Goal: Task Accomplishment & Management: Manage account settings

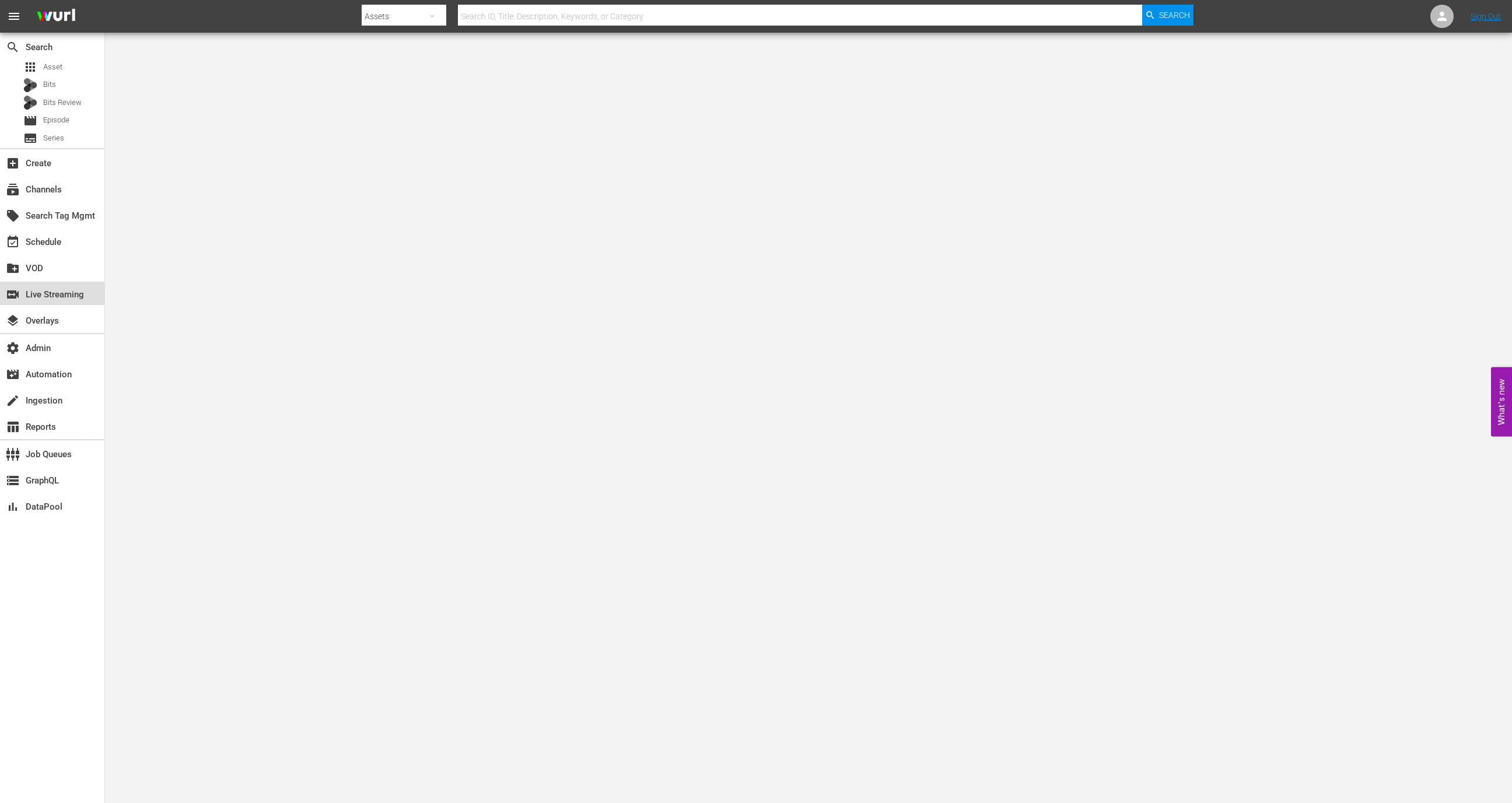
click at [56, 294] on div "switch_video Live Streaming" at bounding box center [33, 292] width 66 height 11
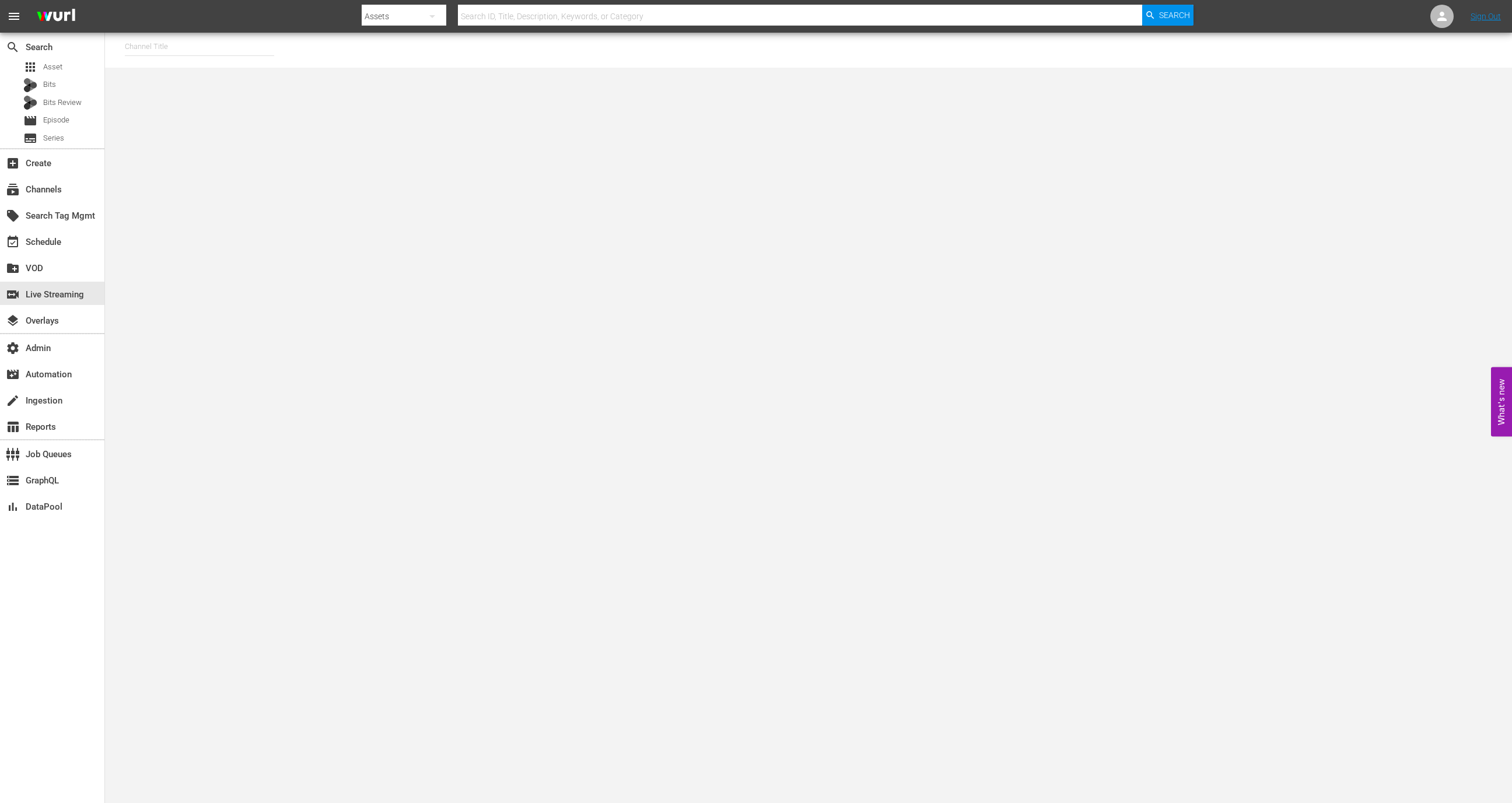
click at [194, 56] on input "text" at bounding box center [199, 47] width 150 height 28
click at [220, 66] on div "[PERSON_NAME] - External (1417 - wurl_external_1)" at bounding box center [284, 80] width 302 height 28
type input "[PERSON_NAME] - External (1417 - wurl_external_1)"
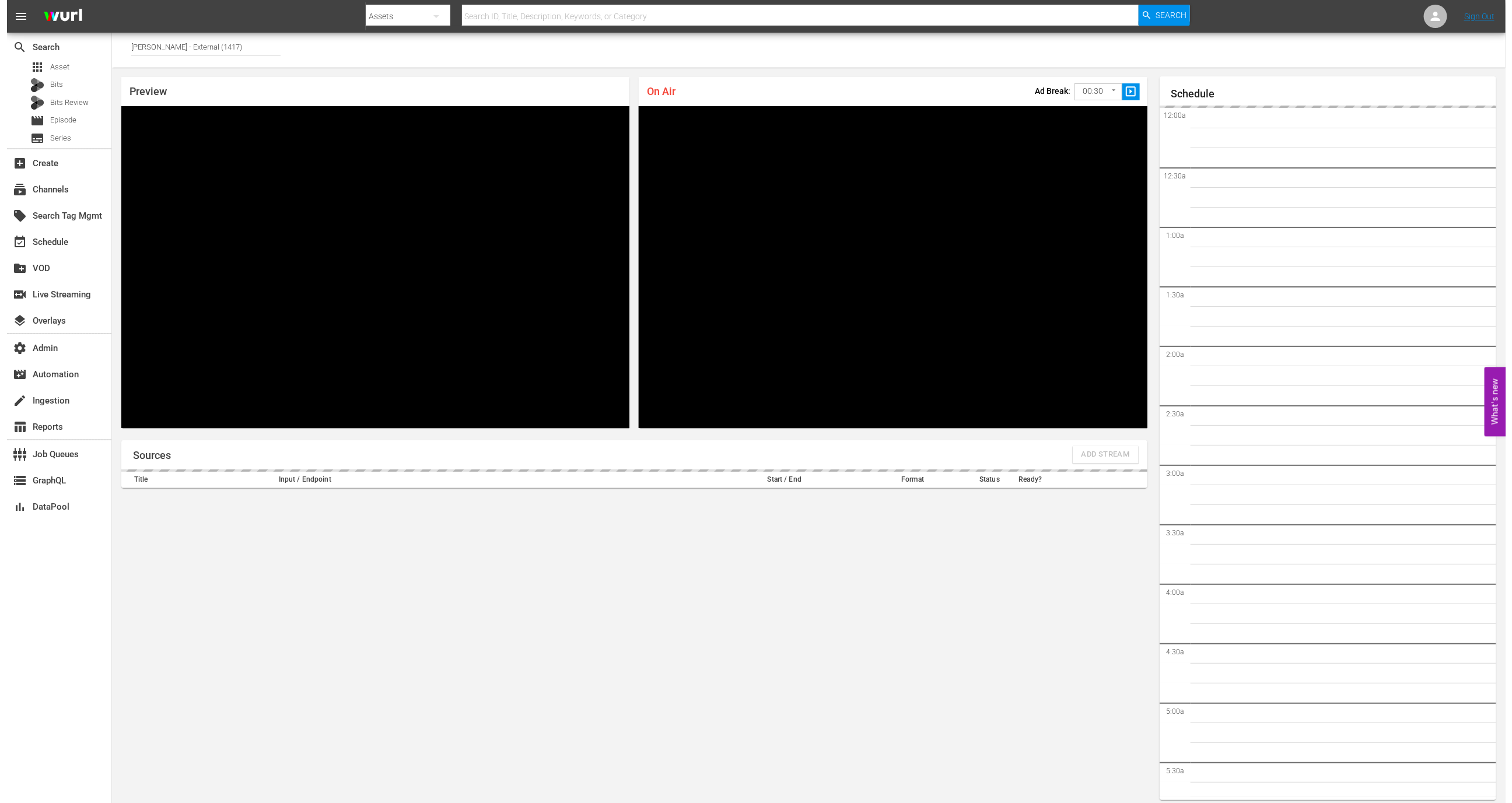
scroll to position [6, 0]
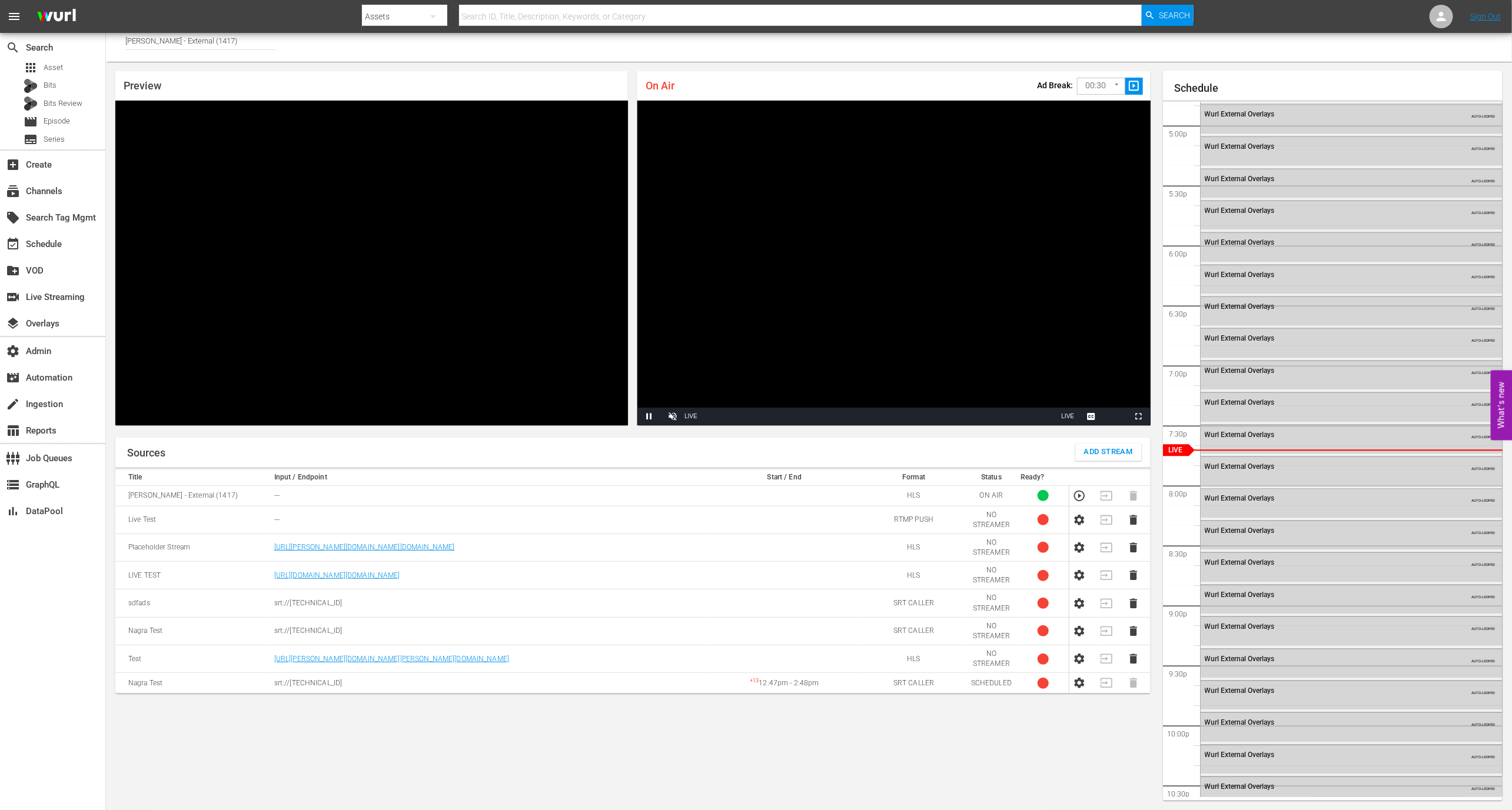
click at [1102, 453] on span "Add Stream" at bounding box center [1108, 451] width 49 height 13
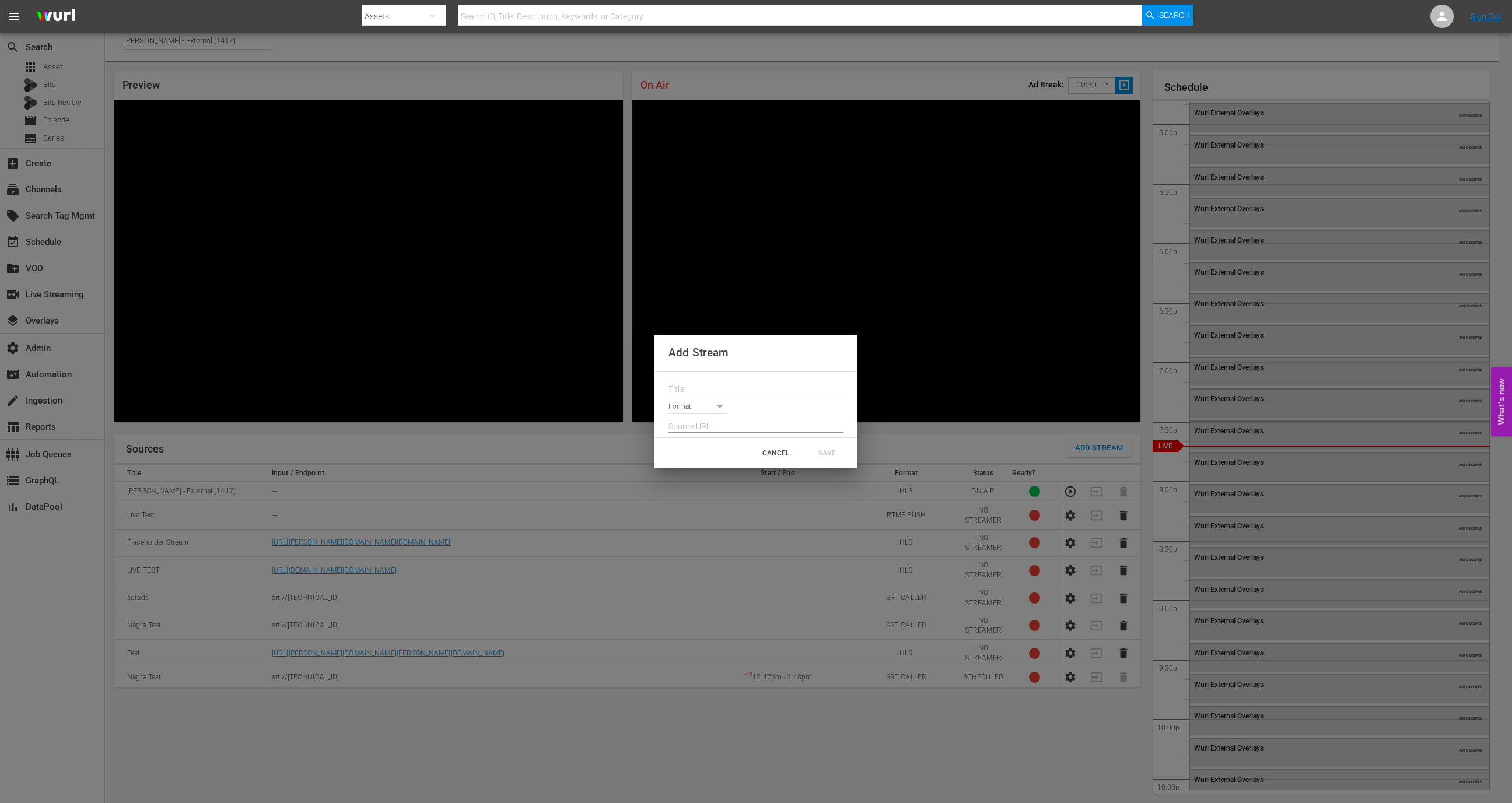
click at [721, 392] on input "text" at bounding box center [755, 390] width 175 height 18
type input "Bundesliga"
click at [701, 408] on body "menu Search By Assets Search ID, Title, Description, Keywords, or Category Sear…" at bounding box center [756, 395] width 1512 height 803
click at [784, 427] on div at bounding box center [756, 402] width 1512 height 803
click at [689, 405] on body "menu Search By Assets Search ID, Title, Description, Keywords, or Category Sear…" at bounding box center [756, 395] width 1512 height 803
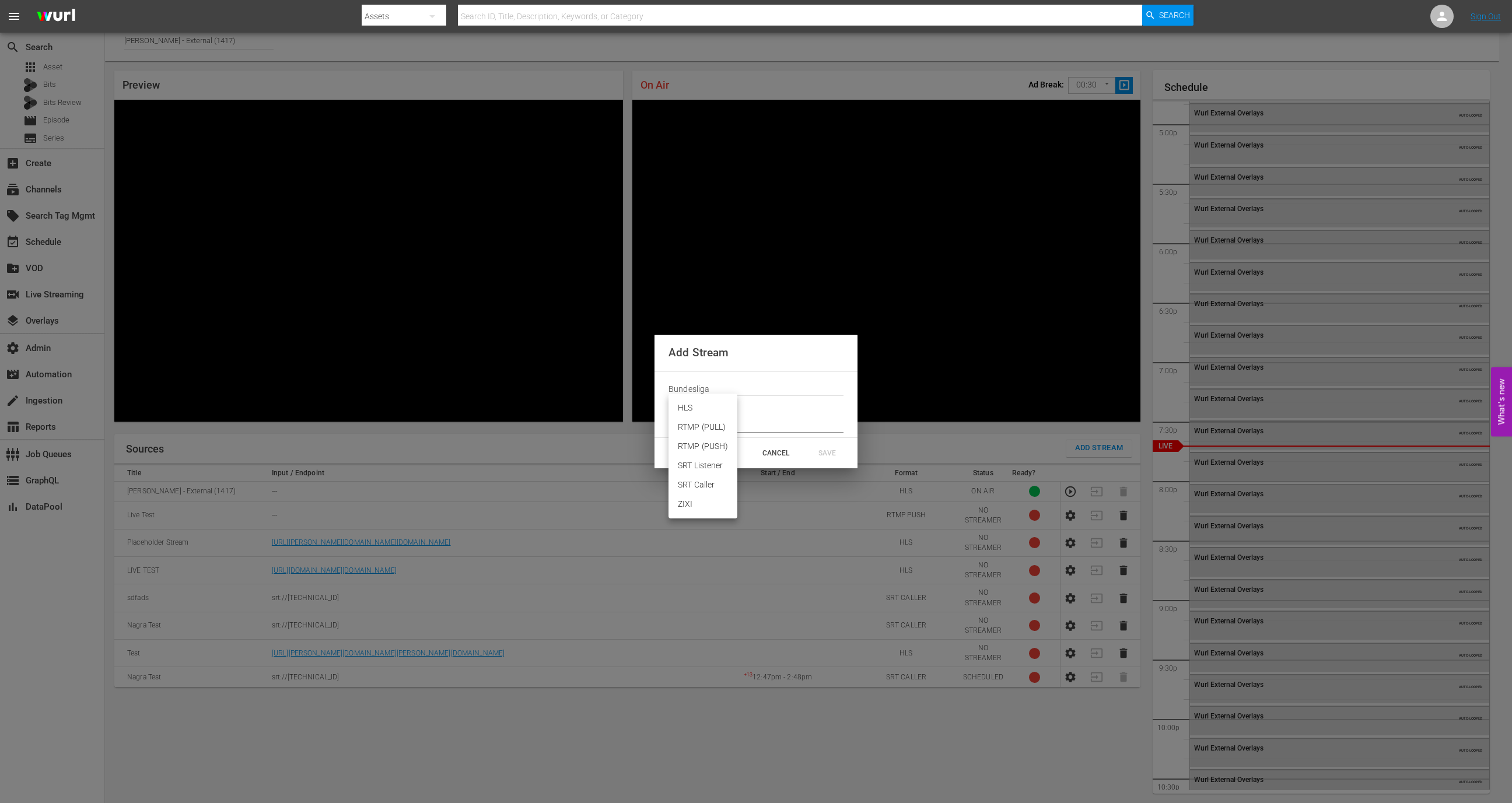
click at [685, 407] on li "HLS" at bounding box center [703, 409] width 69 height 19
type input "HLS"
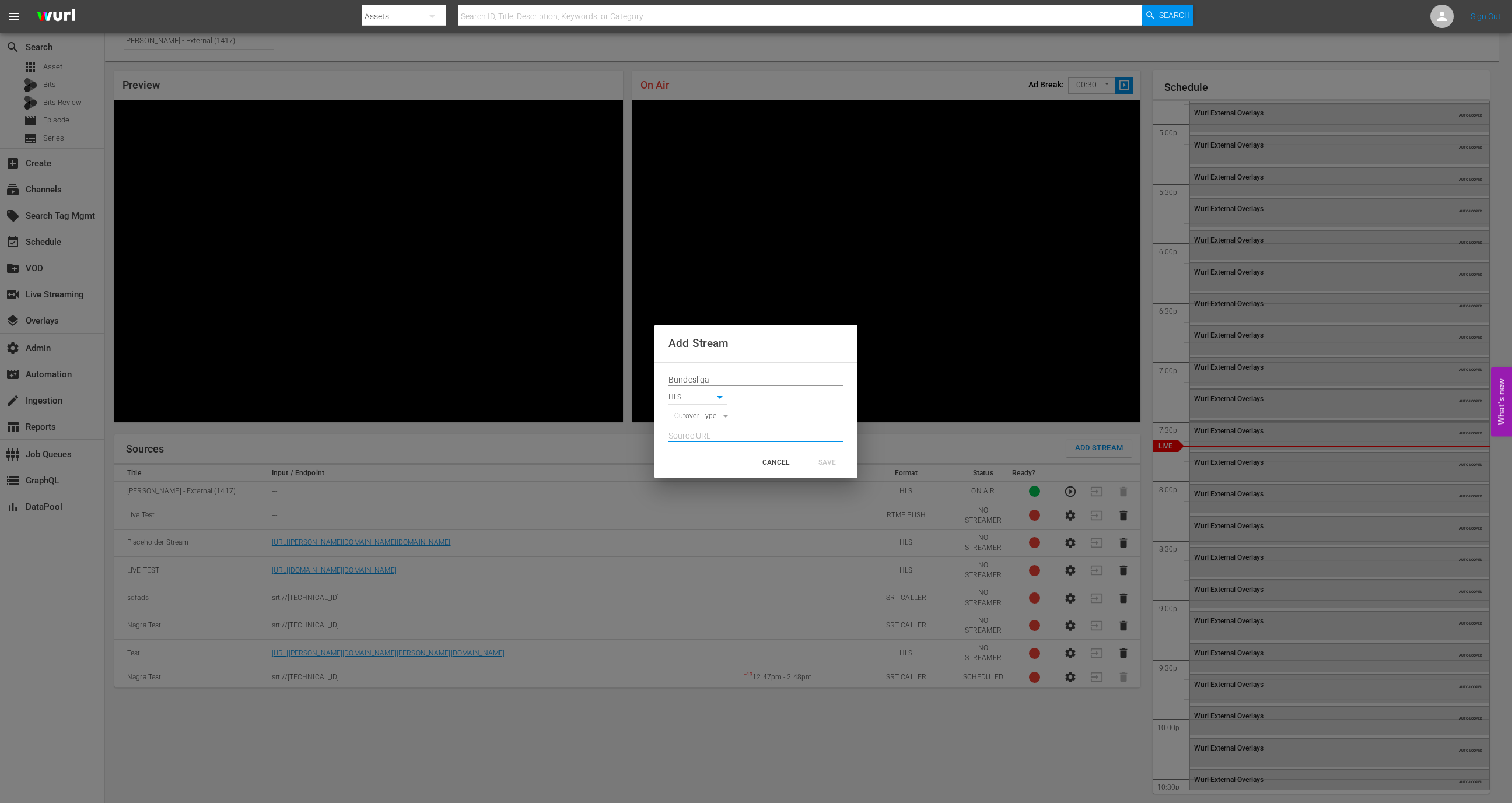
click at [740, 431] on input "text" at bounding box center [755, 436] width 175 height 18
click at [714, 425] on div at bounding box center [755, 433] width 175 height 19
click at [707, 405] on body "menu Search By Assets Search ID, Title, Description, Keywords, or Category Sear…" at bounding box center [756, 395] width 1512 height 803
click at [711, 428] on li "SIGNAL" at bounding box center [704, 431] width 58 height 19
type input "SIGNAL"
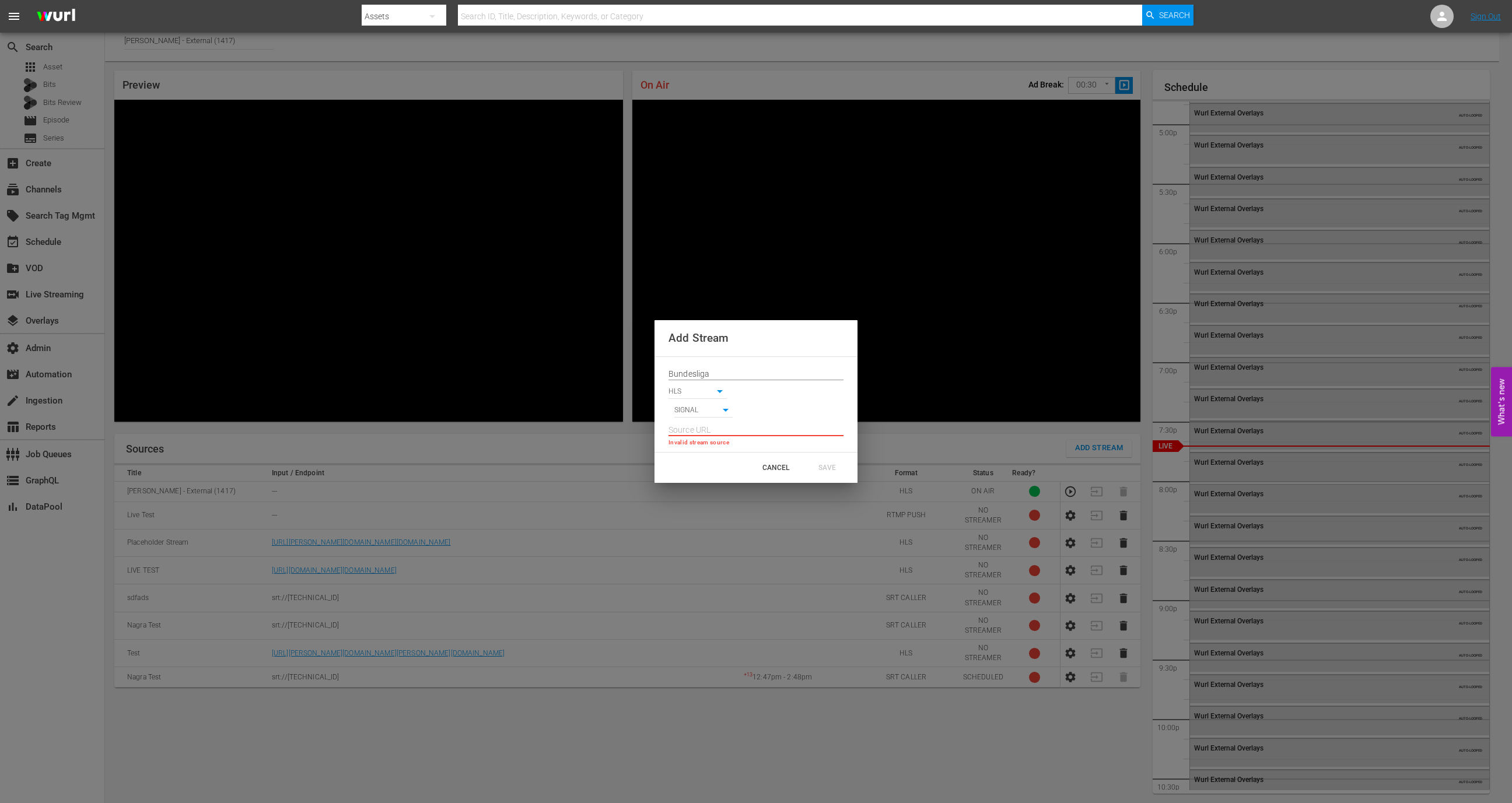
click at [720, 425] on input "text" at bounding box center [755, 431] width 175 height 18
paste input "https://live.sportcast.de/out/v1/fb84873a27ab4fd2b429b7af65ab9660/index.m3u8"
type input "https://live.sportcast.de/out/v1/fb84873a27ab4fd2b429b7af65ab9660/index.m3u8"
click at [827, 466] on div "SAVE" at bounding box center [827, 463] width 51 height 21
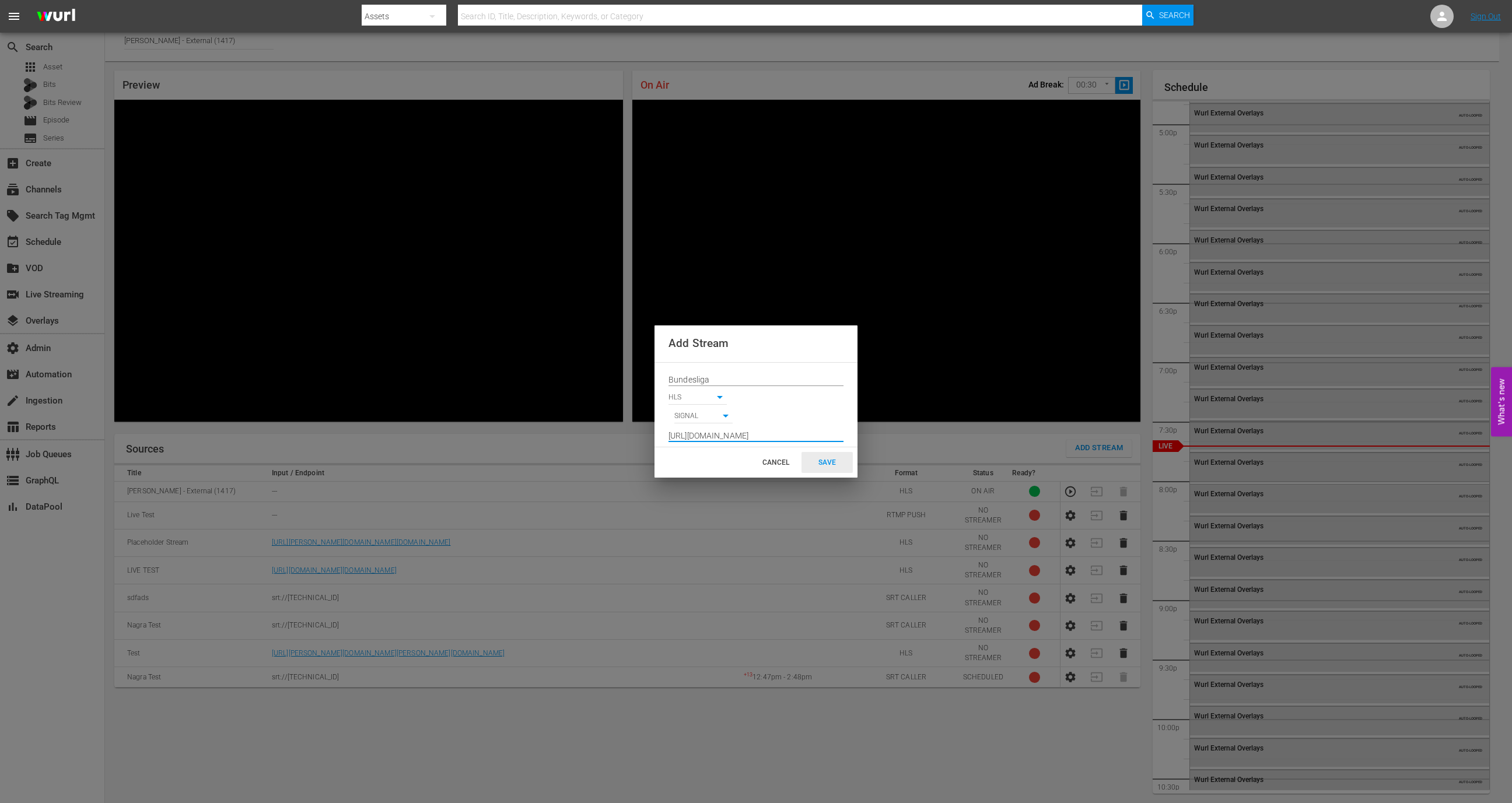
scroll to position [0, 0]
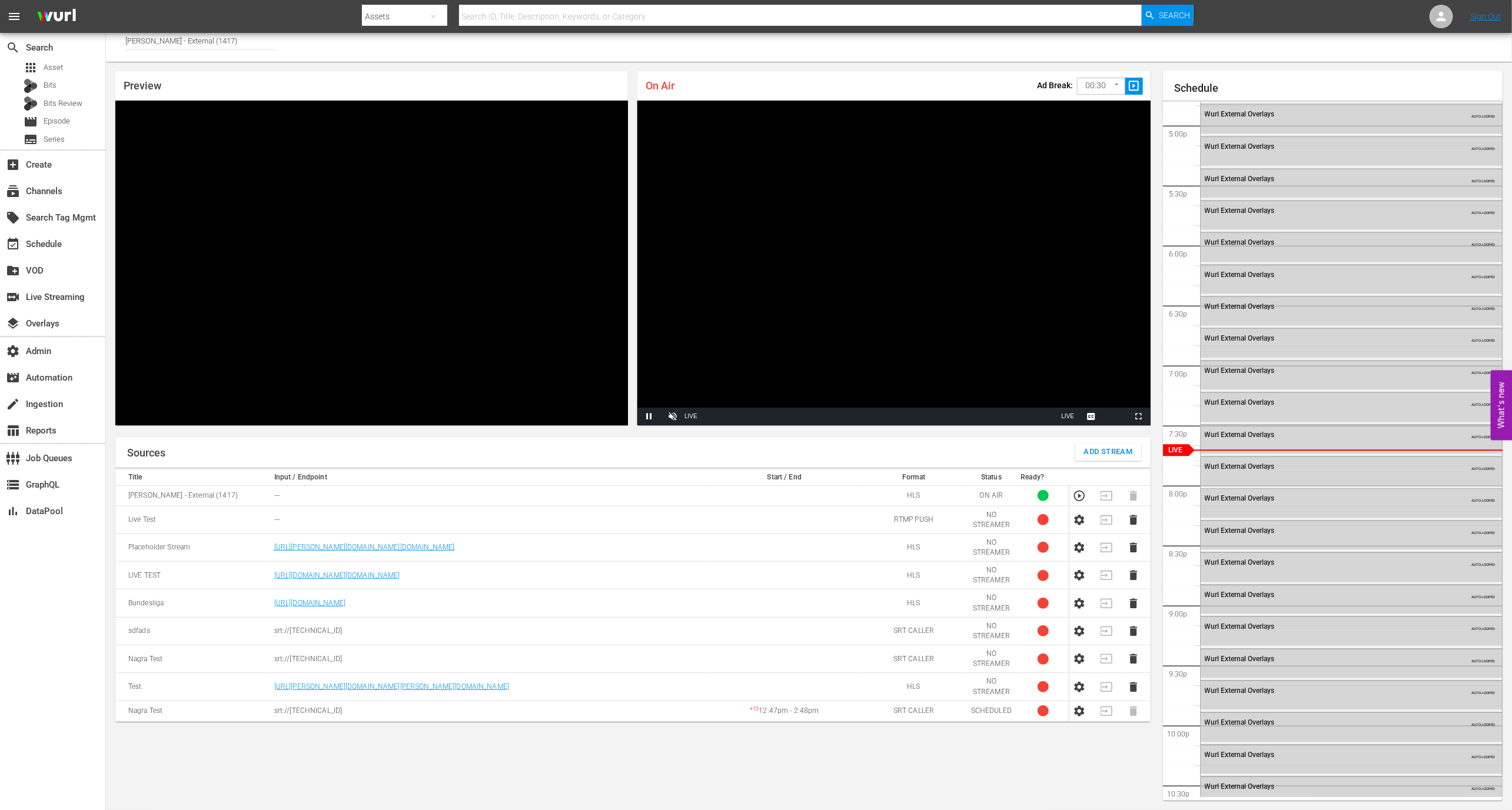
click at [553, 602] on td "https://live.sportcast.de/out/v1/fb84873a27ab4fd2b429b7af65ab9660/index.m3u8" at bounding box center [489, 603] width 436 height 28
copy link "https://live.sportcast.de/out/v1/fb84873a27ab4fd2b429b7af65ab9660/index.m3u8"
click at [1141, 608] on td at bounding box center [1137, 603] width 27 height 28
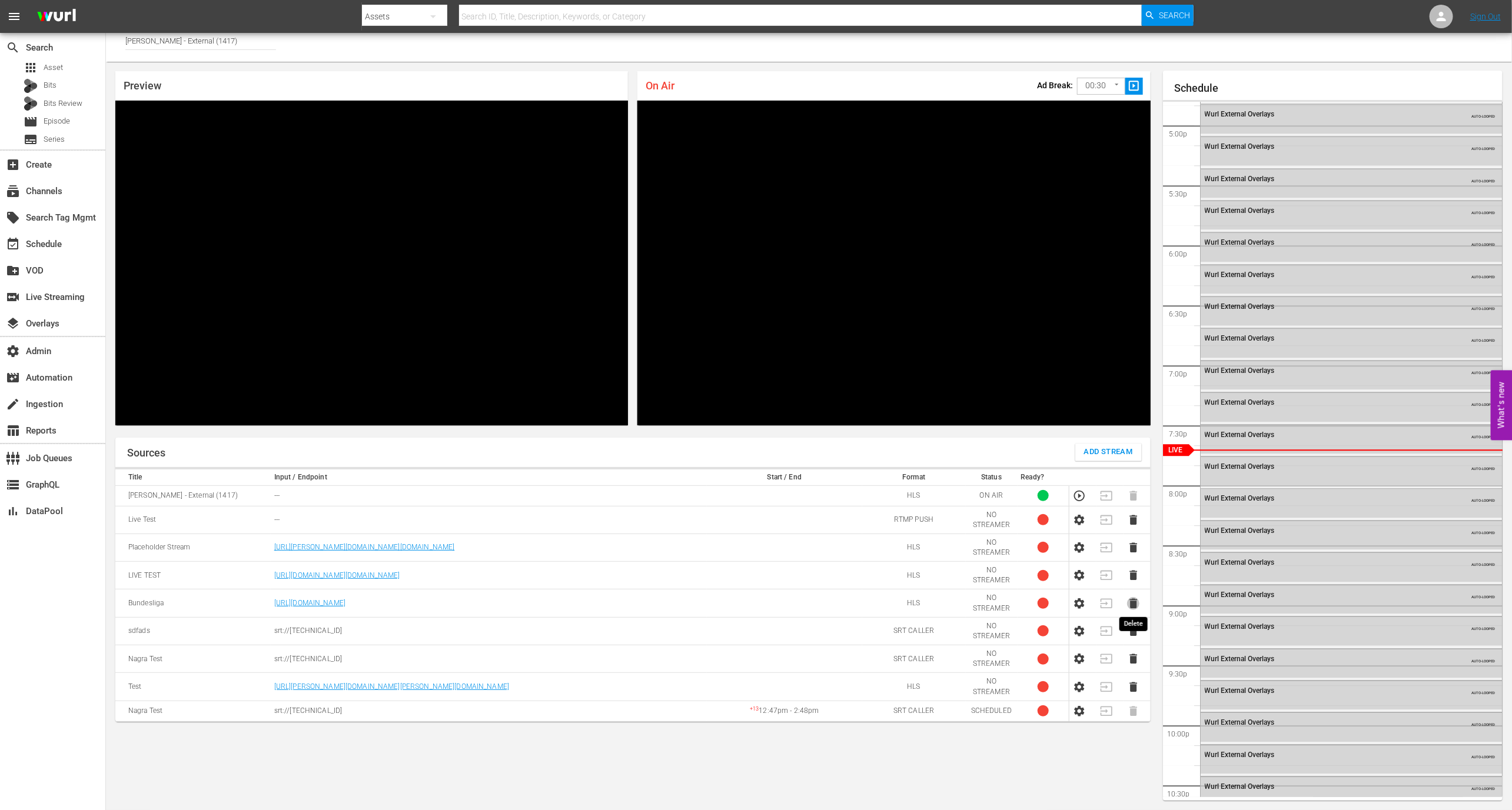
click at [1130, 603] on icon "button" at bounding box center [1133, 603] width 8 height 10
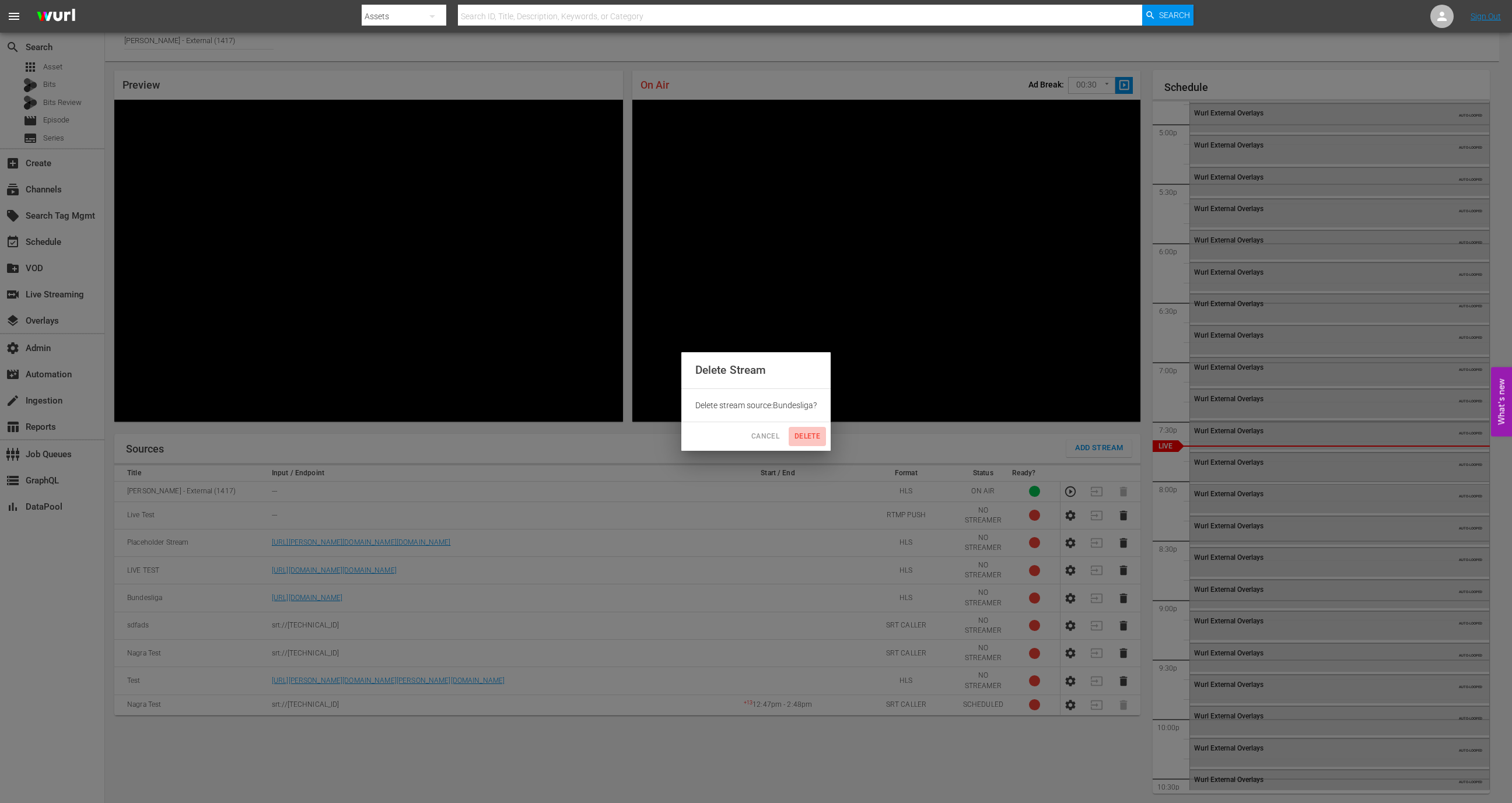
click at [808, 434] on span "Delete" at bounding box center [807, 437] width 28 height 12
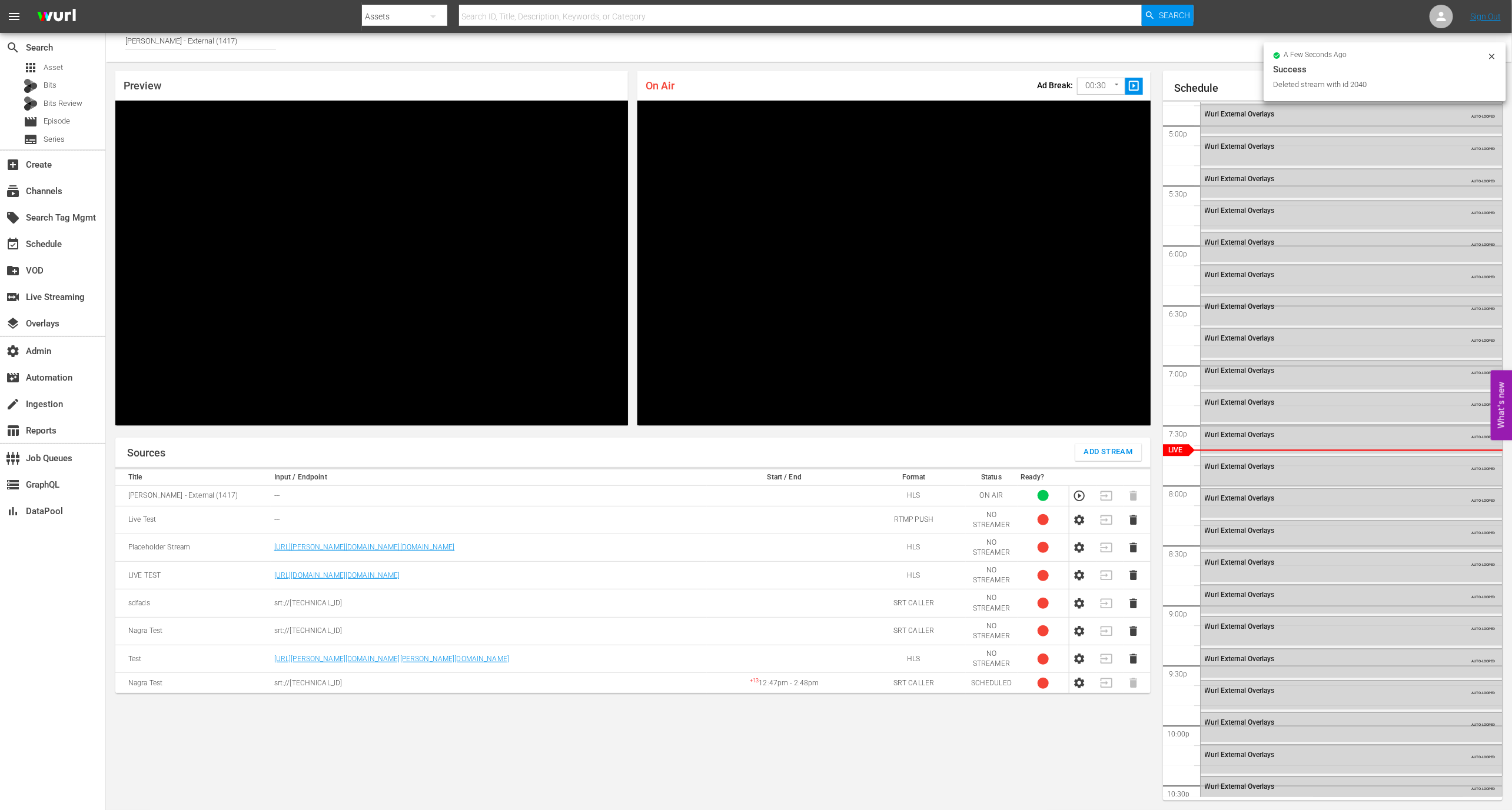
click at [1108, 443] on button "Add Stream" at bounding box center [1109, 452] width 66 height 18
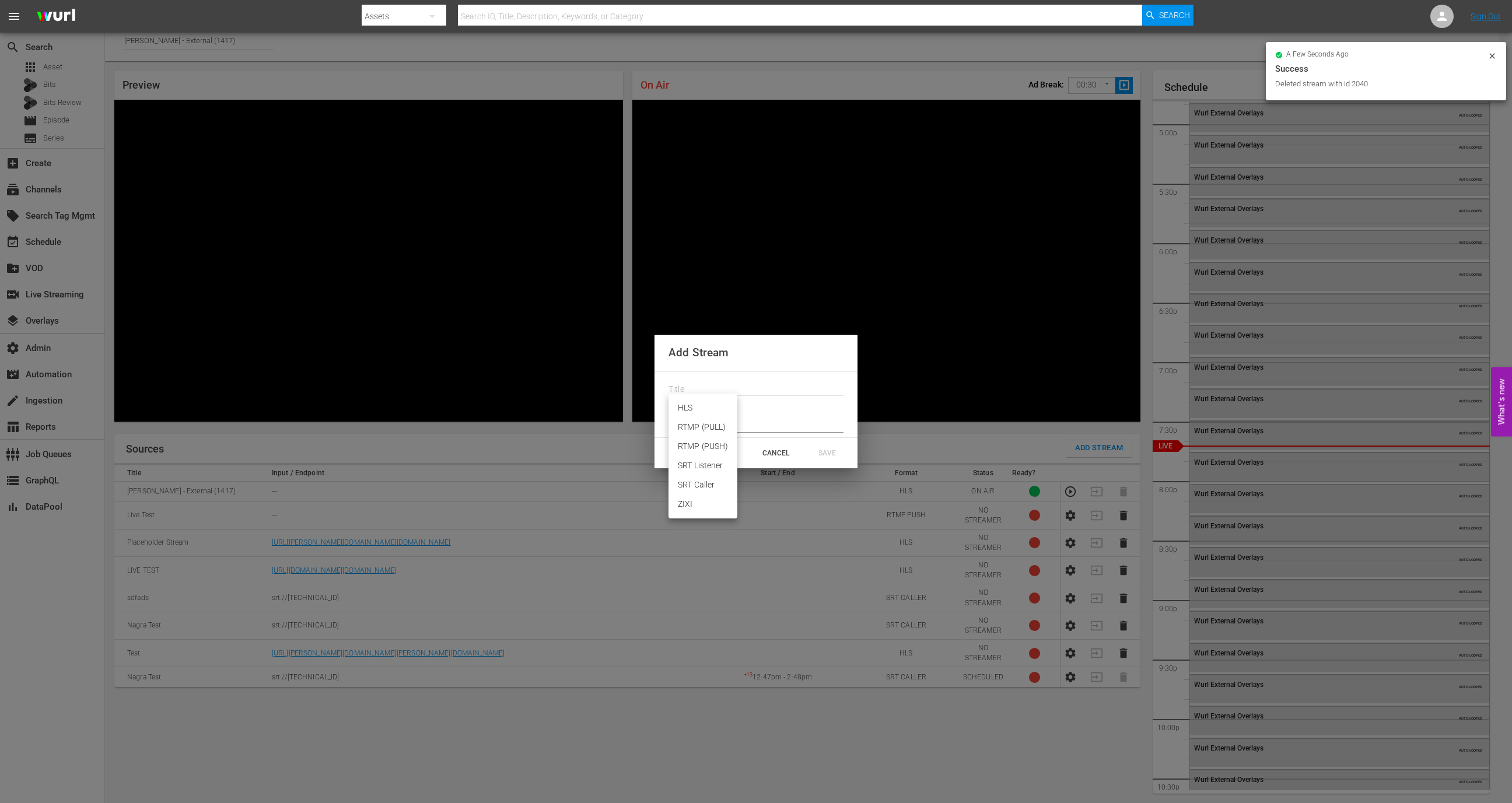
click at [700, 400] on body "menu Search By Assets Search ID, Title, Description, Keywords, or Category Sear…" at bounding box center [756, 395] width 1512 height 803
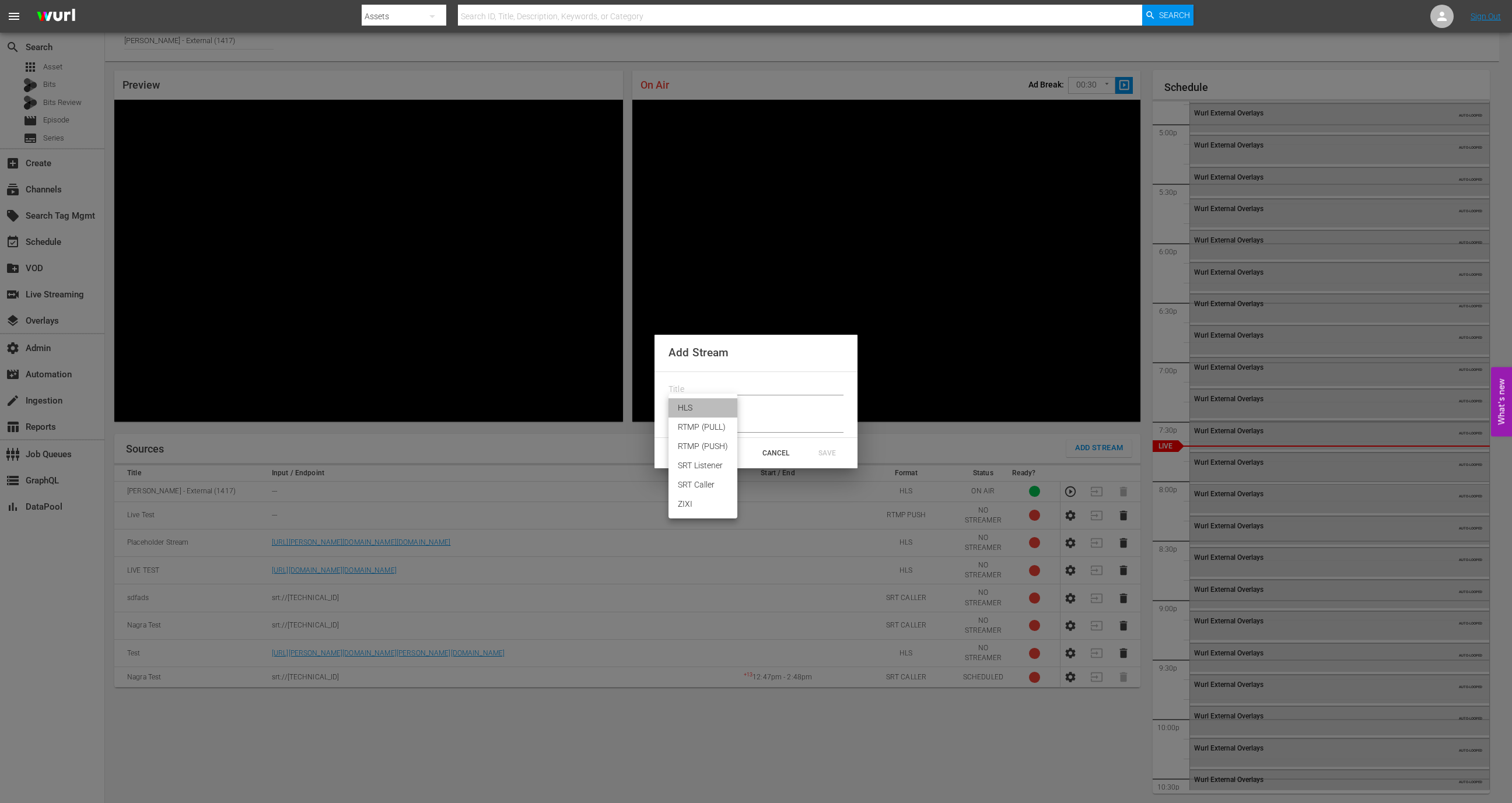
click at [698, 408] on li "HLS" at bounding box center [703, 409] width 69 height 19
type input "HLS"
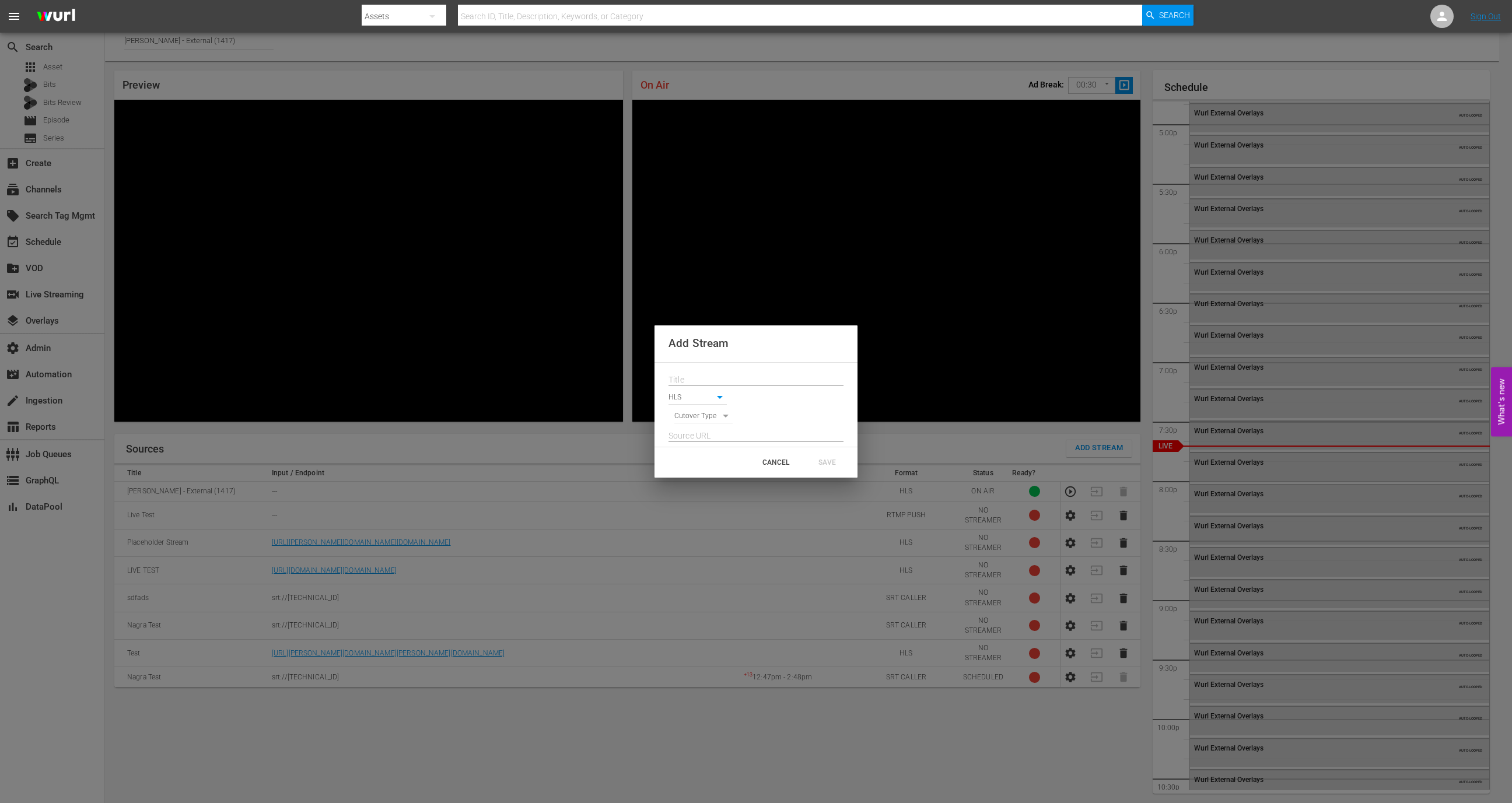
click at [702, 417] on body "menu Search By Assets Search ID, Title, Description, Keywords, or Category Sear…" at bounding box center [756, 395] width 1512 height 803
drag, startPoint x: 705, startPoint y: 434, endPoint x: 706, endPoint y: 413, distance: 21.0
click at [706, 413] on ul "SCHEDULE SIGNAL" at bounding box center [704, 427] width 58 height 48
click at [706, 413] on li "SCHEDULE" at bounding box center [704, 417] width 58 height 19
type input "SCHEDULE"
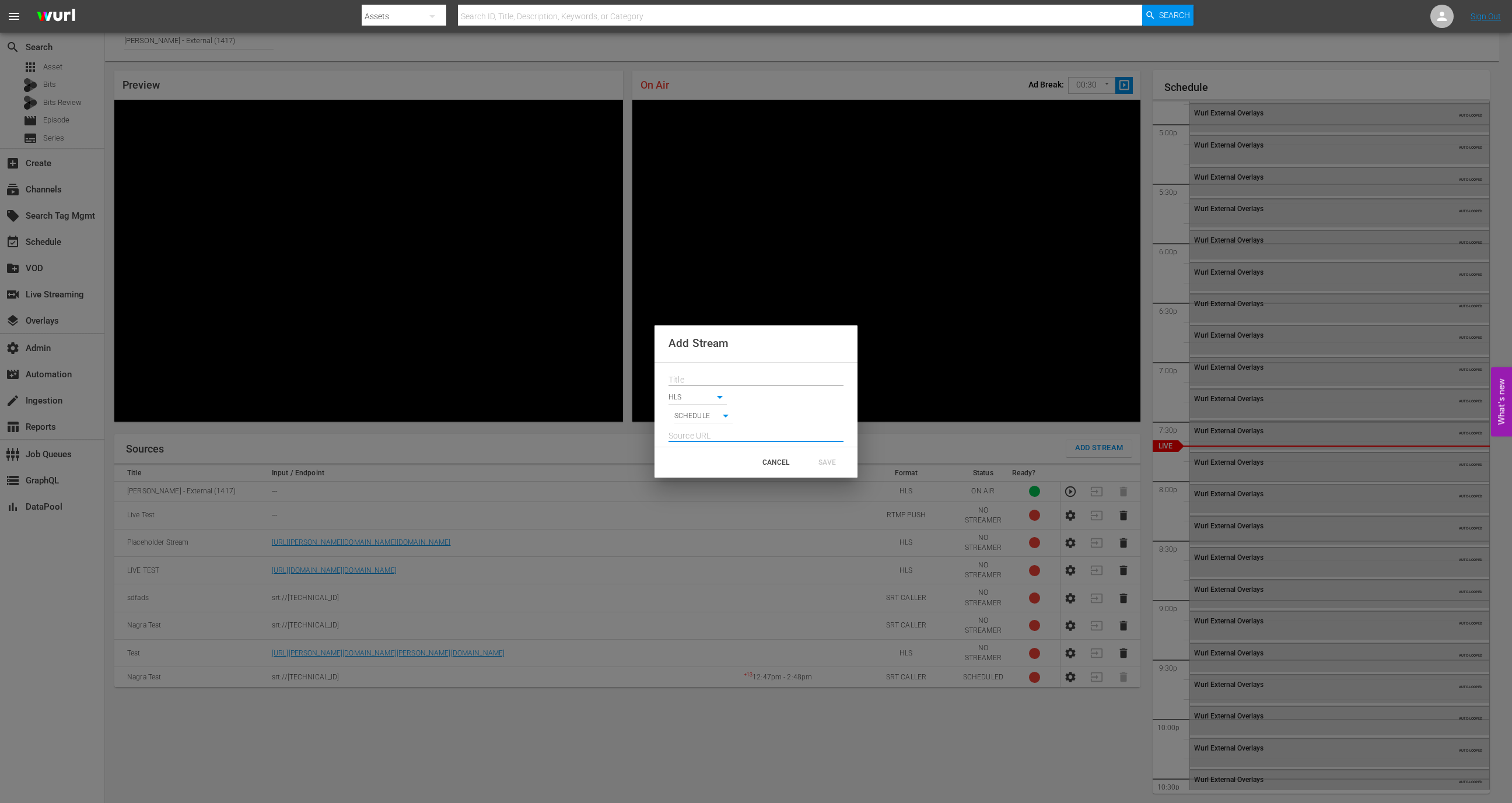
click at [709, 433] on input "text" at bounding box center [755, 436] width 175 height 18
paste input "https://live.sportcast.de/out/v1/fb84873a27ab4fd2b429b7af65ab9660/index.m3u8"
click at [728, 370] on div at bounding box center [755, 370] width 175 height 19
click at [727, 370] on input "text" at bounding box center [755, 375] width 175 height 18
click at [756, 435] on input "https://live.sportcast.de/out/v1/fb84873a27ab4fd2b429b7af65ab9660/index.m3u8" at bounding box center [755, 431] width 175 height 18
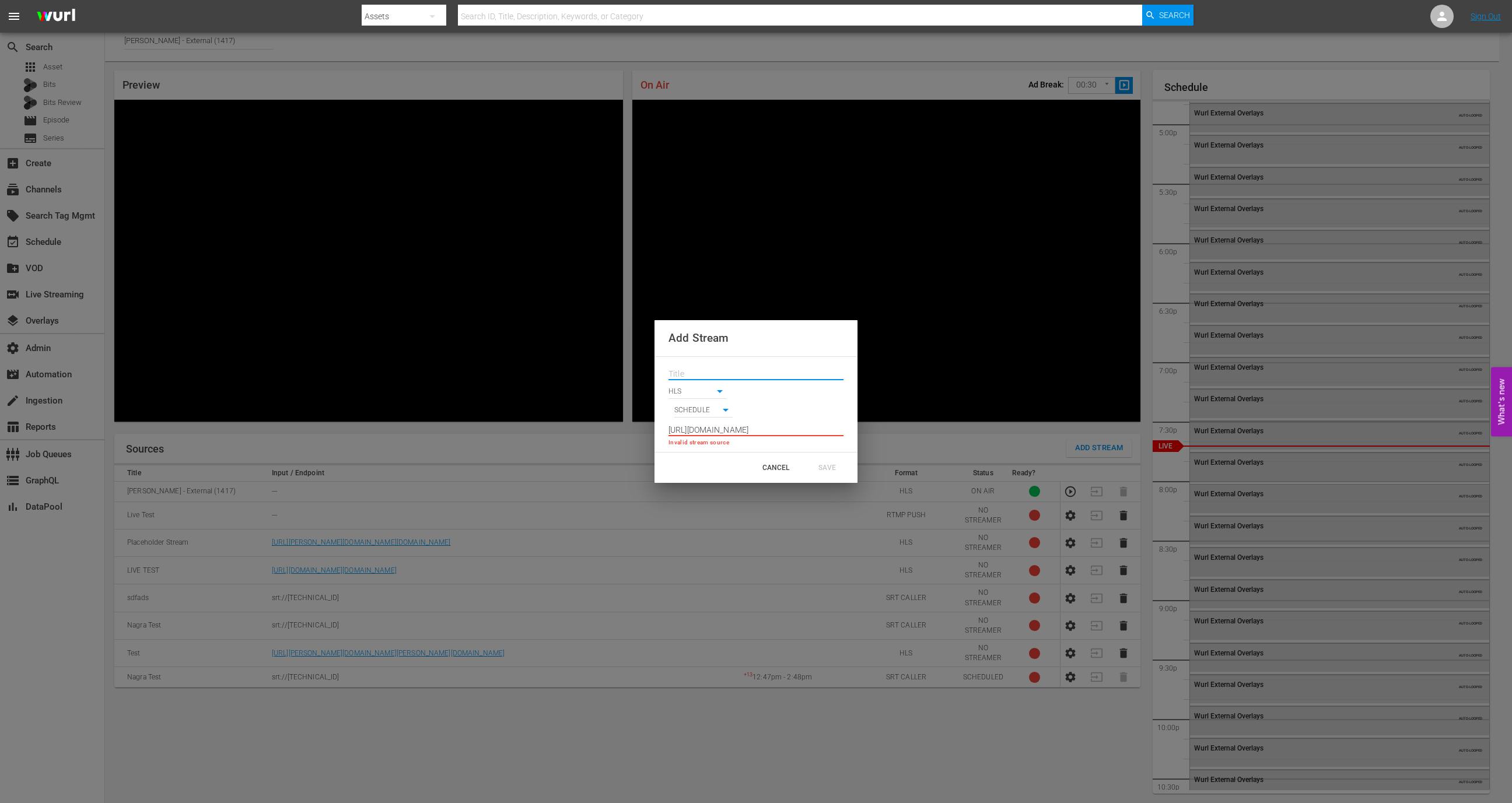
click at [756, 435] on input "https://live.sportcast.de/out/v1/fb84873a27ab4fd2b429b7af65ab9660/index.m3u8" at bounding box center [755, 431] width 175 height 18
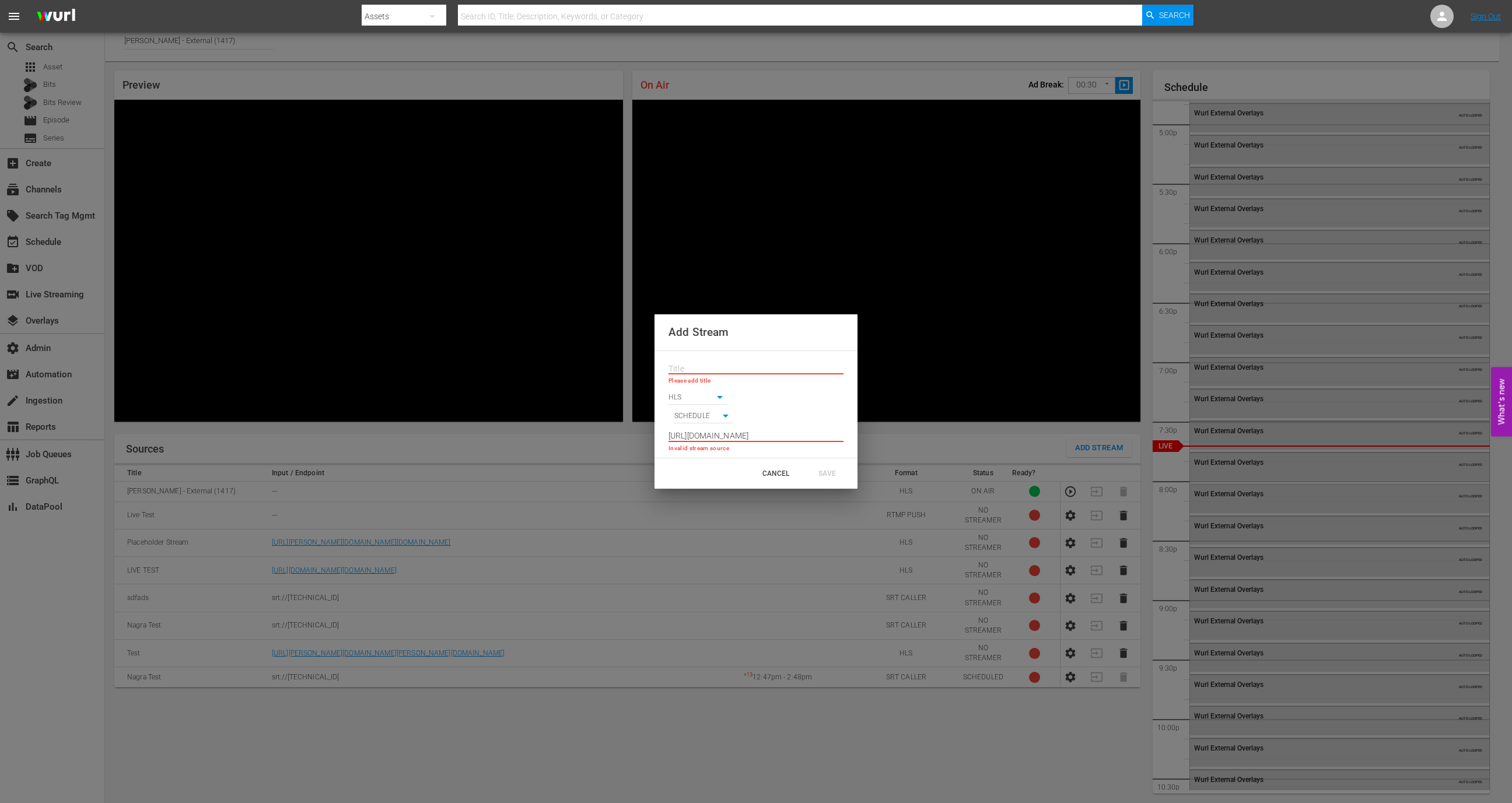
click at [756, 435] on input "https://live.sportcast.de/out/v1/fb84873a27ab4fd2b429b7af65ab9660/index.m3u8" at bounding box center [755, 436] width 175 height 18
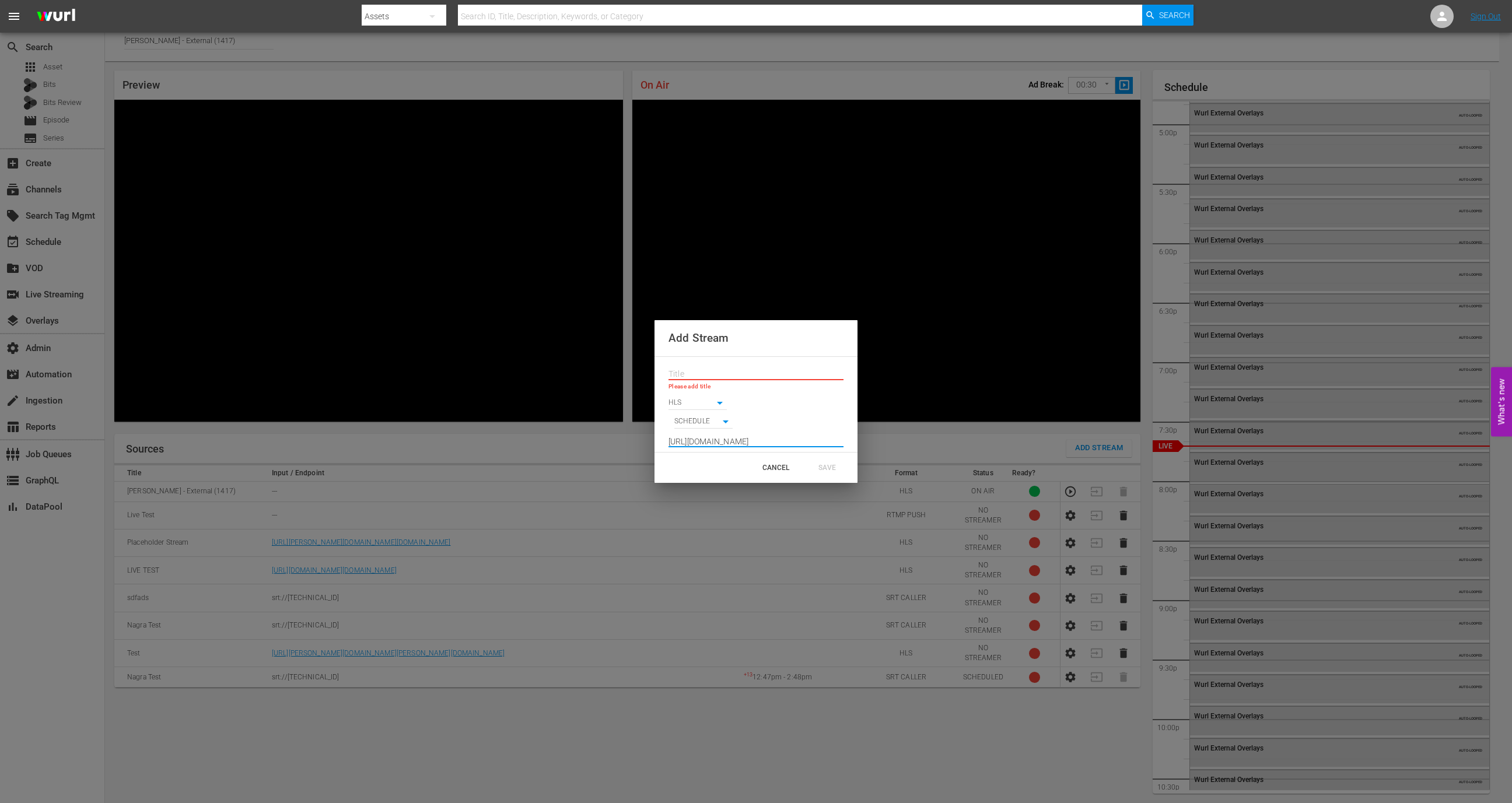
type input "https://live.sportcast.de/out/v1/fb84873a27ab4fd2b429b7af65ab9660/index.m3u8"
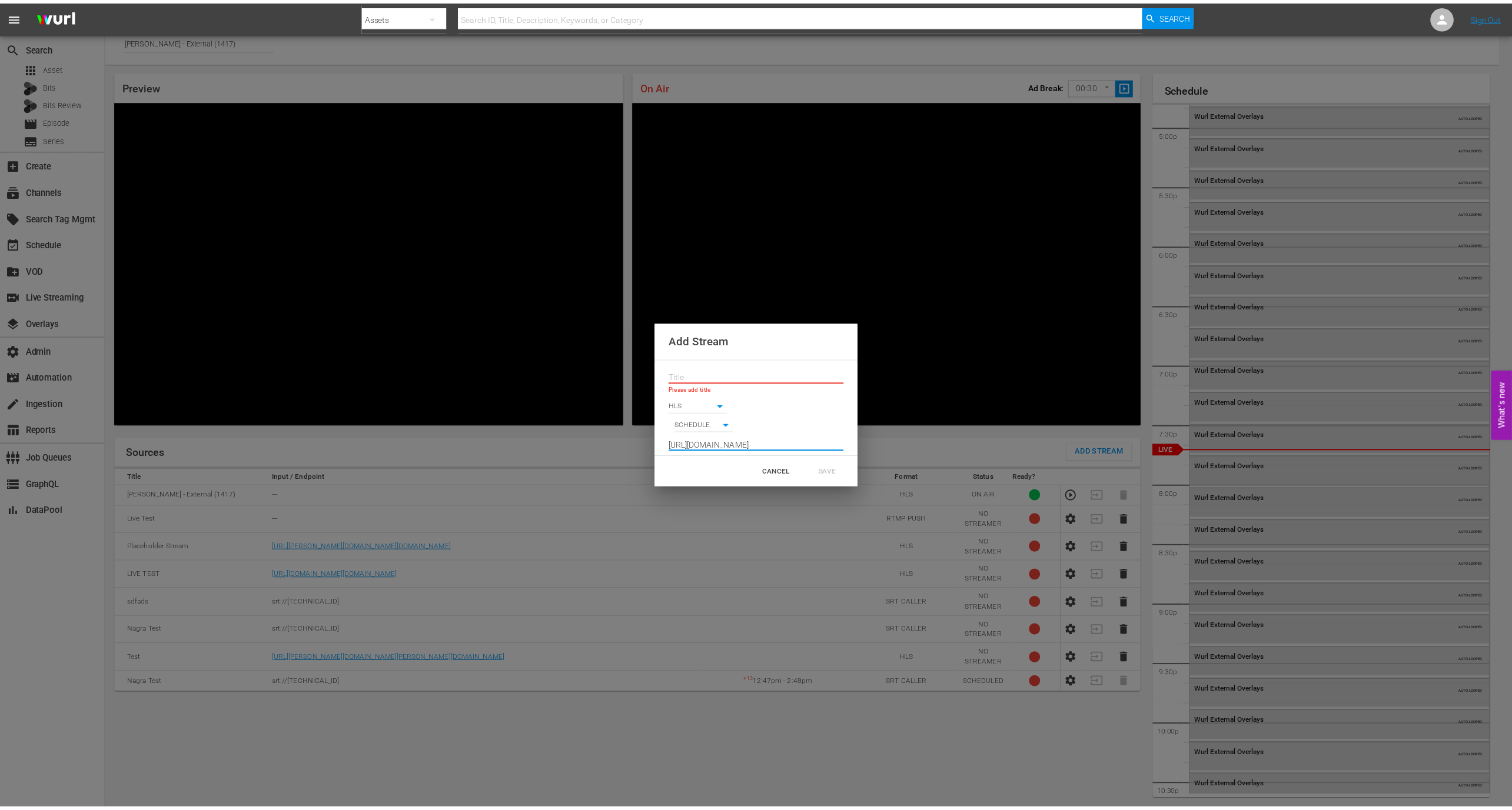
scroll to position [0, 0]
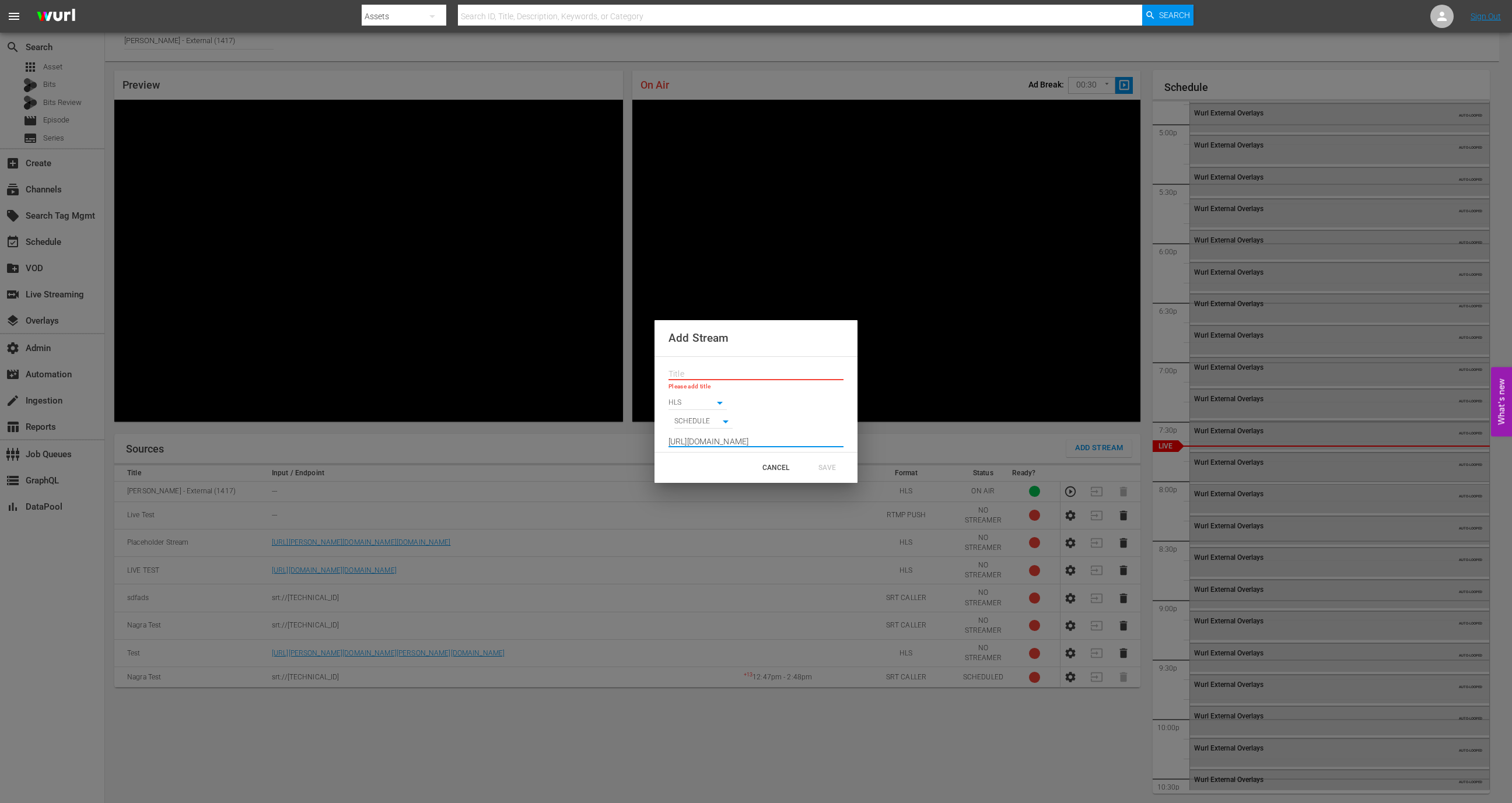
click at [738, 379] on input "text" at bounding box center [755, 375] width 175 height 18
type input "Bundesliga Sept 19"
click at [843, 469] on div "SAVE" at bounding box center [827, 463] width 51 height 21
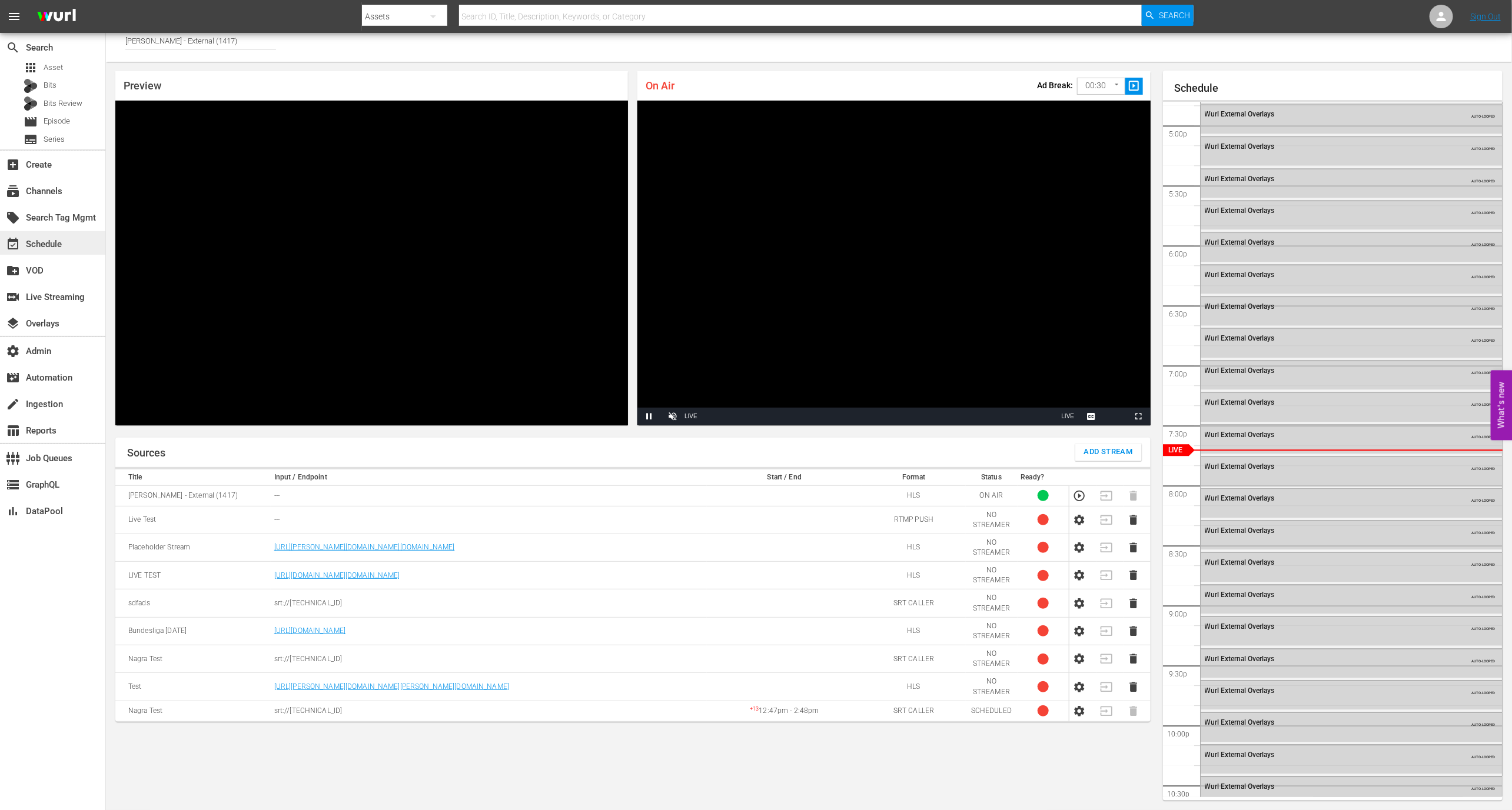
click at [80, 237] on div "event_available Schedule" at bounding box center [53, 243] width 106 height 23
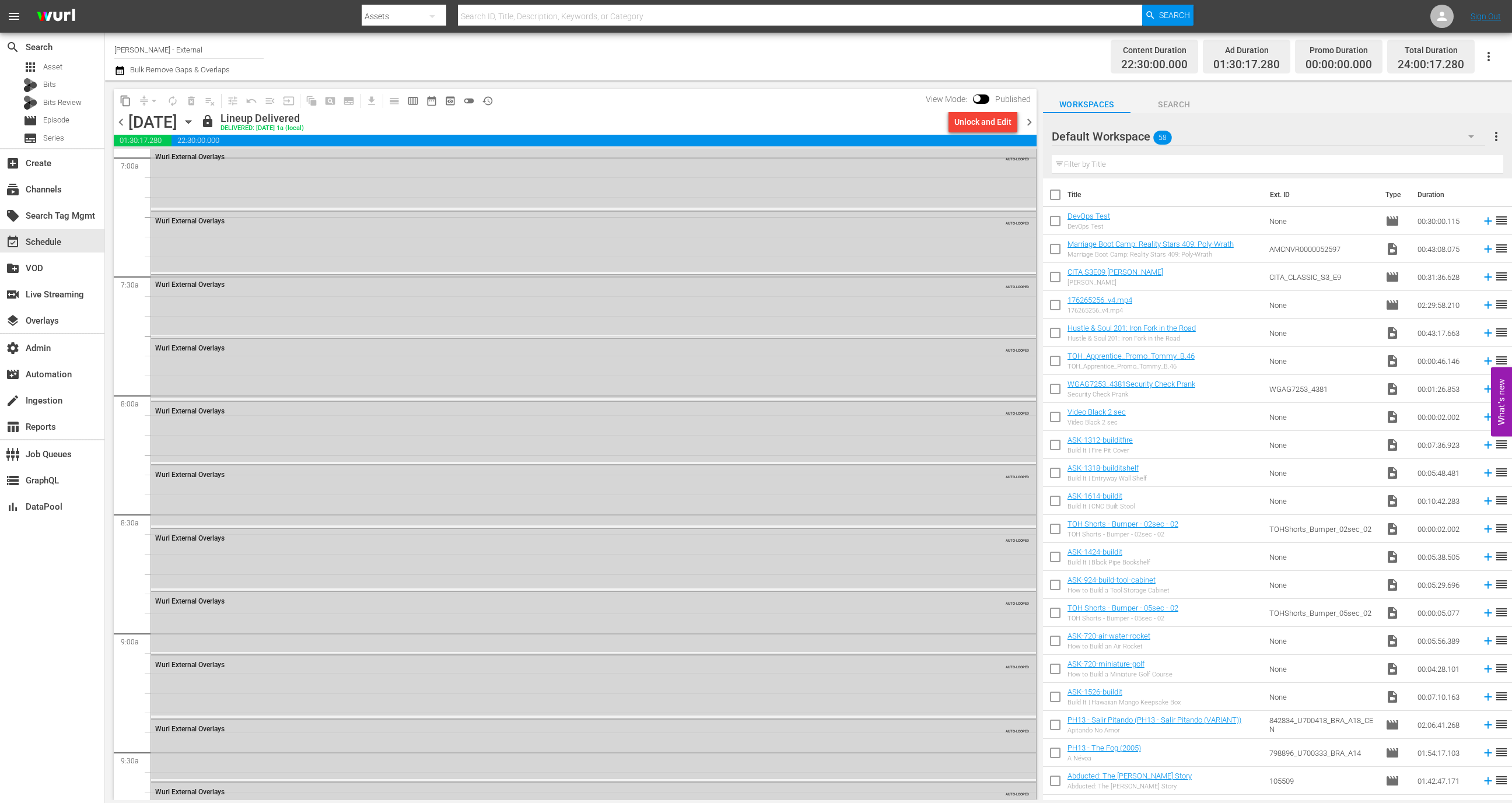
scroll to position [1431, 0]
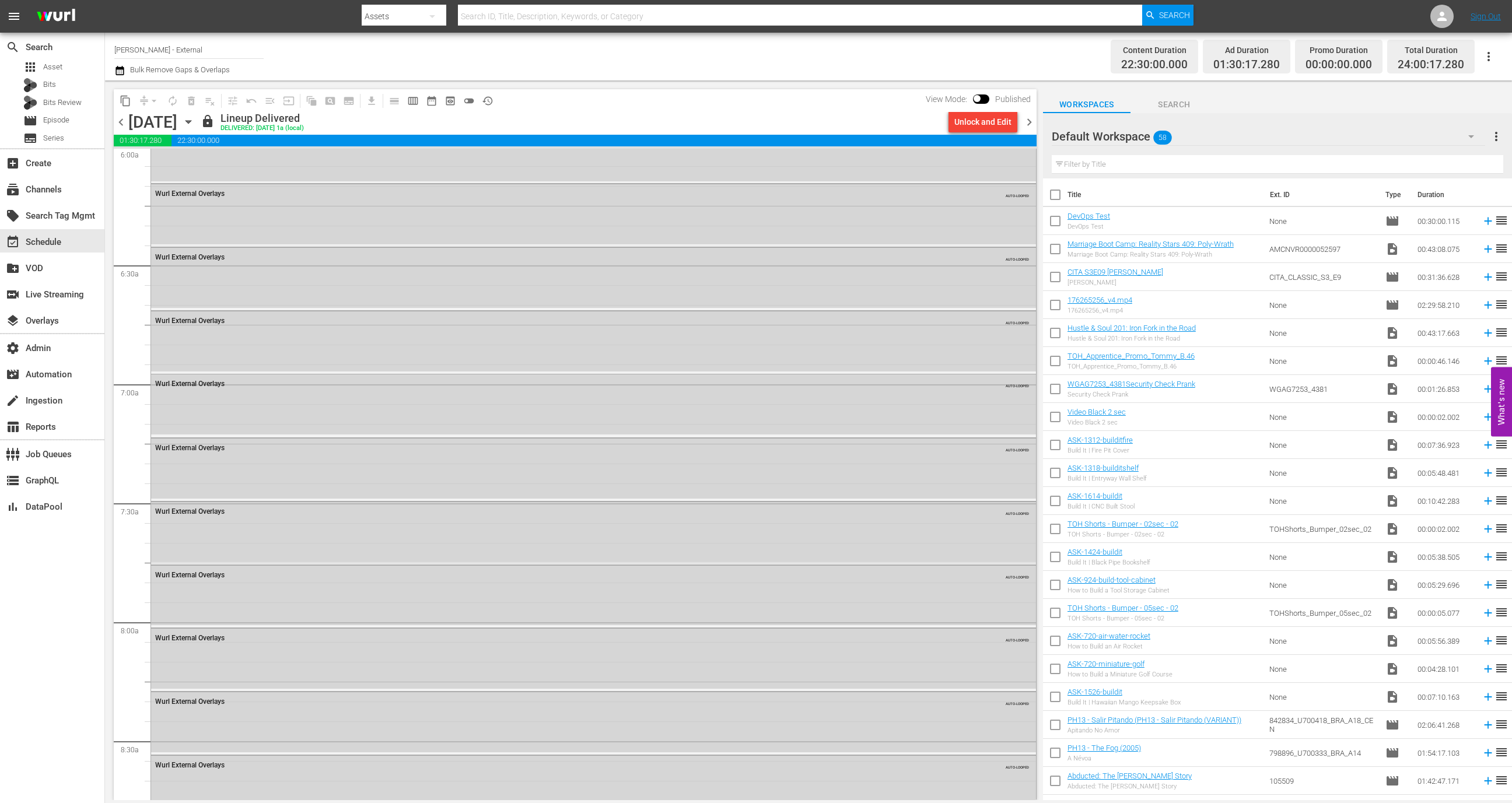
click at [1025, 121] on span "chevron_right" at bounding box center [1029, 122] width 14 height 14
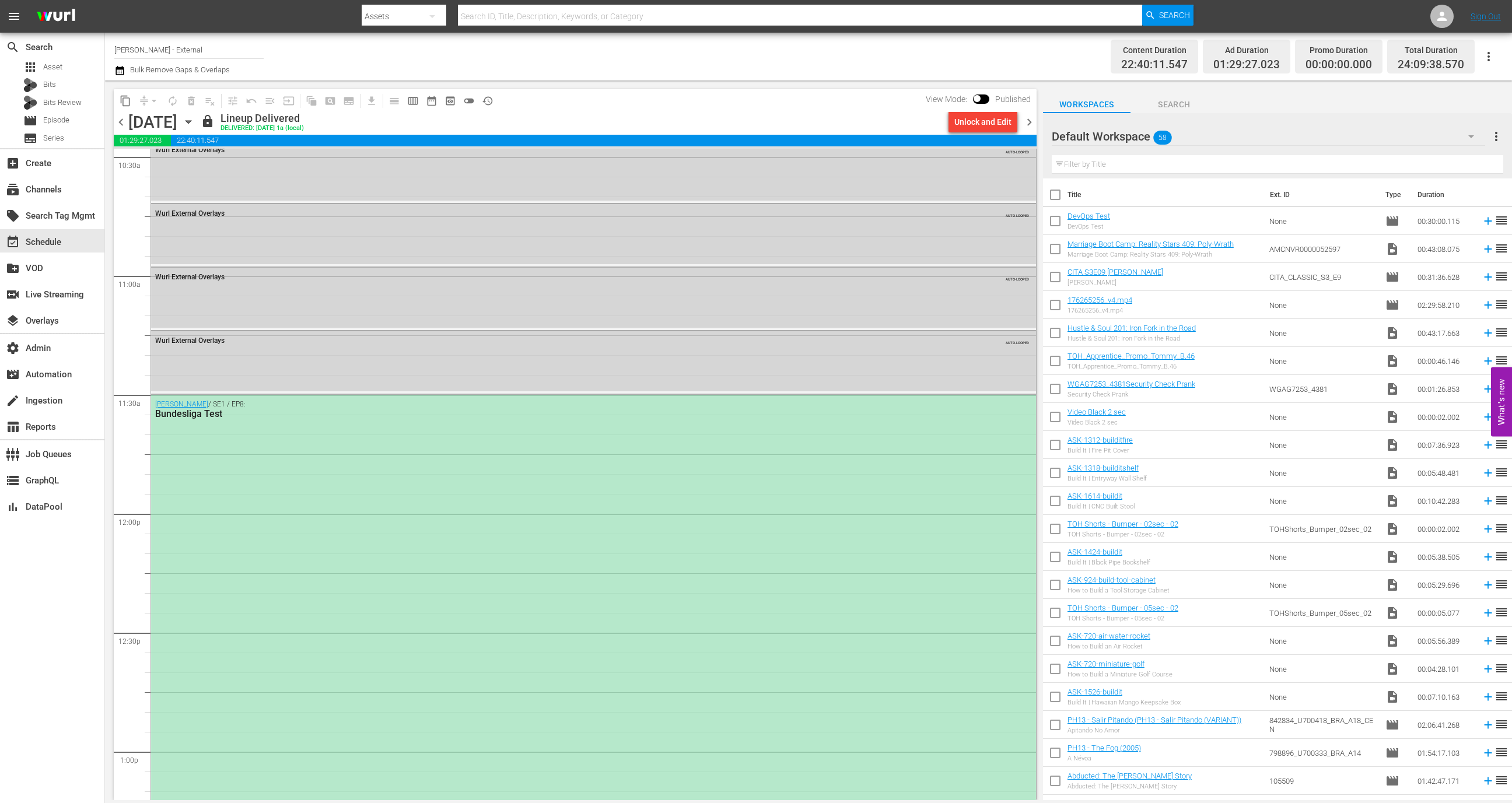
scroll to position [2631, 0]
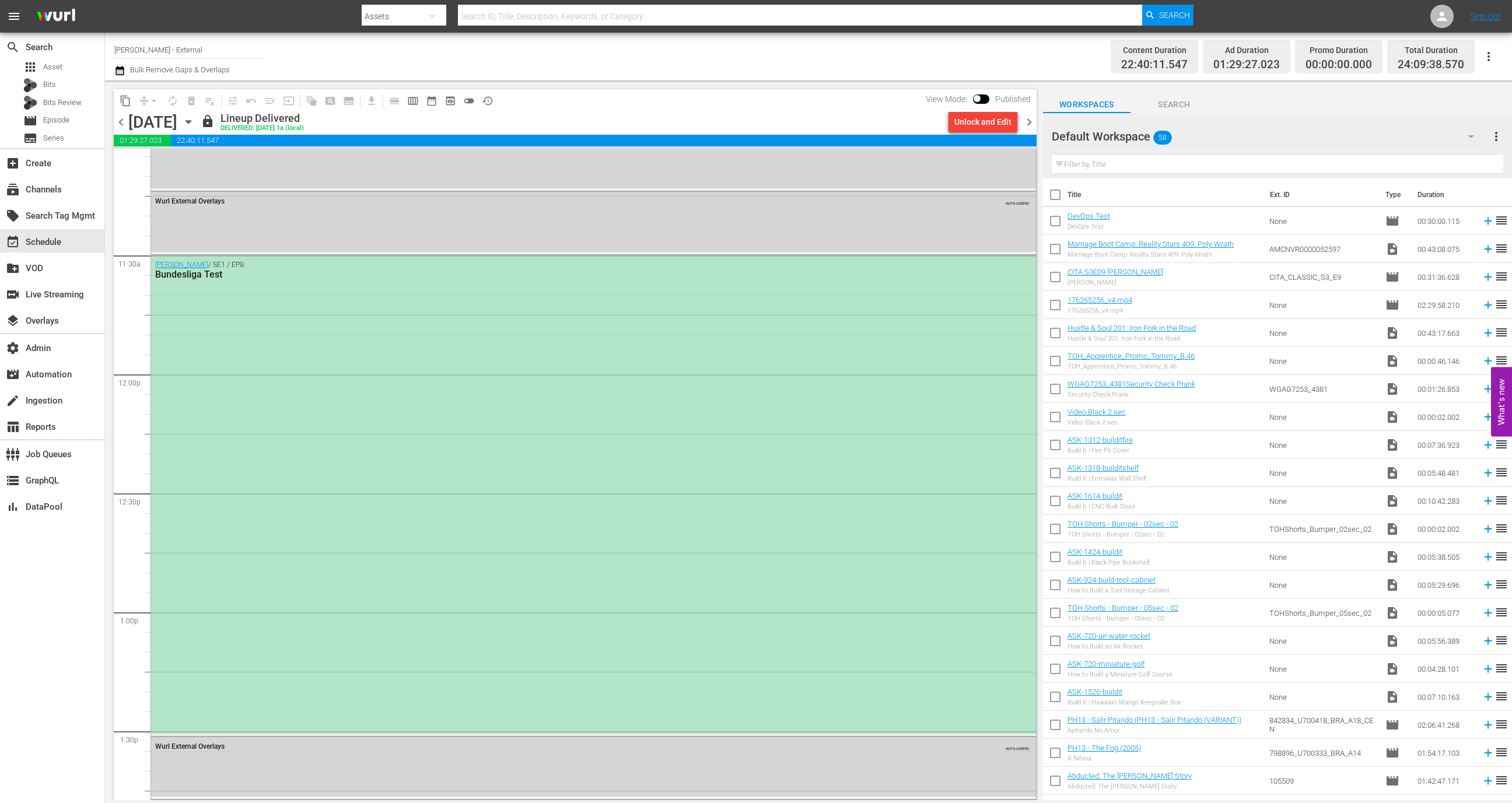
click at [519, 326] on div "Wurl / SE1 / EP8: Bundesliga Test" at bounding box center [593, 494] width 885 height 478
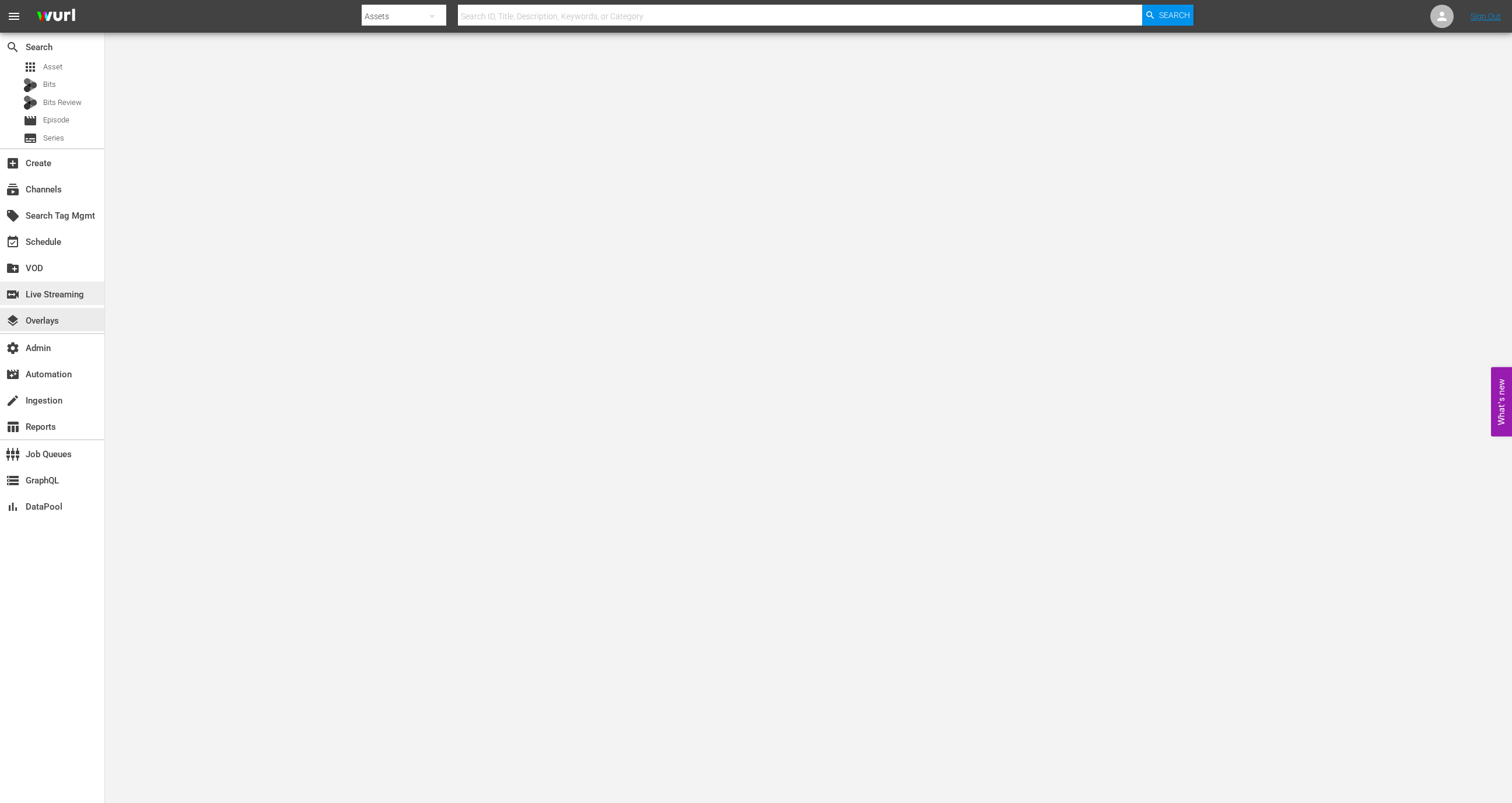
click at [66, 294] on div "switch_video Live Streaming" at bounding box center [33, 292] width 66 height 11
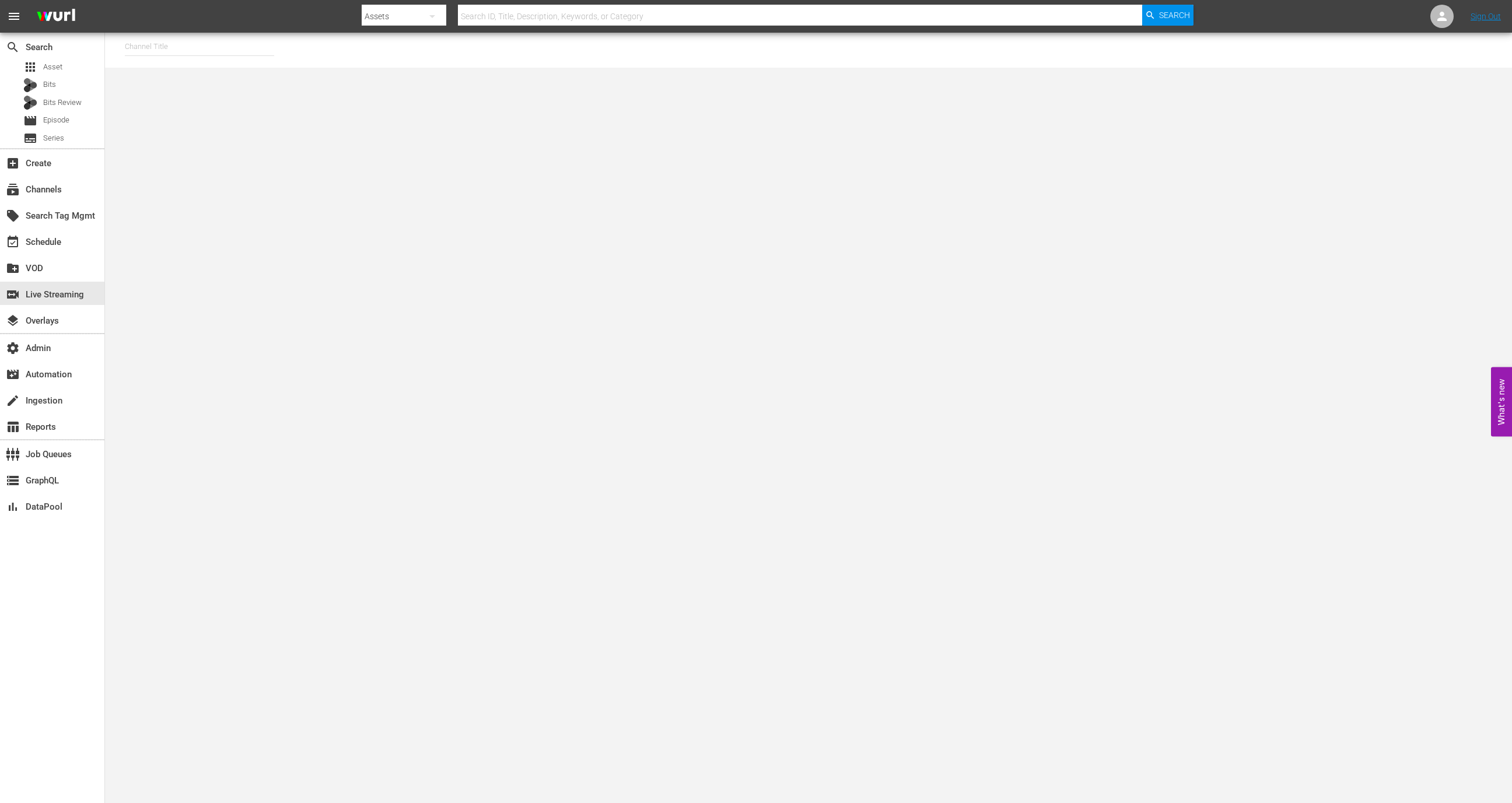
click at [214, 51] on input "text" at bounding box center [199, 47] width 150 height 28
click at [226, 77] on div "[PERSON_NAME] - External (1417 - wurl_external_1)" at bounding box center [284, 80] width 302 height 28
type input "[PERSON_NAME] - External (1417 - wurl_external_1)"
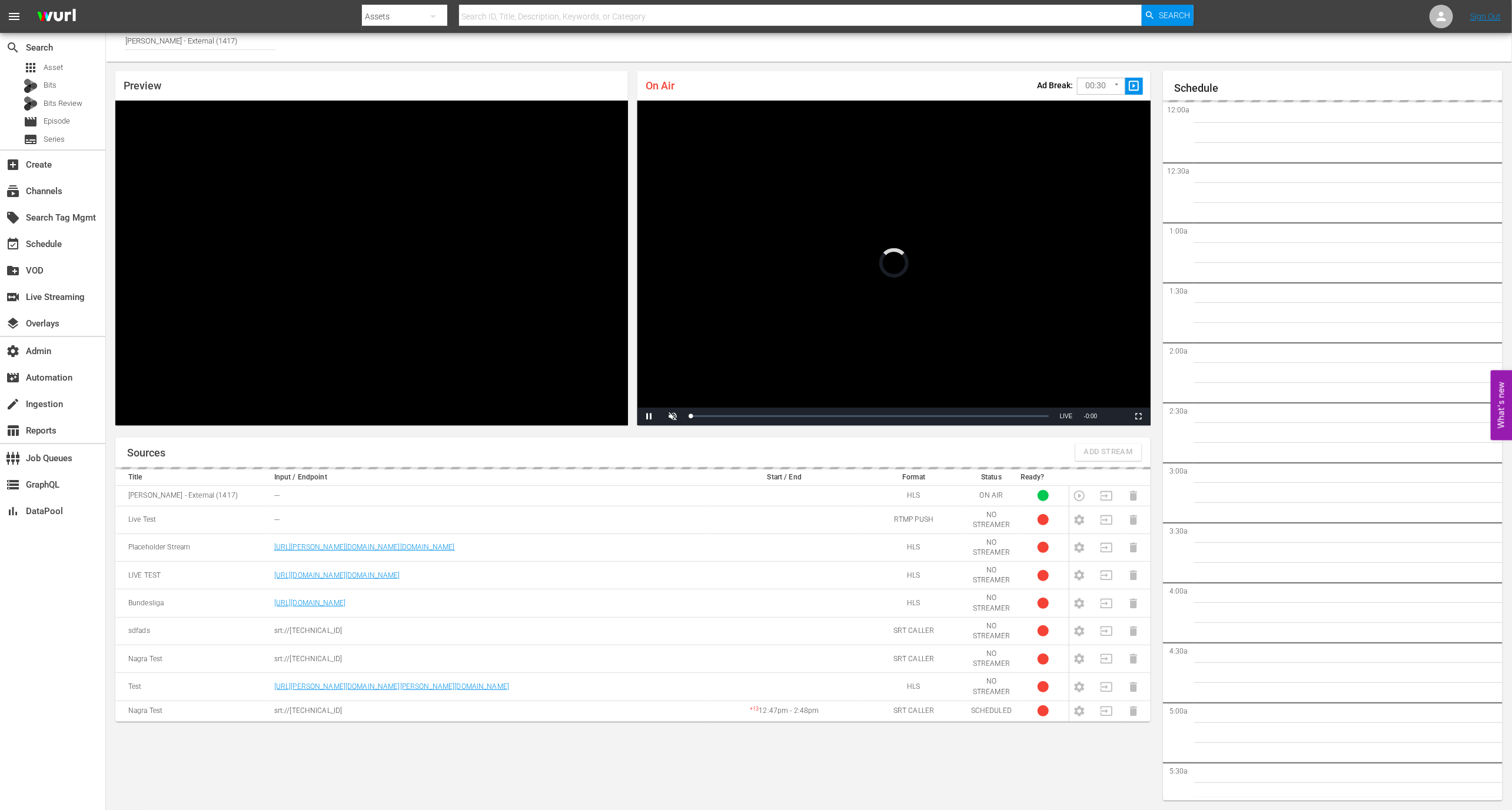
scroll to position [2022, 0]
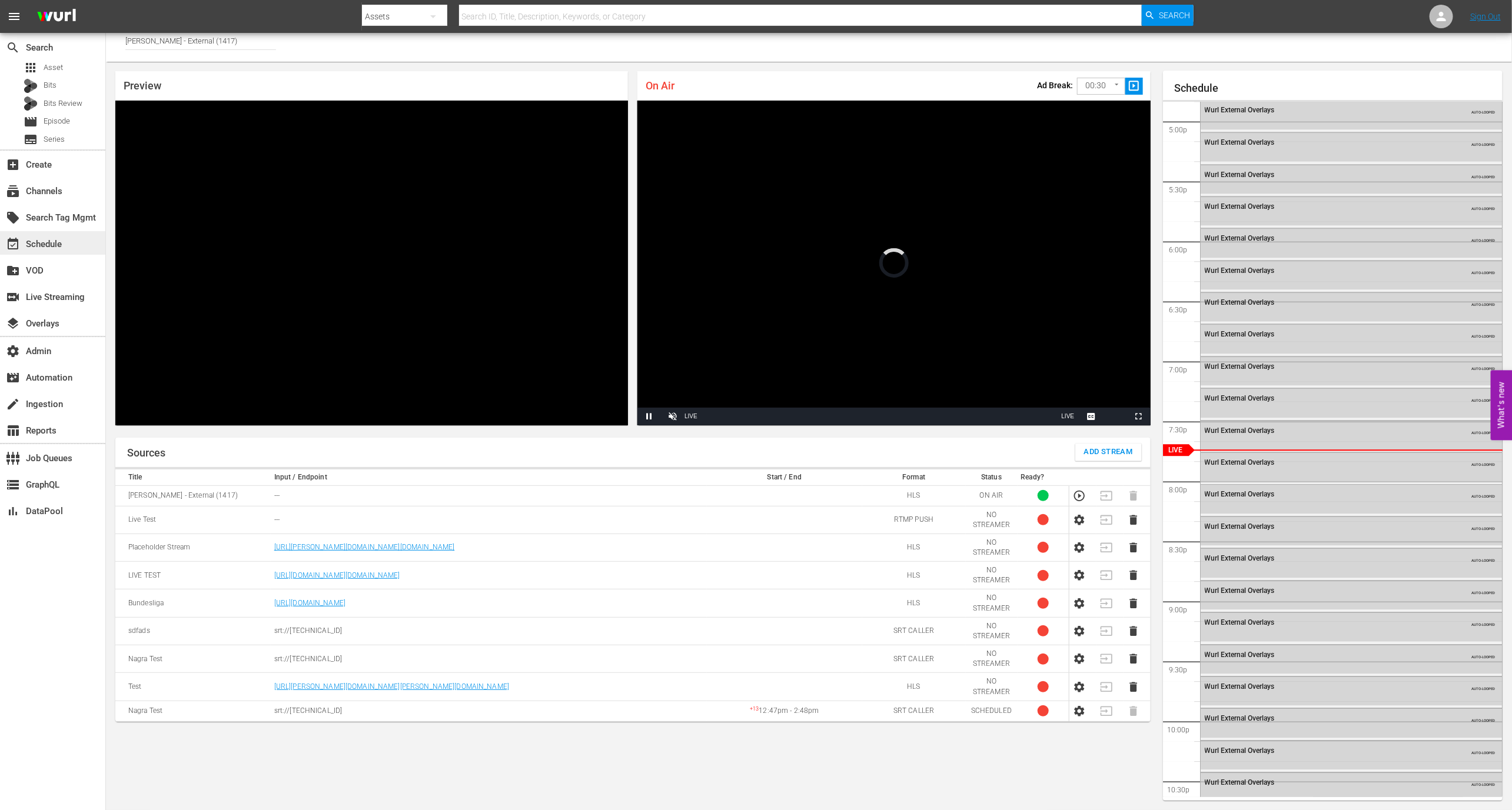
click at [70, 239] on div "event_available Schedule" at bounding box center [53, 243] width 106 height 23
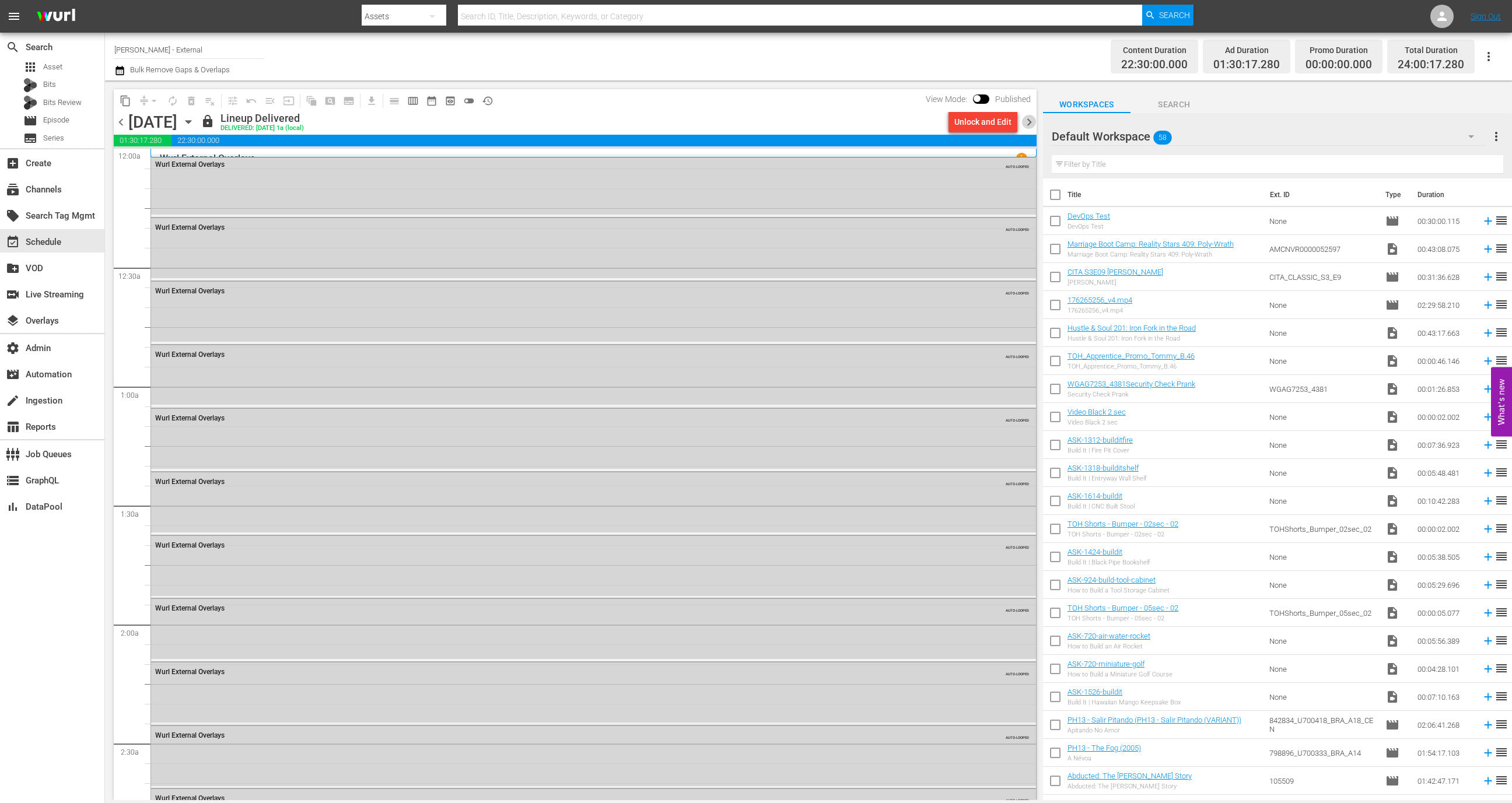
click at [1032, 118] on span "chevron_right" at bounding box center [1029, 122] width 14 height 14
click at [982, 129] on div "Unlock and Edit" at bounding box center [983, 122] width 58 height 21
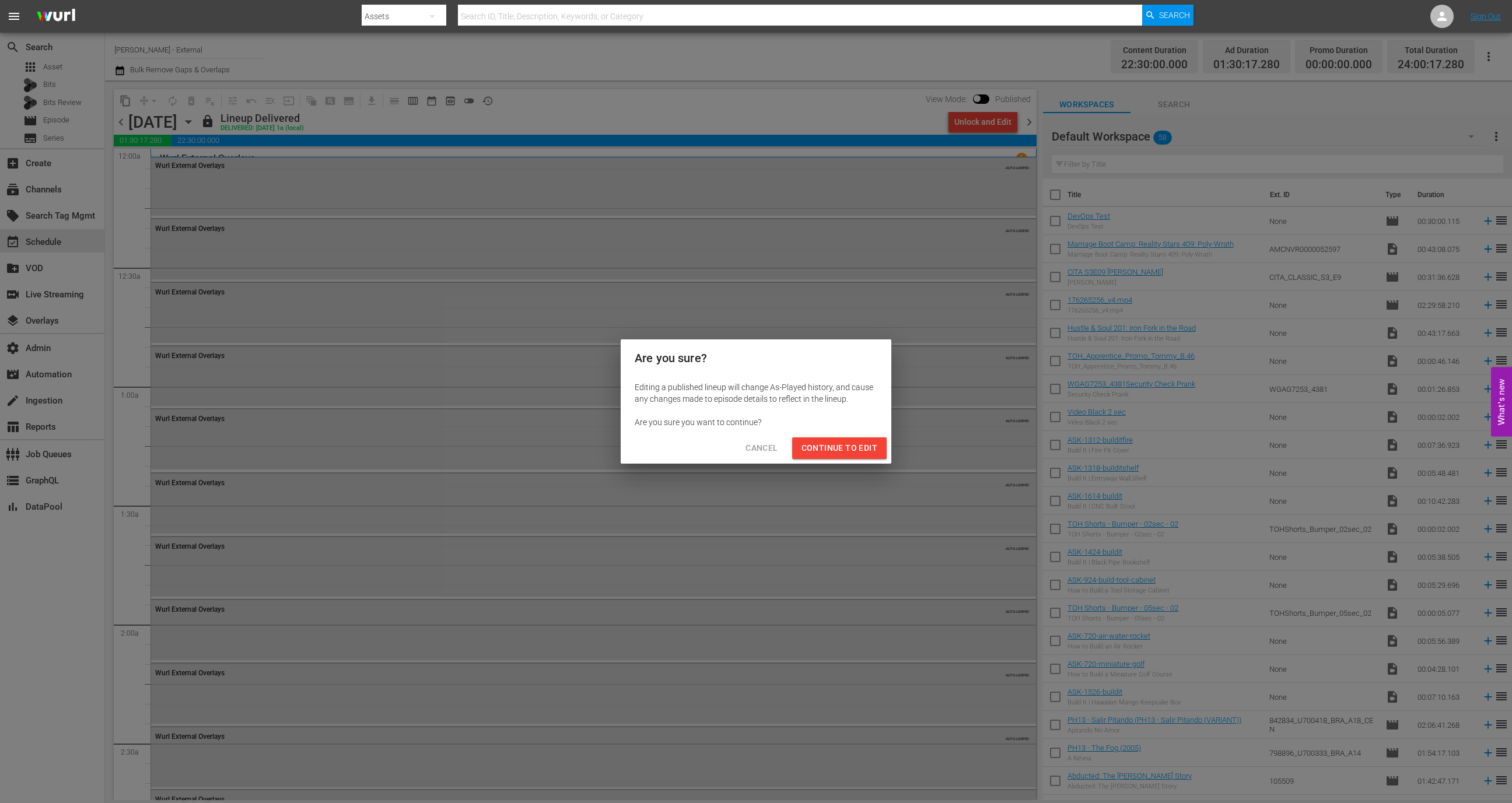
click at [839, 449] on span "Continue to Edit" at bounding box center [839, 448] width 76 height 14
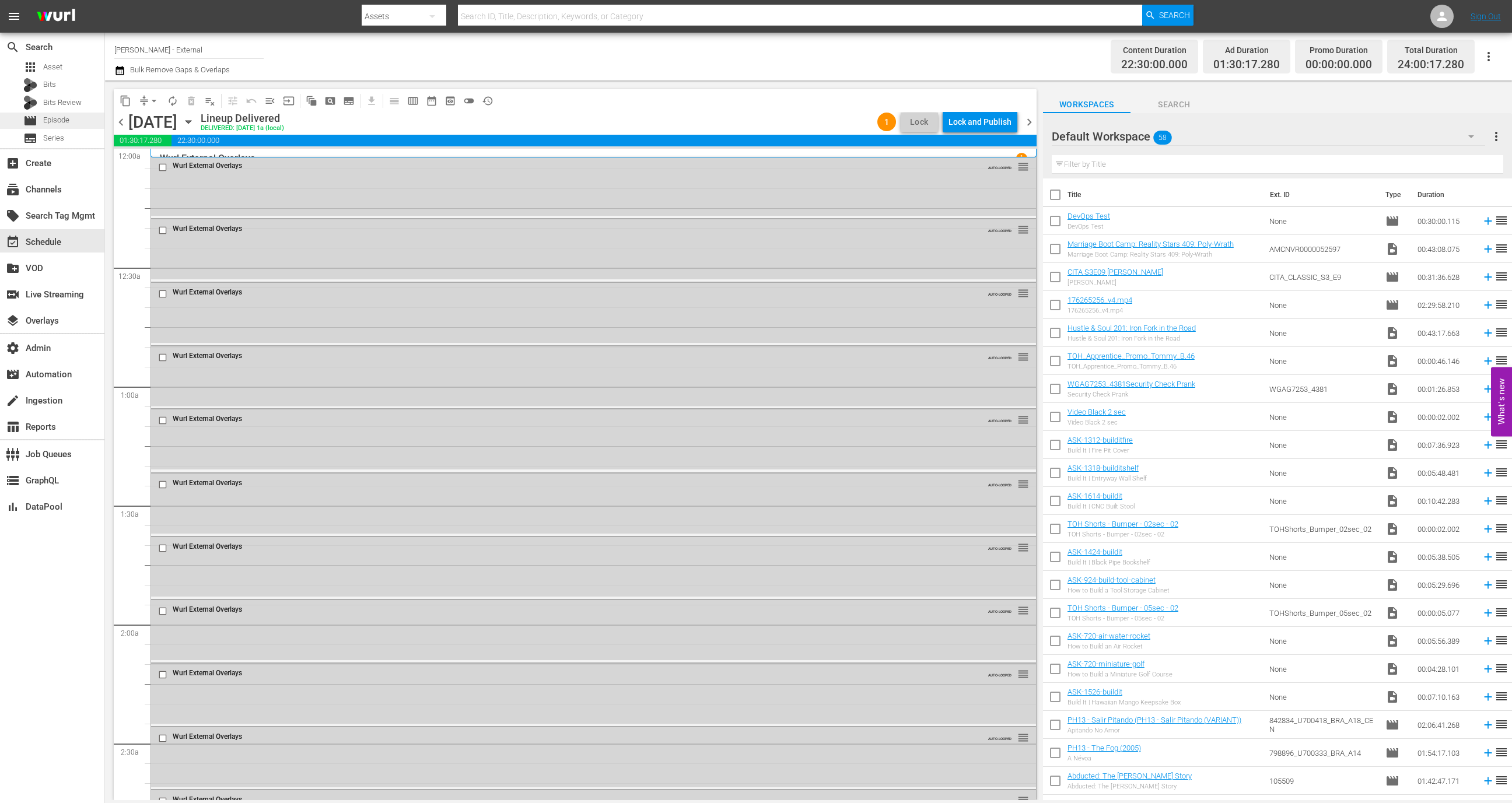
click at [62, 113] on div "movie Episode" at bounding box center [46, 121] width 46 height 16
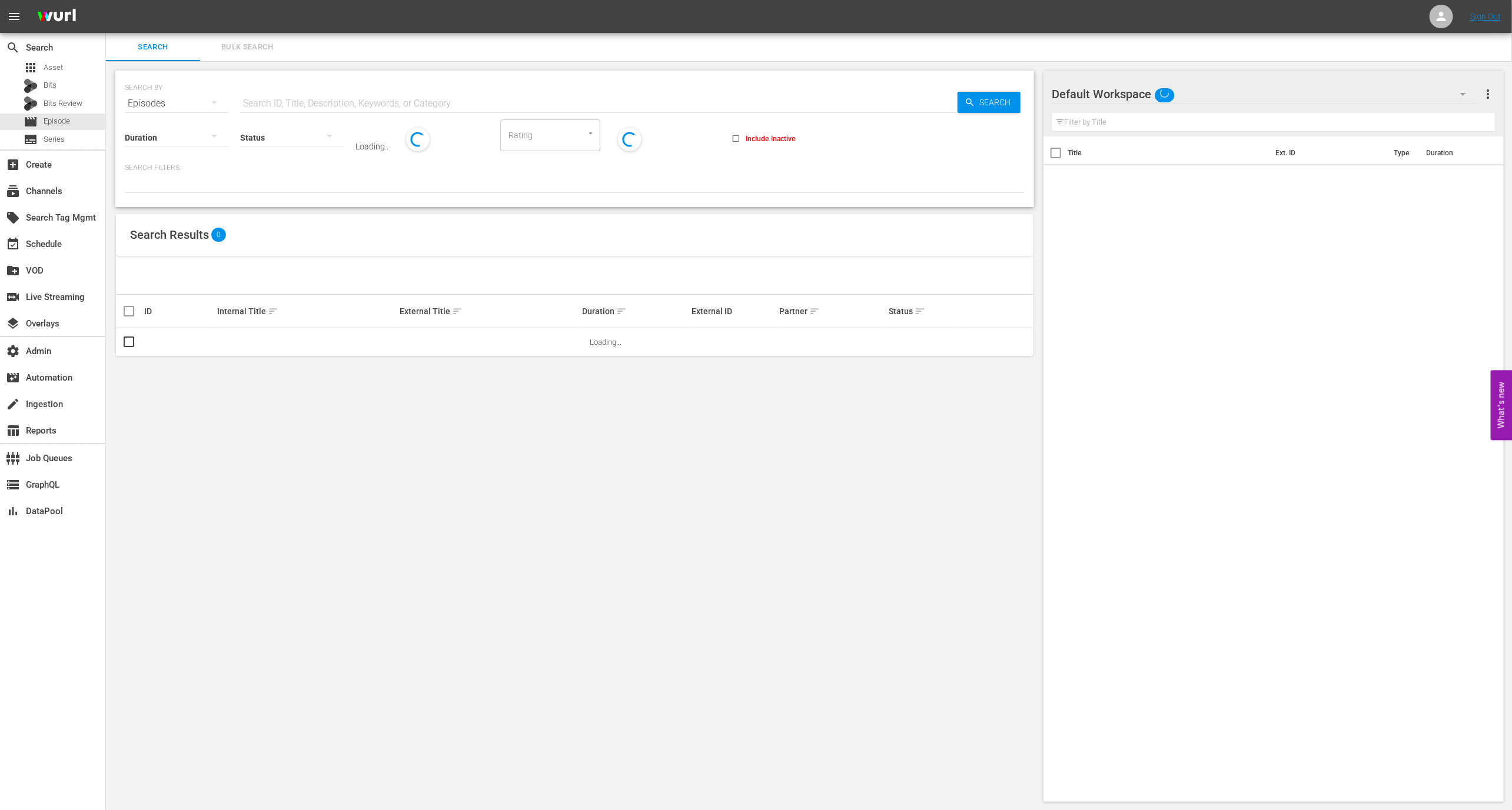
click at [339, 93] on input "text" at bounding box center [599, 104] width 717 height 29
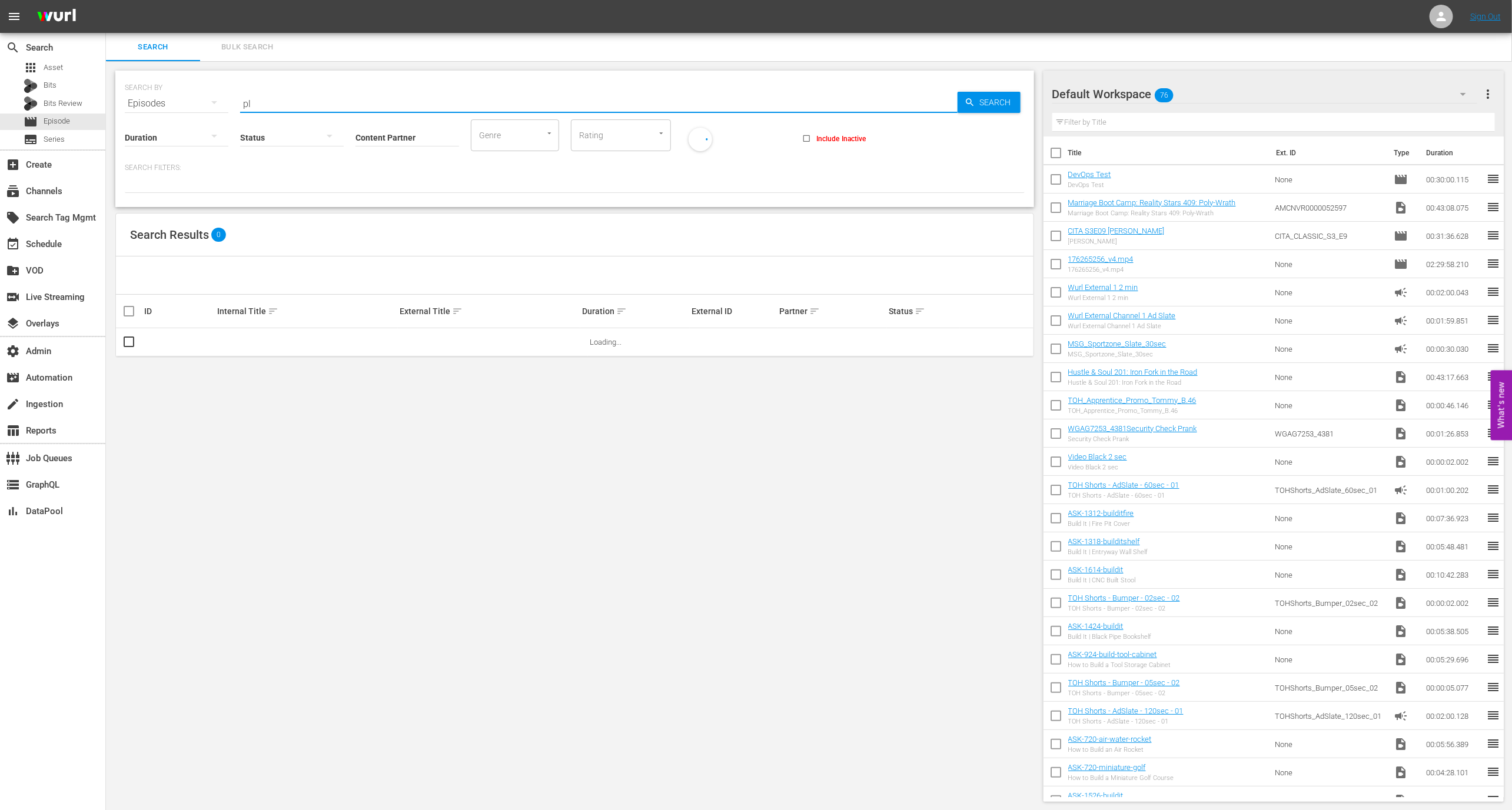
type input "p"
click at [430, 147] on input "Content Partner" at bounding box center [408, 138] width 104 height 42
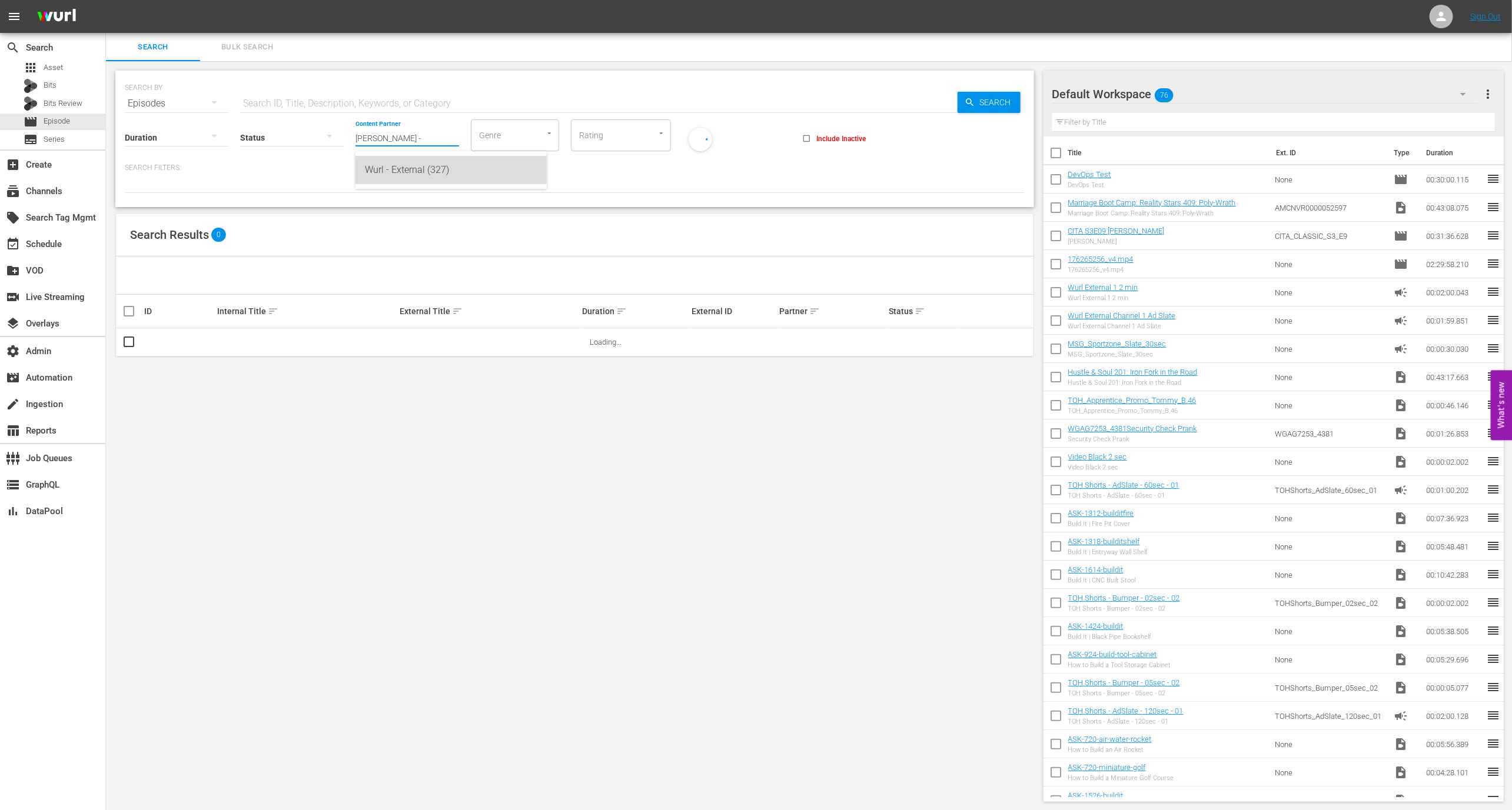
click at [436, 161] on div "Wurl - External (327)" at bounding box center [451, 170] width 173 height 29
type input "Wurl - External (327)"
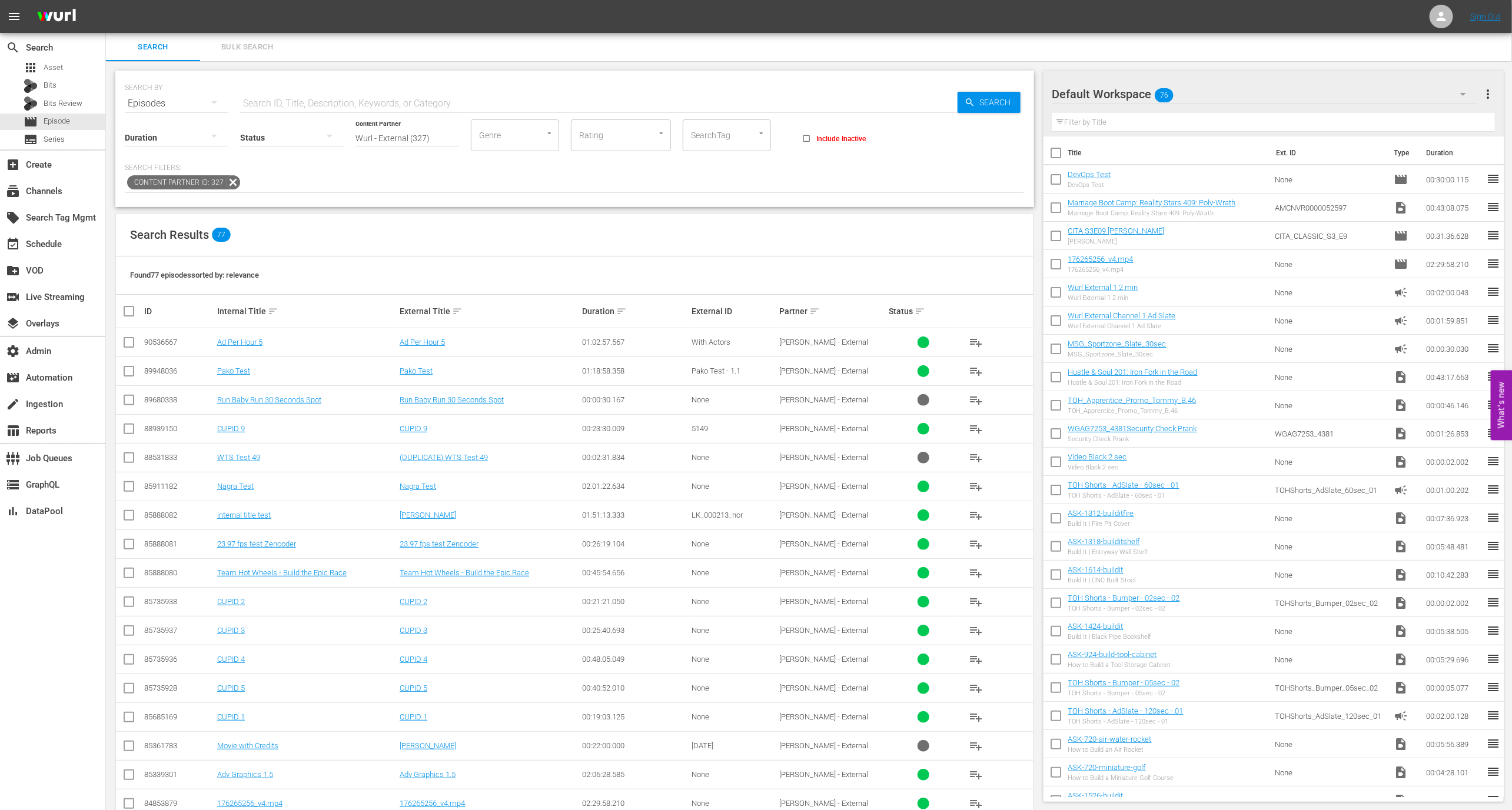
click at [626, 311] on div "Duration sort" at bounding box center [635, 311] width 106 height 14
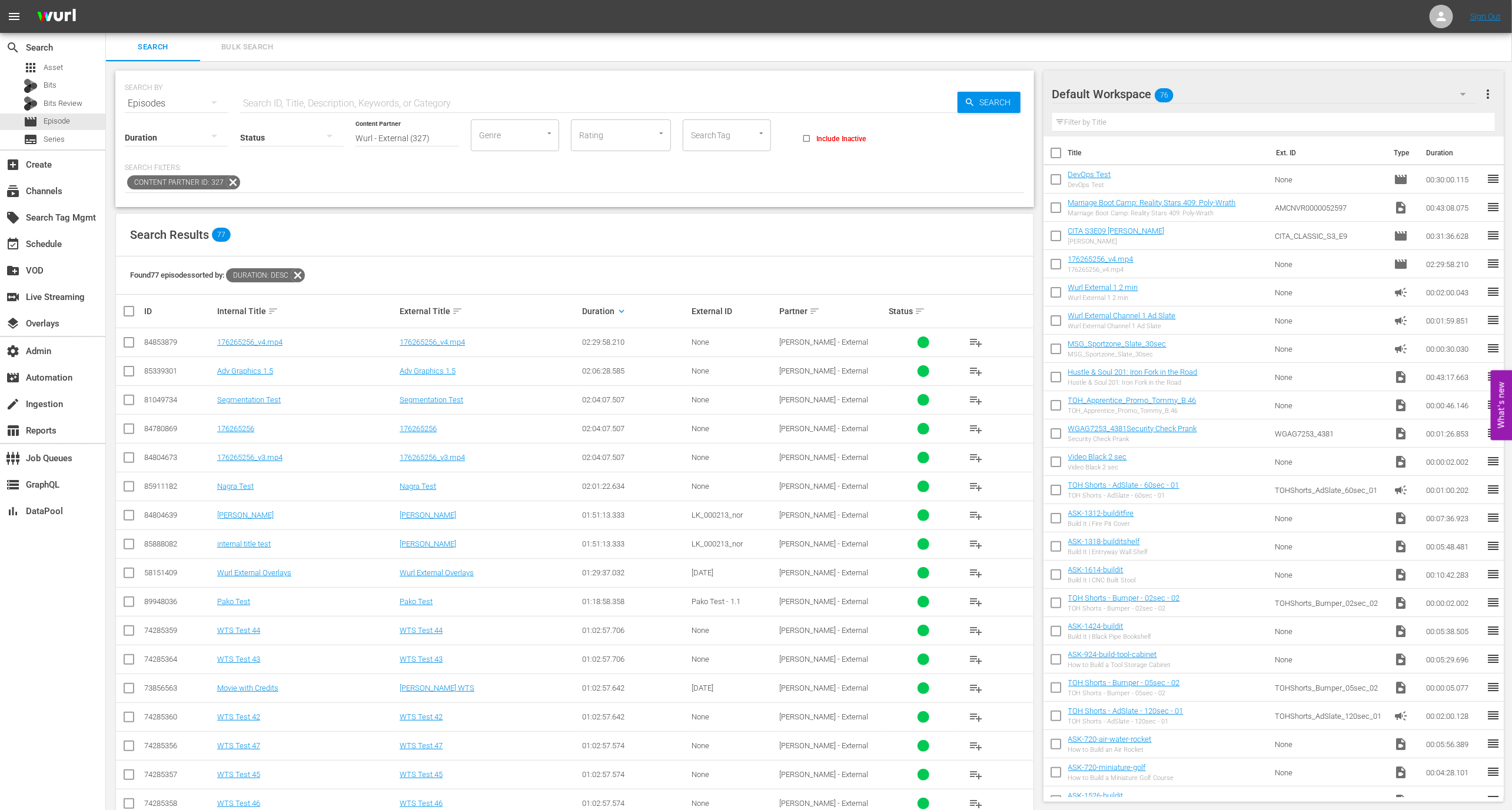
scroll to position [30, 0]
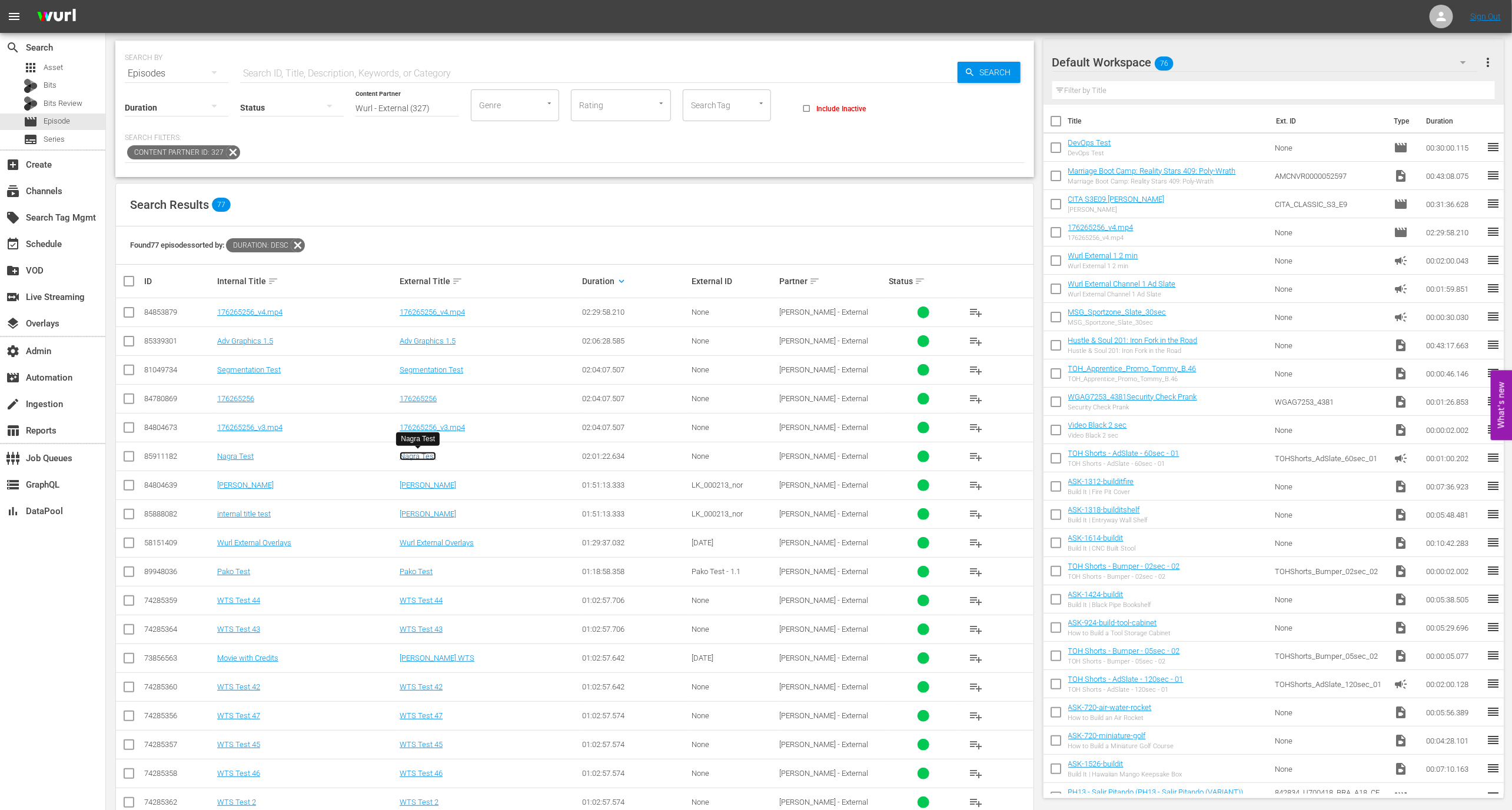
click at [431, 453] on link "Nagra Test" at bounding box center [418, 457] width 37 height 9
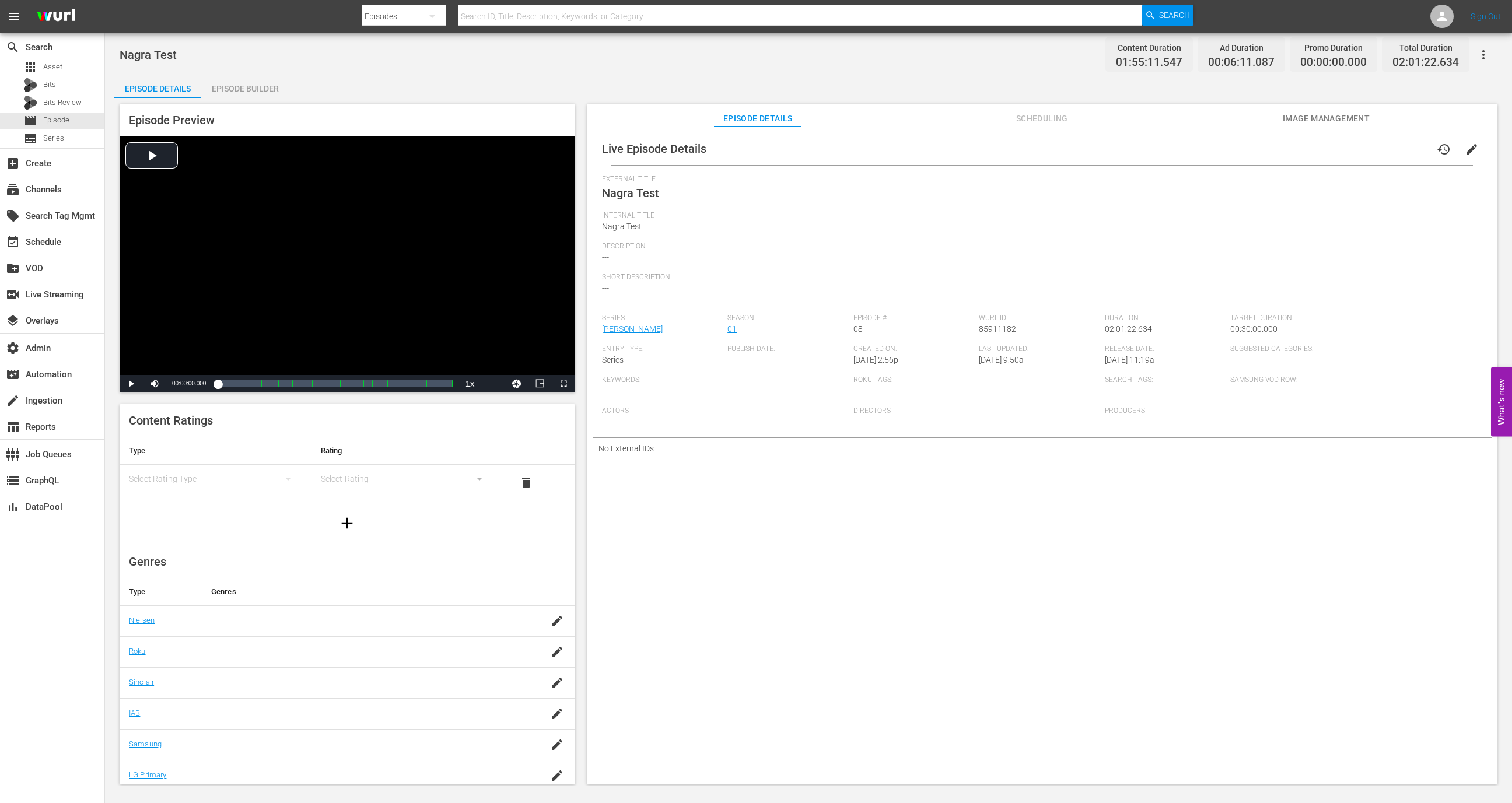
click at [250, 81] on div "Episode Builder" at bounding box center [245, 89] width 88 height 28
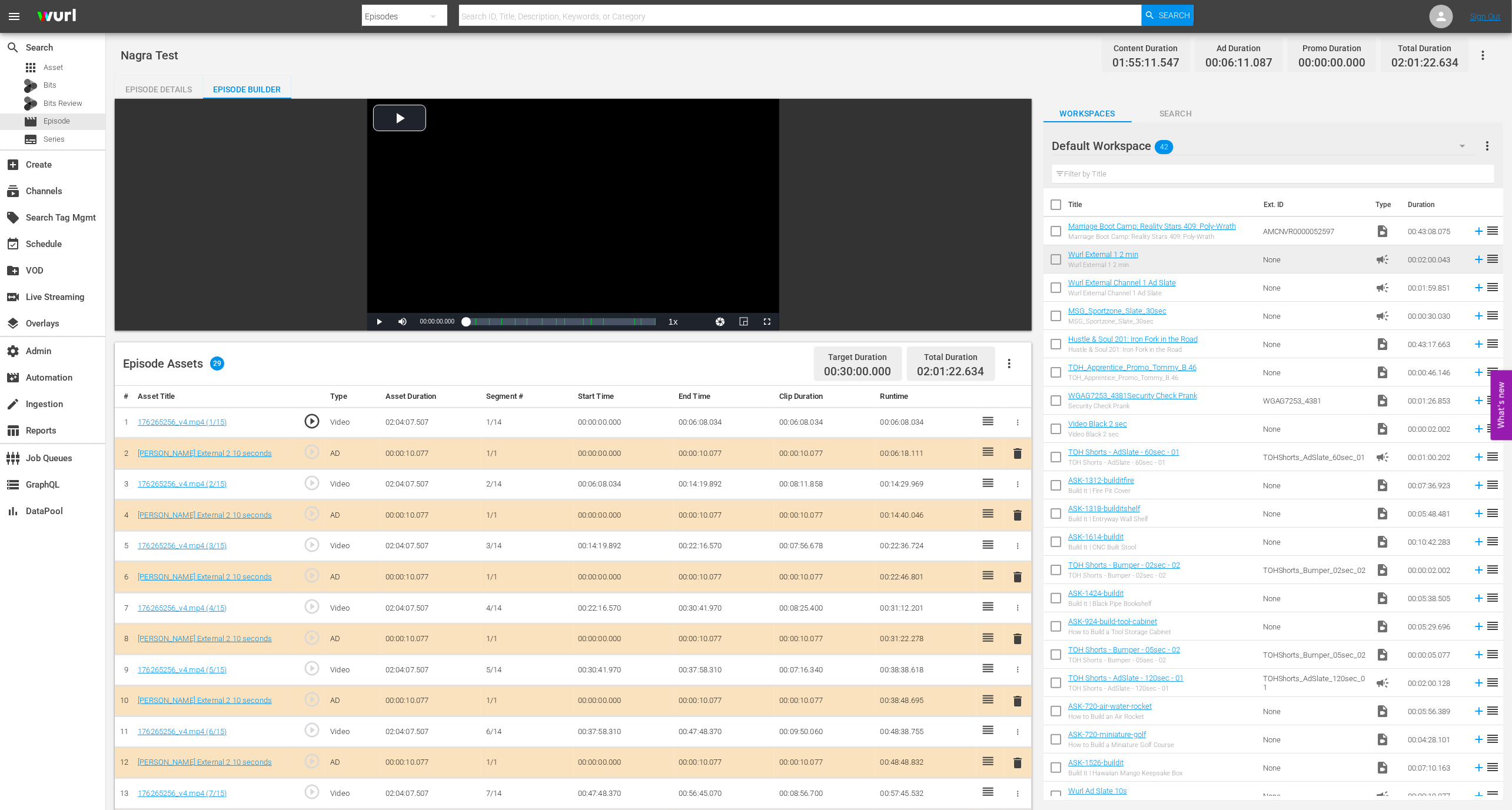
click at [183, 72] on div "Nagra Test Content Duration 01:55:11.547 Ad Duration 00:06:11.087 Promo Duratio…" at bounding box center [808, 673] width 1406 height 1280
click at [183, 89] on div "Episode Details" at bounding box center [158, 89] width 89 height 29
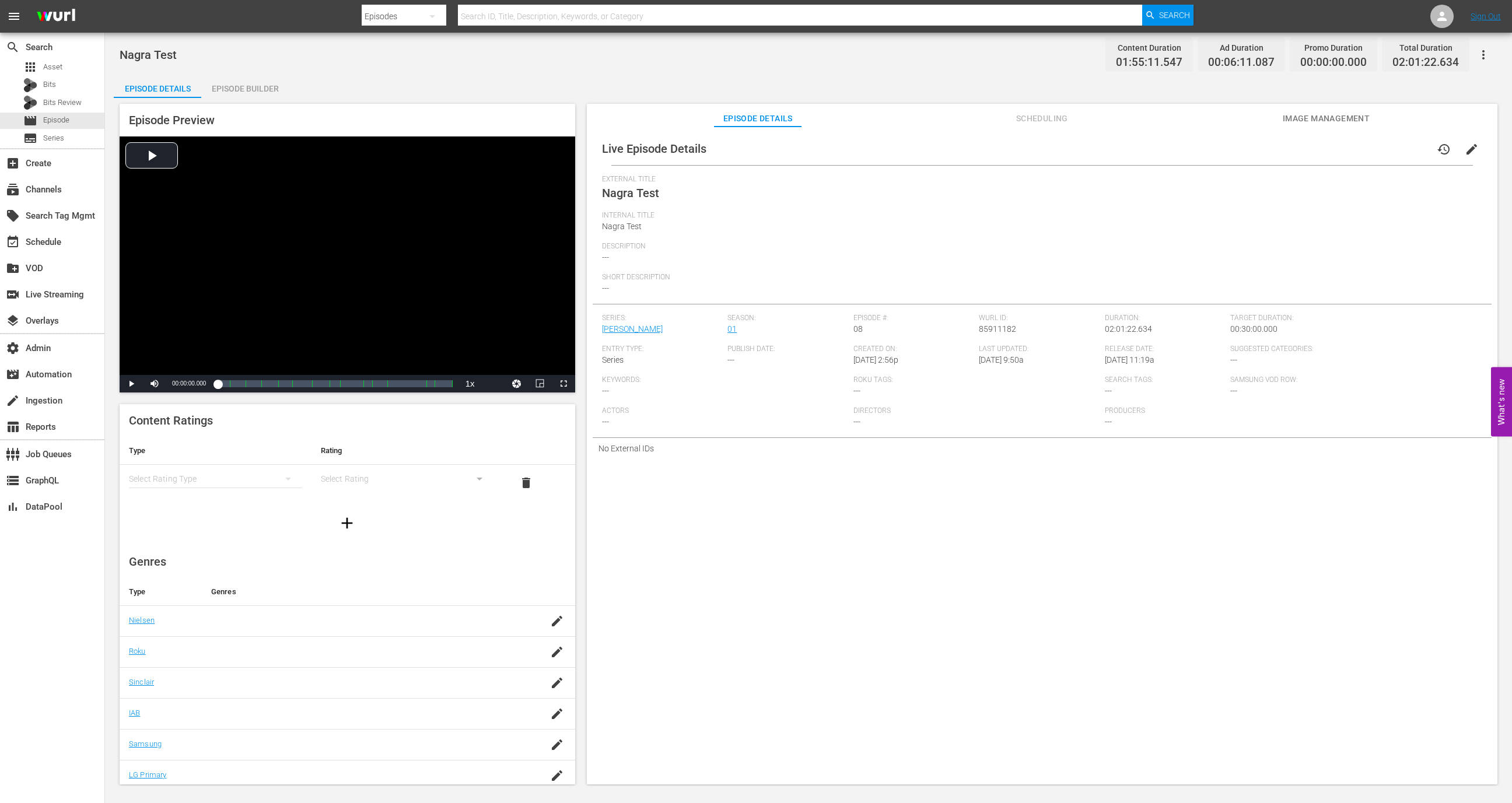
click at [1026, 113] on span "Scheduling" at bounding box center [1041, 119] width 88 height 14
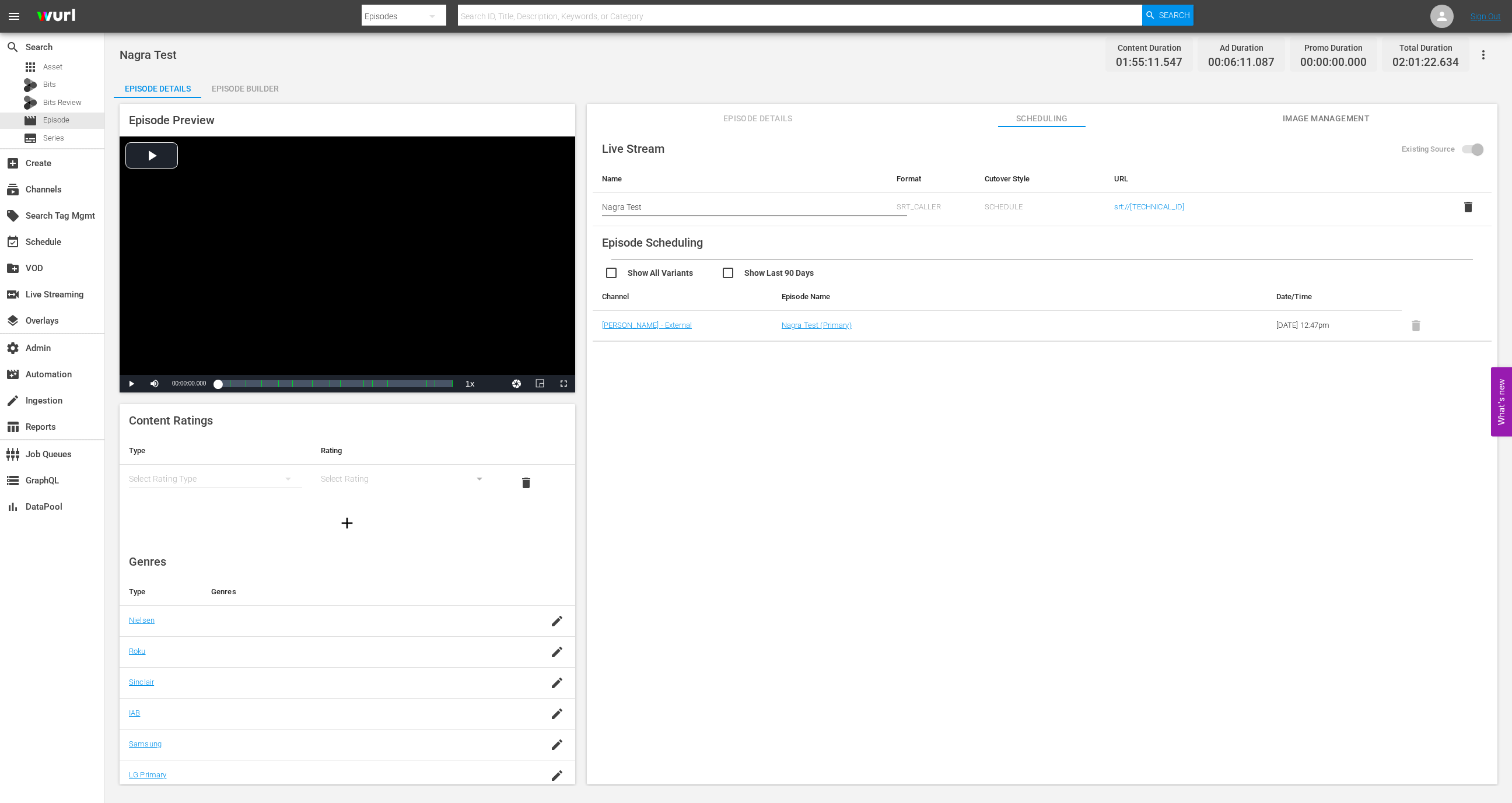
click at [1471, 207] on span "delete" at bounding box center [1469, 207] width 14 height 14
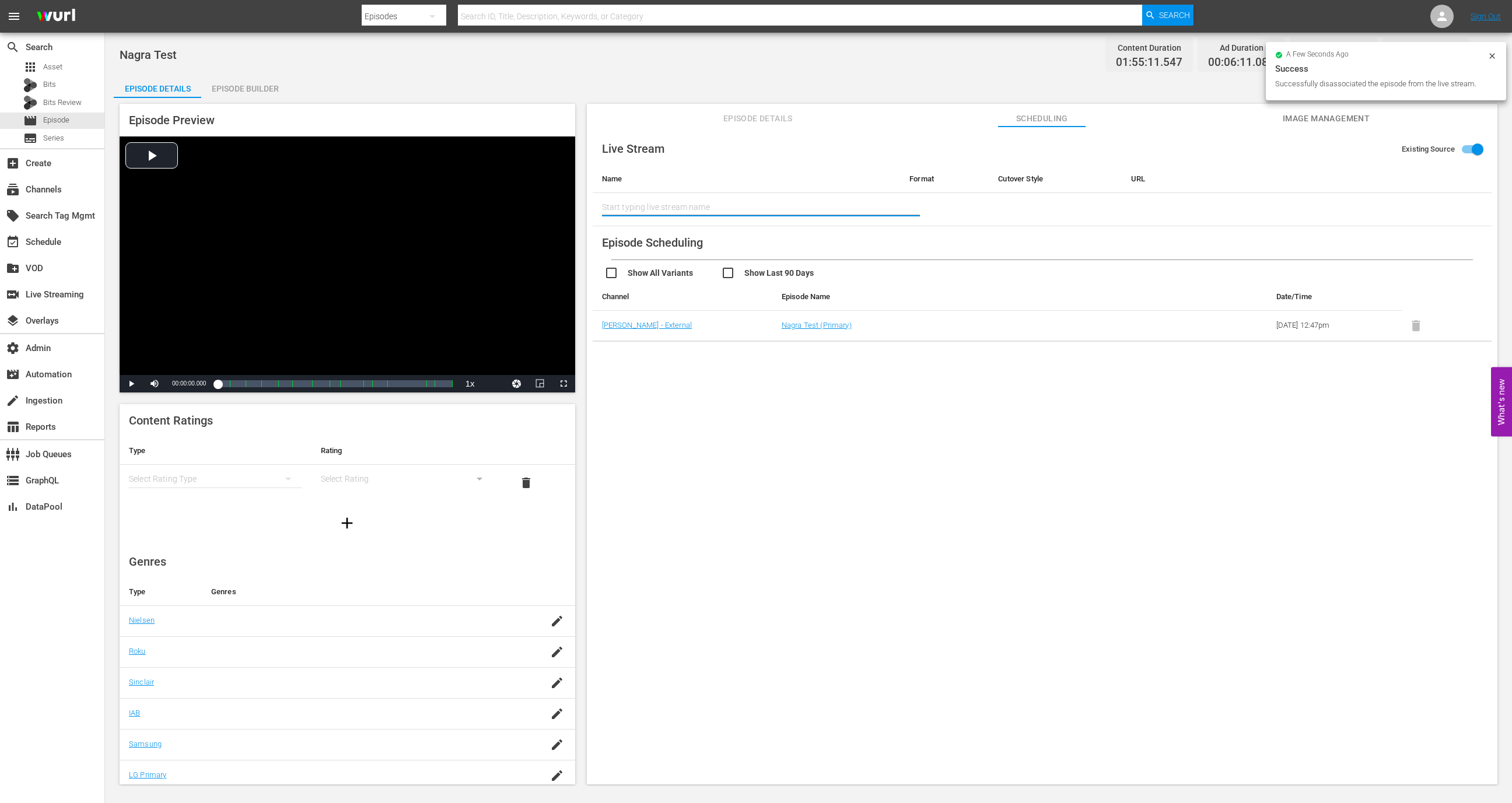
click at [757, 196] on input "text" at bounding box center [746, 207] width 289 height 28
click at [741, 238] on div "Bundesliga (2040)" at bounding box center [697, 240] width 171 height 28
type input "Bundesliga (2040)"
type input "Bundesliga"
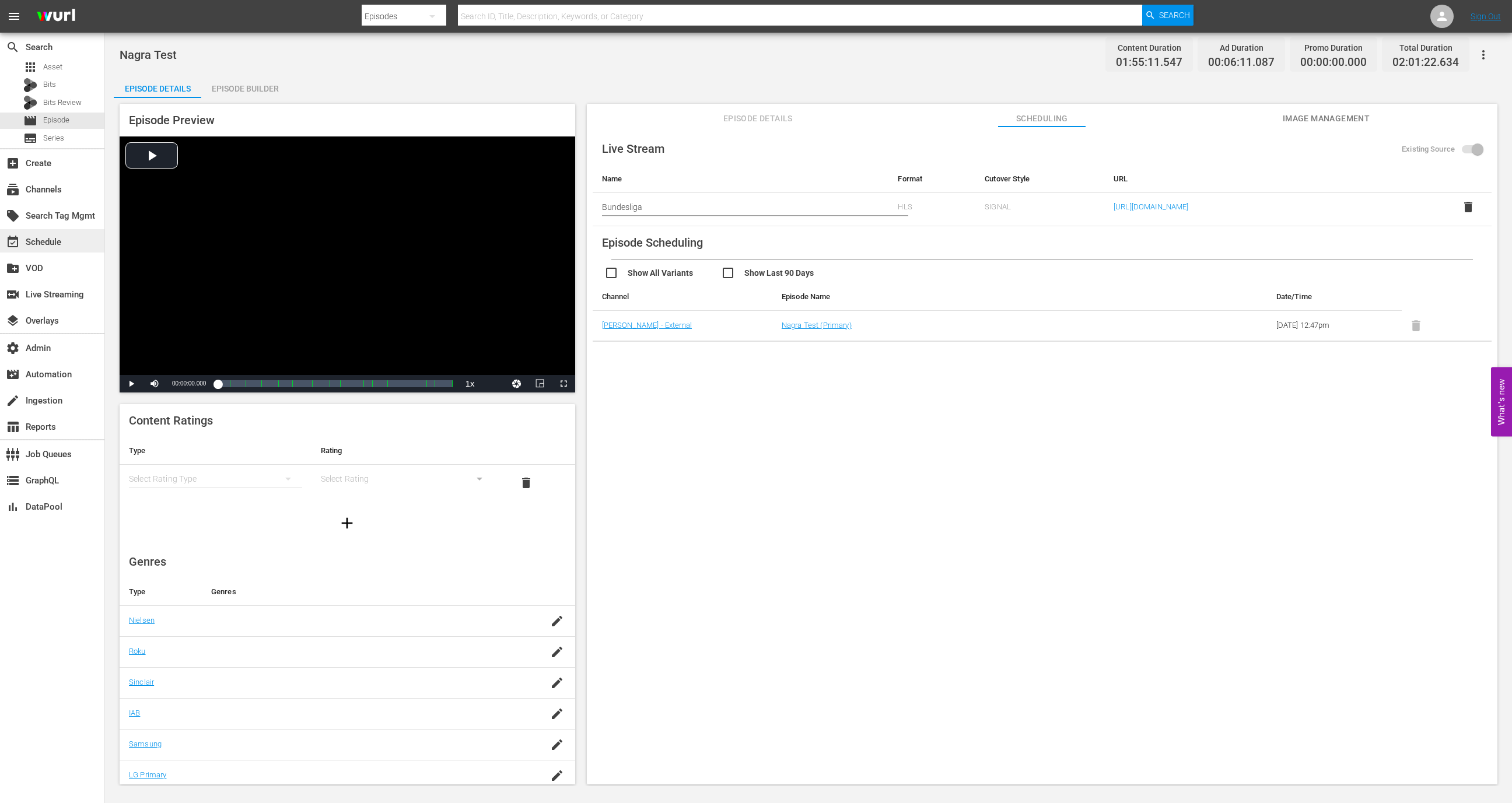
click at [78, 241] on div "event_available Schedule" at bounding box center [52, 241] width 105 height 23
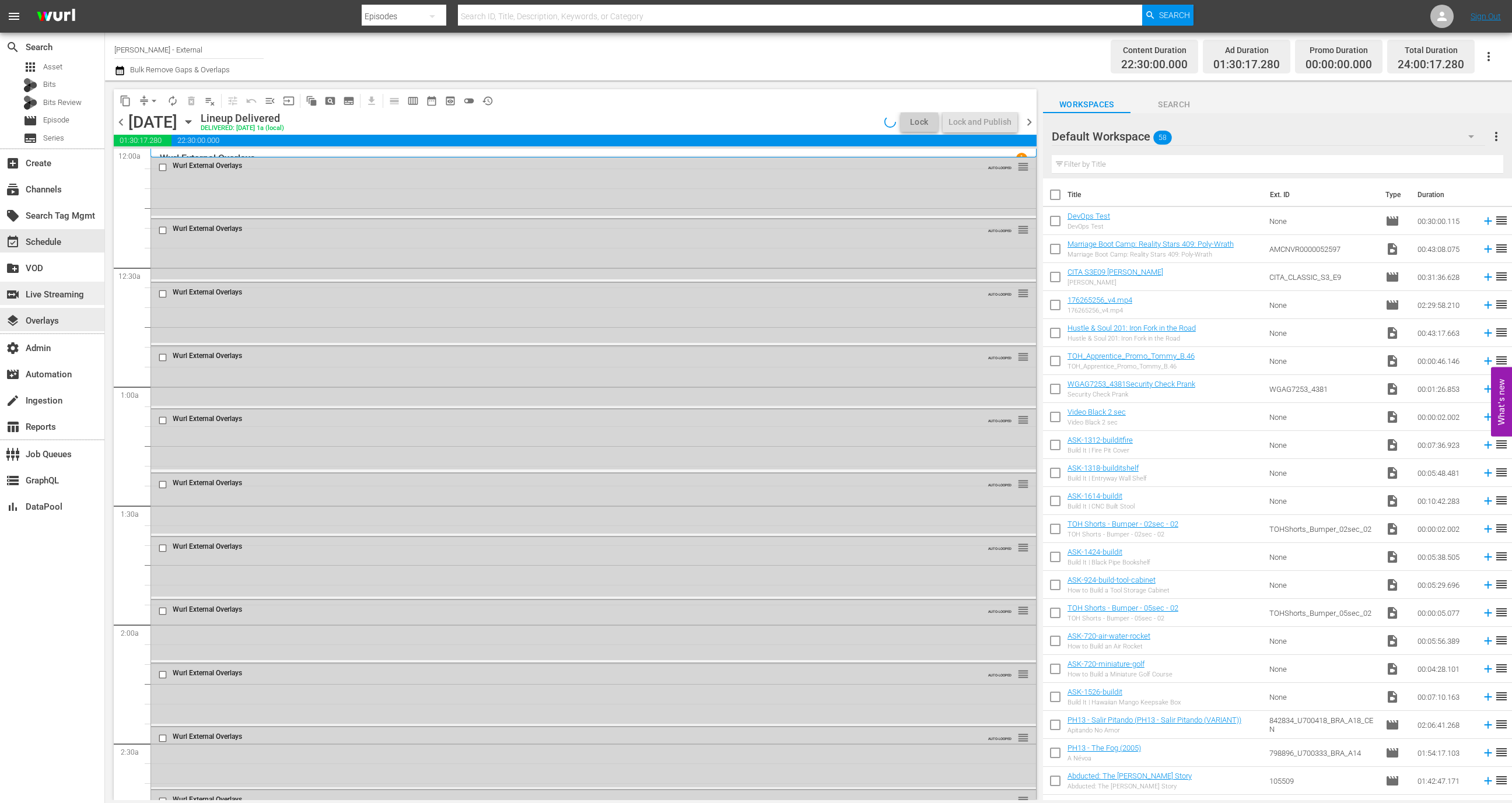
click at [58, 292] on div "switch_video Live Streaming" at bounding box center [33, 292] width 66 height 11
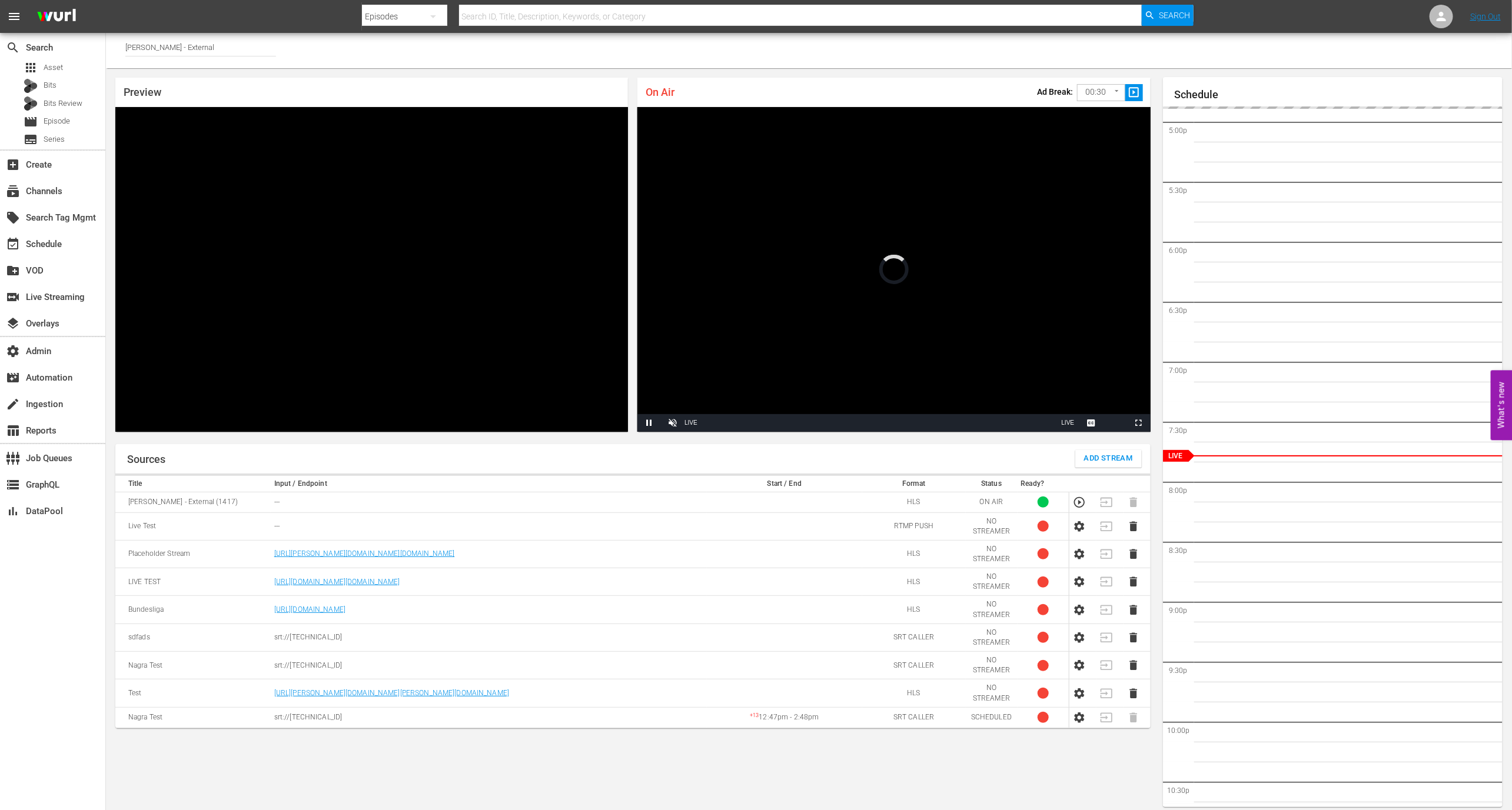
scroll to position [6, 0]
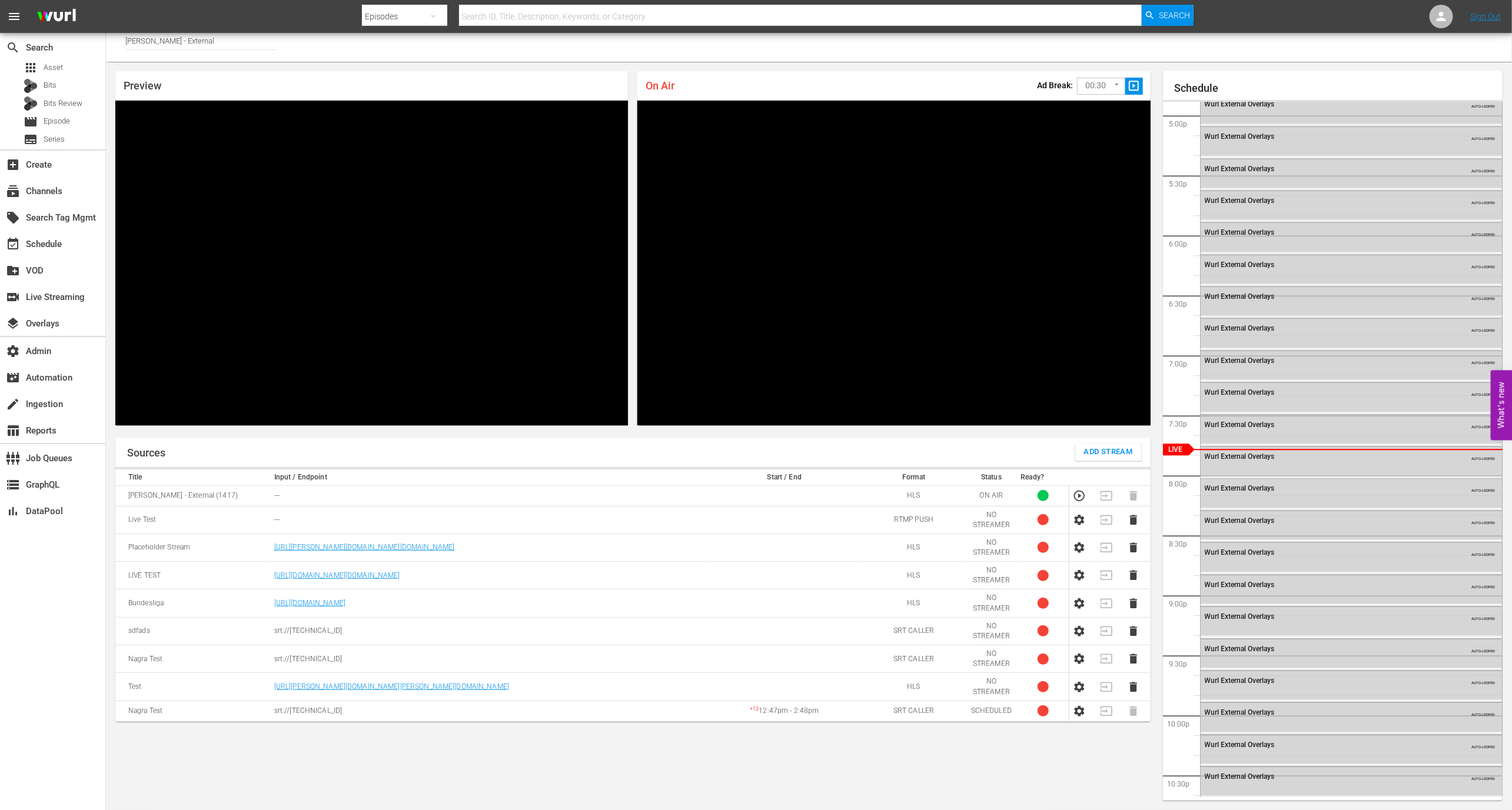
click at [1074, 607] on icon "button" at bounding box center [1079, 603] width 13 height 13
click at [1134, 600] on icon "button" at bounding box center [1133, 603] width 13 height 13
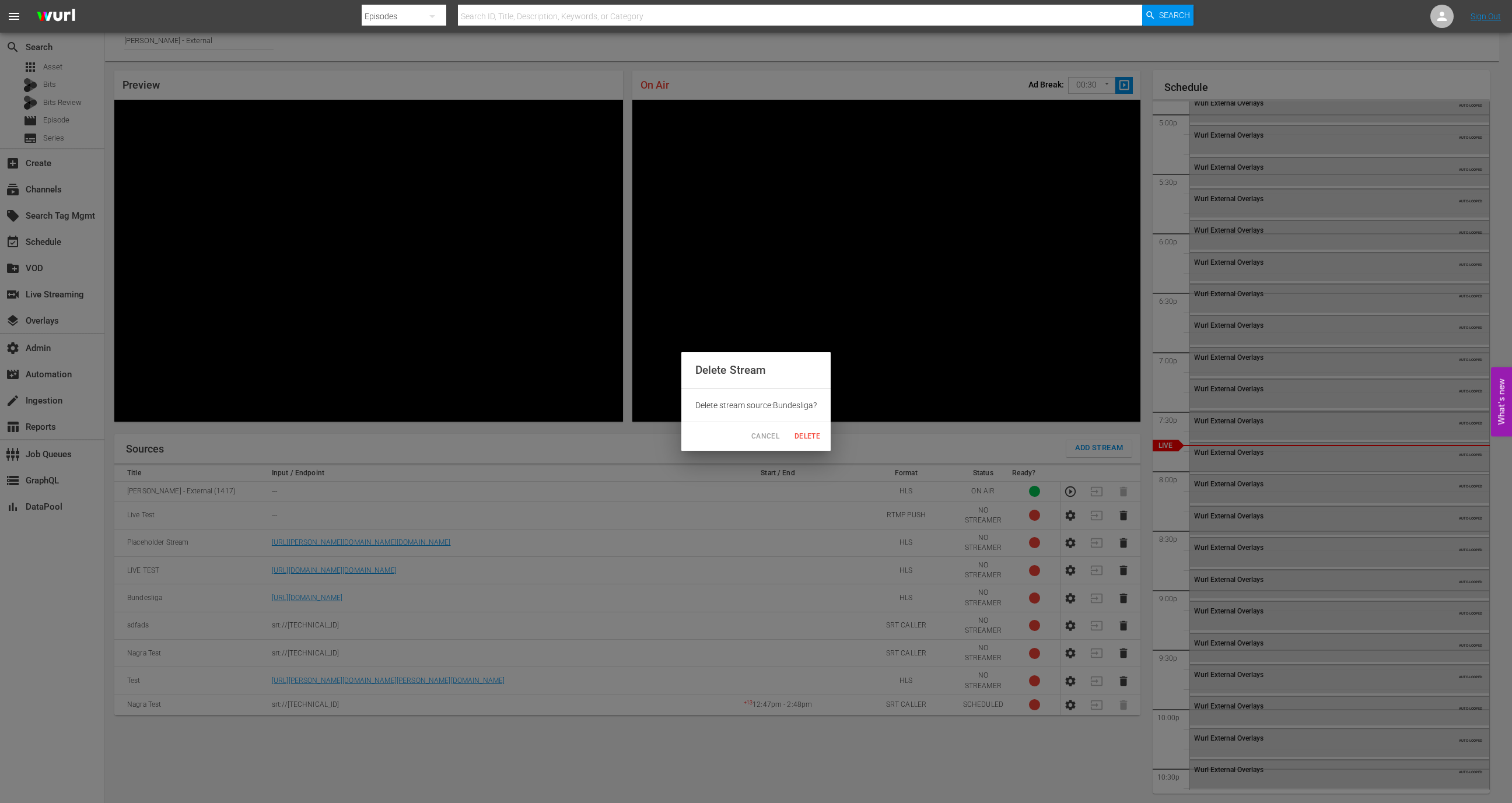
click at [828, 438] on div "Cancel Delete" at bounding box center [756, 437] width 150 height 28
click at [813, 438] on span "Delete" at bounding box center [807, 437] width 28 height 12
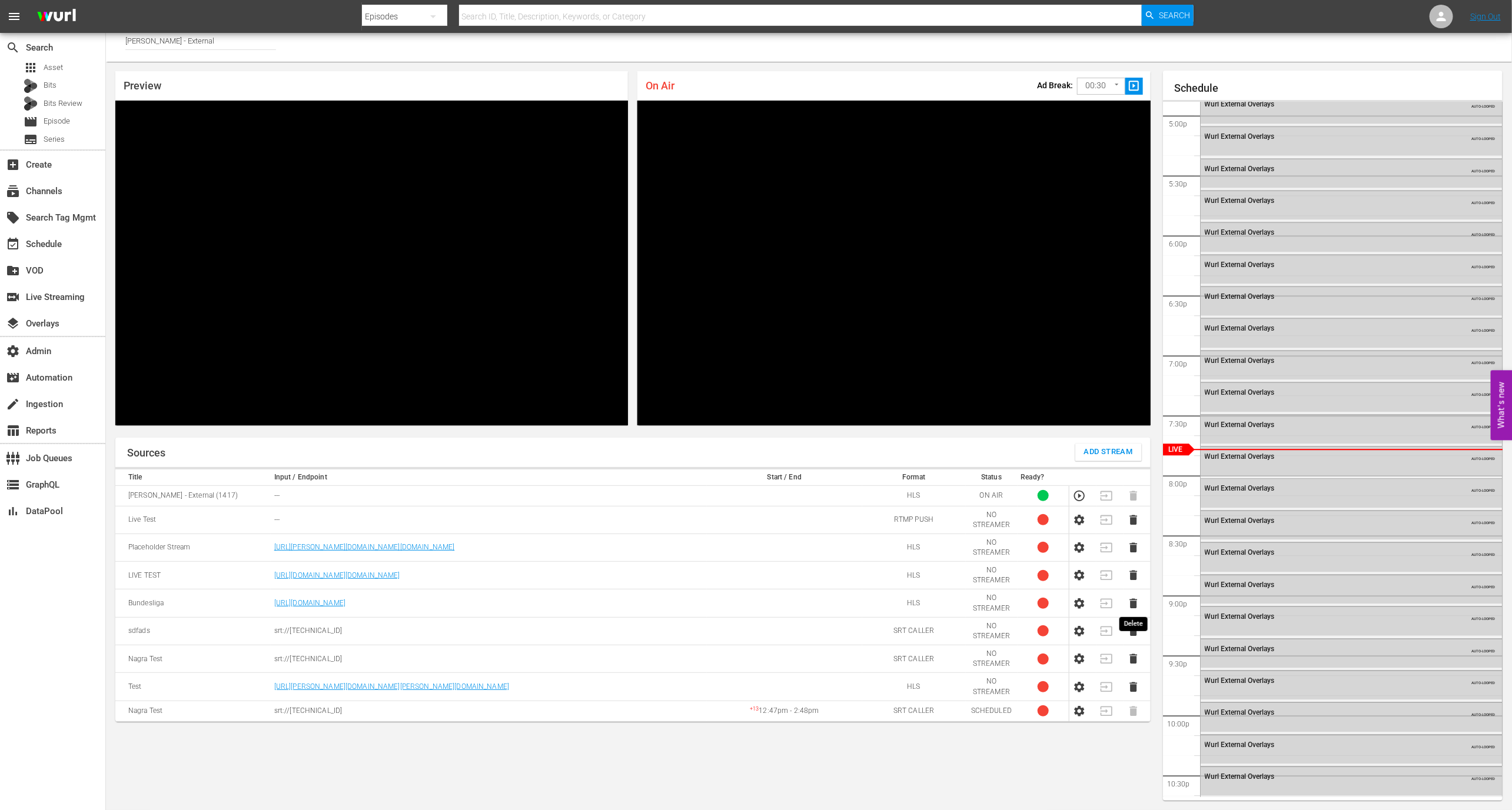
click at [1128, 603] on icon "button" at bounding box center [1133, 603] width 13 height 13
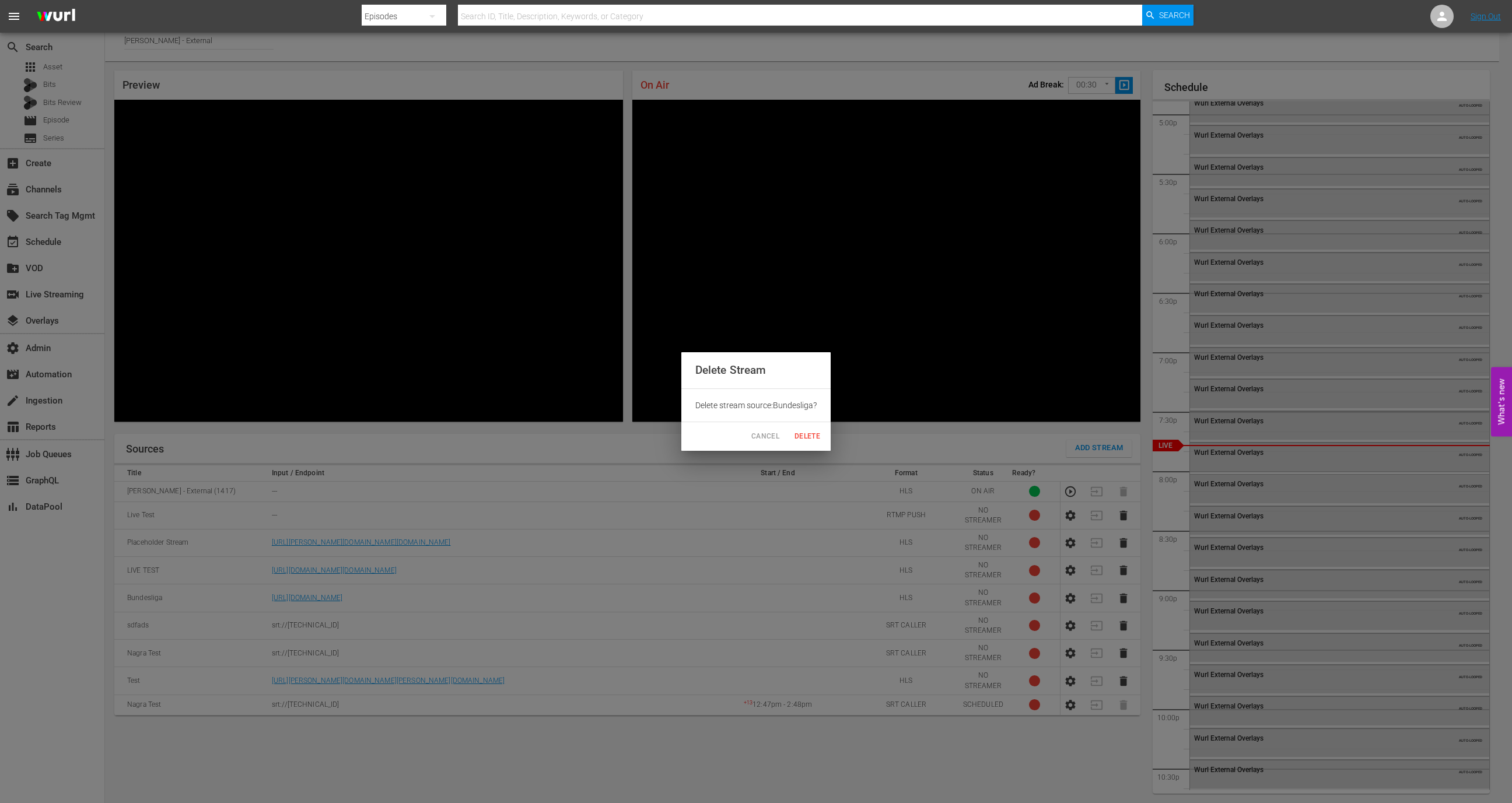
click at [800, 441] on span "Delete" at bounding box center [807, 437] width 28 height 12
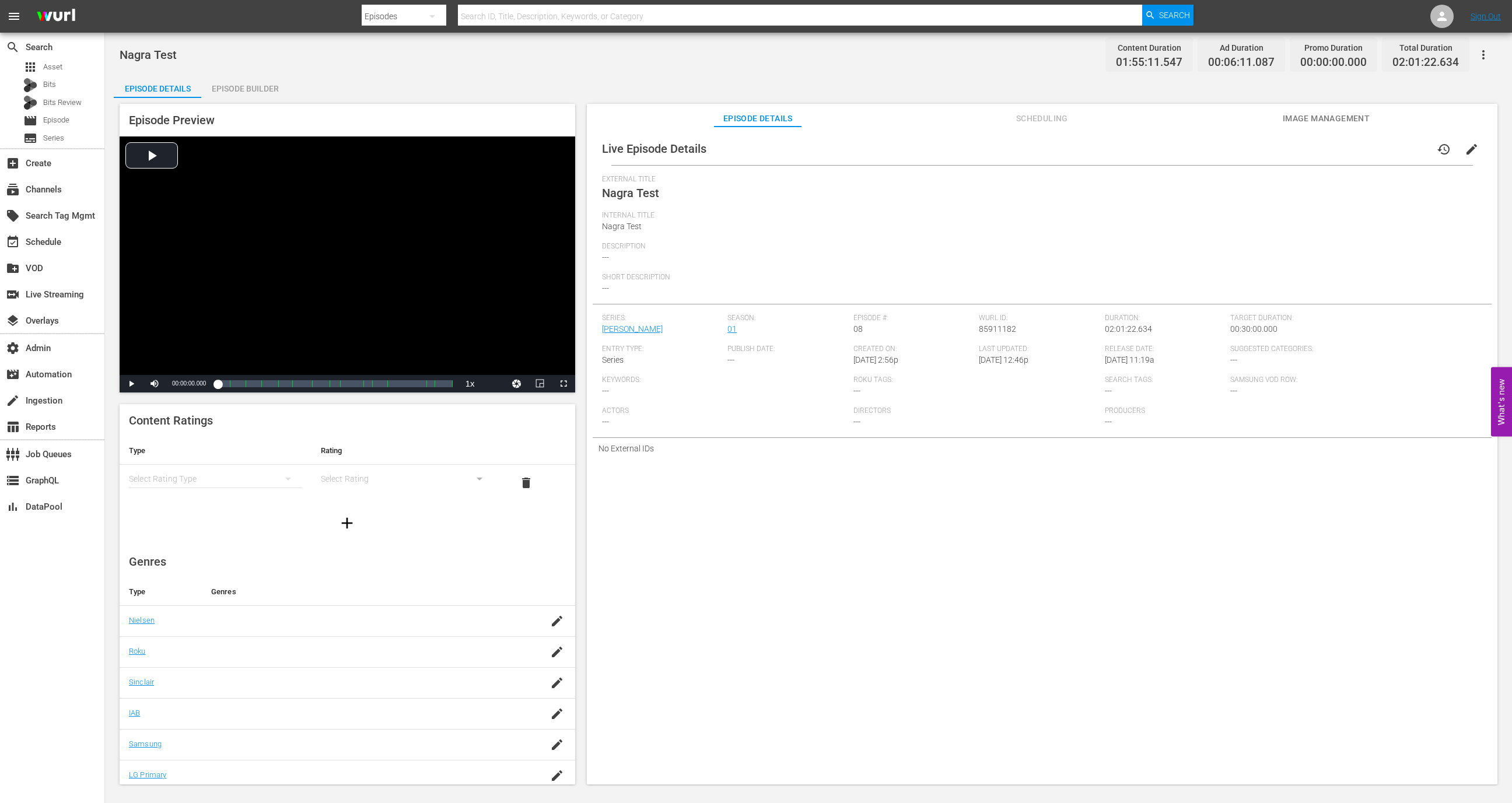
drag, startPoint x: 977, startPoint y: 137, endPoint x: 986, endPoint y: 129, distance: 12.0
click at [977, 137] on div "Live Episode Details history edit" at bounding box center [1042, 148] width 899 height 33
click at [986, 129] on div "Live Episode Details history edit External Title Nagra Test Internal Title Nagr…" at bounding box center [1041, 461] width 910 height 669
click at [1011, 129] on div "Live Episode Details history edit External Title Nagra Test Internal Title Nagr…" at bounding box center [1041, 461] width 910 height 669
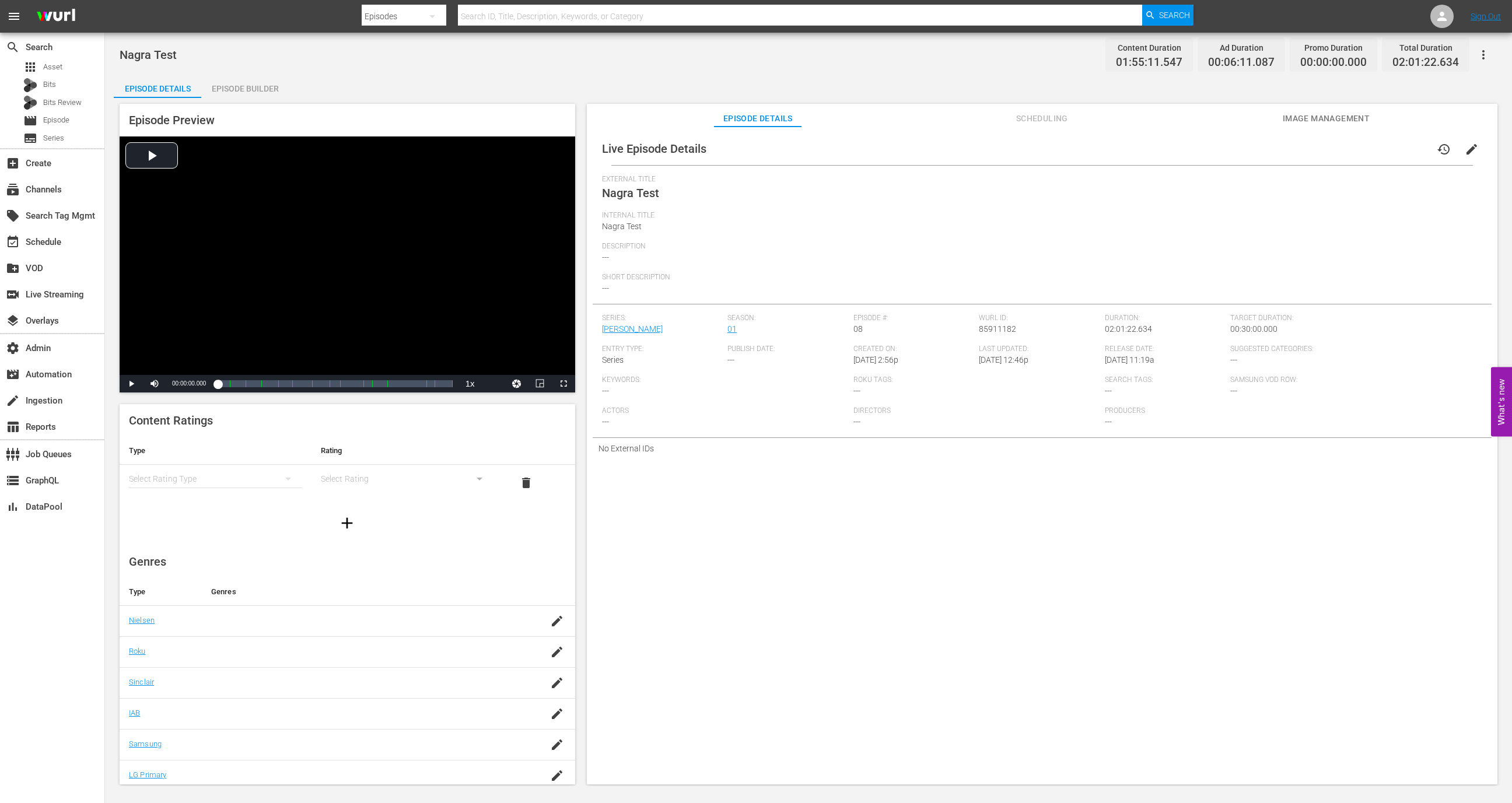
click at [1056, 128] on div "Live Episode Details history edit External Title Nagra Test Internal Title Nagr…" at bounding box center [1041, 461] width 910 height 669
click at [1055, 123] on span "Scheduling" at bounding box center [1041, 119] width 88 height 14
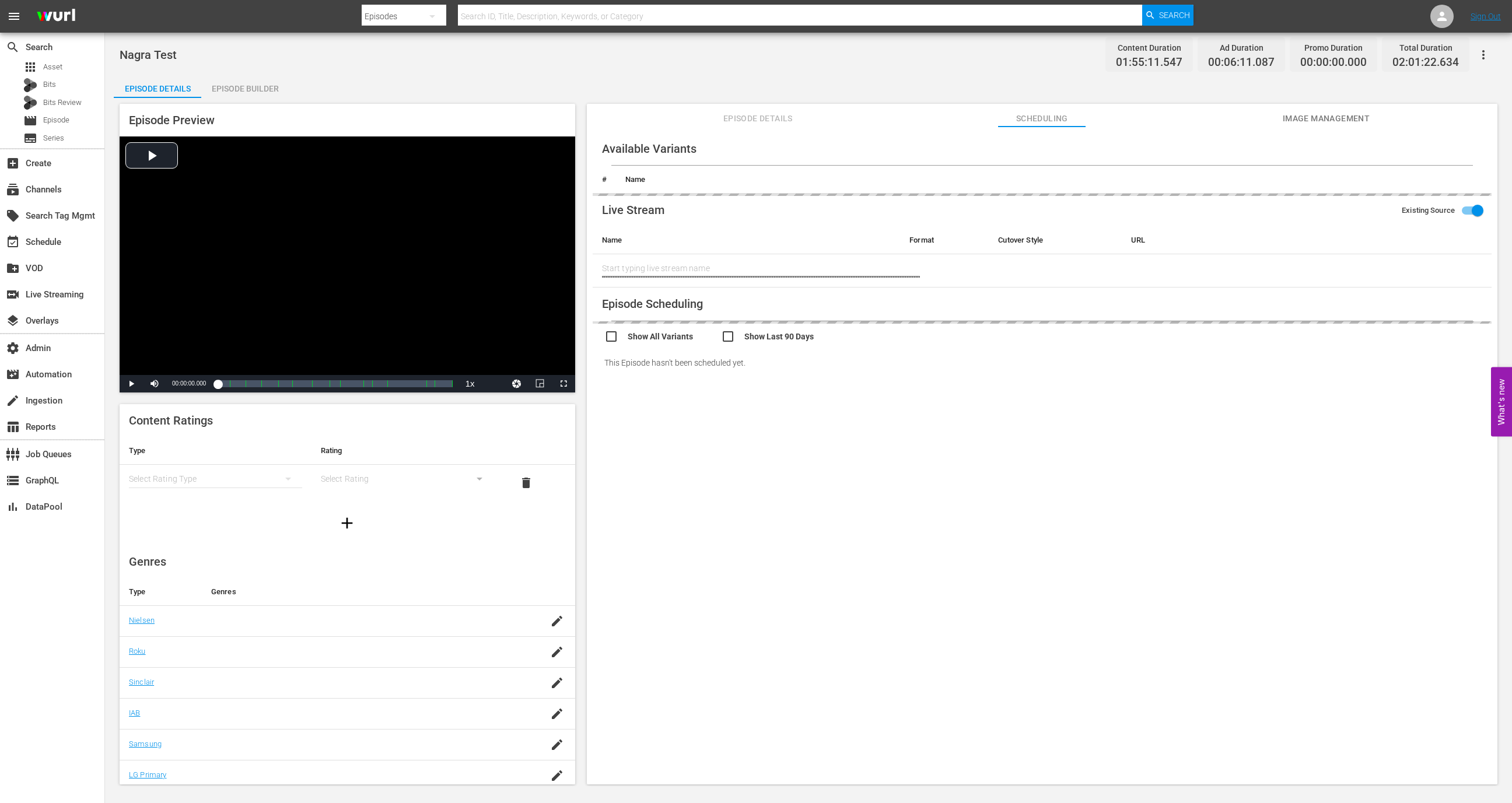
type input "Bundesliga"
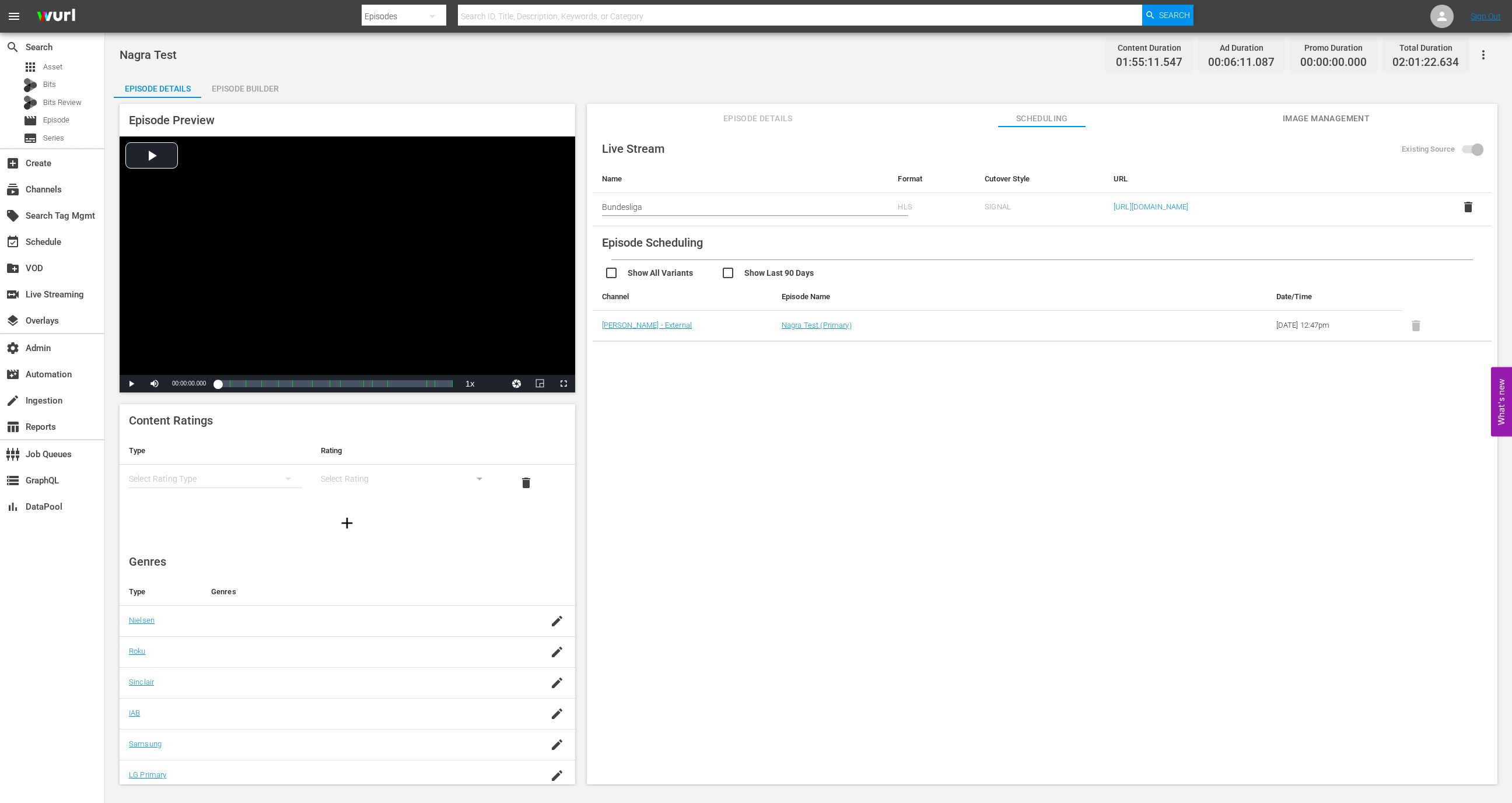
click at [1461, 206] on span "delete" at bounding box center [1469, 207] width 14 height 14
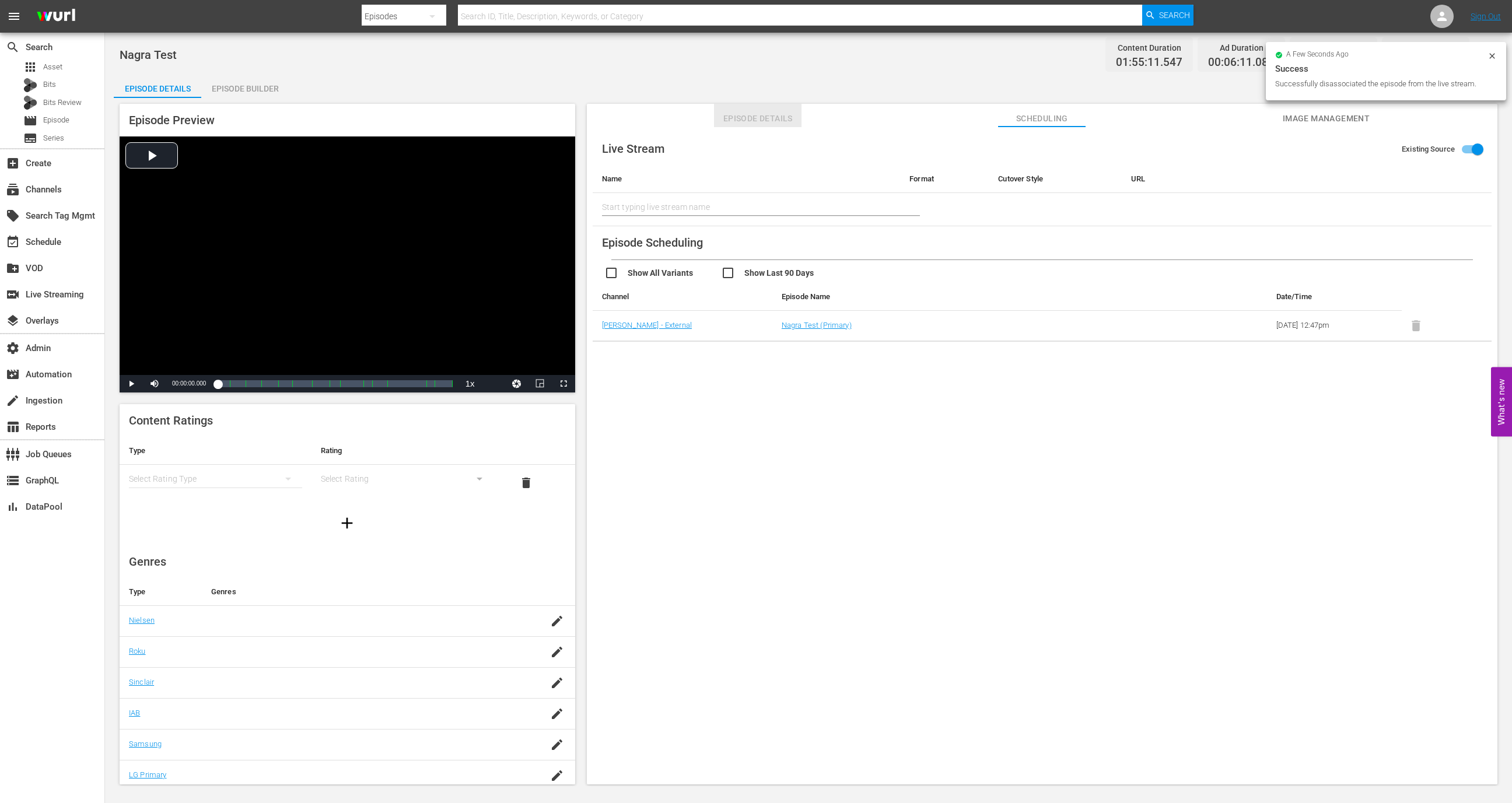
click at [766, 109] on button "Episode Details" at bounding box center [758, 115] width 88 height 23
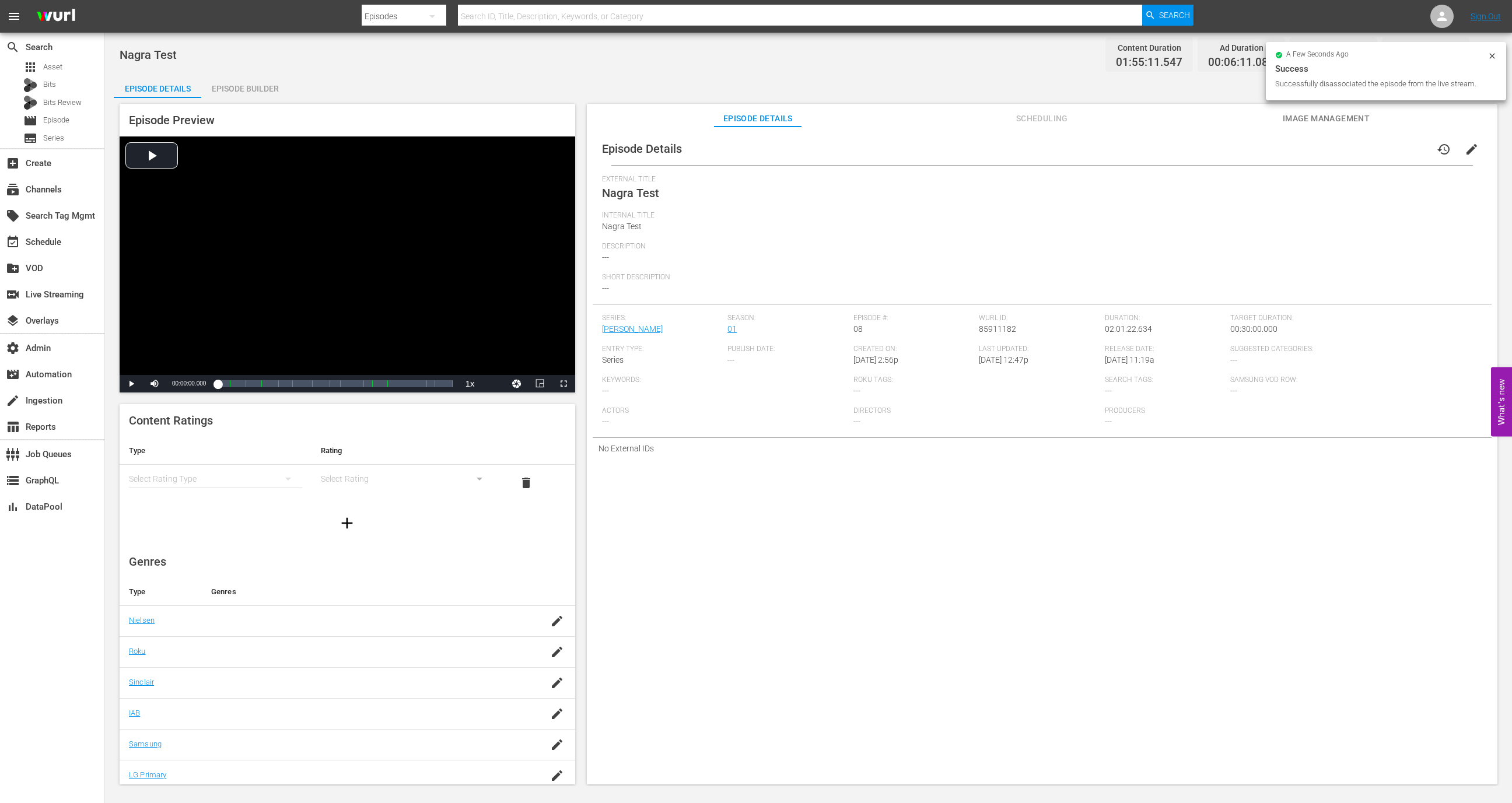
click at [1465, 148] on span "edit" at bounding box center [1472, 150] width 14 height 14
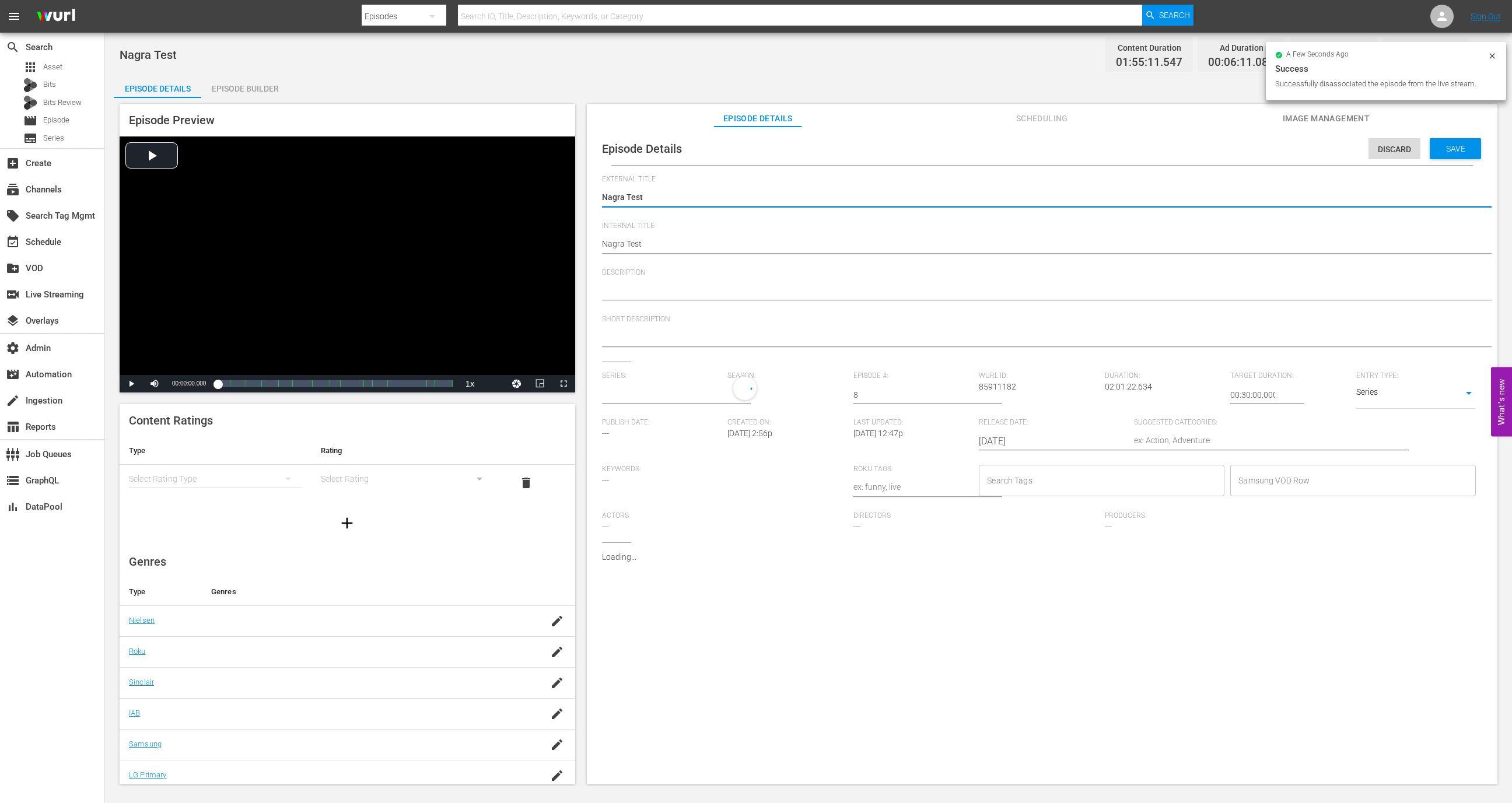
type input "Wurl"
click at [620, 191] on textarea "Nagra Test" at bounding box center [1039, 199] width 875 height 14
type textarea "B Test"
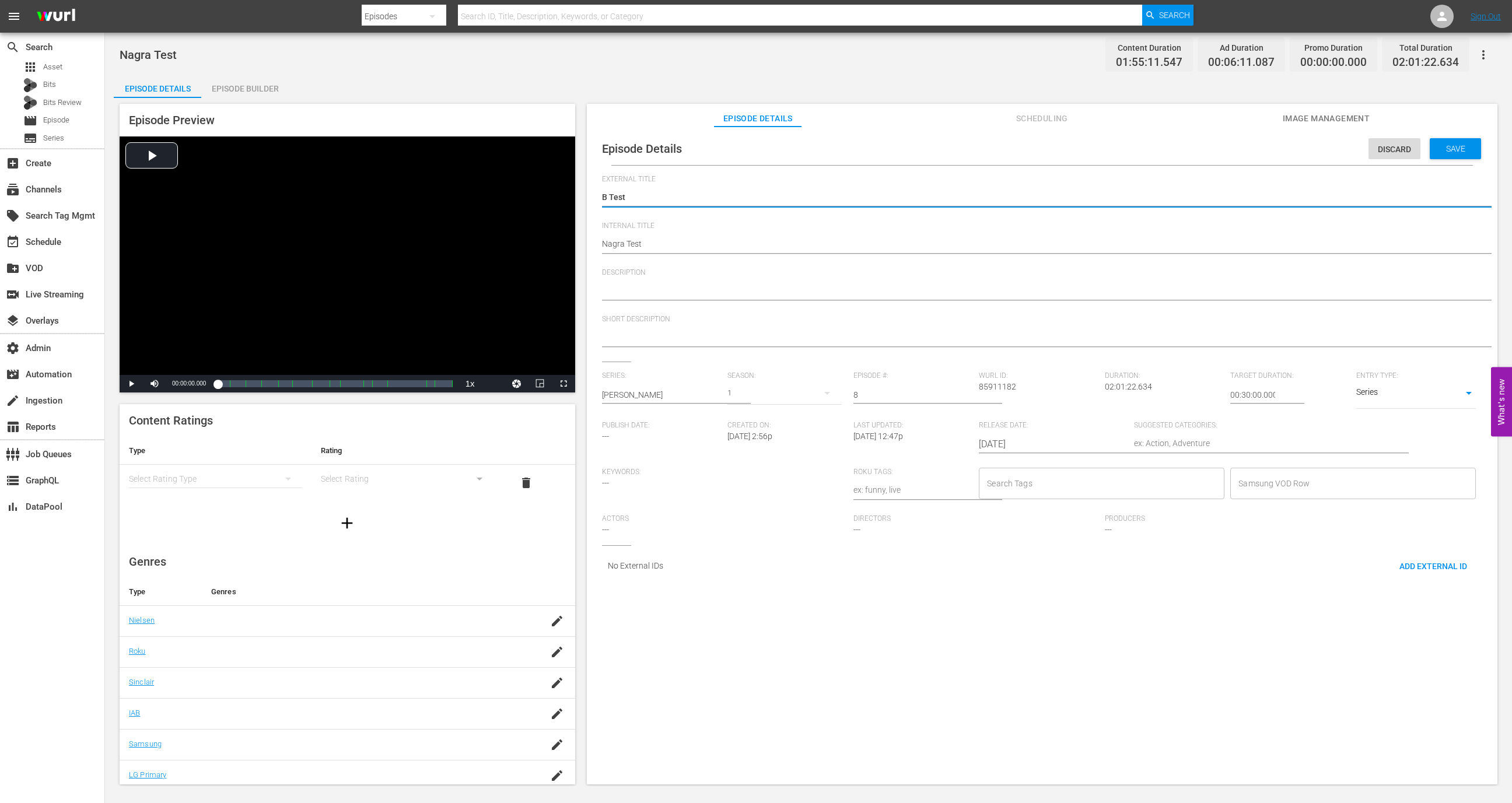
type textarea "Bu Test"
type textarea "Bun Test"
type textarea "Bund Test"
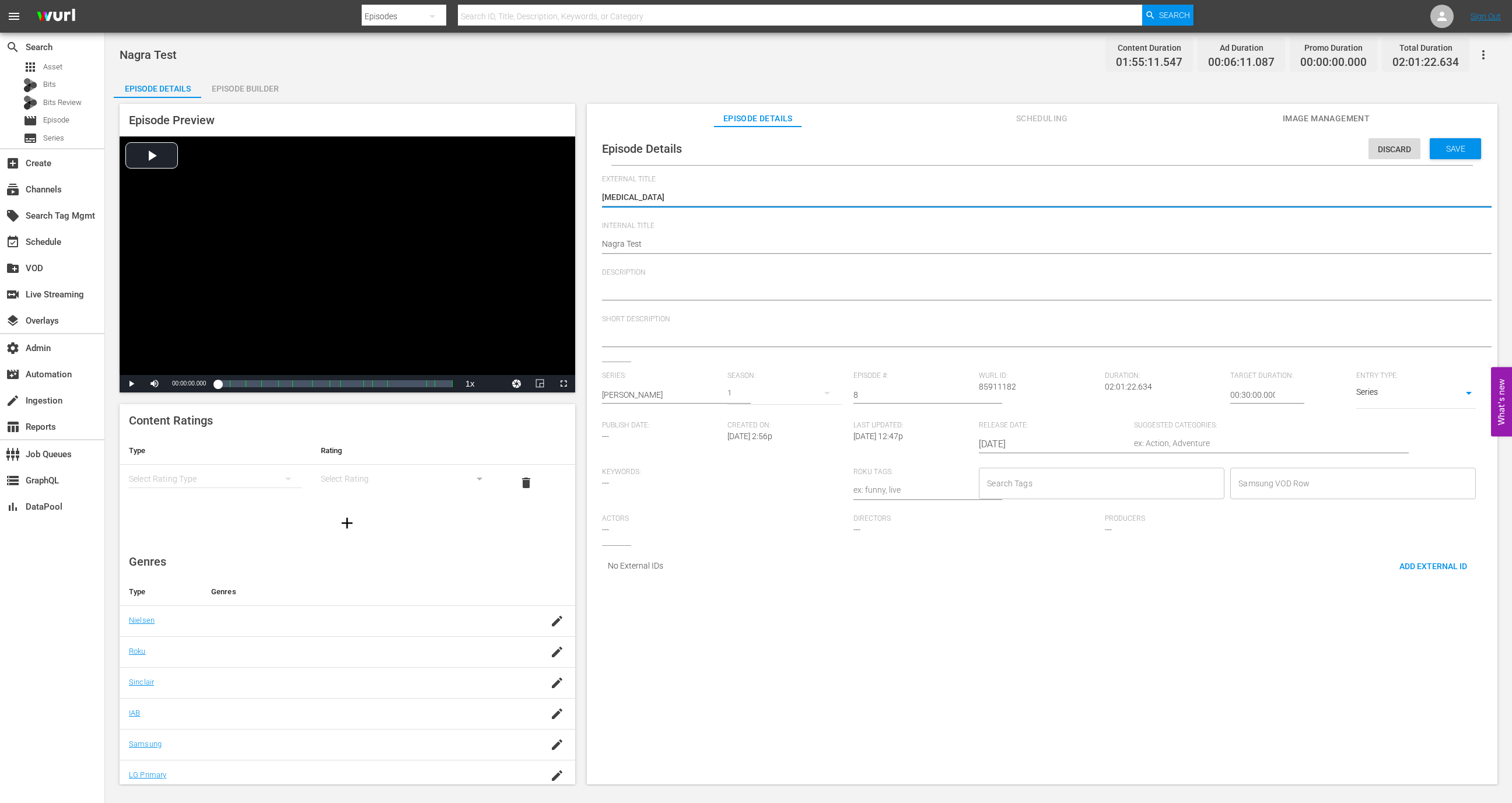
type textarea "Bund Test"
type textarea "Bunde Test"
type textarea "Bundes Test"
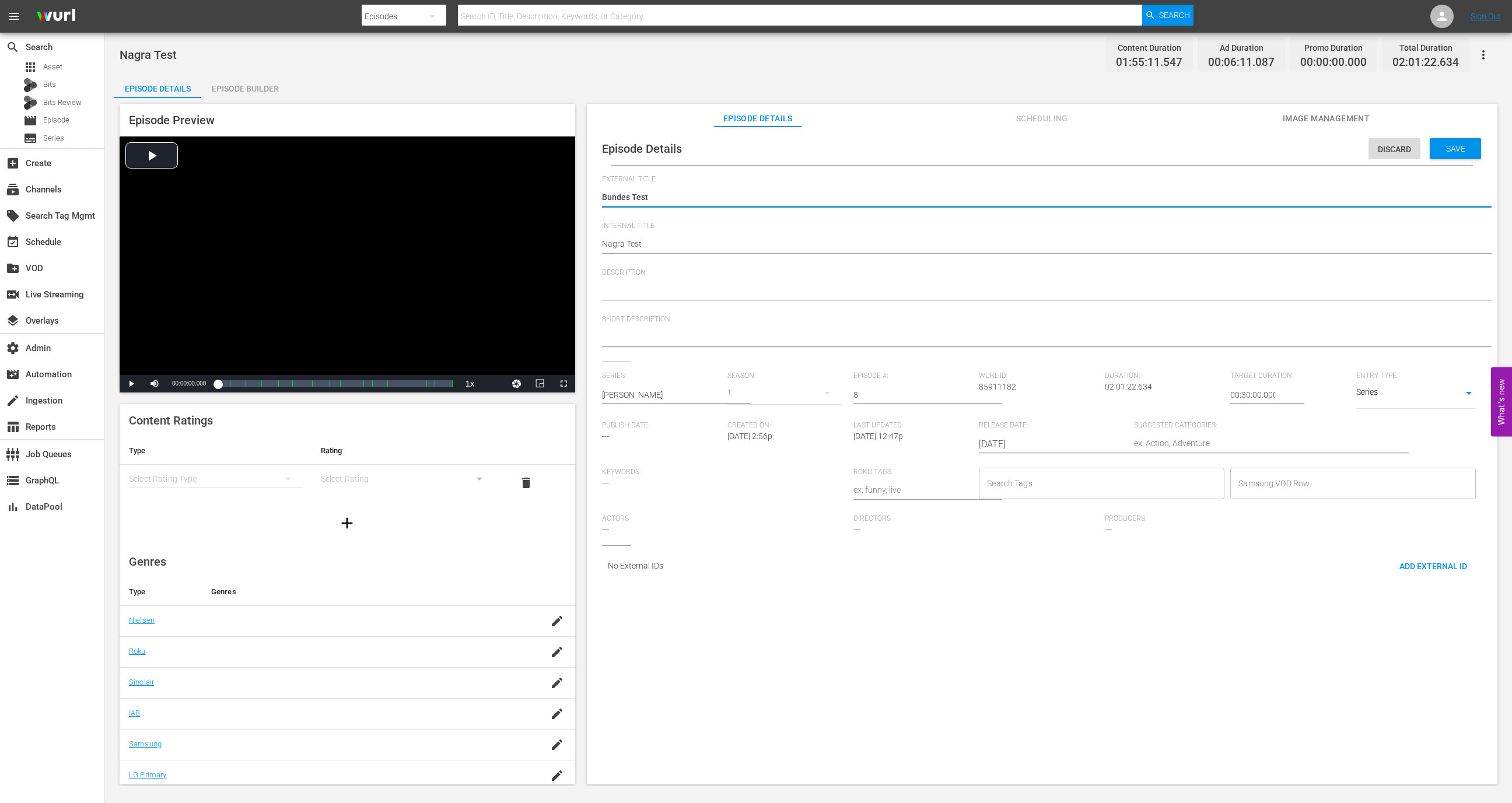
type textarea "Bundesl Test"
type textarea "Bundesli Test"
type textarea "Bundeslig Test"
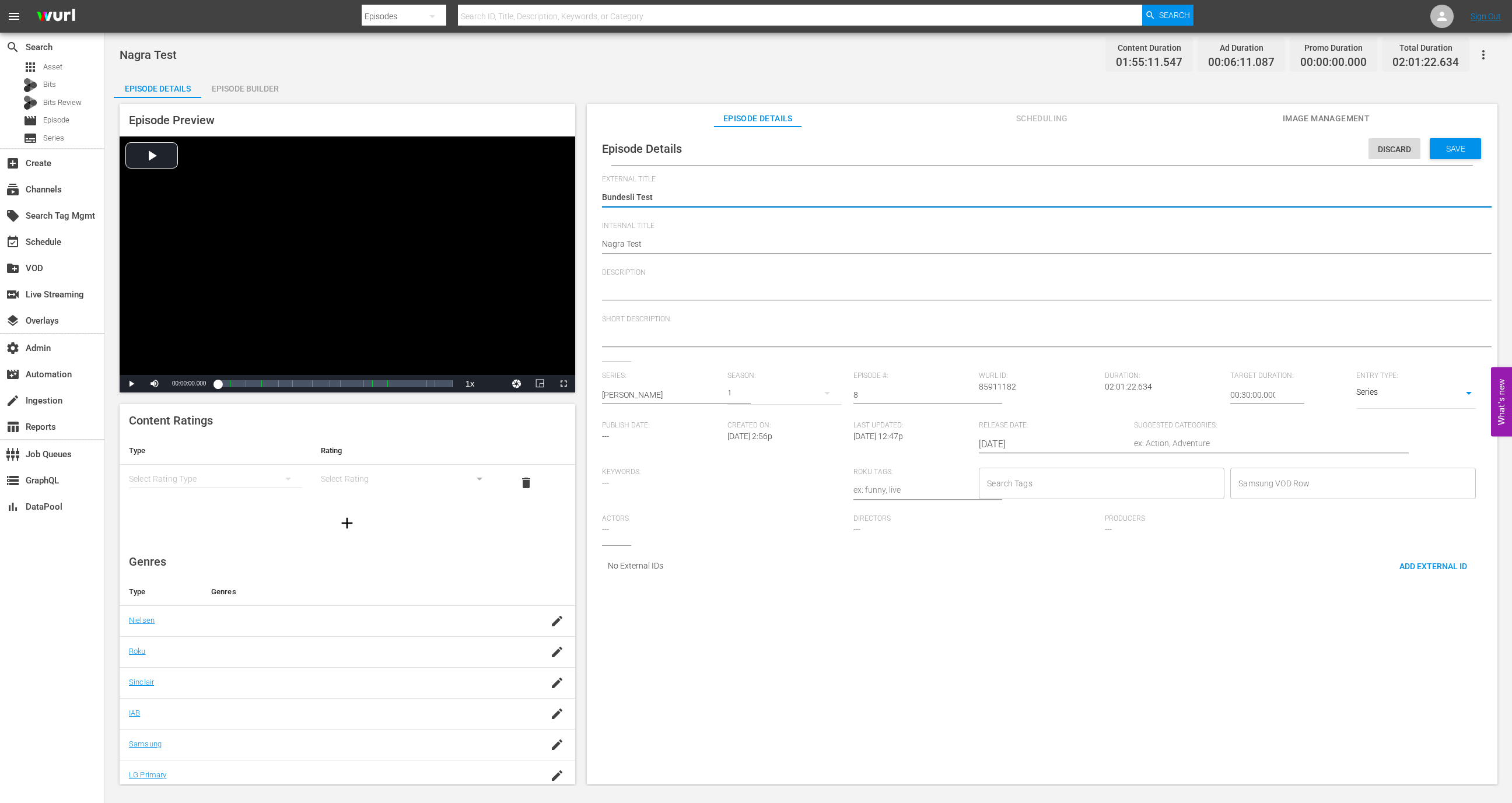
type textarea "Bundeslig Test"
type textarea "Bundesliga Test"
click at [617, 235] on div "Nagra Test Nagra Test" at bounding box center [1039, 246] width 875 height 28
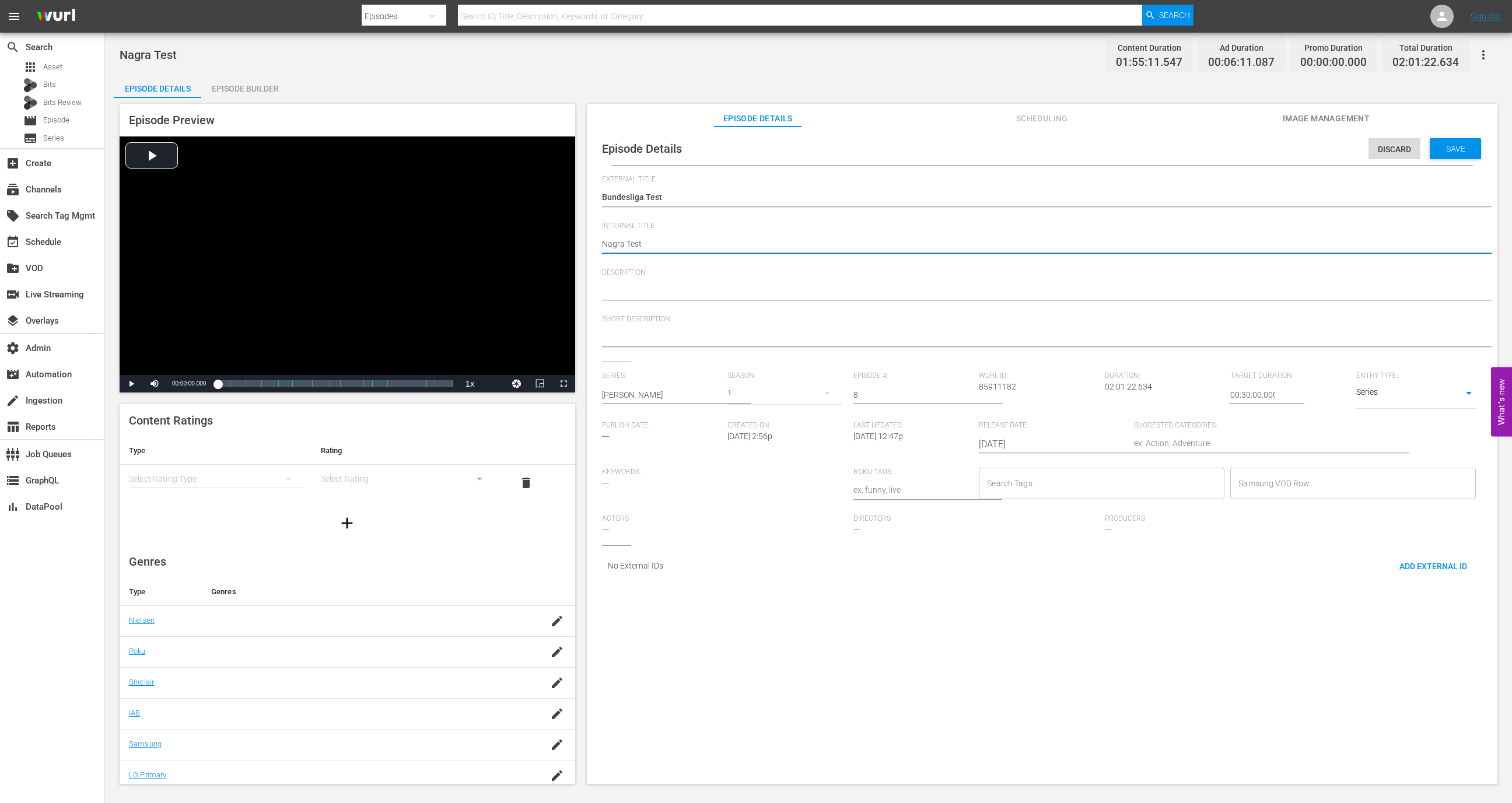
click at [615, 243] on textarea "Nagra Test" at bounding box center [1039, 246] width 875 height 14
type textarea "B Test"
type textarea "Bu Test"
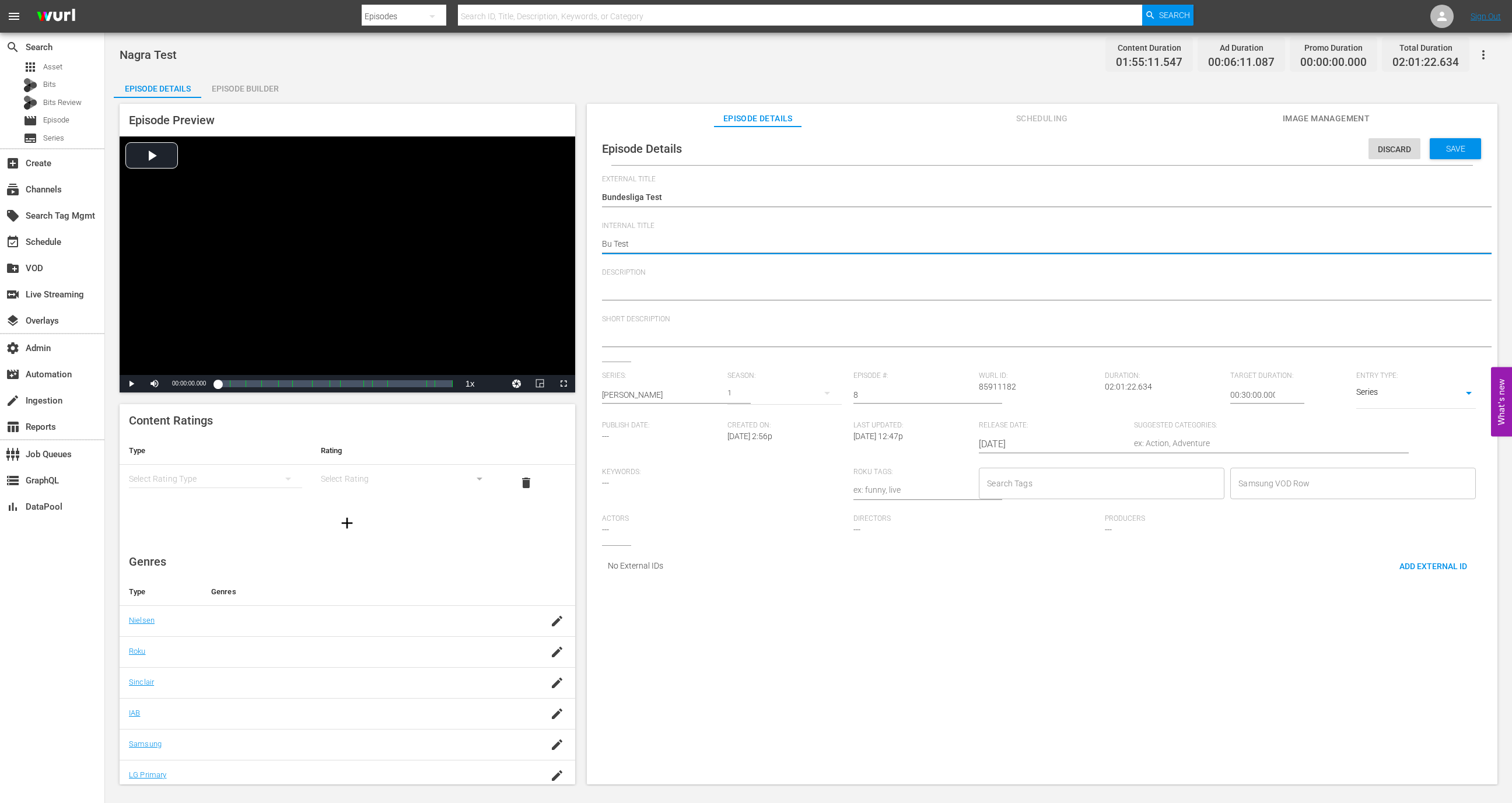
type textarea "Bud Test"
type textarea "Bu Test"
type textarea "Bun Test"
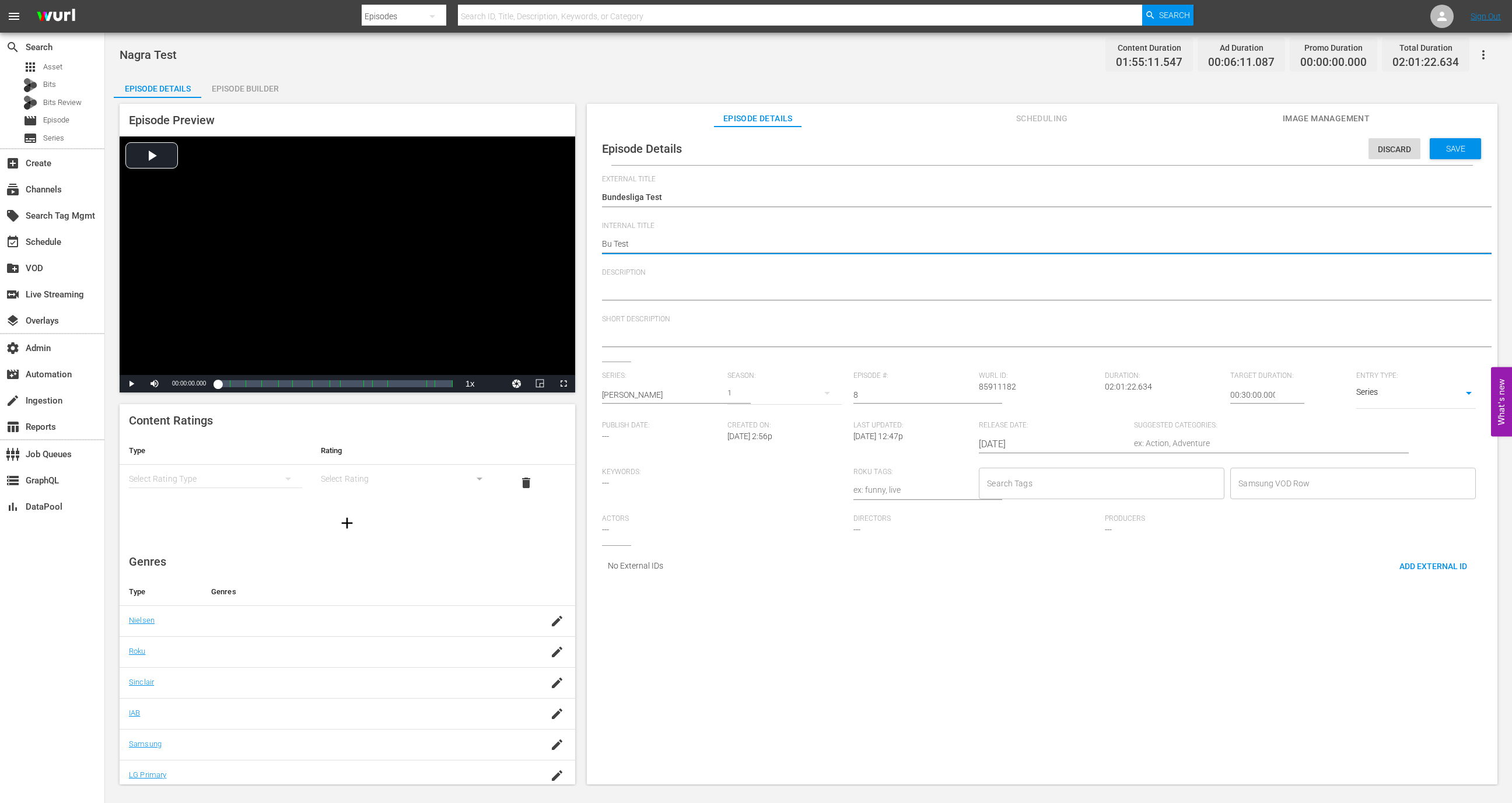
type textarea "Bun Test"
type textarea "Bund Test"
type textarea "Bunde Test"
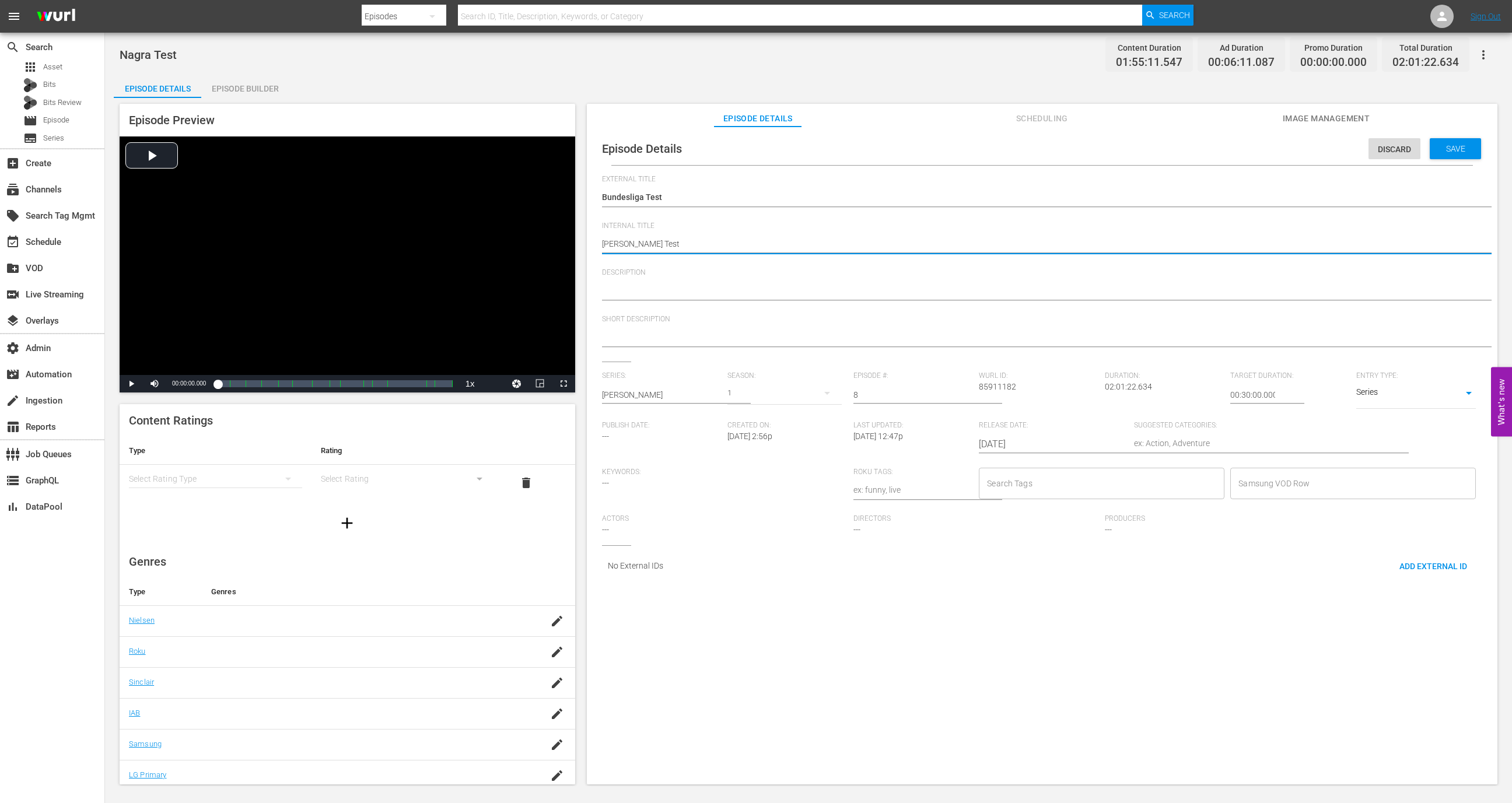
type textarea "Bundel Test"
type textarea "Bunde Test"
type textarea "Bundes Test"
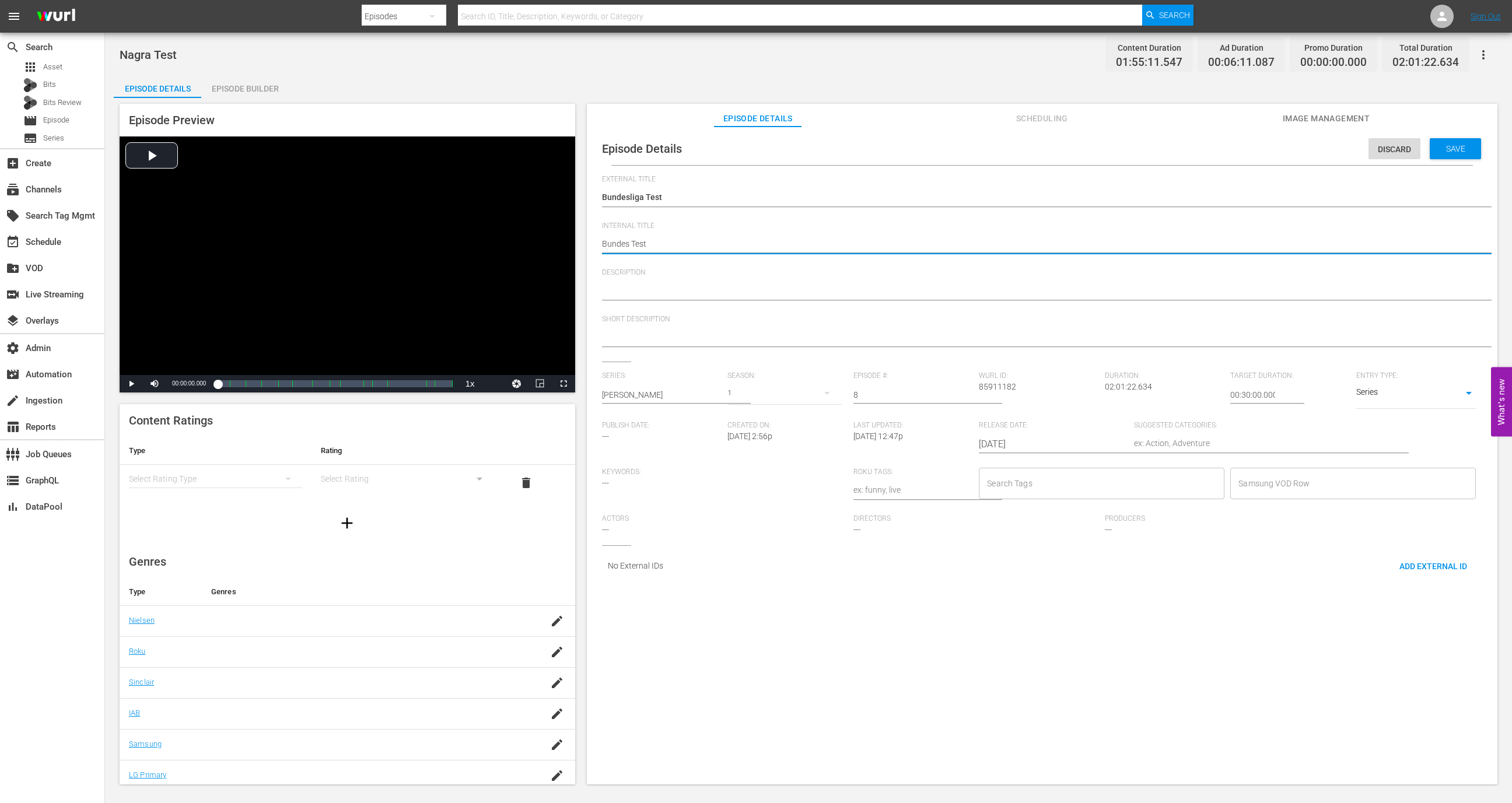
type textarea "Bundesl Test"
type textarea "Bundesli Test"
type textarea "Bundeslig Test"
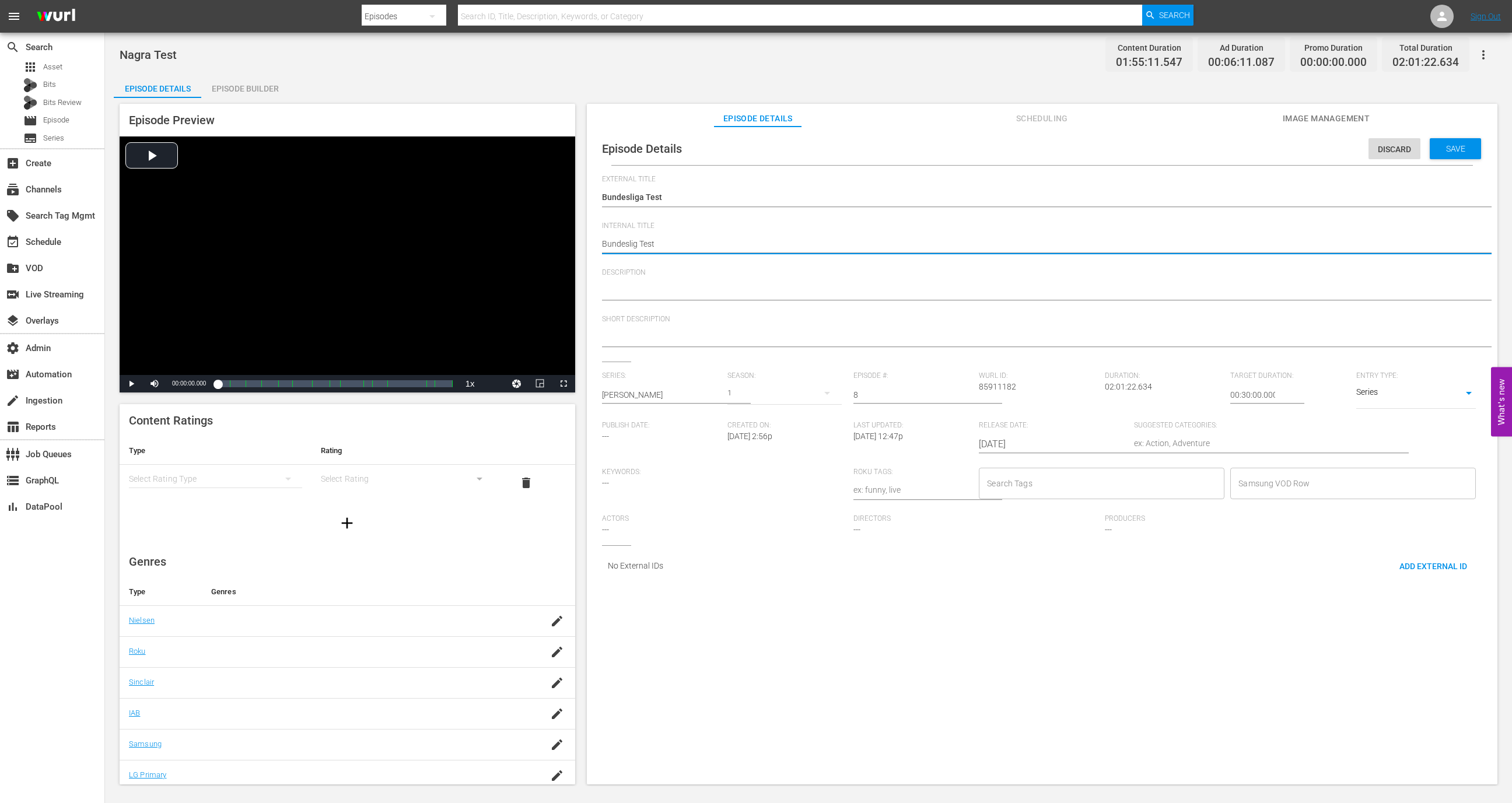
type textarea "Bundesliga Test"
click at [1446, 151] on span "Save" at bounding box center [1455, 149] width 38 height 10
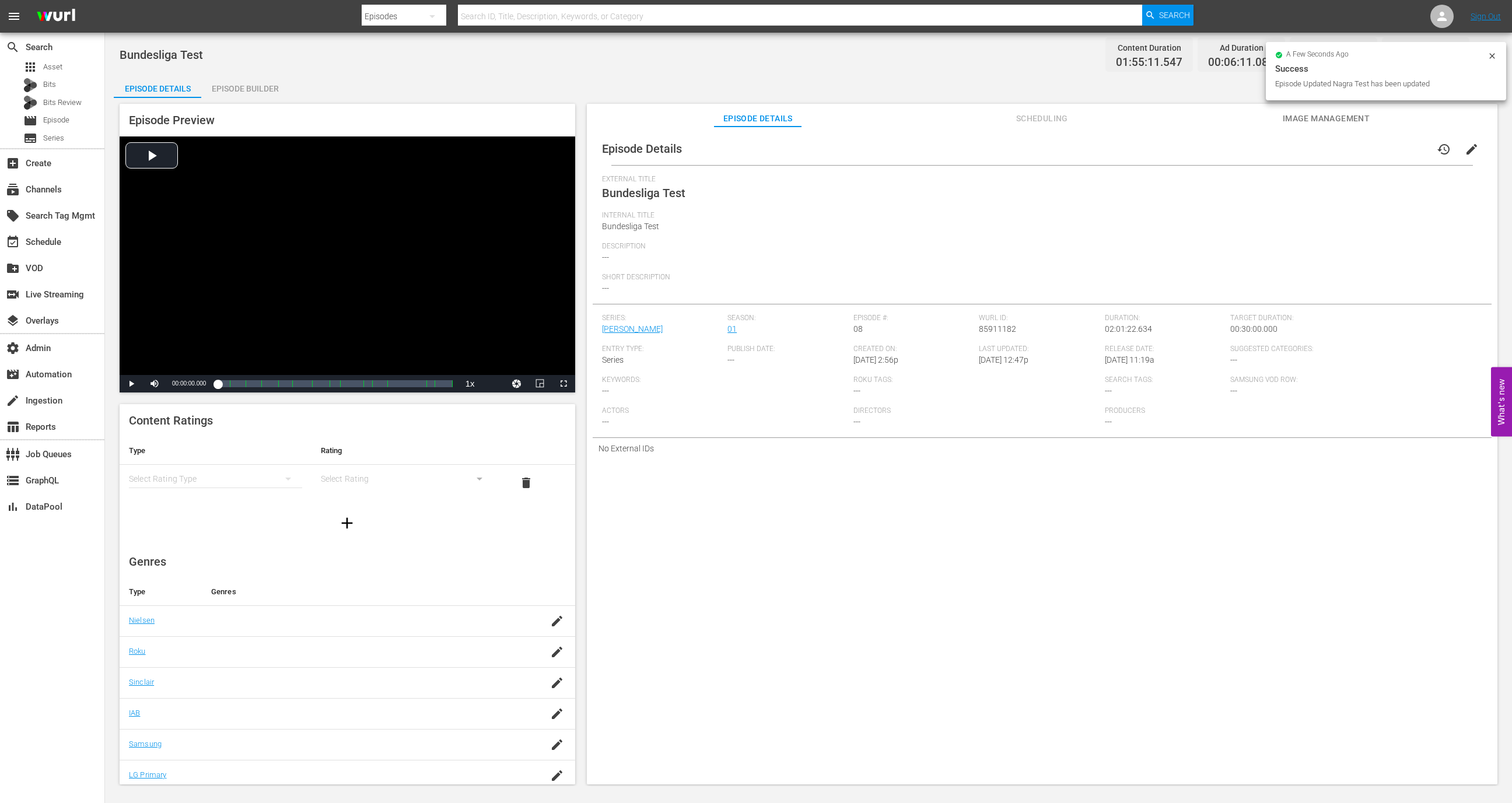
click at [1484, 43] on div "a few seconds ago Success Episode Updated Nagra Test has been updated" at bounding box center [1385, 71] width 240 height 58
click at [1430, 55] on div "a few seconds ago" at bounding box center [1382, 55] width 213 height 8
click at [1493, 52] on icon at bounding box center [1492, 56] width 10 height 10
click at [1493, 52] on button "button" at bounding box center [1484, 55] width 28 height 28
click at [1459, 52] on div "Add Episode to Workspace" at bounding box center [1399, 59] width 178 height 28
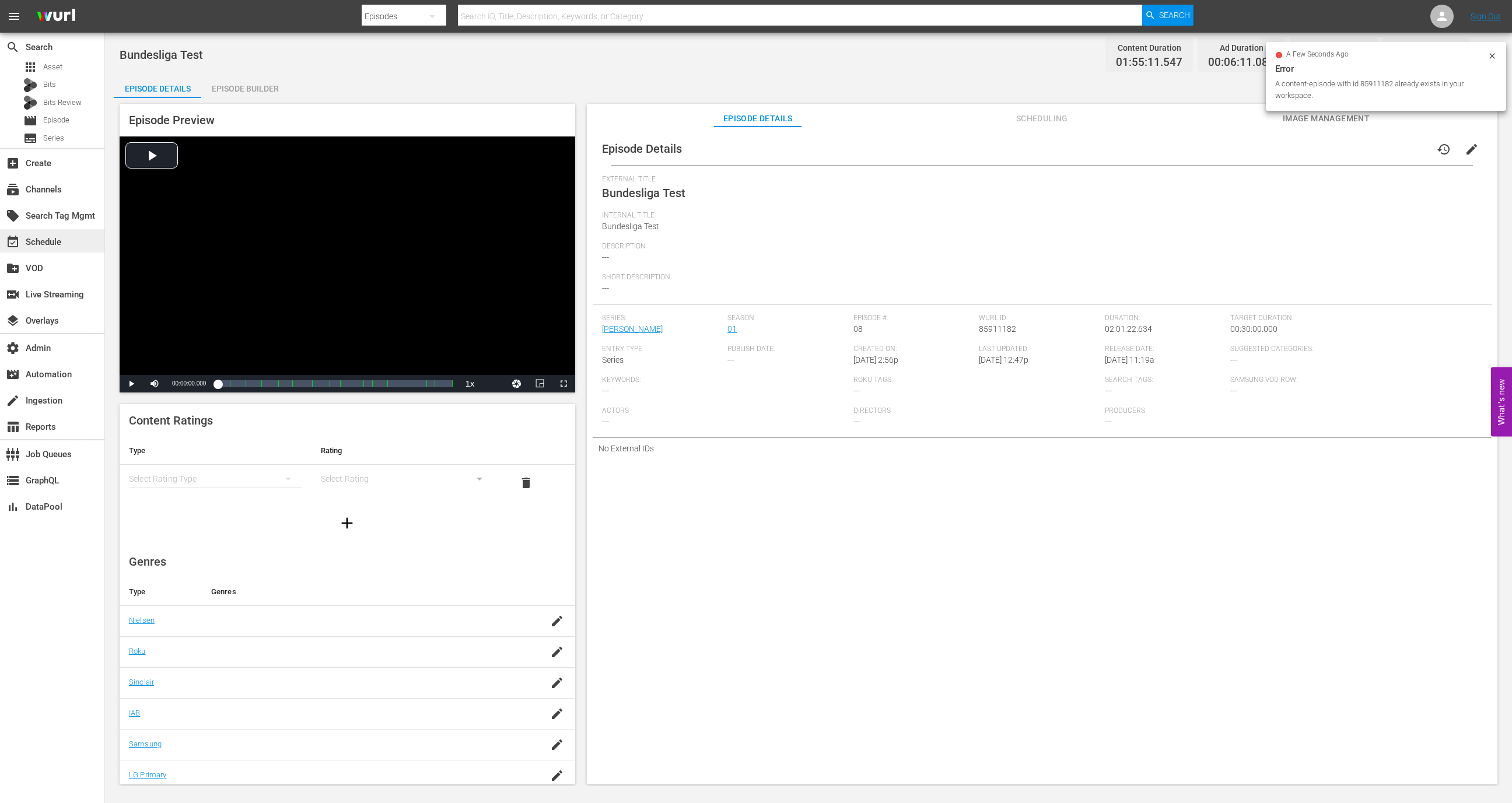
click at [52, 237] on div "event_available Schedule" at bounding box center [33, 240] width 66 height 11
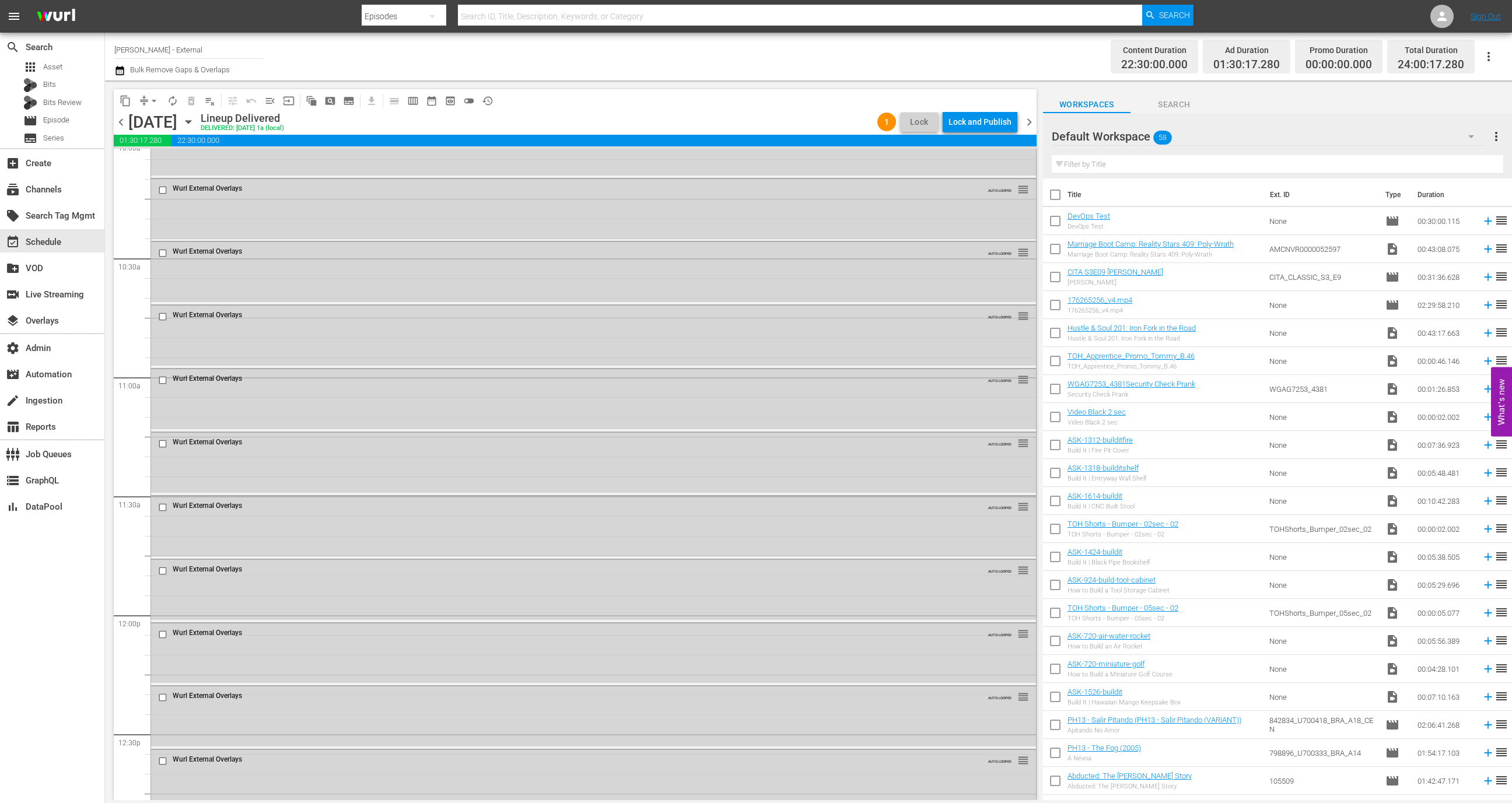
scroll to position [2399, 0]
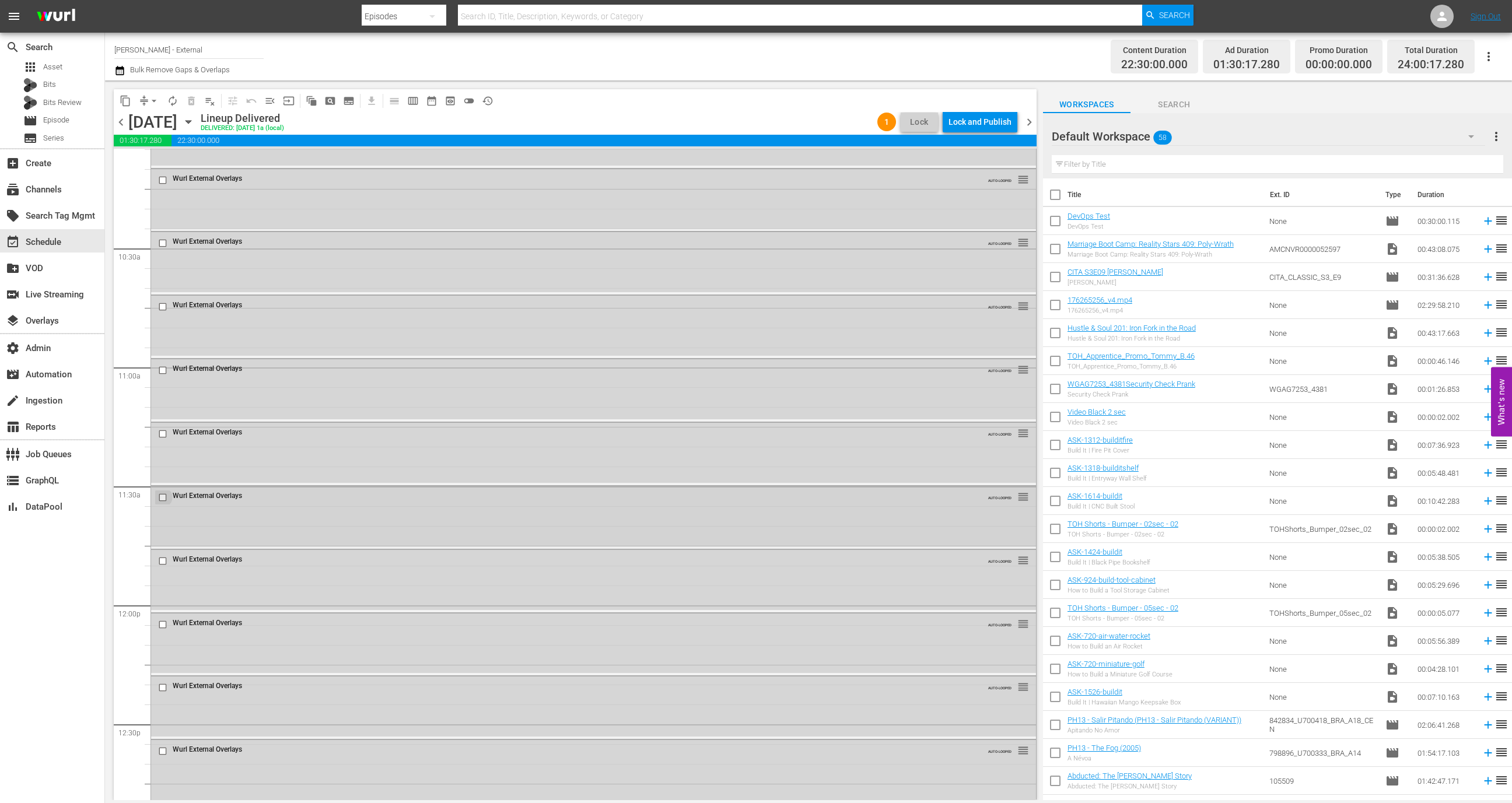
click at [161, 495] on input "checkbox" at bounding box center [164, 497] width 12 height 10
click at [162, 563] on input "checkbox" at bounding box center [164, 560] width 12 height 10
click at [161, 630] on div at bounding box center [164, 625] width 18 height 14
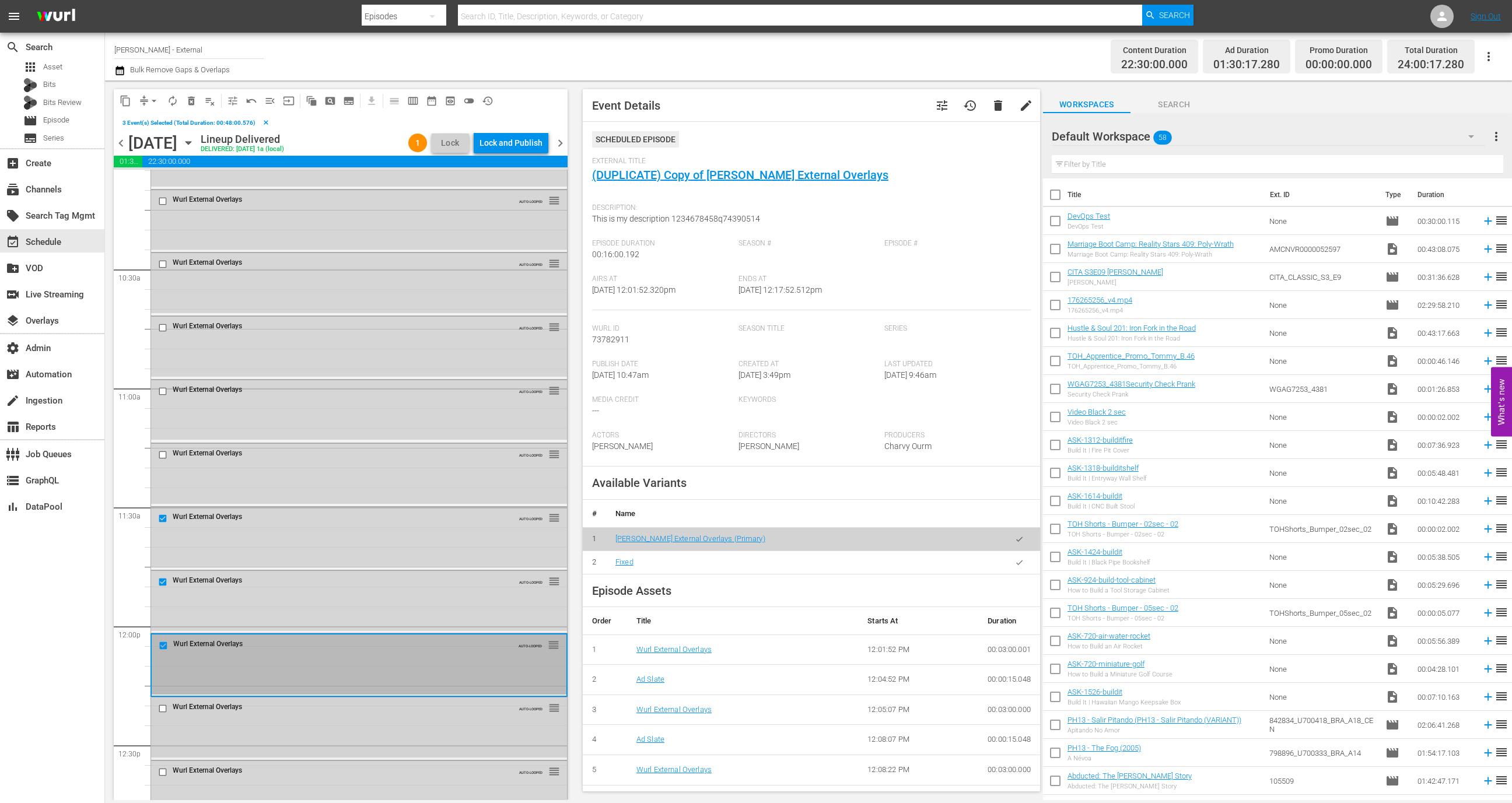
click at [165, 709] on input "checkbox" at bounding box center [164, 708] width 12 height 10
click at [161, 772] on input "checkbox" at bounding box center [164, 772] width 12 height 10
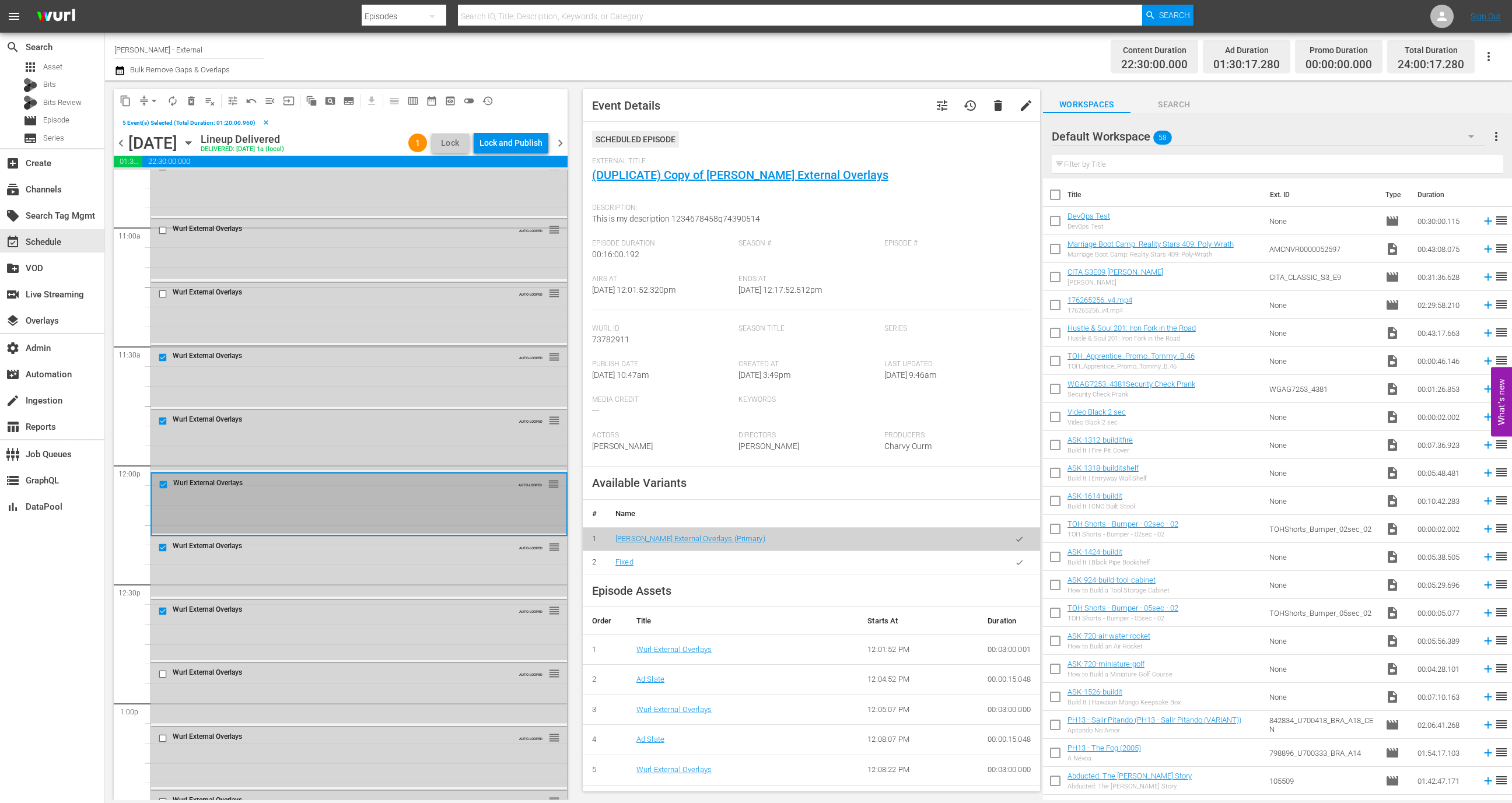
scroll to position [2568, 0]
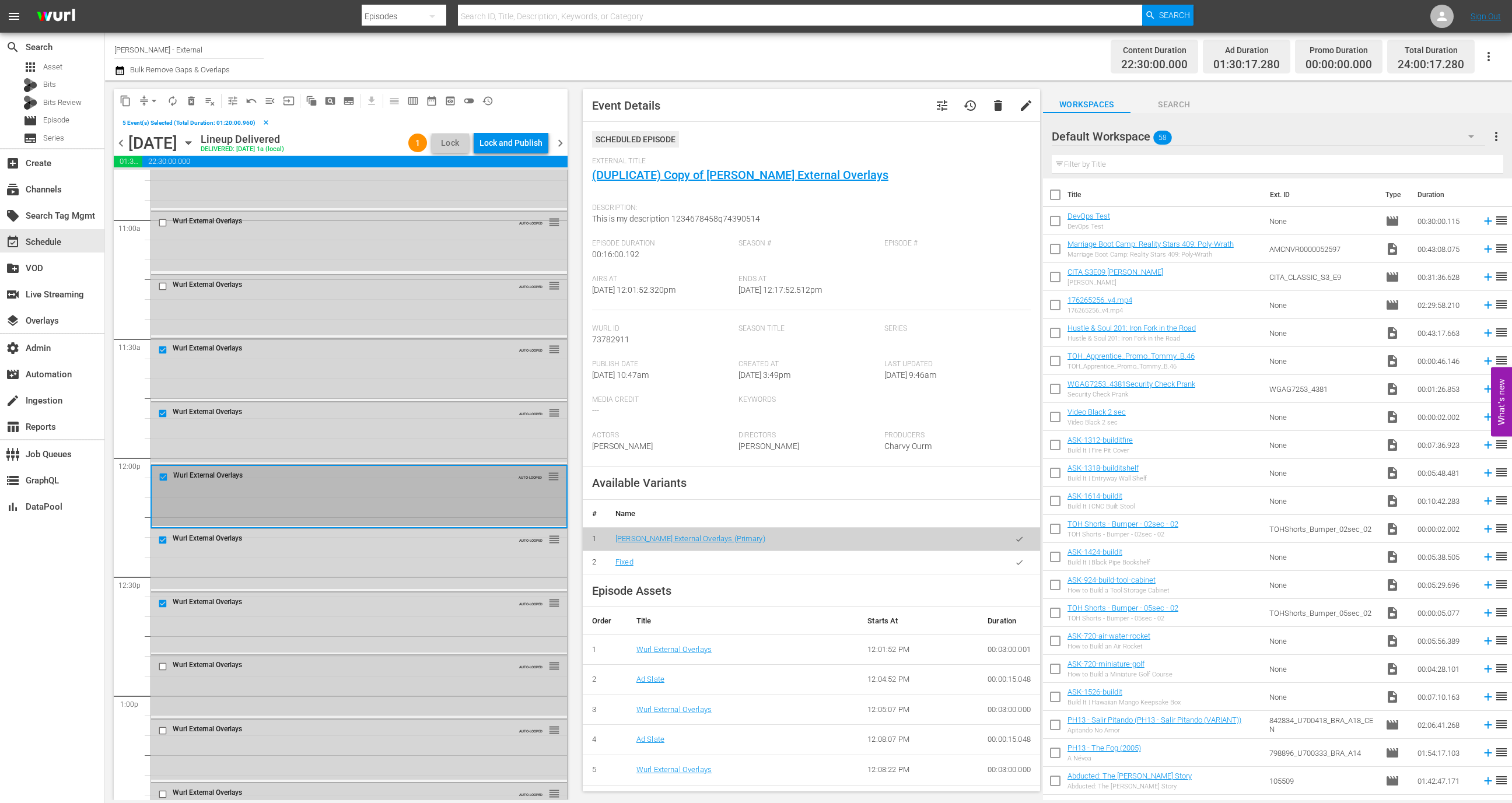
click at [164, 669] on input "checkbox" at bounding box center [164, 667] width 12 height 10
click at [991, 108] on span "delete" at bounding box center [998, 105] width 14 height 14
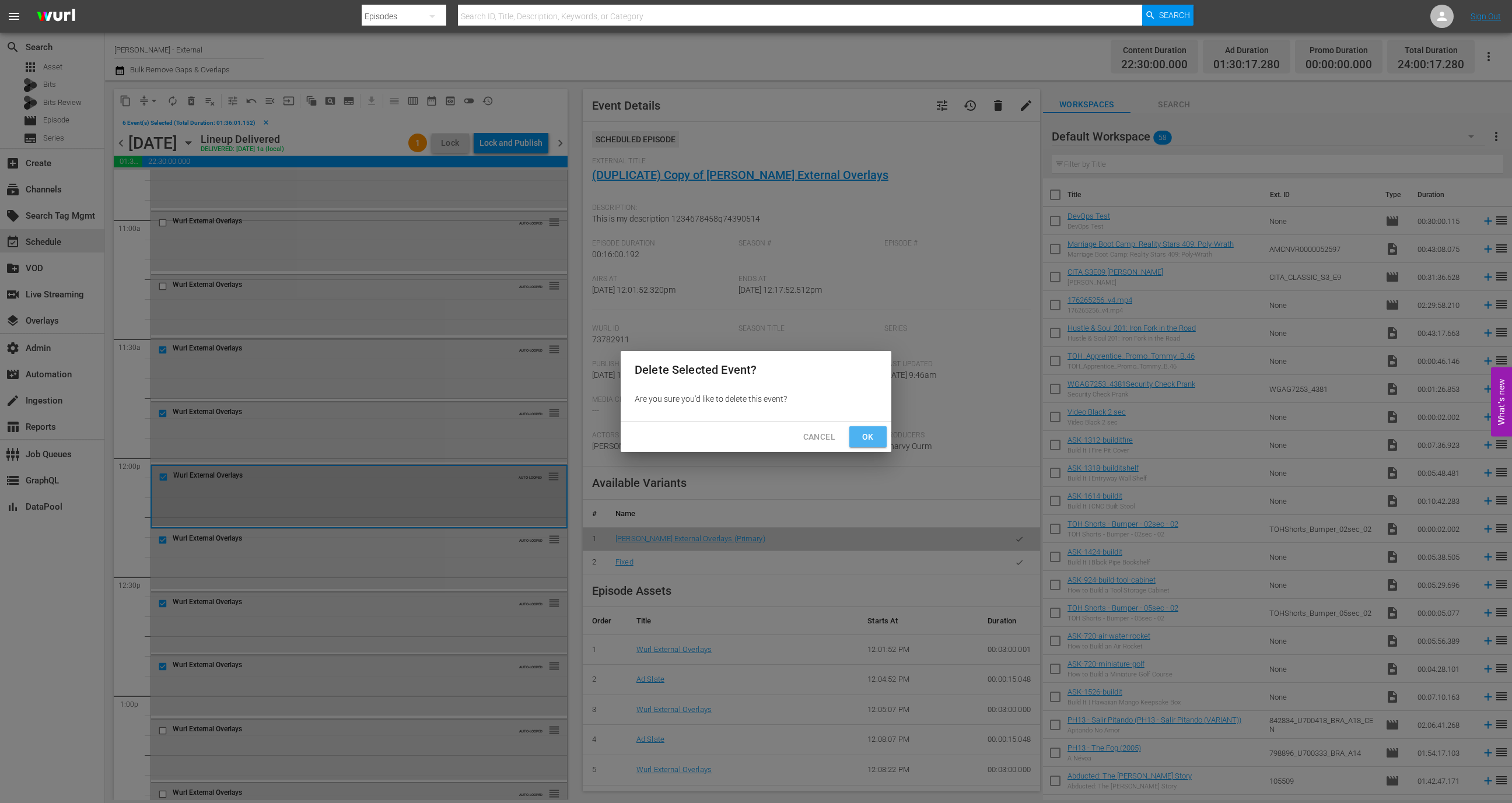
click at [864, 437] on span "Ok" at bounding box center [868, 437] width 19 height 14
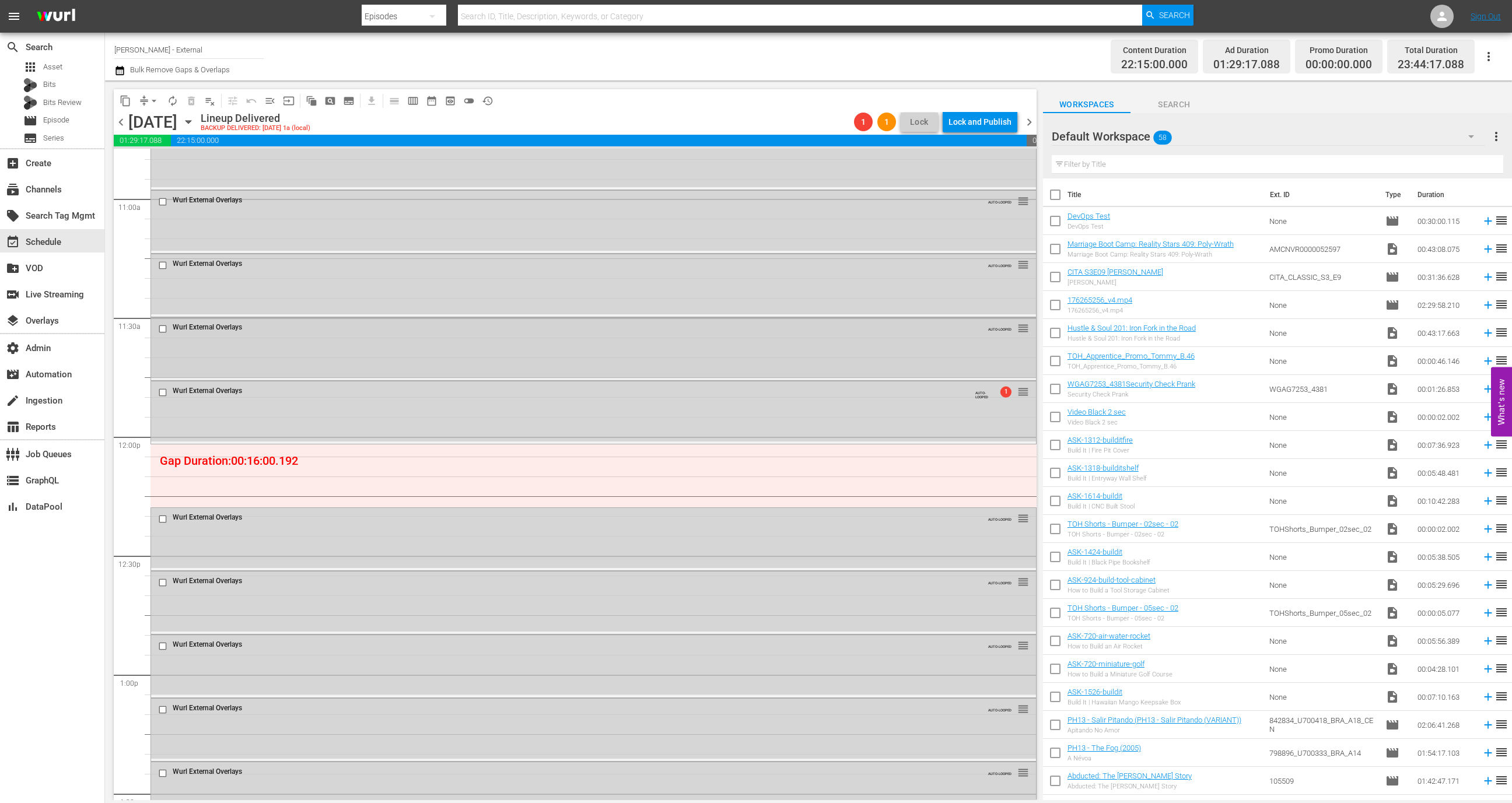
click at [166, 329] on input "checkbox" at bounding box center [164, 329] width 12 height 10
click at [164, 393] on input "checkbox" at bounding box center [164, 392] width 12 height 10
click at [162, 518] on input "checkbox" at bounding box center [164, 519] width 12 height 10
click at [162, 580] on input "checkbox" at bounding box center [164, 582] width 12 height 10
click at [165, 649] on input "checkbox" at bounding box center [164, 645] width 12 height 10
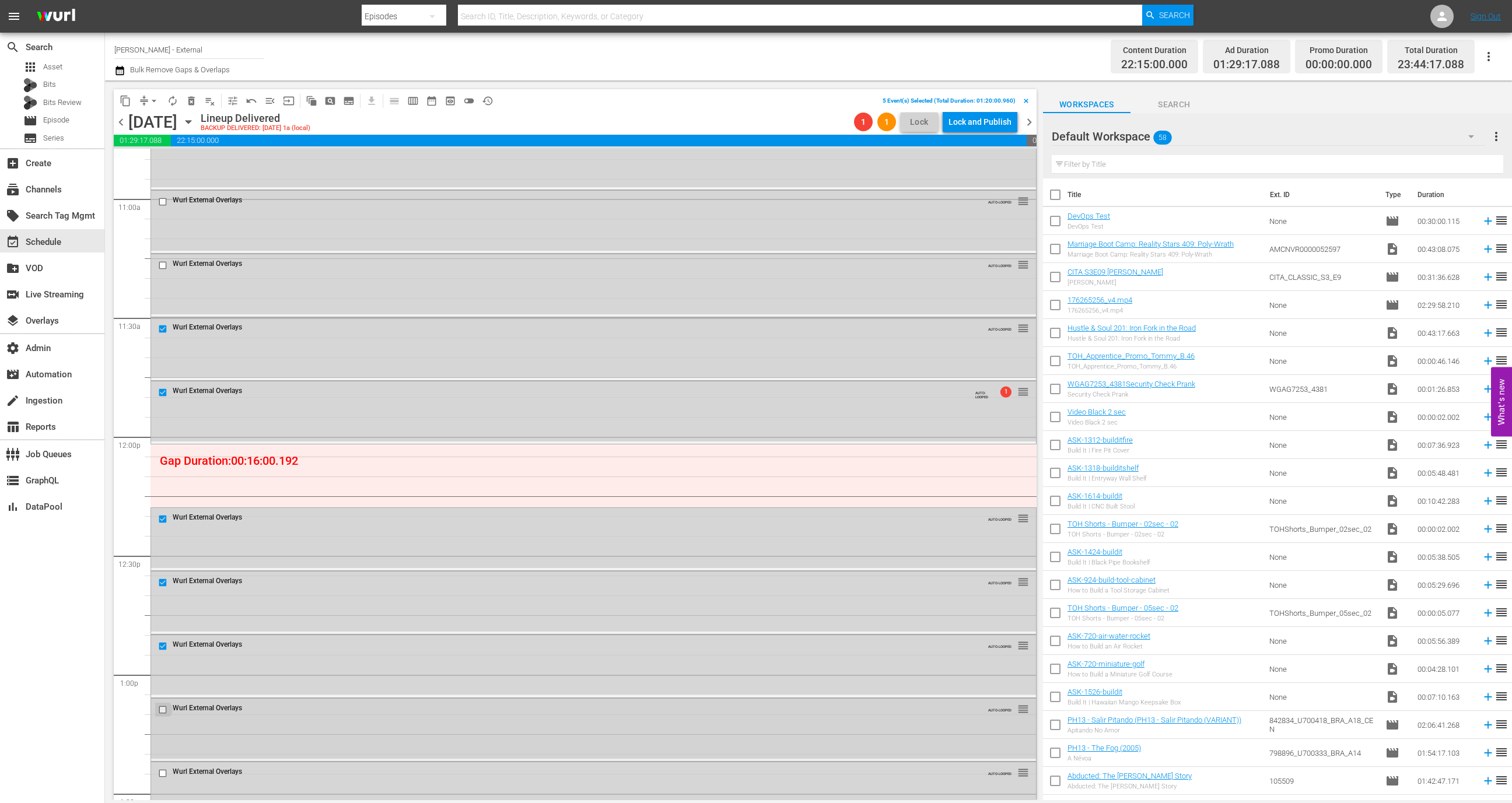
click at [163, 713] on input "checkbox" at bounding box center [164, 710] width 12 height 10
click at [192, 98] on span "delete_forever_outlined" at bounding box center [191, 100] width 12 height 12
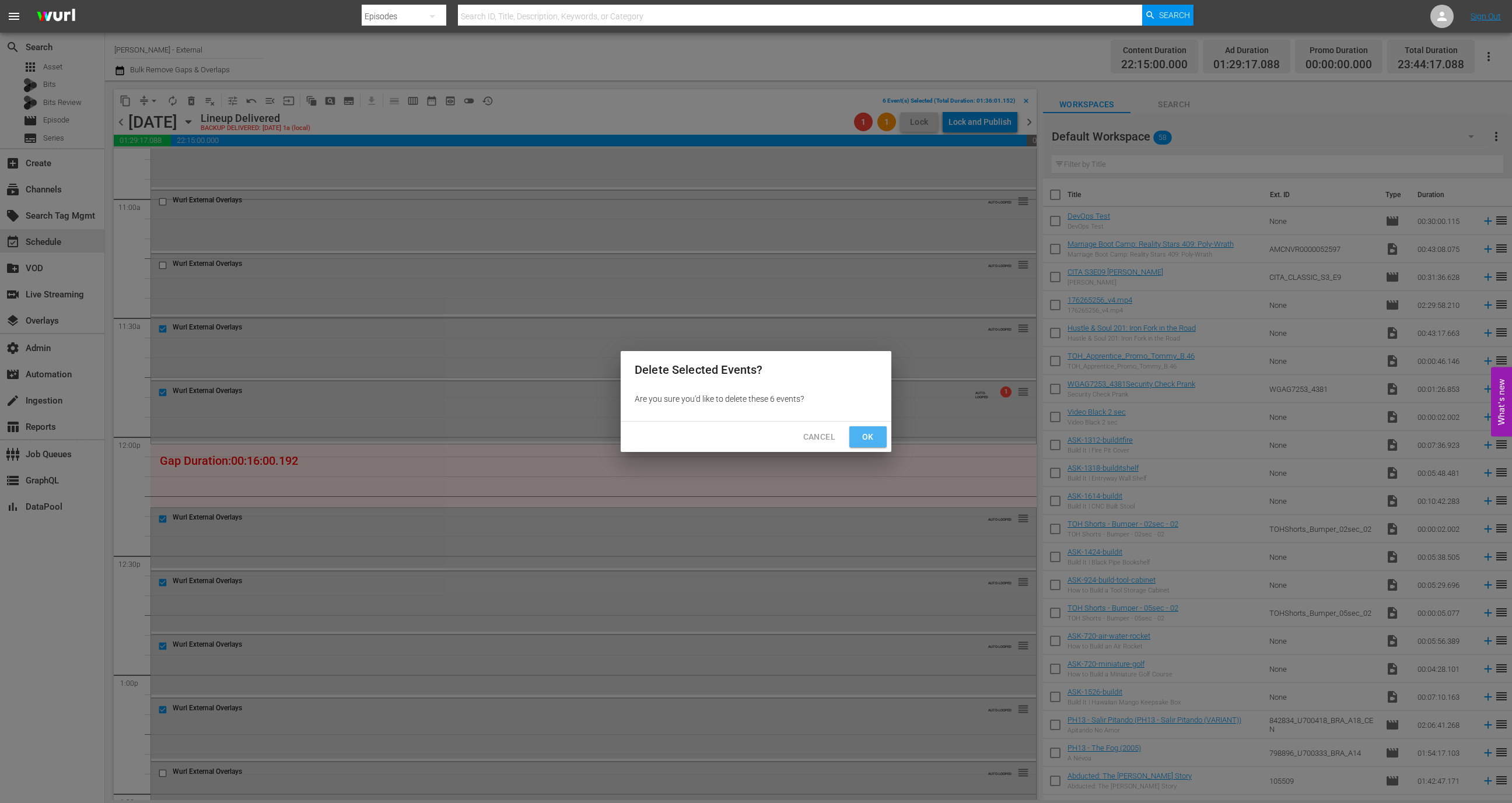
click at [883, 439] on button "Ok" at bounding box center [868, 437] width 37 height 21
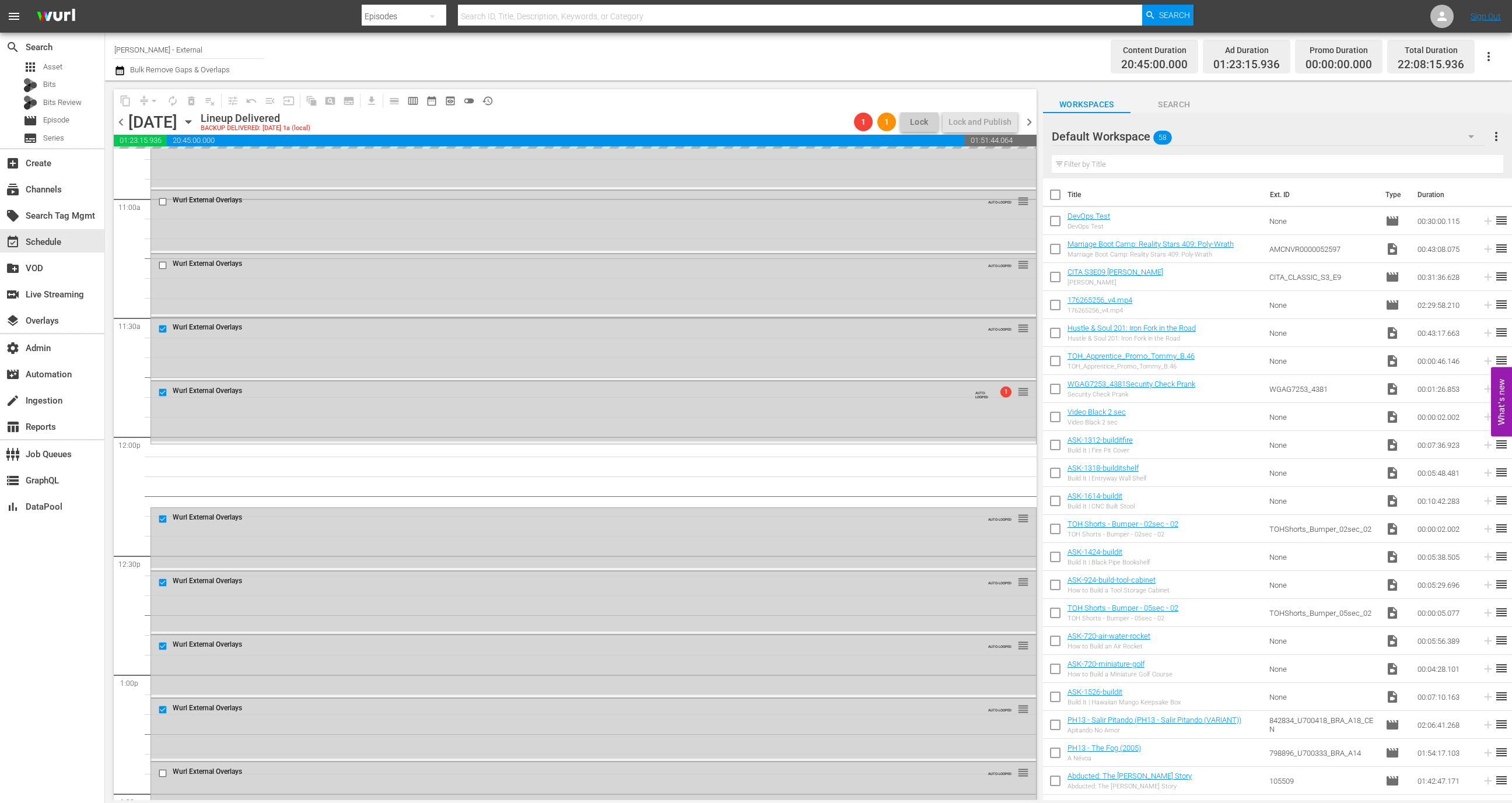
click at [1196, 166] on input "text" at bounding box center [1277, 164] width 451 height 19
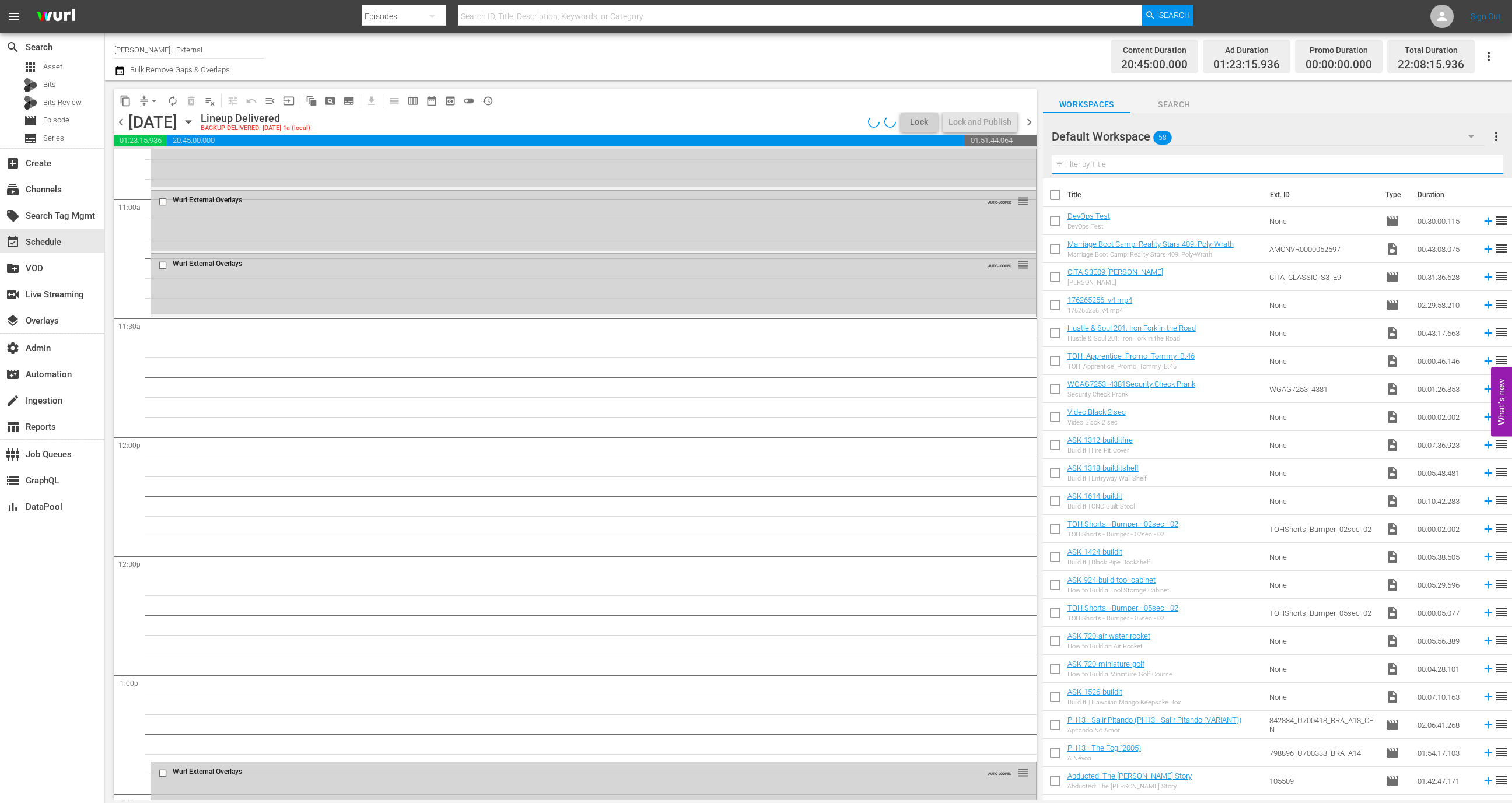
click at [1196, 166] on input "text" at bounding box center [1277, 164] width 451 height 19
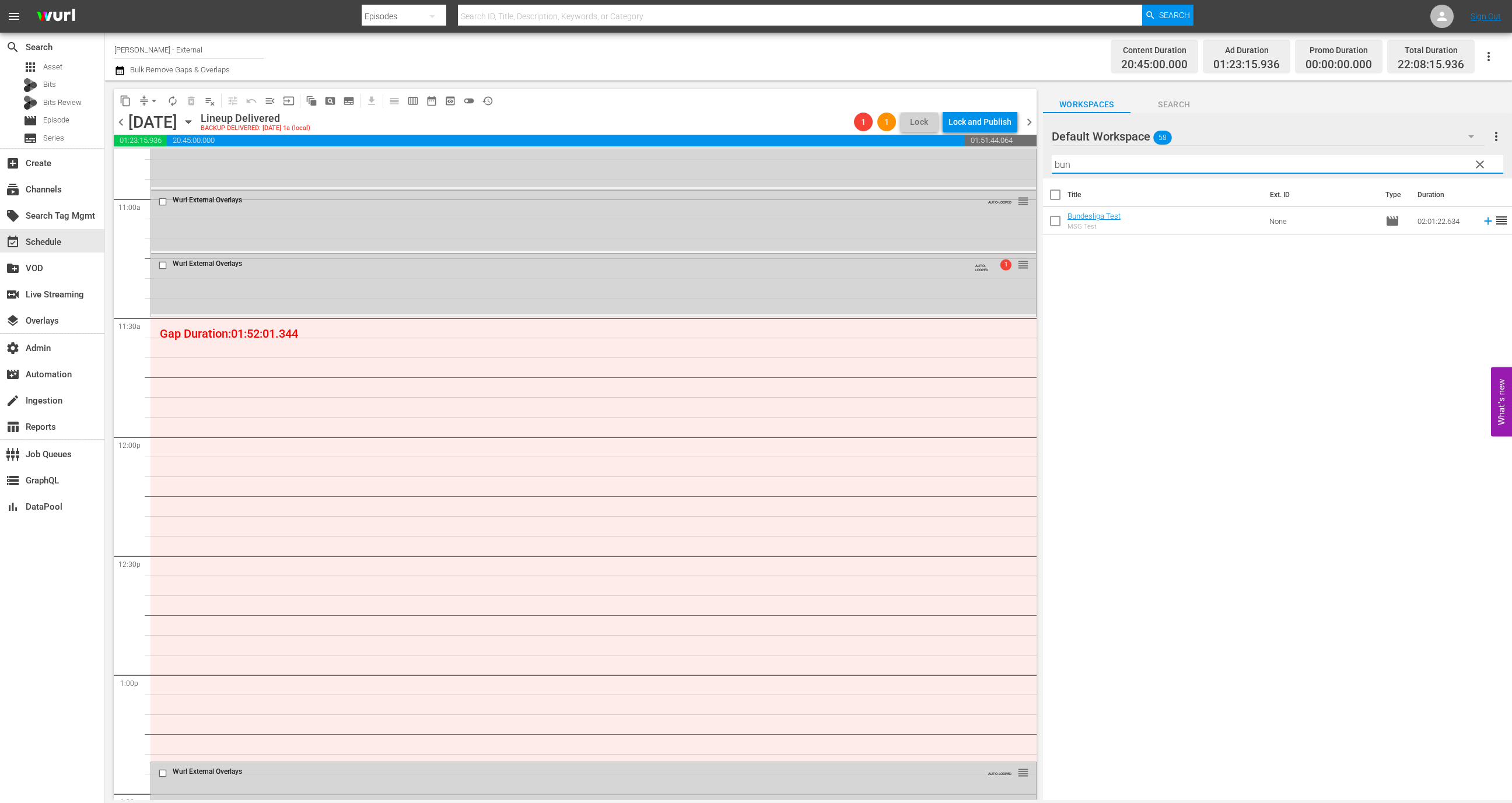
type input "bun"
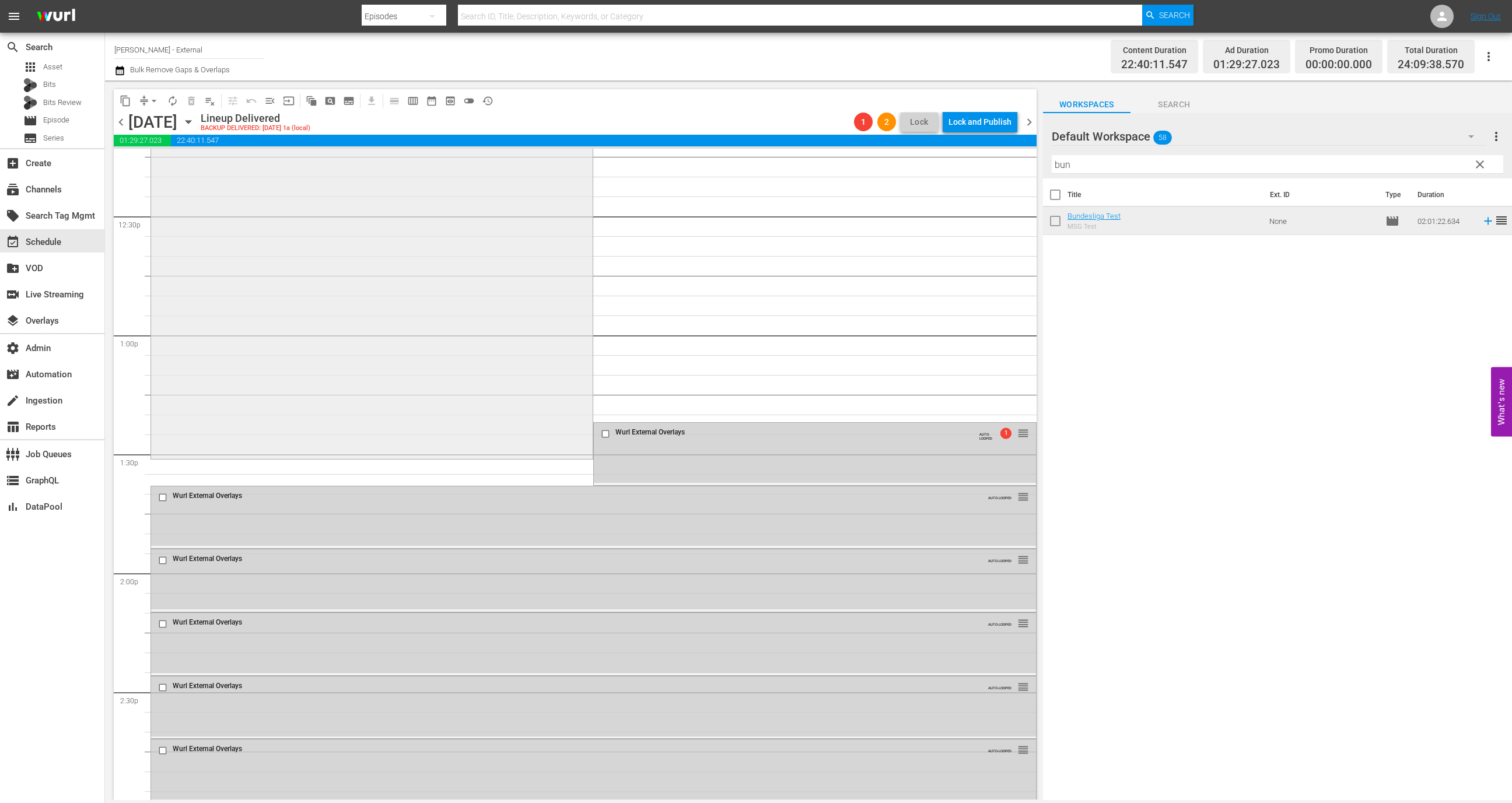
scroll to position [2894, 0]
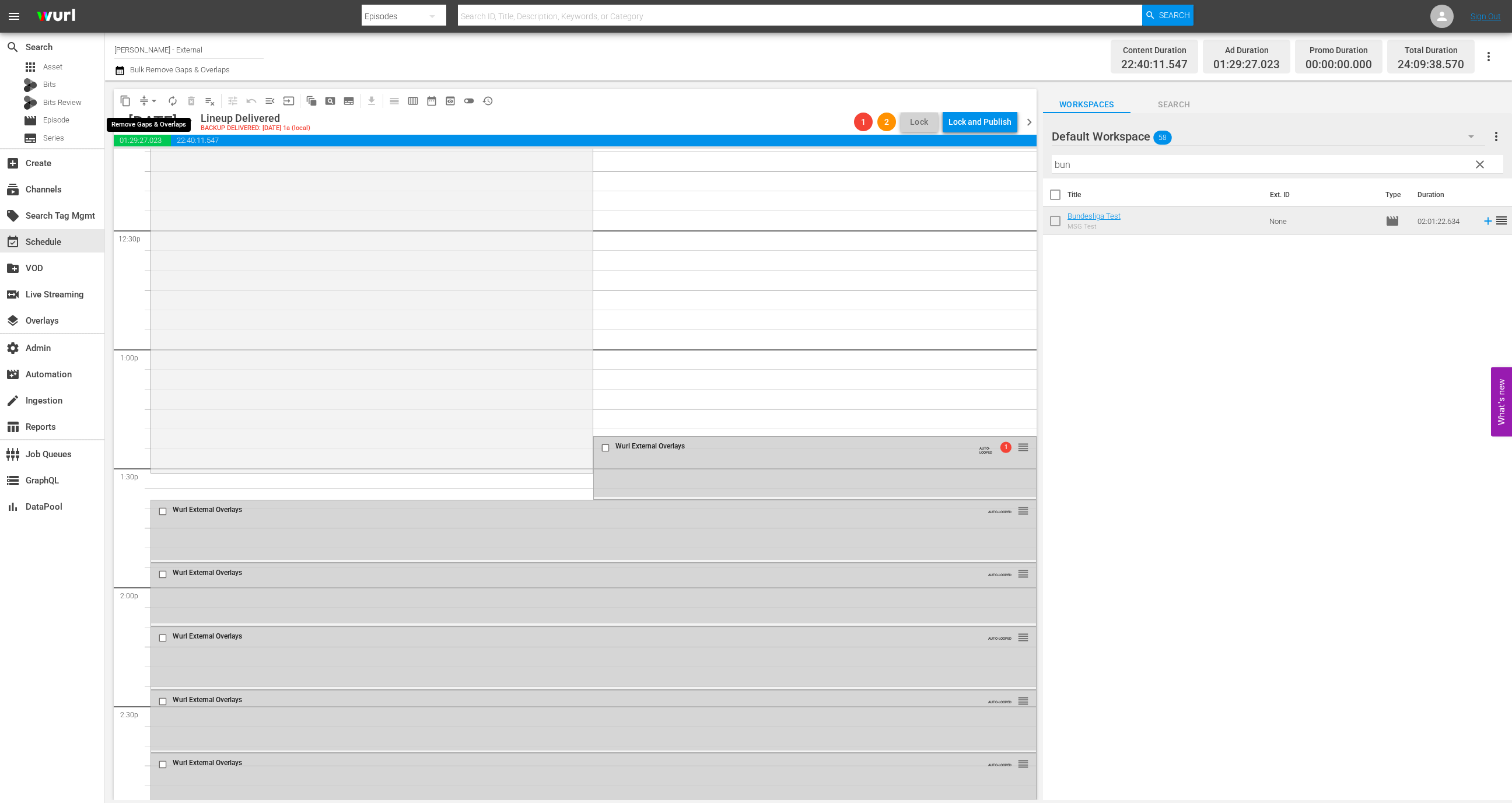
click at [150, 102] on span "arrow_drop_down" at bounding box center [153, 100] width 12 height 12
click at [163, 142] on li "Align to First Episode" at bounding box center [154, 144] width 122 height 19
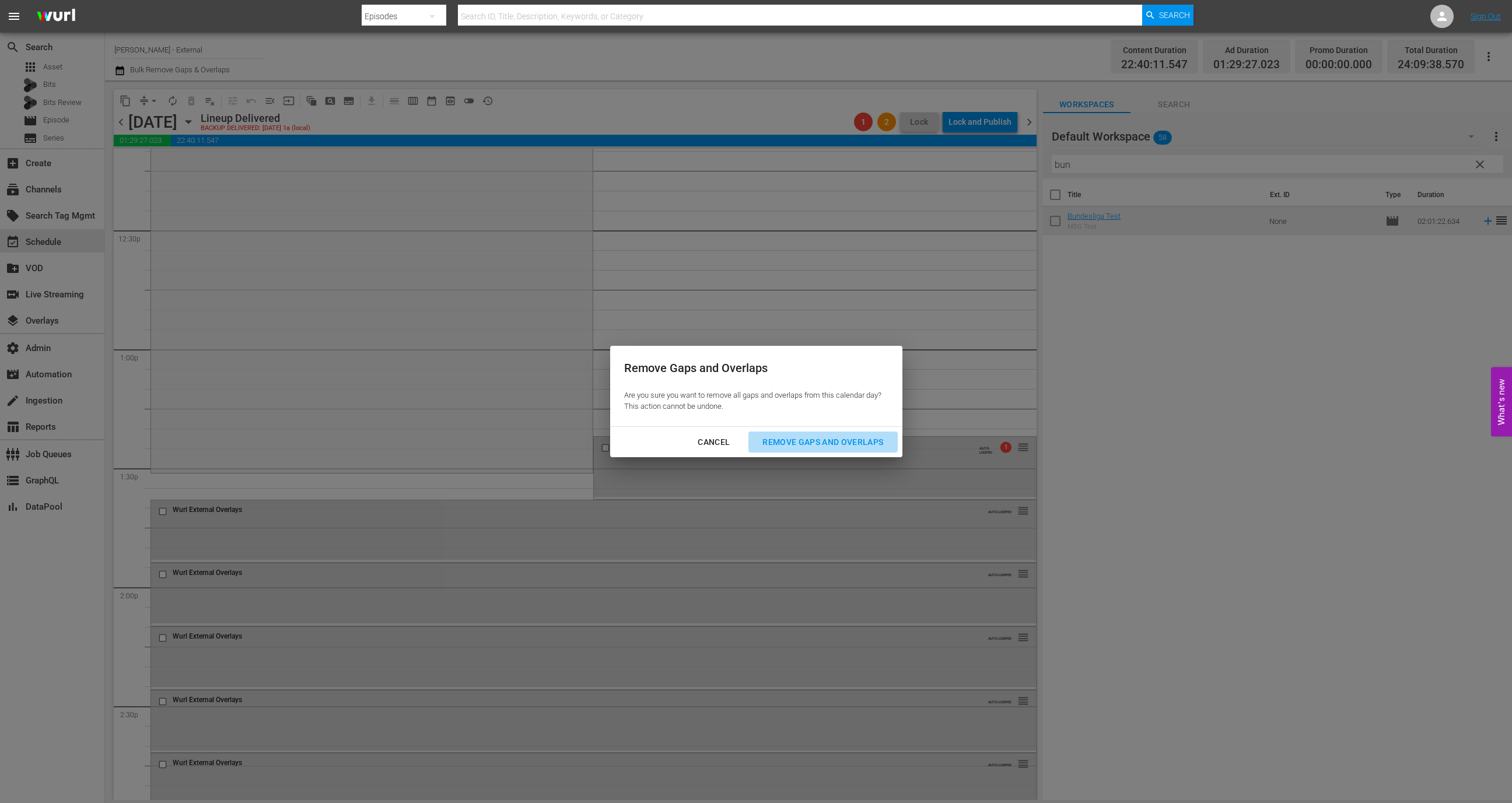
click at [861, 446] on div "Remove Gaps and Overlaps" at bounding box center [822, 442] width 139 height 14
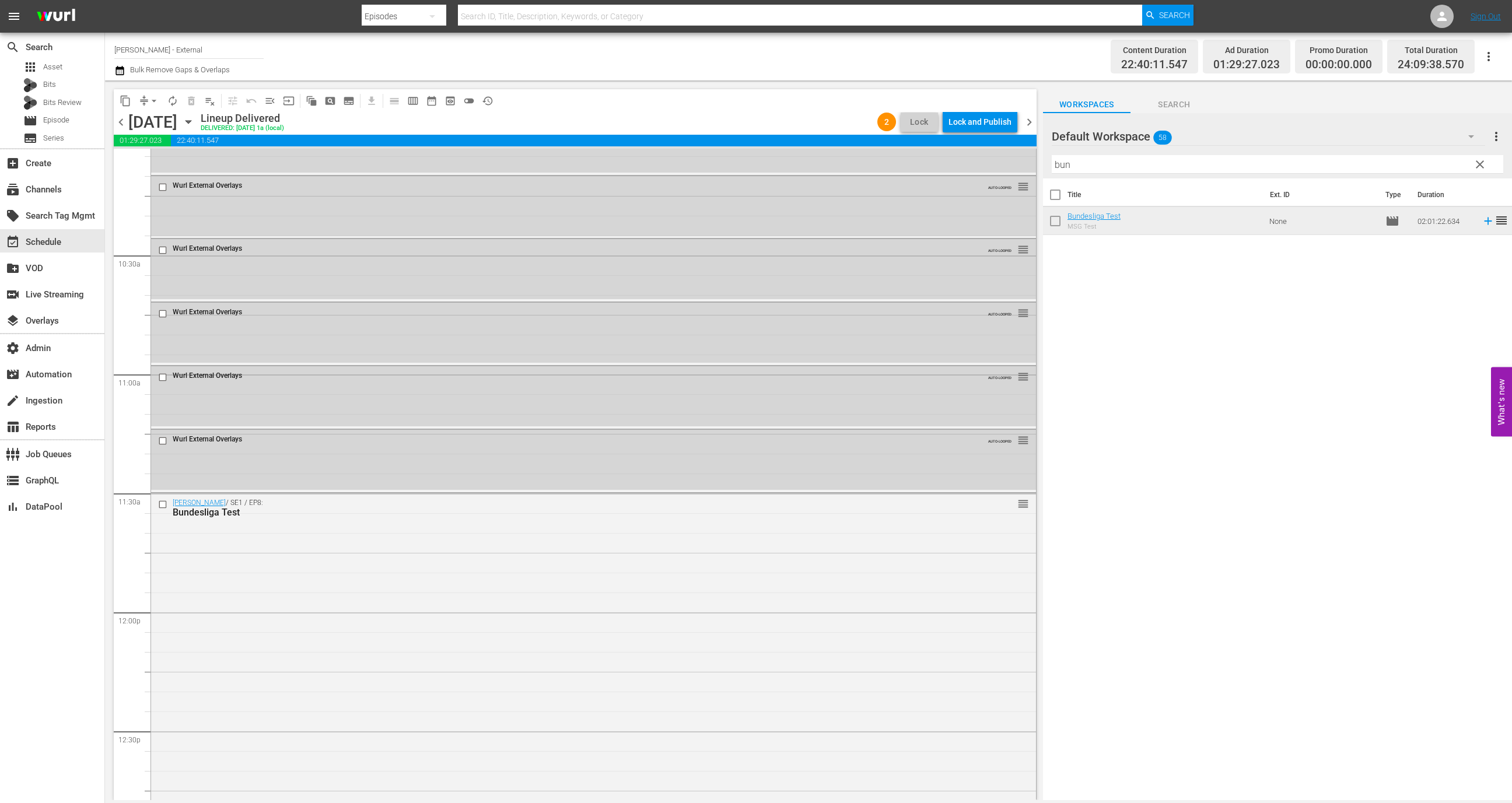
scroll to position [2391, 0]
click at [345, 609] on div "Wurl / SE1 / EP8: Bundesliga Test reorder" at bounding box center [593, 733] width 885 height 478
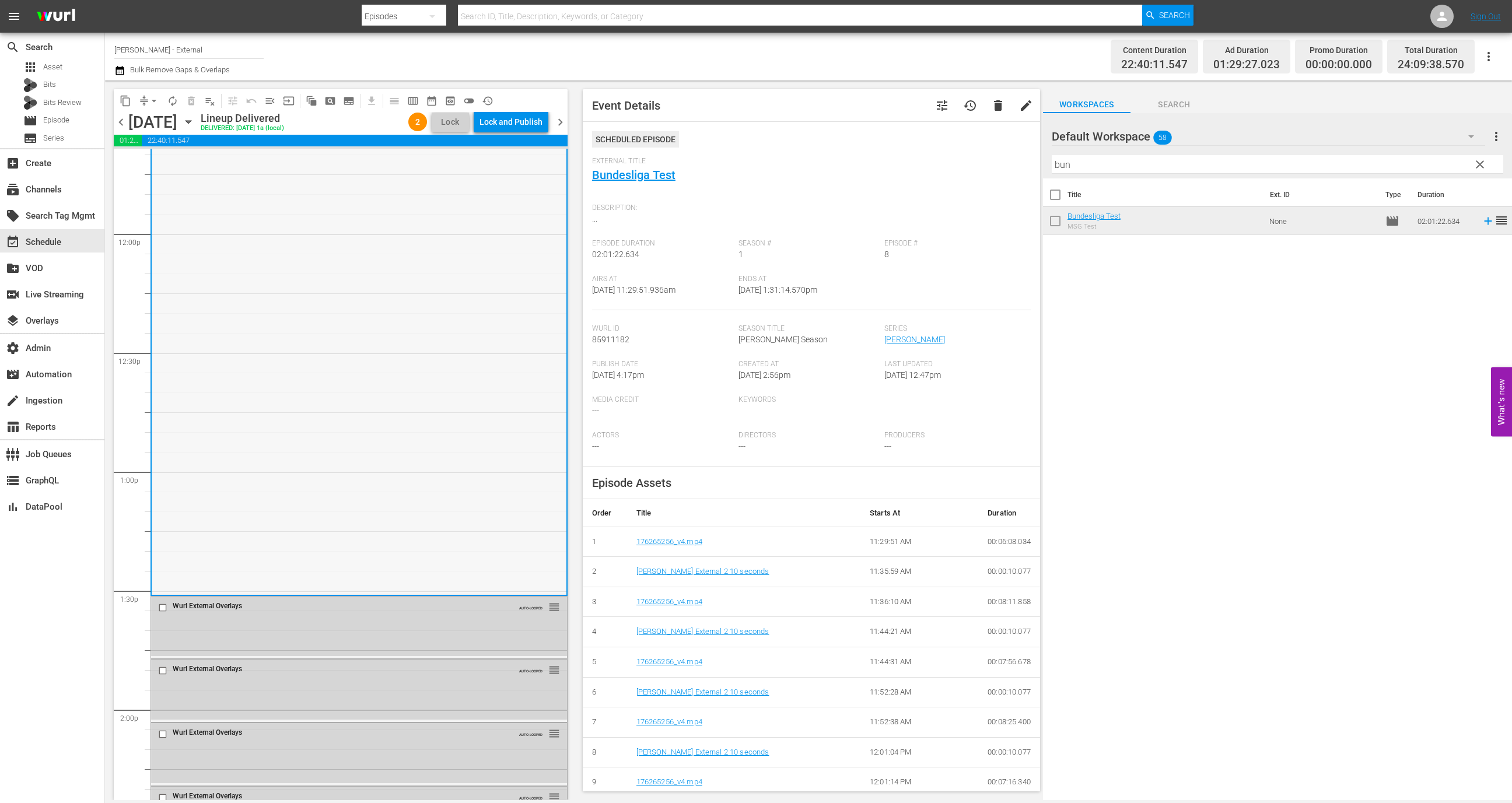
scroll to position [2686, 0]
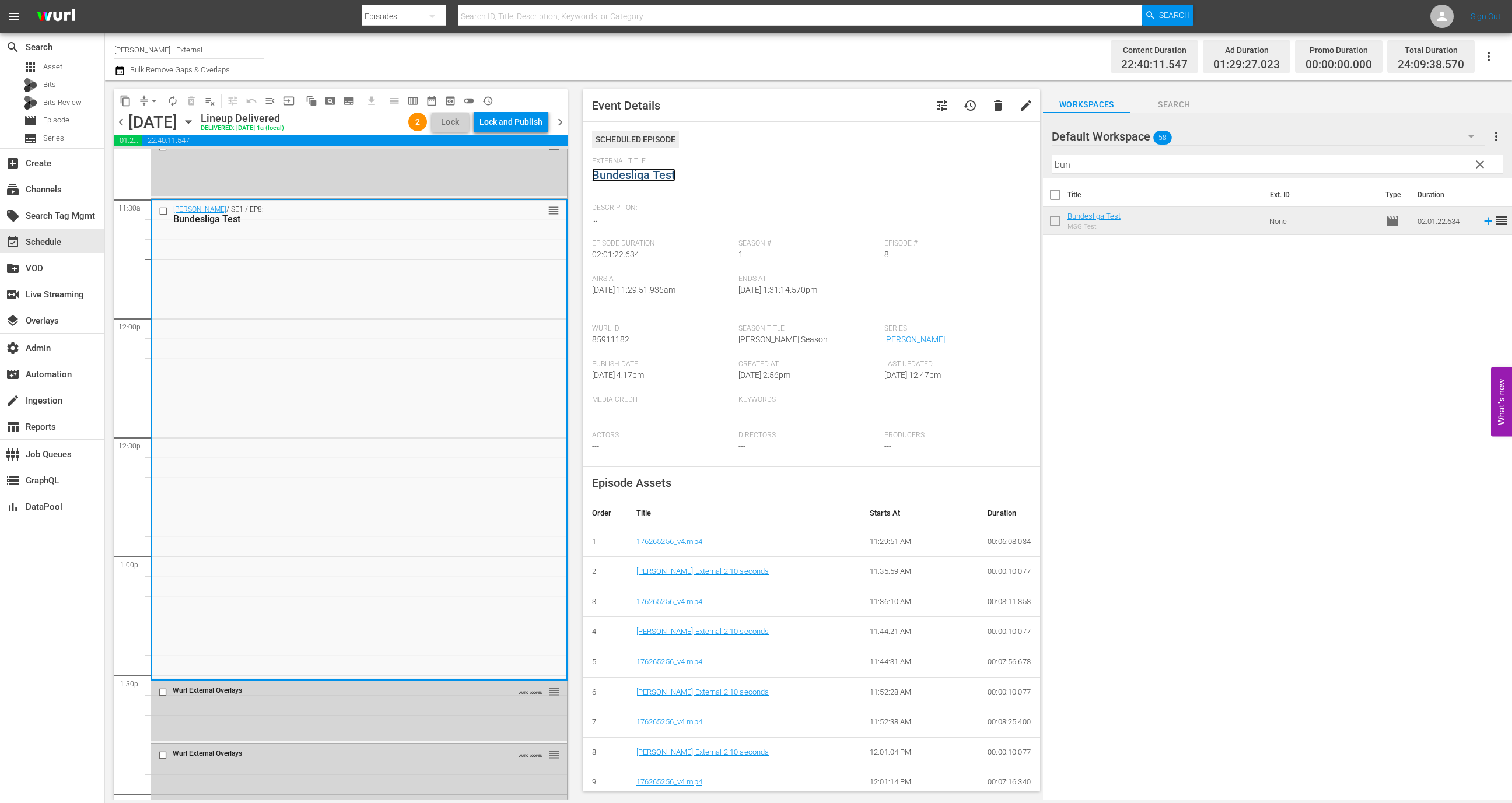
click at [645, 178] on link "Bundesliga Test" at bounding box center [634, 175] width 83 height 14
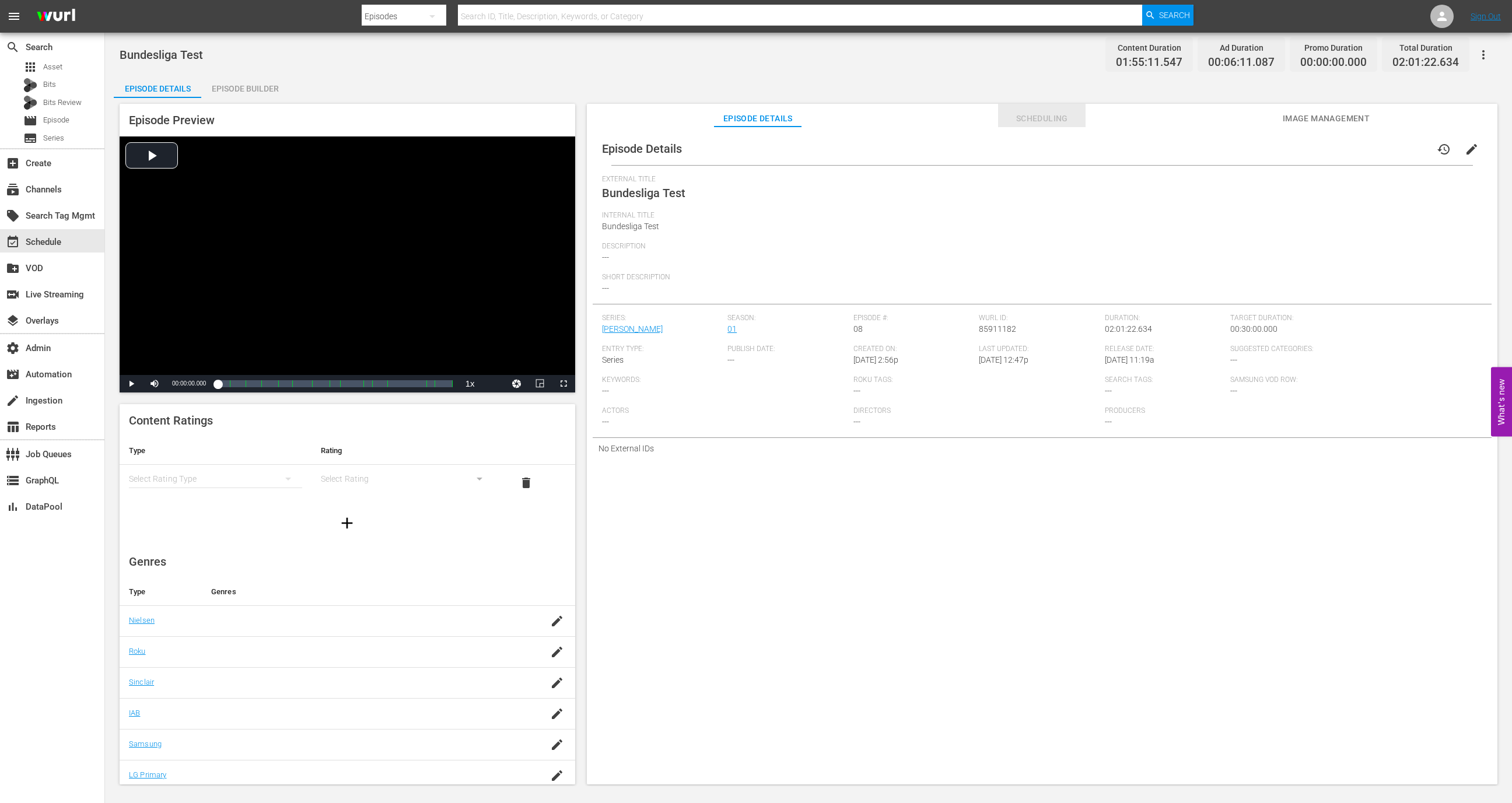
click at [1021, 112] on span "Scheduling" at bounding box center [1041, 119] width 88 height 14
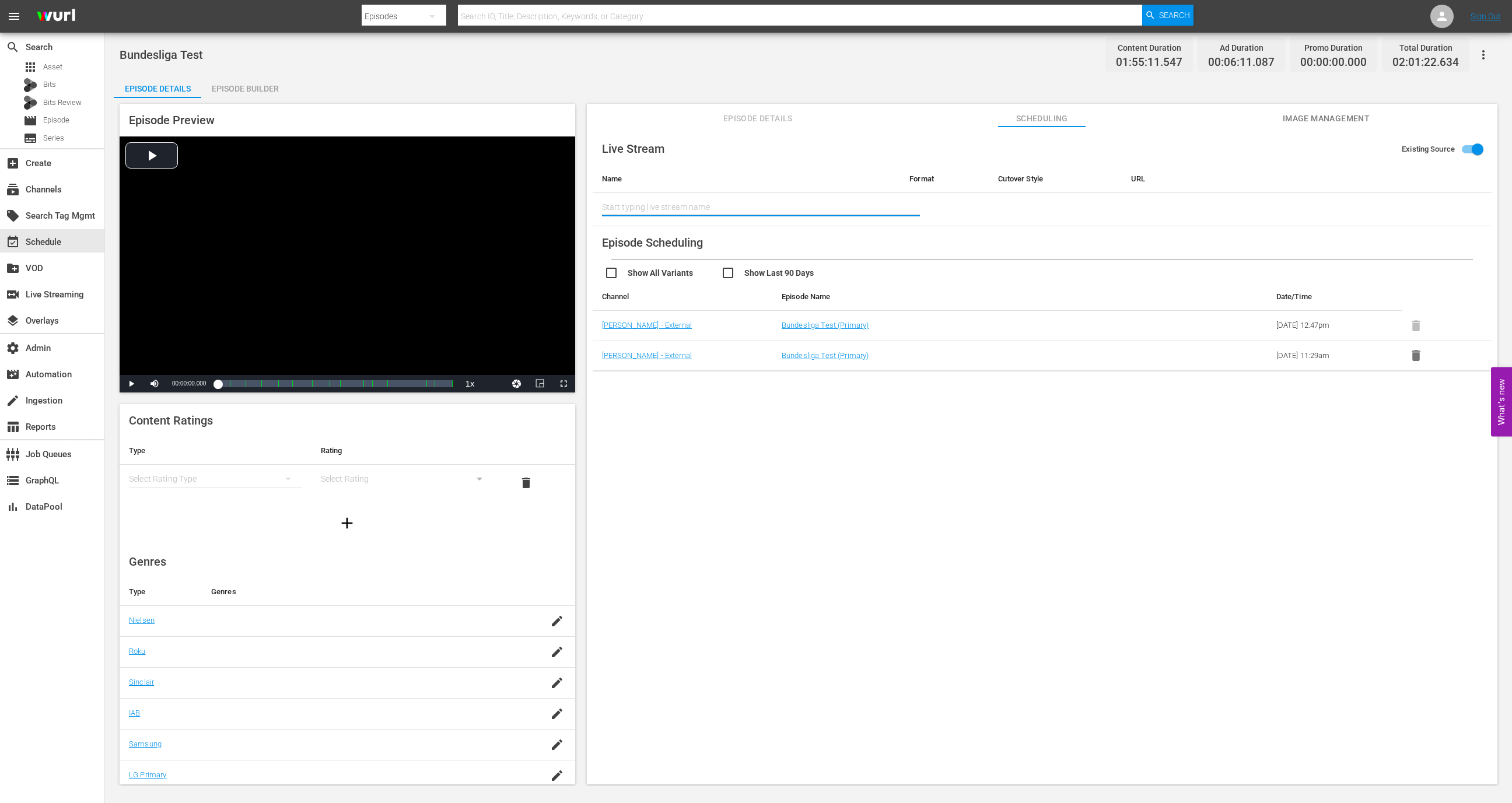
click at [736, 210] on input "text" at bounding box center [746, 207] width 289 height 28
type input "b"
click at [724, 235] on div "Bundesliga (2040)" at bounding box center [697, 240] width 171 height 28
type input "Bundesliga (2040)"
click at [769, 207] on input "text" at bounding box center [746, 207] width 289 height 28
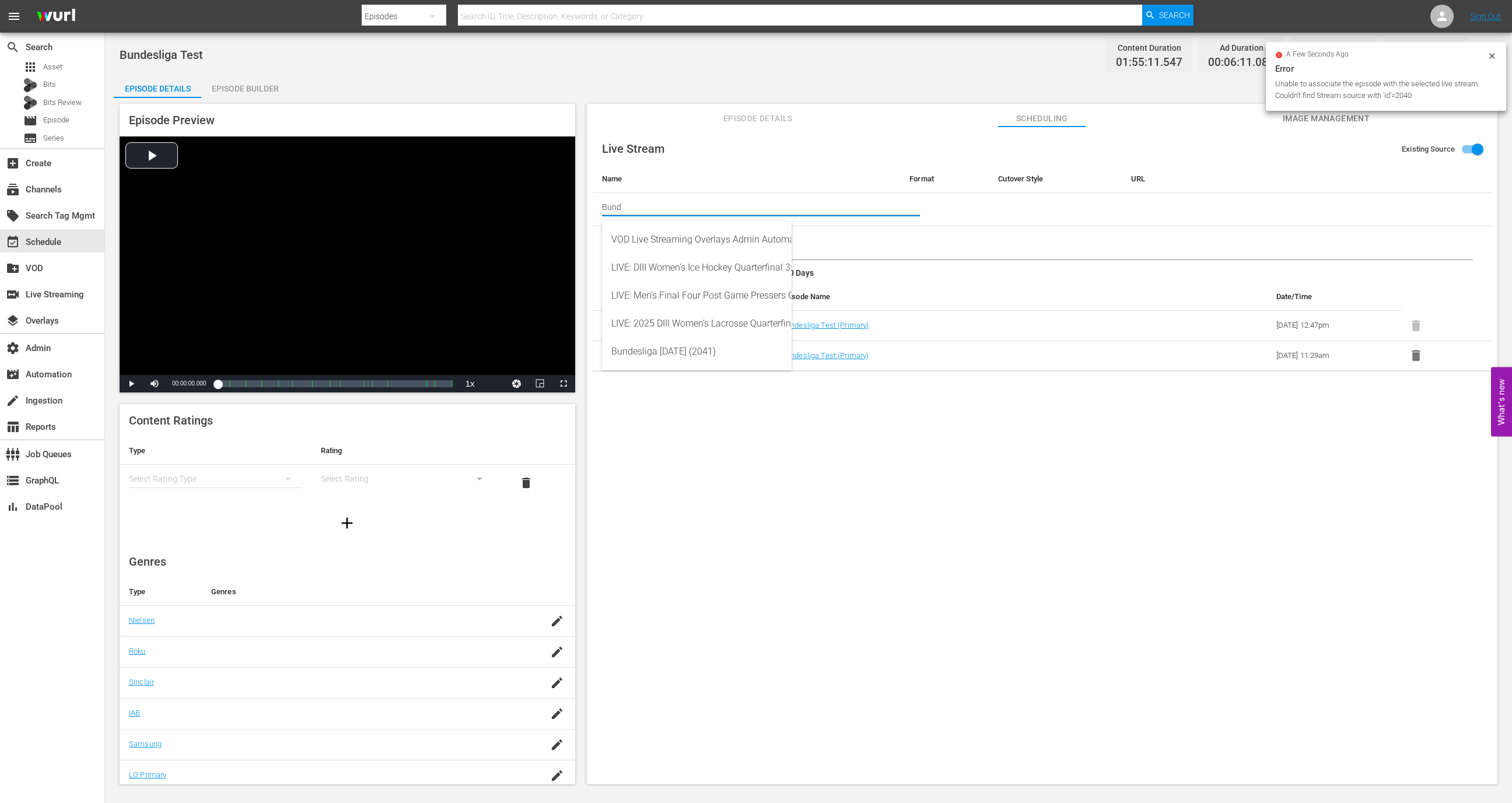
type input "Bunde"
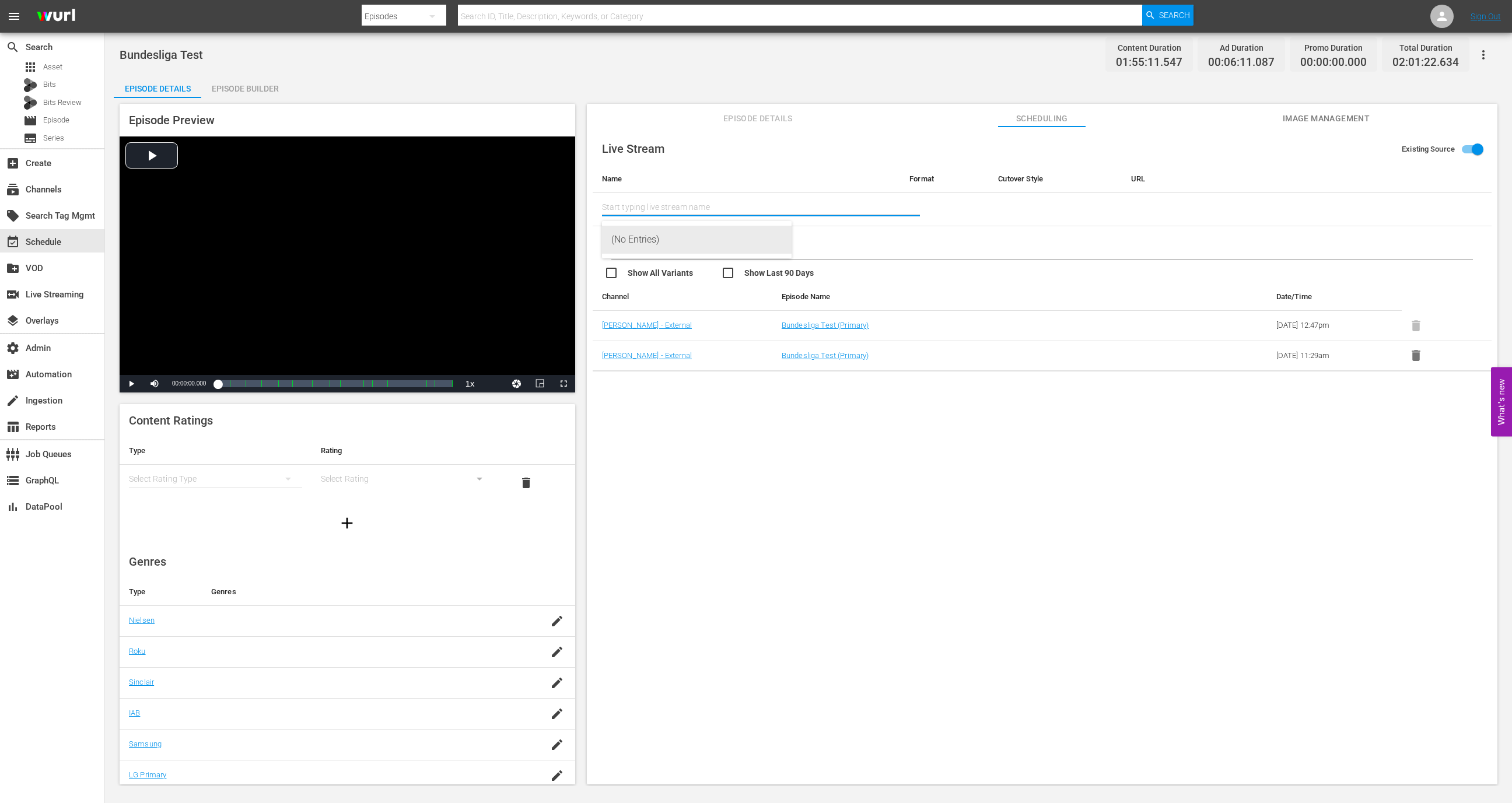
click at [754, 241] on div "(No Entries)" at bounding box center [697, 240] width 171 height 28
click at [727, 207] on input "(No Entries)" at bounding box center [746, 207] width 289 height 28
click at [719, 231] on div "Bundesliga Sept 19 (2041)" at bounding box center [697, 240] width 171 height 28
type input "Bundesliga Sept 19 (2041)"
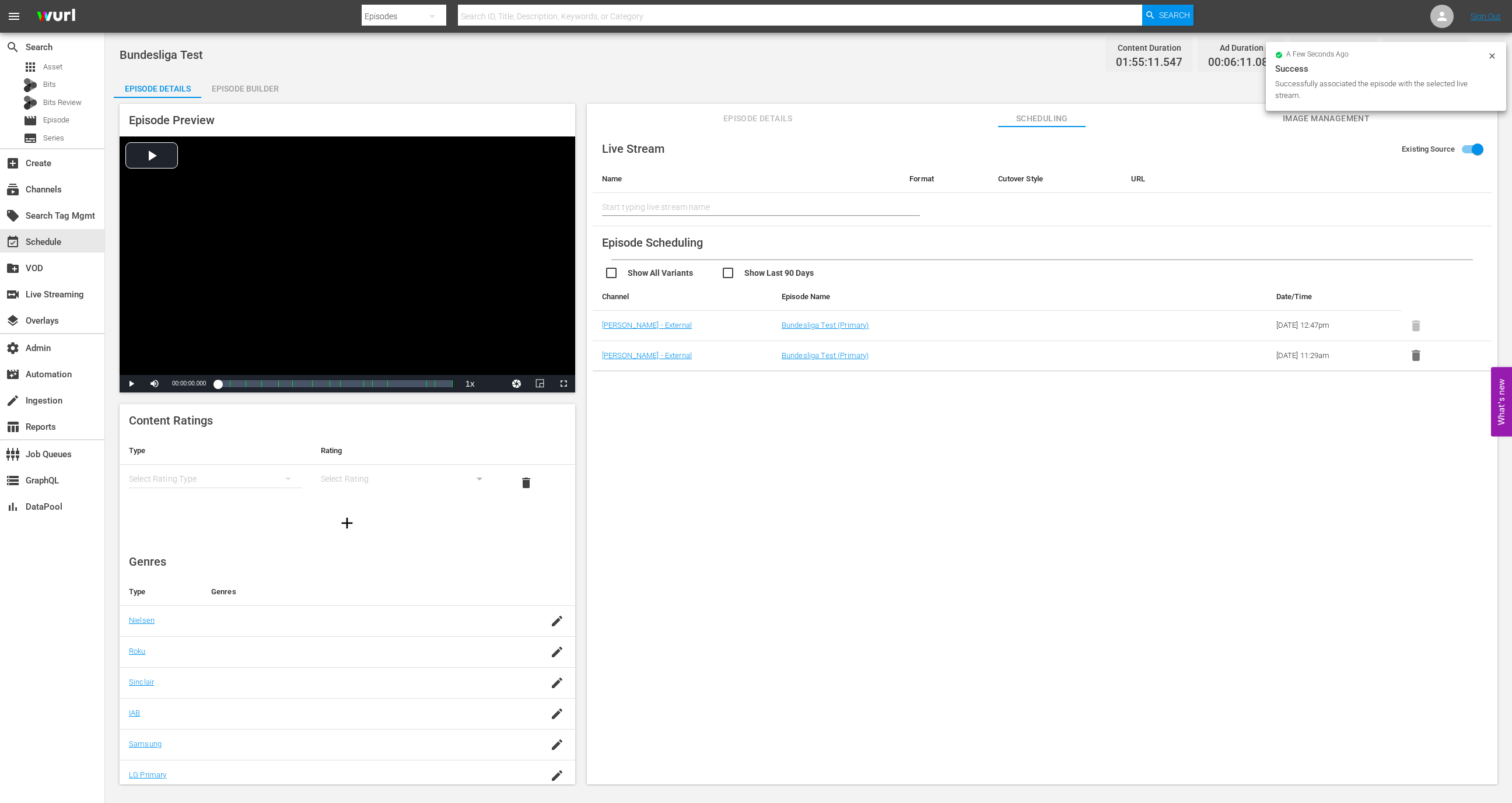
type input "Bundesliga Sept 19"
click at [1485, 54] on div "a few seconds ago" at bounding box center [1382, 55] width 213 height 8
drag, startPoint x: 1491, startPoint y: 56, endPoint x: 1469, endPoint y: 99, distance: 48.3
click at [1469, 99] on div "Bundesliga Test Content Duration 01:55:11.547 Ad Duration 00:06:11.087 Promo Du…" at bounding box center [808, 409] width 1407 height 753
click at [86, 237] on div "event_available Schedule" at bounding box center [52, 241] width 105 height 23
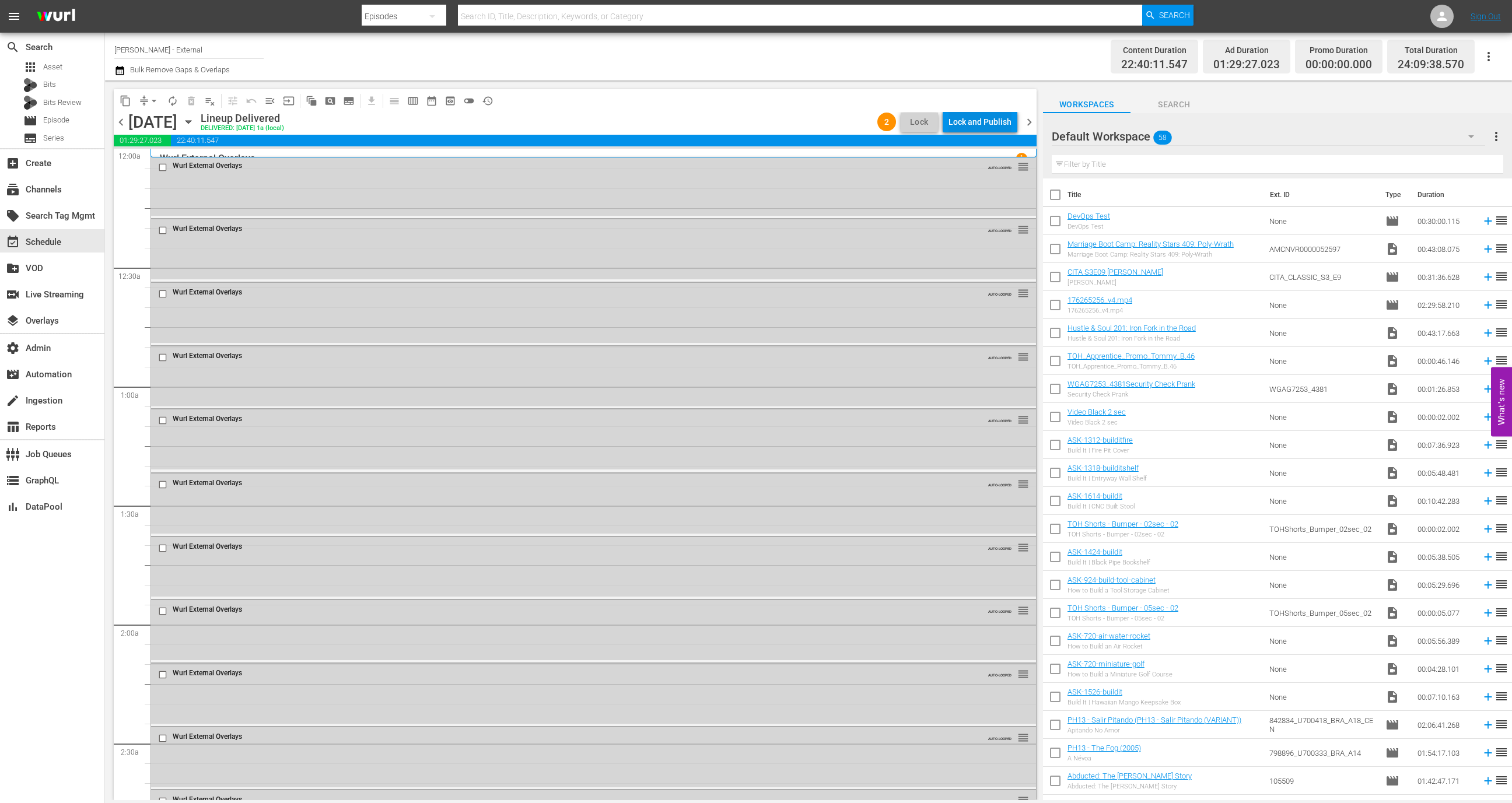
click at [992, 129] on div "Lock and Publish" at bounding box center [979, 122] width 63 height 21
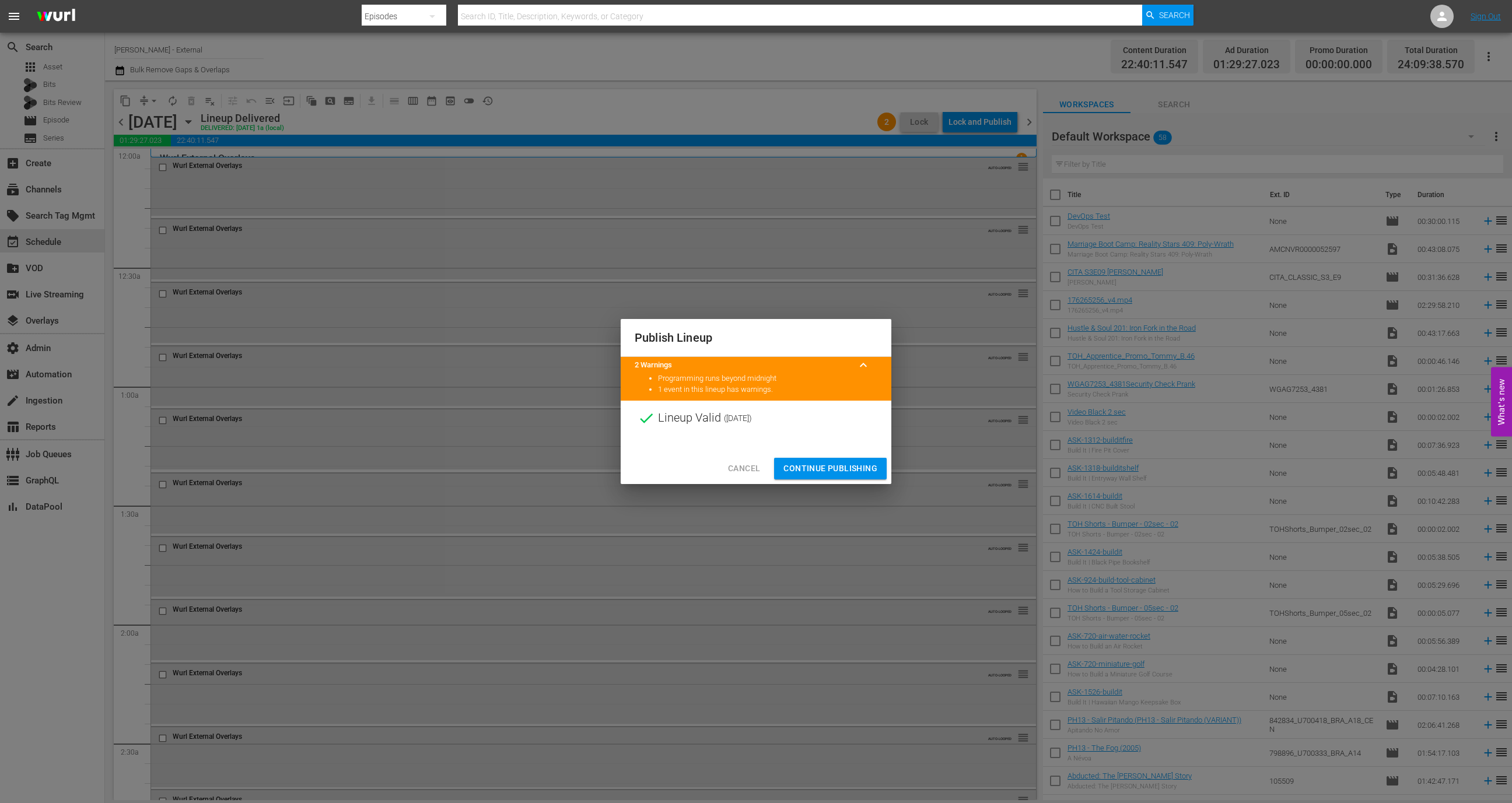
click at [844, 471] on span "Continue Publishing" at bounding box center [830, 469] width 94 height 14
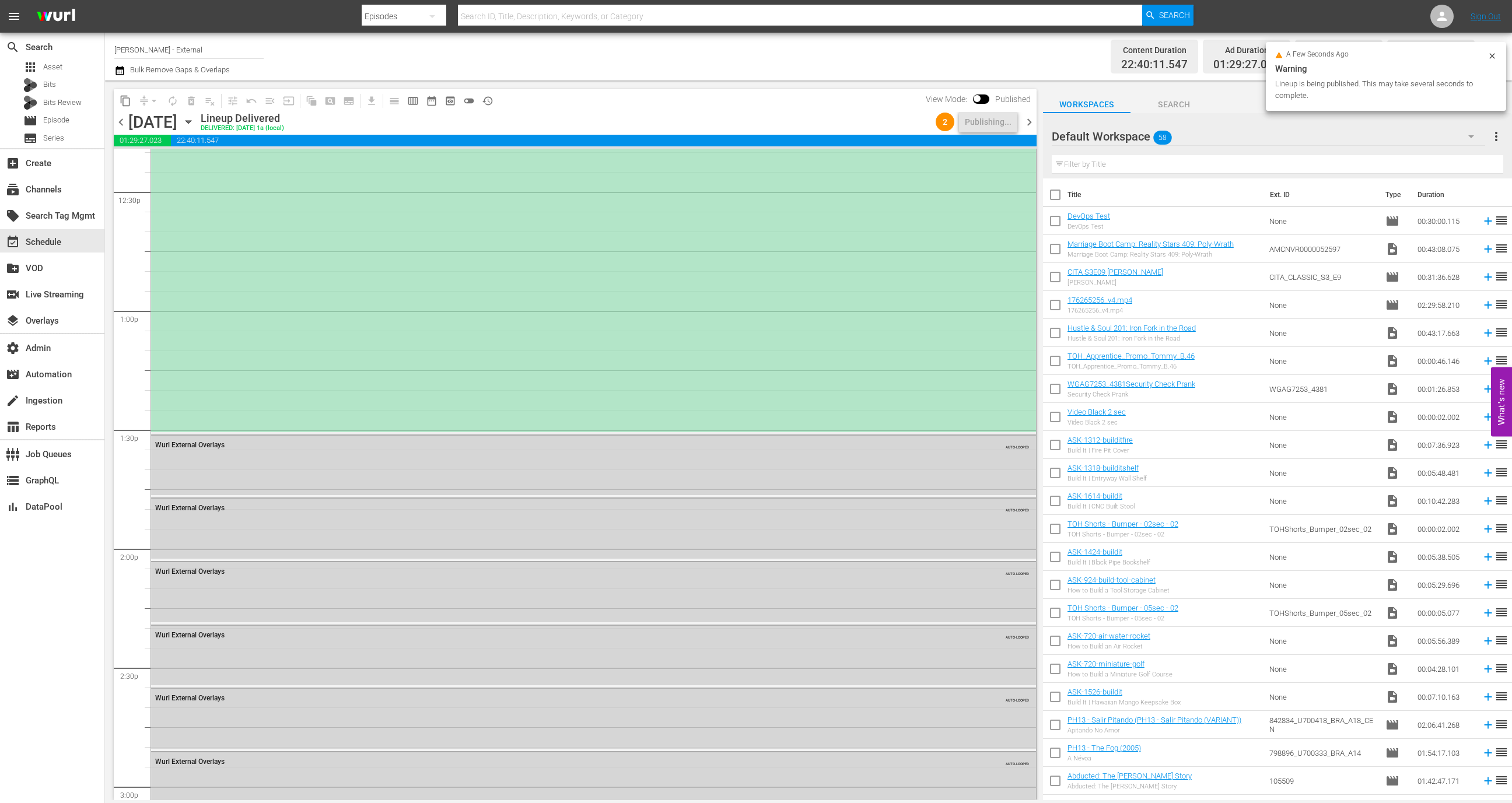
scroll to position [2575, 0]
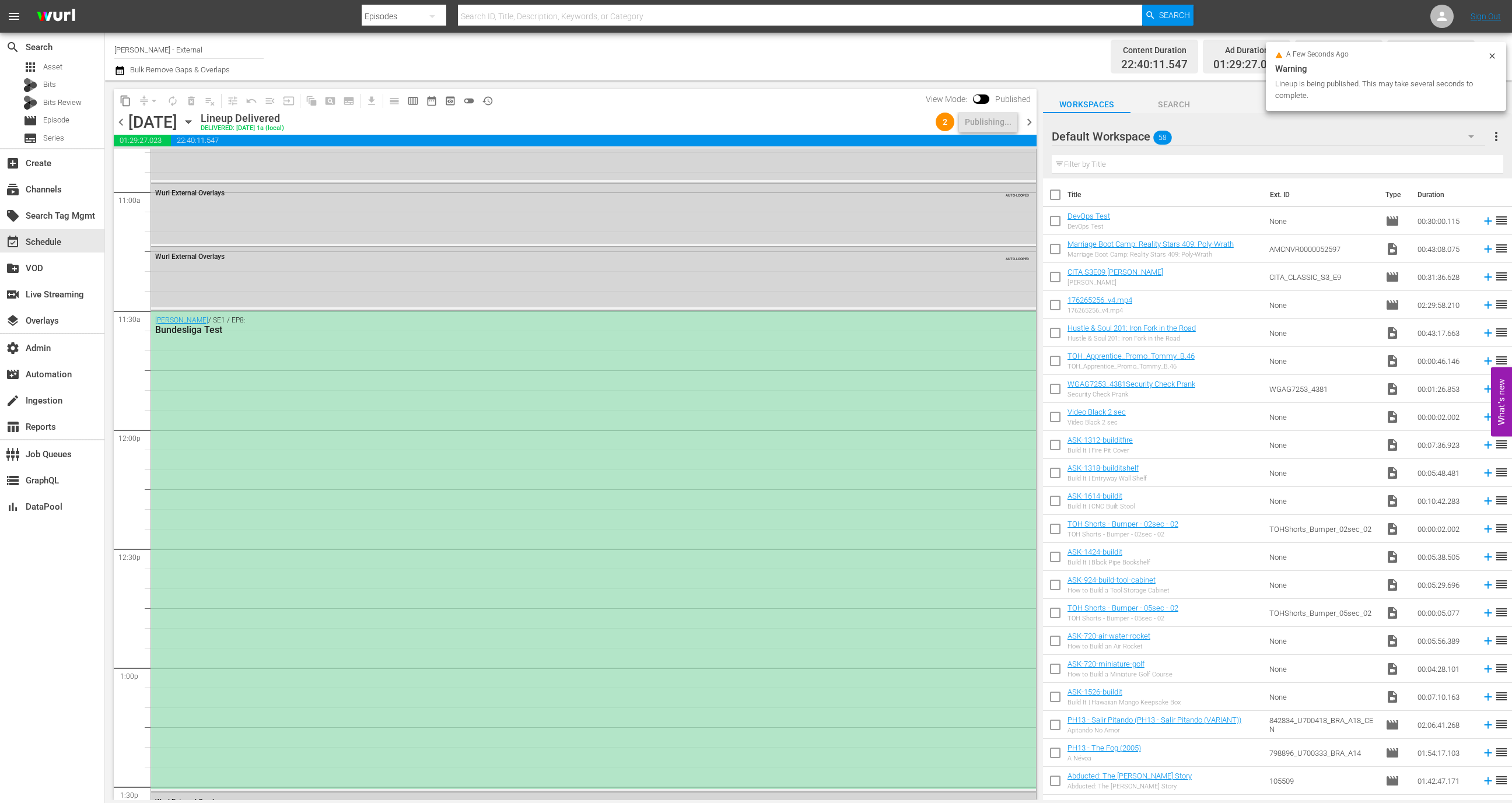
click at [781, 458] on div "Wurl / SE1 / EP8: Bundesliga Test" at bounding box center [593, 550] width 885 height 478
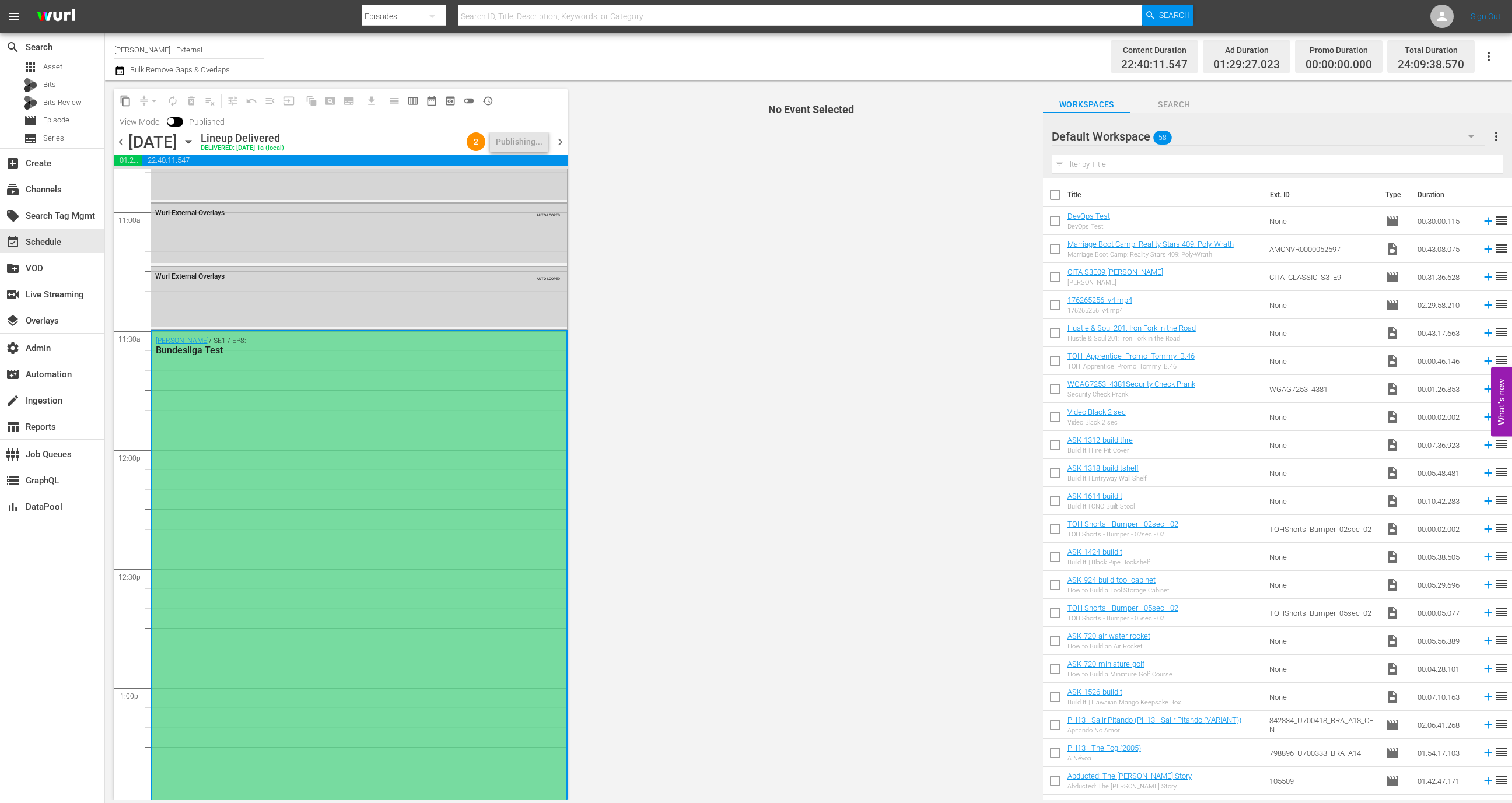
click at [294, 371] on div "Wurl / SE1 / EP8: Bundesliga Test" at bounding box center [359, 570] width 415 height 478
click at [244, 452] on div "Wurl / SE1 / EP8: Bundesliga Test" at bounding box center [359, 570] width 415 height 478
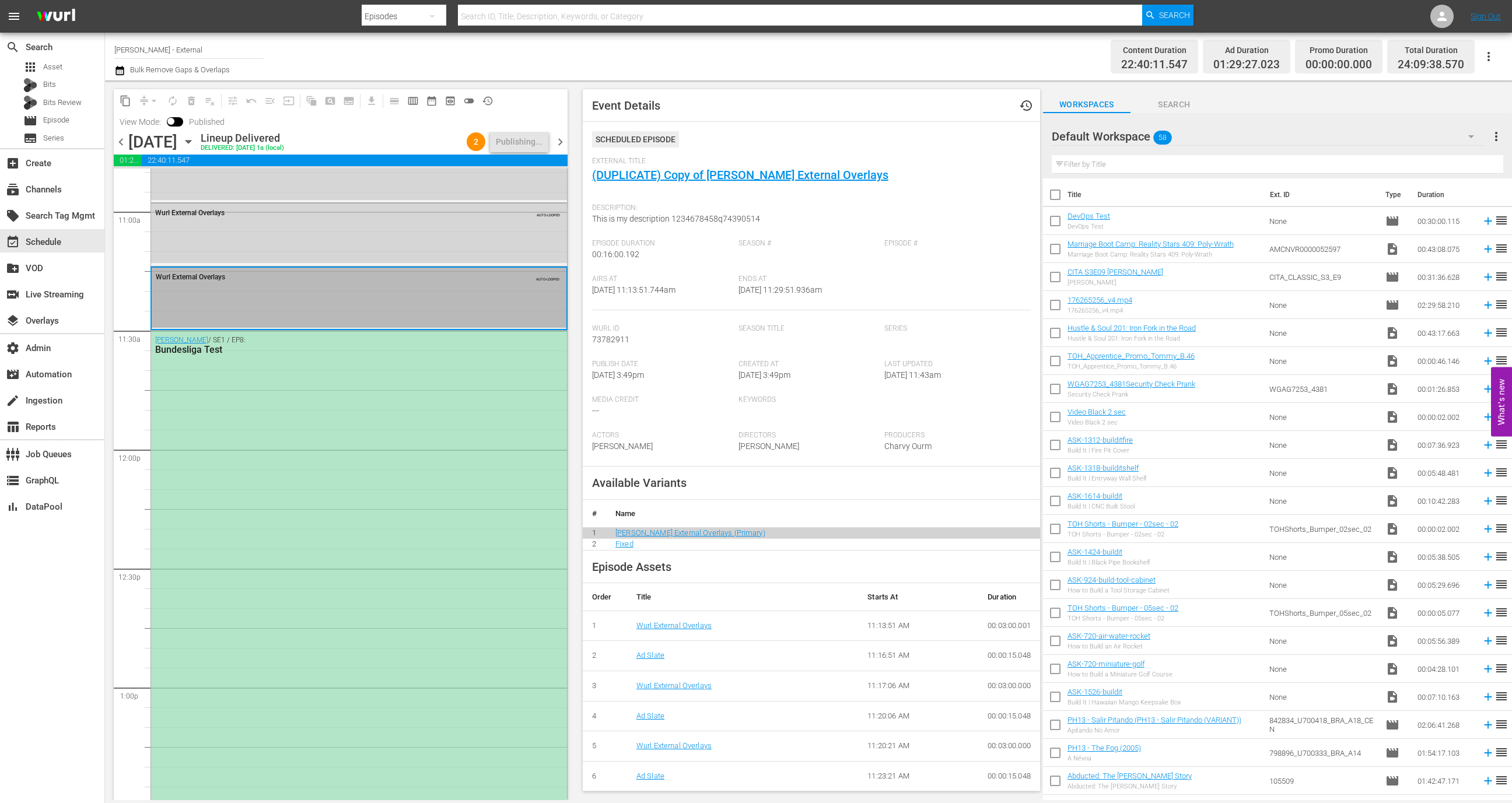
click at [301, 417] on div "Wurl / SE1 / EP8: Bundesliga Test" at bounding box center [358, 569] width 416 height 478
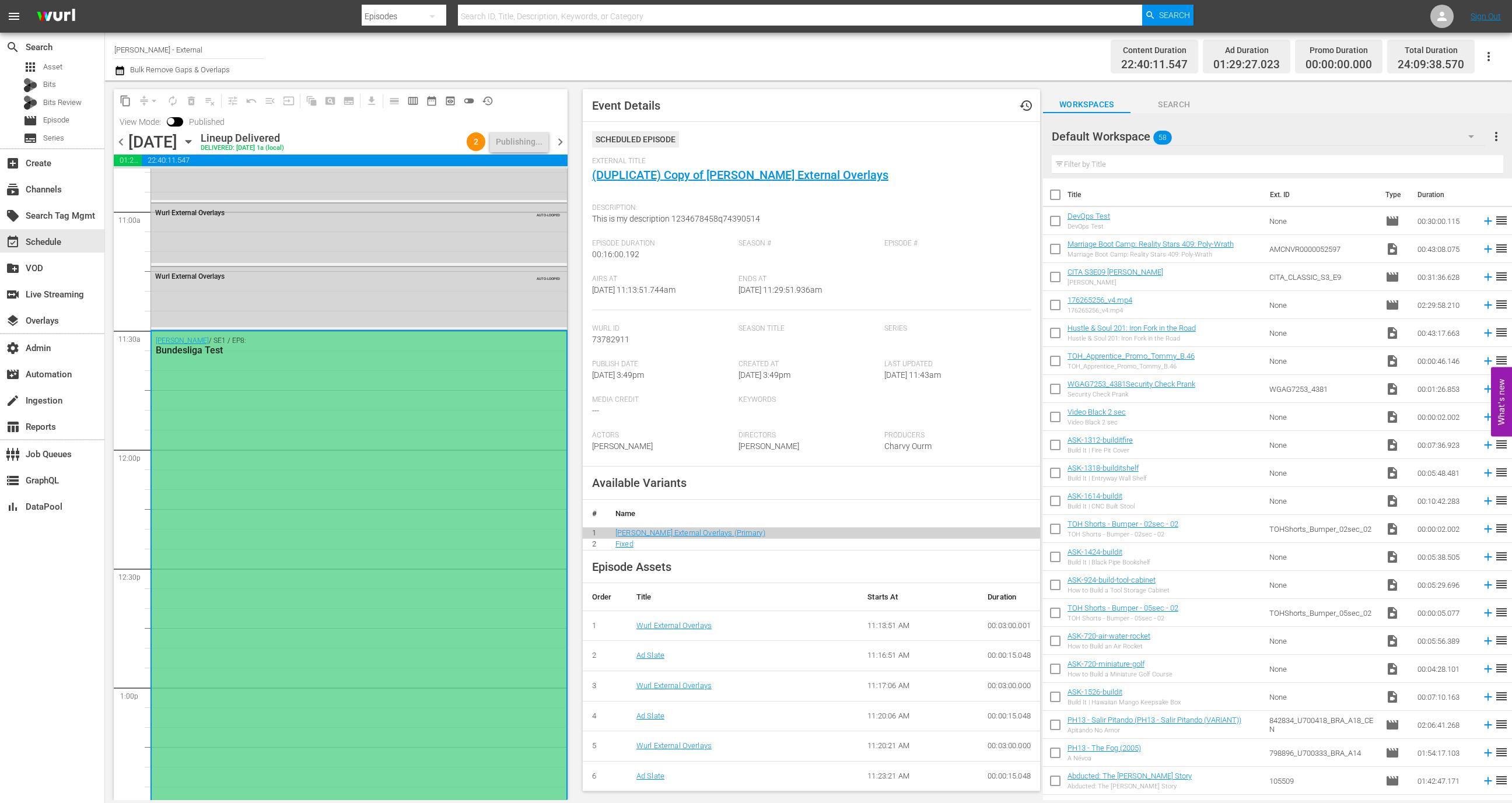
click at [277, 366] on div "Wurl / SE1 / EP8: Bundesliga Test" at bounding box center [359, 570] width 415 height 478
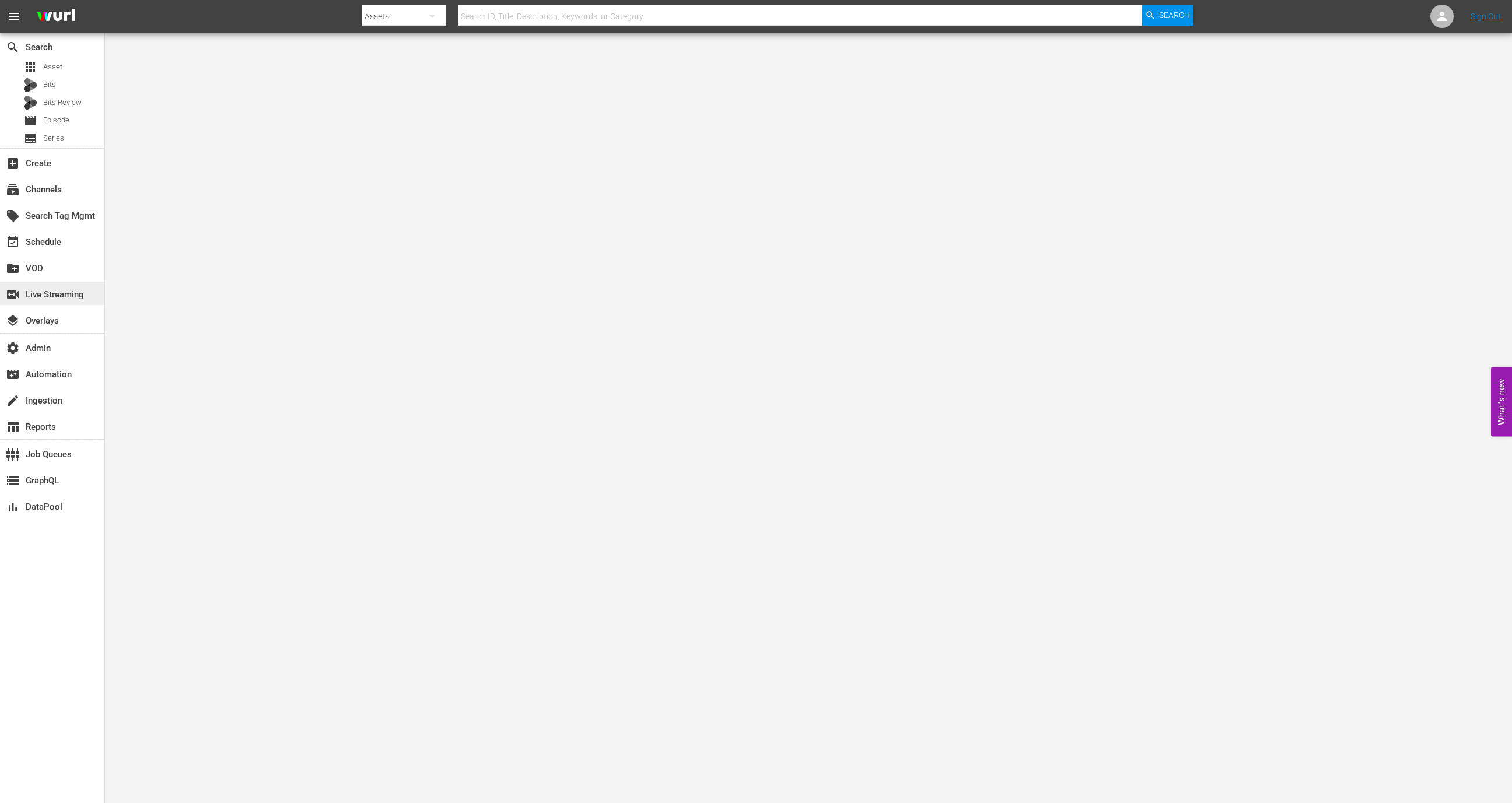
click at [66, 298] on div "switch_video Live Streaming" at bounding box center [33, 292] width 66 height 11
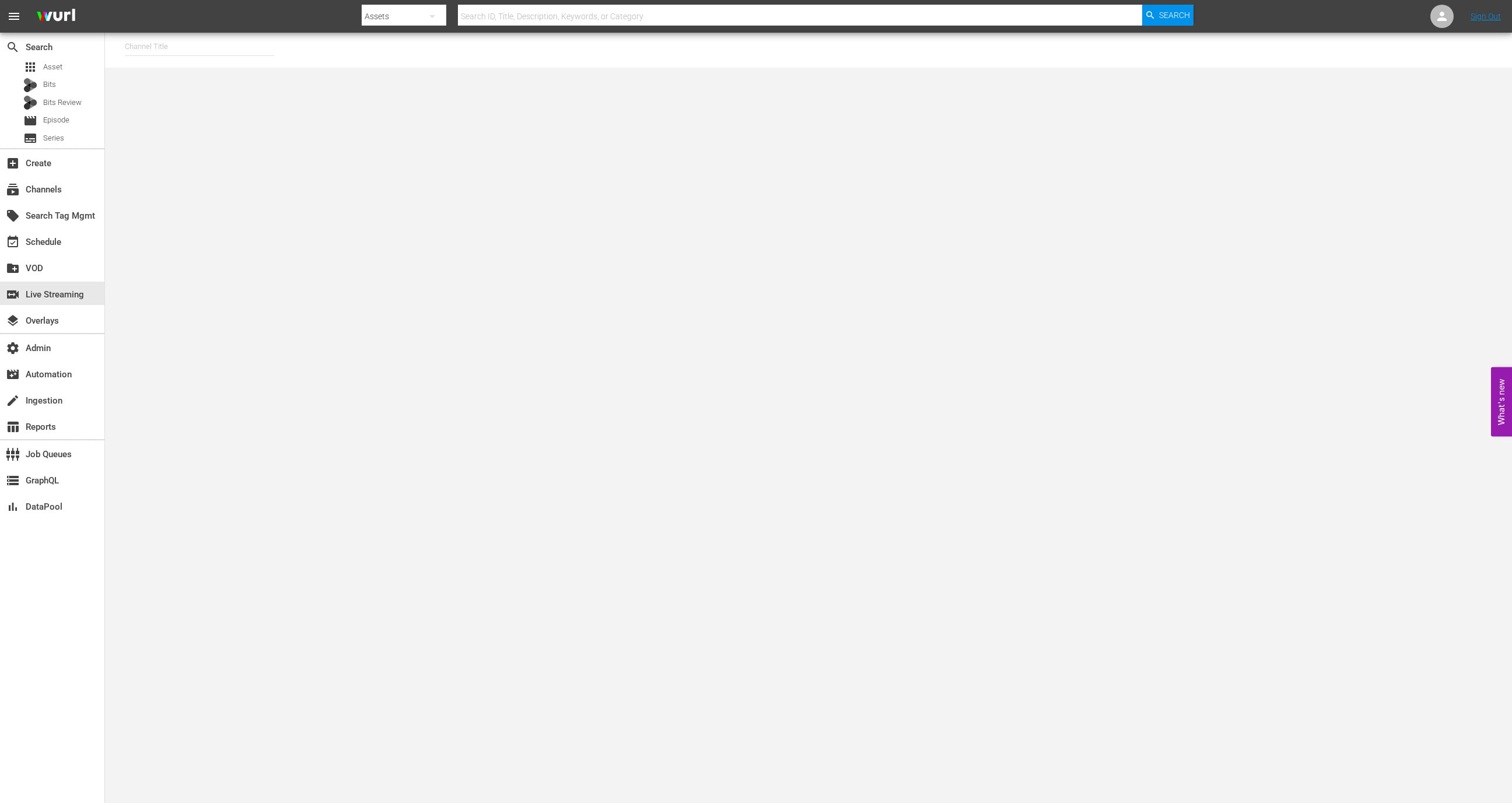
click at [214, 49] on input "text" at bounding box center [199, 47] width 150 height 28
type input "amc"
click at [238, 74] on div "MSG SportsZone (1386 - amc_msgsportszone_1)" at bounding box center [284, 80] width 302 height 28
type input "MSG SportsZone (1386 - amc_msgsportszone_1)"
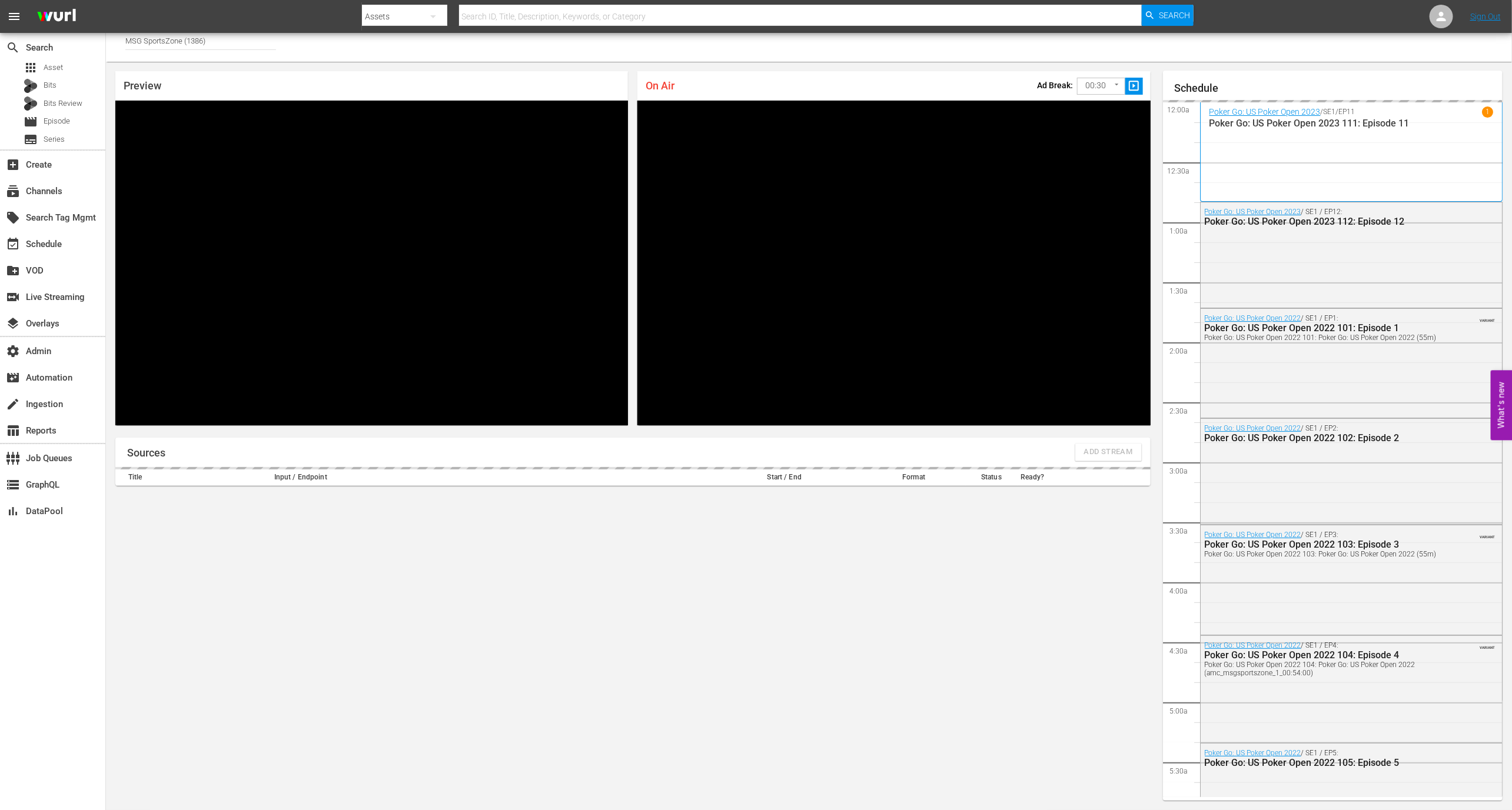
scroll to position [1574, 0]
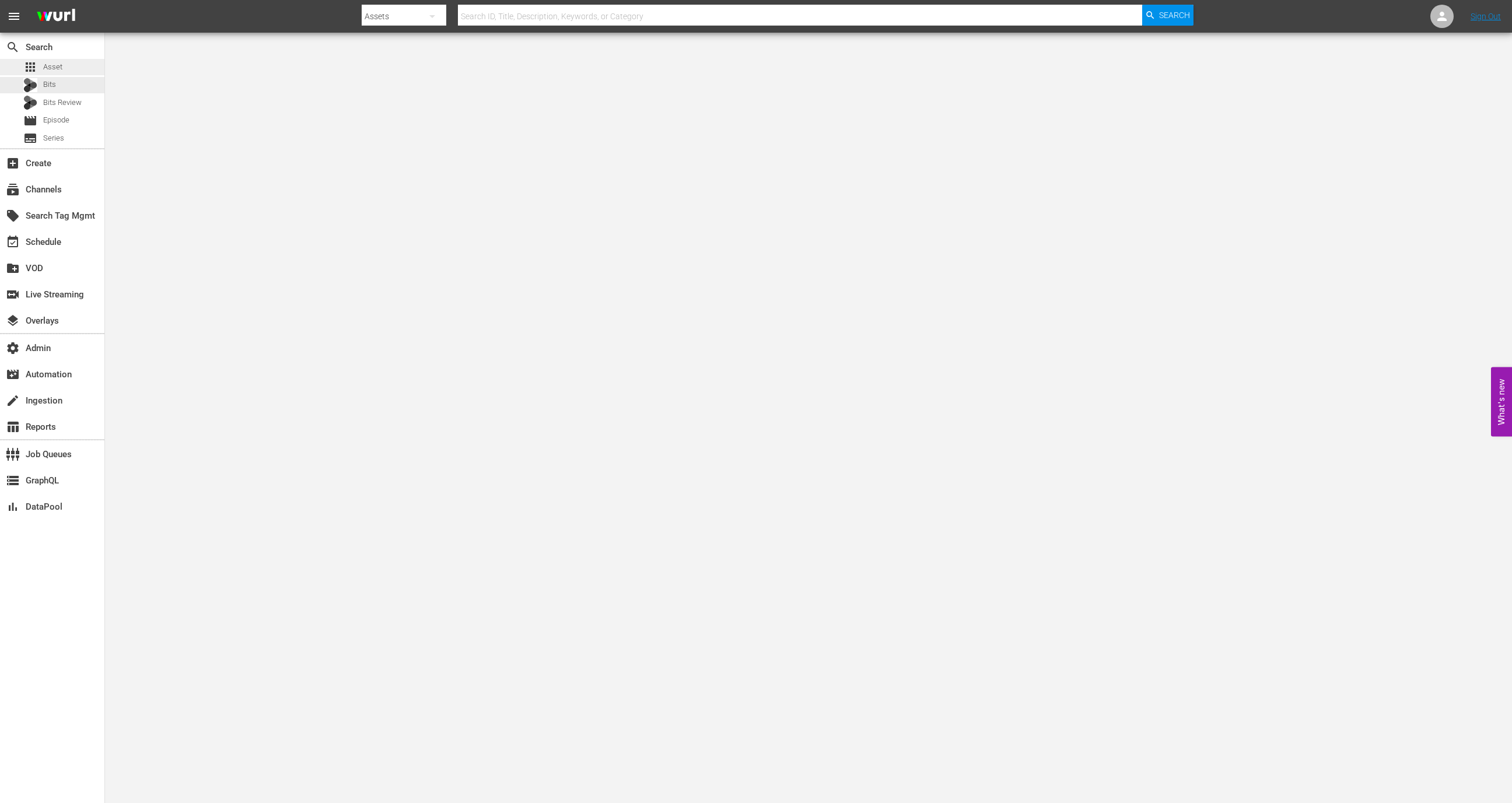
click at [64, 73] on div "apps Asset" at bounding box center [52, 66] width 105 height 16
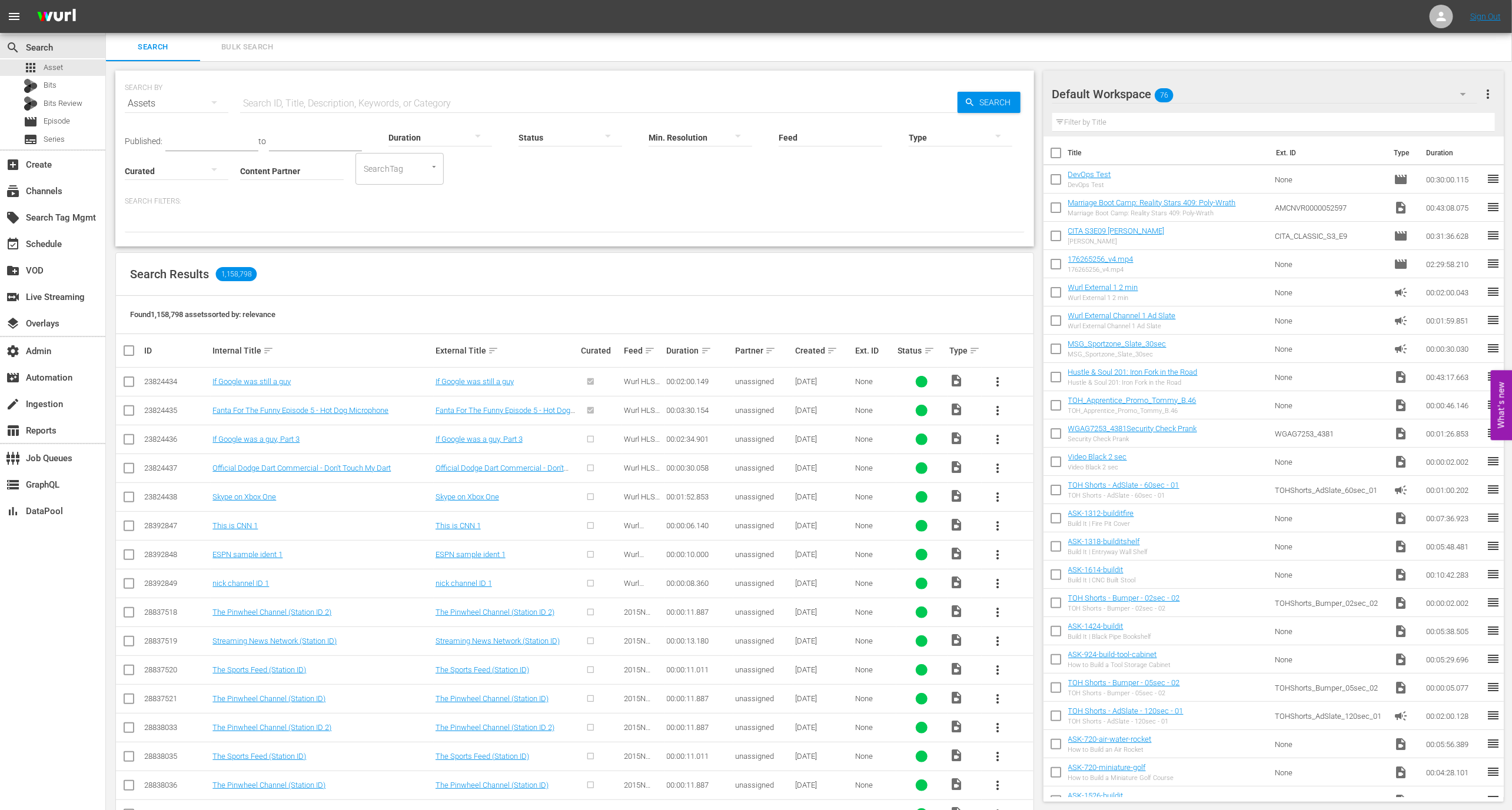
click at [553, 102] on input "text" at bounding box center [599, 104] width 717 height 29
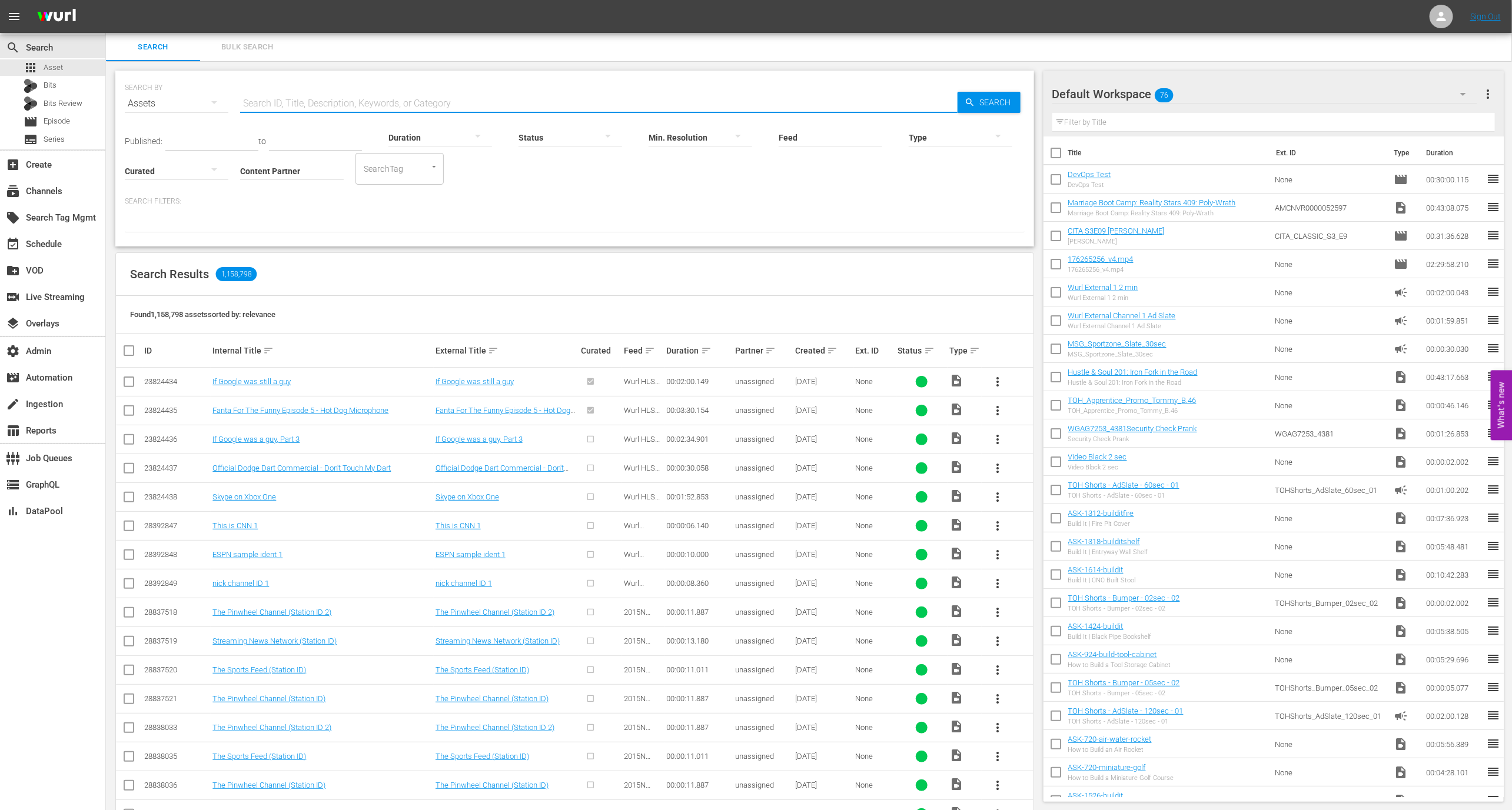
paste input "AMCNVR0000052569"
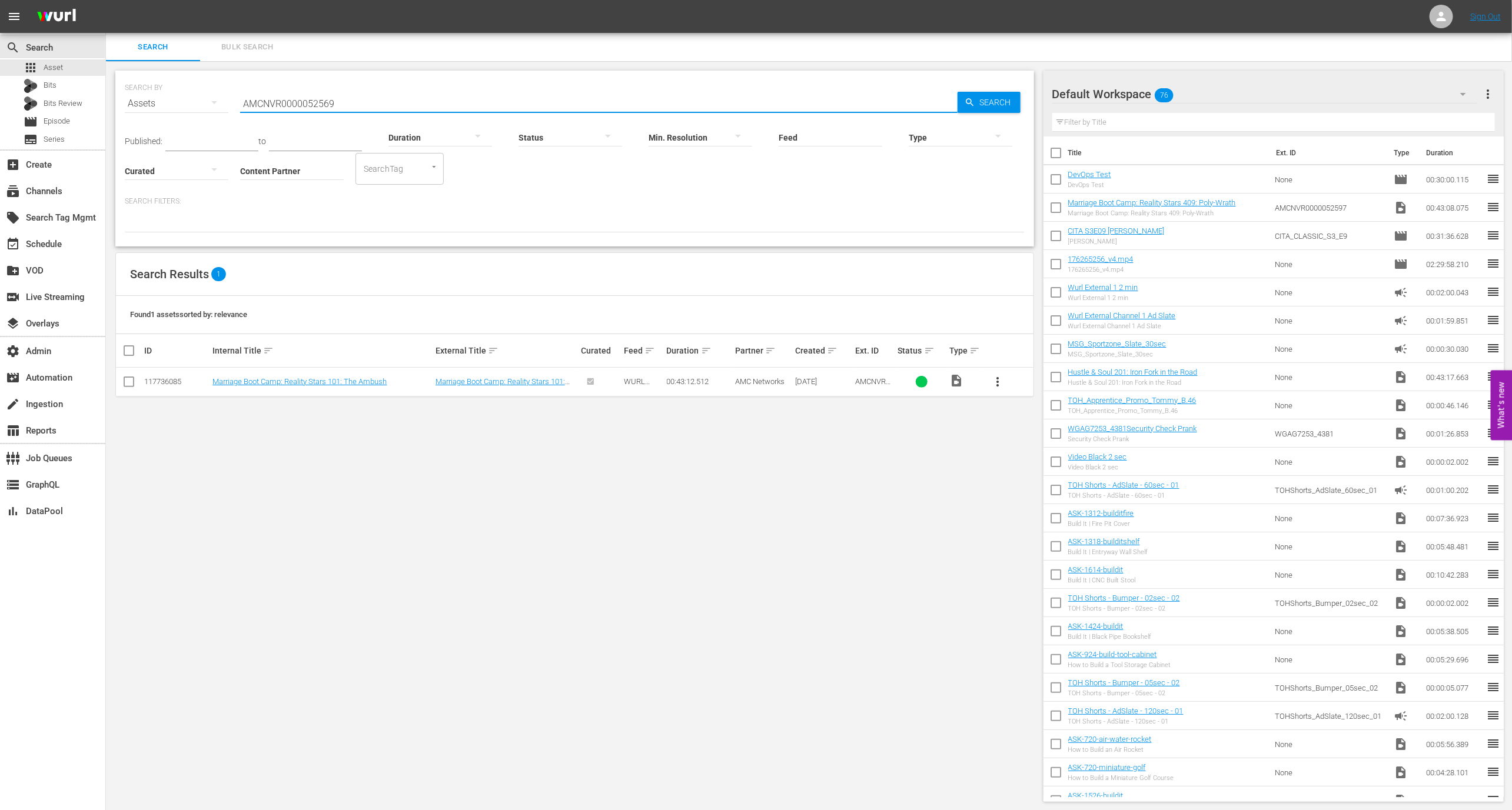
type input "AMCNVR0000052569"
click at [228, 390] on td "Marriage Boot Camp: Reality Stars 101: The Ambush" at bounding box center [322, 382] width 223 height 29
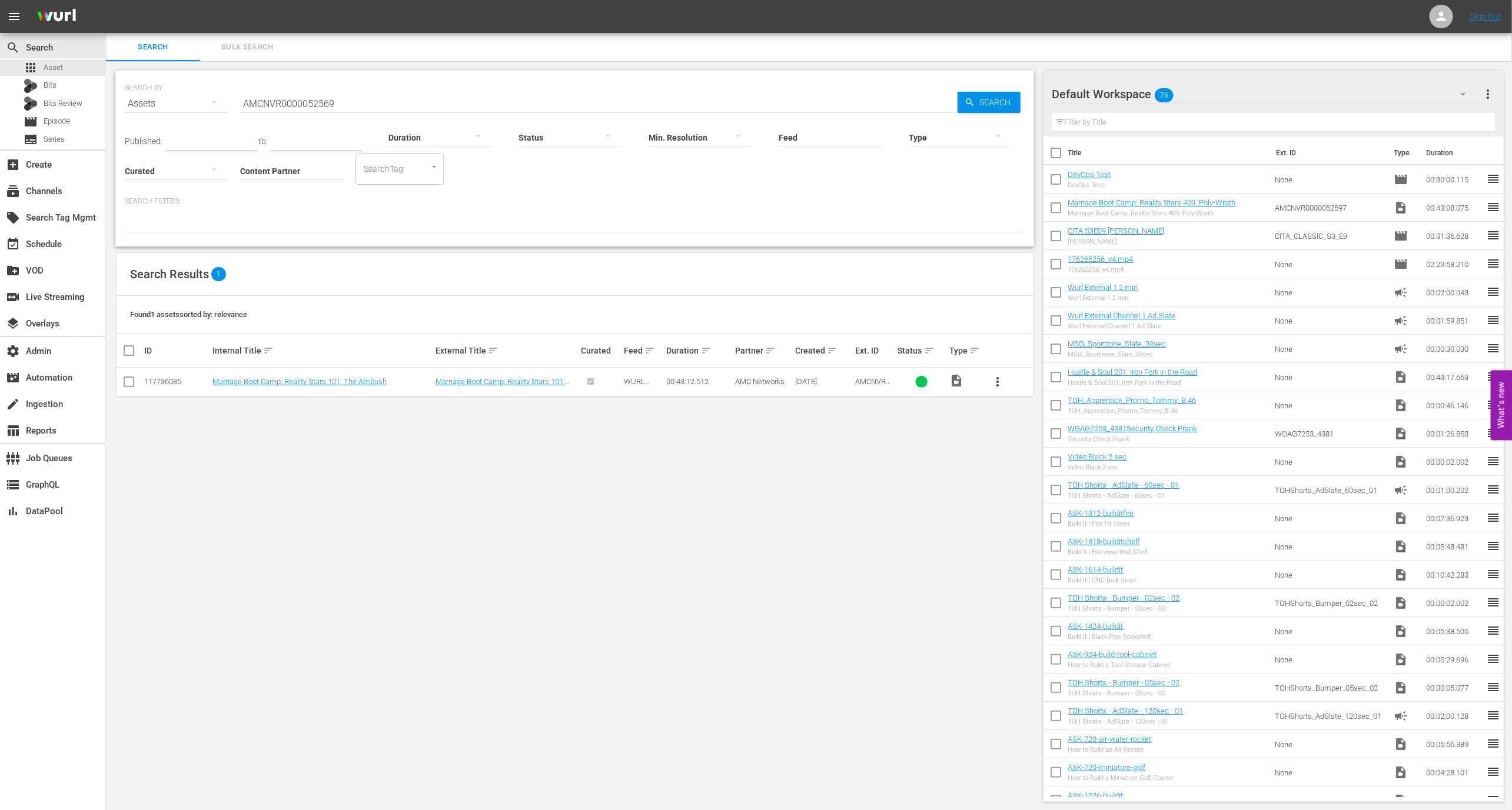
click at [228, 390] on td "Marriage Boot Camp: Reality Stars 101: The Ambush" at bounding box center [322, 382] width 223 height 29
click at [246, 377] on link "Marriage Boot Camp: Reality Stars 101: The Ambush" at bounding box center [300, 382] width 174 height 9
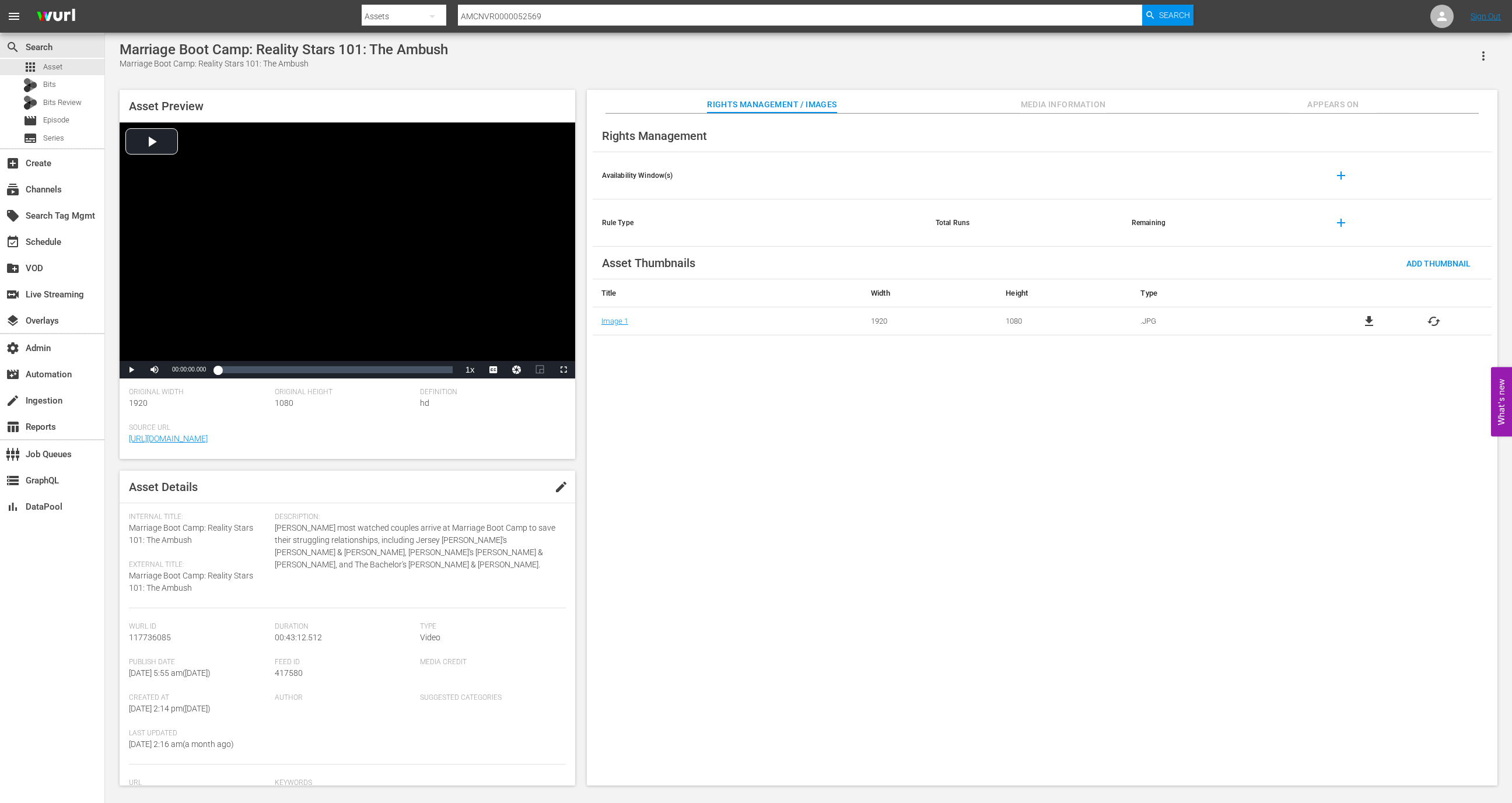
click at [427, 53] on div "Marriage Boot Camp: Reality Stars 101: The Ambush" at bounding box center [284, 50] width 329 height 16
copy div "Marriage Boot Camp: Reality Stars 101: The Ambush"
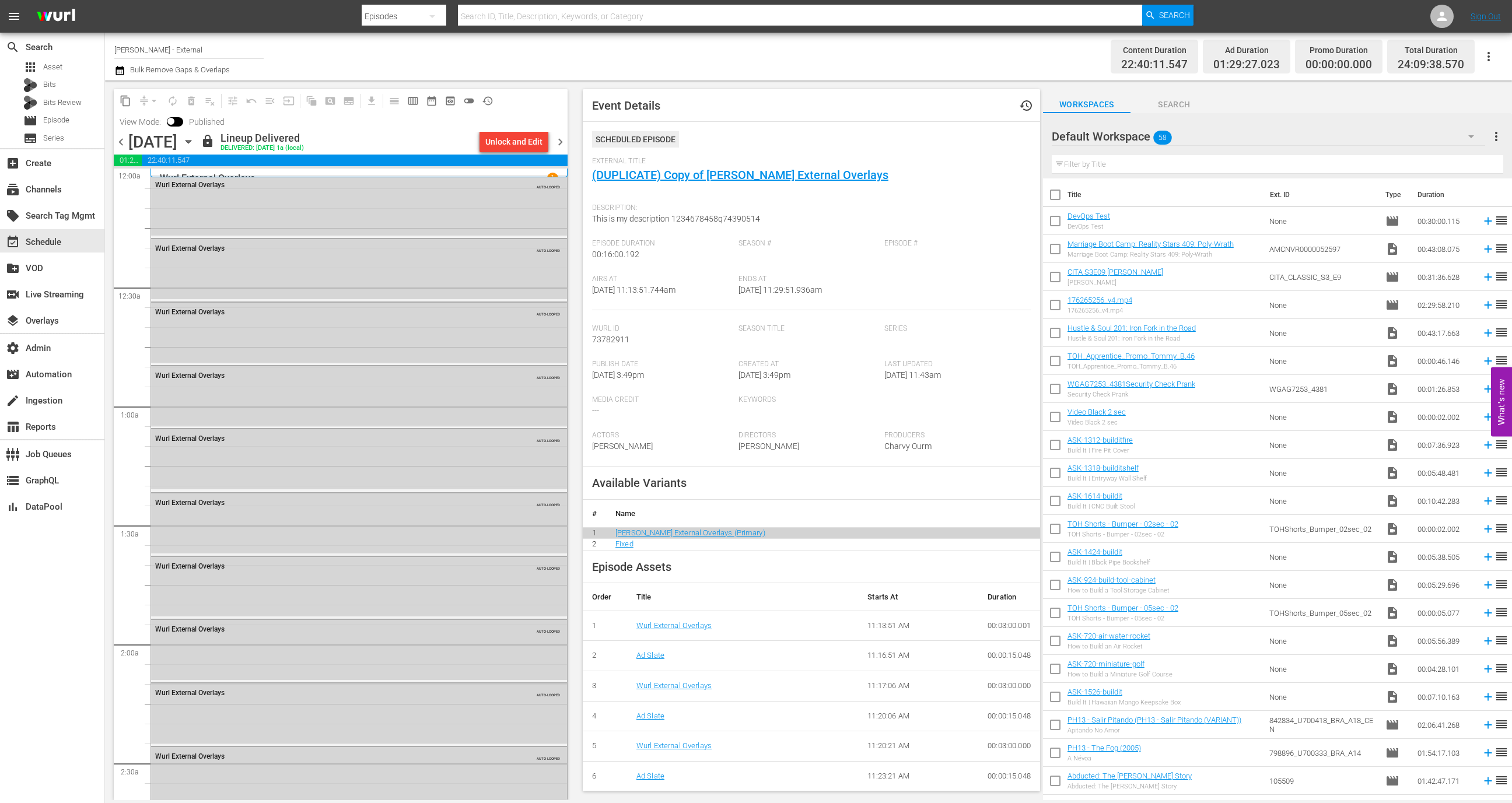
scroll to position [2575, 0]
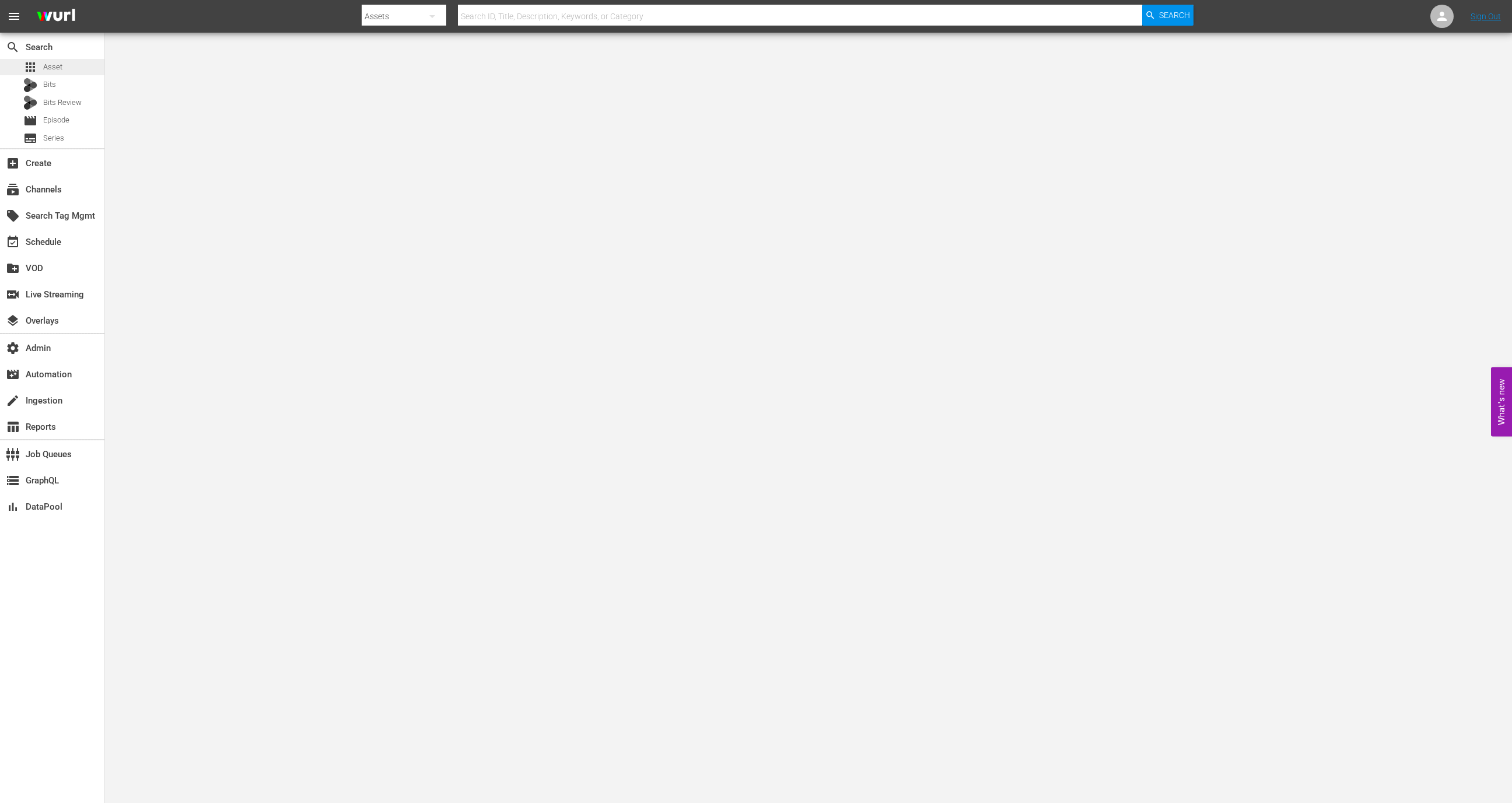
click at [83, 67] on div "apps Asset" at bounding box center [52, 66] width 105 height 16
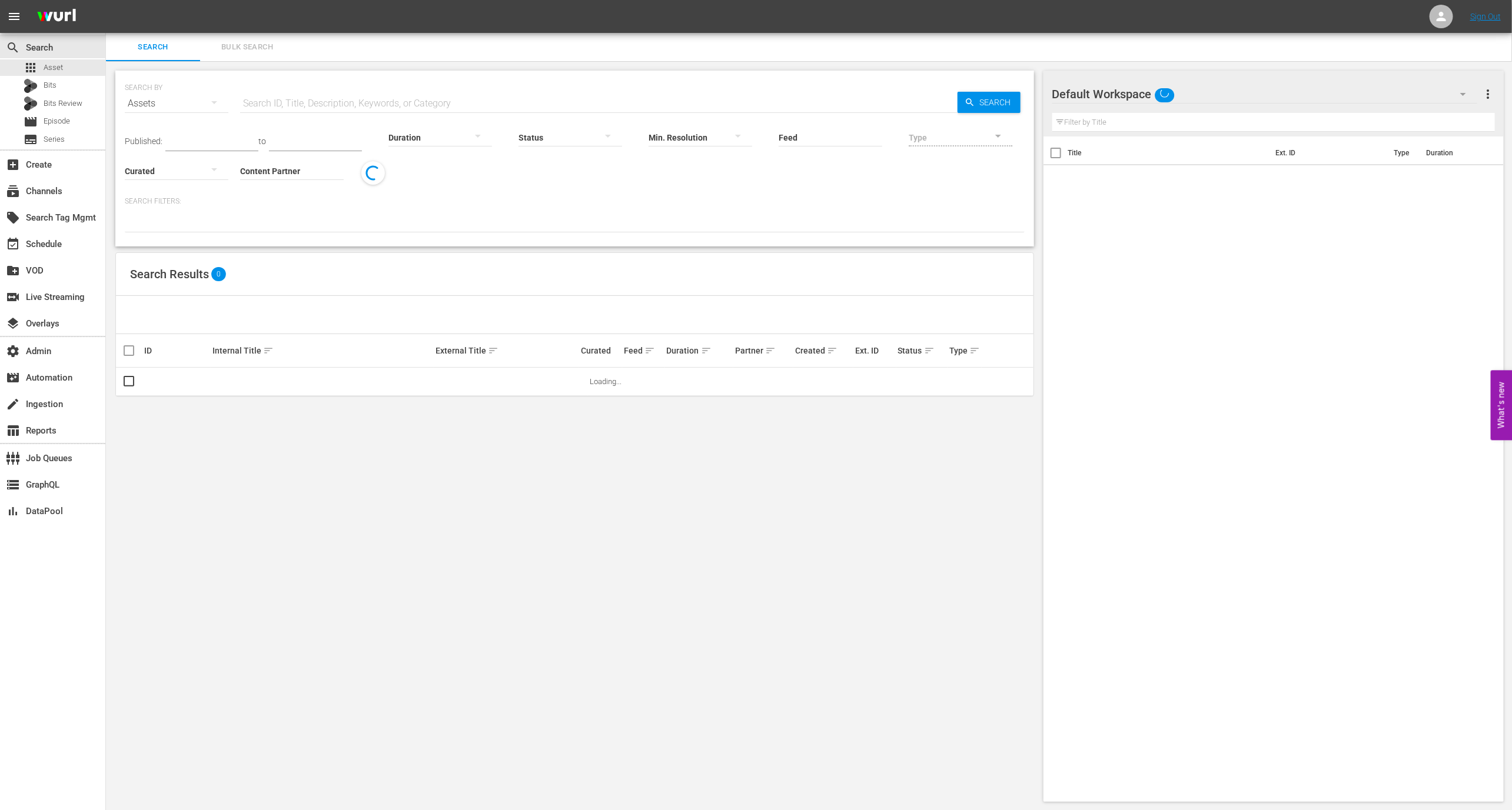
click at [330, 99] on input "text" at bounding box center [599, 104] width 717 height 29
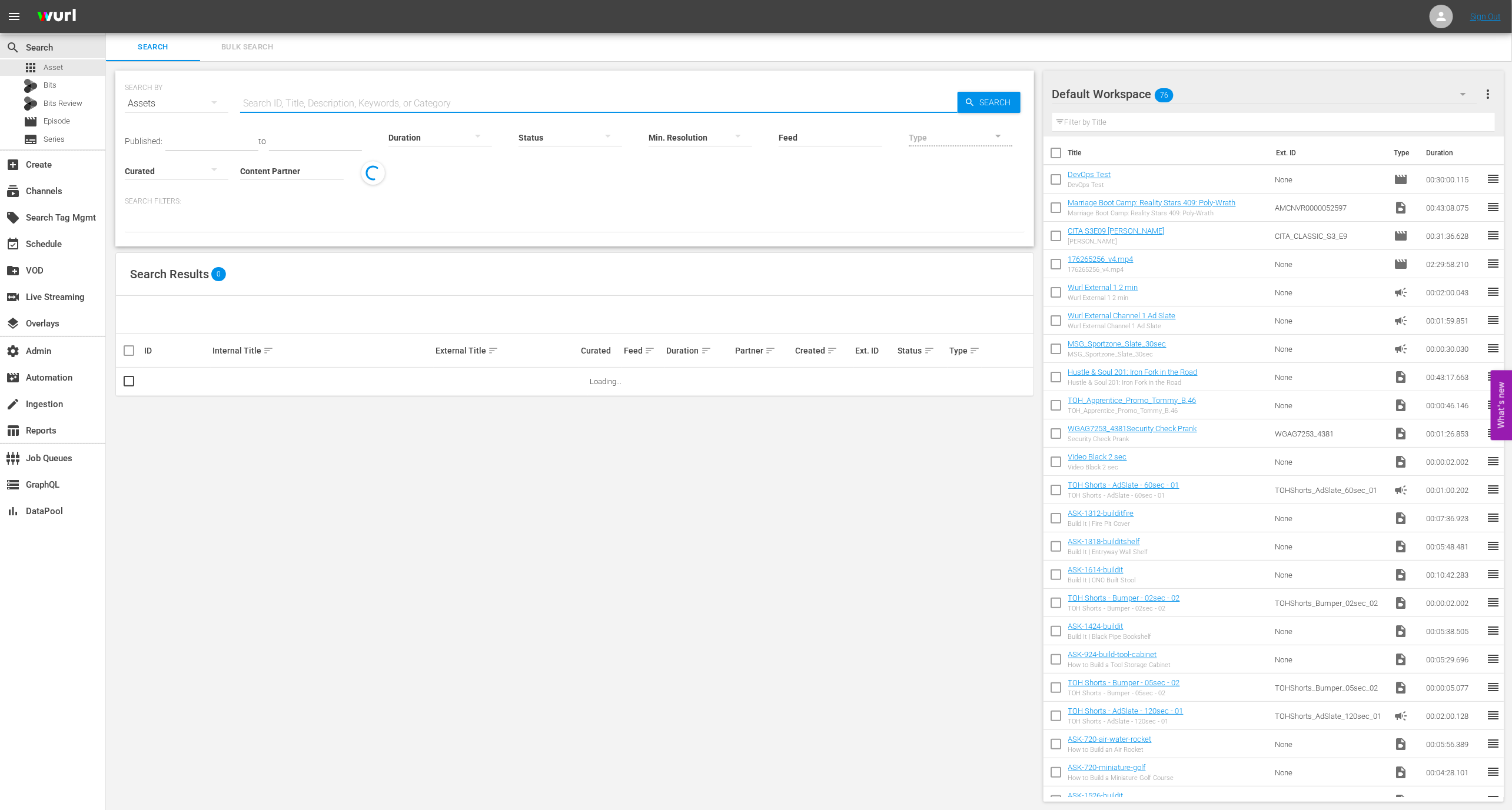
paste input "AMCNVR0000052569"
type input "AMCNVR0000052569"
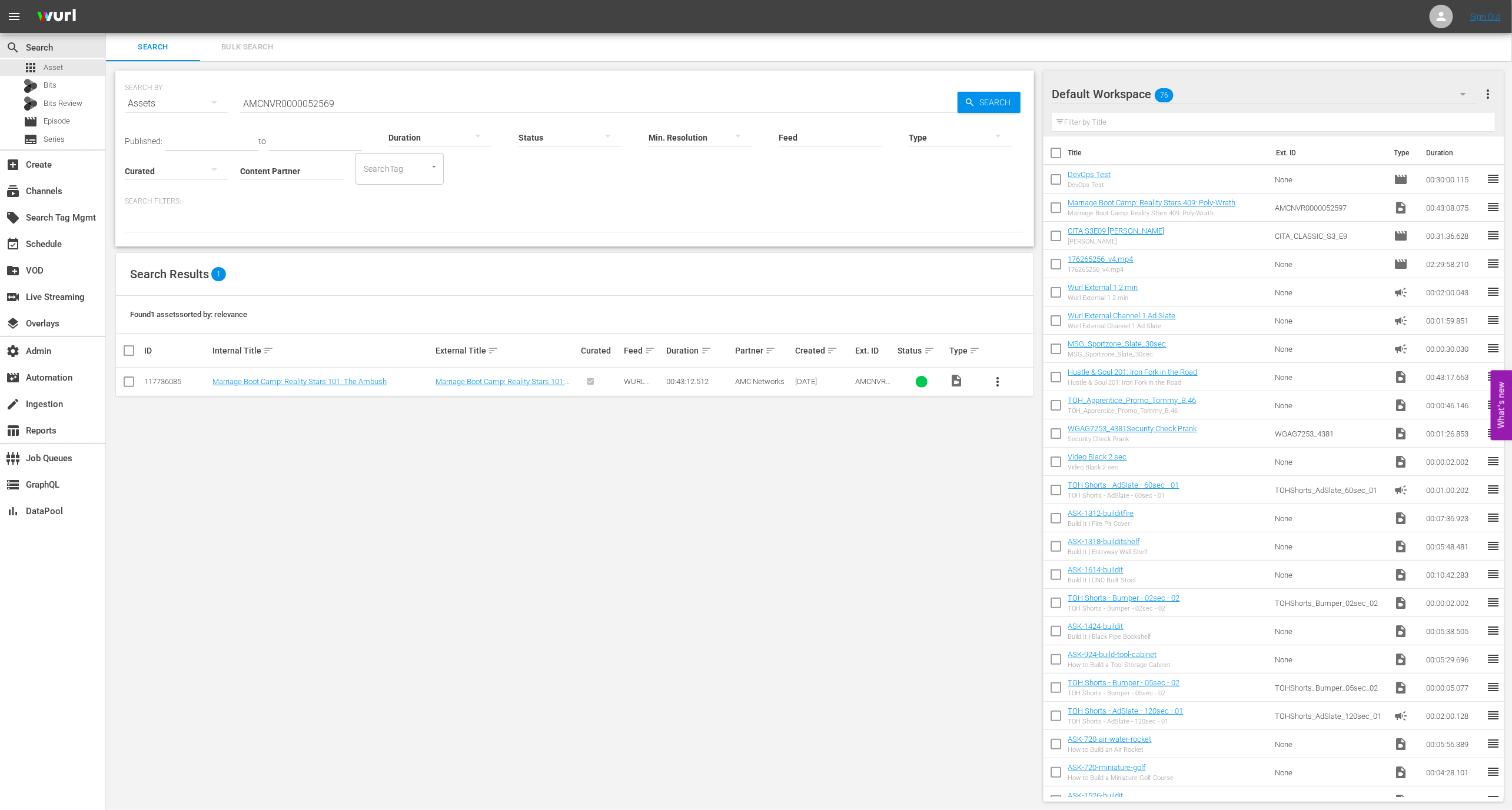
click at [356, 388] on td "Marriage Boot Camp: Reality Stars 101: The Ambush" at bounding box center [322, 382] width 223 height 29
click at [356, 382] on link "Marriage Boot Camp: Reality Stars 101: The Ambush" at bounding box center [300, 382] width 174 height 9
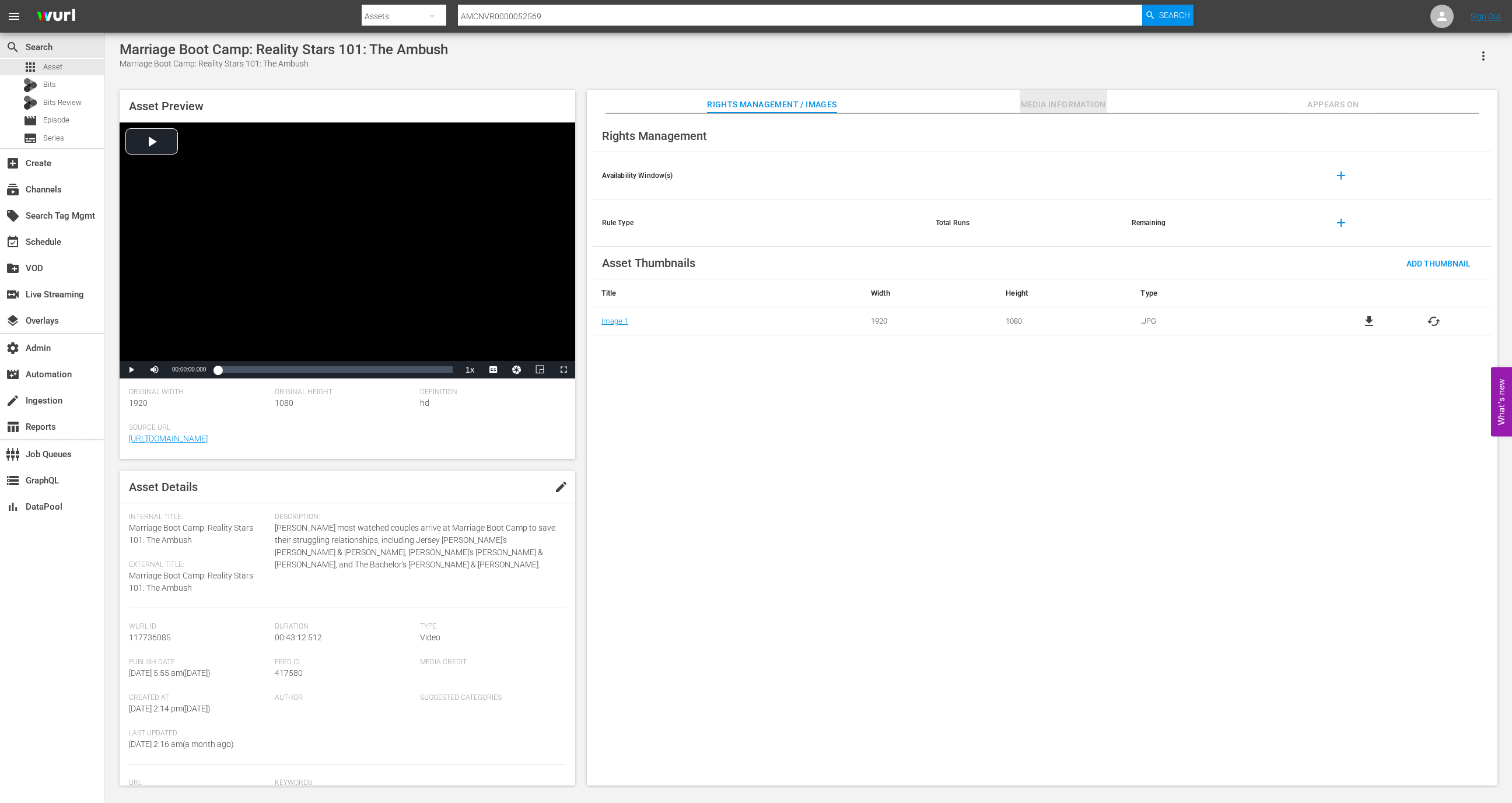
click at [1101, 104] on span "Media Information" at bounding box center [1064, 105] width 88 height 14
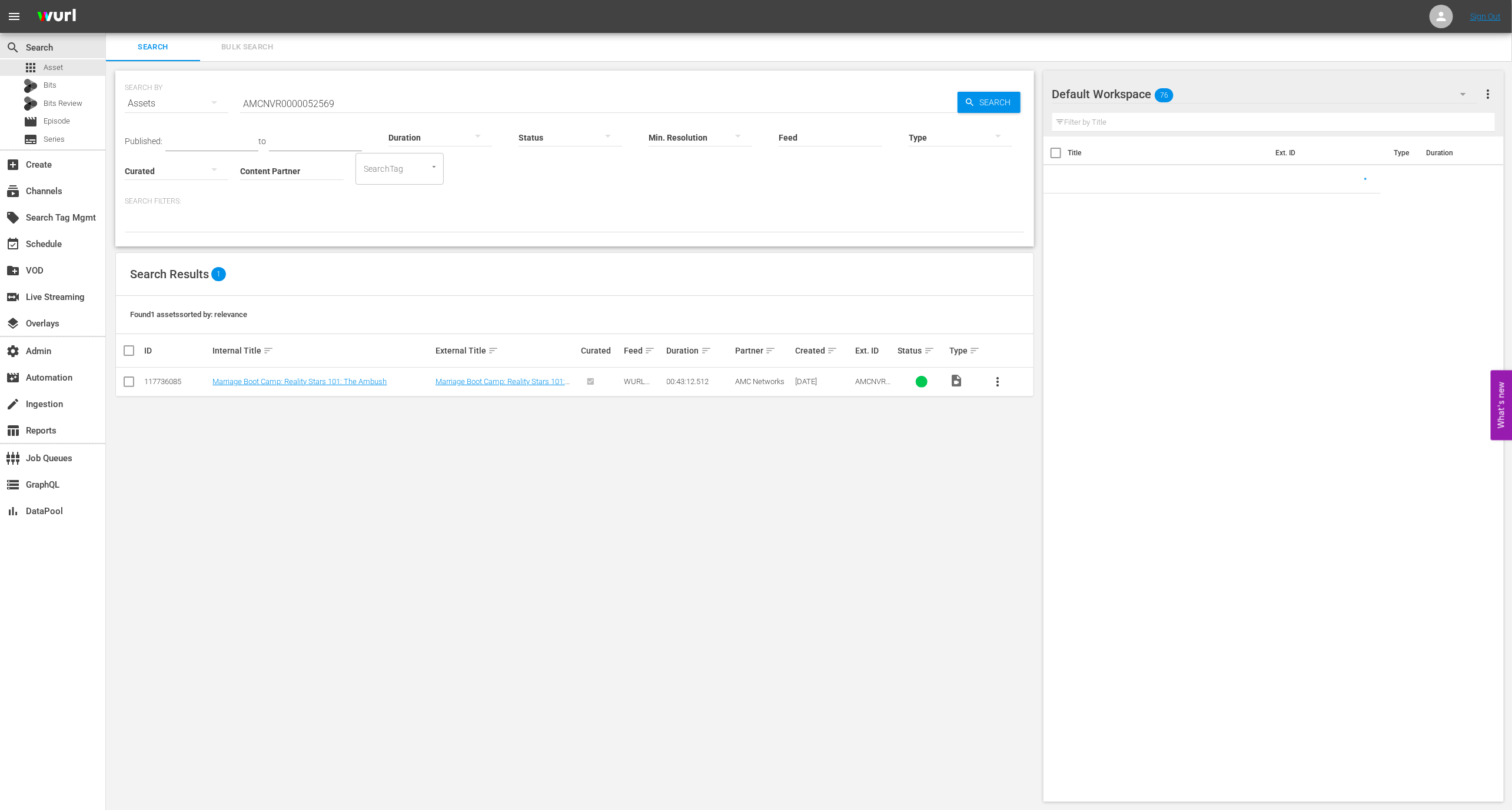
click at [305, 101] on input "AMCNVR0000052569" at bounding box center [599, 104] width 717 height 29
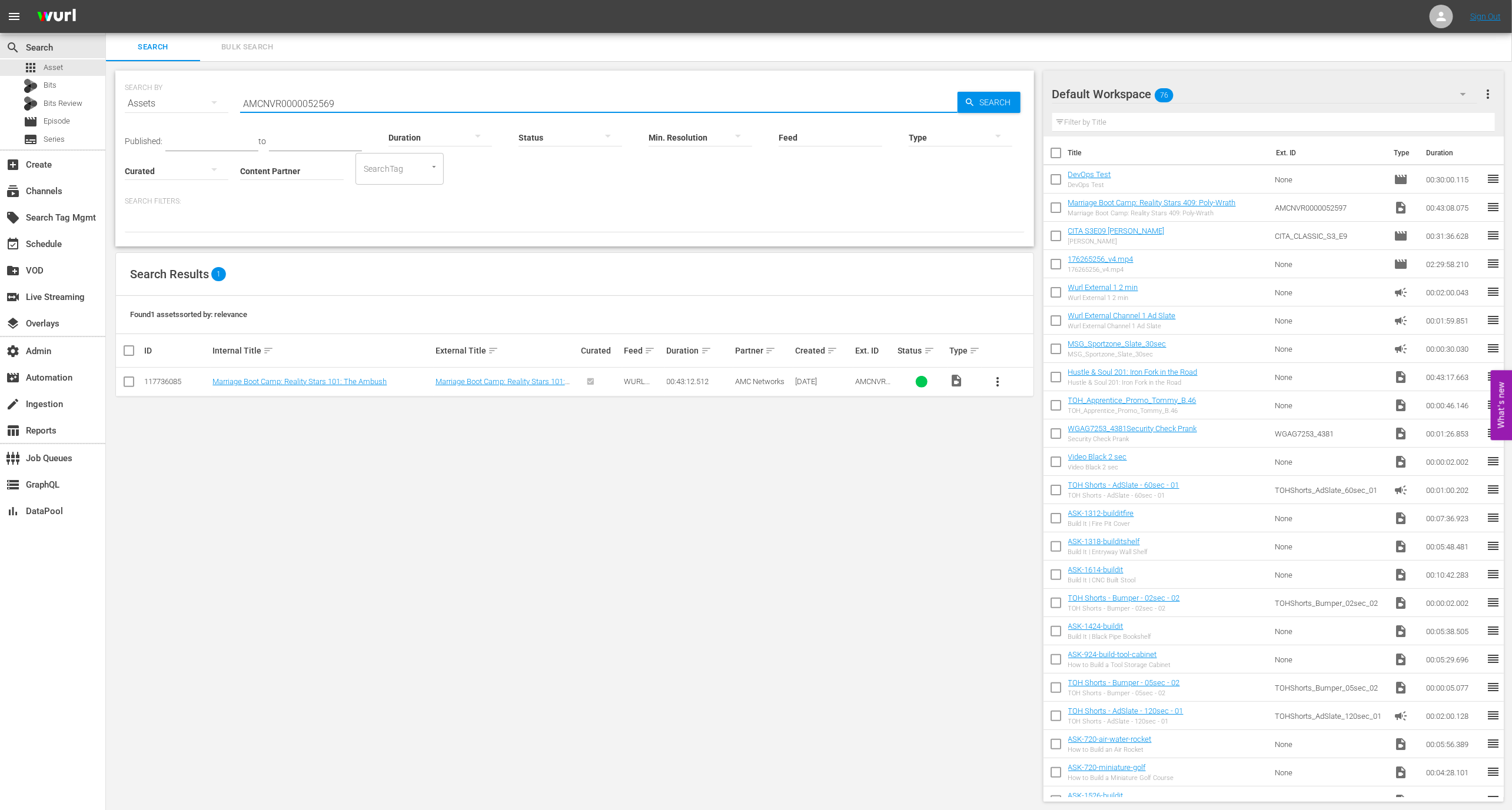
click at [305, 101] on input "AMCNVR0000052569" at bounding box center [599, 104] width 717 height 29
paste input "98"
type input "AMCNVR0000052598"
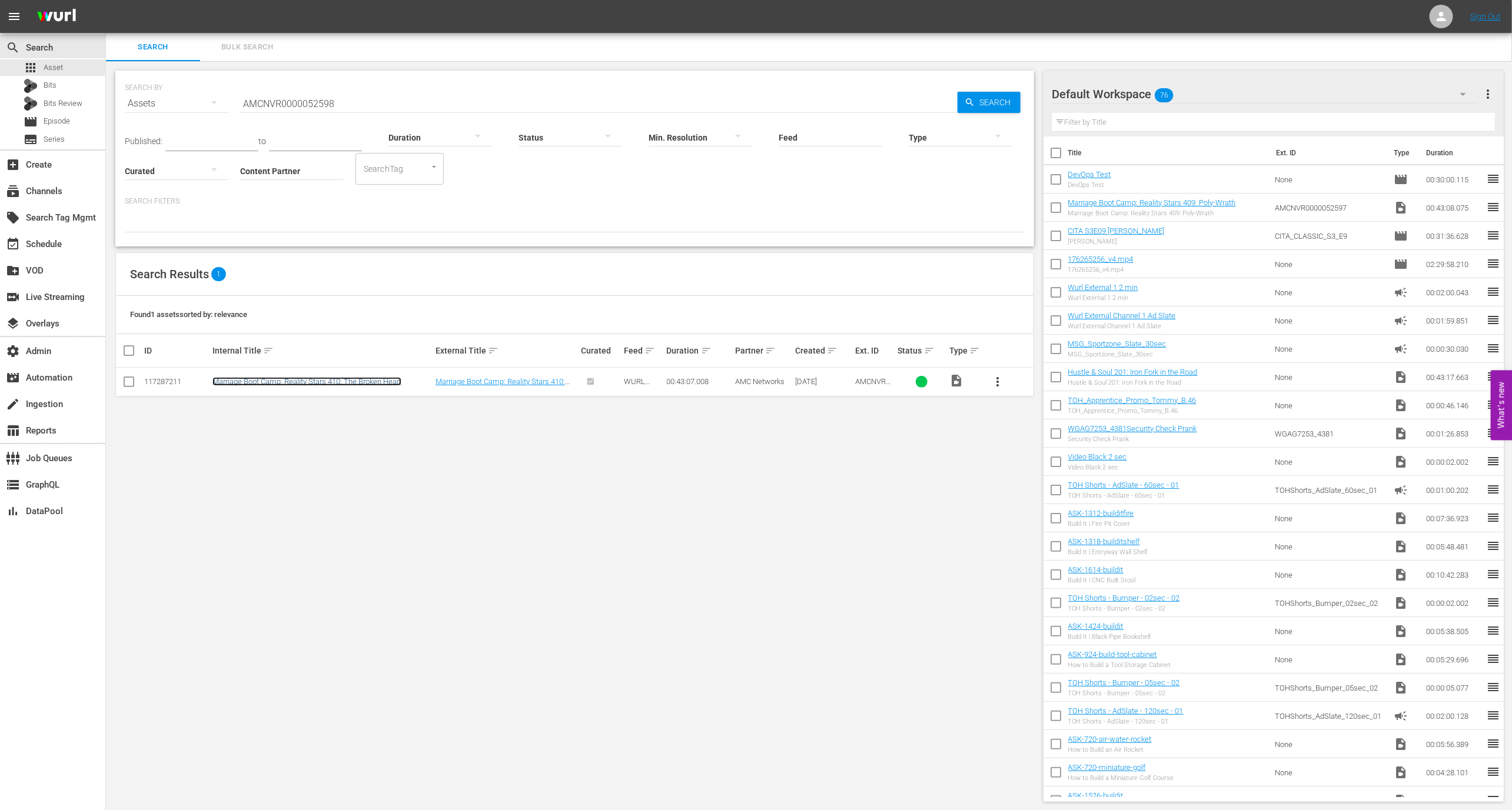
click at [325, 379] on link "Marriage Boot Camp: Reality Stars 410: The Broken Heart" at bounding box center [307, 382] width 189 height 9
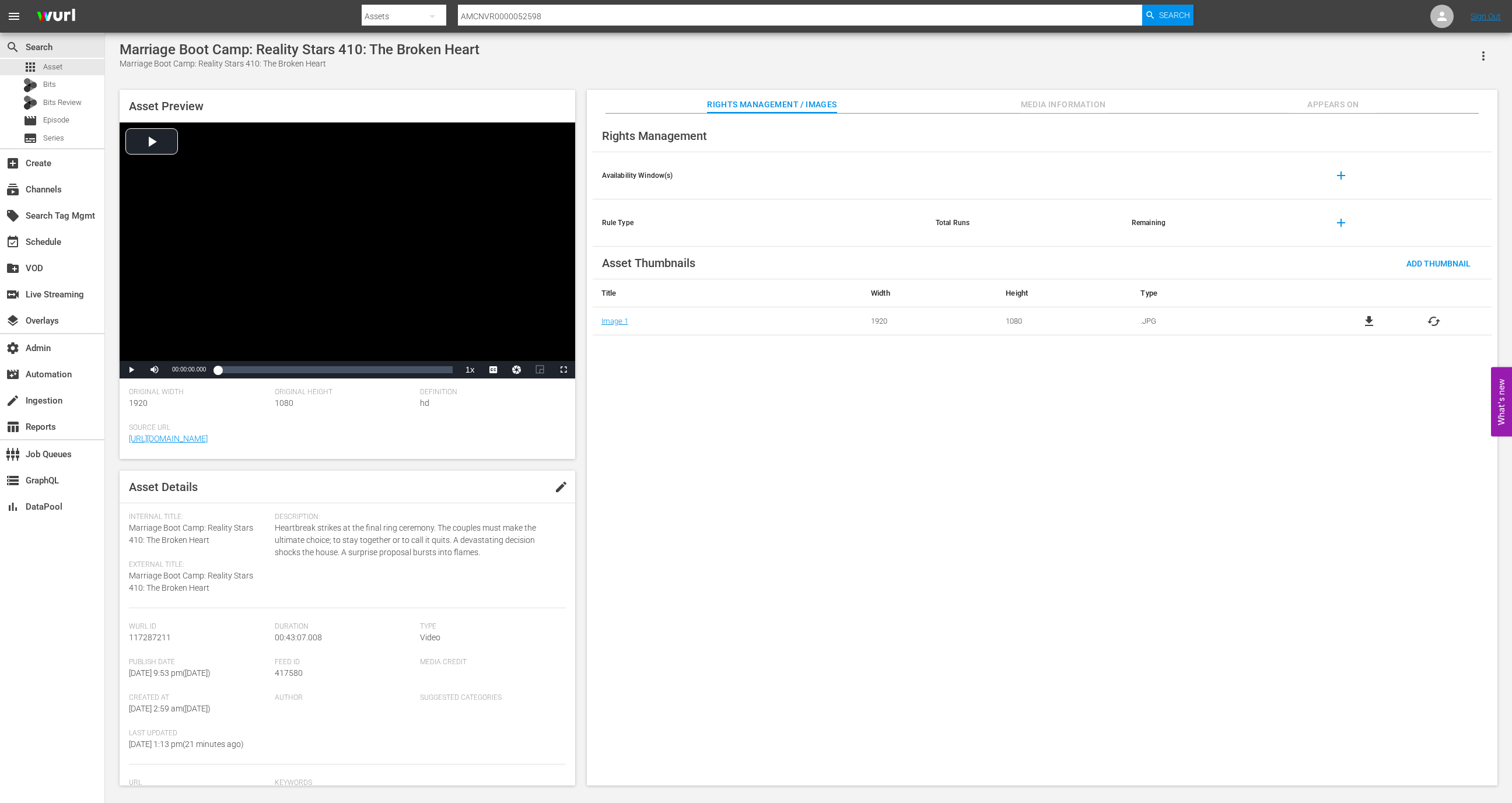
click at [1071, 105] on span "Media Information" at bounding box center [1064, 105] width 88 height 14
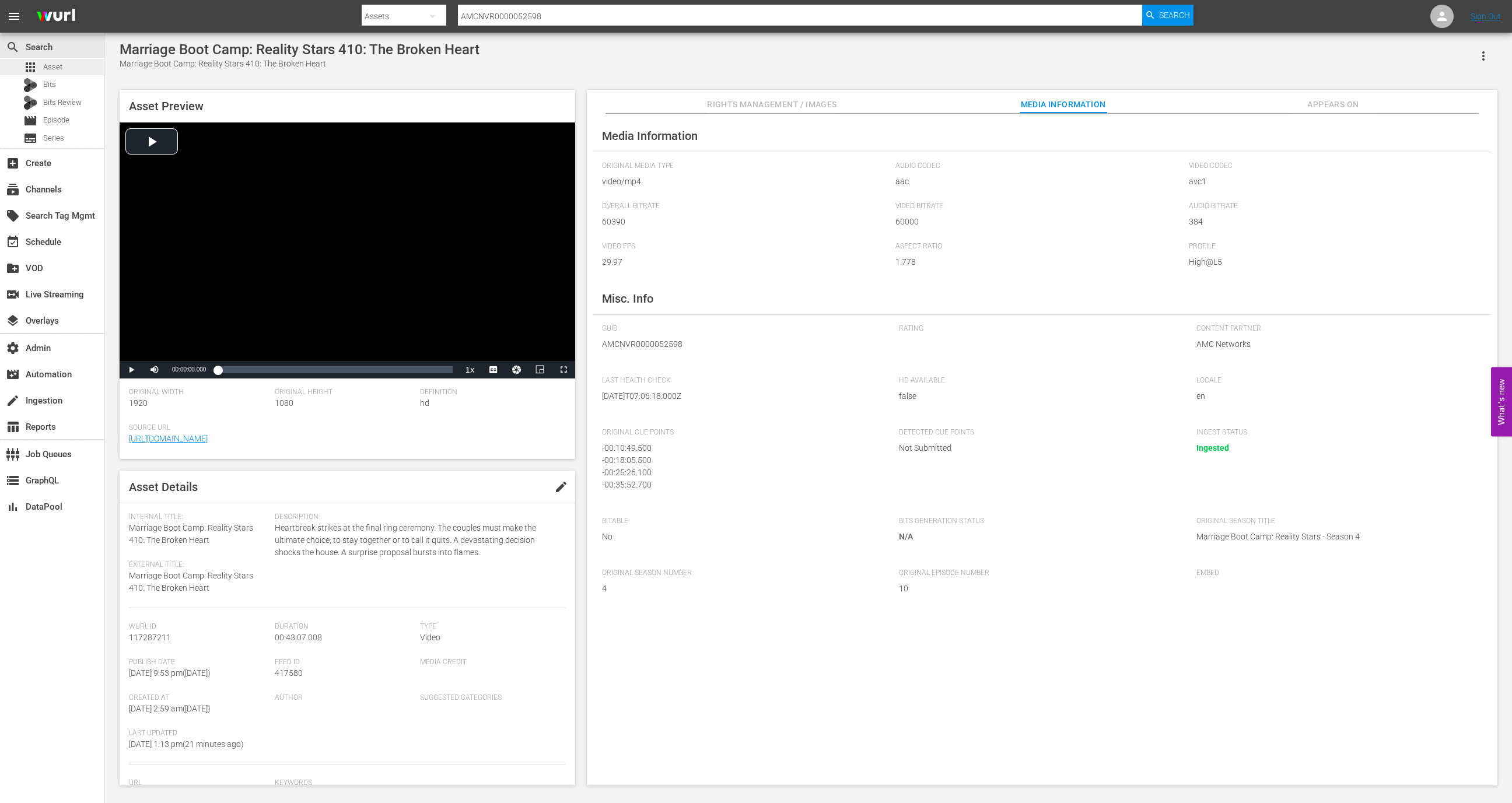
click at [66, 66] on div "apps Asset" at bounding box center [52, 66] width 105 height 16
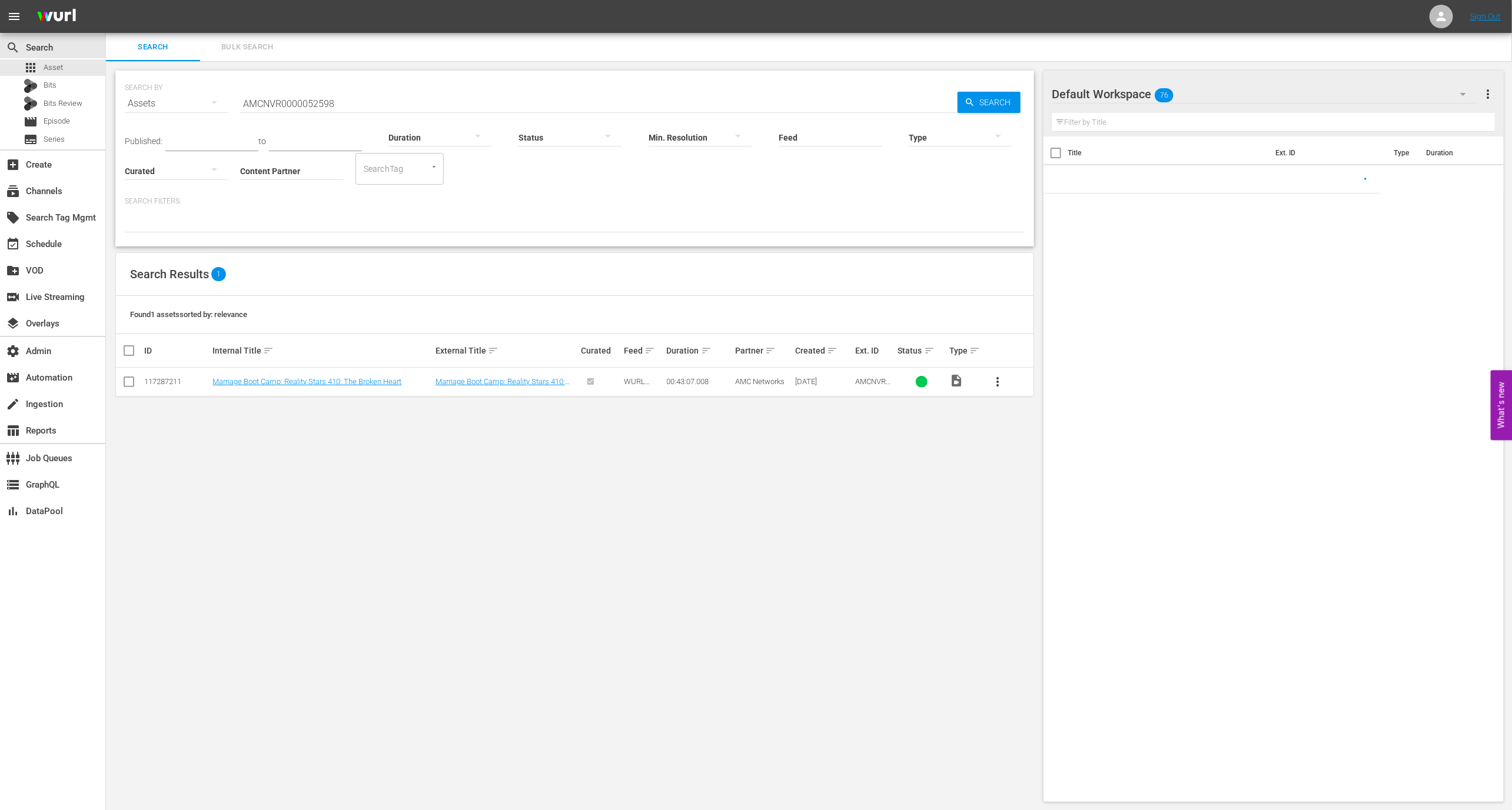
click at [382, 101] on input "AMCNVR0000052598" at bounding box center [599, 104] width 717 height 29
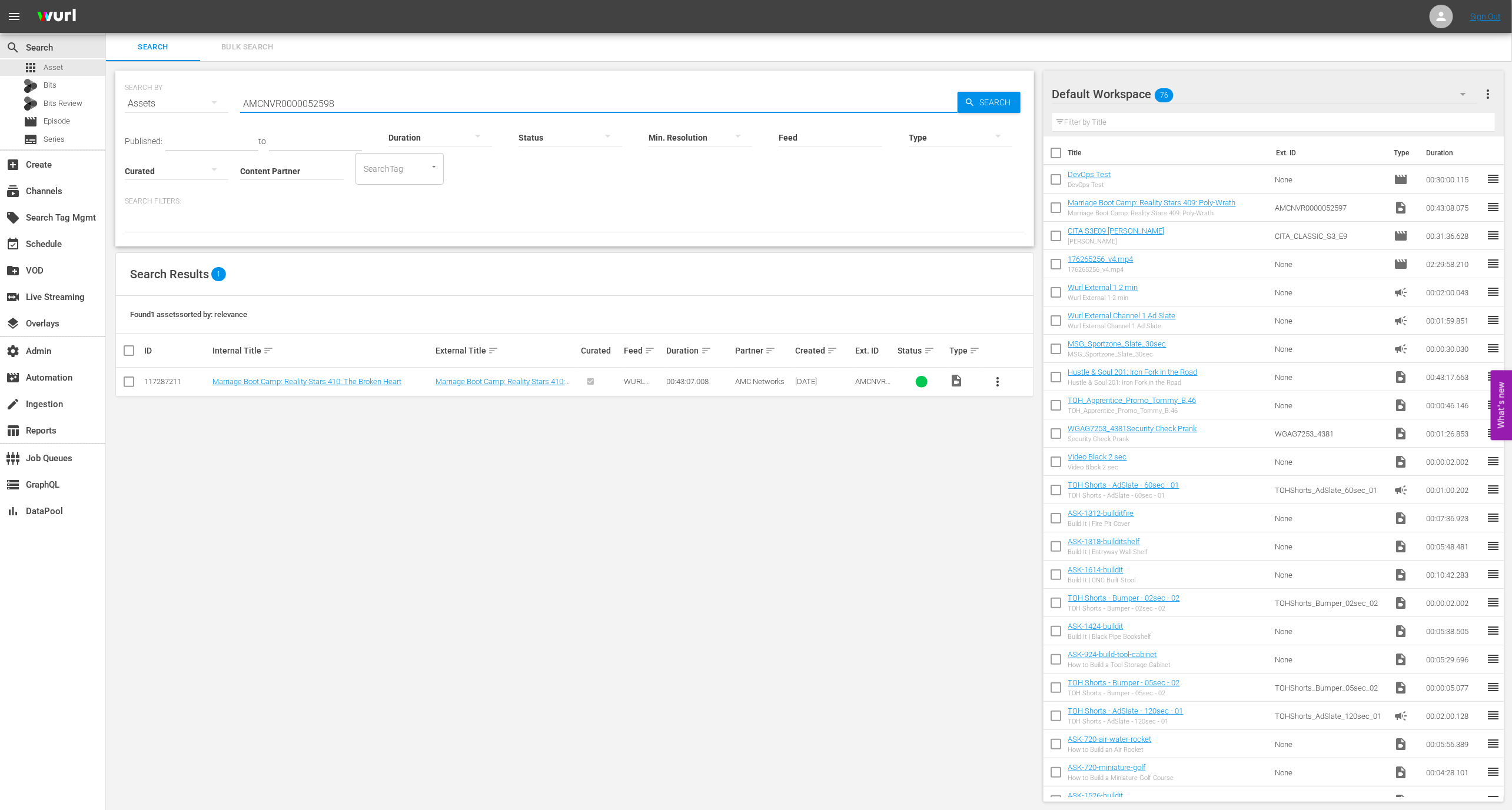
click at [382, 101] on input "AMCNVR0000052598" at bounding box center [599, 104] width 717 height 29
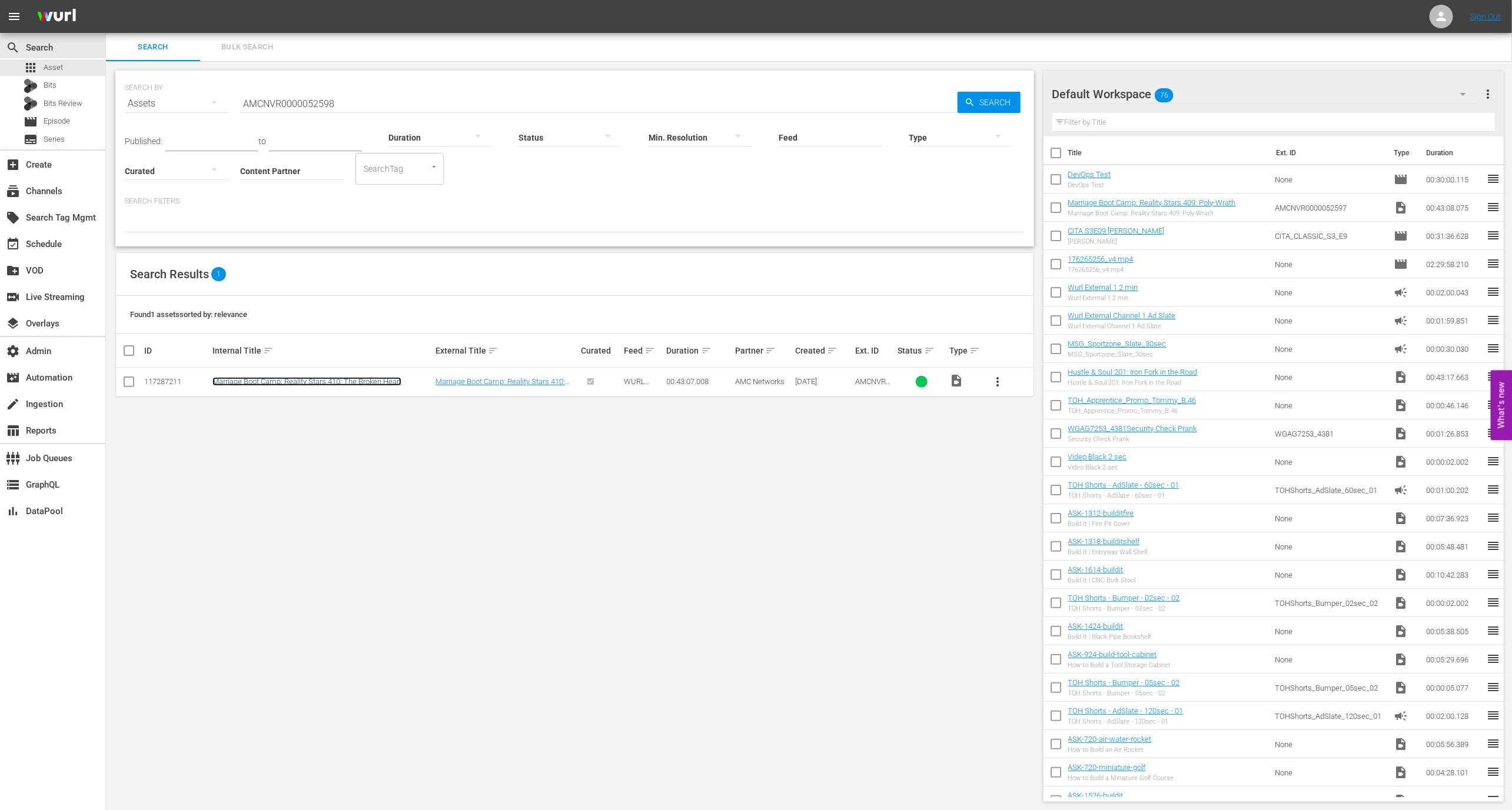
click at [356, 380] on link "Marriage Boot Camp: Reality Stars 410: The Broken Heart" at bounding box center [307, 382] width 189 height 9
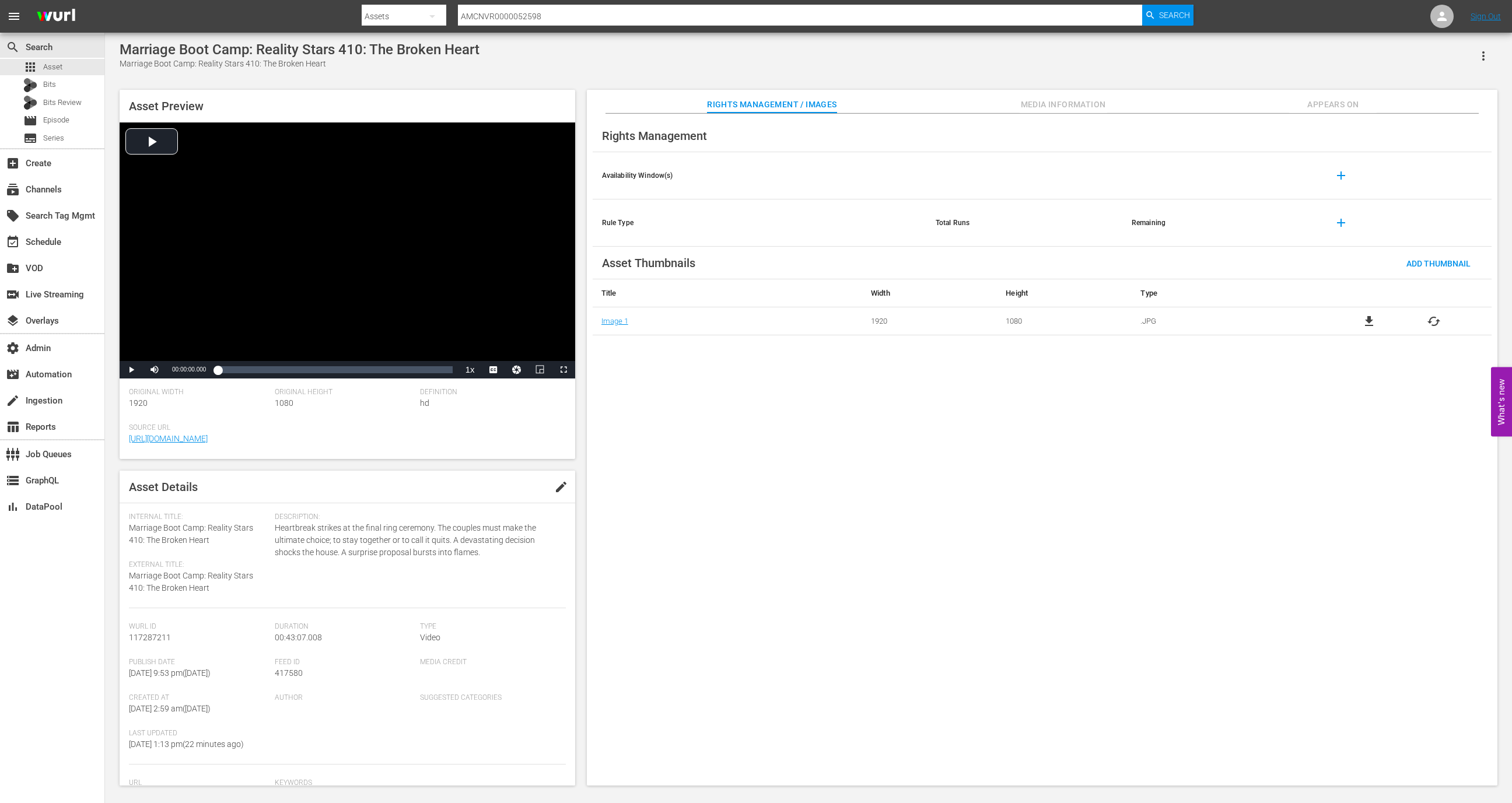
click at [1092, 97] on span "Media Information" at bounding box center [1064, 105] width 88 height 14
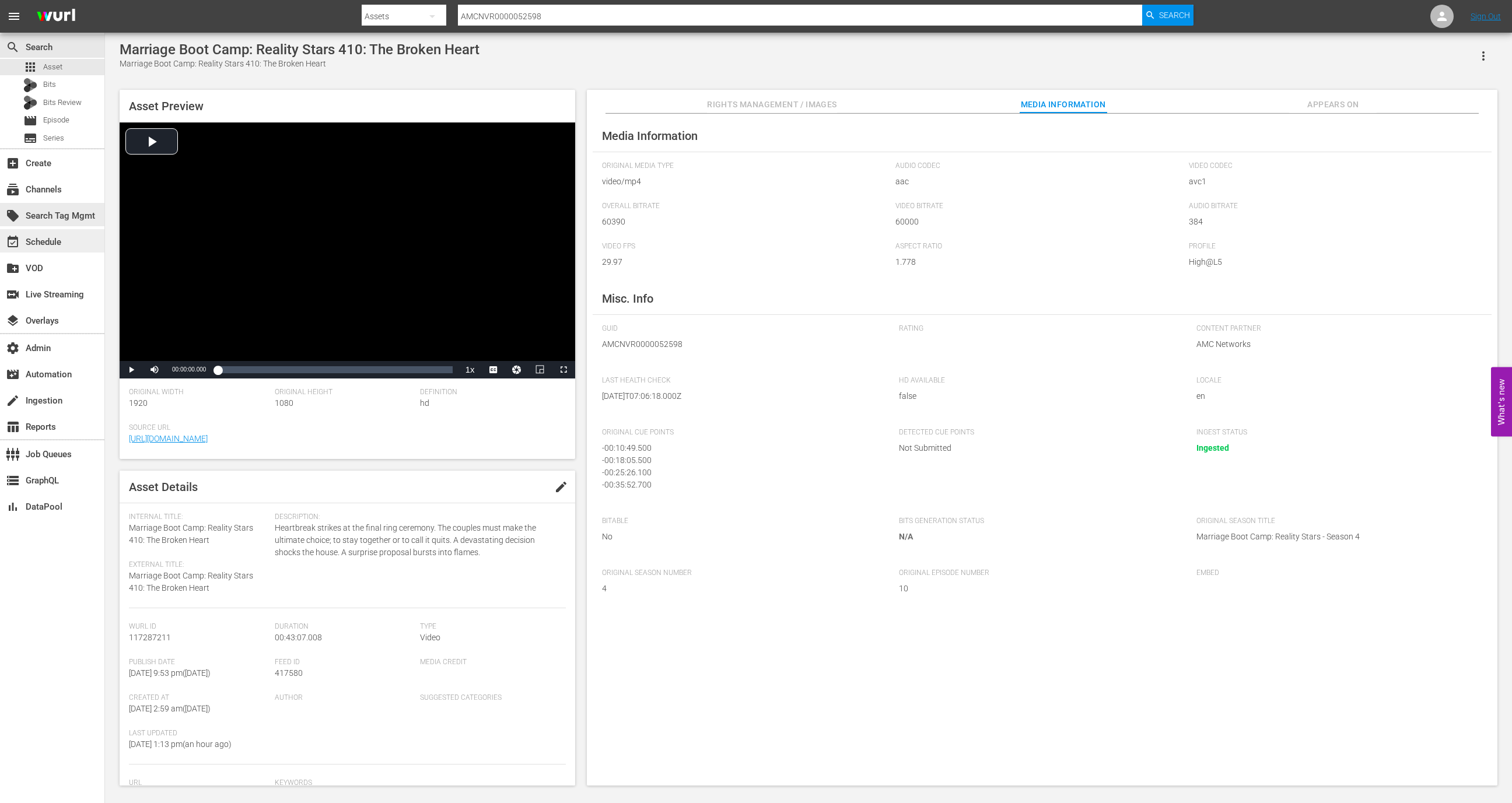
click at [46, 231] on div "event_available Schedule" at bounding box center [52, 241] width 105 height 23
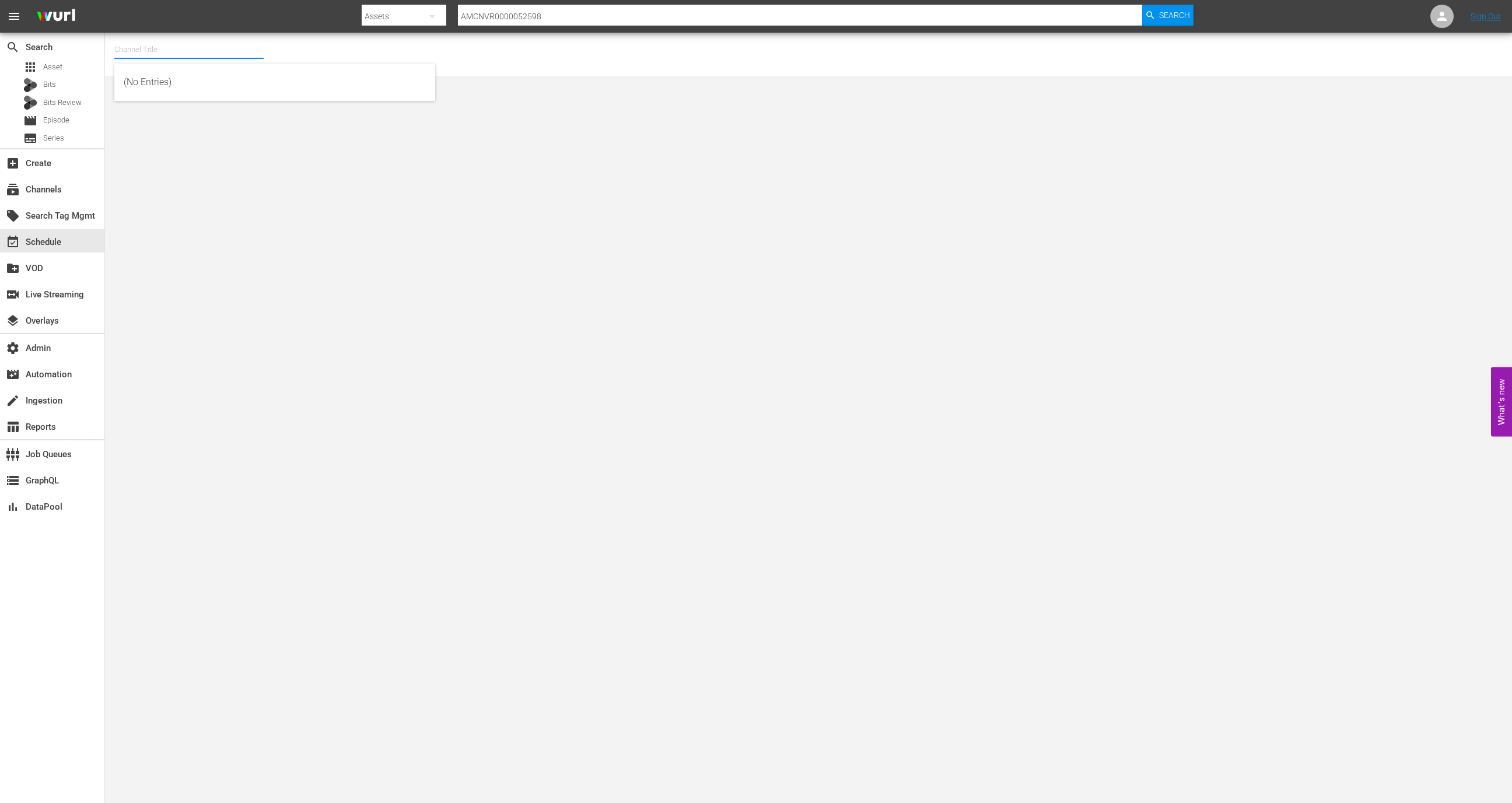
click at [196, 58] on input "text" at bounding box center [189, 50] width 150 height 28
type input "b"
type input "ger"
click at [54, 219] on div "local_offer Search Tag Mgmt" at bounding box center [33, 214] width 66 height 11
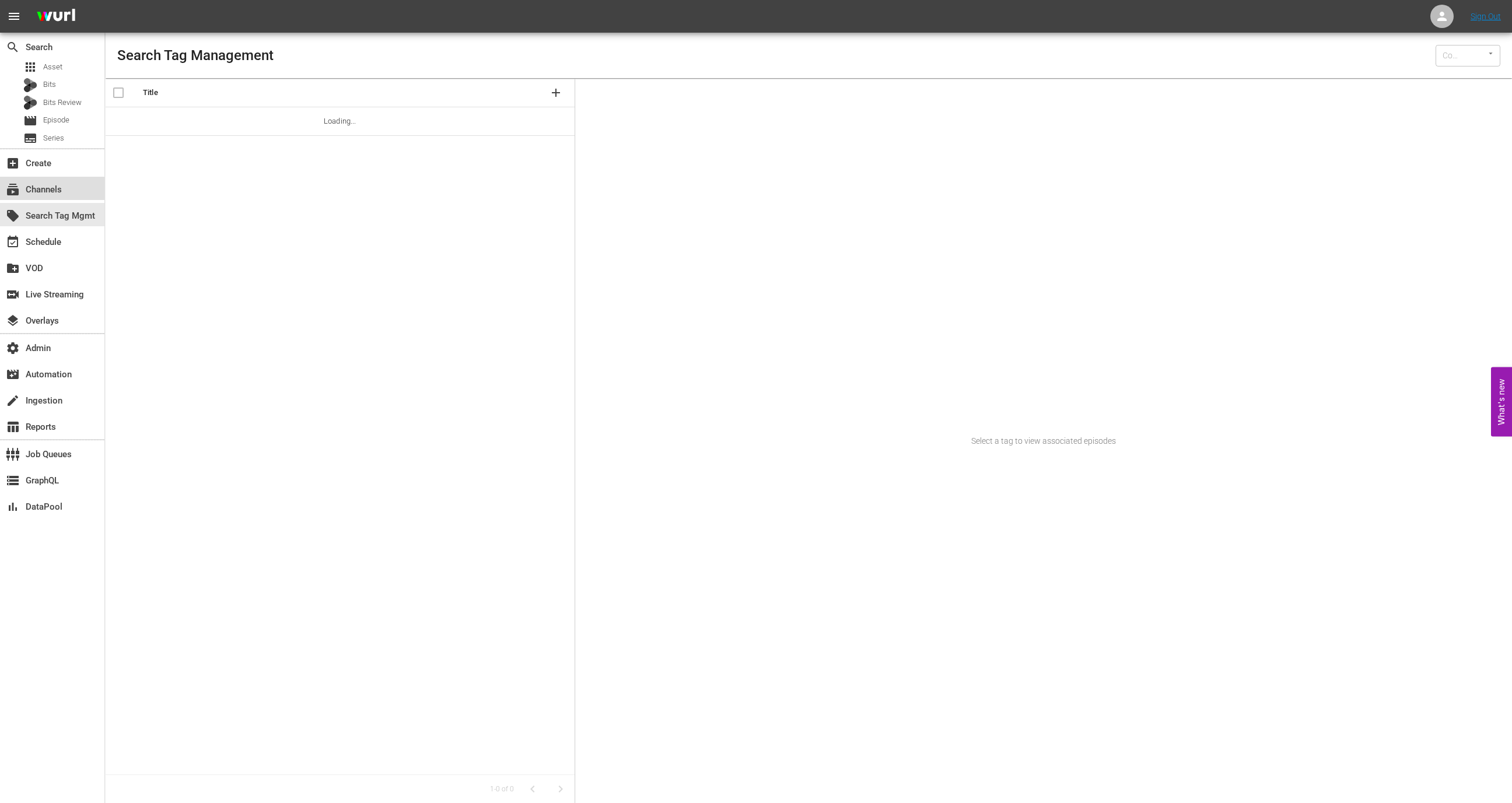
click at [54, 193] on div "subscriptions Channels" at bounding box center [33, 188] width 66 height 11
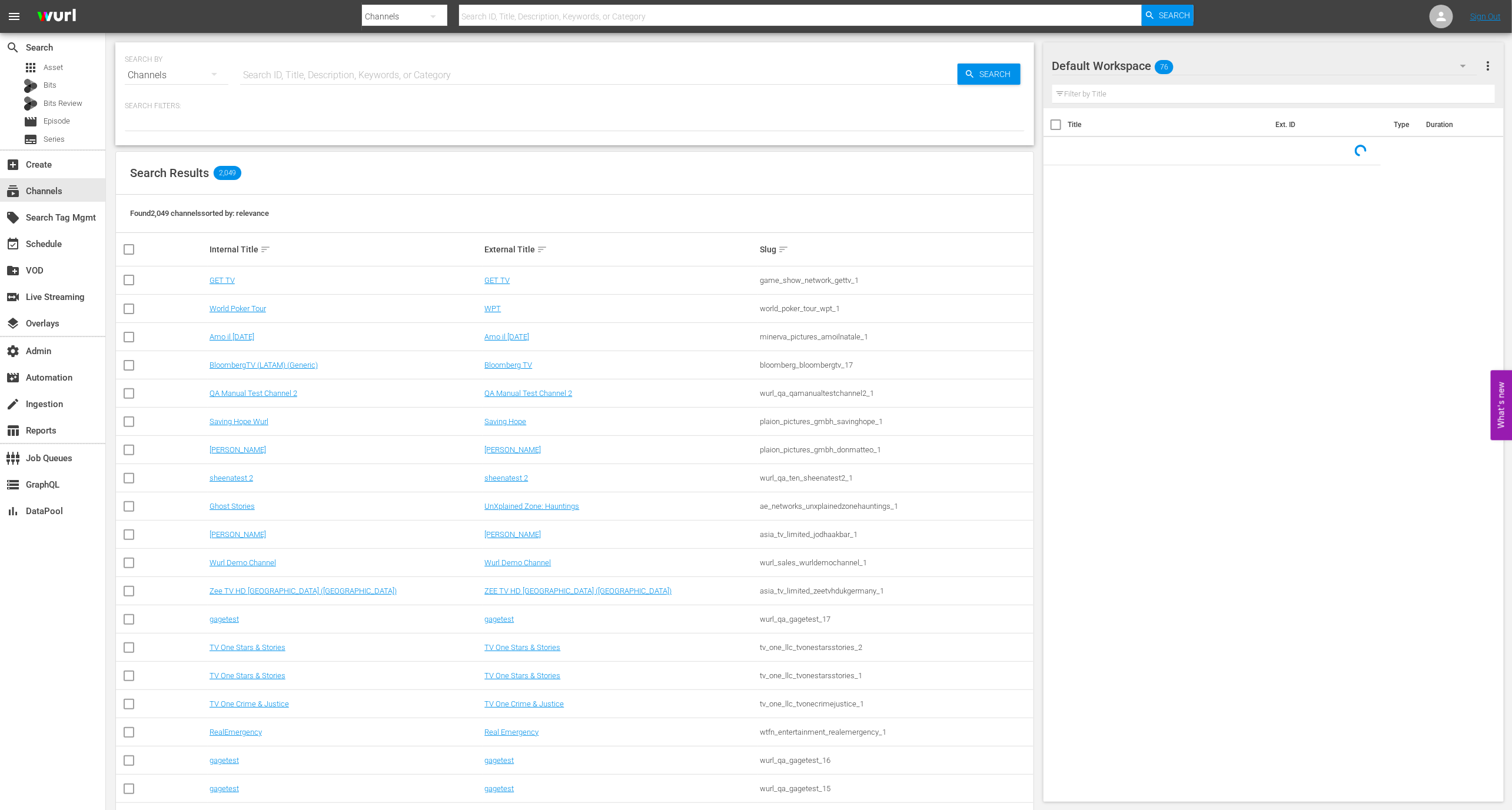
click at [302, 84] on div "Search ID, Title, Description, Keywords, or Category" at bounding box center [599, 75] width 717 height 29
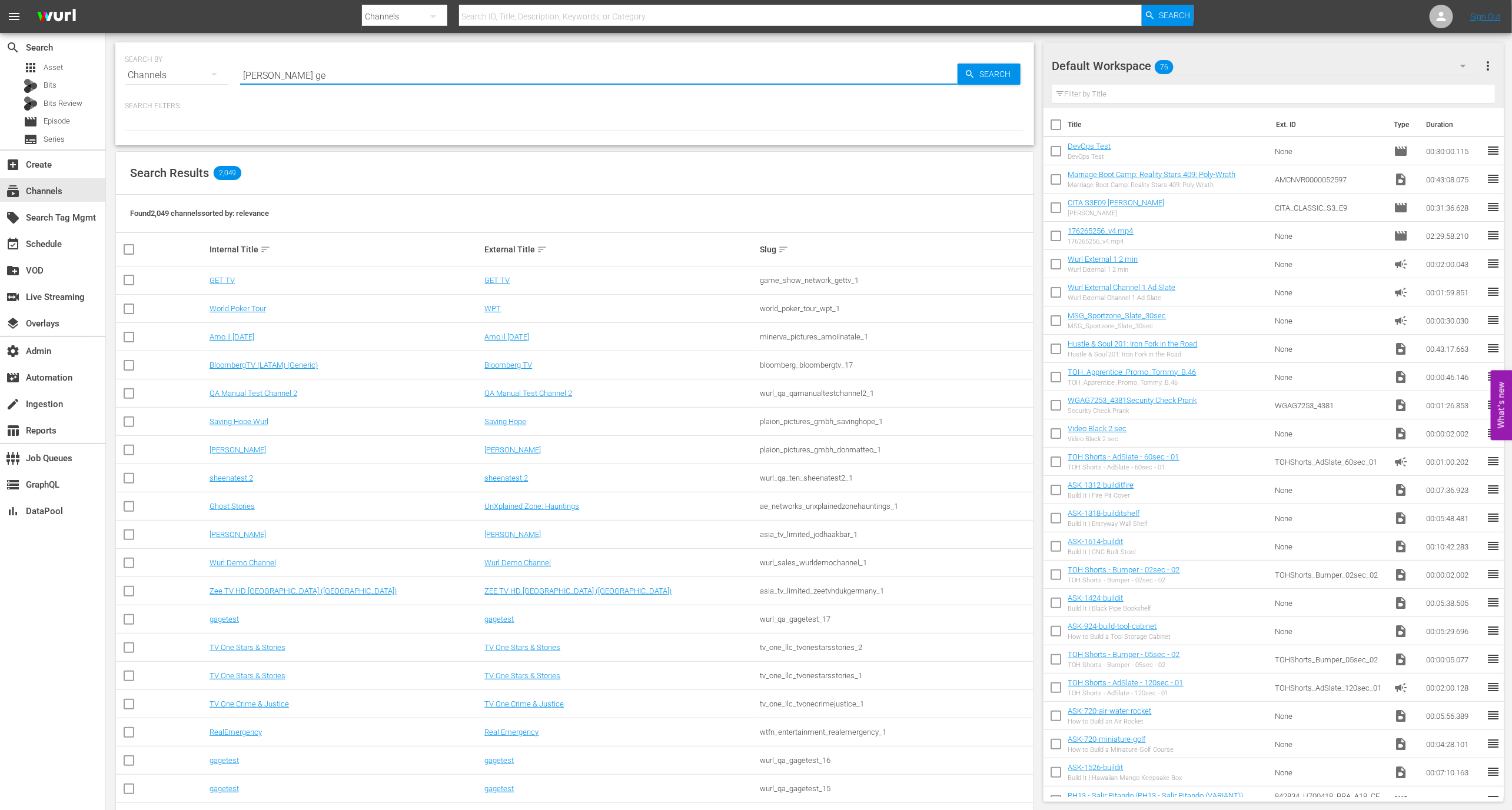
type input "bob ross ger"
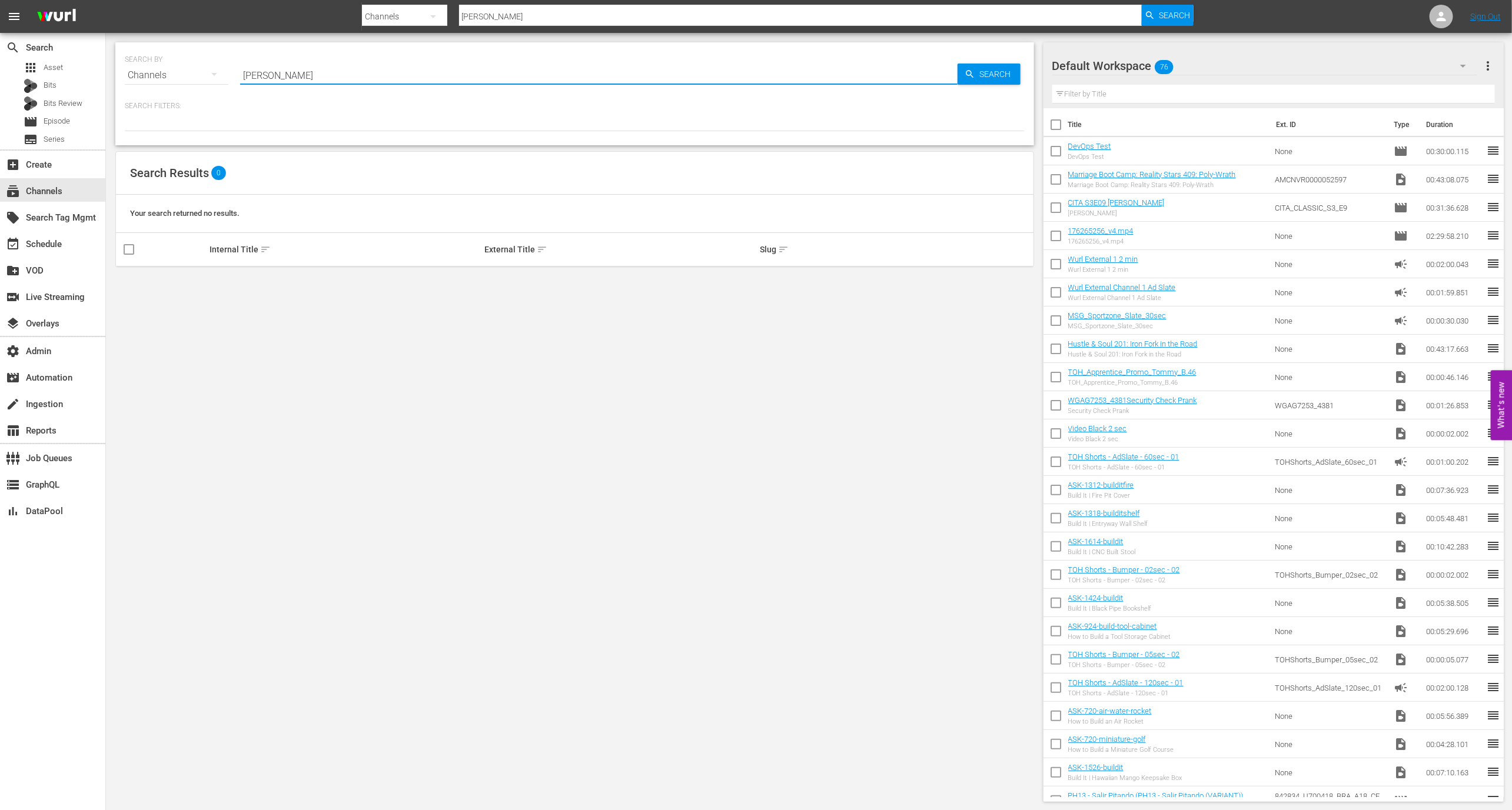
type input "bob ross"
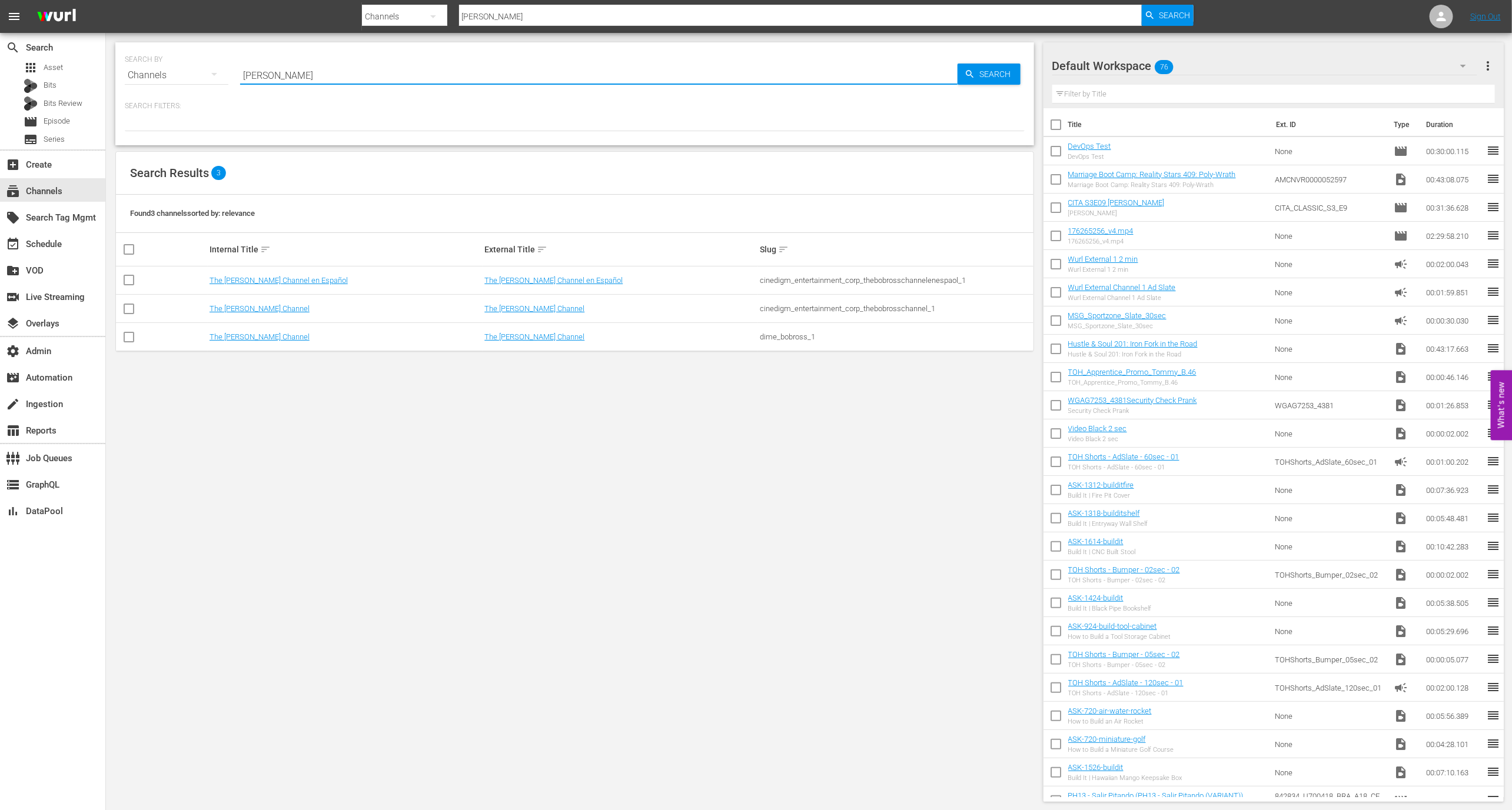
click at [396, 59] on div "SEARCH BY Search By Channels Search ID, Title, Description, Keywords, or Catego…" at bounding box center [575, 68] width 900 height 42
click at [398, 72] on input "bob ross" at bounding box center [599, 75] width 717 height 29
type input "bob ross"
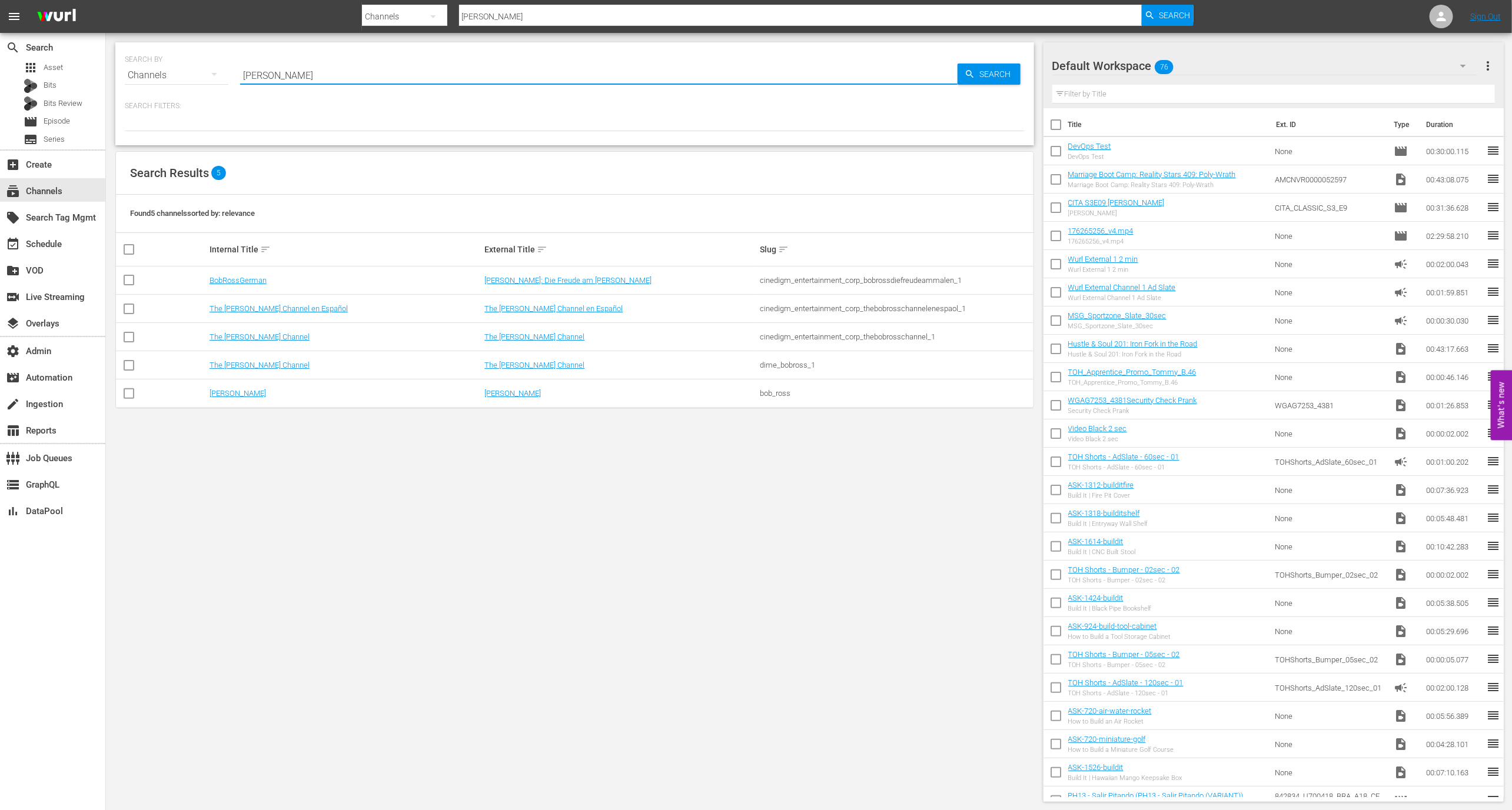
type input "bob ross"
click at [818, 274] on td "cinedigm_entertainment_corp_bobrossdiefreudeammalen_1" at bounding box center [896, 281] width 275 height 29
copy div "cinedigm_entertainment_corp_bobrossdiefreudeammalen_1"
click at [243, 280] on link "BobRossGerman" at bounding box center [238, 281] width 57 height 9
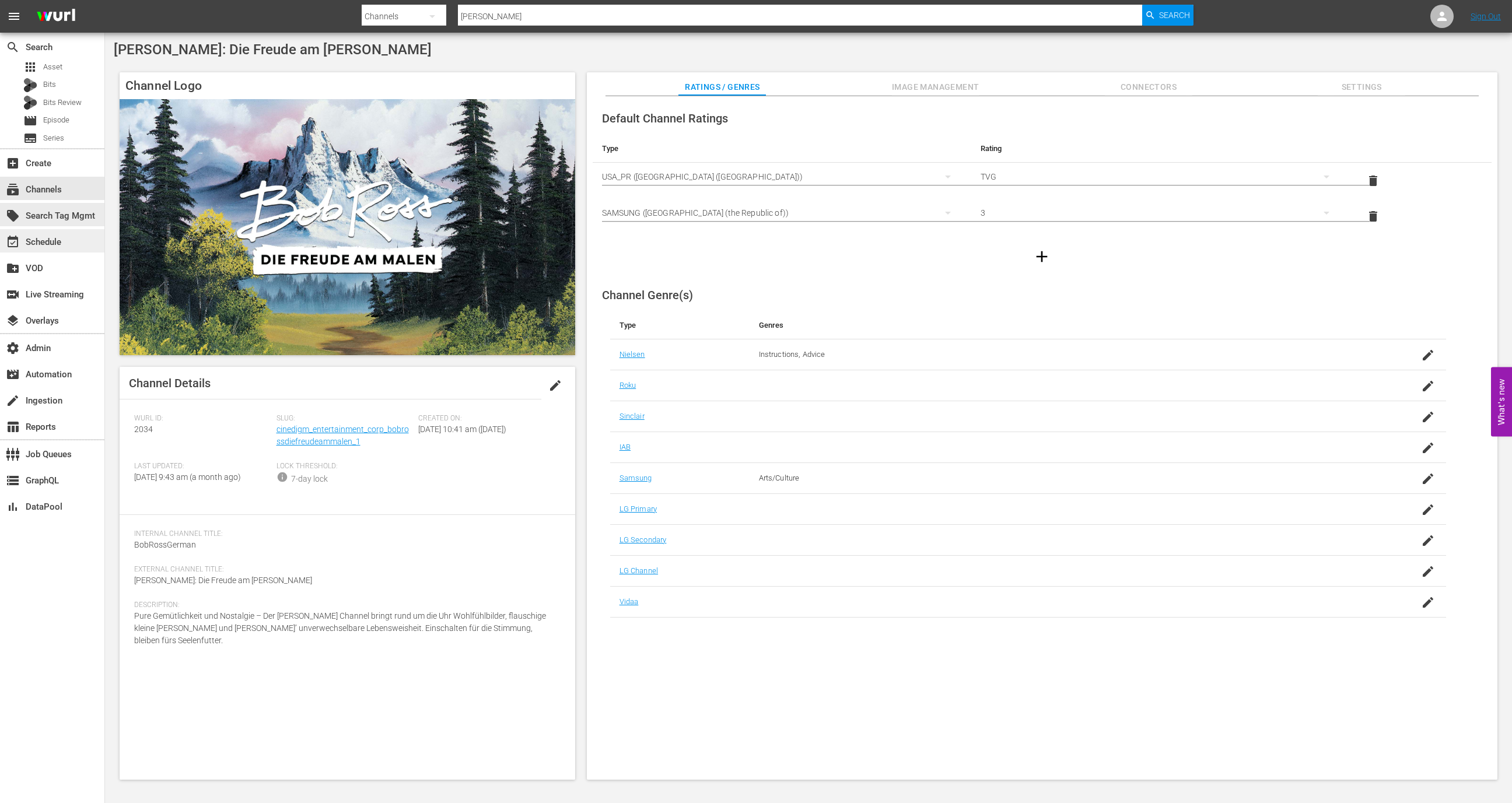
click at [70, 240] on div "event_available Schedule" at bounding box center [52, 241] width 105 height 23
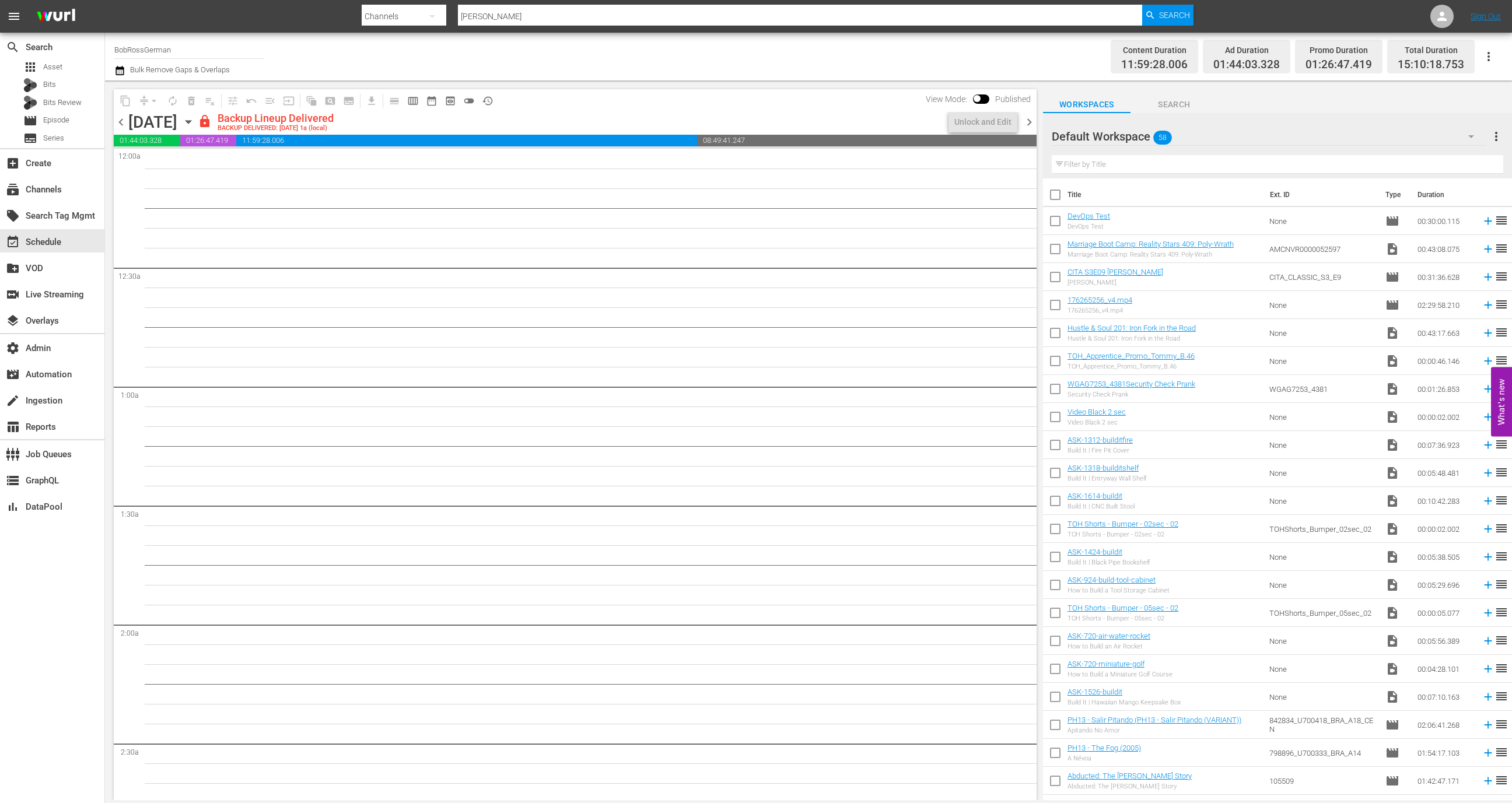
click at [1029, 118] on span "chevron_right" at bounding box center [1029, 122] width 14 height 14
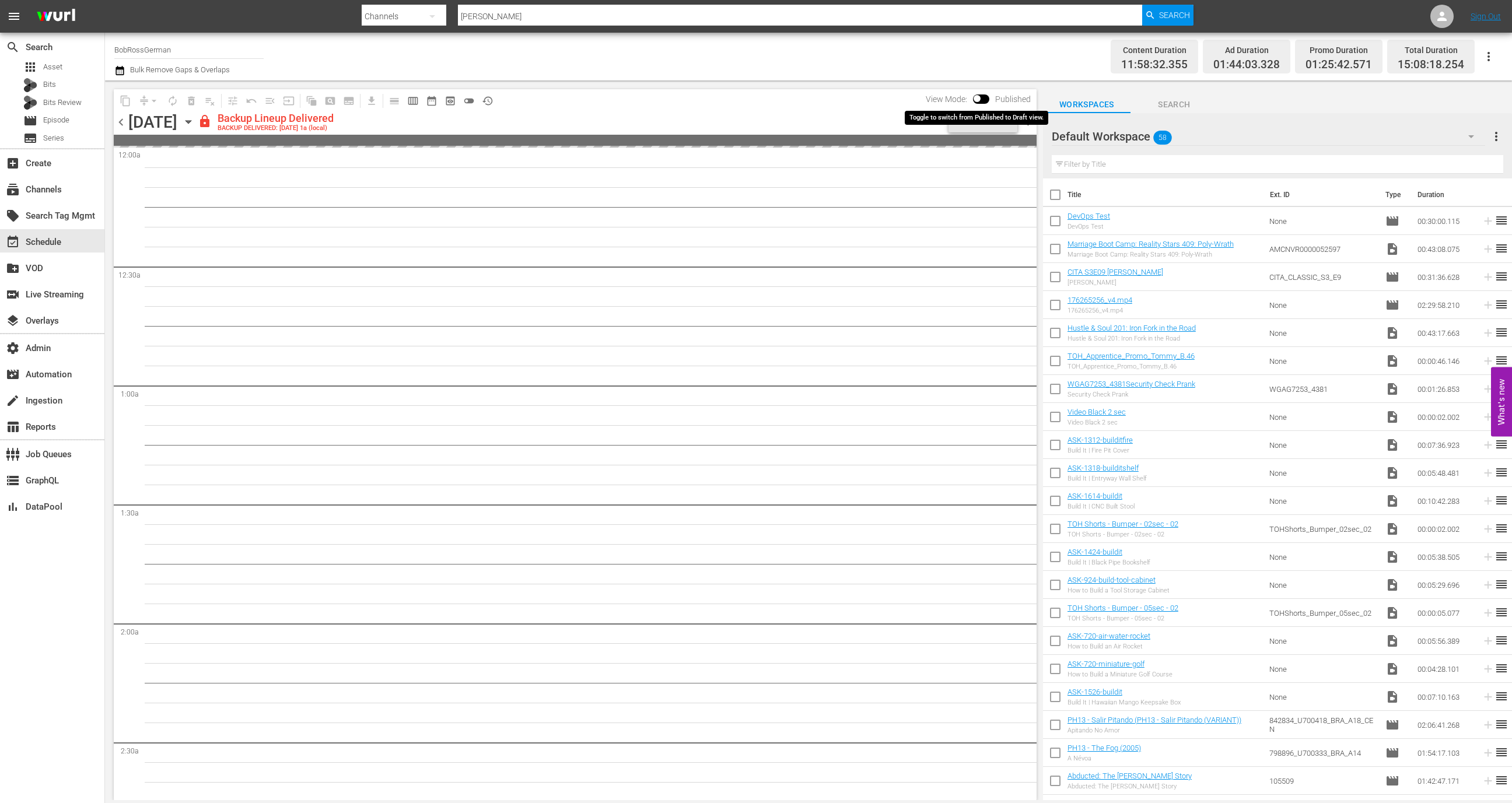
click at [983, 97] on input "checkbox" at bounding box center [978, 100] width 25 height 8
checkbox input "true"
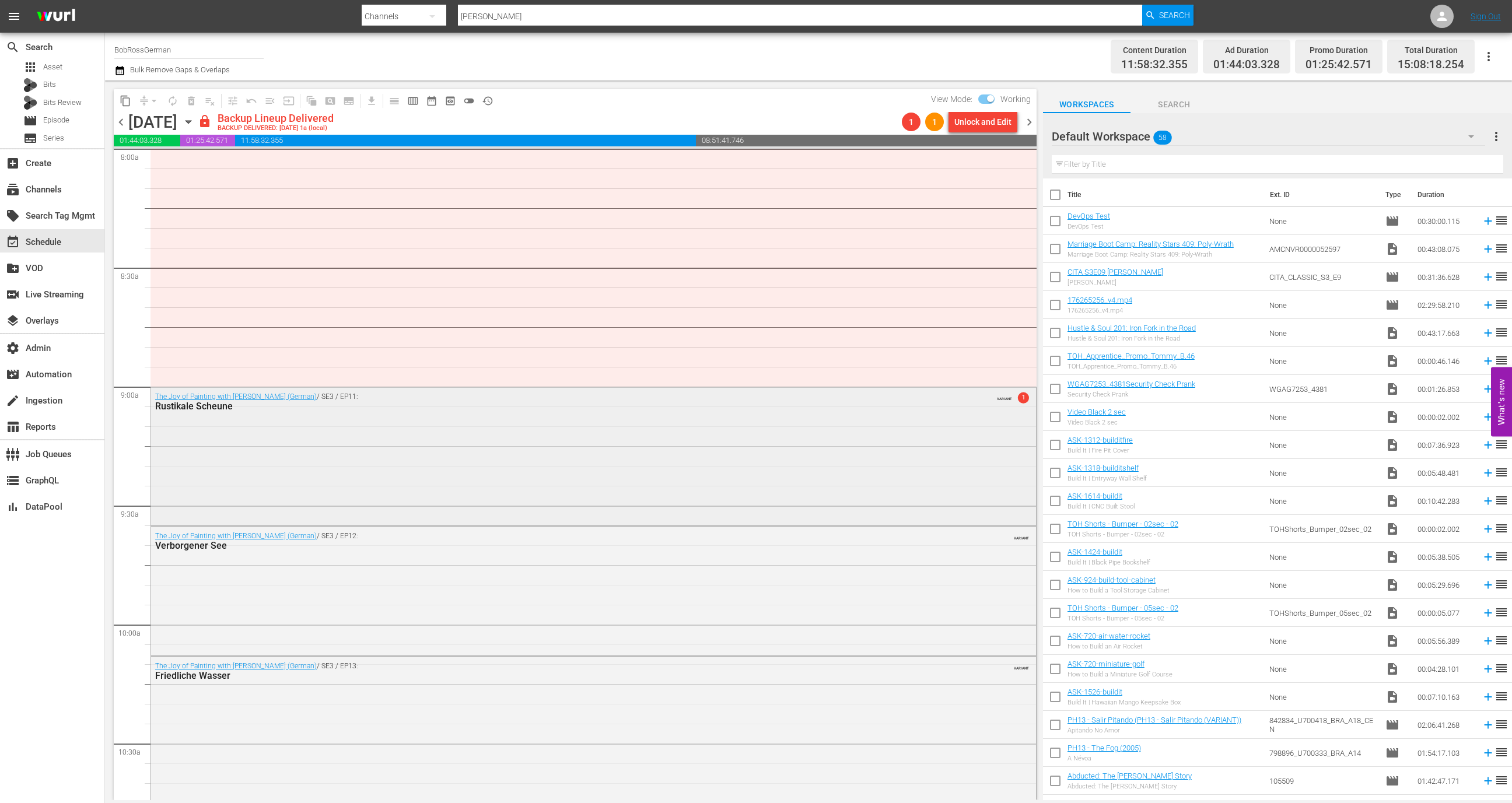
scroll to position [1766, 0]
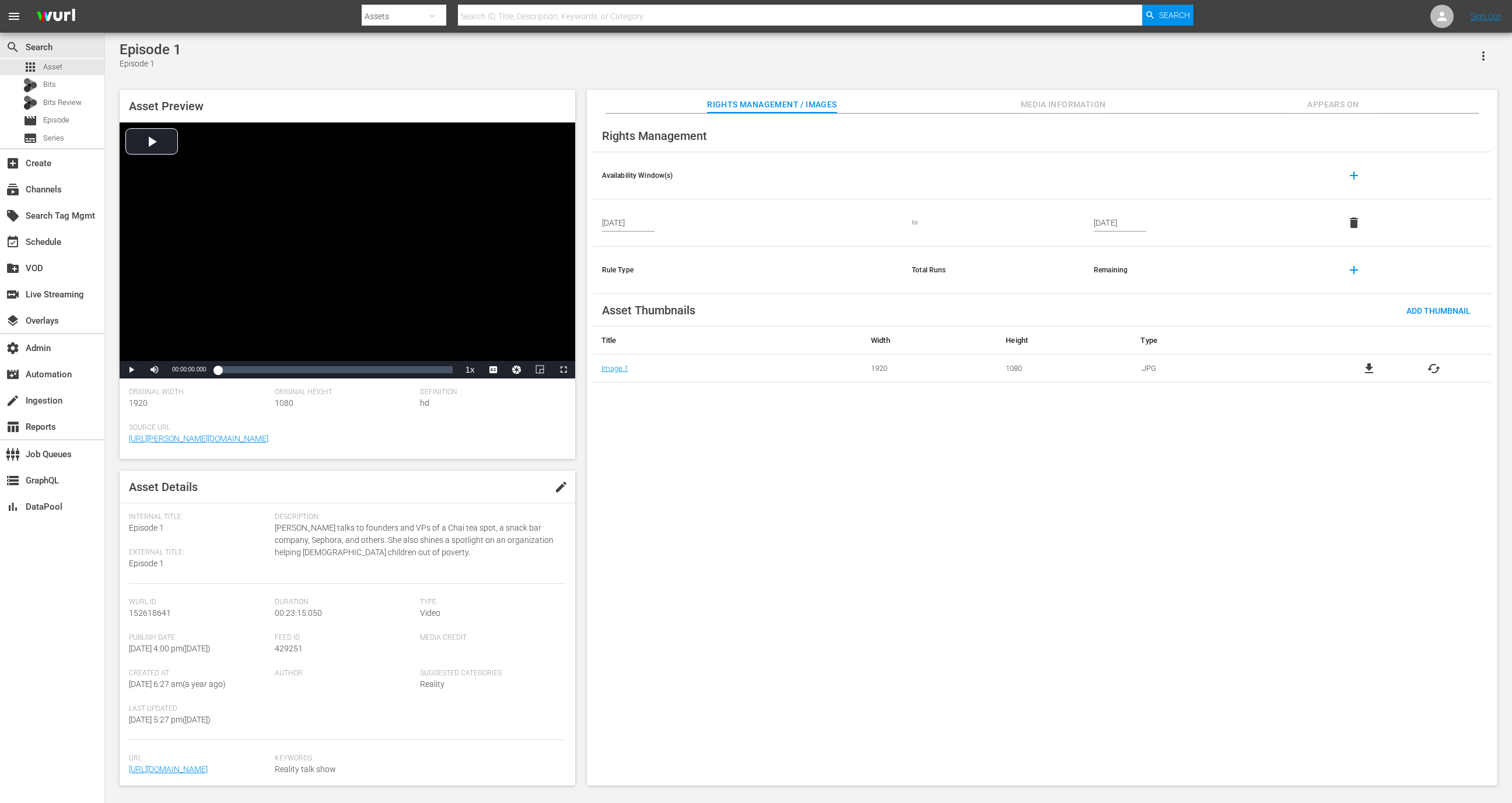
click at [1094, 108] on span "Media Information" at bounding box center [1064, 105] width 88 height 14
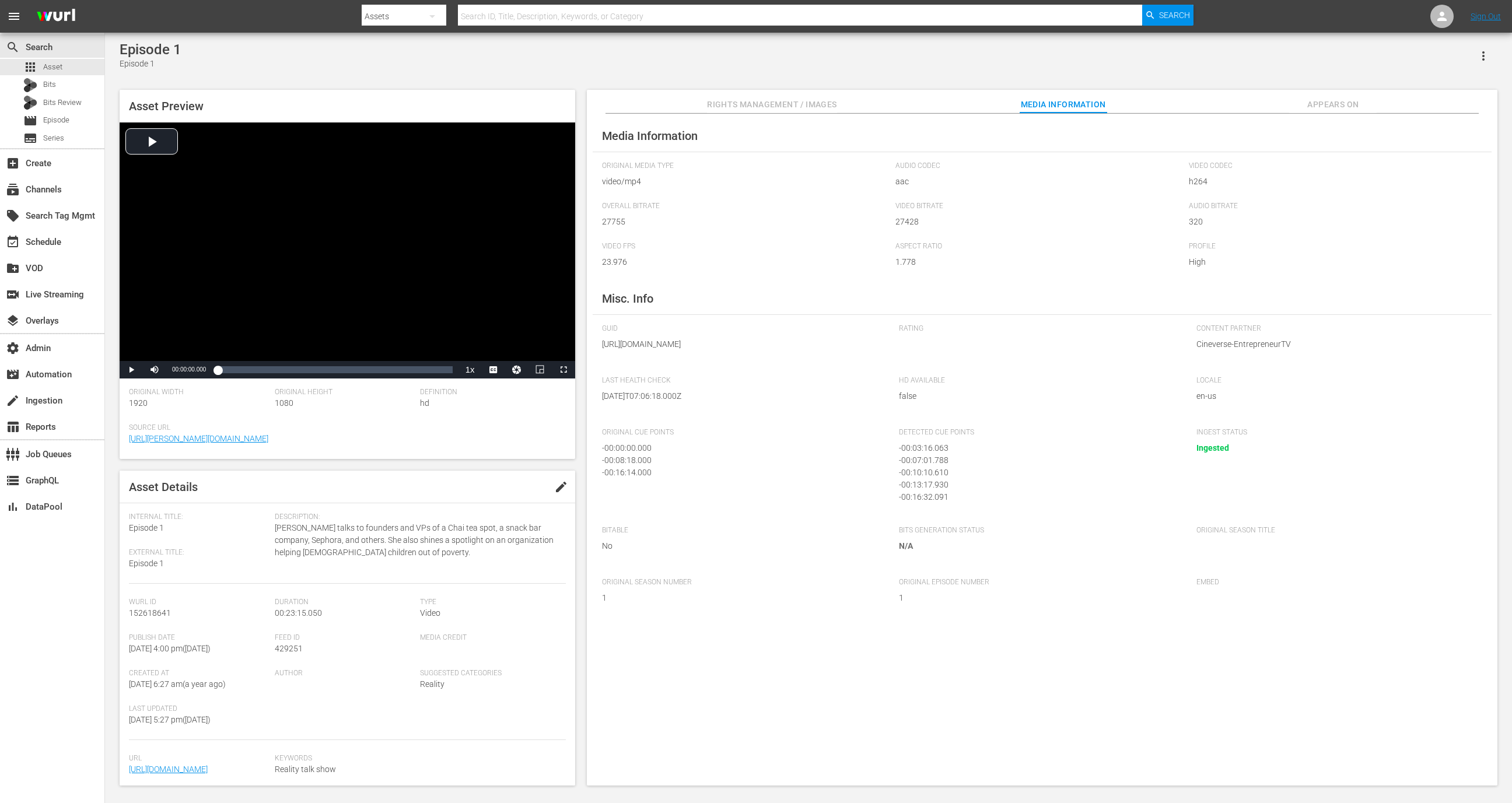
click at [947, 455] on div "- 00:03:16.063" at bounding box center [1035, 448] width 274 height 12
click at [1305, 100] on span "Appears On" at bounding box center [1333, 105] width 88 height 14
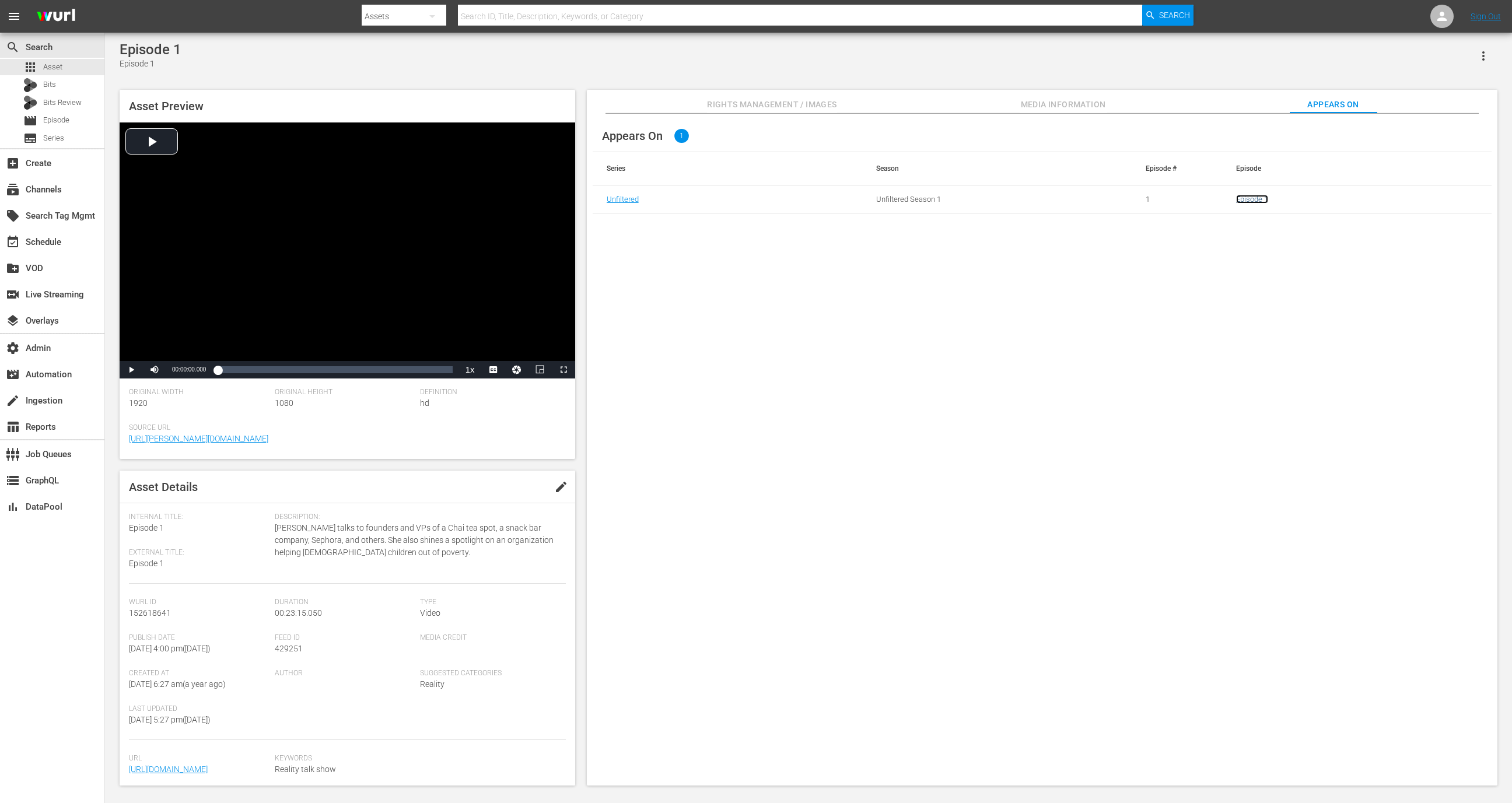
click at [1255, 203] on link "Episode 1" at bounding box center [1252, 199] width 32 height 9
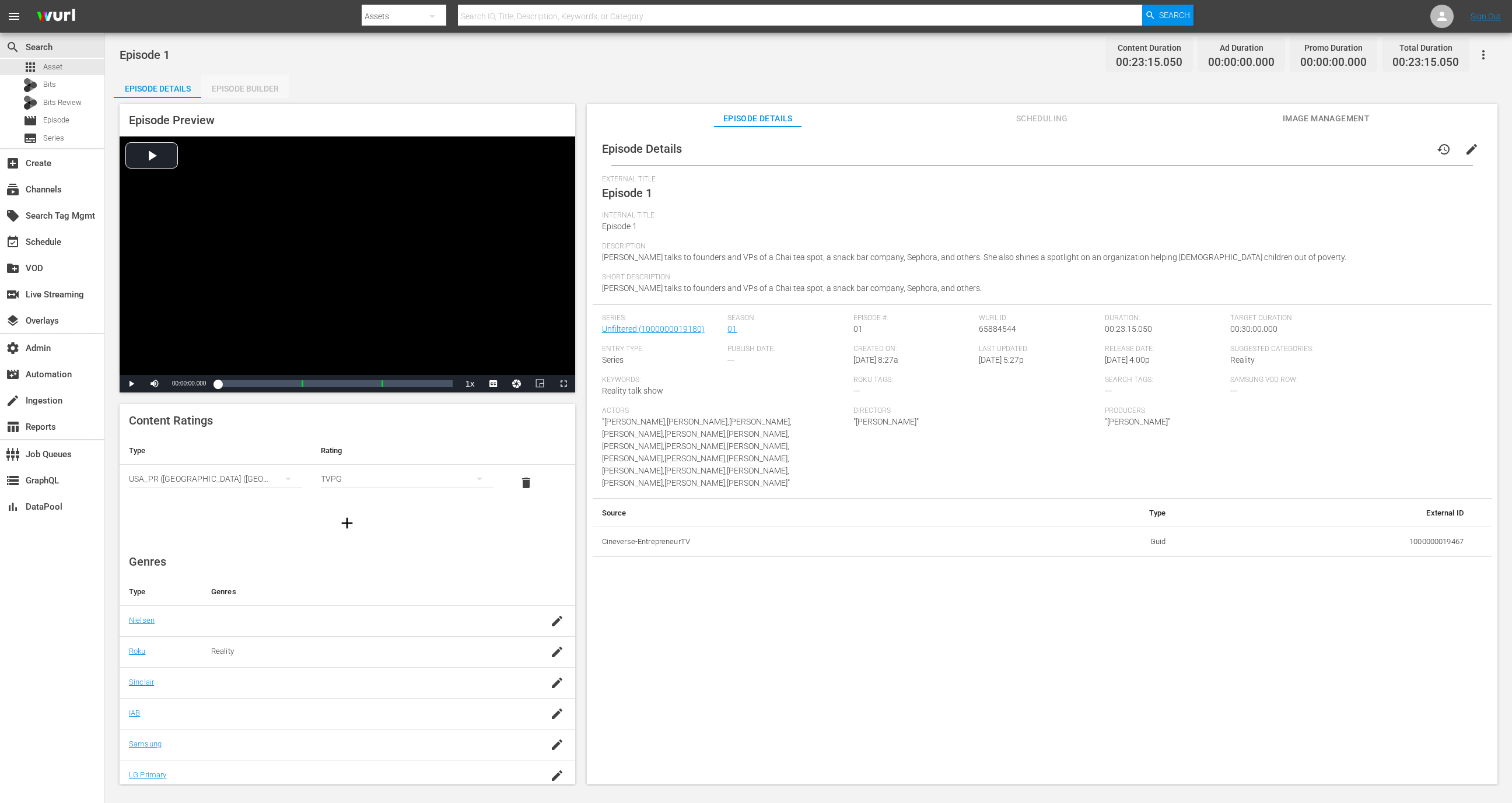
click at [259, 90] on div "Episode Builder" at bounding box center [245, 89] width 88 height 28
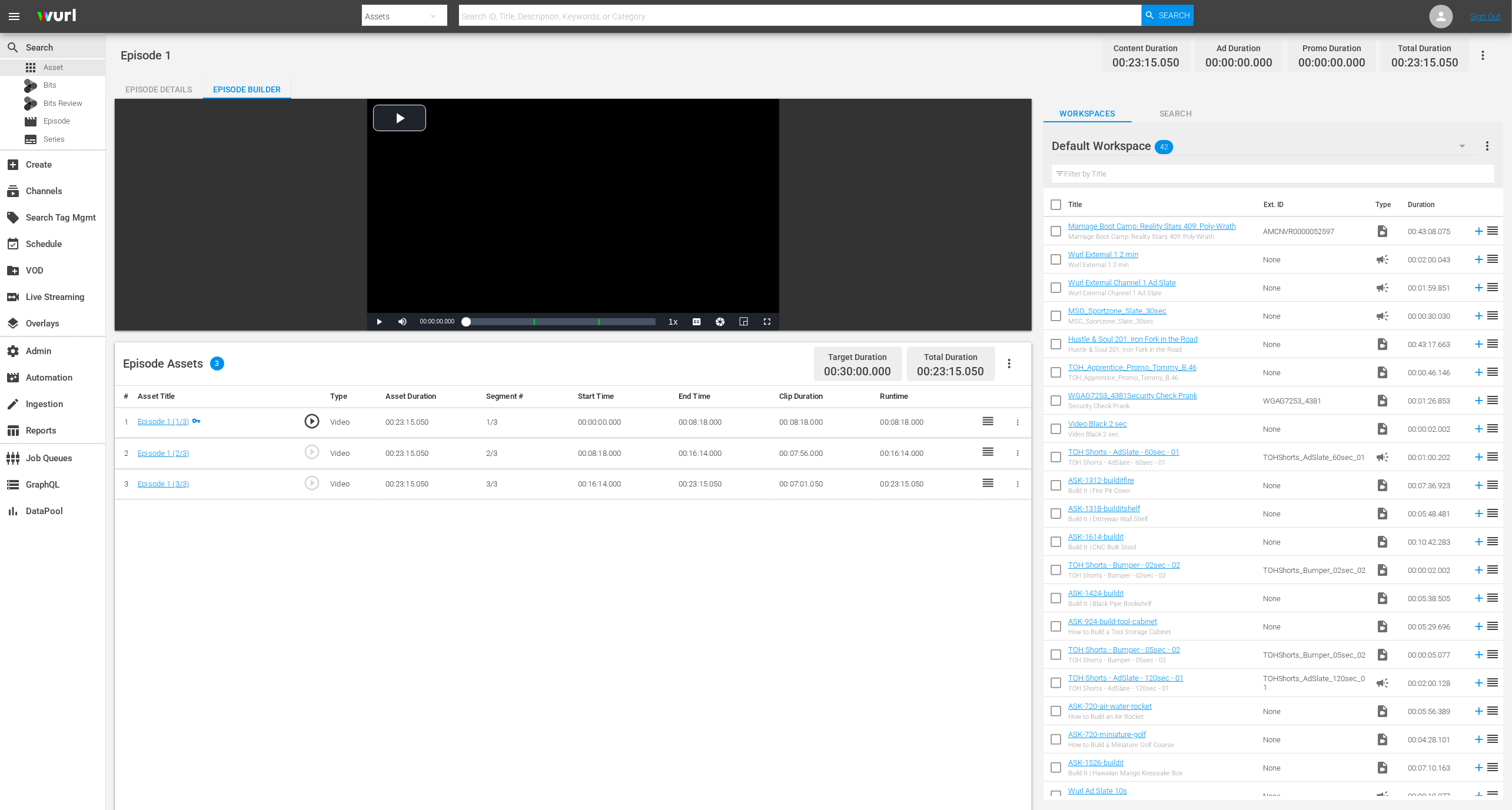
click at [1017, 360] on button "button" at bounding box center [1009, 364] width 29 height 29
click at [1021, 367] on div "Edit Cue Points" at bounding box center [1045, 368] width 80 height 29
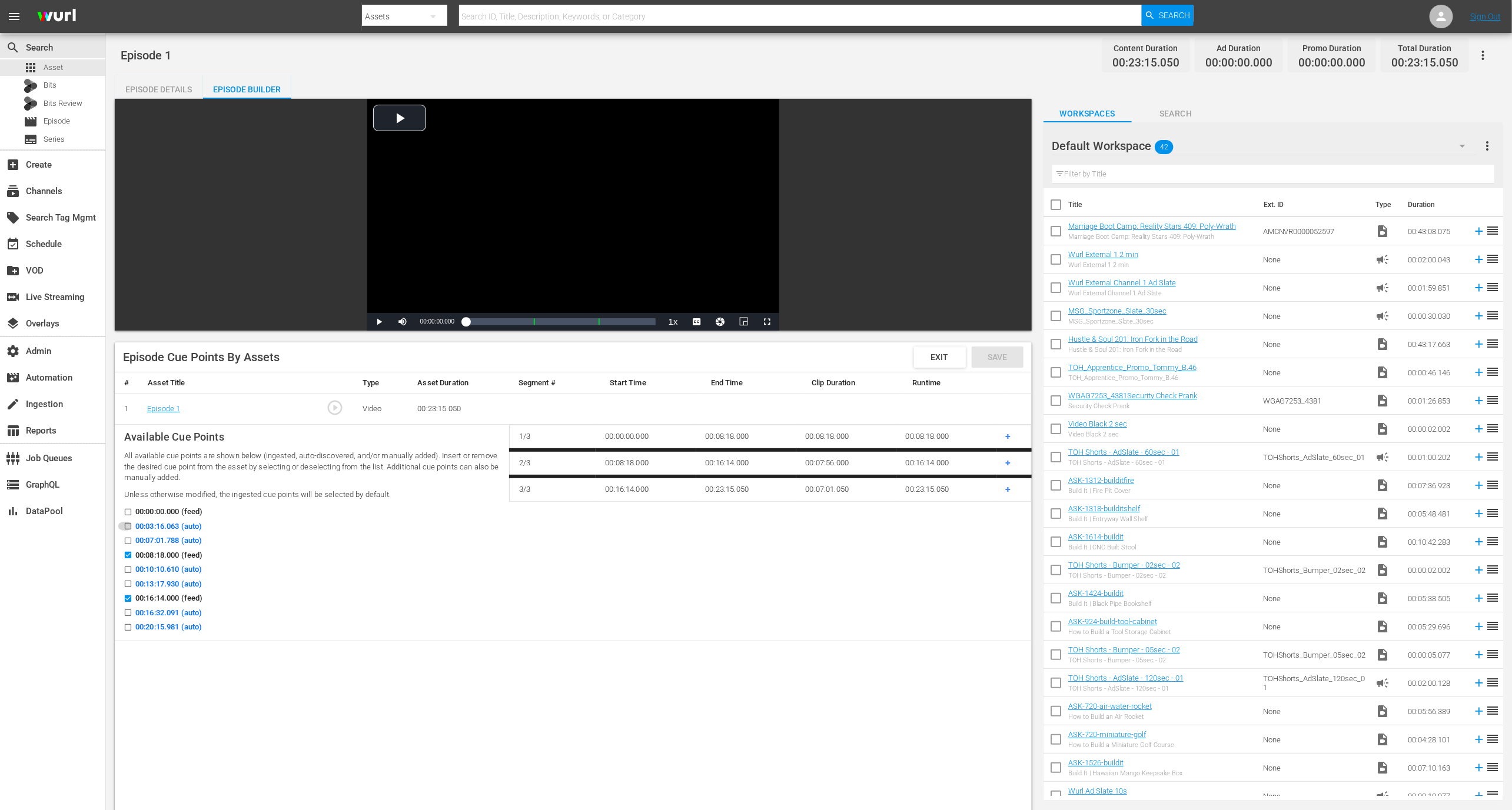
click at [130, 524] on input "00:03:16.063 (auto)" at bounding box center [125, 528] width 14 height 9
checkbox input "true"
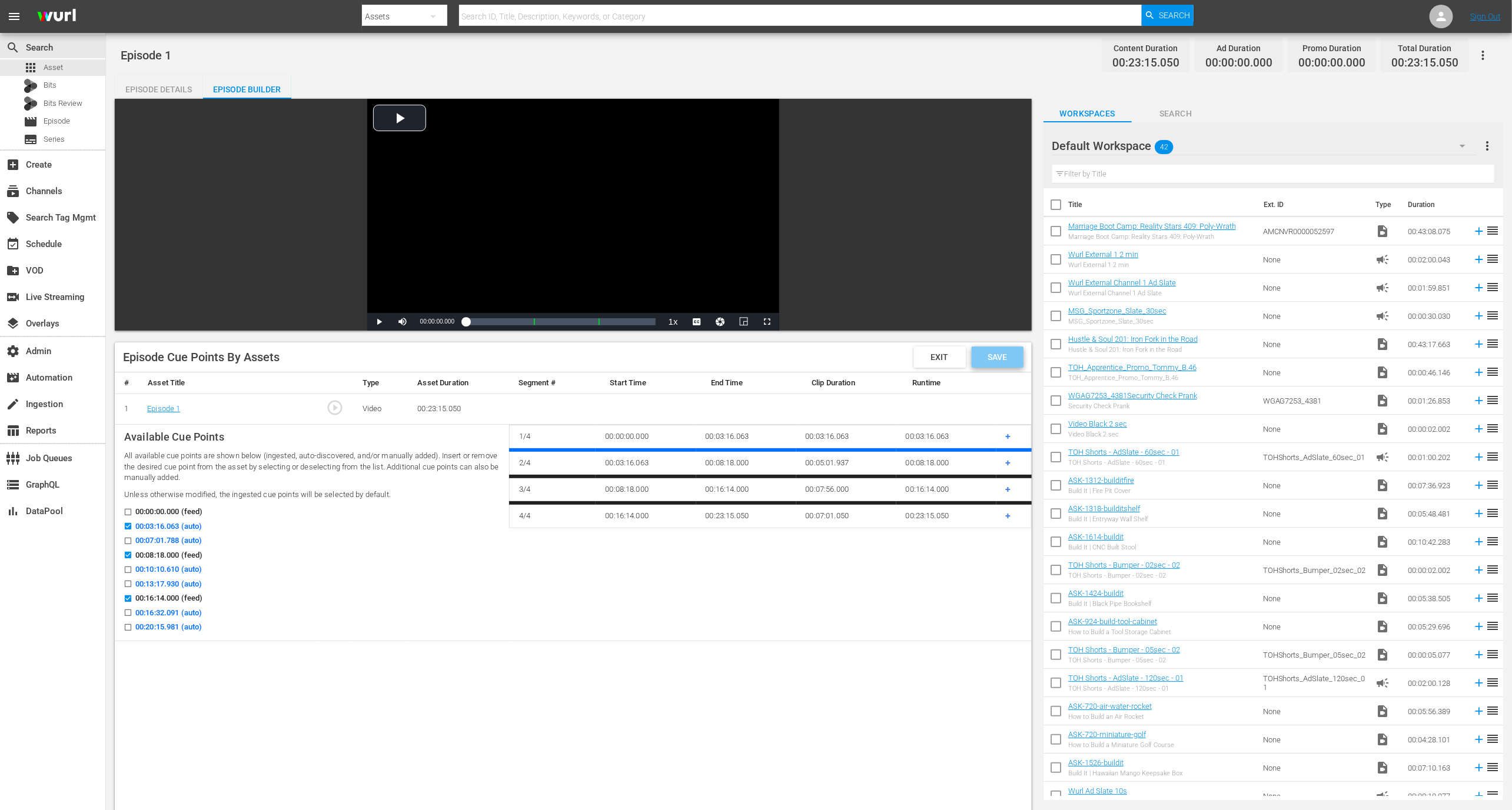
click at [1005, 349] on div "Save" at bounding box center [998, 358] width 52 height 21
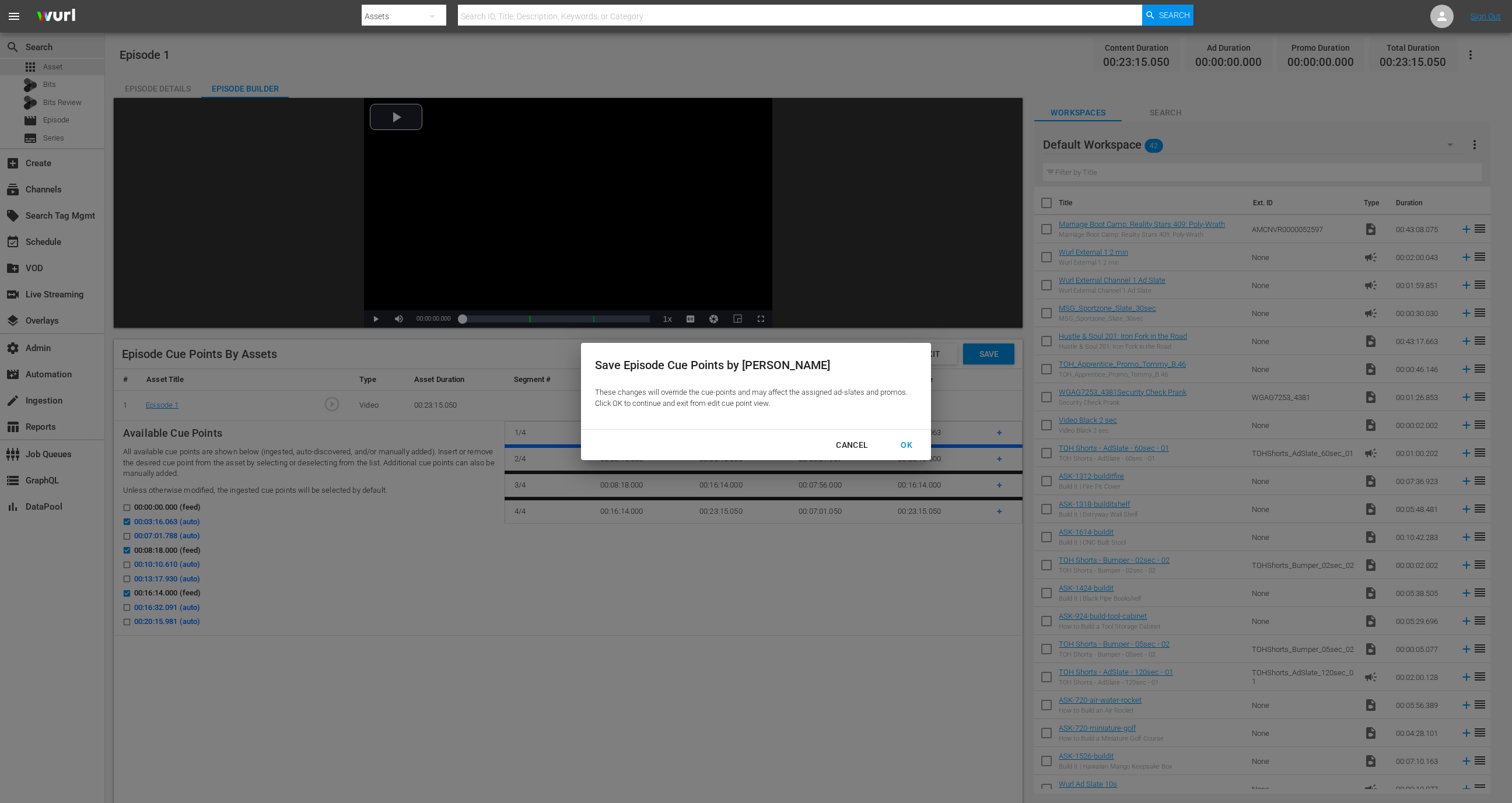
click at [926, 442] on div "Cancel OK" at bounding box center [756, 445] width 350 height 31
click at [916, 444] on div "OK" at bounding box center [907, 445] width 30 height 14
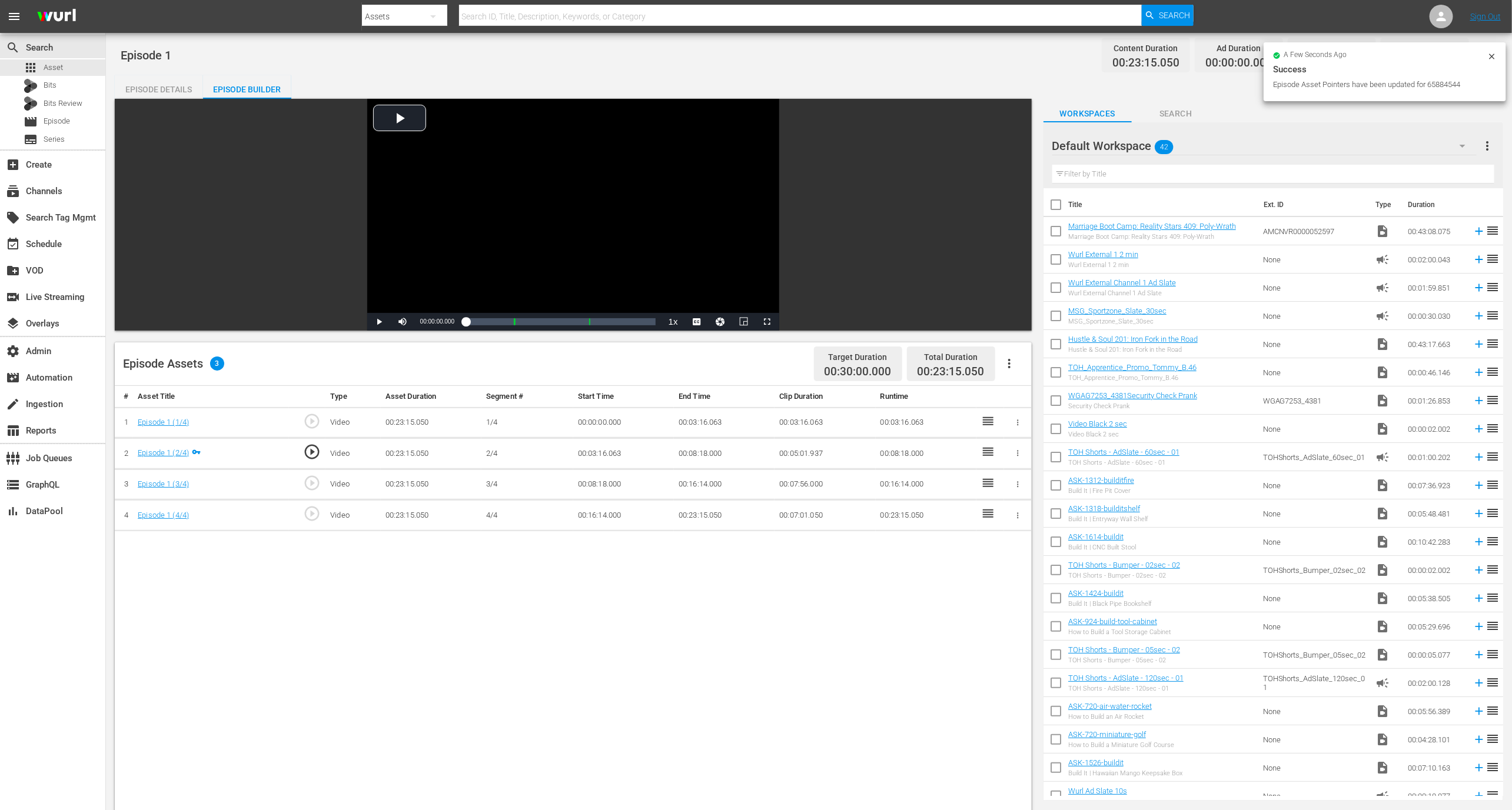
click at [309, 451] on span "play_circle_outline" at bounding box center [312, 452] width 18 height 18
click at [451, 251] on div "Video Player" at bounding box center [573, 207] width 412 height 215
click at [1012, 359] on icon "button" at bounding box center [1009, 364] width 14 height 14
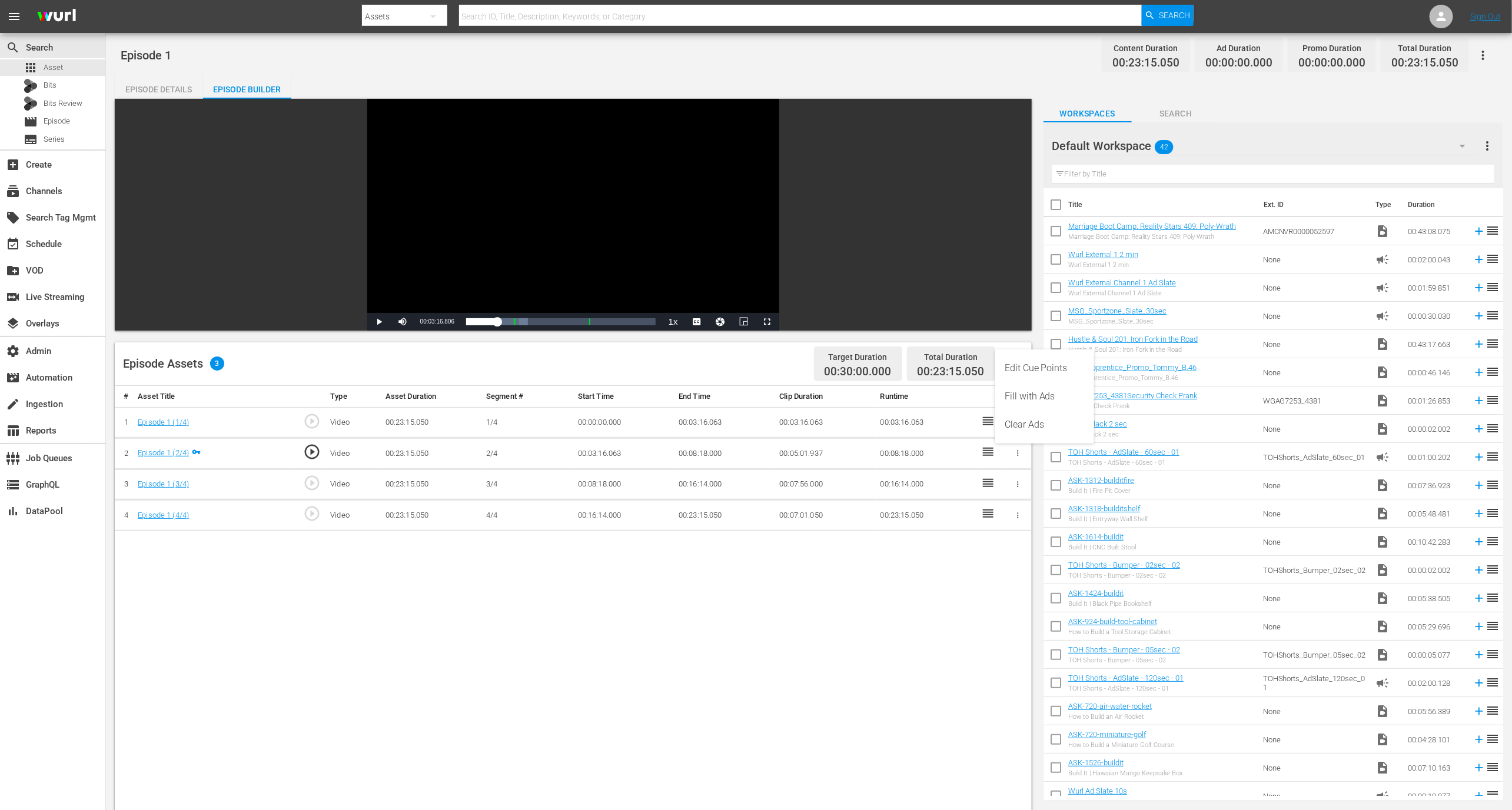
click at [1026, 375] on div "Edit Cue Points" at bounding box center [1045, 368] width 80 height 29
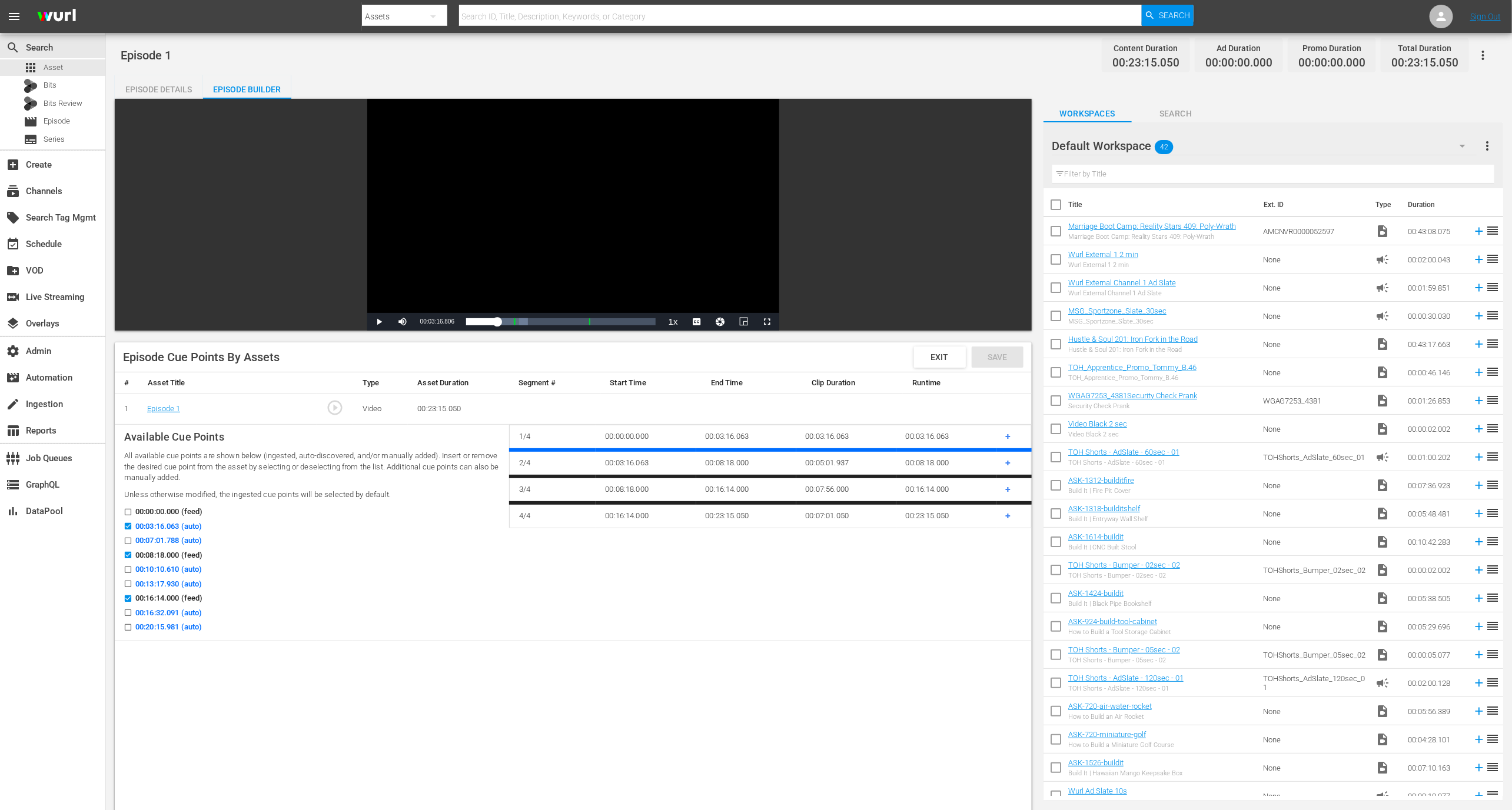
click at [130, 541] on input "00:07:01.788 (auto)" at bounding box center [125, 544] width 14 height 9
checkbox input "true"
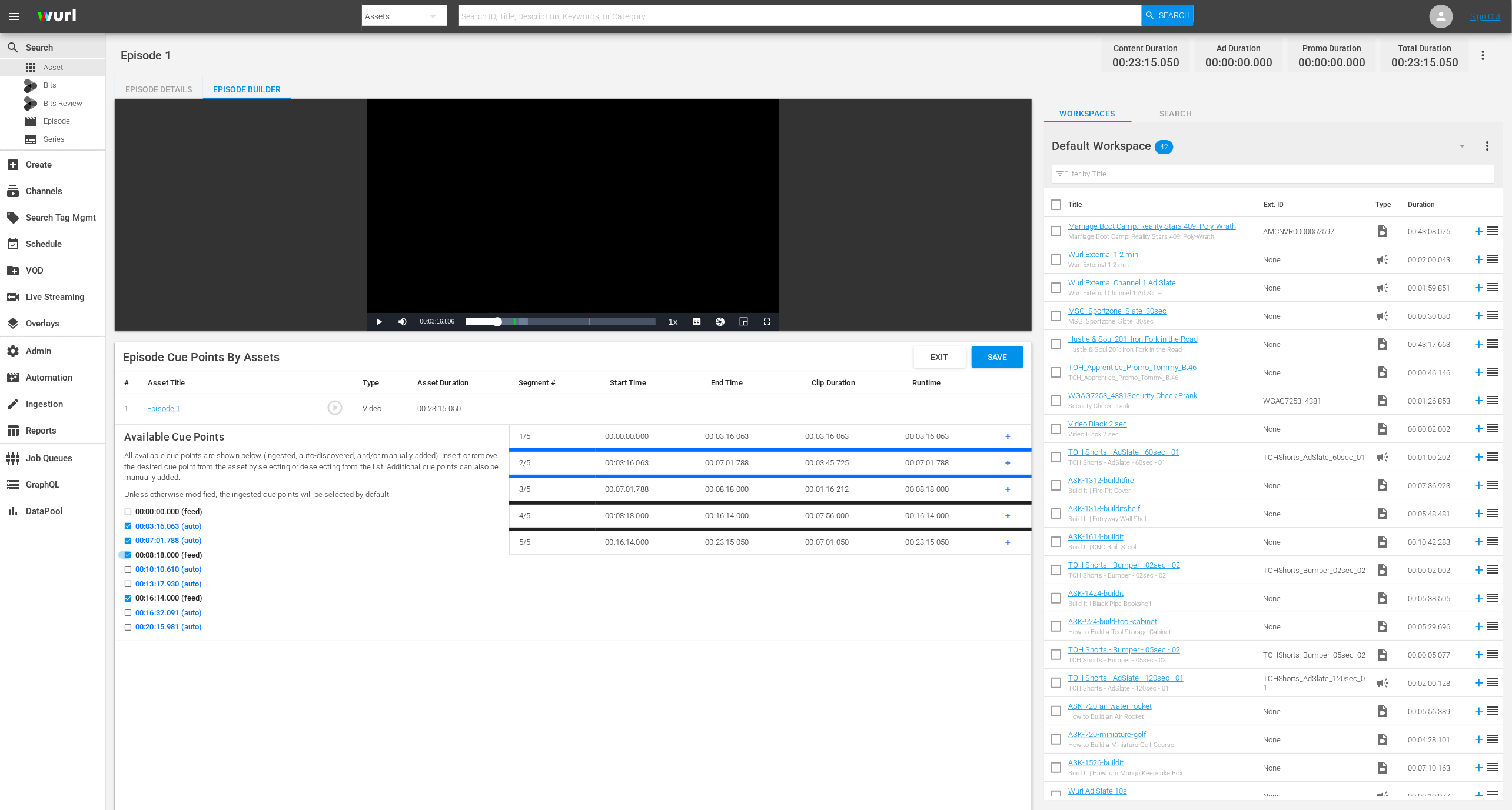
click at [130, 556] on input "00:08:18.000 (feed)" at bounding box center [125, 558] width 14 height 9
checkbox input "false"
click at [130, 596] on input "00:16:14.000 (feed)" at bounding box center [125, 601] width 14 height 9
checkbox input "false"
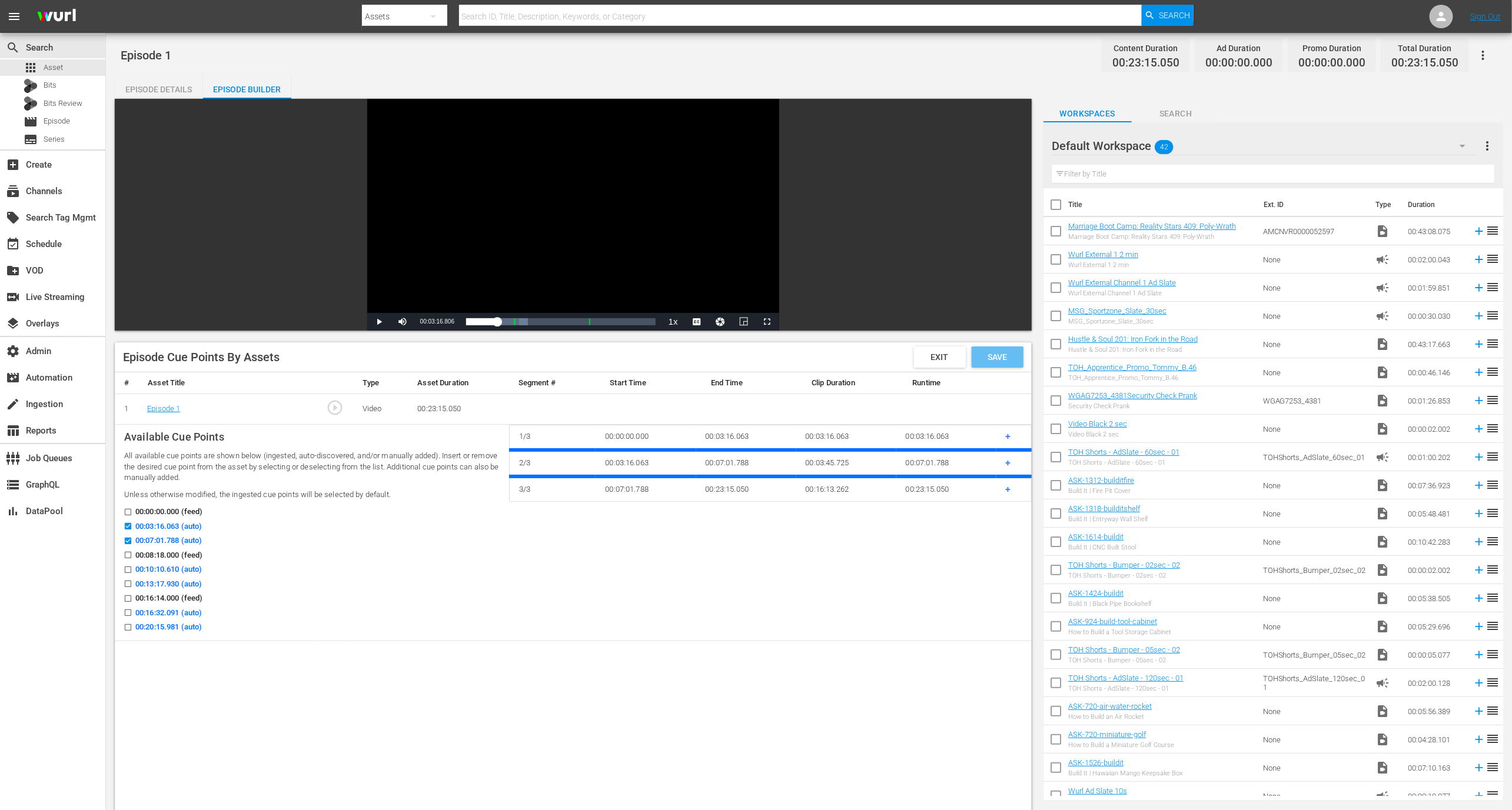
click at [994, 356] on span "Save" at bounding box center [997, 357] width 38 height 10
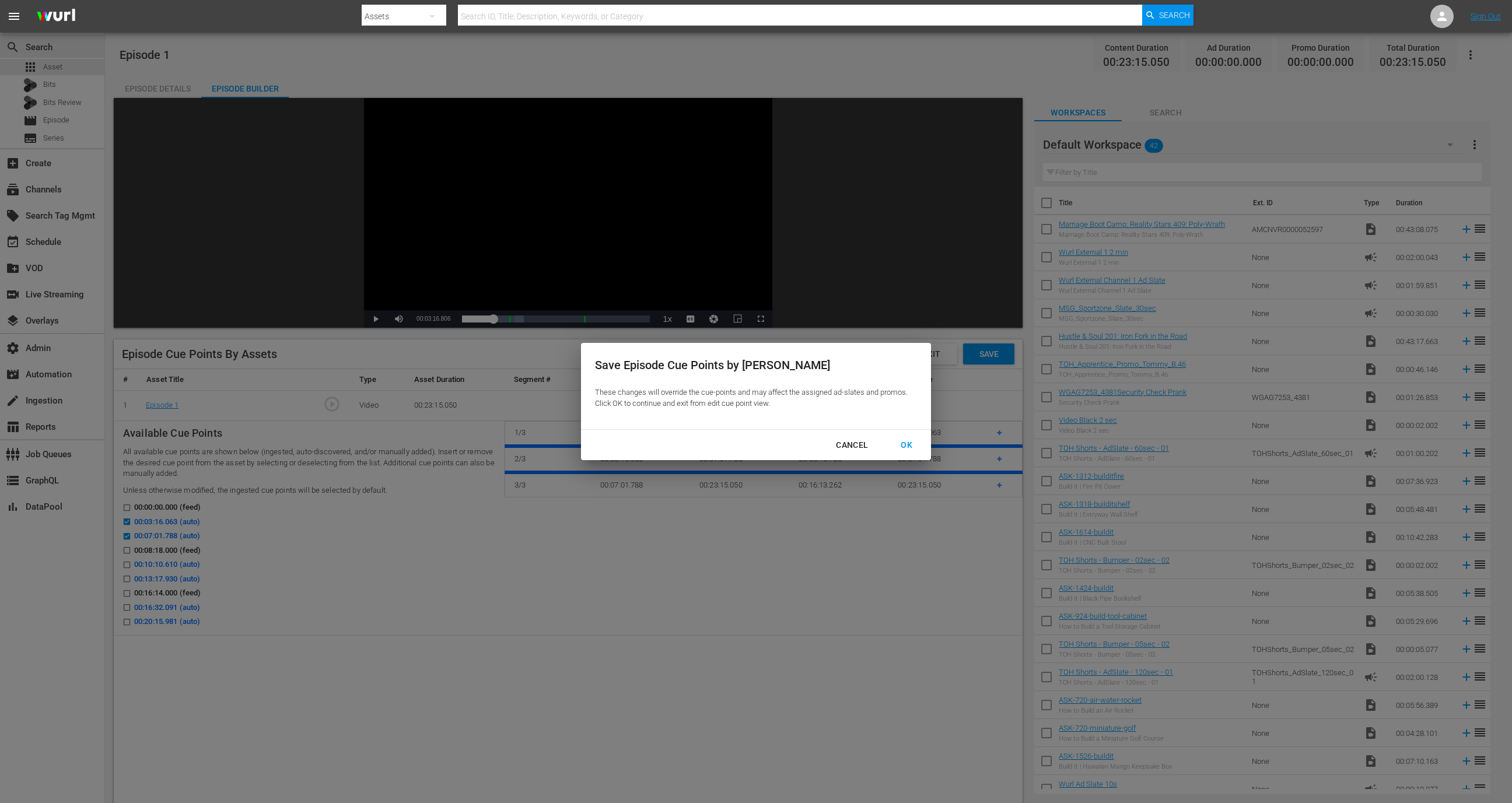
click at [842, 443] on div "Cancel" at bounding box center [852, 445] width 51 height 14
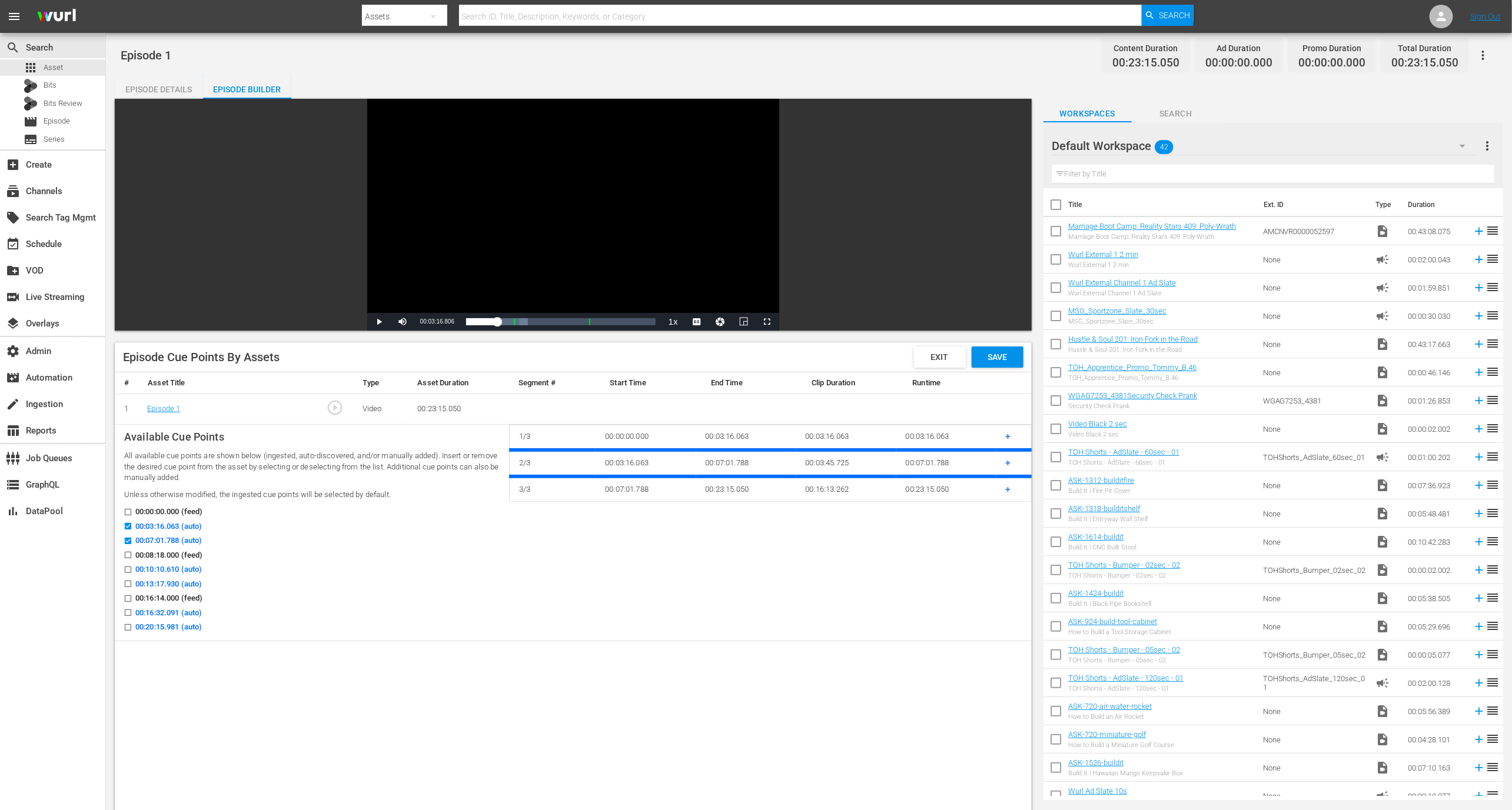
click at [129, 568] on input "00:10:10.610 (auto)" at bounding box center [125, 572] width 14 height 9
checkbox input "true"
click at [129, 583] on input "00:13:17.930 (auto)" at bounding box center [125, 586] width 14 height 9
checkbox input "true"
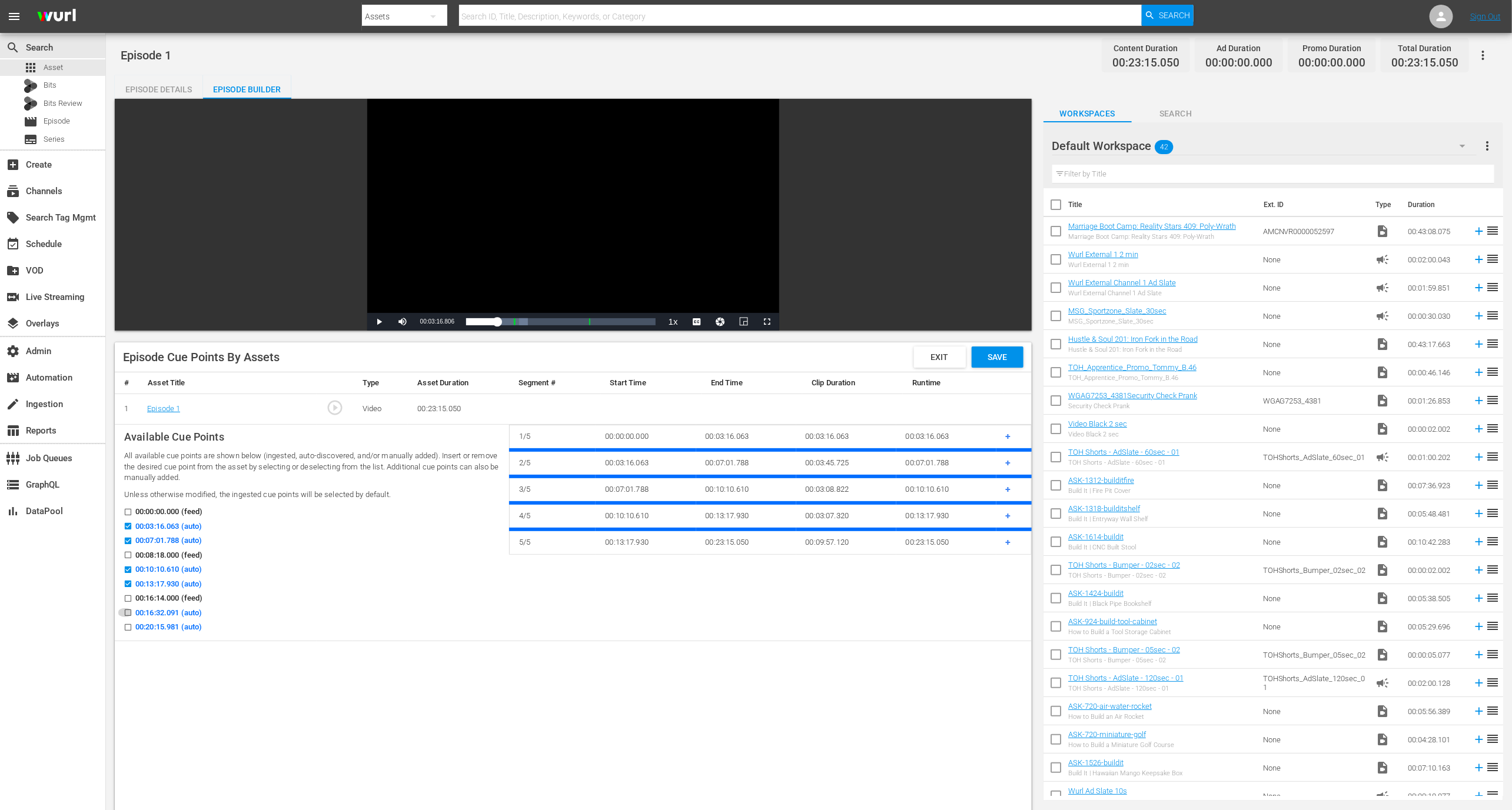
click at [129, 612] on input "00:16:32.091 (auto)" at bounding box center [125, 615] width 14 height 9
checkbox input "true"
click at [129, 626] on input "00:20:15.981 (auto)" at bounding box center [125, 630] width 14 height 9
checkbox input "true"
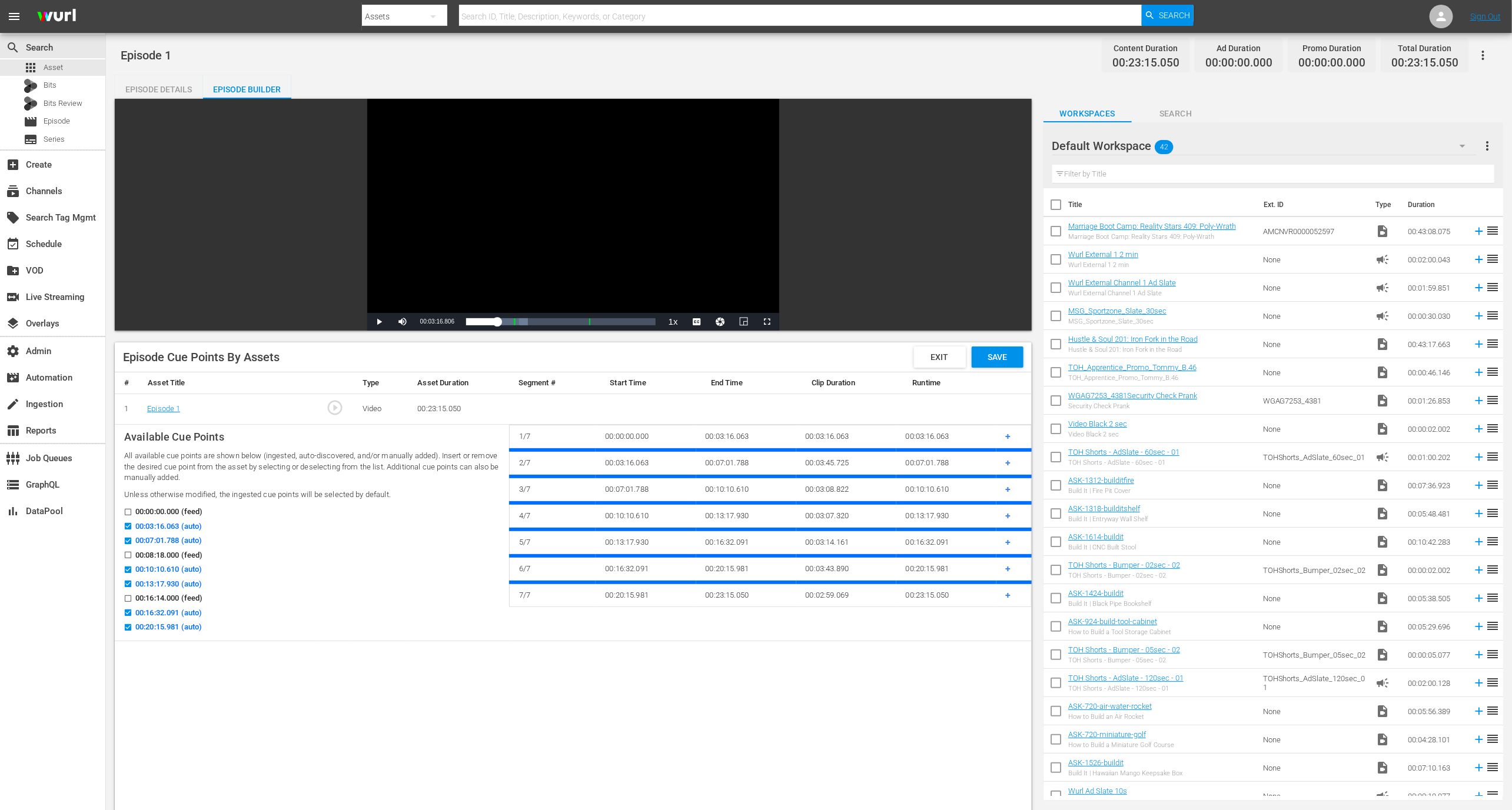
click at [994, 365] on div "Save" at bounding box center [998, 358] width 52 height 21
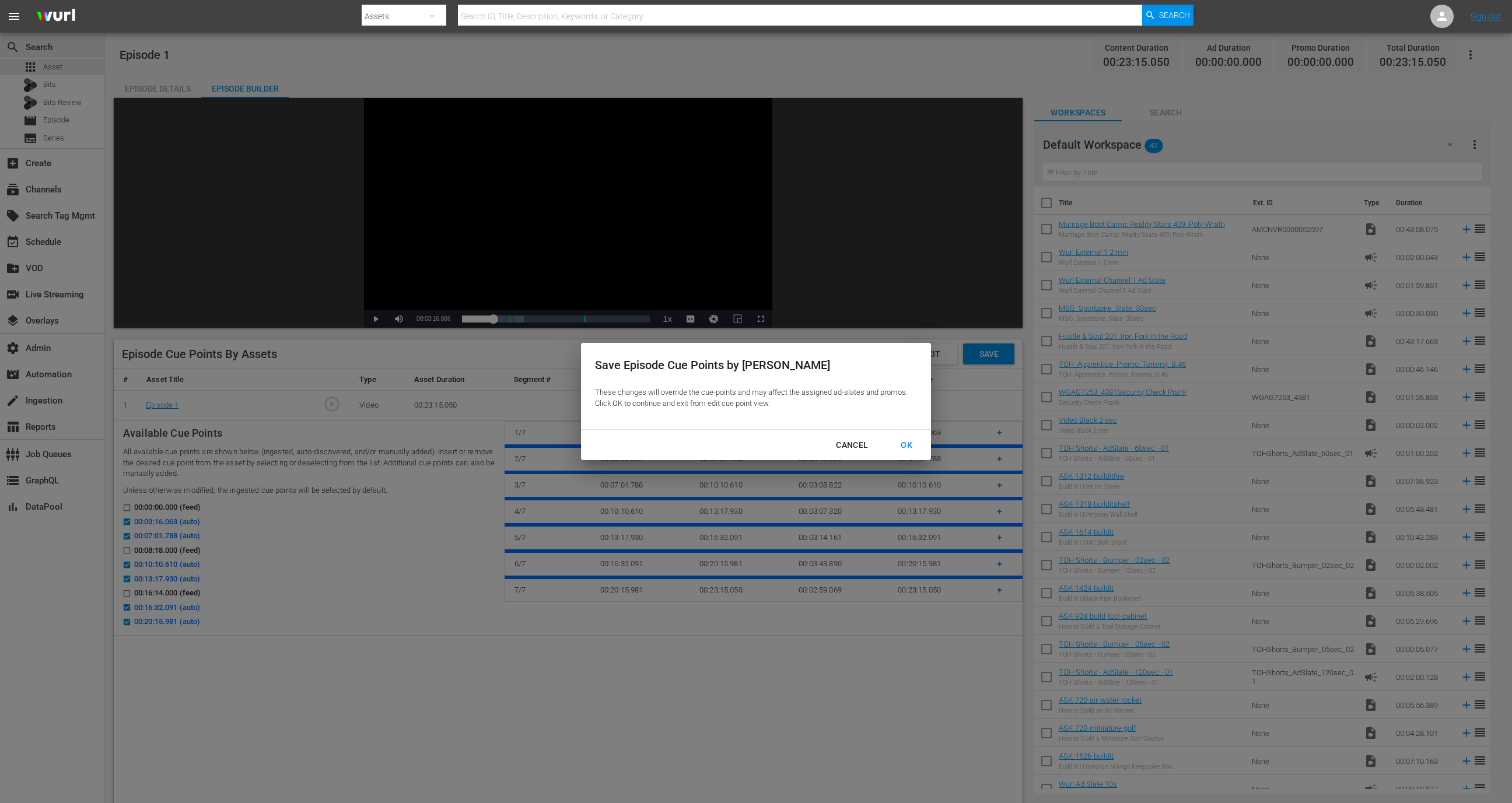
click at [904, 436] on button "OK" at bounding box center [906, 445] width 40 height 21
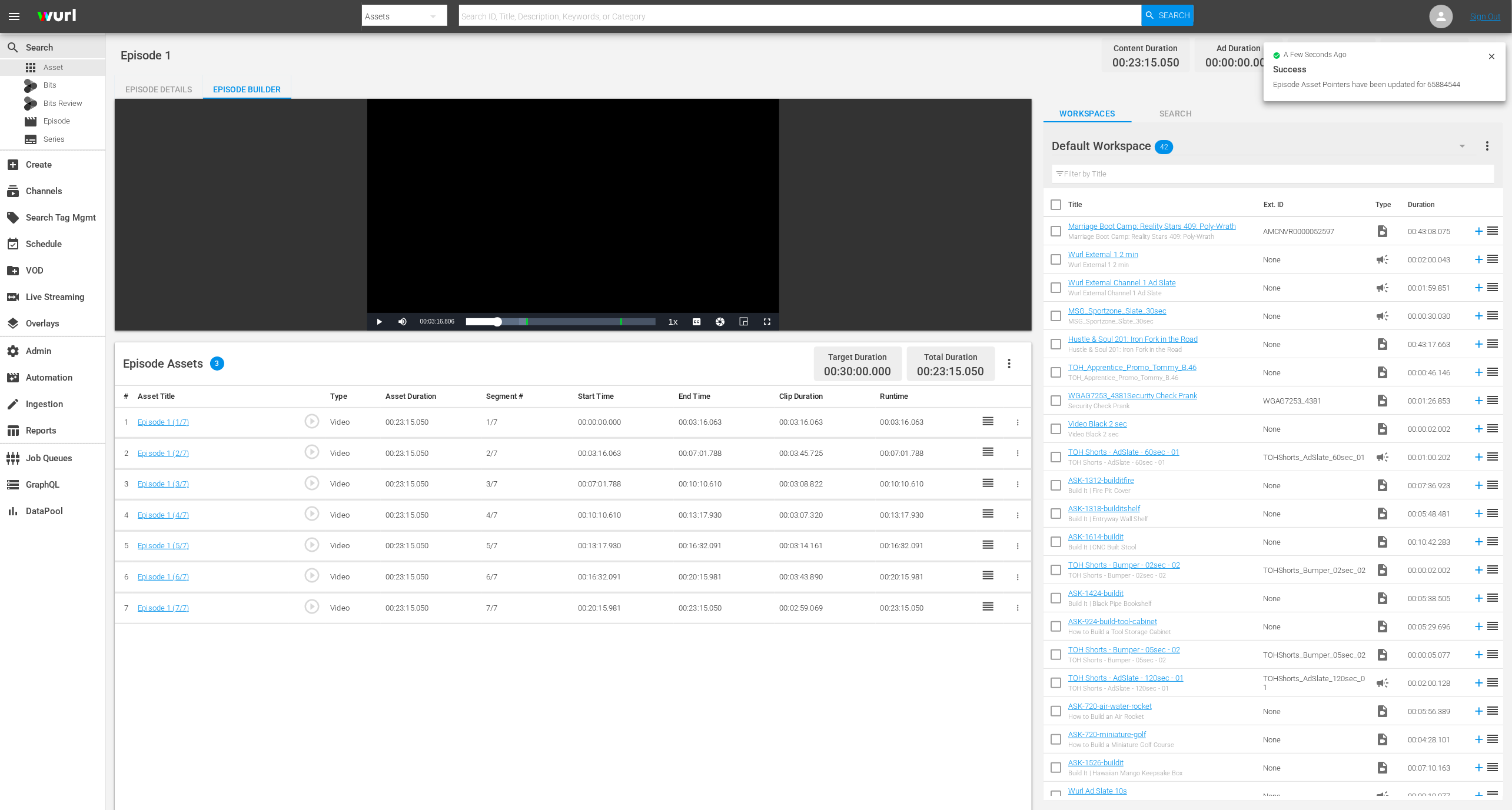
click at [312, 453] on span "play_circle_outline" at bounding box center [312, 452] width 18 height 18
click at [451, 277] on div "Video Player" at bounding box center [573, 207] width 412 height 215
click at [317, 455] on span "play_circle_outline" at bounding box center [312, 452] width 18 height 18
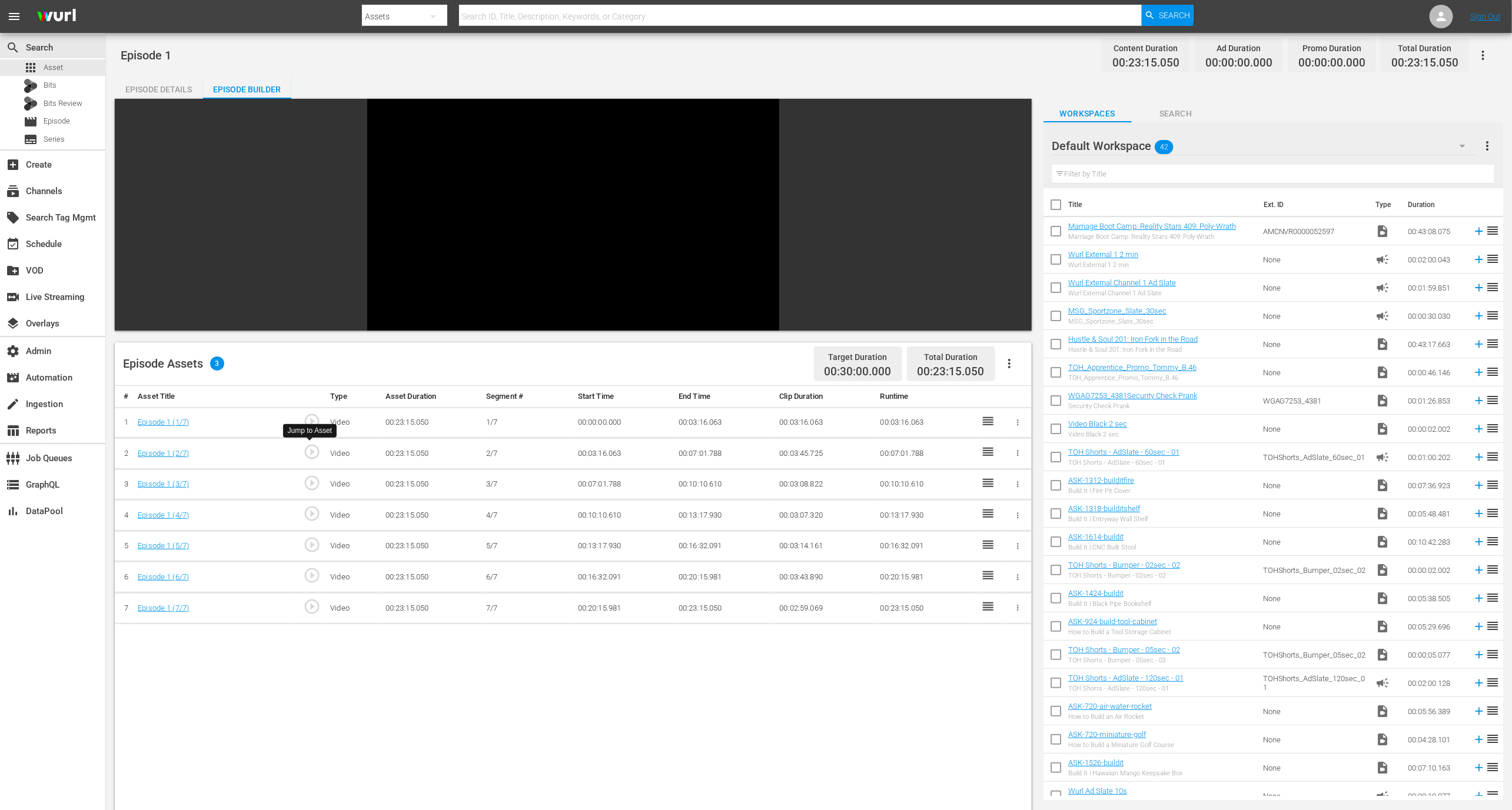
click at [317, 455] on span "play_circle_outline" at bounding box center [312, 452] width 18 height 18
click at [720, 324] on button "Video Player" at bounding box center [720, 322] width 23 height 18
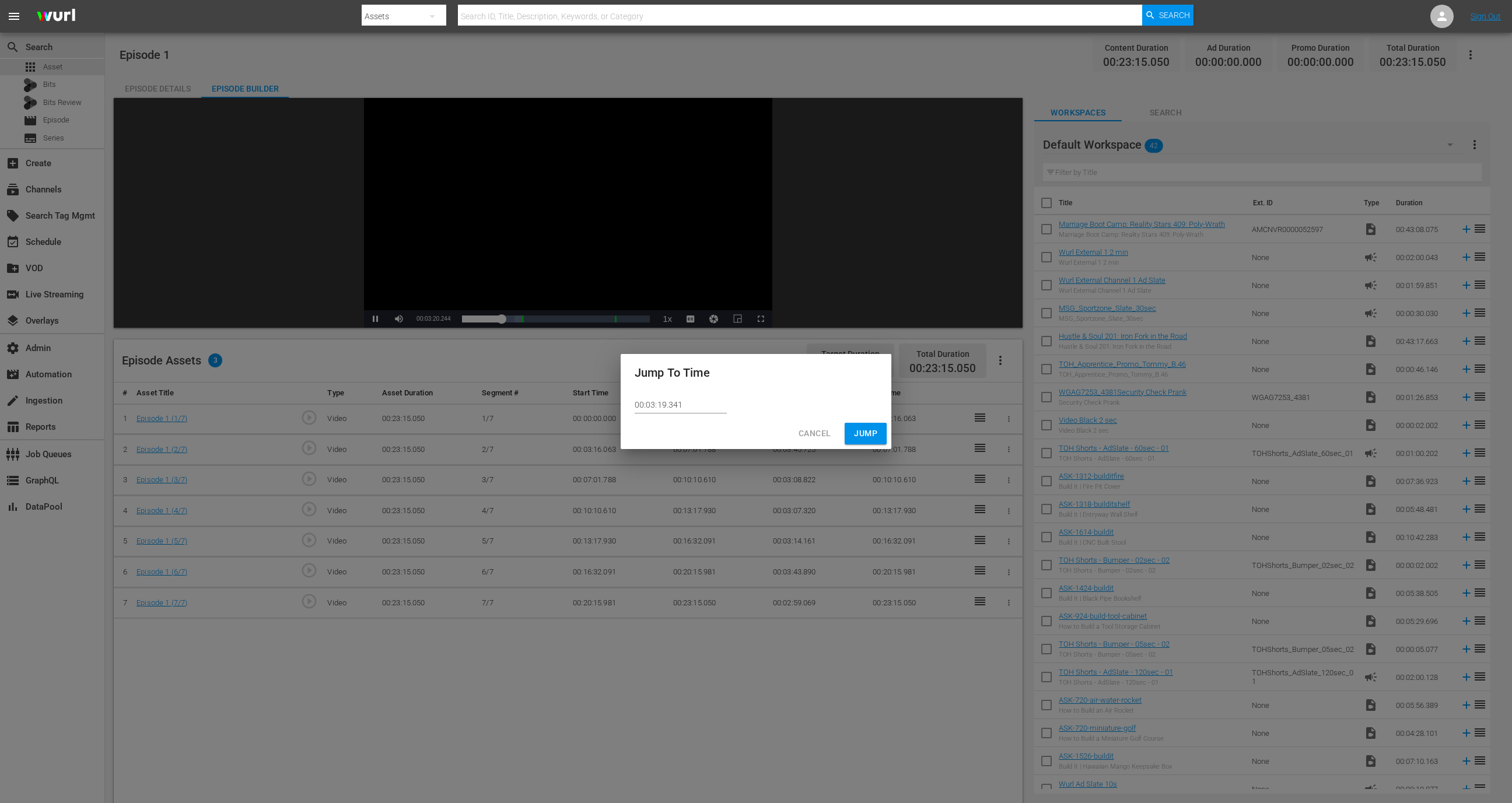
click at [666, 406] on input "00:03:19.341" at bounding box center [681, 405] width 92 height 18
type input "00:03:13.341"
click at [871, 435] on span "Jump" at bounding box center [866, 433] width 23 height 14
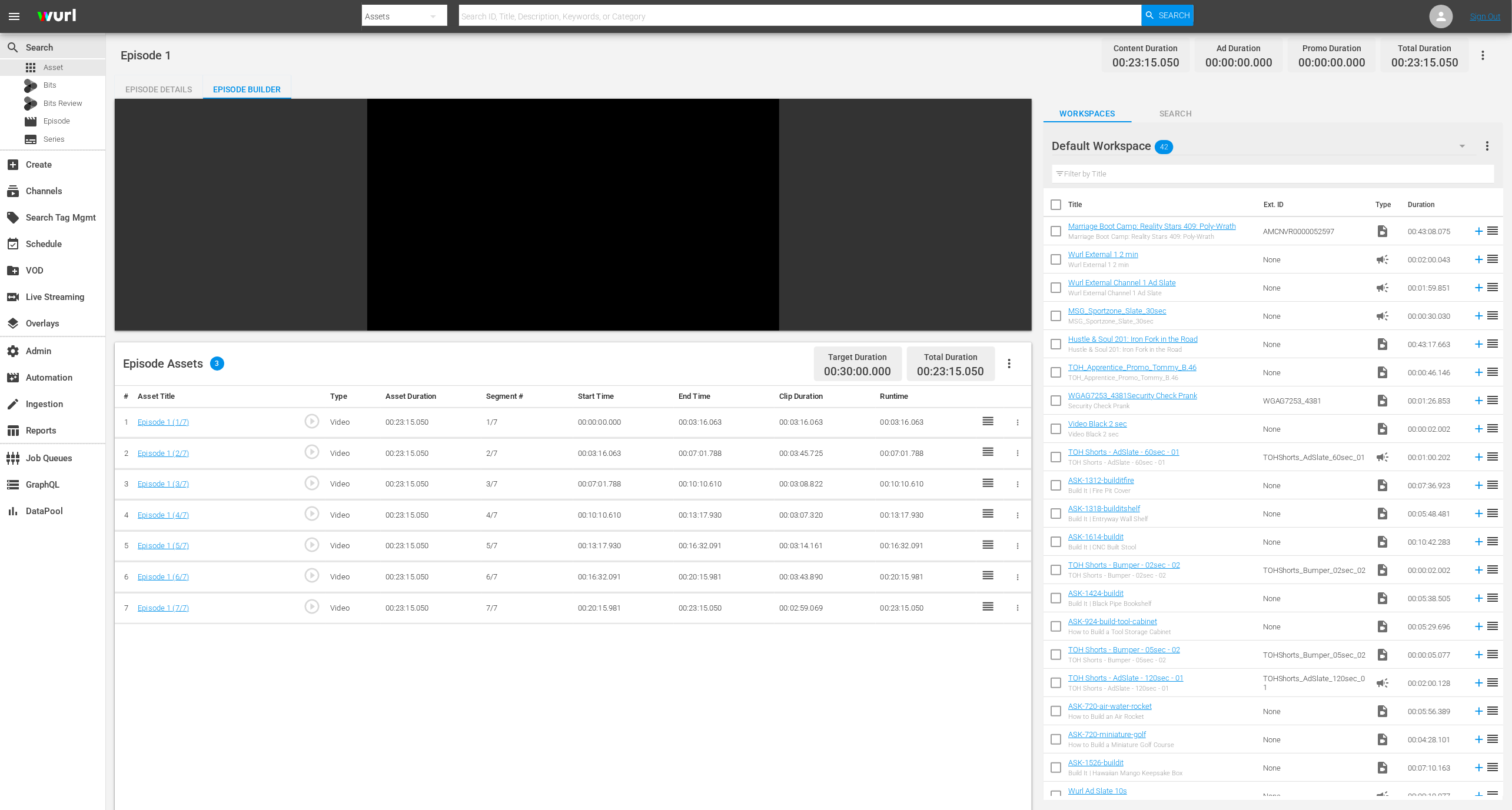
click at [316, 487] on span "play_circle_outline" at bounding box center [312, 484] width 18 height 18
click at [317, 455] on div "Jump to Asset" at bounding box center [307, 460] width 54 height 13
click at [317, 449] on span "play_circle_outline" at bounding box center [312, 452] width 18 height 18
click at [311, 485] on span "play_circle_outline" at bounding box center [312, 484] width 18 height 18
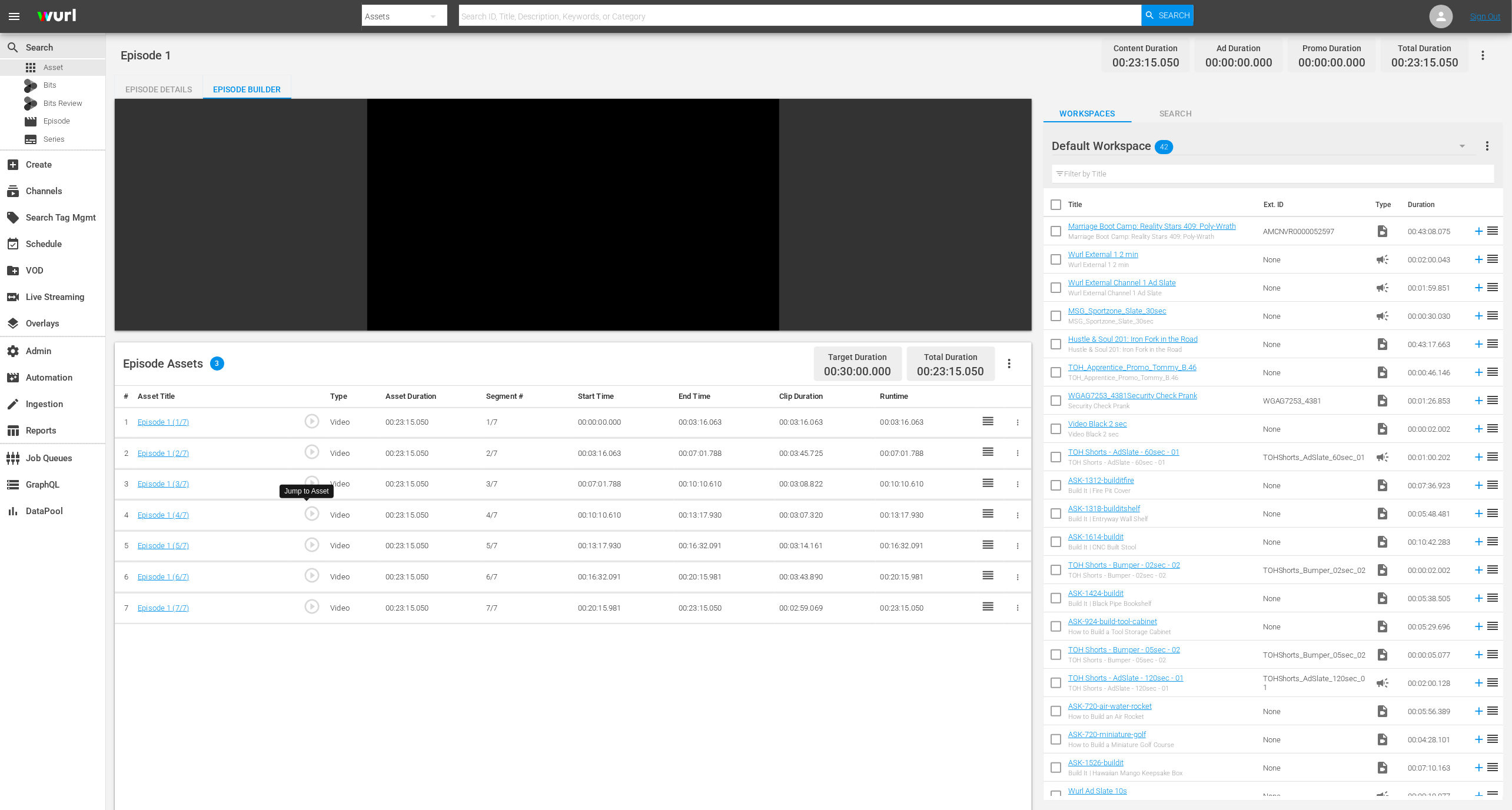
click at [311, 516] on span "play_circle_outline" at bounding box center [312, 514] width 18 height 18
click at [311, 517] on span "play_circle_outline" at bounding box center [312, 514] width 18 height 18
drag, startPoint x: 738, startPoint y: 487, endPoint x: 679, endPoint y: 487, distance: 59.0
click at [679, 487] on td "00:10:10.610" at bounding box center [724, 485] width 101 height 31
copy td "00:10:10.610"
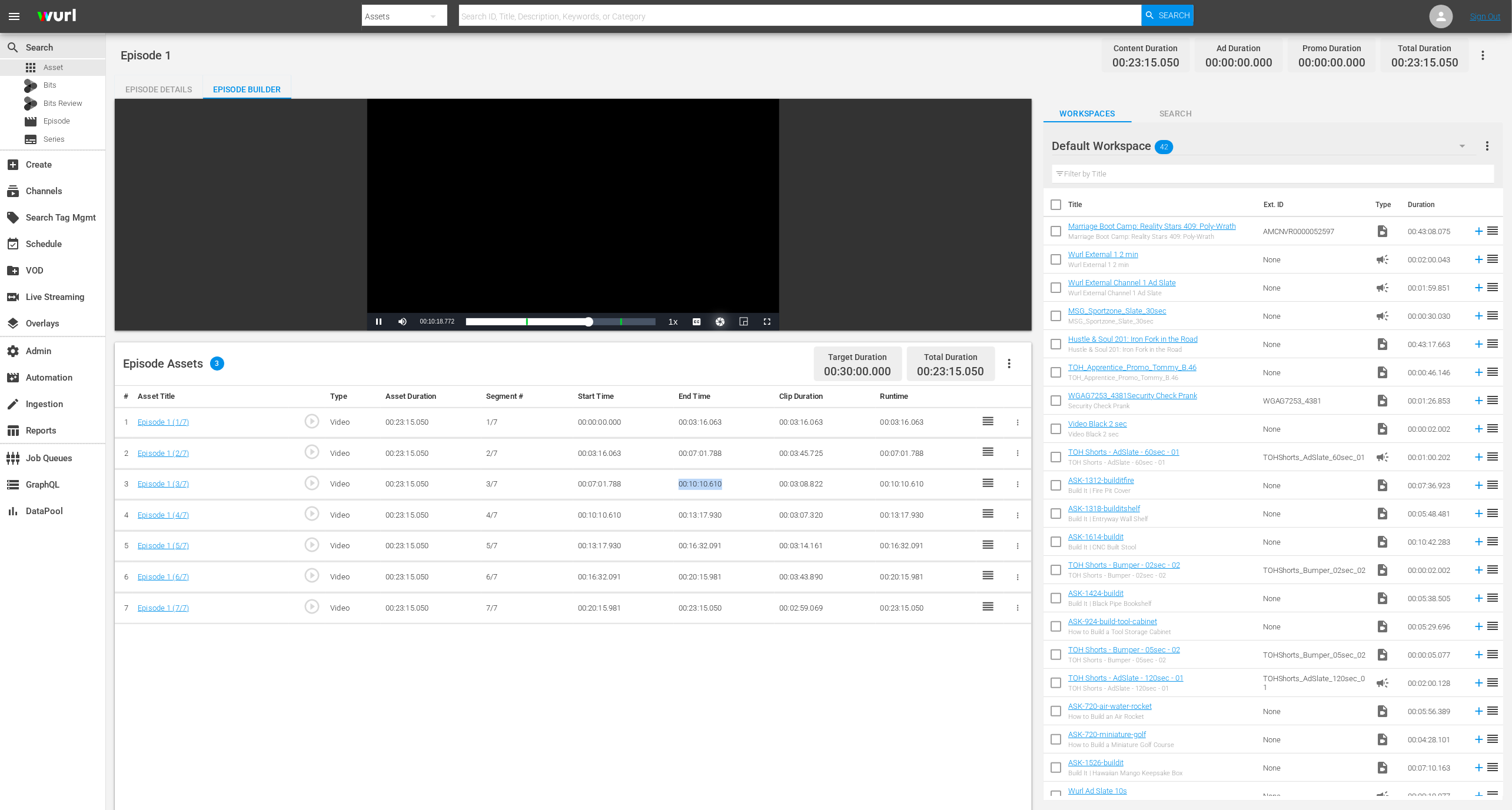
click at [717, 319] on button "Video Player" at bounding box center [720, 322] width 23 height 18
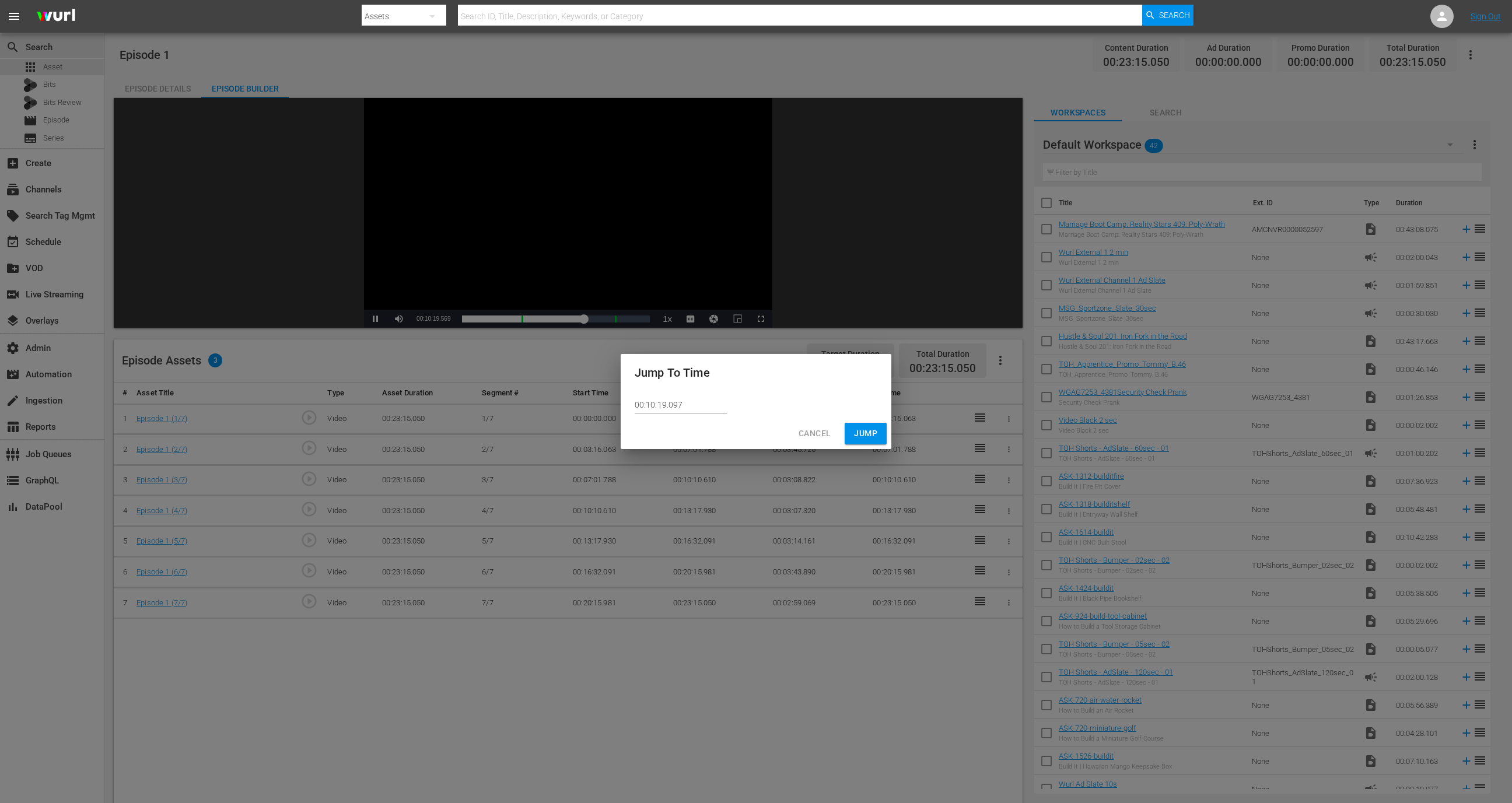
click at [690, 401] on input "00:10:19.097" at bounding box center [681, 405] width 92 height 18
paste input "0.610"
type input "00:10:00.610"
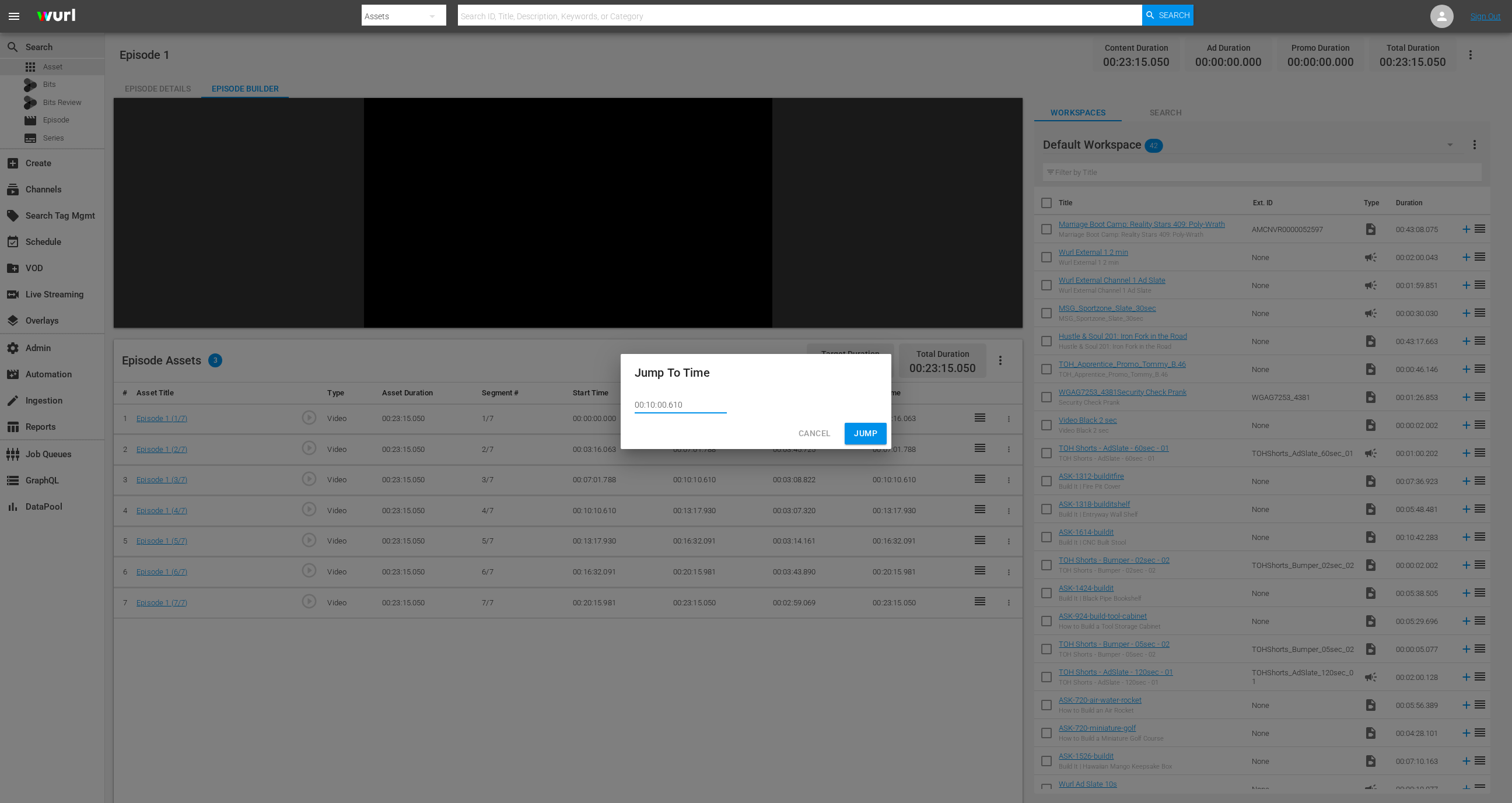
click at [869, 429] on span "Jump" at bounding box center [866, 433] width 23 height 14
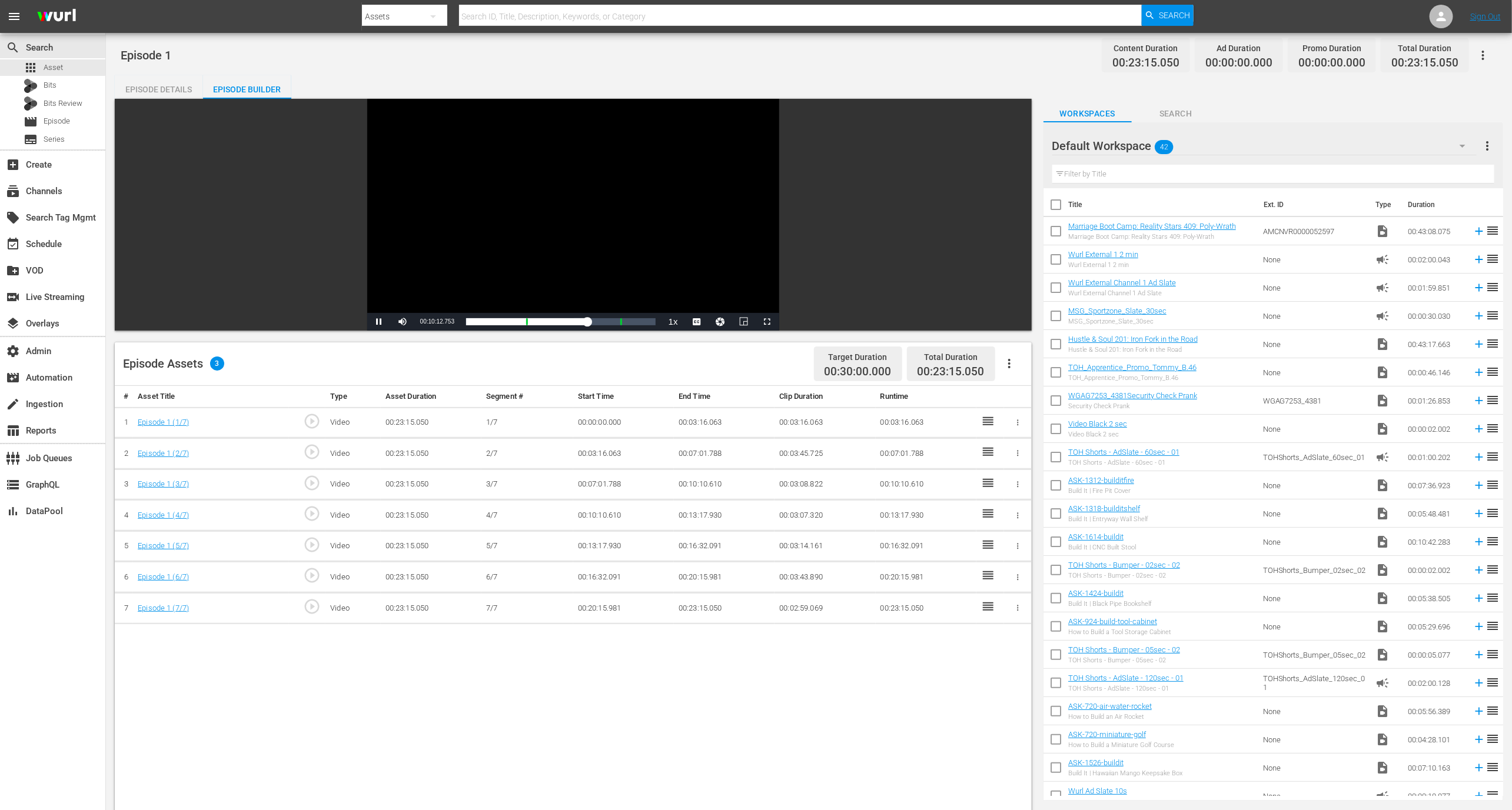
click at [316, 518] on span "play_circle_outline" at bounding box center [312, 514] width 18 height 18
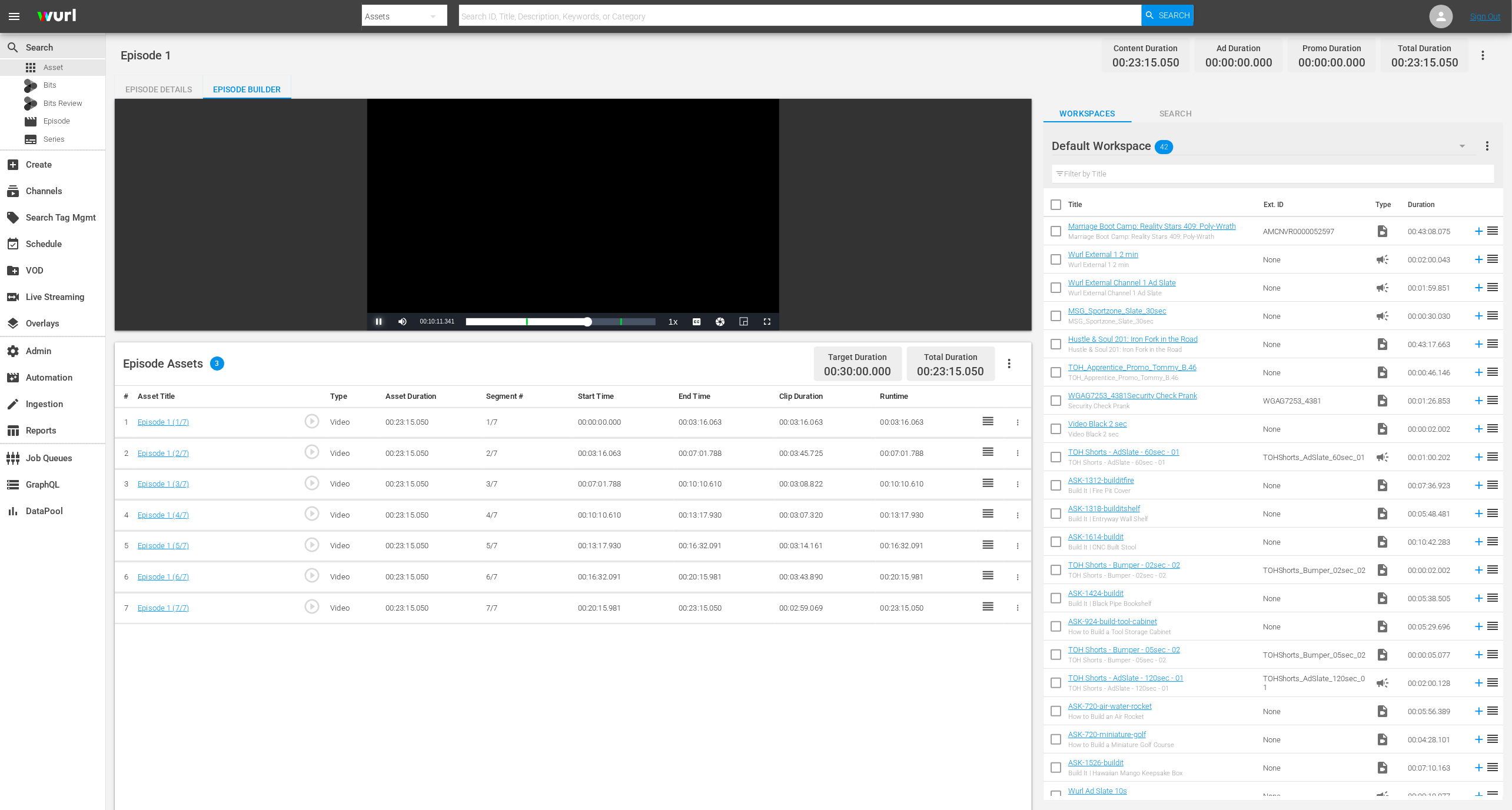
click at [379, 322] on span "Video Player" at bounding box center [379, 322] width 0 height 0
click at [182, 95] on div "Episode Details" at bounding box center [158, 89] width 89 height 29
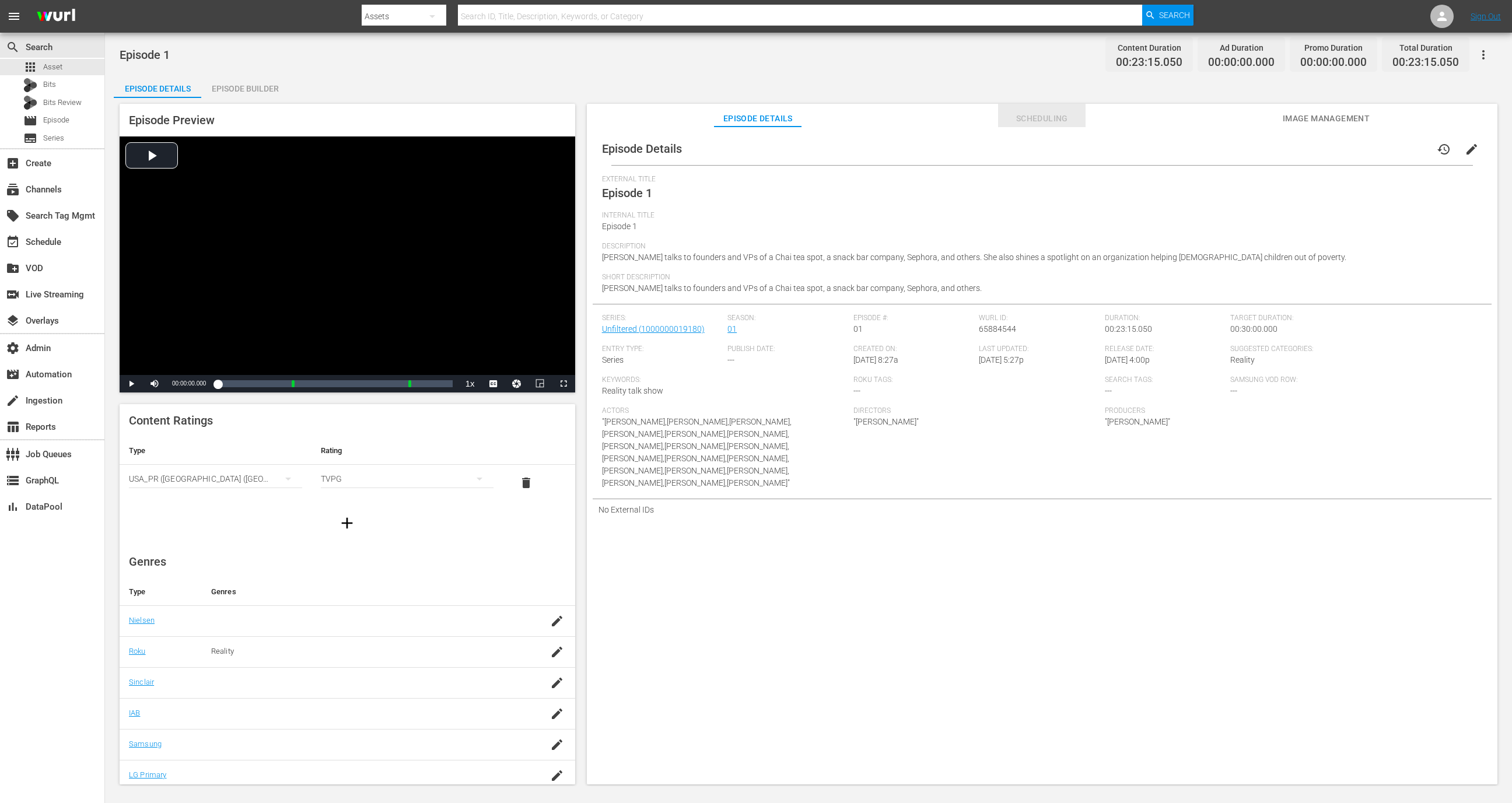
click at [1042, 121] on span "Scheduling" at bounding box center [1041, 119] width 88 height 14
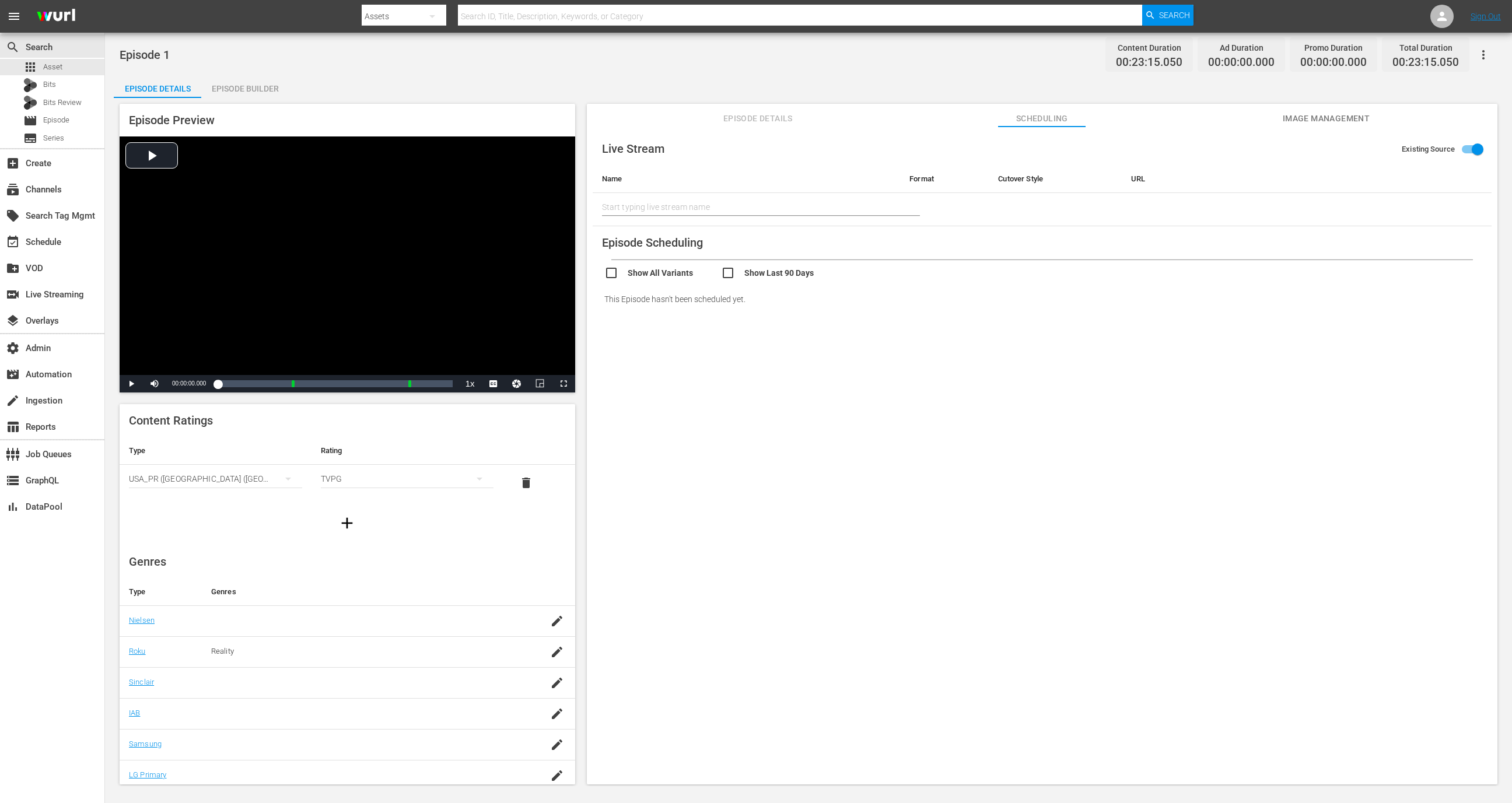
click at [751, 133] on div "Live Stream Existing Source Name Format Cutover Style URL Start typing live str…" at bounding box center [1042, 179] width 899 height 94
click at [751, 128] on div "Live Stream Existing Source Name Format Cutover Style URL Start typing live str…" at bounding box center [1041, 461] width 910 height 669
click at [731, 115] on span "Episode Details" at bounding box center [758, 119] width 88 height 14
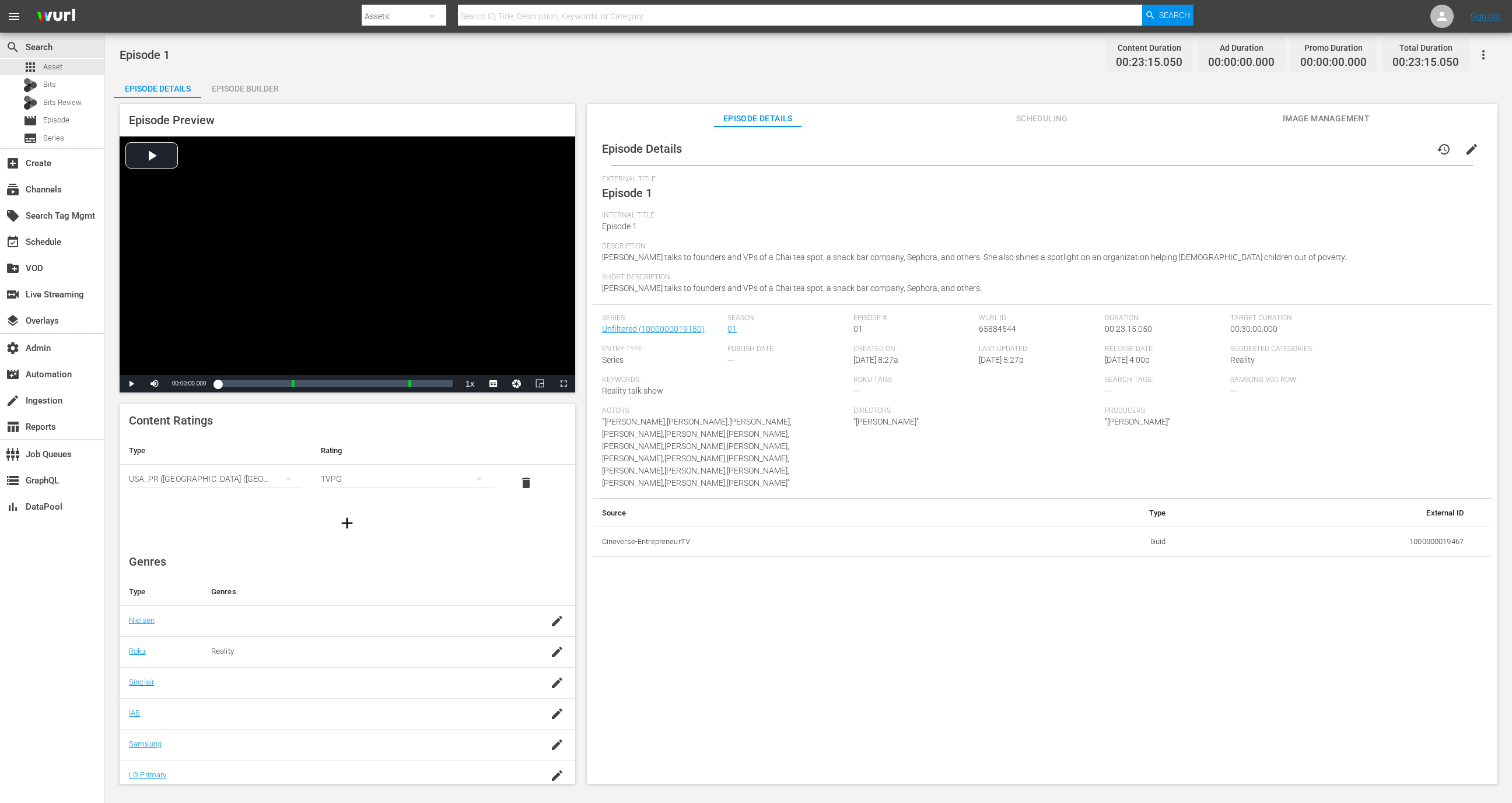
click at [245, 84] on div "Episode Builder" at bounding box center [245, 89] width 88 height 28
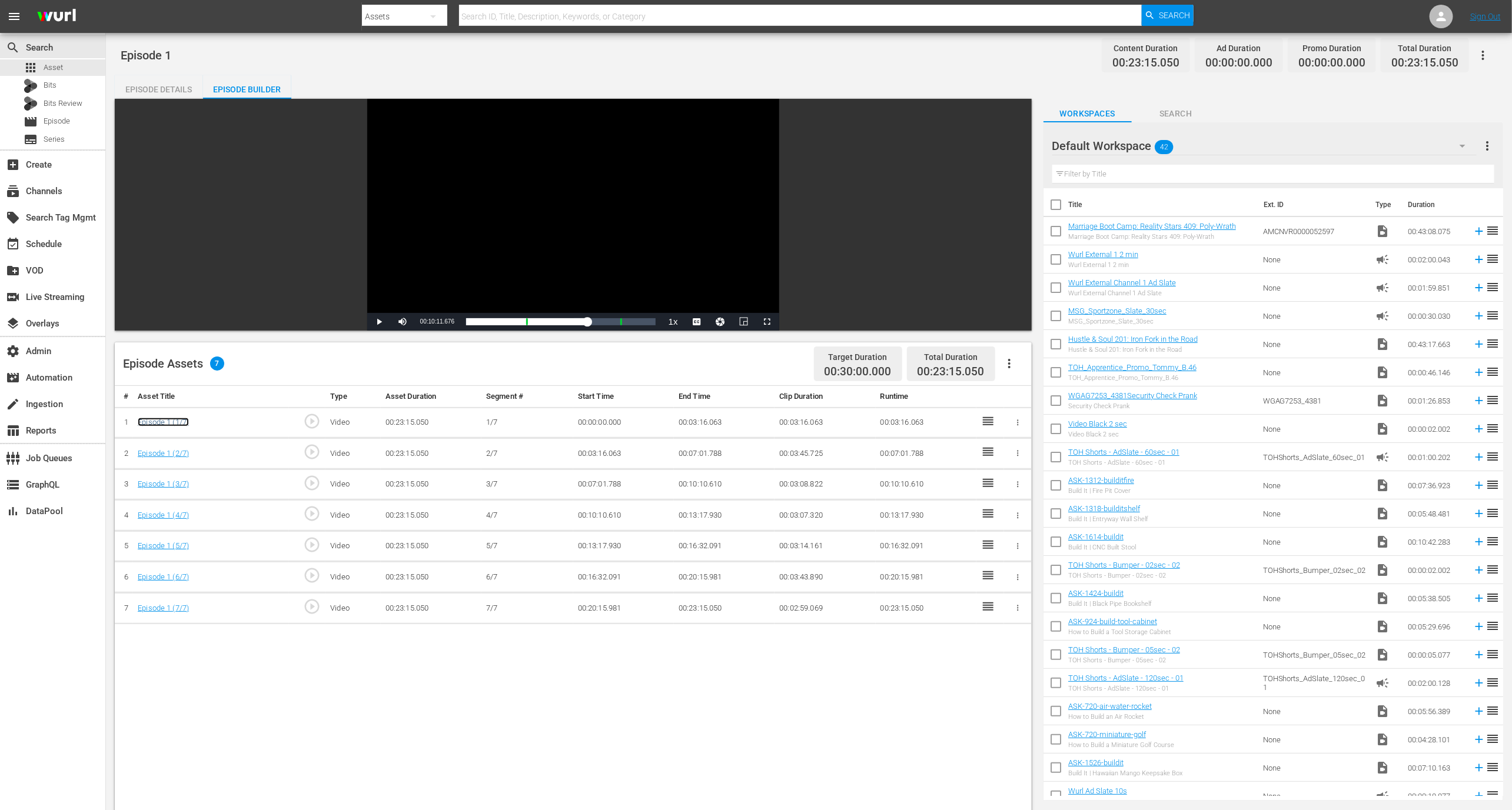
click at [173, 426] on link "Episode 1 (1/7)" at bounding box center [163, 422] width 51 height 9
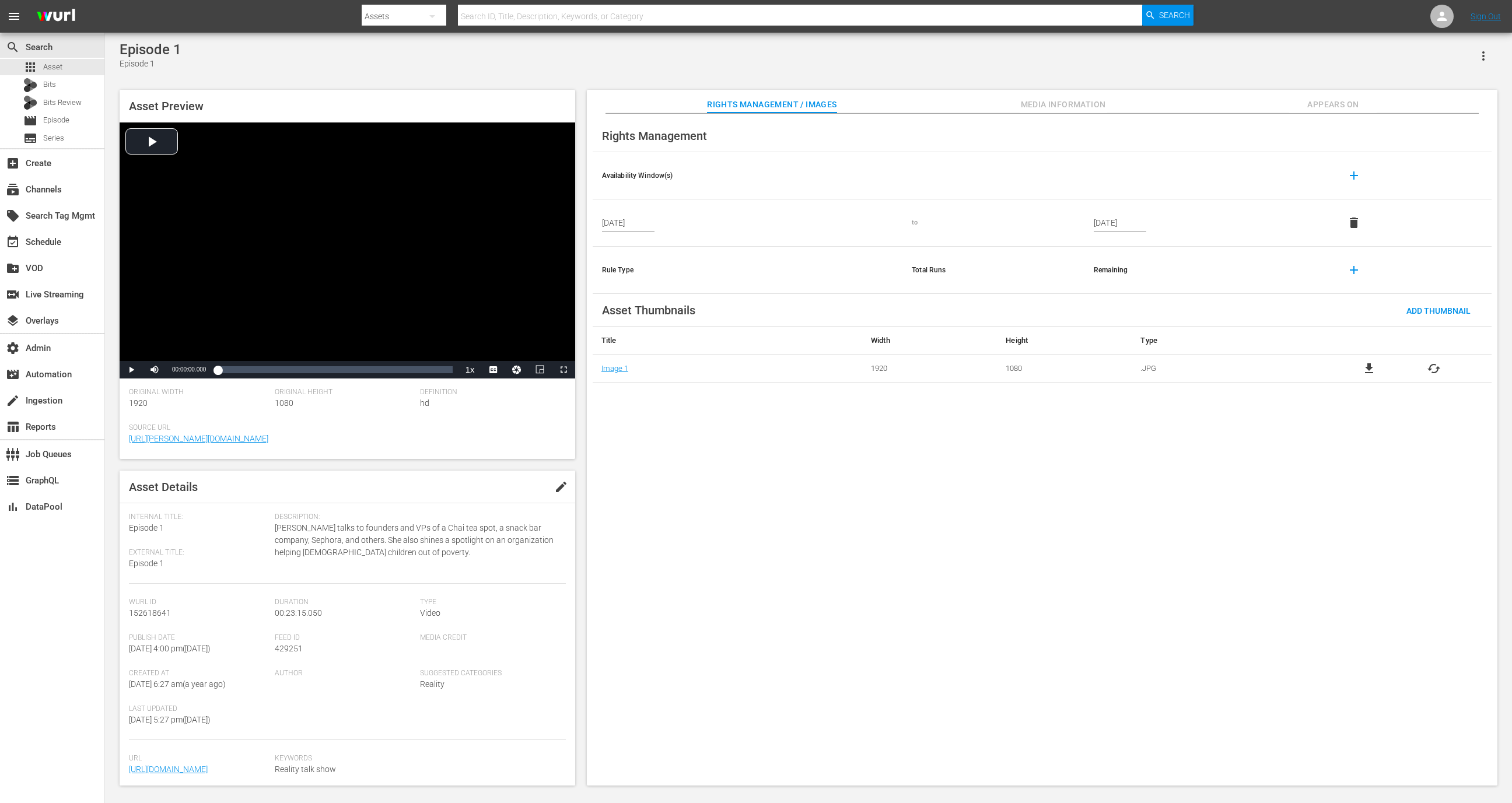
click at [1057, 108] on span "Media Information" at bounding box center [1064, 105] width 88 height 14
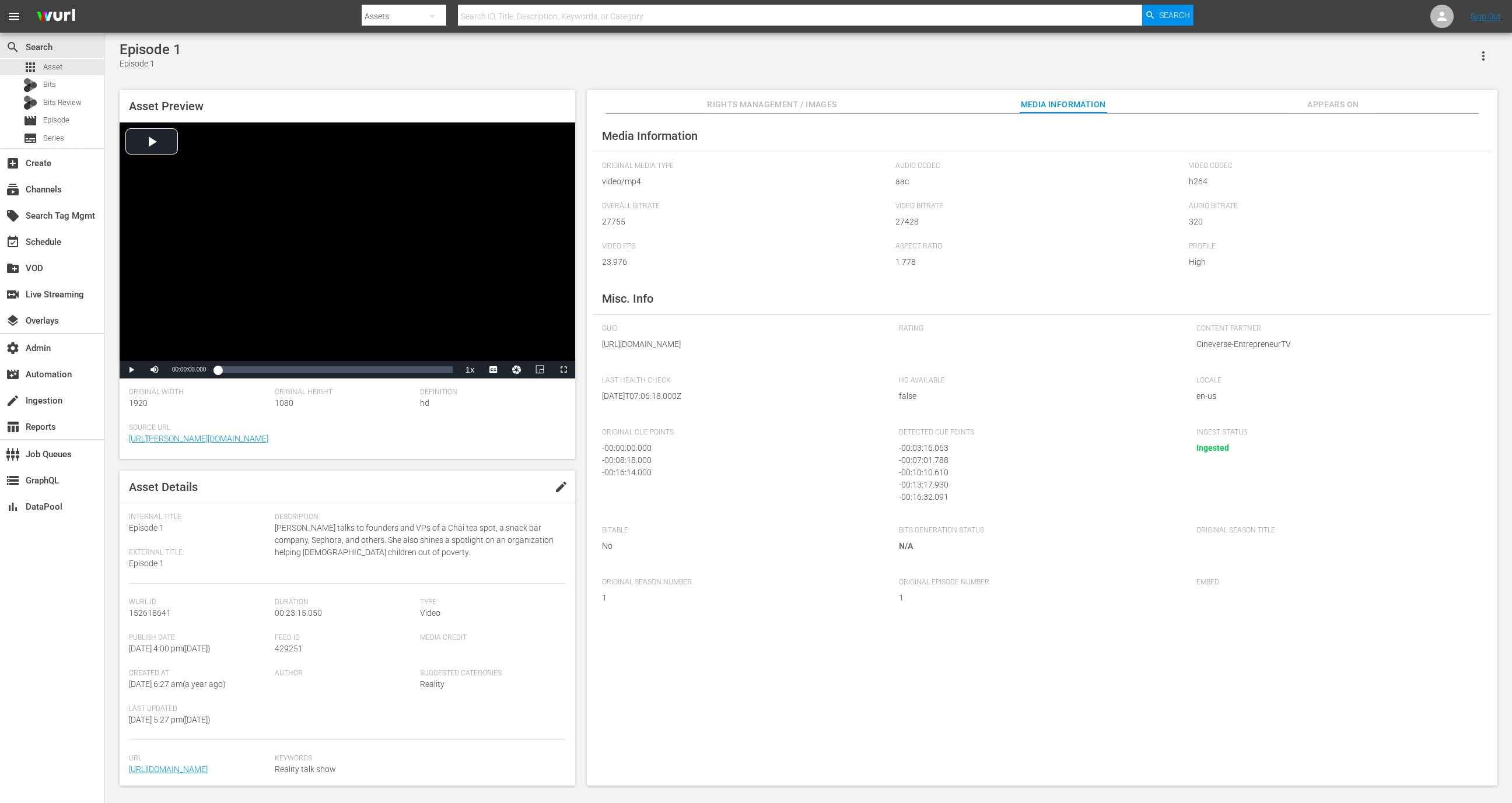
click at [1349, 115] on div "Media Information Original Media Type video/mp4 Audio Codec aac Video Codec h26…" at bounding box center [1041, 449] width 910 height 673
click at [1345, 107] on span "Appears On" at bounding box center [1333, 105] width 88 height 14
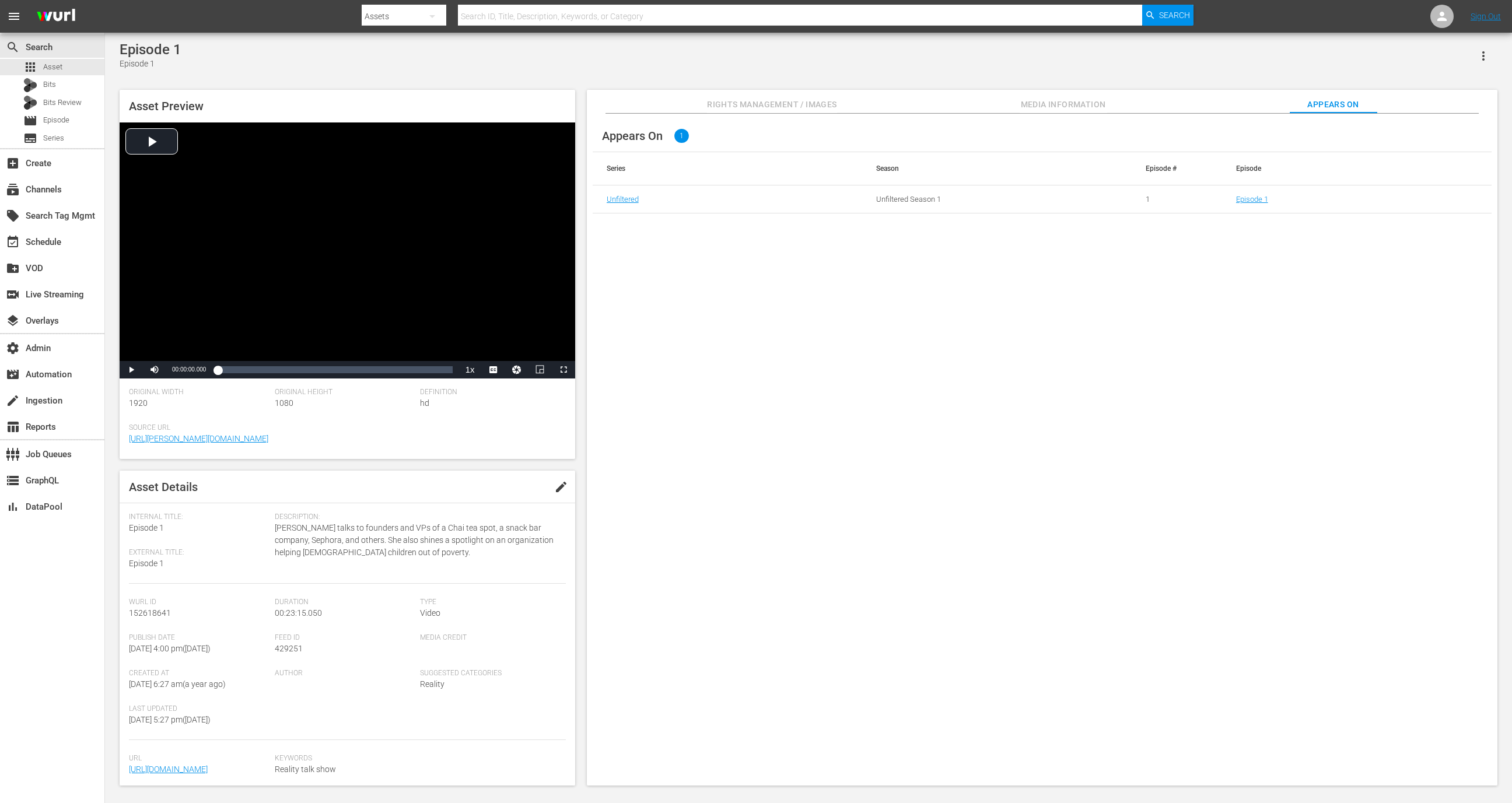
click at [799, 108] on span "Rights Management / Images" at bounding box center [772, 105] width 129 height 14
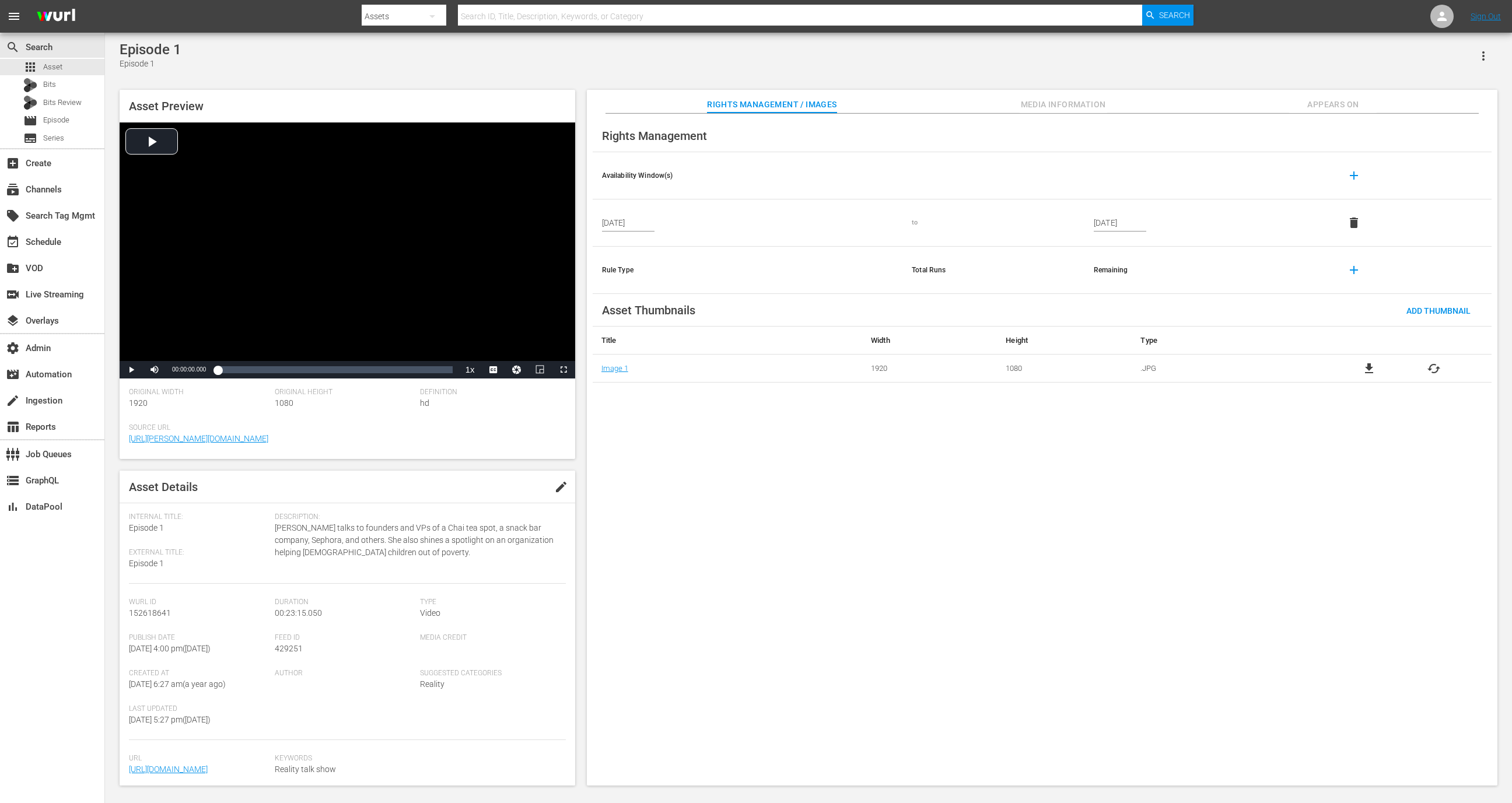
click at [1286, 126] on div "Rights Management" at bounding box center [1042, 136] width 899 height 33
click at [1321, 104] on span "Appears On" at bounding box center [1333, 105] width 88 height 14
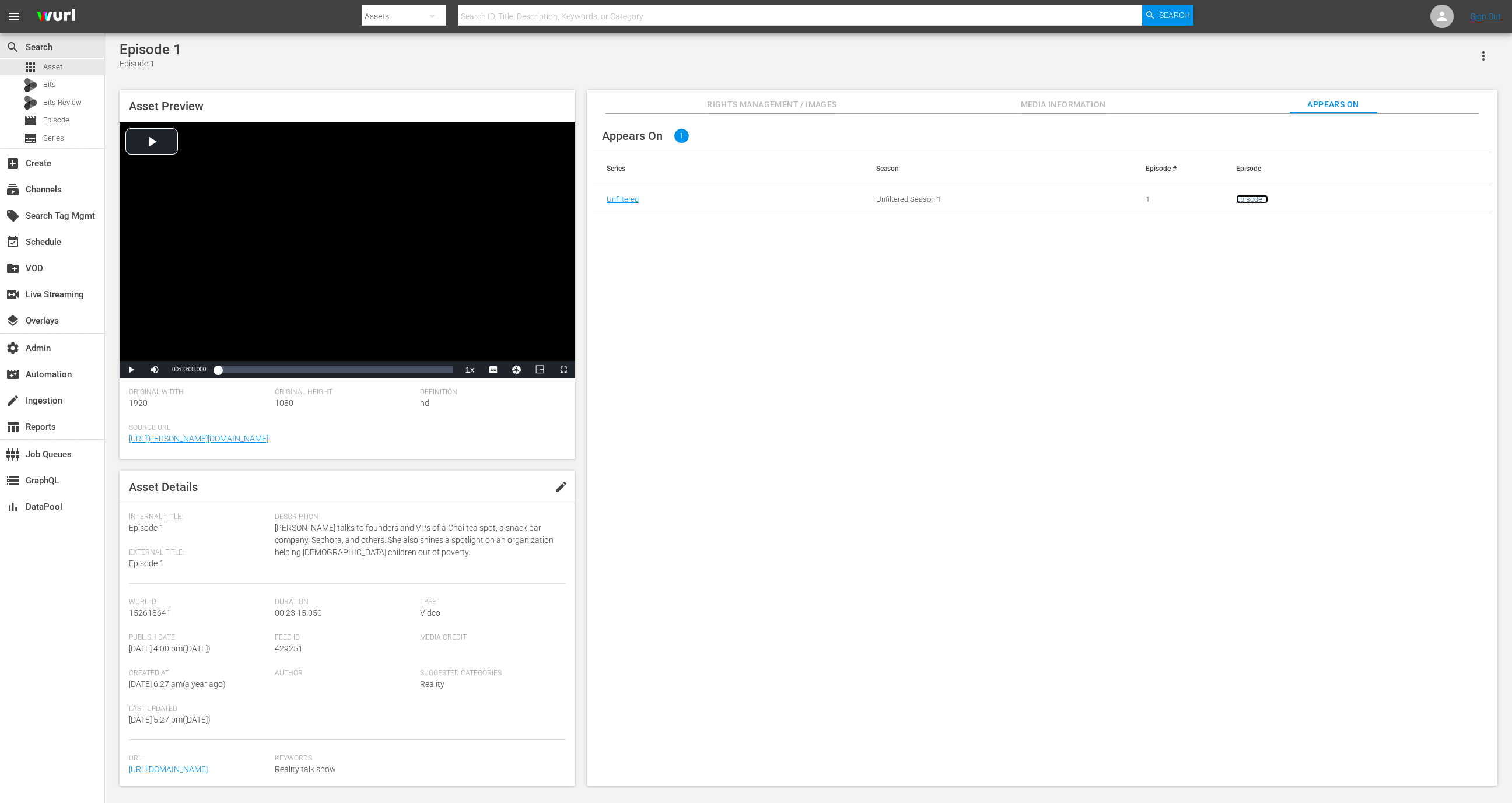
click at [1250, 197] on link "Episode 1" at bounding box center [1252, 199] width 32 height 9
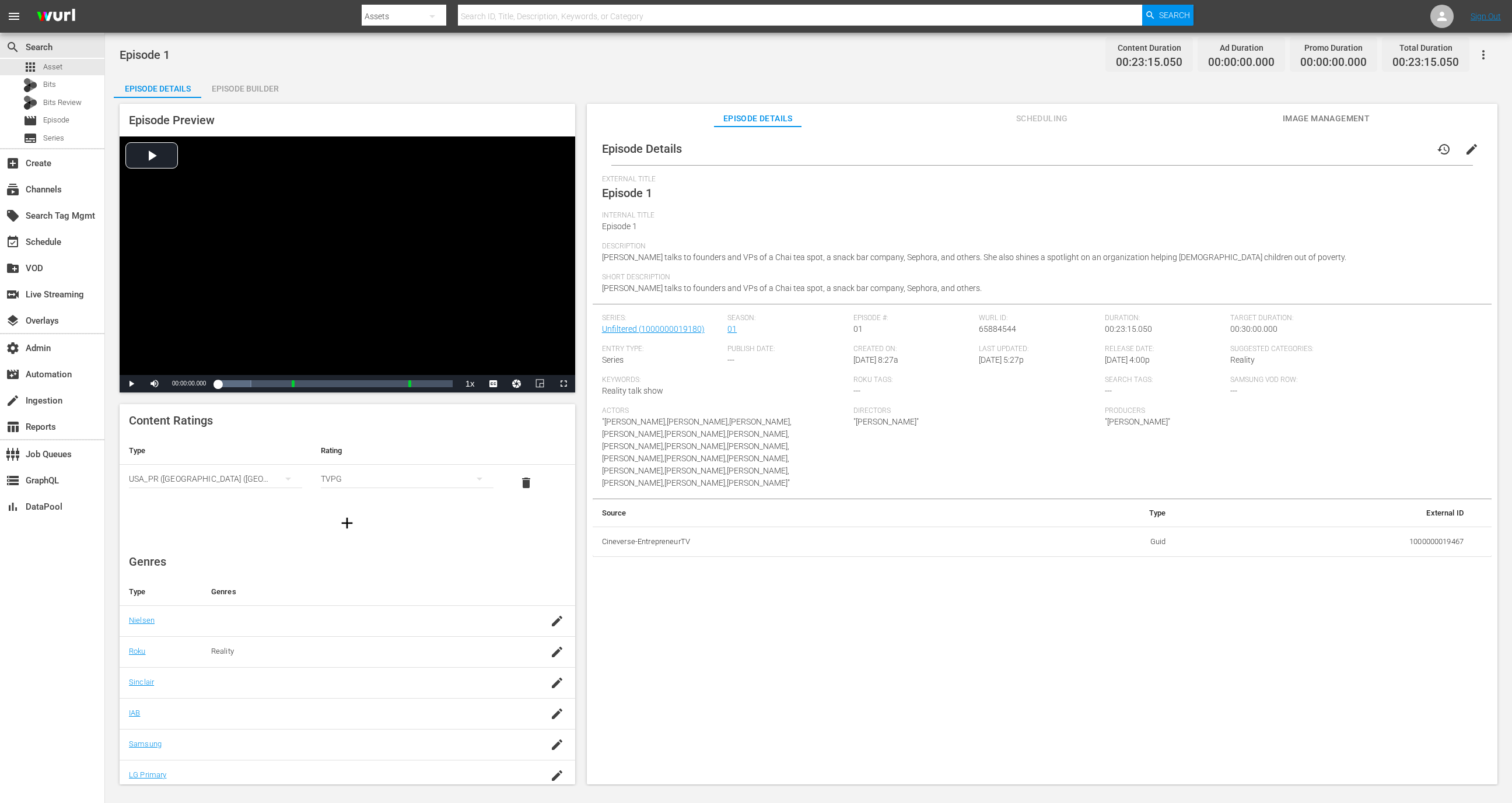
click at [230, 83] on div "Episode Builder" at bounding box center [245, 89] width 88 height 28
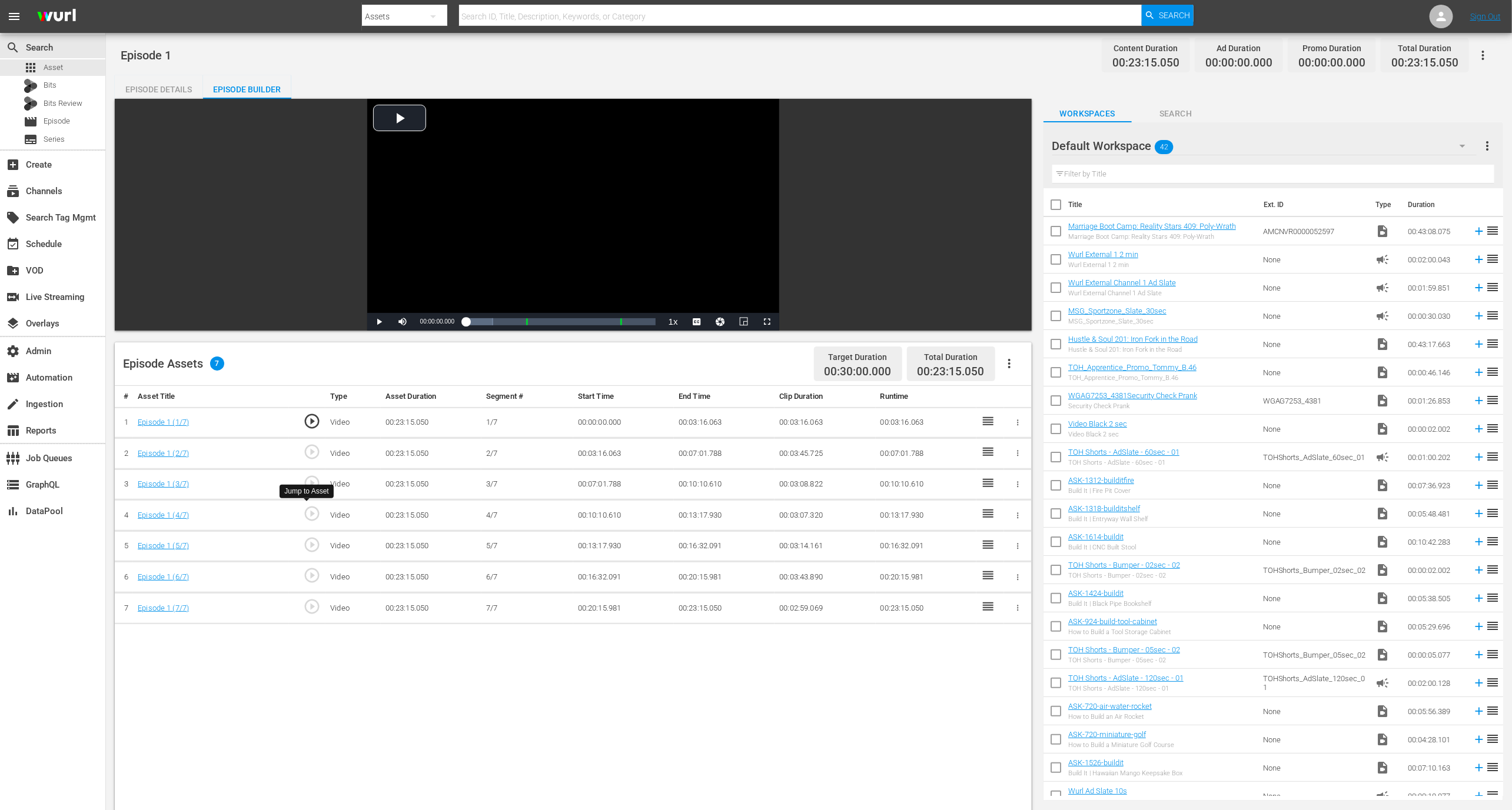
click at [314, 512] on span "play_circle_outline" at bounding box center [312, 514] width 18 height 18
click at [440, 257] on div "Video Player" at bounding box center [573, 207] width 412 height 215
click at [313, 518] on span "play_circle_outline" at bounding box center [312, 514] width 18 height 18
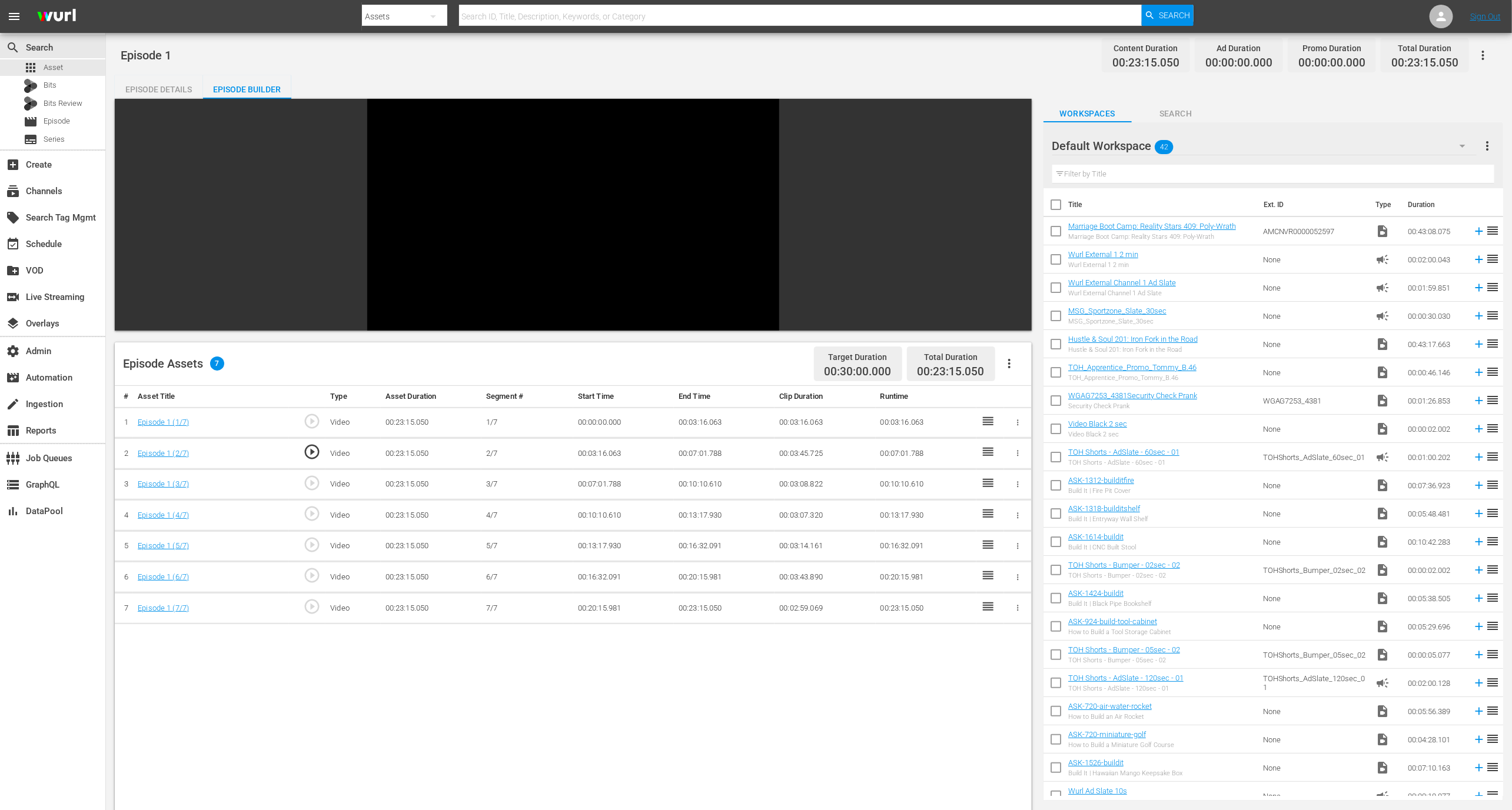
click at [316, 544] on span "play_circle_outline" at bounding box center [312, 545] width 18 height 18
click at [317, 544] on span "play_circle_outline" at bounding box center [312, 545] width 18 height 18
click at [314, 581] on span "play_circle_outline" at bounding box center [312, 576] width 18 height 18
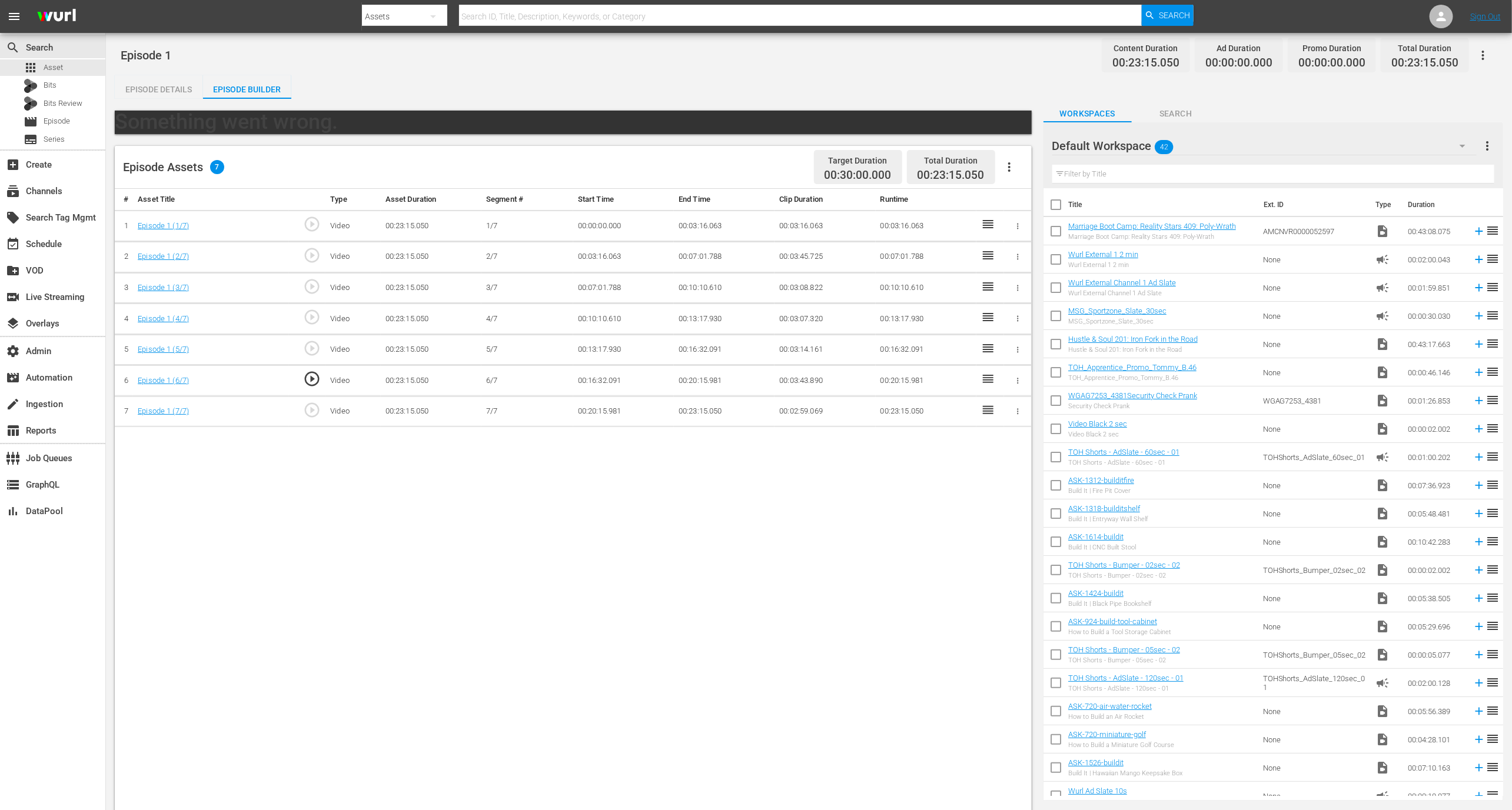
click at [308, 374] on span "play_circle_outline" at bounding box center [312, 379] width 18 height 18
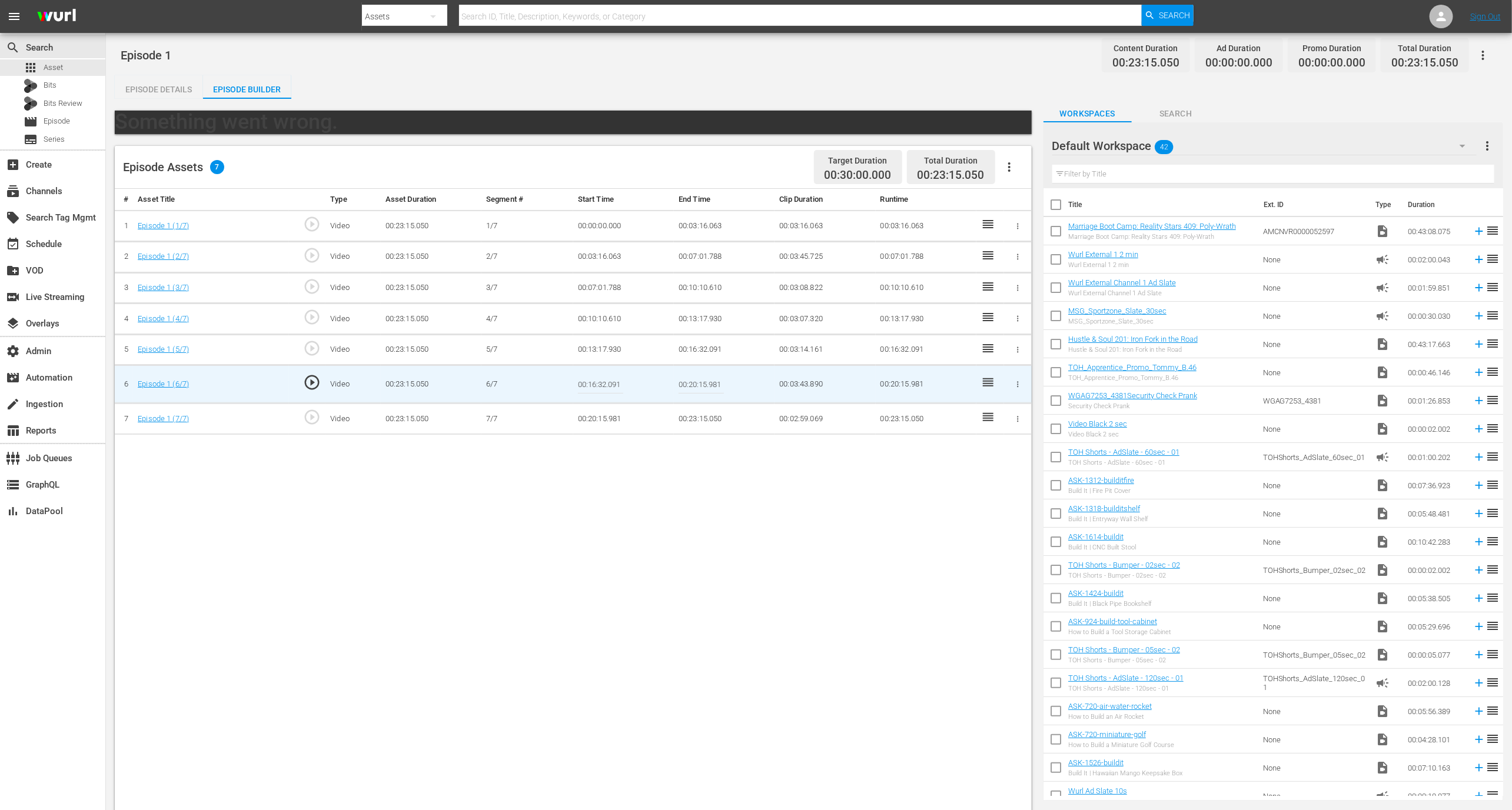
click at [316, 418] on span "play_circle_outline" at bounding box center [312, 418] width 18 height 18
click at [316, 413] on span "play_circle_outline" at bounding box center [312, 418] width 18 height 18
click at [685, 460] on div "# Asset Title Type Asset Duration Segment # Start Time End Time Clip Duration R…" at bounding box center [572, 550] width 916 height 722
click at [996, 158] on button "button" at bounding box center [1009, 167] width 29 height 29
click at [1027, 177] on div "Edit Cue Points" at bounding box center [1045, 172] width 80 height 29
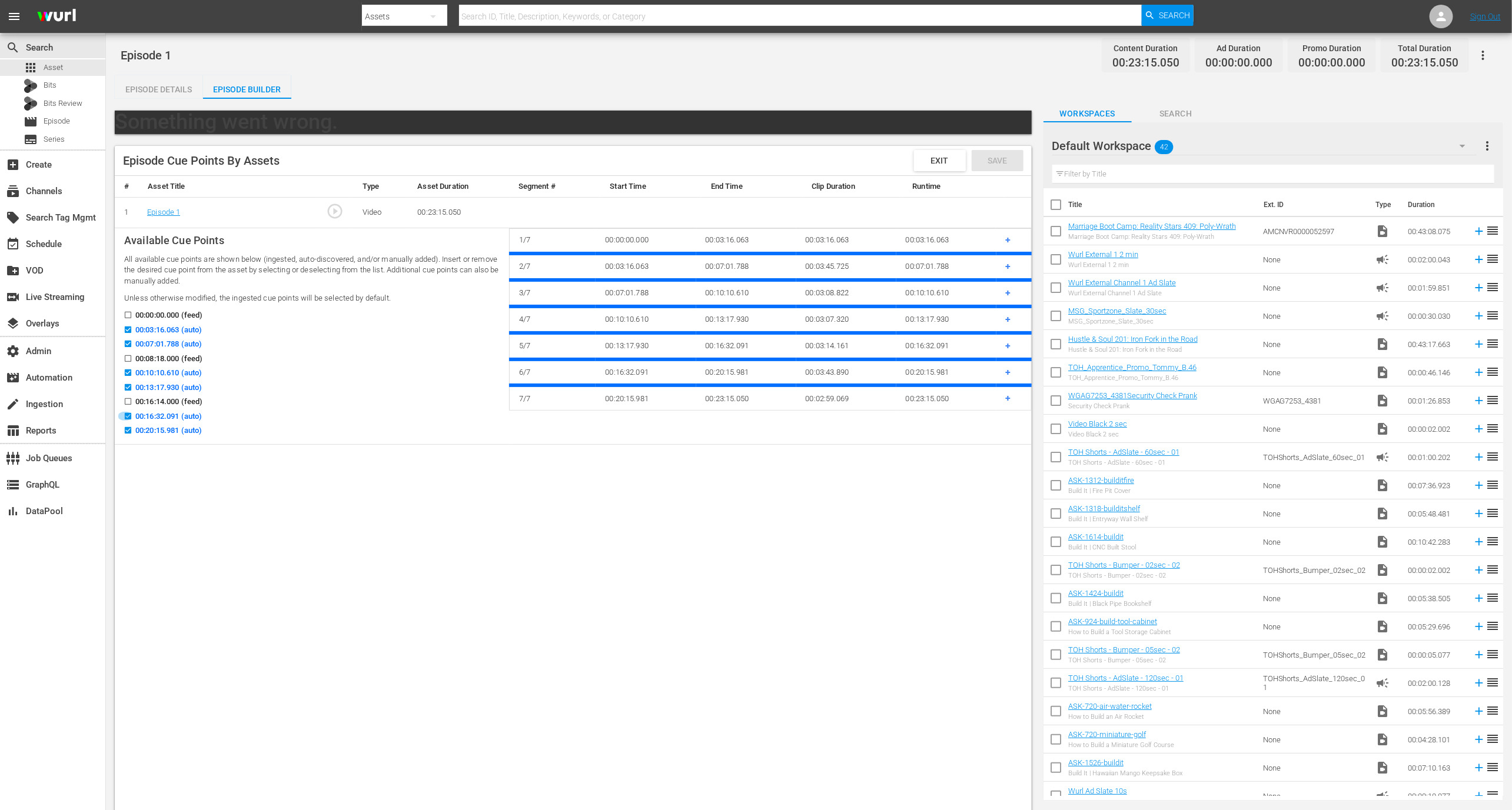
click at [129, 414] on input "00:16:32.091 (auto)" at bounding box center [125, 418] width 14 height 9
checkbox input "false"
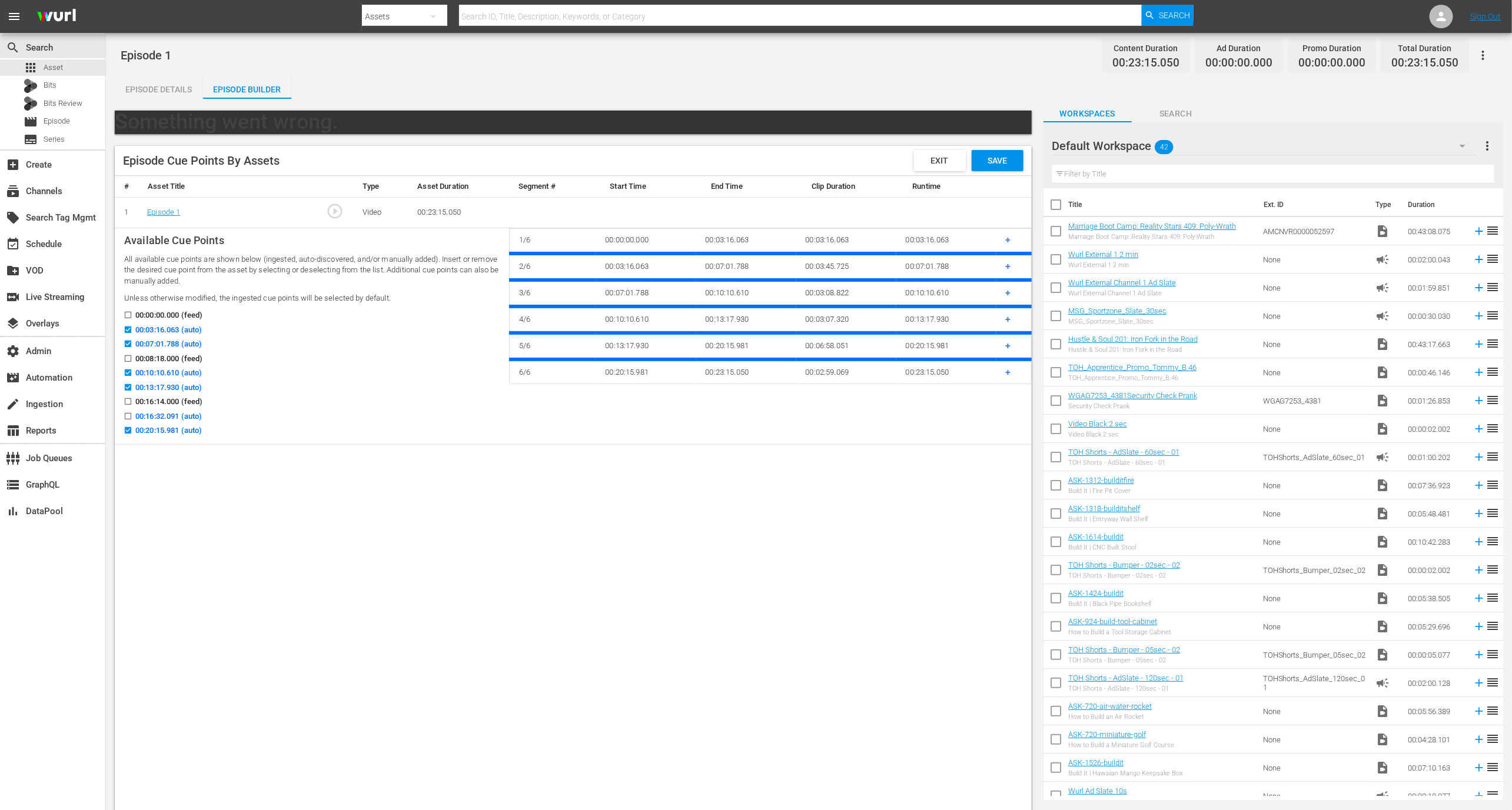
click at [129, 425] on label "00:20:15.981 (auto)" at bounding box center [160, 430] width 84 height 12
click at [129, 428] on input "00:20:15.981 (auto)" at bounding box center [125, 433] width 14 height 9
checkbox input "false"
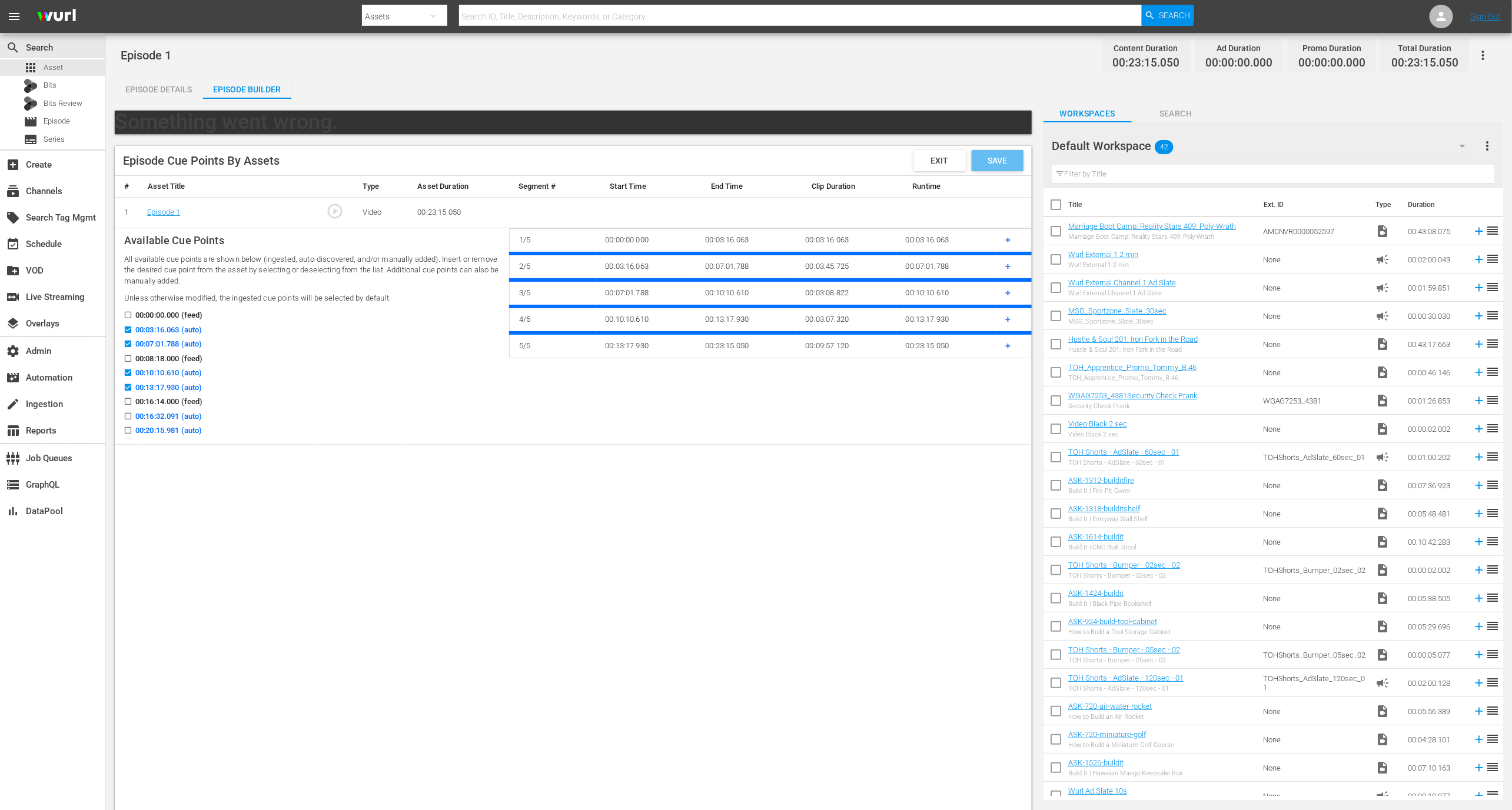
click at [987, 152] on div "Save" at bounding box center [998, 161] width 52 height 21
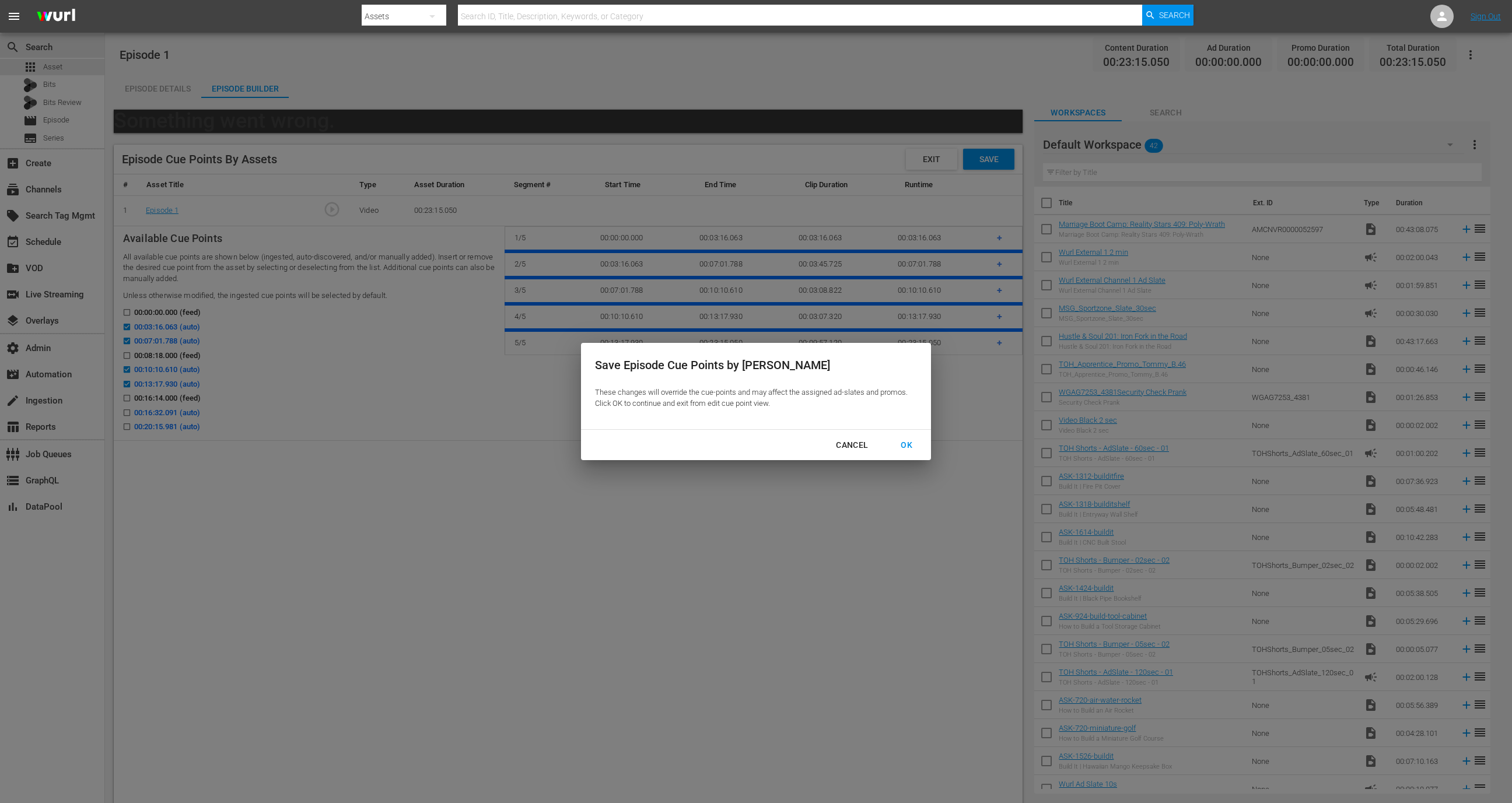
click at [912, 445] on div "OK" at bounding box center [907, 445] width 30 height 14
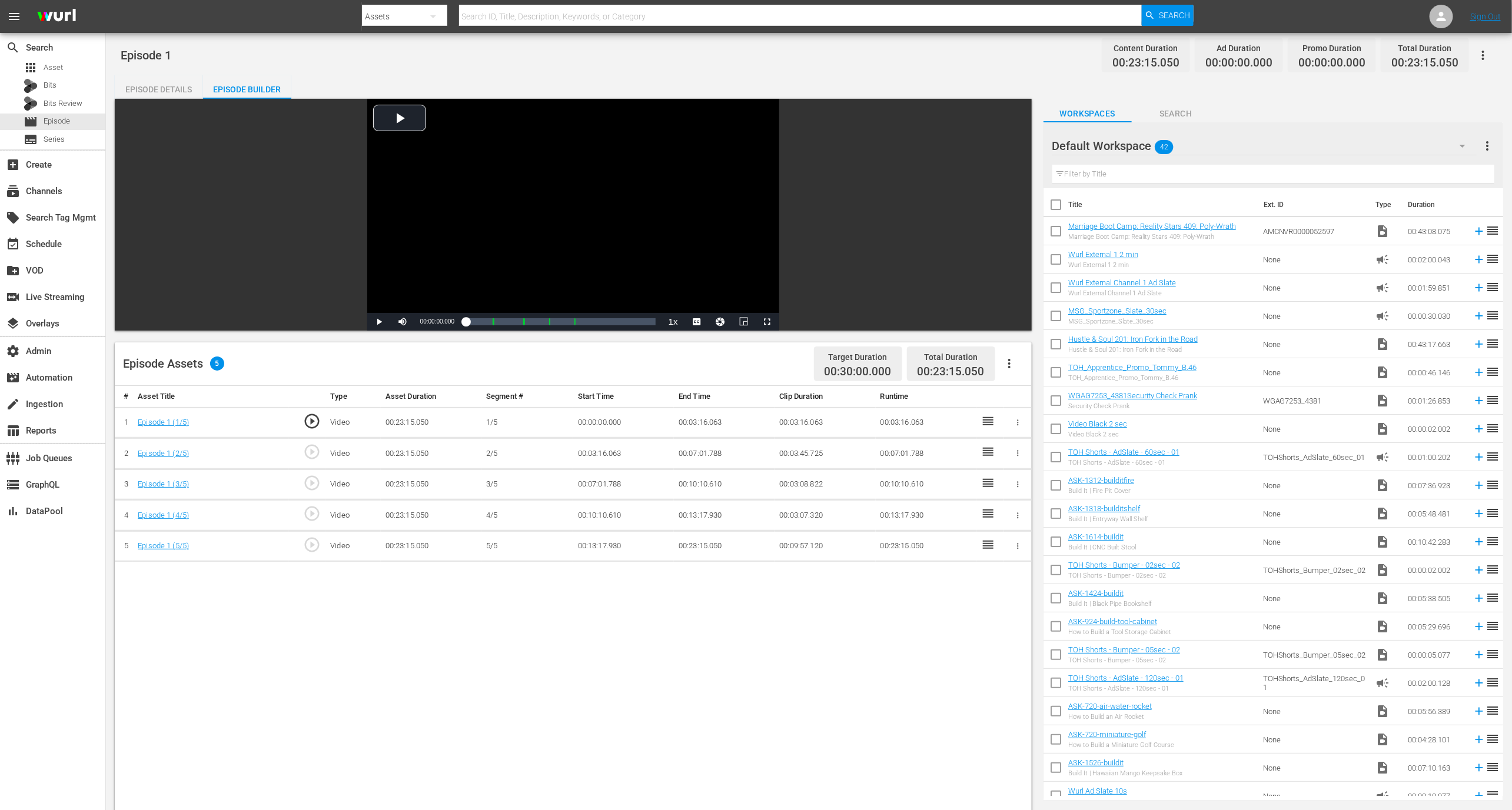
click at [313, 543] on span "play_circle_outline" at bounding box center [312, 545] width 18 height 18
click at [379, 322] on span "Video Player" at bounding box center [379, 322] width 0 height 0
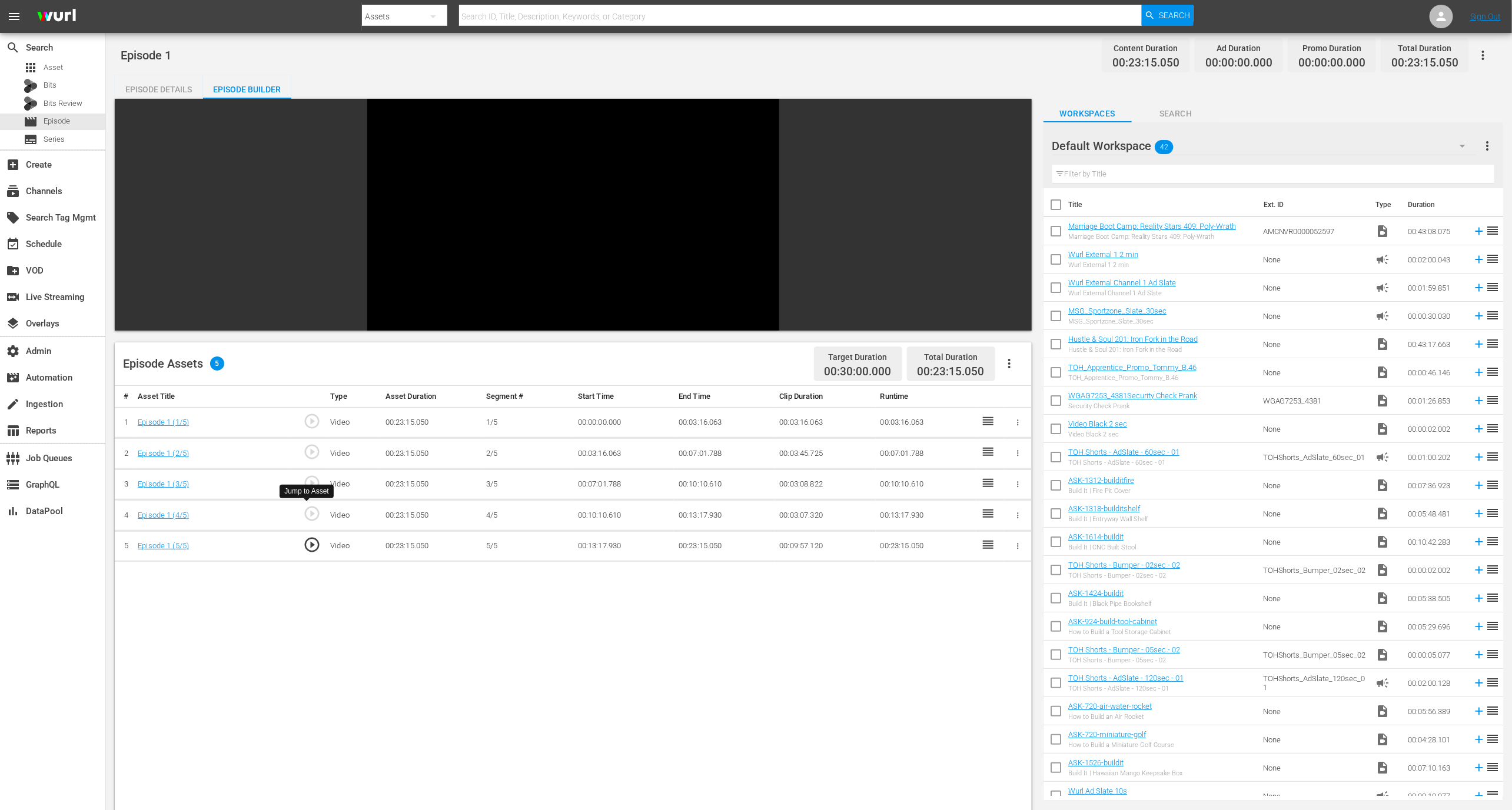
click at [313, 517] on span "play_circle_outline" at bounding box center [312, 514] width 18 height 18
click at [1012, 367] on icon "button" at bounding box center [1009, 364] width 14 height 14
click at [1019, 370] on div "Edit Cue Points" at bounding box center [1045, 368] width 80 height 29
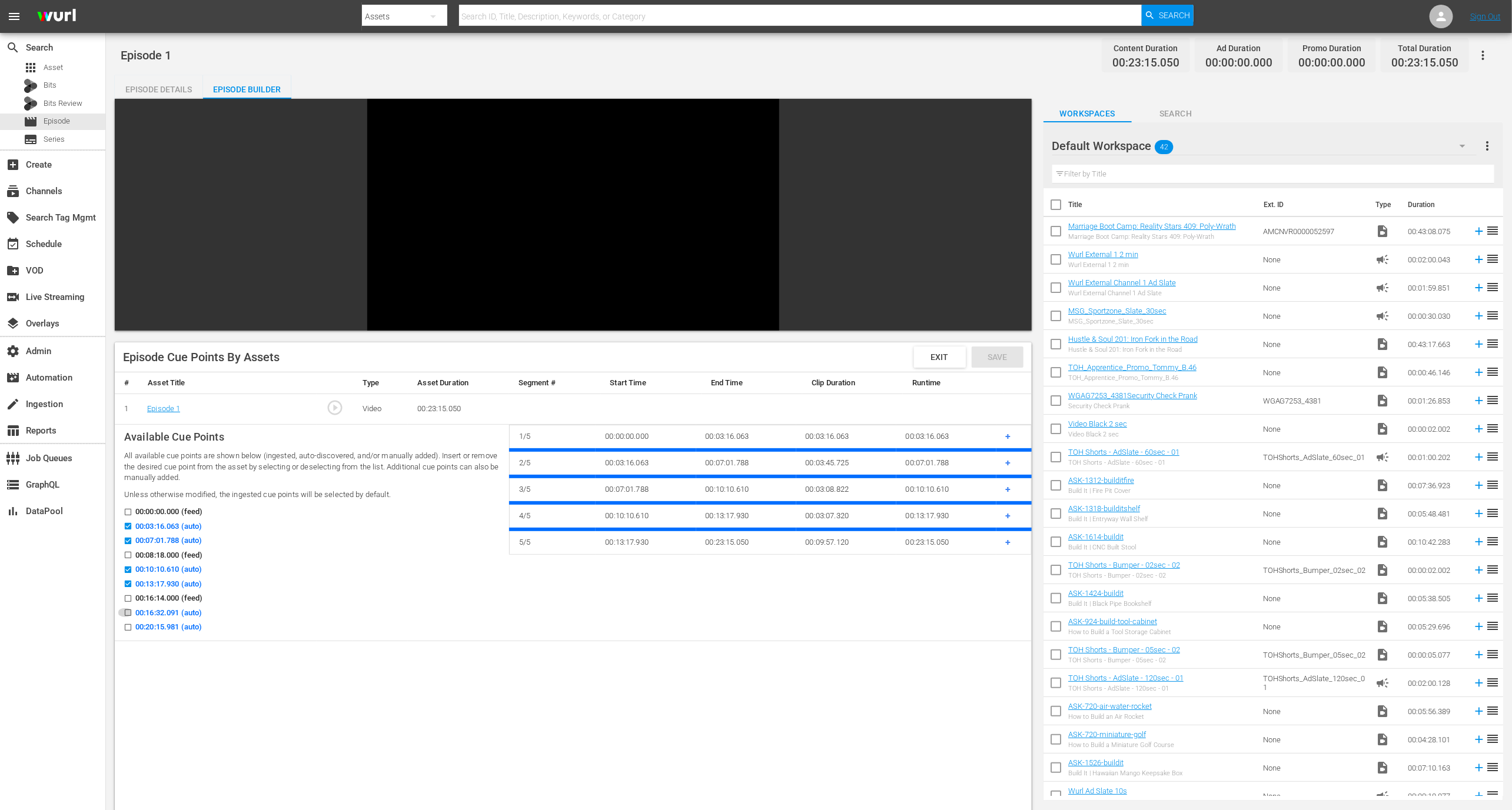
click at [130, 612] on input "00:16:32.091 (auto)" at bounding box center [125, 615] width 14 height 9
checkbox input "true"
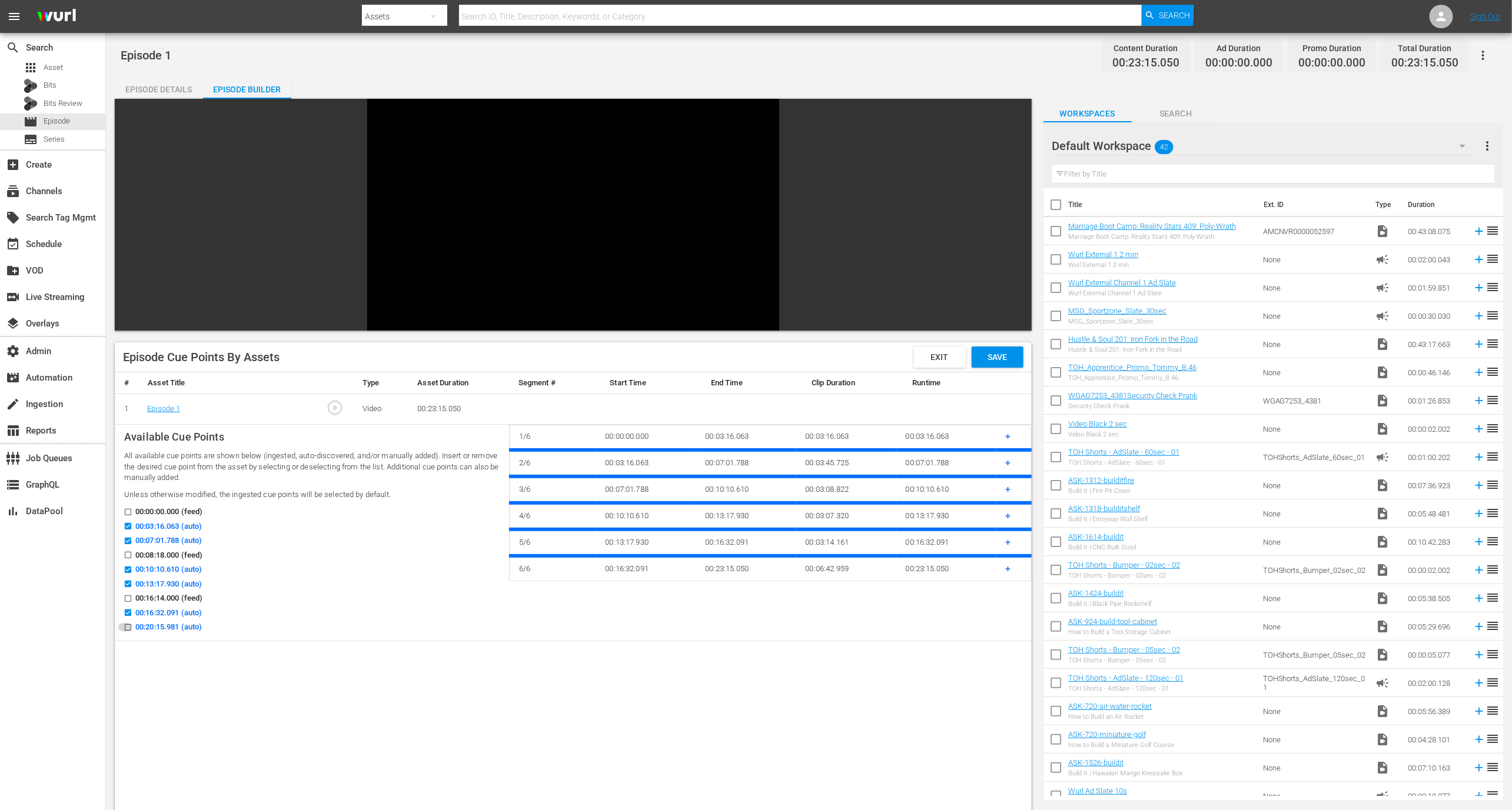
click at [130, 626] on input "00:20:15.981 (auto)" at bounding box center [125, 630] width 14 height 9
checkbox input "true"
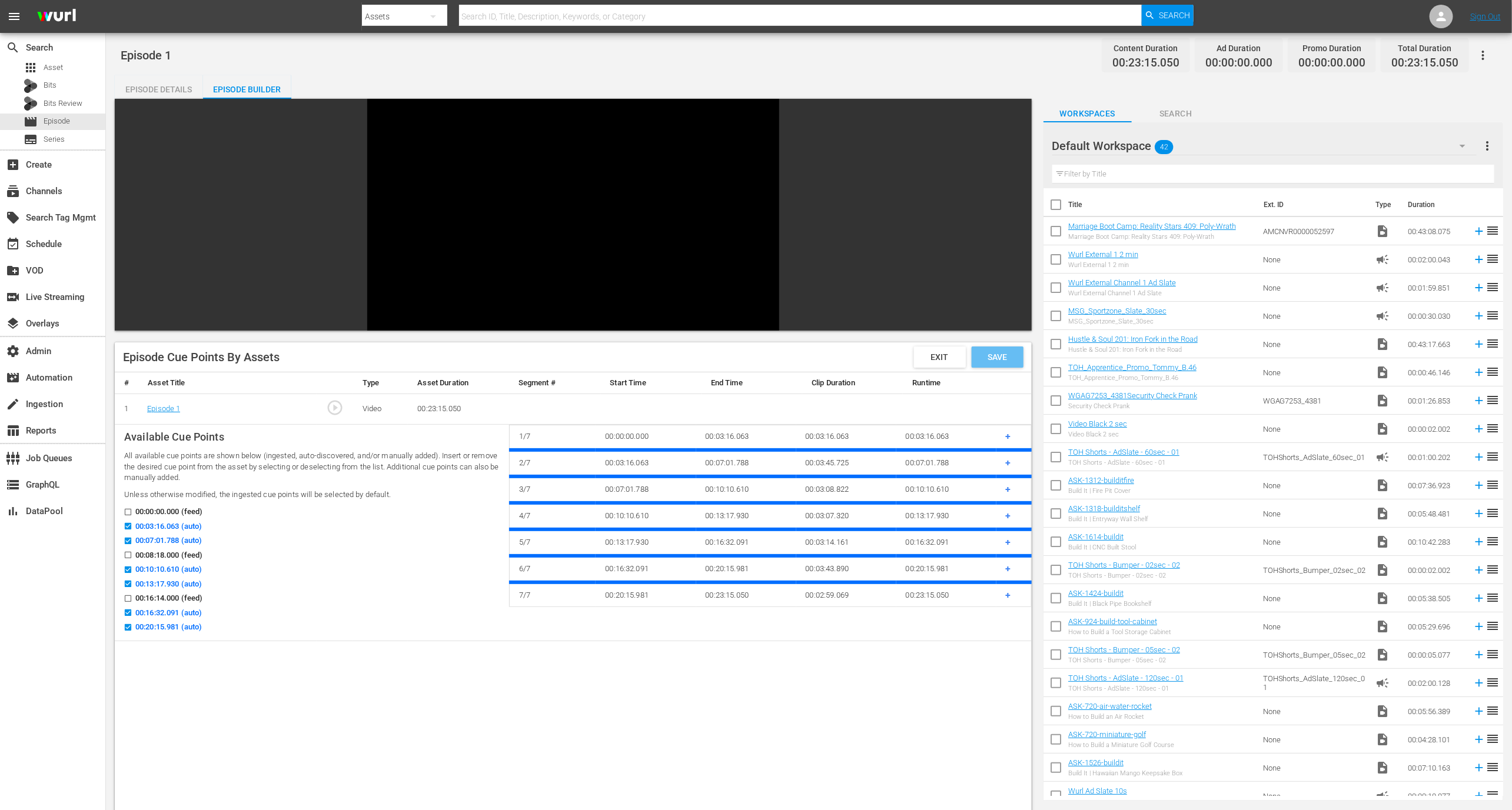
click at [991, 355] on span "Save" at bounding box center [997, 357] width 38 height 10
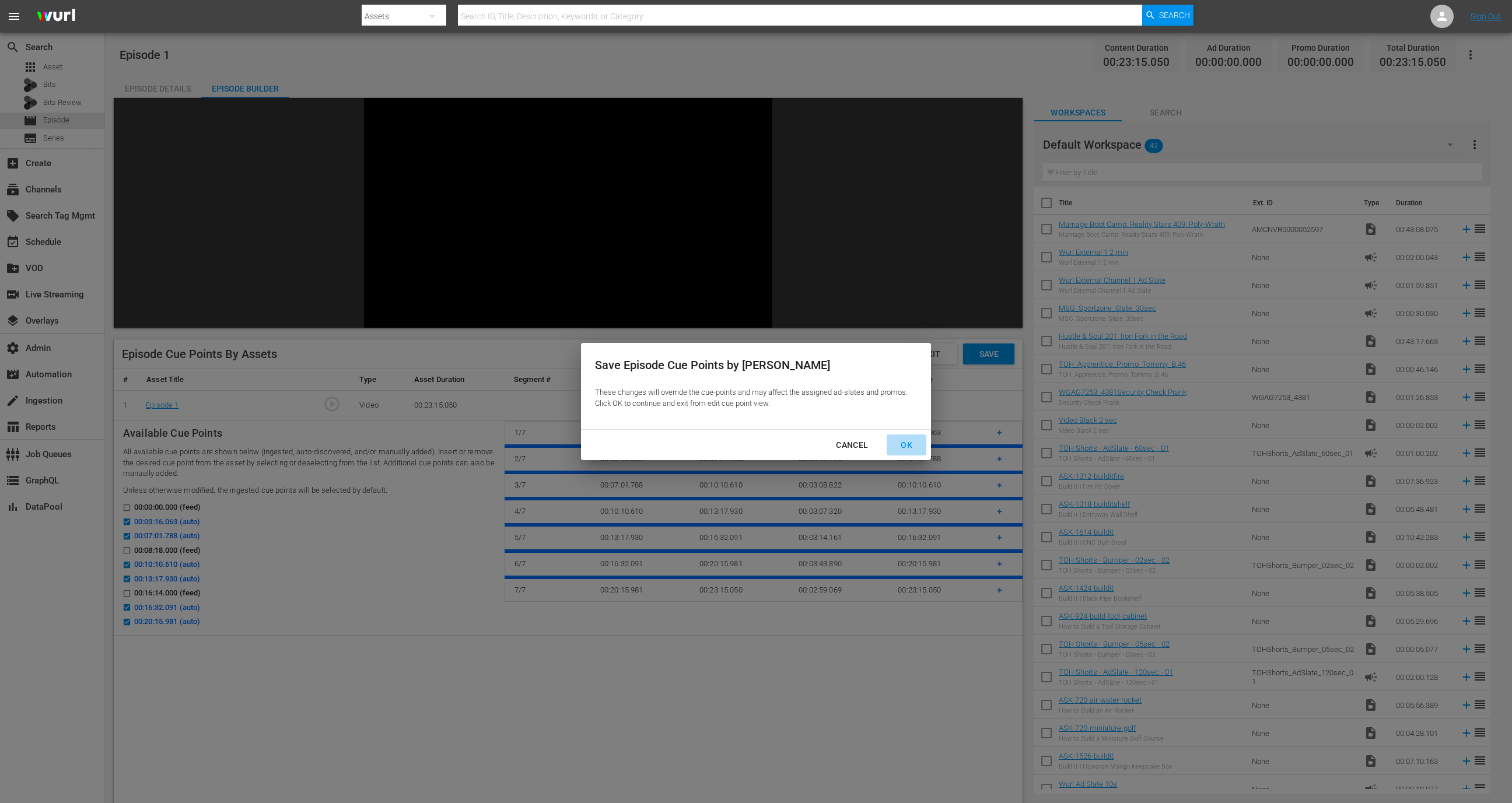
click at [907, 451] on div "OK" at bounding box center [907, 445] width 30 height 14
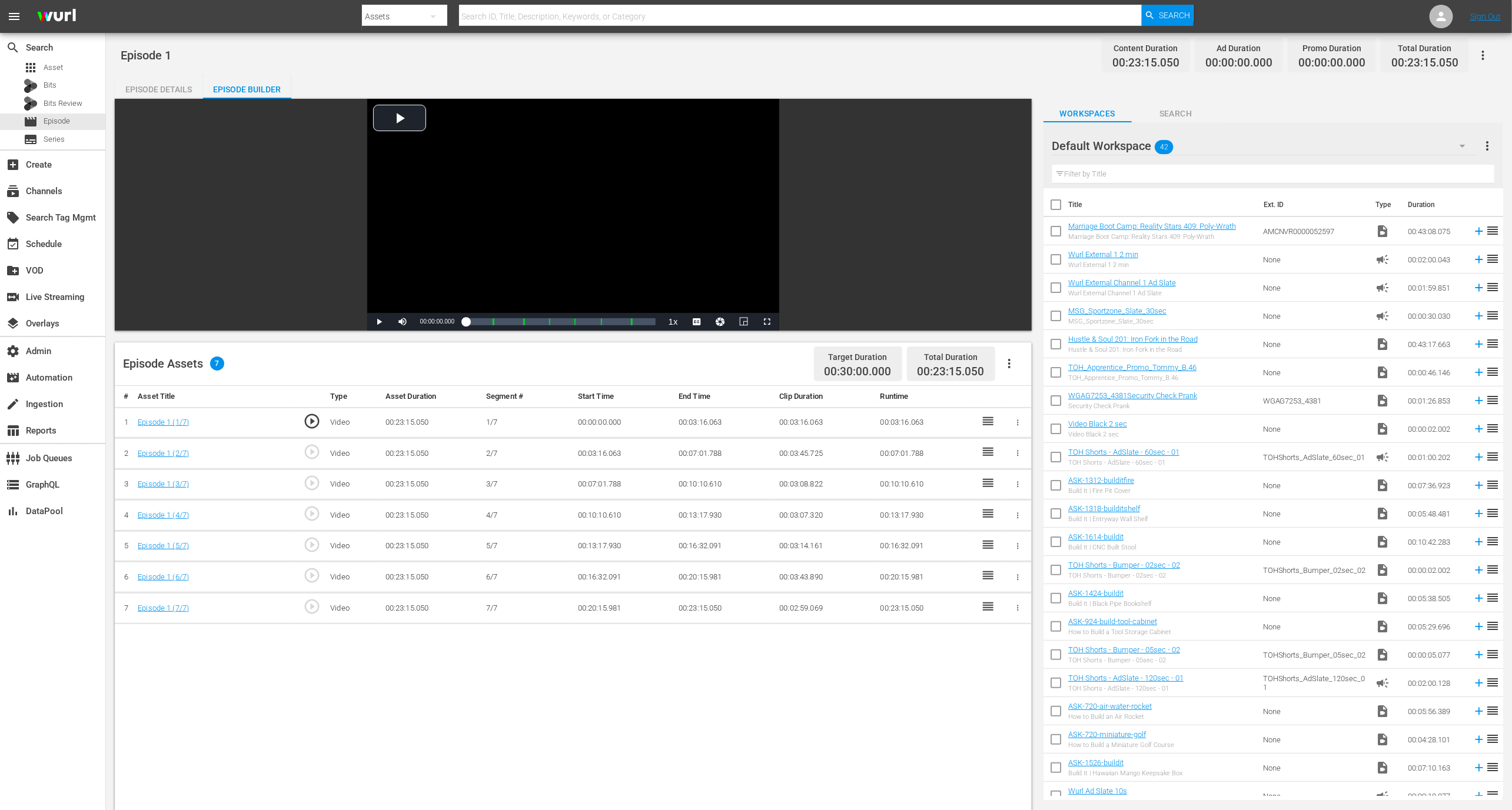
click at [311, 517] on span "play_circle_outline" at bounding box center [312, 514] width 18 height 18
click at [504, 243] on div "Video Player" at bounding box center [573, 207] width 412 height 215
click at [310, 439] on td "play_circle_outline" at bounding box center [307, 453] width 37 height 31
click at [310, 450] on span "play_circle_outline" at bounding box center [312, 452] width 18 height 18
click at [715, 325] on button "Video Player" at bounding box center [720, 322] width 23 height 18
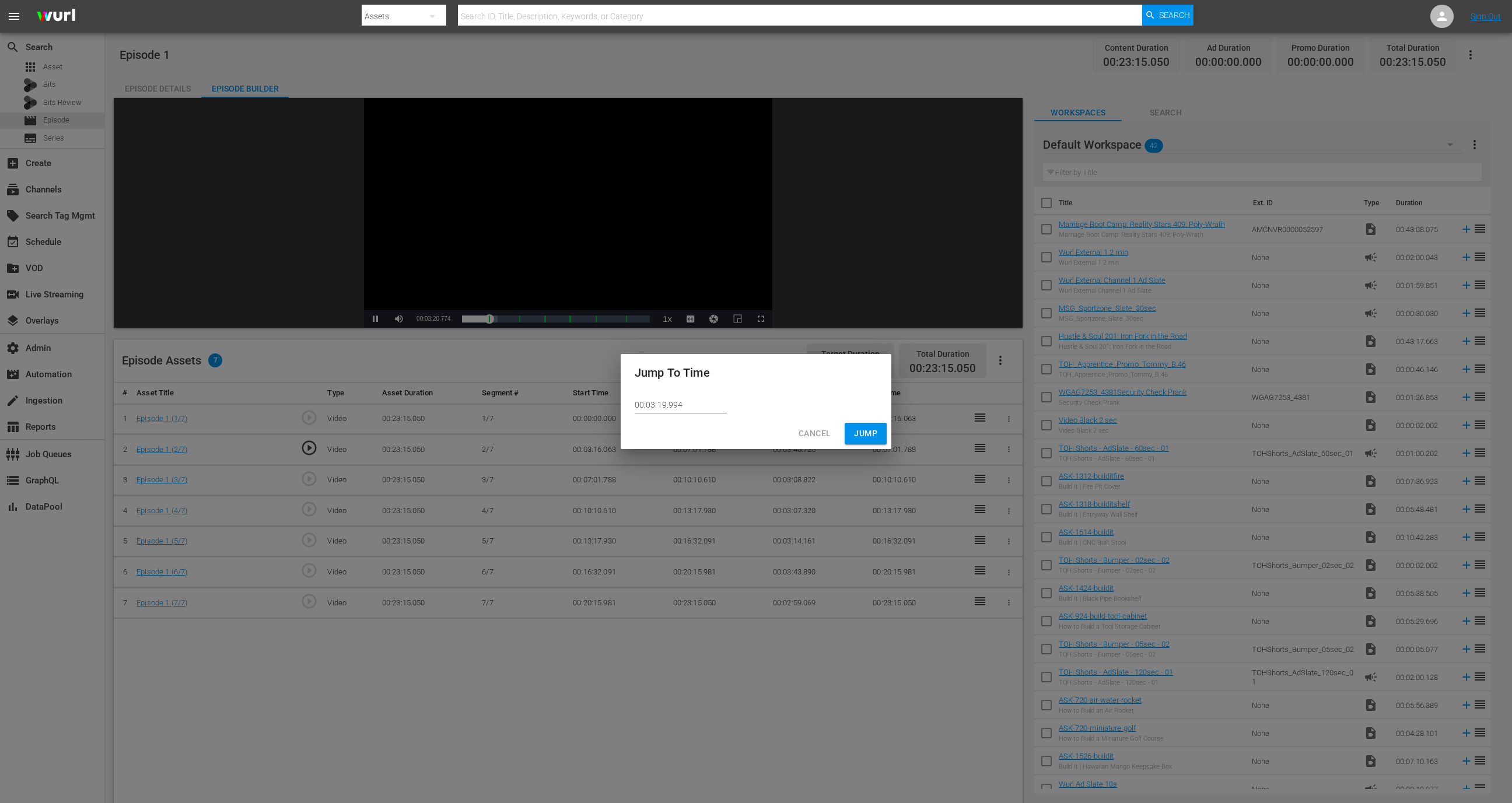
click at [690, 412] on input "00:03:19.994" at bounding box center [681, 405] width 92 height 18
click at [661, 405] on input "00:03:19.994" at bounding box center [681, 405] width 92 height 18
type input "00:03:10.994"
click at [858, 421] on div "Cancel Jump" at bounding box center [755, 433] width 270 height 31
click at [858, 433] on span "Jump" at bounding box center [866, 433] width 23 height 14
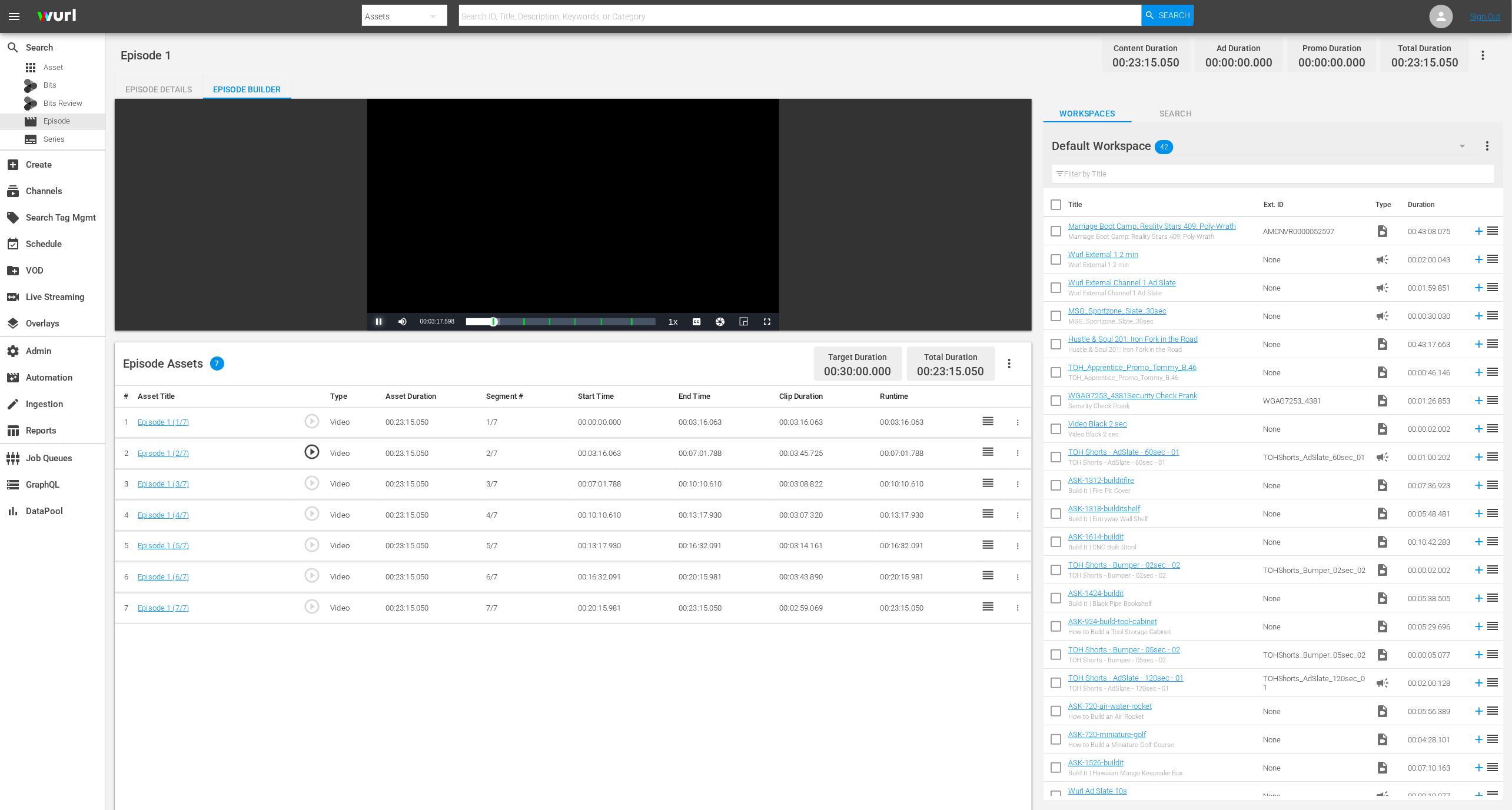
click at [379, 322] on span "Video Player" at bounding box center [379, 322] width 0 height 0
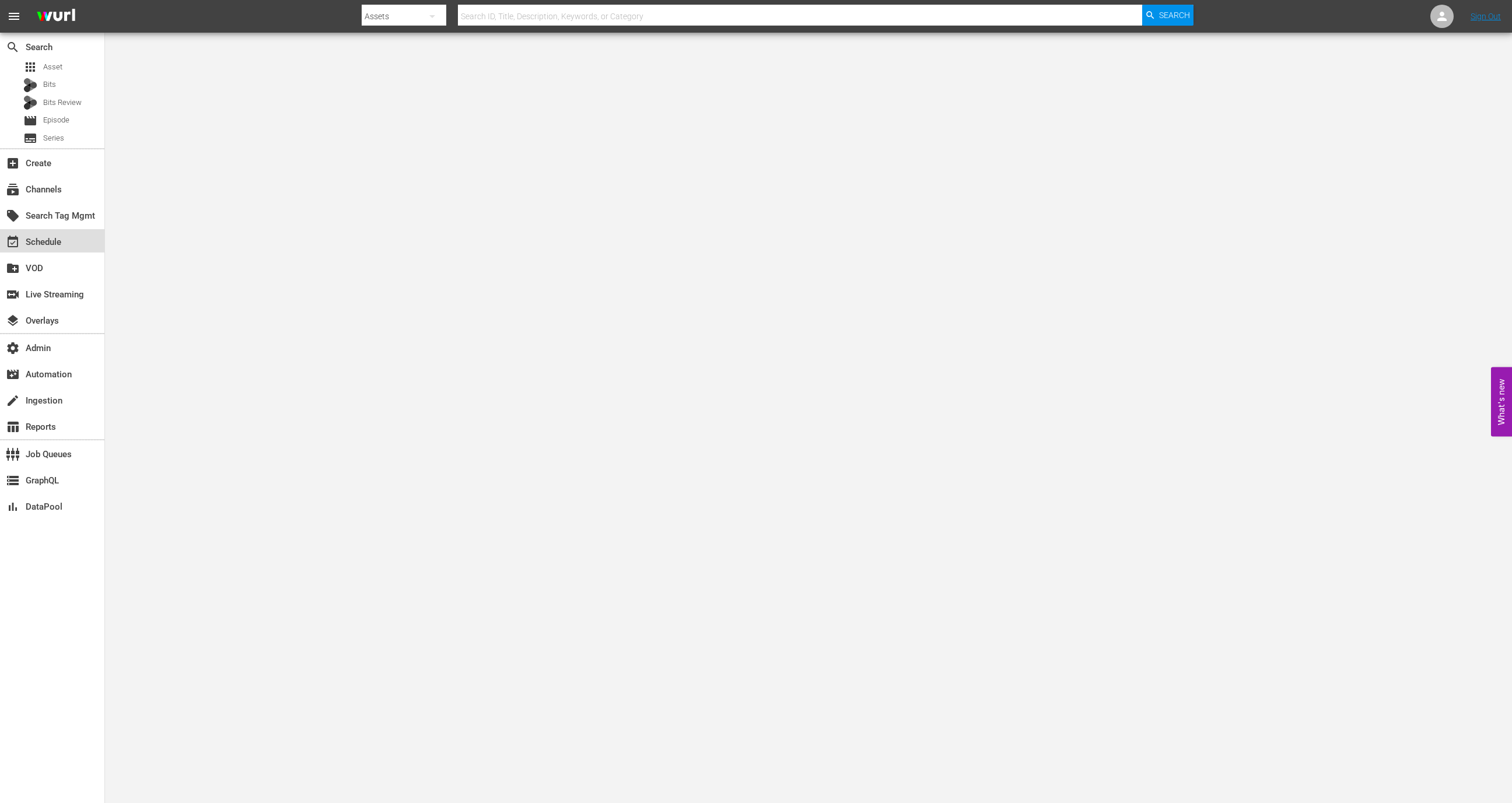
click at [83, 246] on div "event_available Schedule" at bounding box center [52, 241] width 105 height 23
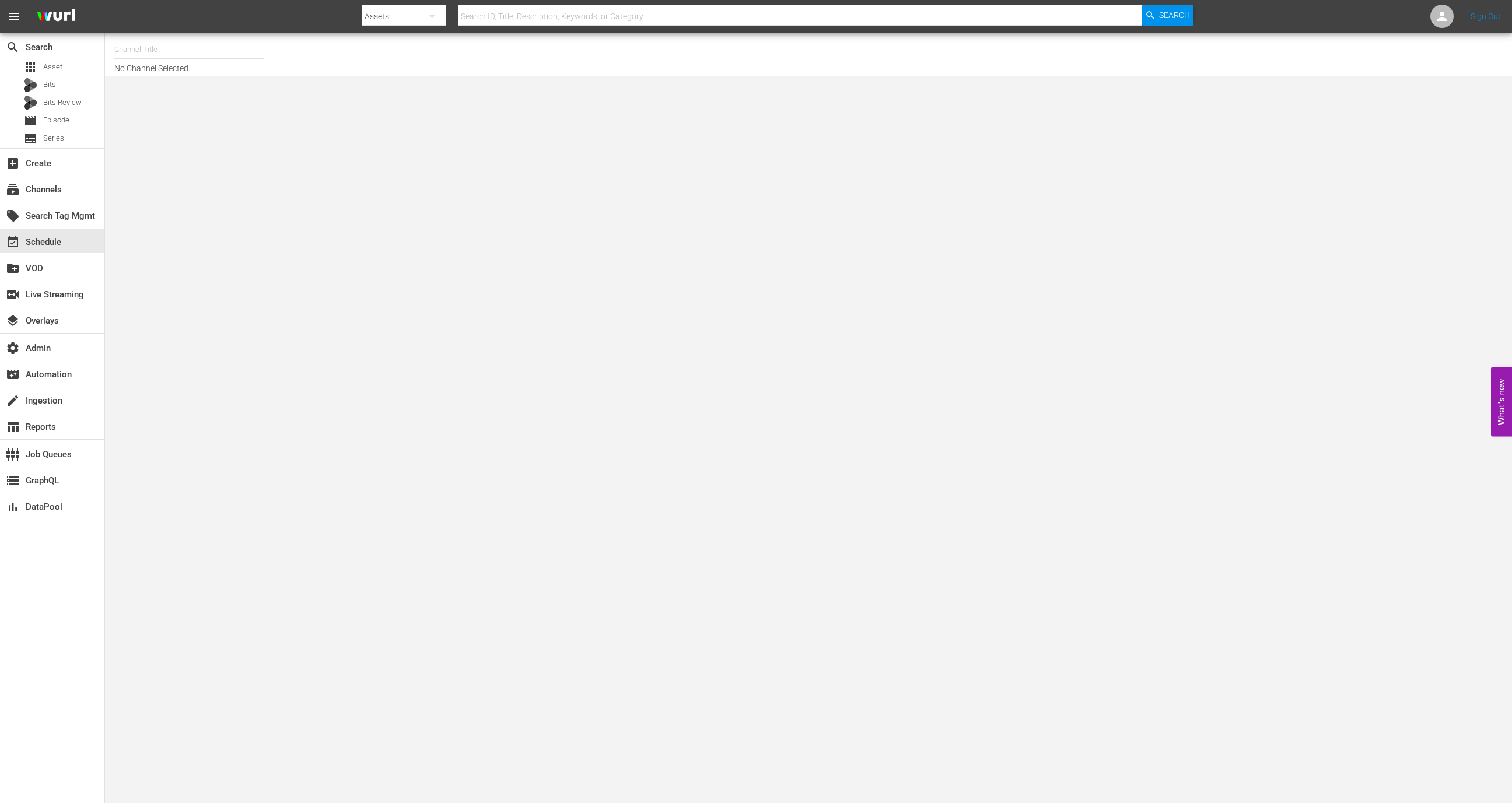
click at [181, 53] on input "text" at bounding box center [189, 50] width 150 height 28
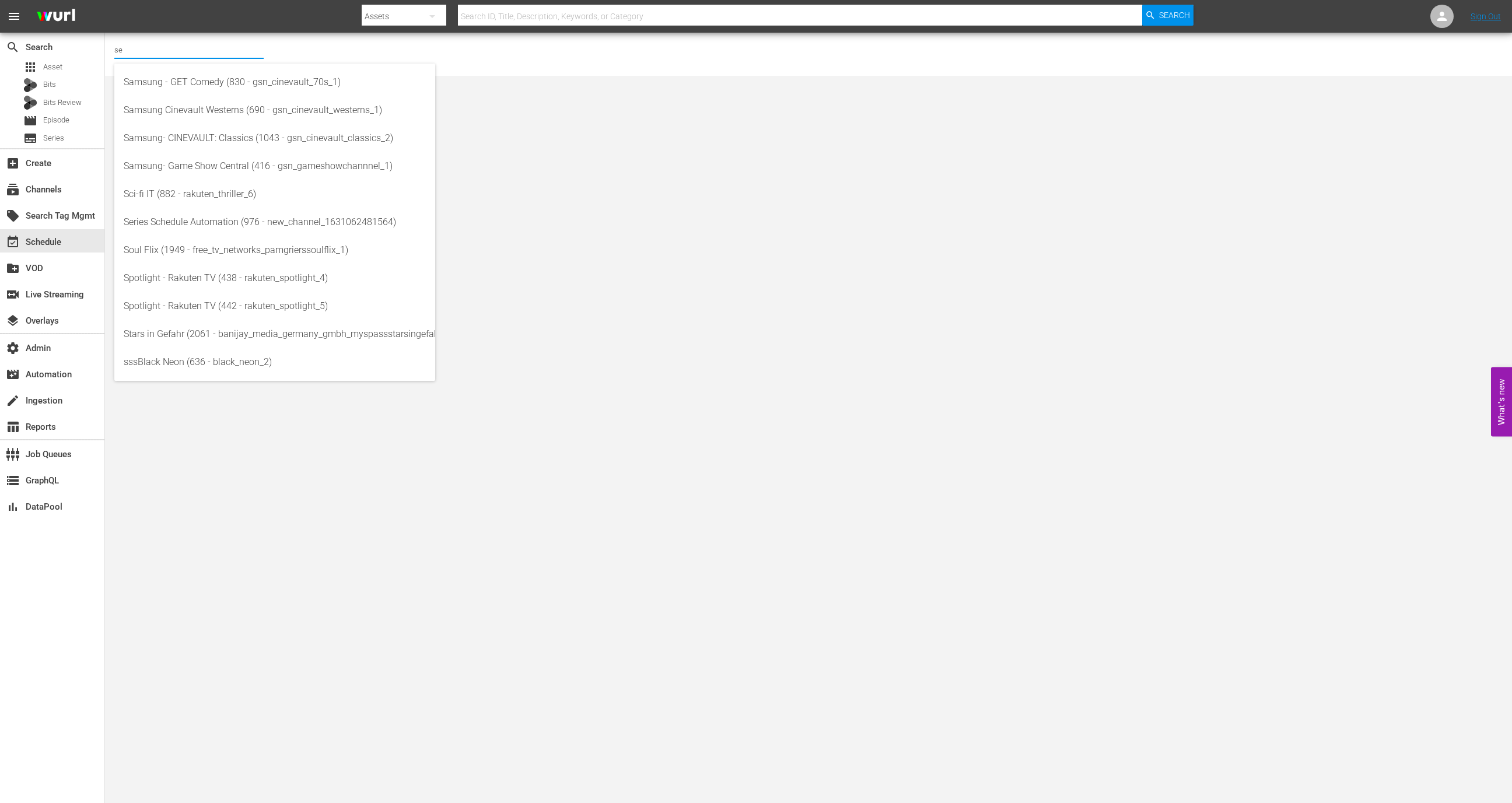
type input "s"
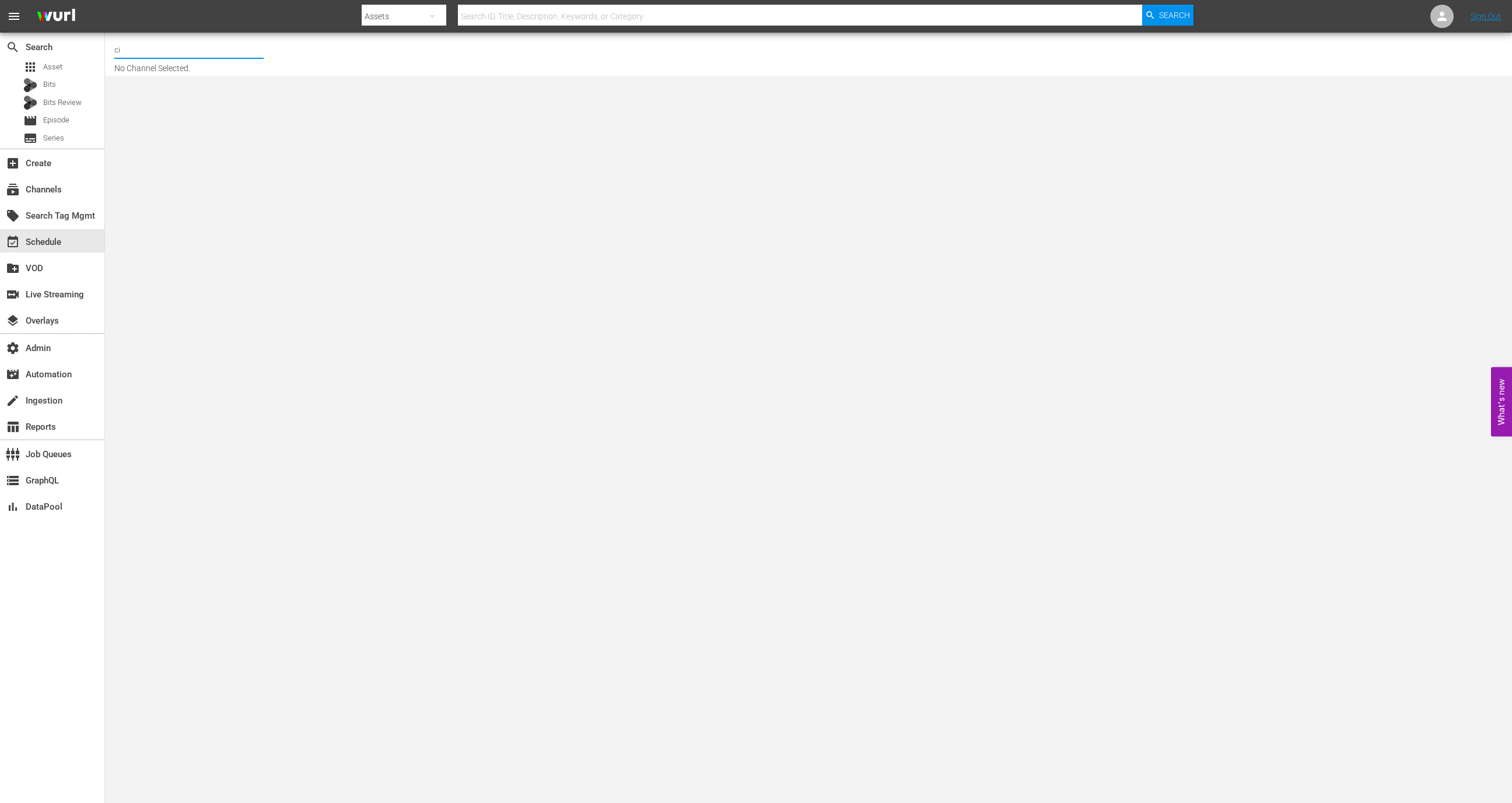
type input "c"
click at [264, 108] on div "BobRossGerman (2034 - cinedigm_entertainment_corp_bobrossdiefreudeammalen_1)" at bounding box center [275, 111] width 302 height 28
type input "BobRossGerman (2034 - cinedigm_entertainment_corp_bobrossdiefreudeammalen_1)"
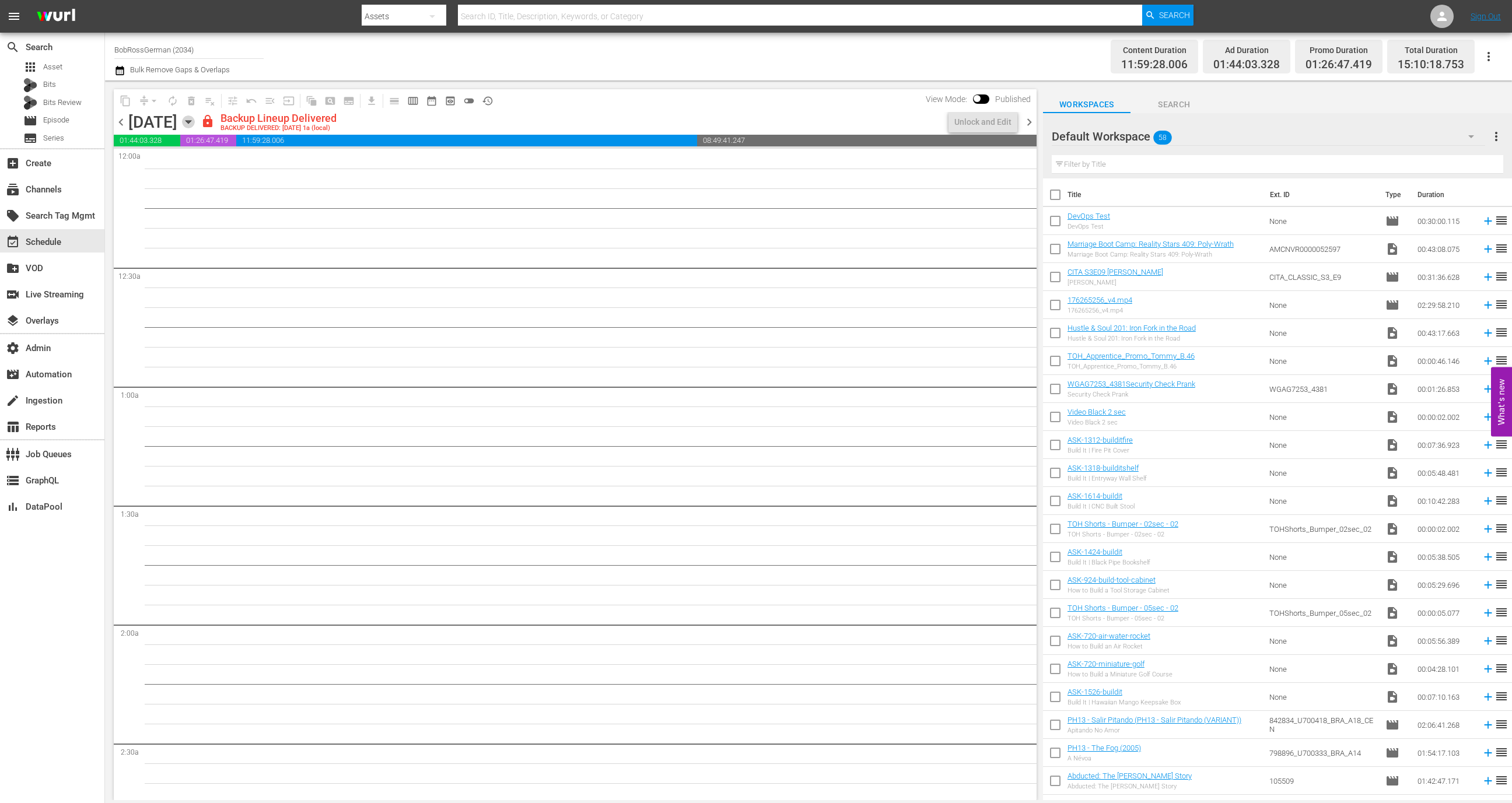
click at [191, 122] on icon "button" at bounding box center [188, 121] width 5 height 3
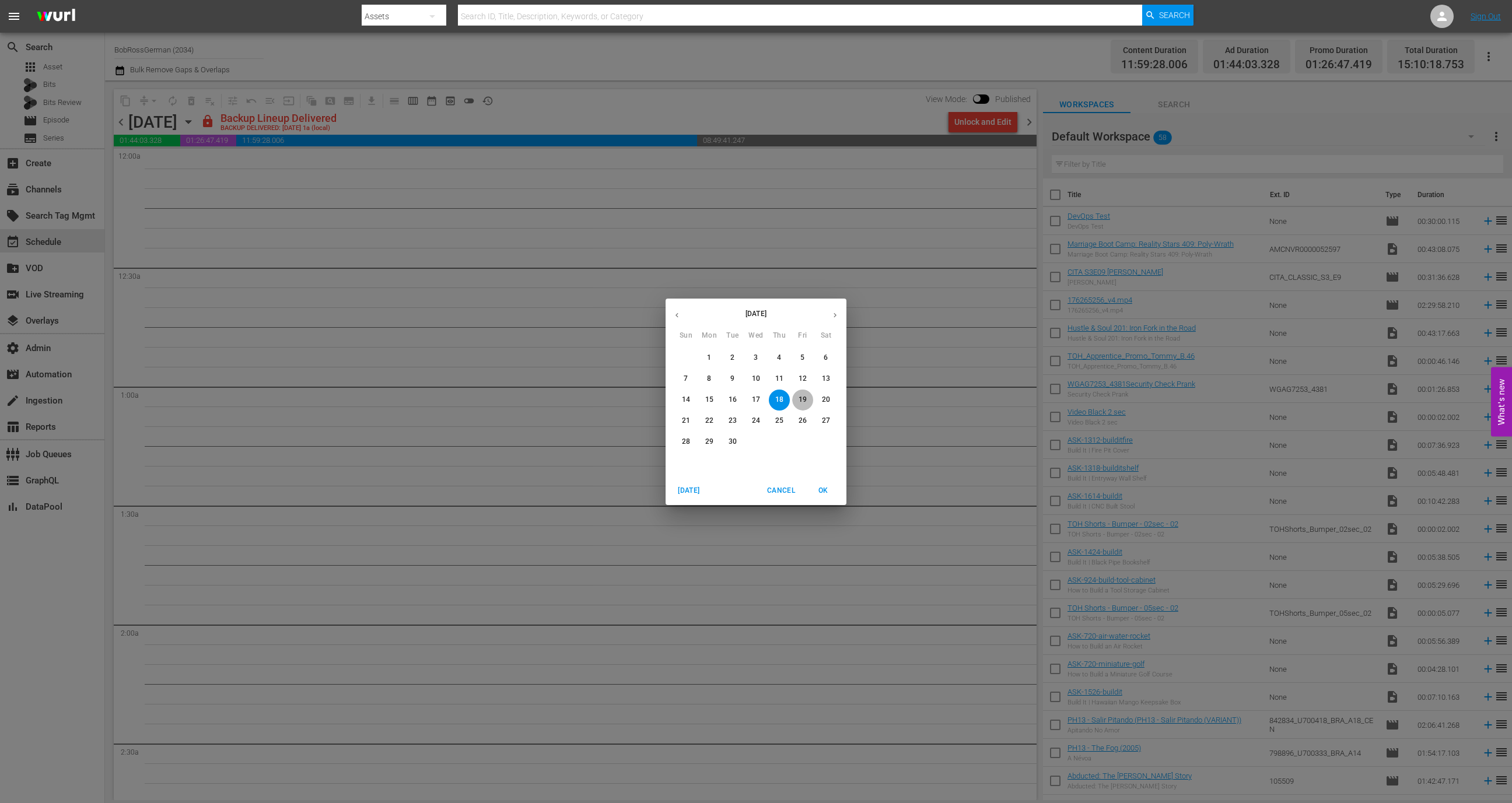
click at [807, 398] on p "19" at bounding box center [802, 400] width 8 height 10
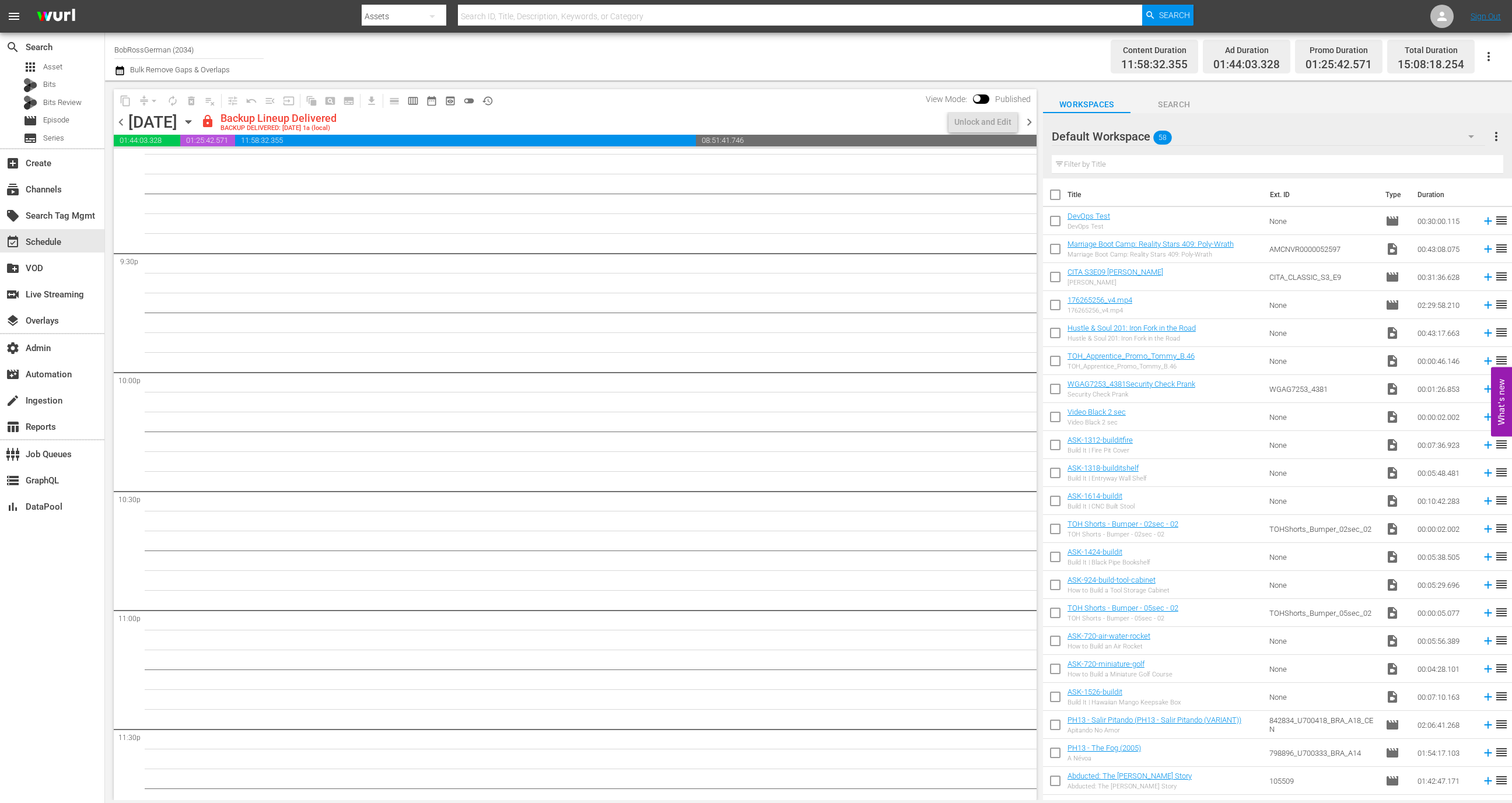
scroll to position [5060, 0]
click at [982, 100] on input "checkbox" at bounding box center [978, 100] width 25 height 8
checkbox input "true"
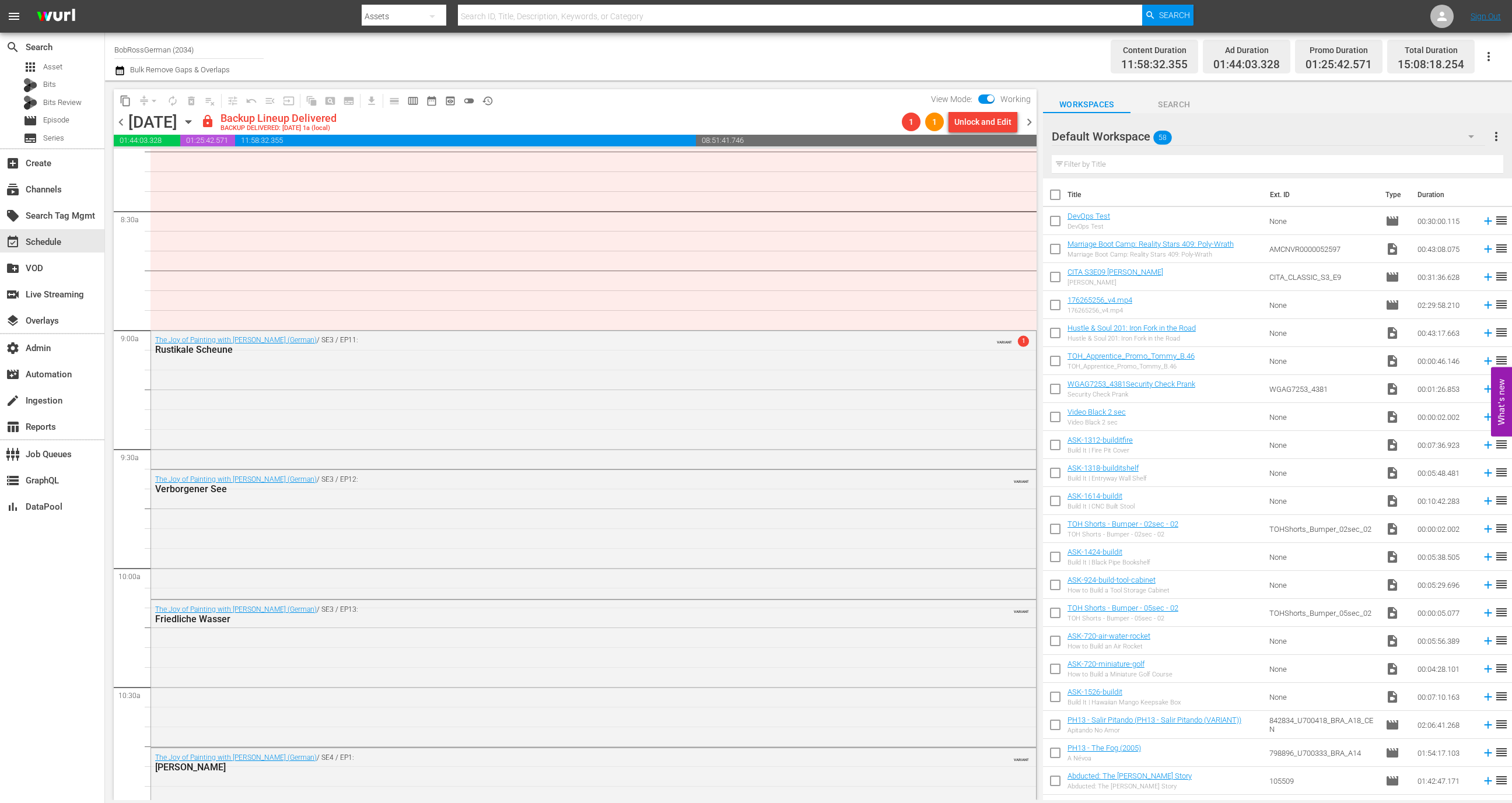
scroll to position [1932, 0]
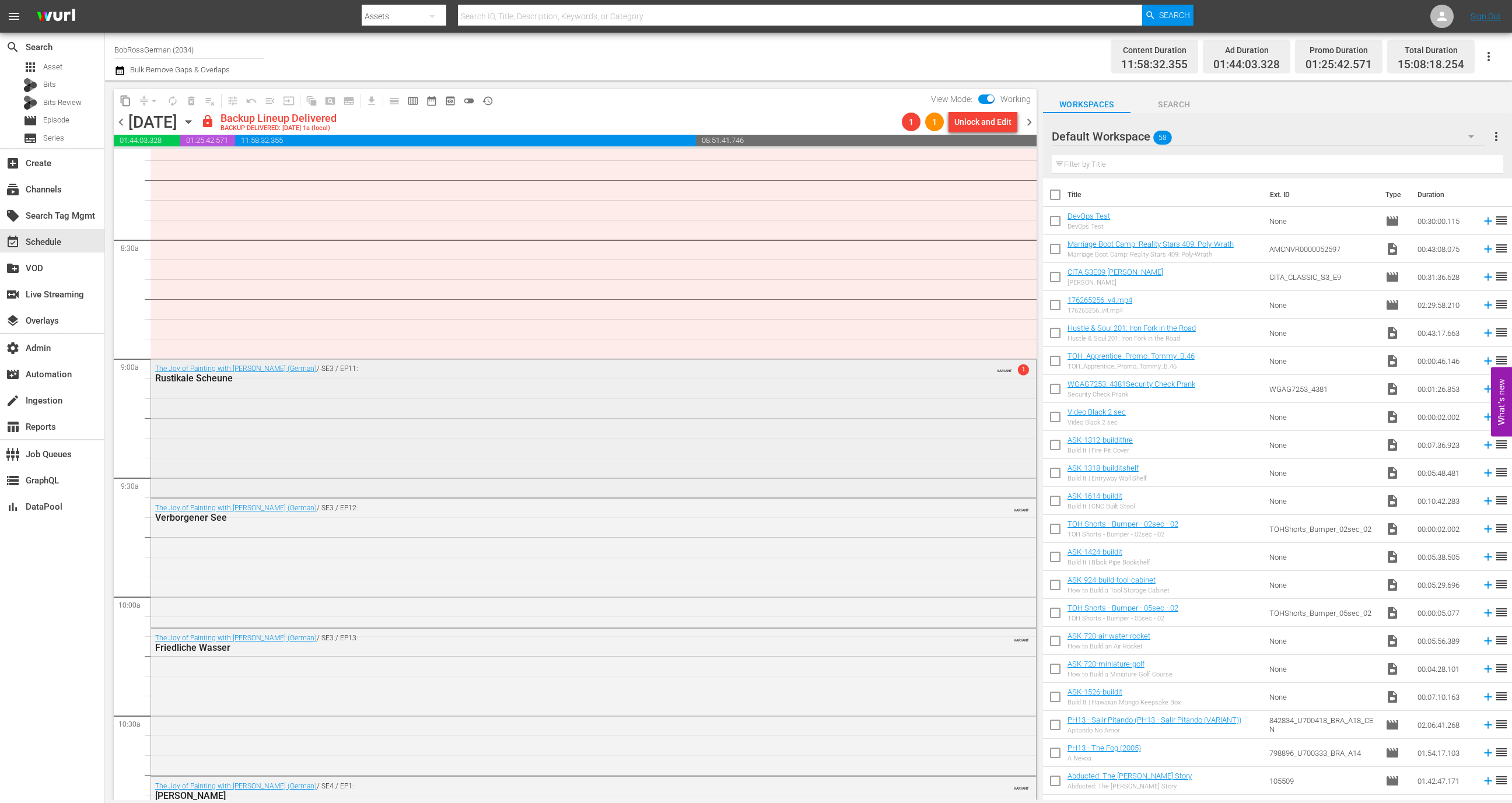
click at [698, 425] on div "The Joy of Painting with [PERSON_NAME] (German) / SE3 / EP11: Rustikale Scheune…" at bounding box center [593, 426] width 885 height 136
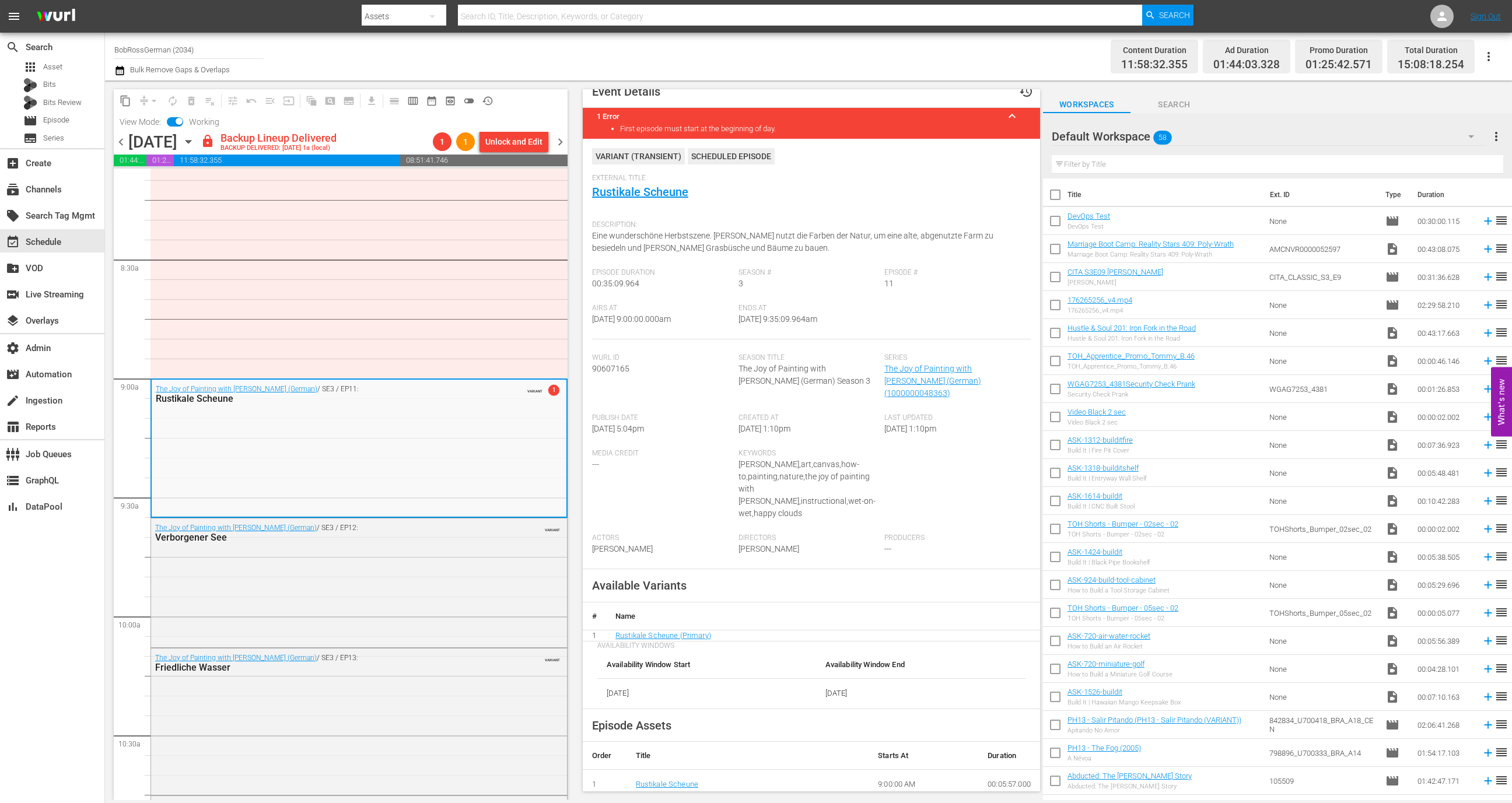
scroll to position [0, 0]
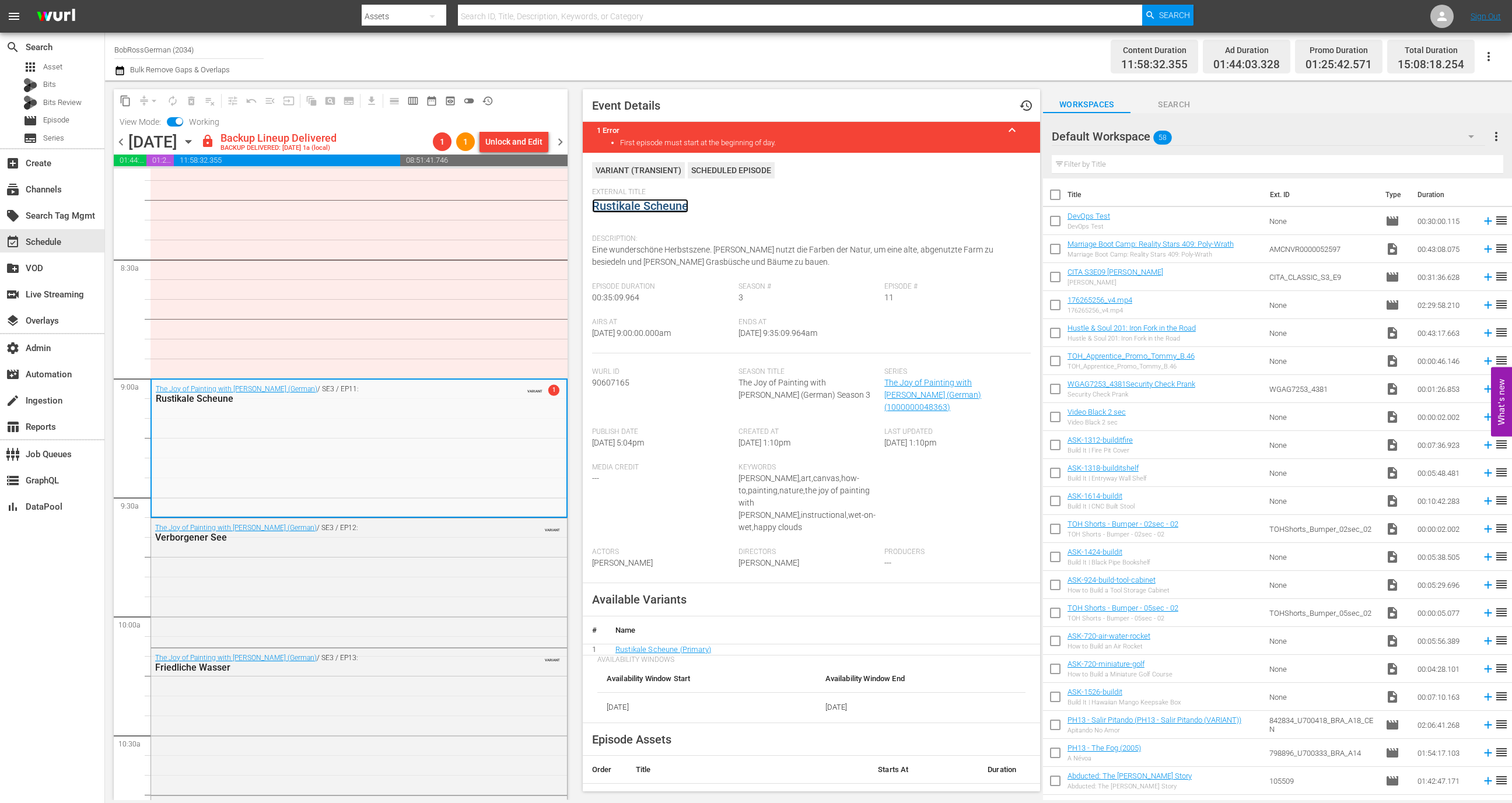
click at [665, 207] on link "Rustikale Scheune" at bounding box center [640, 206] width 97 height 14
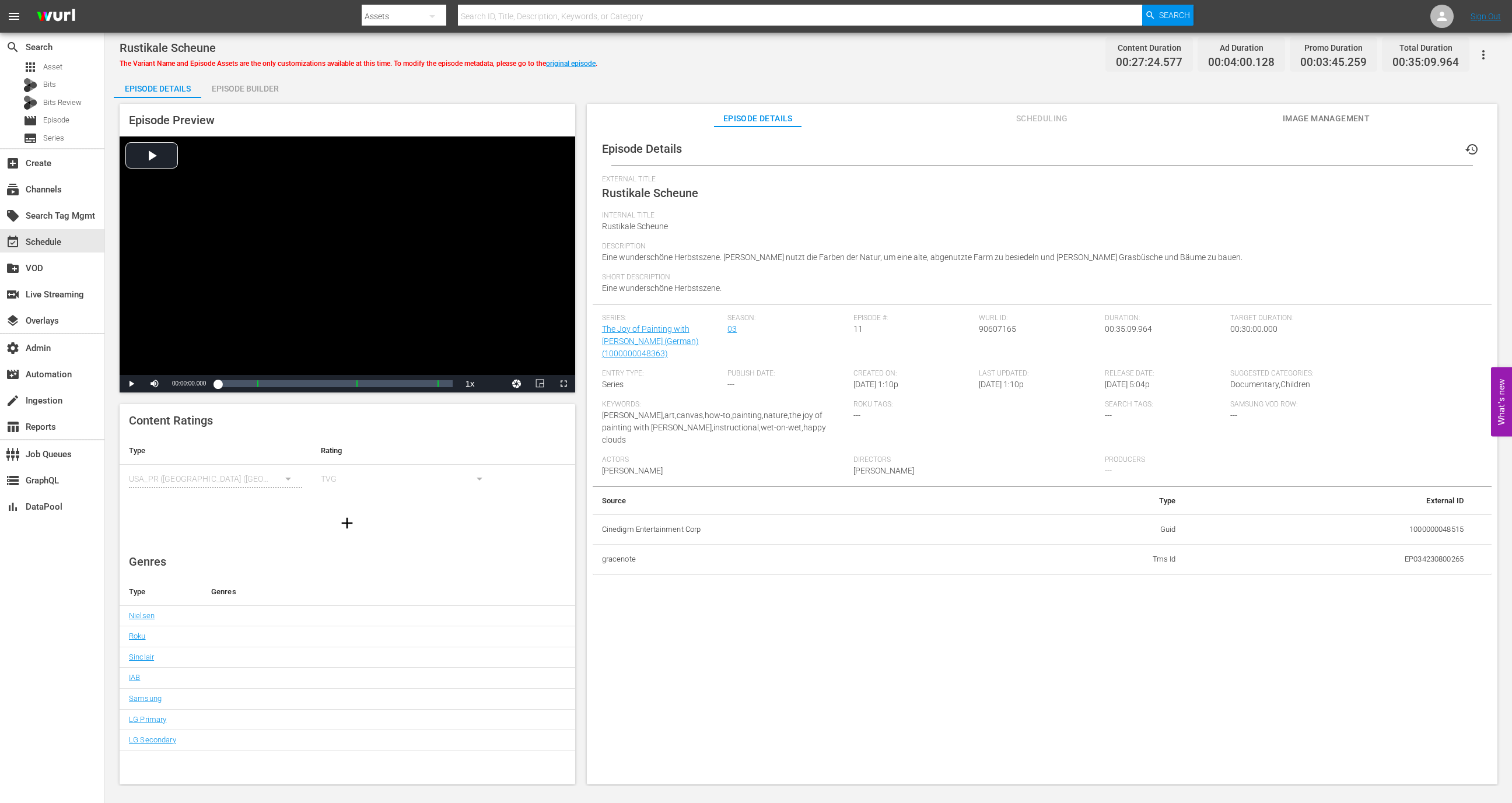
click at [246, 92] on div "Episode Builder" at bounding box center [245, 89] width 88 height 28
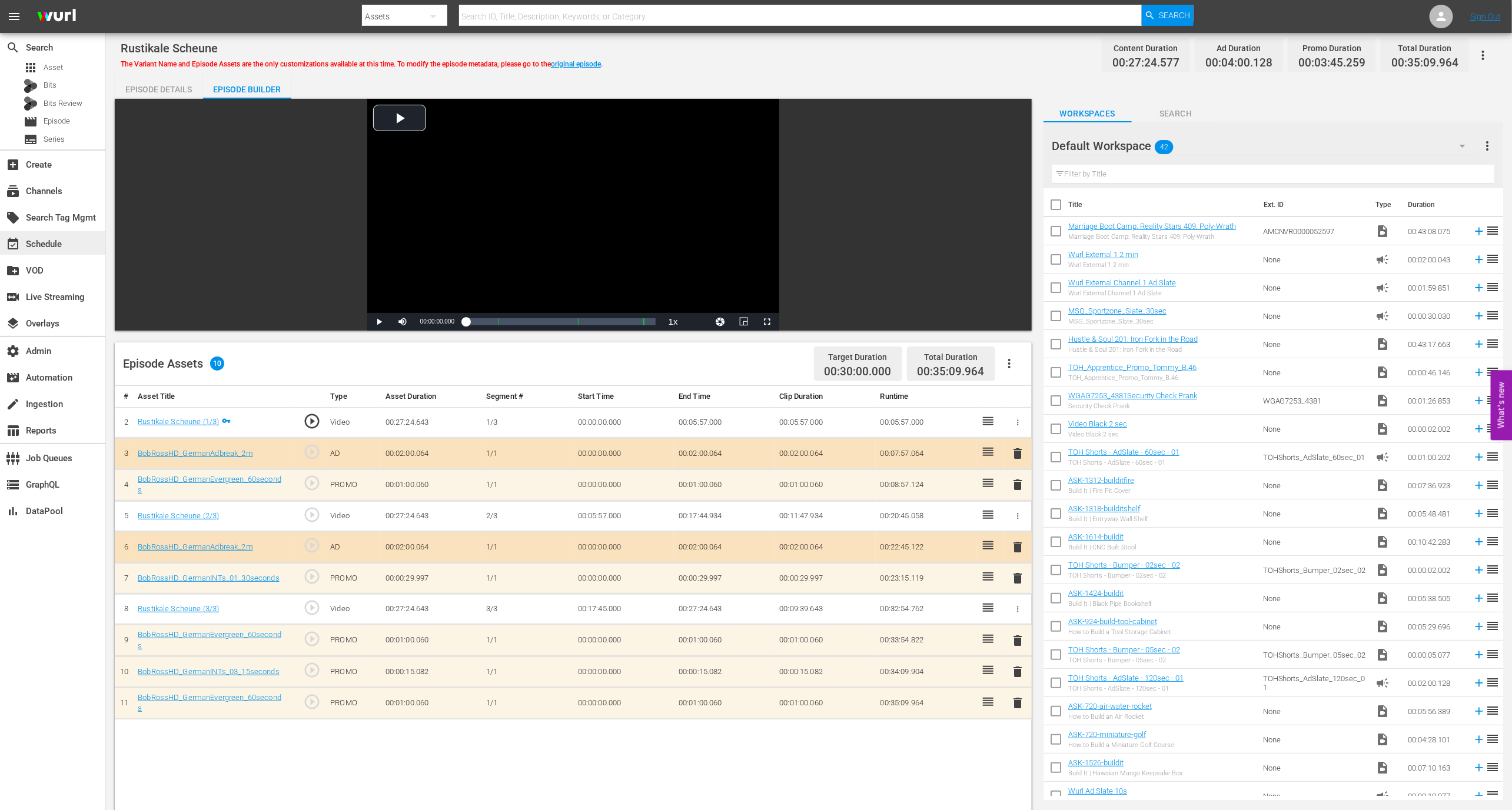
click at [95, 242] on div "event_available Schedule" at bounding box center [53, 243] width 106 height 23
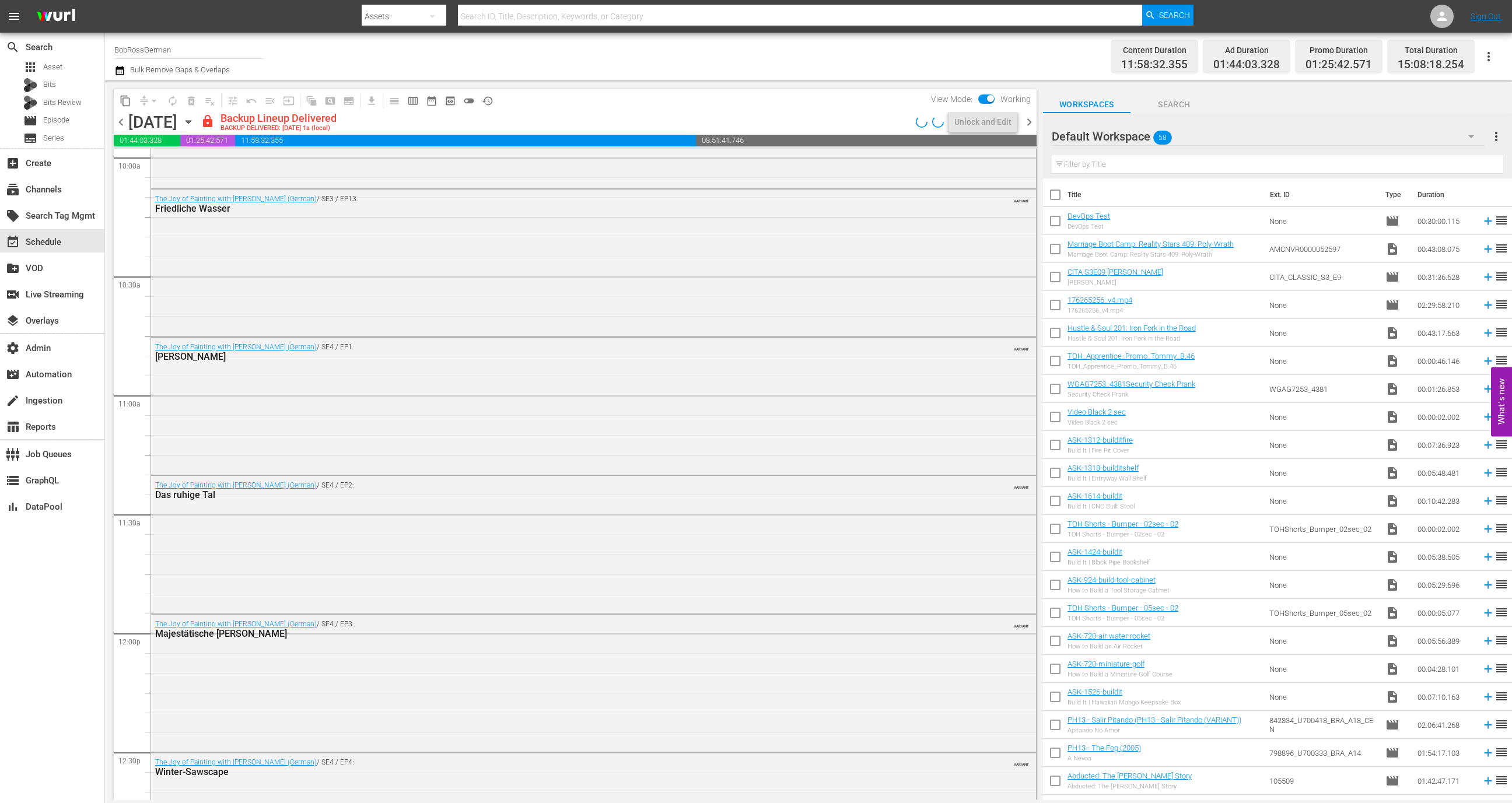
scroll to position [1868, 0]
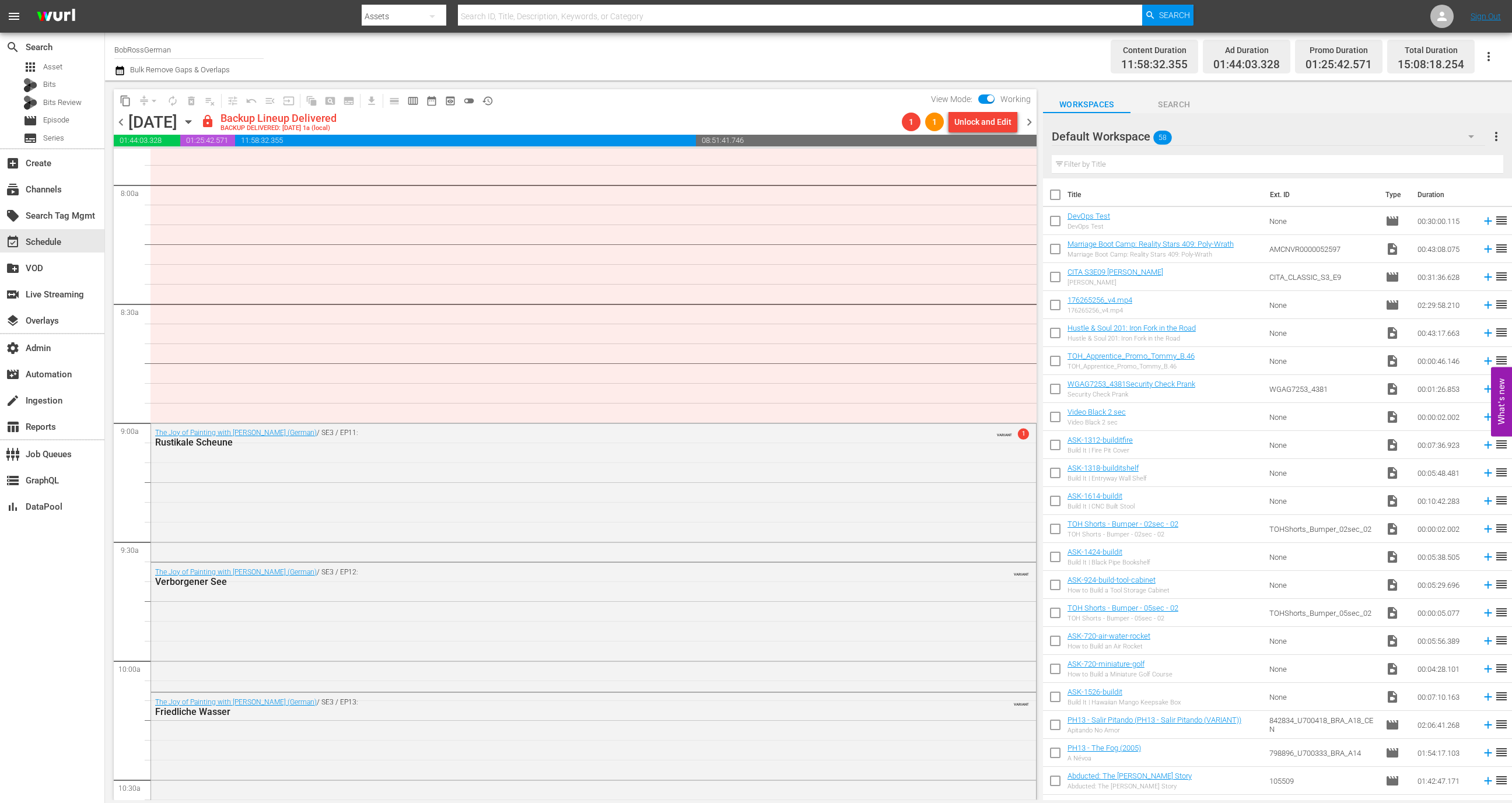
click at [488, 470] on div "The Joy of Painting with [PERSON_NAME] (German) / SE3 / EP11: Rustikale Scheune…" at bounding box center [593, 491] width 885 height 136
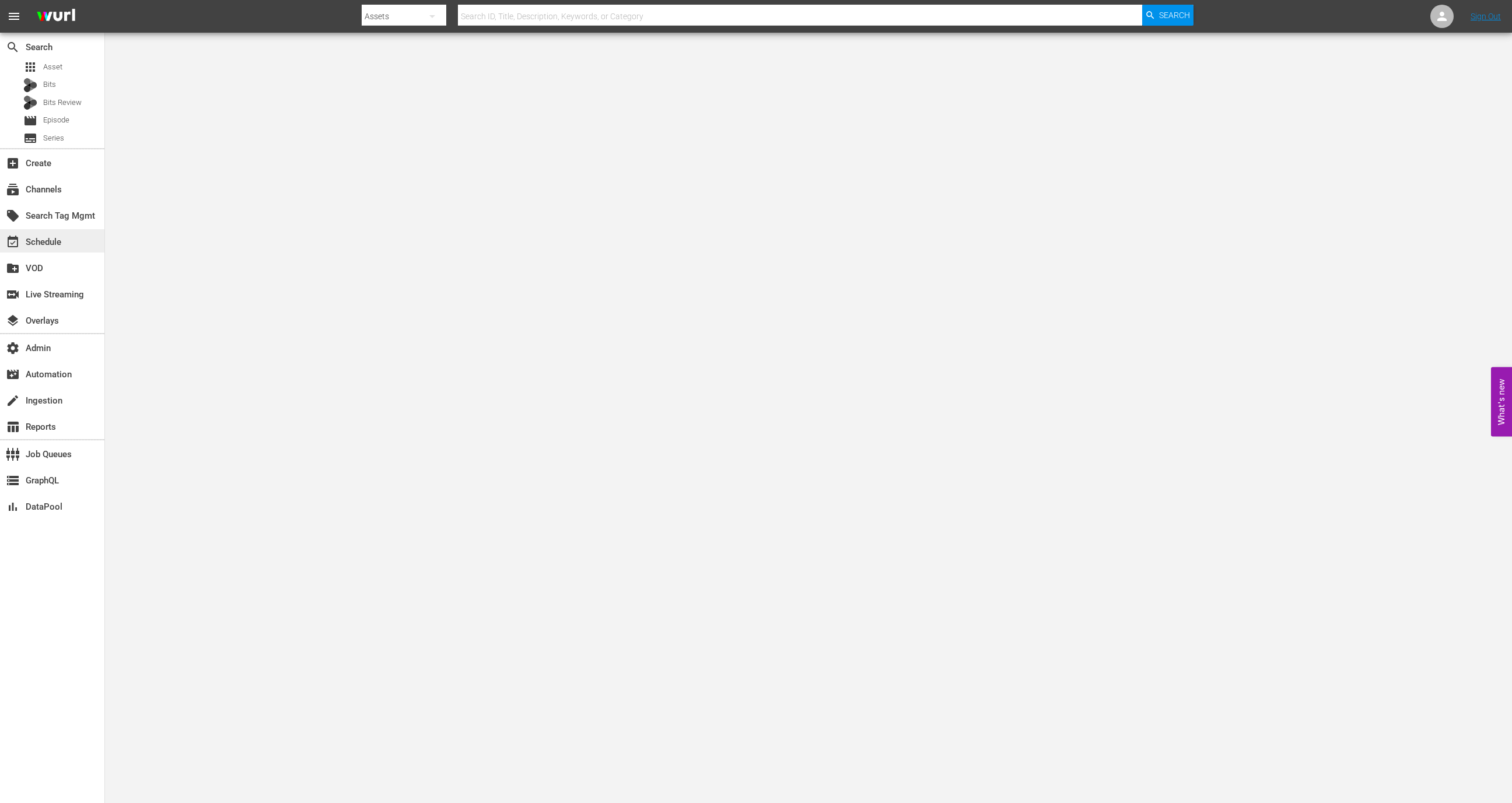
click at [73, 244] on div "event_available Schedule" at bounding box center [52, 241] width 105 height 23
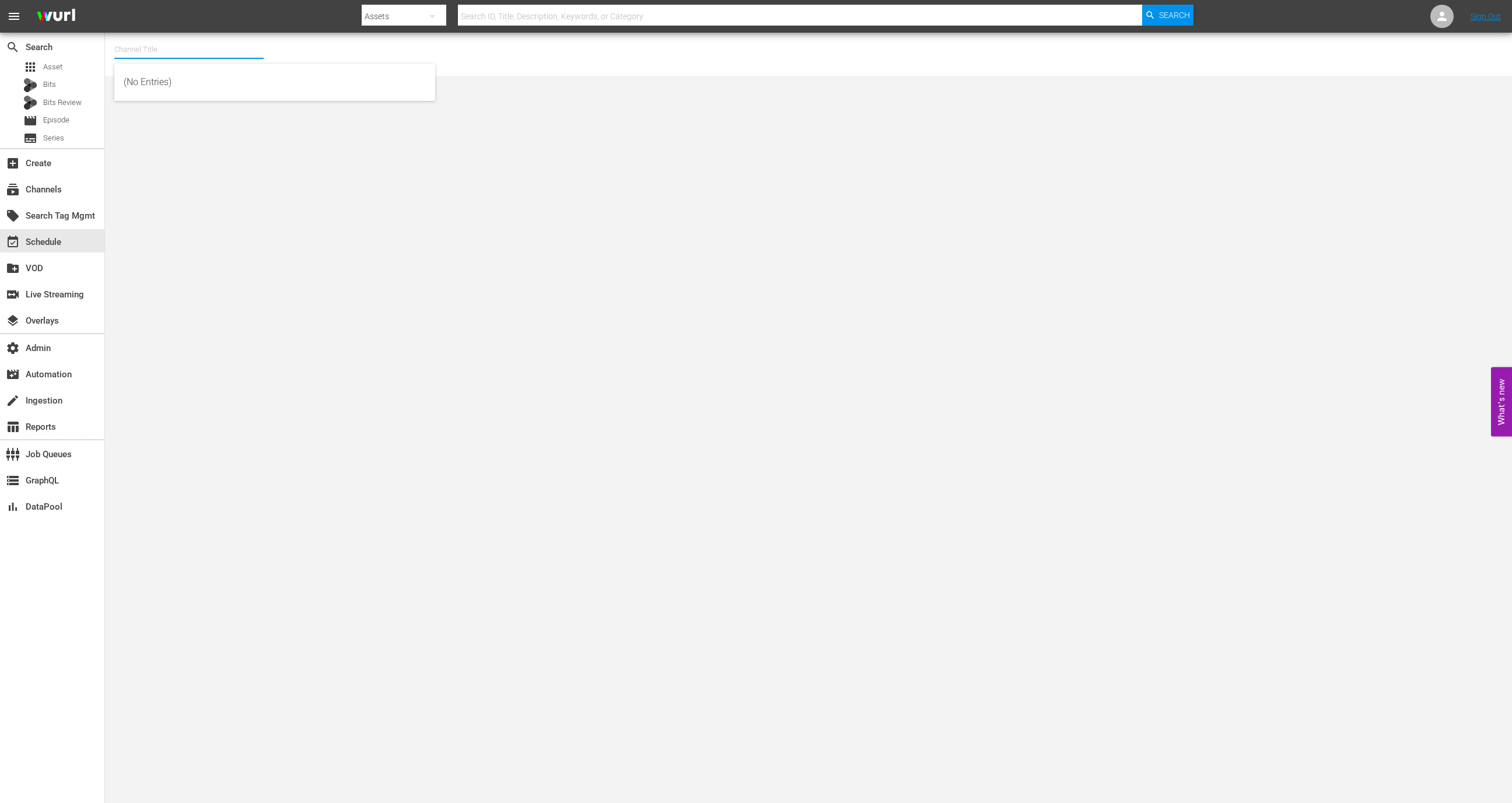
click at [178, 42] on input "text" at bounding box center [189, 50] width 150 height 28
click at [192, 74] on div "9 Story Presents: [PERSON_NAME] and Friends (1842 - cinedigm_entertainment_corp…" at bounding box center [275, 82] width 302 height 28
type input "9 Story Presents: [PERSON_NAME] and Friends (1842 - cinedigm_entertainment_corp…"
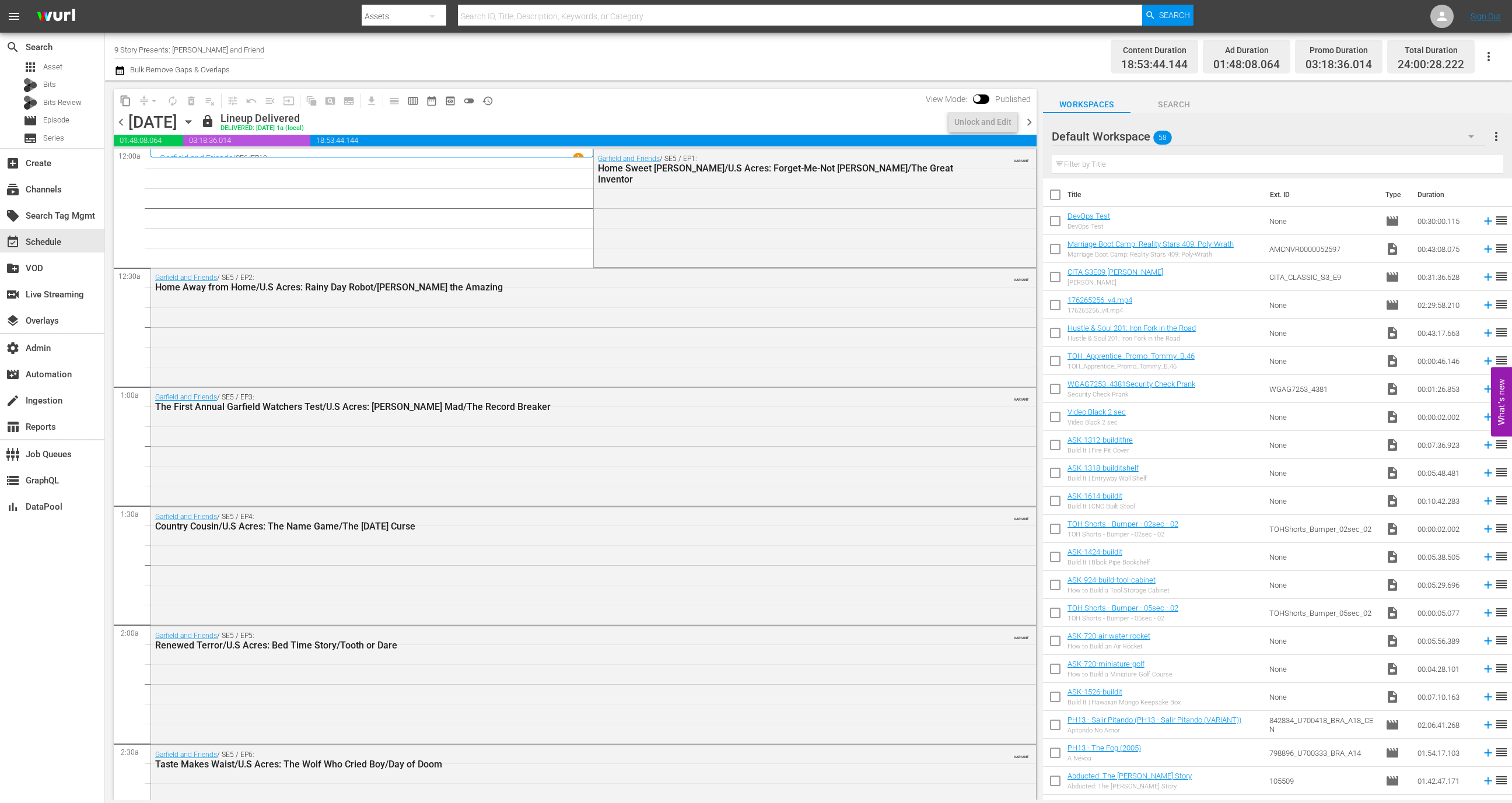
click at [195, 123] on icon "button" at bounding box center [188, 121] width 12 height 12
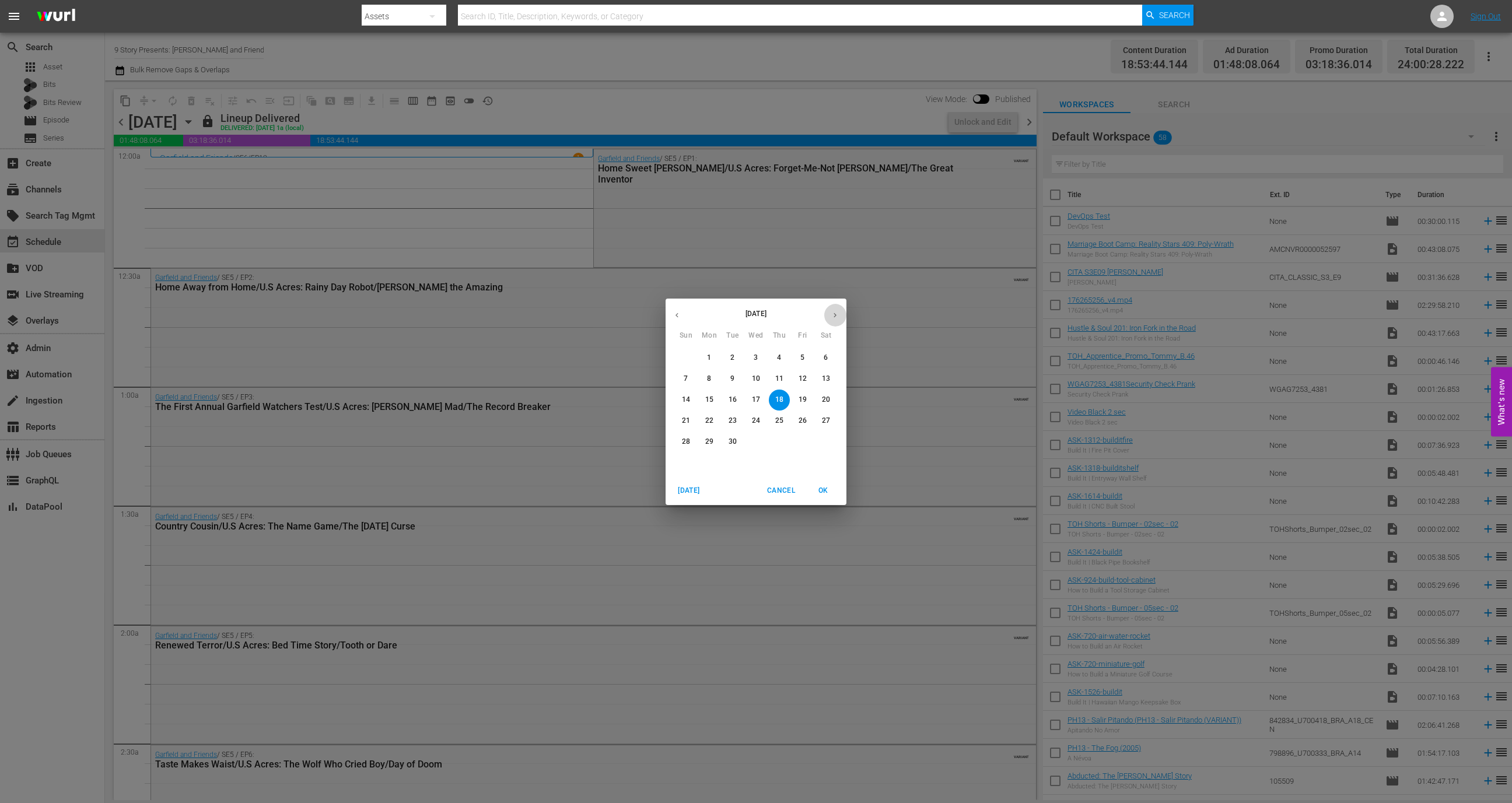
click at [831, 315] on icon "button" at bounding box center [835, 316] width 9 height 9
click at [688, 425] on p "19" at bounding box center [685, 420] width 8 height 10
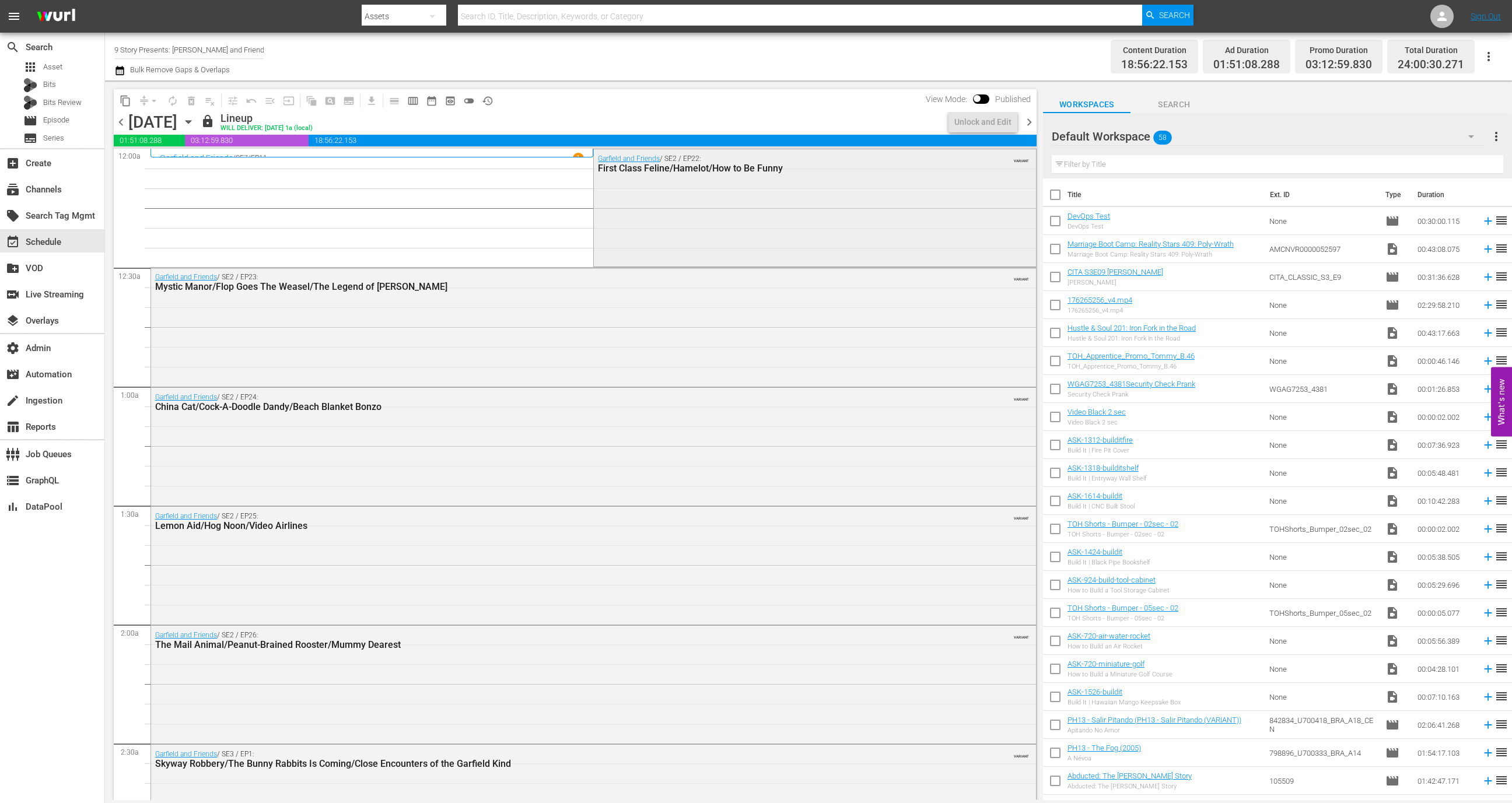
click at [704, 195] on div "Garfield and Friends / SE2 / EP22: First Class Feline/Hamelot/How to Be Funny V…" at bounding box center [814, 207] width 441 height 115
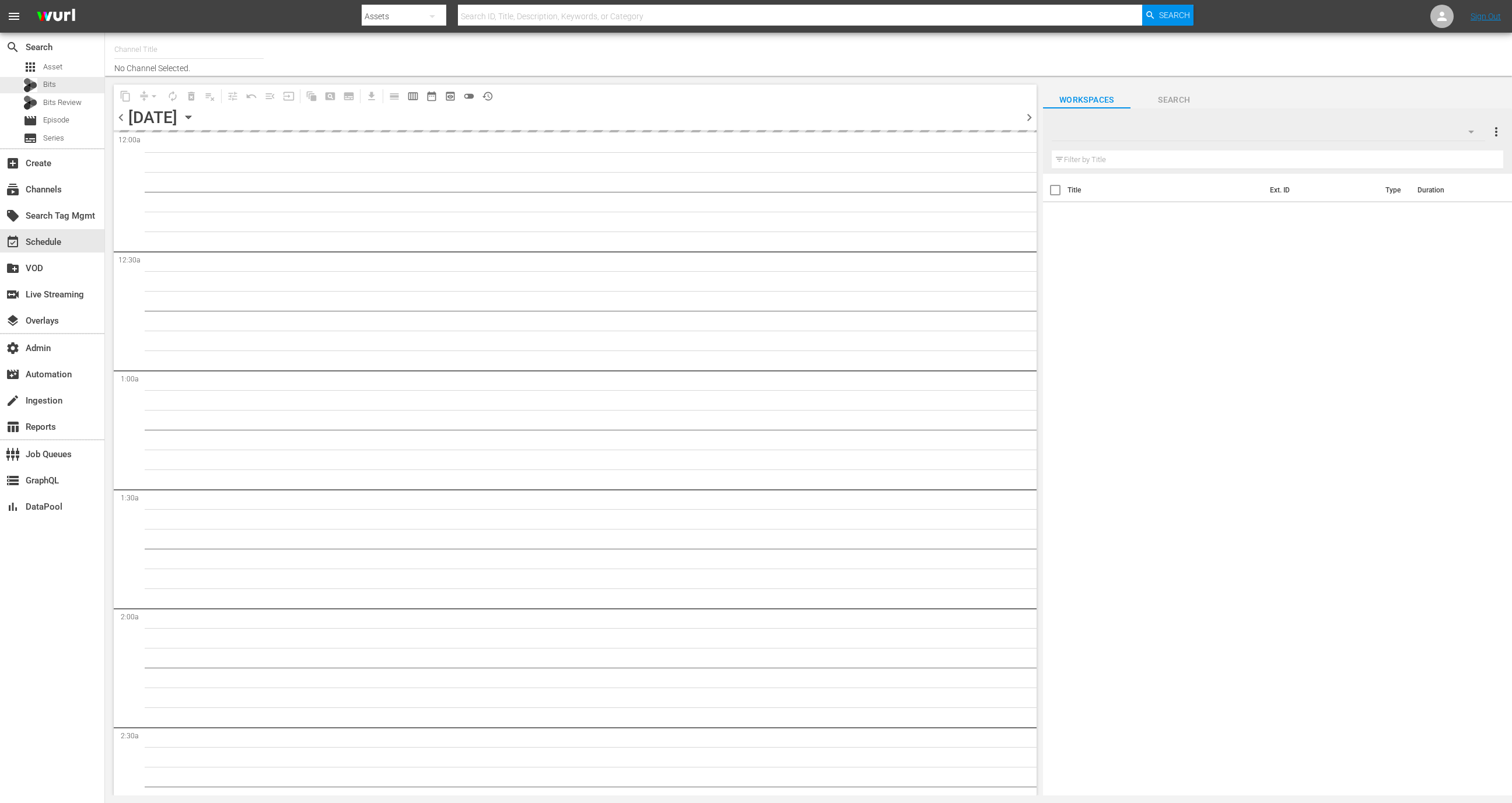
type input "BobRossGerman (2034)"
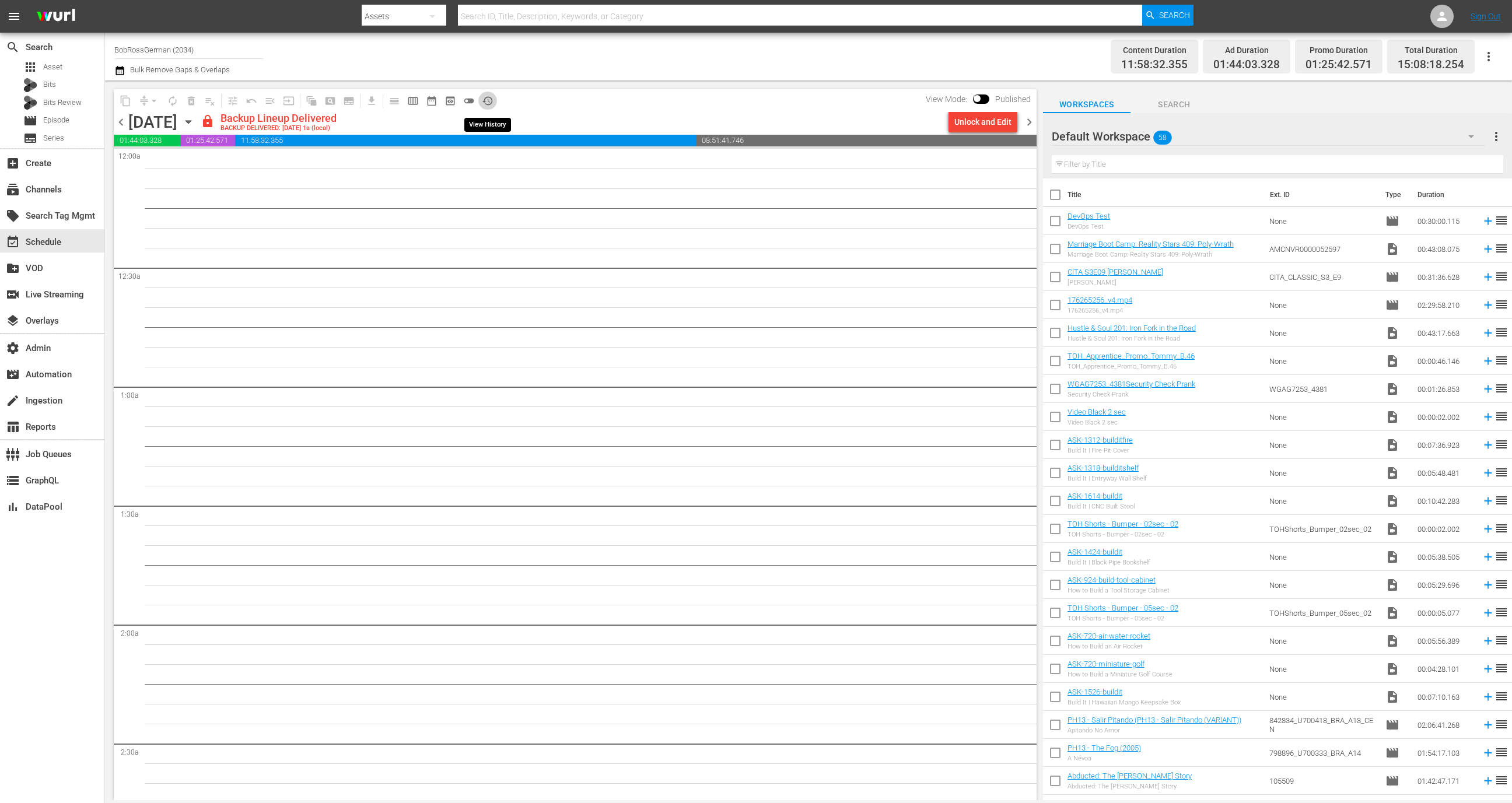
click at [491, 104] on span "history_outlined" at bounding box center [487, 100] width 12 height 12
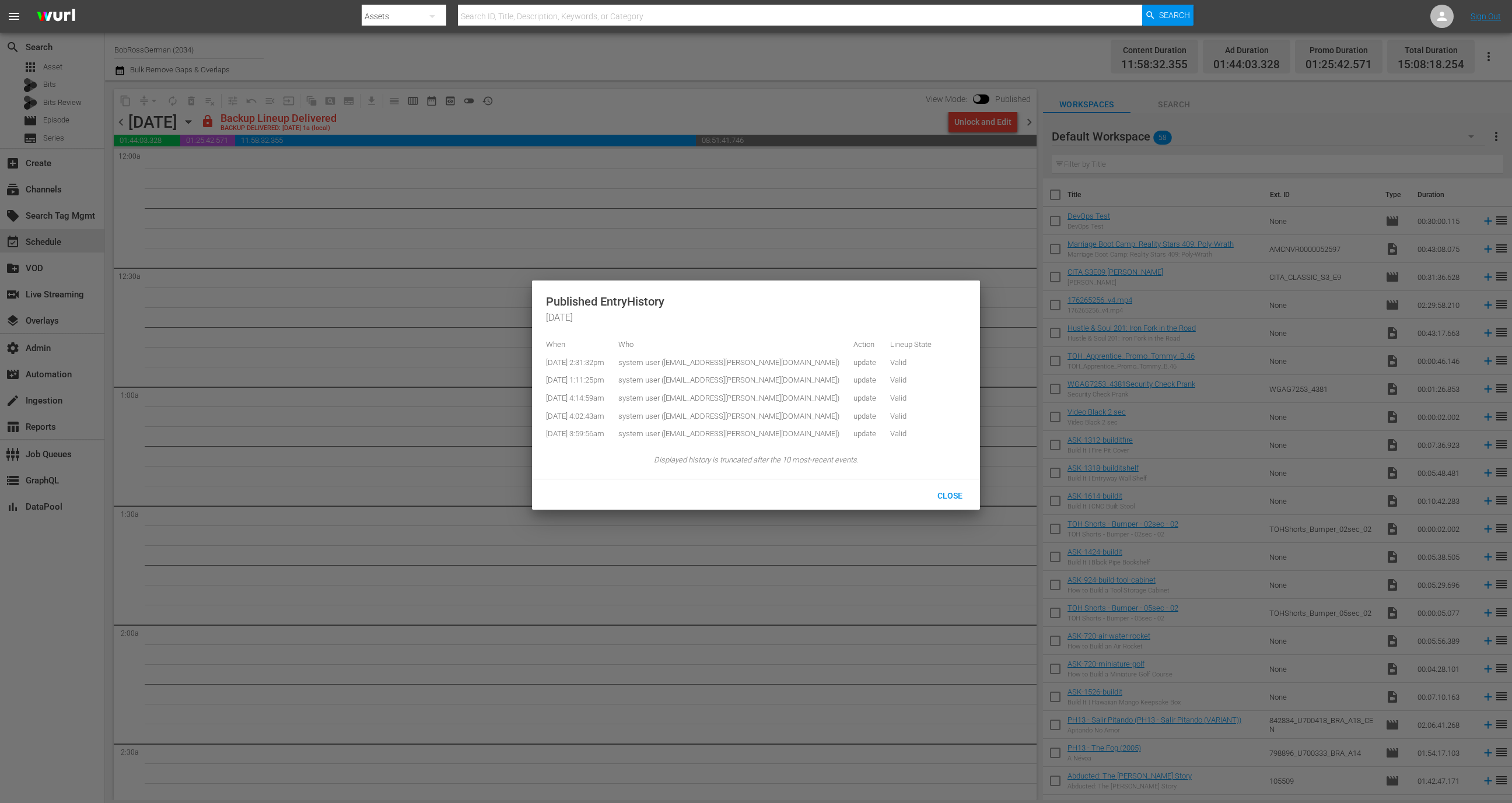
click at [604, 220] on div at bounding box center [756, 402] width 1512 height 803
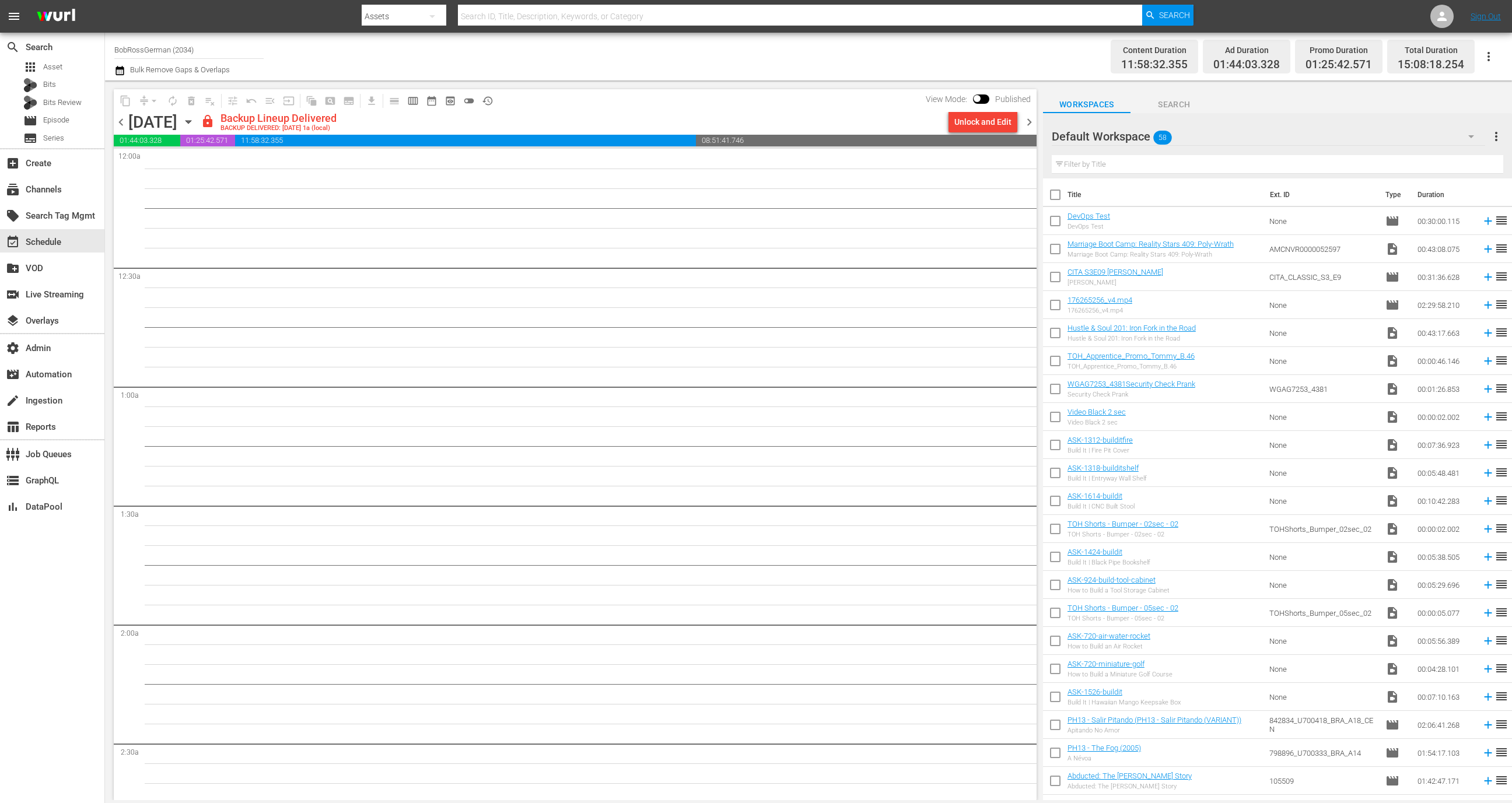
click at [981, 97] on input "checkbox" at bounding box center [978, 100] width 25 height 8
checkbox input "true"
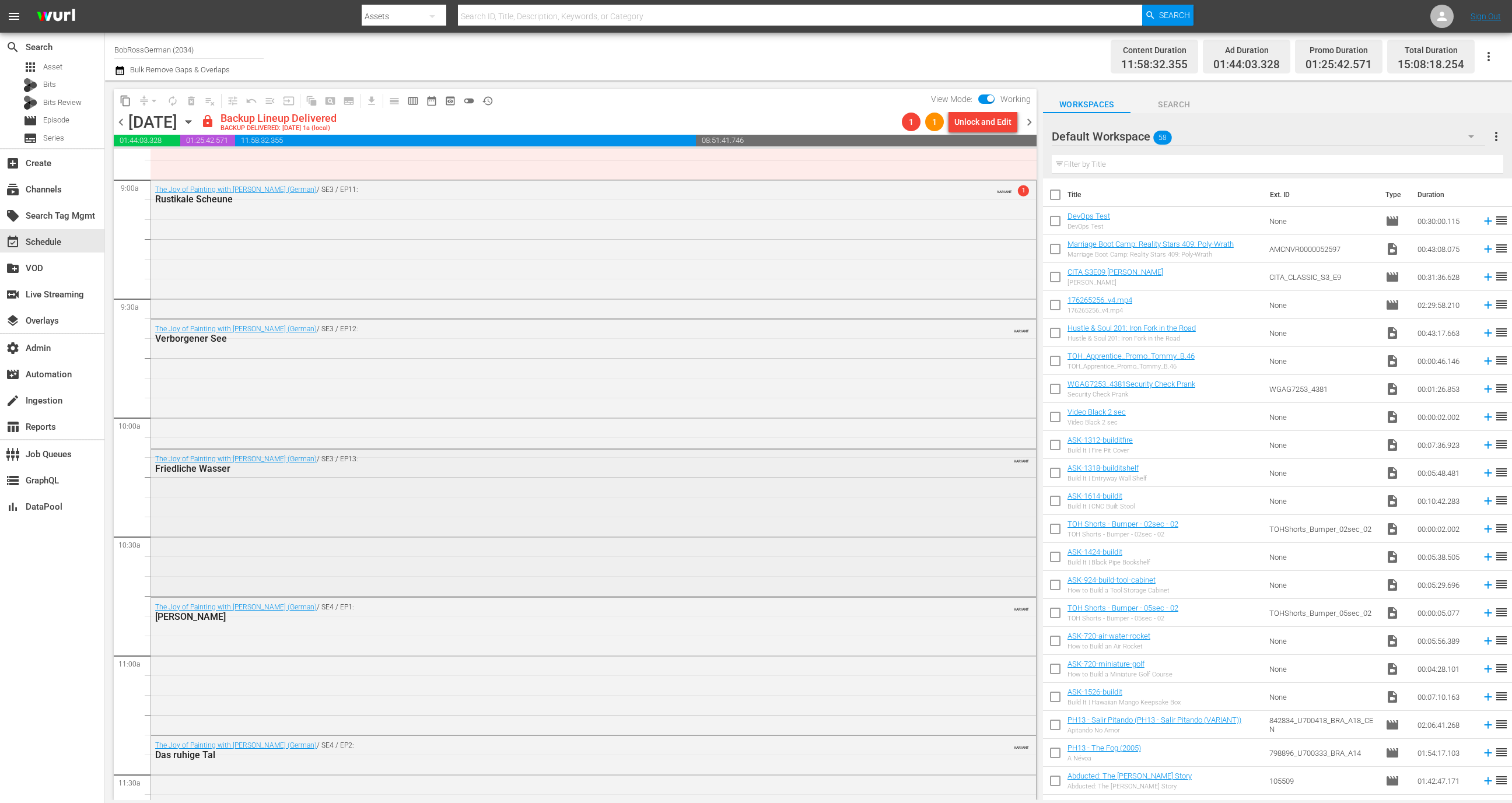
scroll to position [2070, 0]
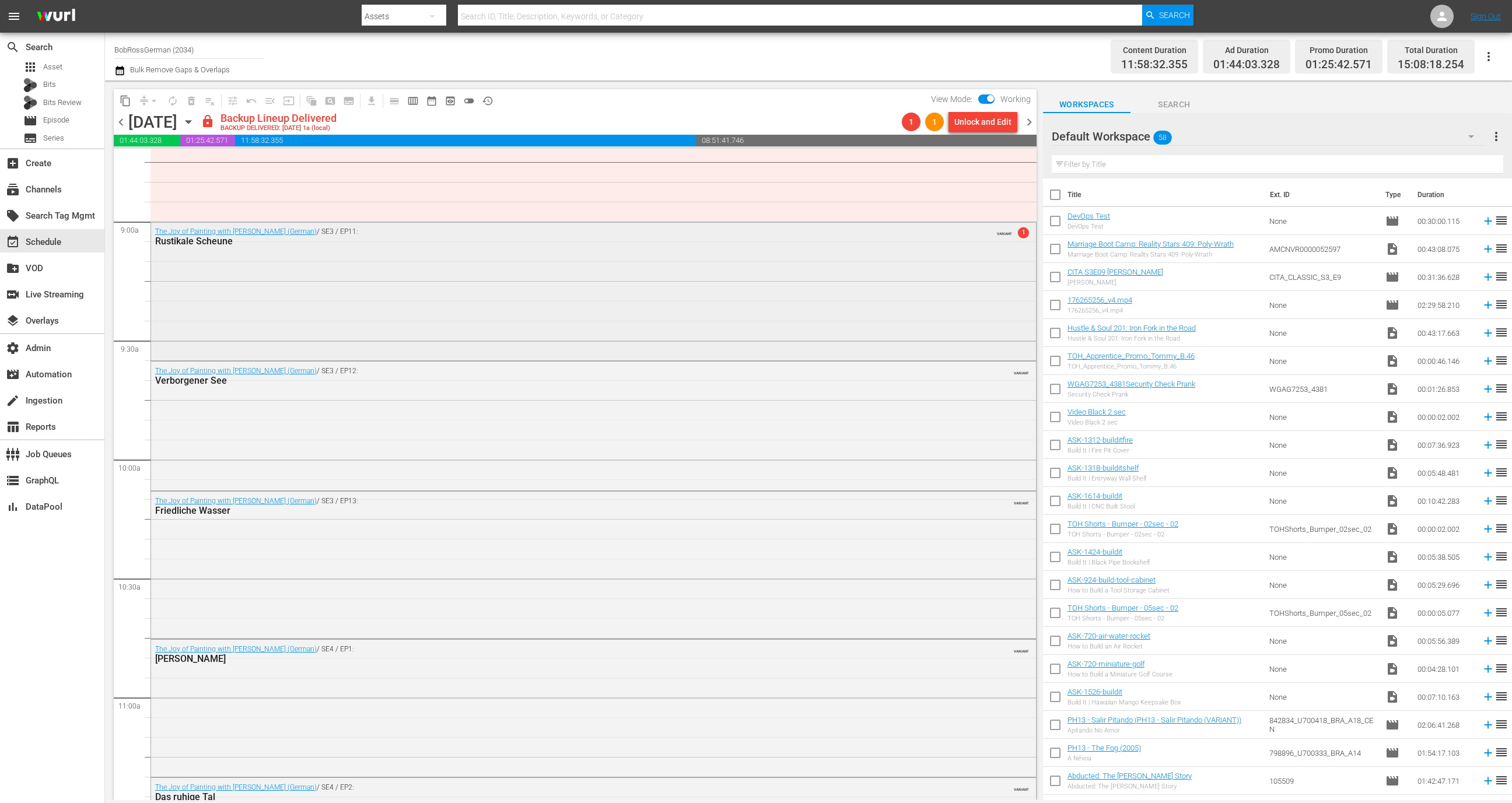
click at [354, 297] on div "The Joy of Painting with Bob Ross (German) / SE3 / EP11: Rustikale Scheune VARI…" at bounding box center [593, 290] width 885 height 136
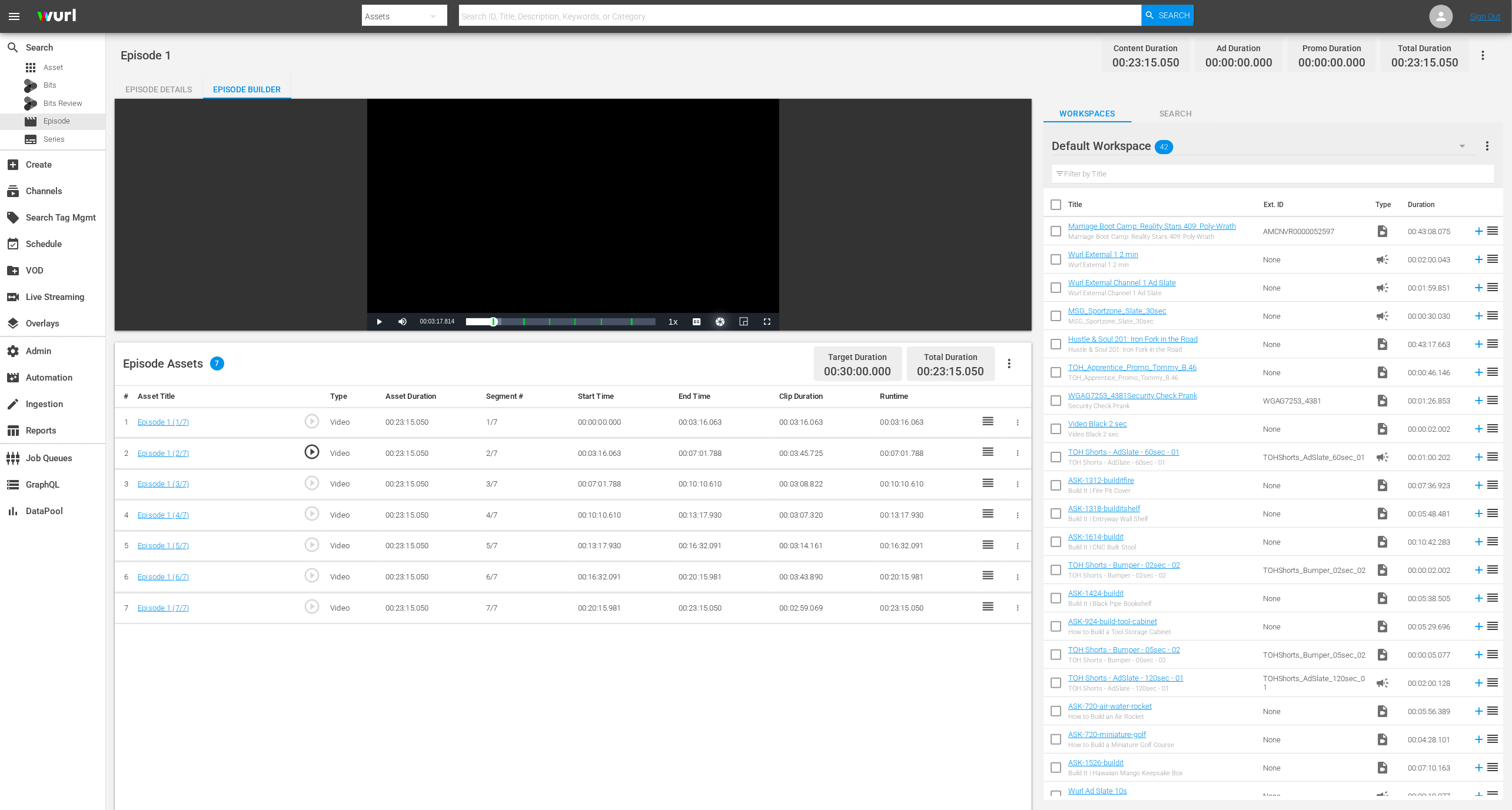
click at [722, 321] on button "Video Player" at bounding box center [720, 322] width 23 height 18
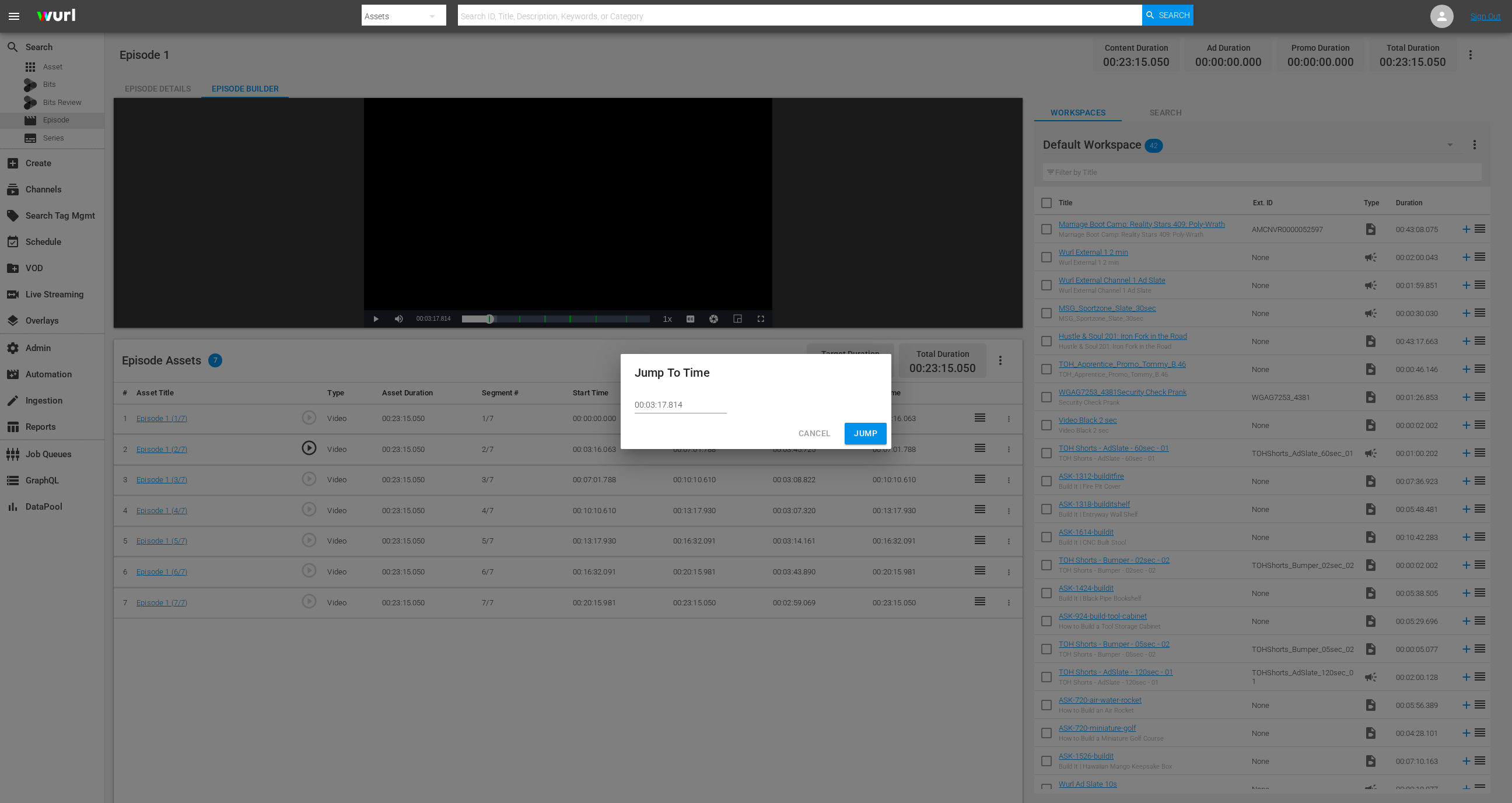
click at [665, 401] on input "00:03:17.814" at bounding box center [681, 405] width 92 height 18
type input "00:03:10.814"
click at [853, 425] on button "Jump" at bounding box center [865, 433] width 42 height 21
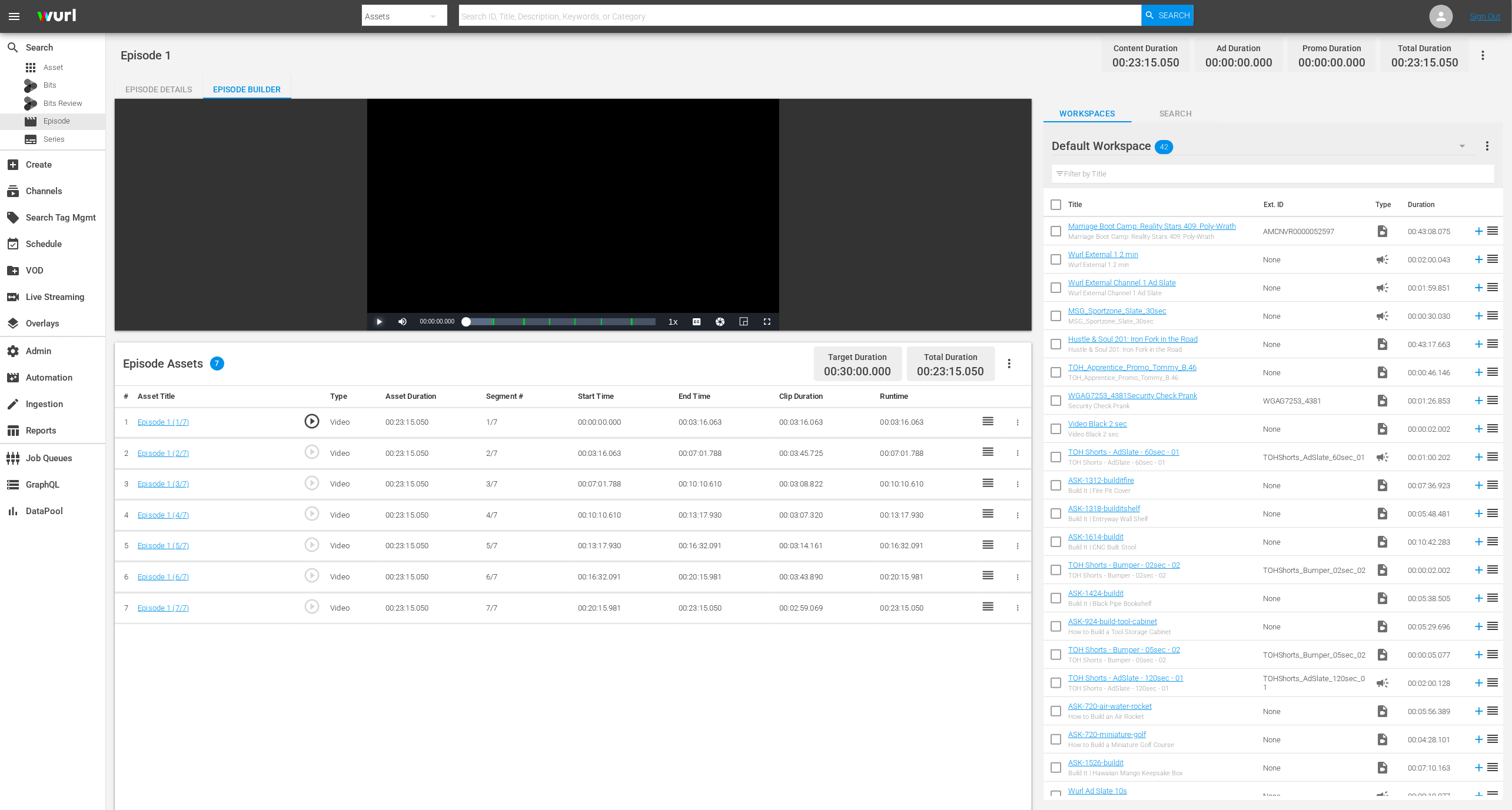
click at [379, 322] on span "Video Player" at bounding box center [379, 322] width 0 height 0
click at [167, 423] on link "Episode 1 (1/7)" at bounding box center [163, 422] width 51 height 9
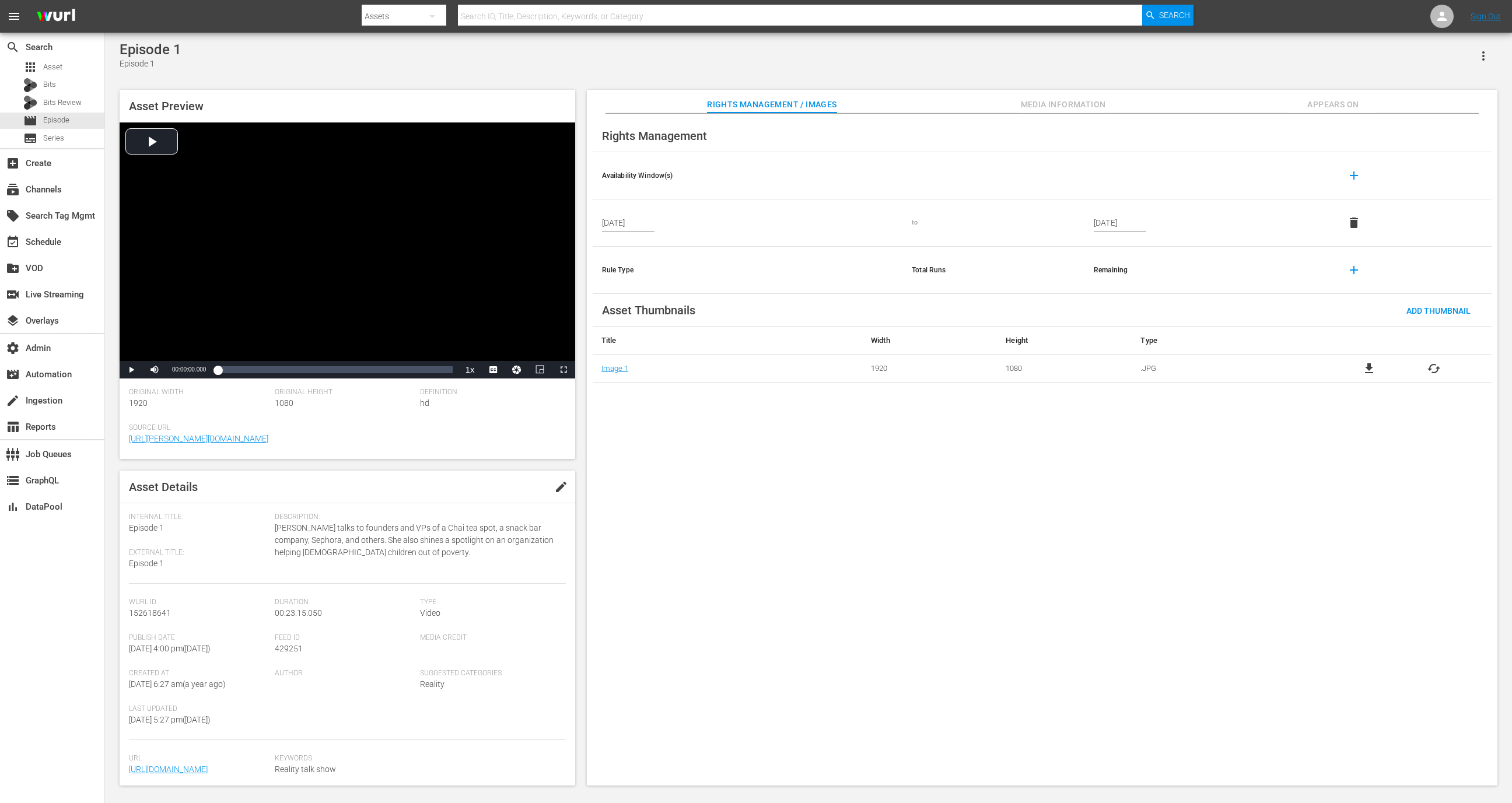
click at [1348, 112] on button "Appears On" at bounding box center [1333, 101] width 88 height 23
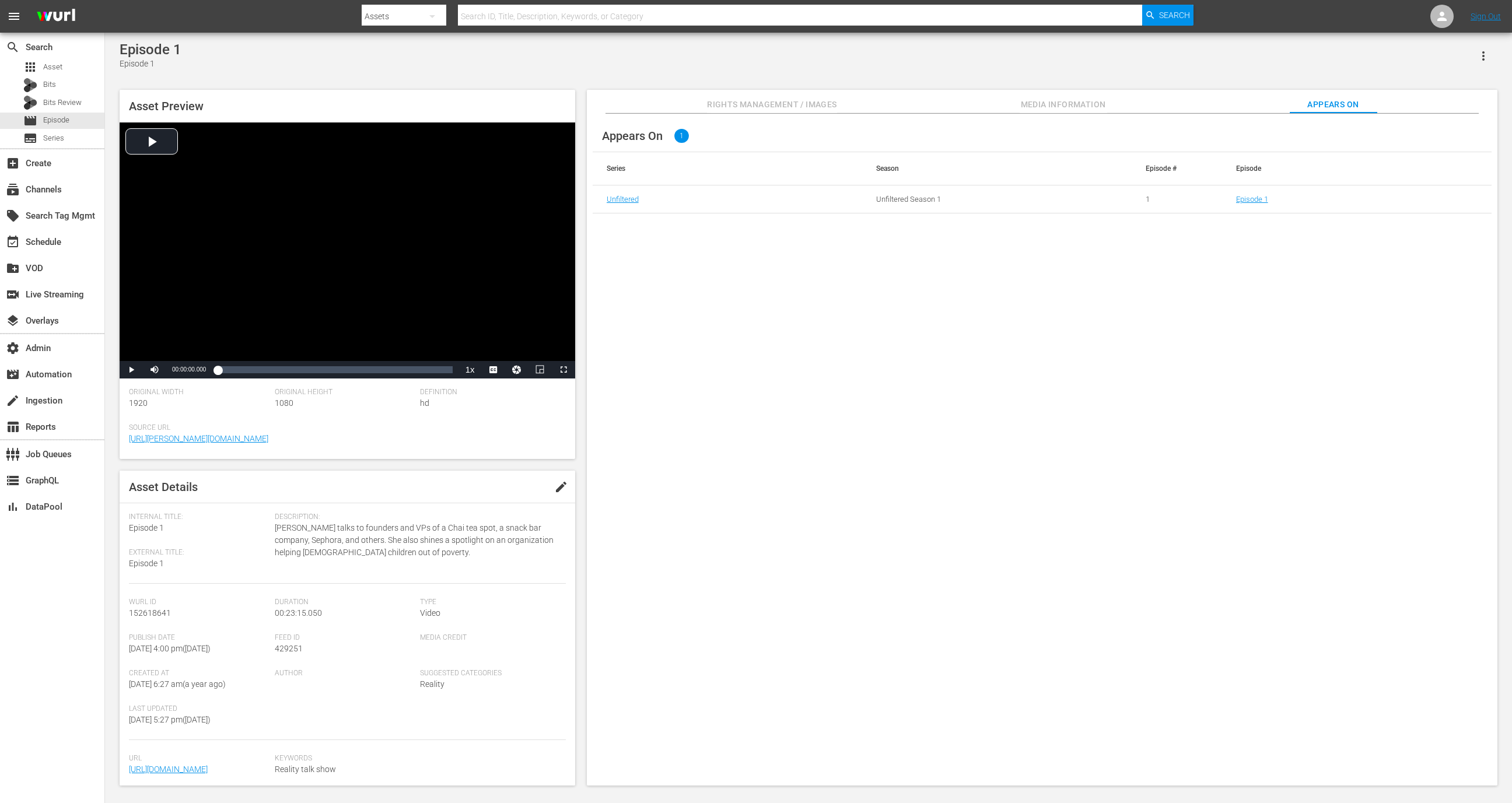
click at [1259, 204] on td "Episode 1" at bounding box center [1357, 199] width 269 height 28
click at [1244, 204] on td "Episode 1" at bounding box center [1357, 199] width 269 height 28
click at [1246, 200] on link "Episode 1" at bounding box center [1252, 199] width 32 height 9
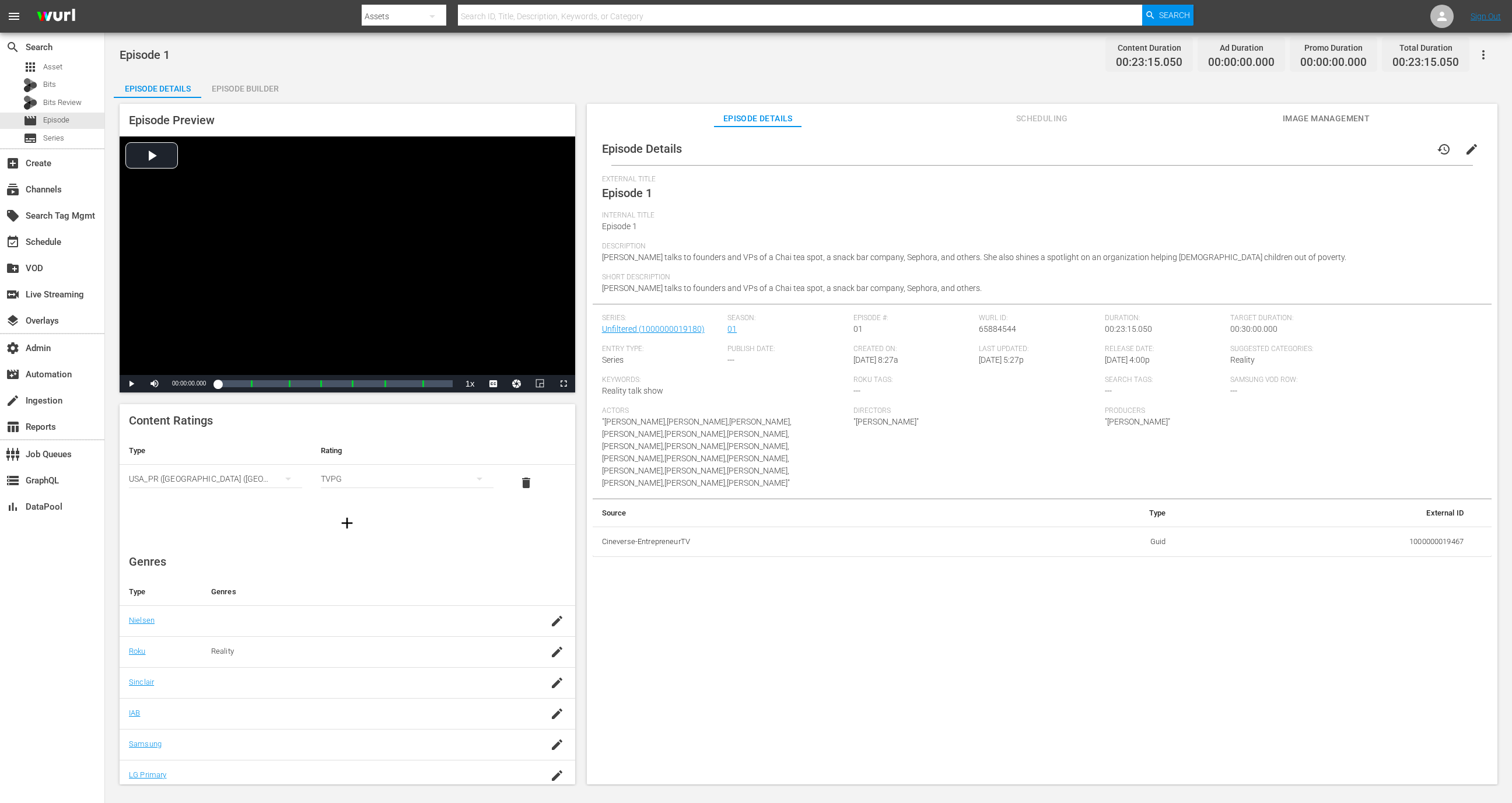
click at [256, 89] on div "Episode Builder" at bounding box center [245, 89] width 88 height 28
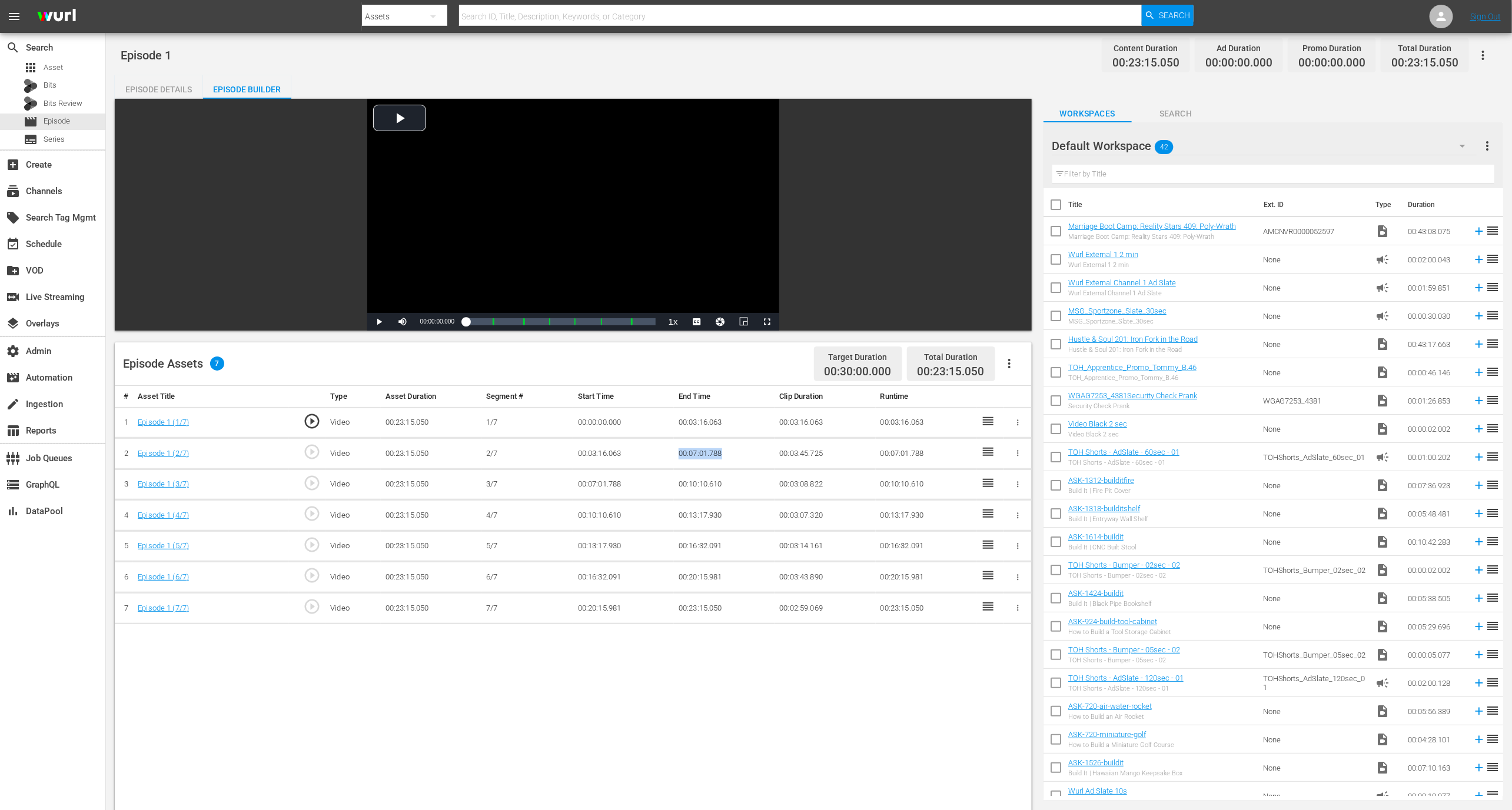
drag, startPoint x: 737, startPoint y: 453, endPoint x: 671, endPoint y: 453, distance: 66.0
click at [671, 453] on tr "2 Episode 1 (2/7) play_circle_outline Video 00:23:15.050 [DATE] 00:03:16.063 00…" at bounding box center [572, 453] width 916 height 31
copy tr "00:07:01.788"
click at [715, 317] on button "Video Player" at bounding box center [720, 322] width 23 height 18
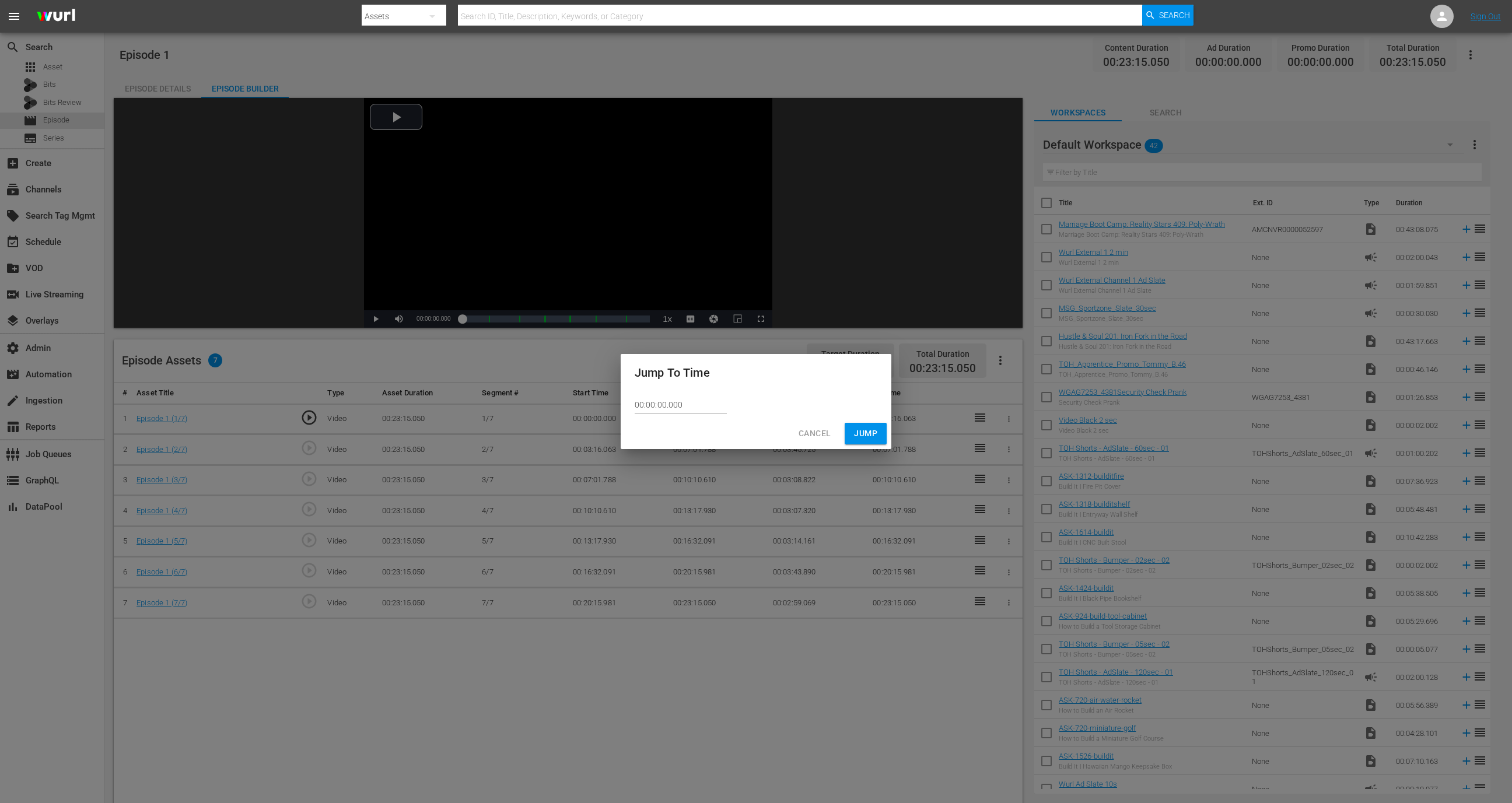
click at [686, 416] on div "00:00:00.000" at bounding box center [755, 405] width 270 height 27
click at [686, 408] on input "00:00:00.000" at bounding box center [681, 405] width 92 height 18
paste input "00:07:01.788"
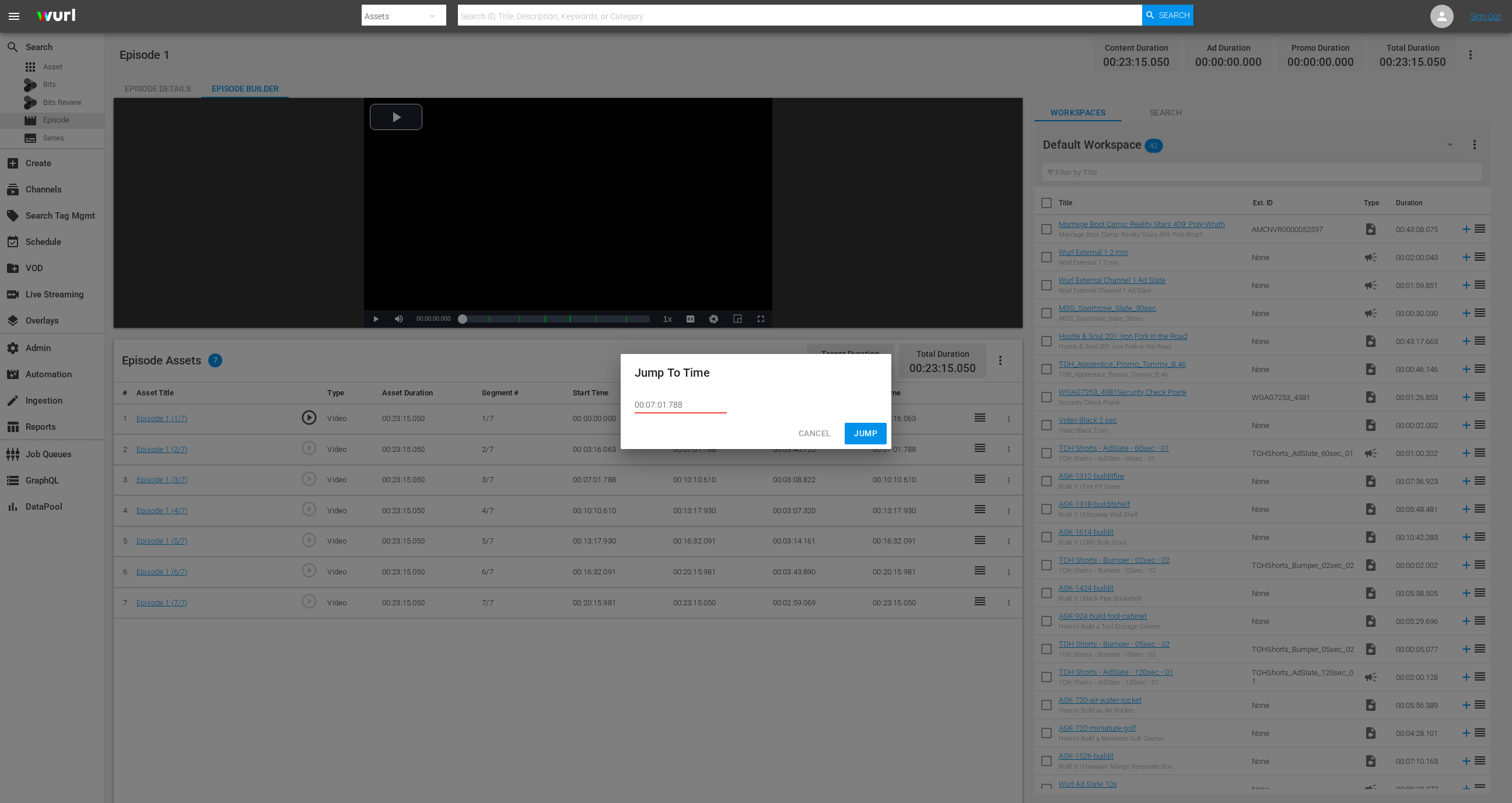
click at [648, 403] on input "00:07:01.788" at bounding box center [681, 405] width 92 height 18
click at [651, 402] on input "00:07:01.788" at bounding box center [681, 405] width 92 height 18
type input "00:06:51.788"
click at [862, 437] on span "Jump" at bounding box center [866, 433] width 23 height 14
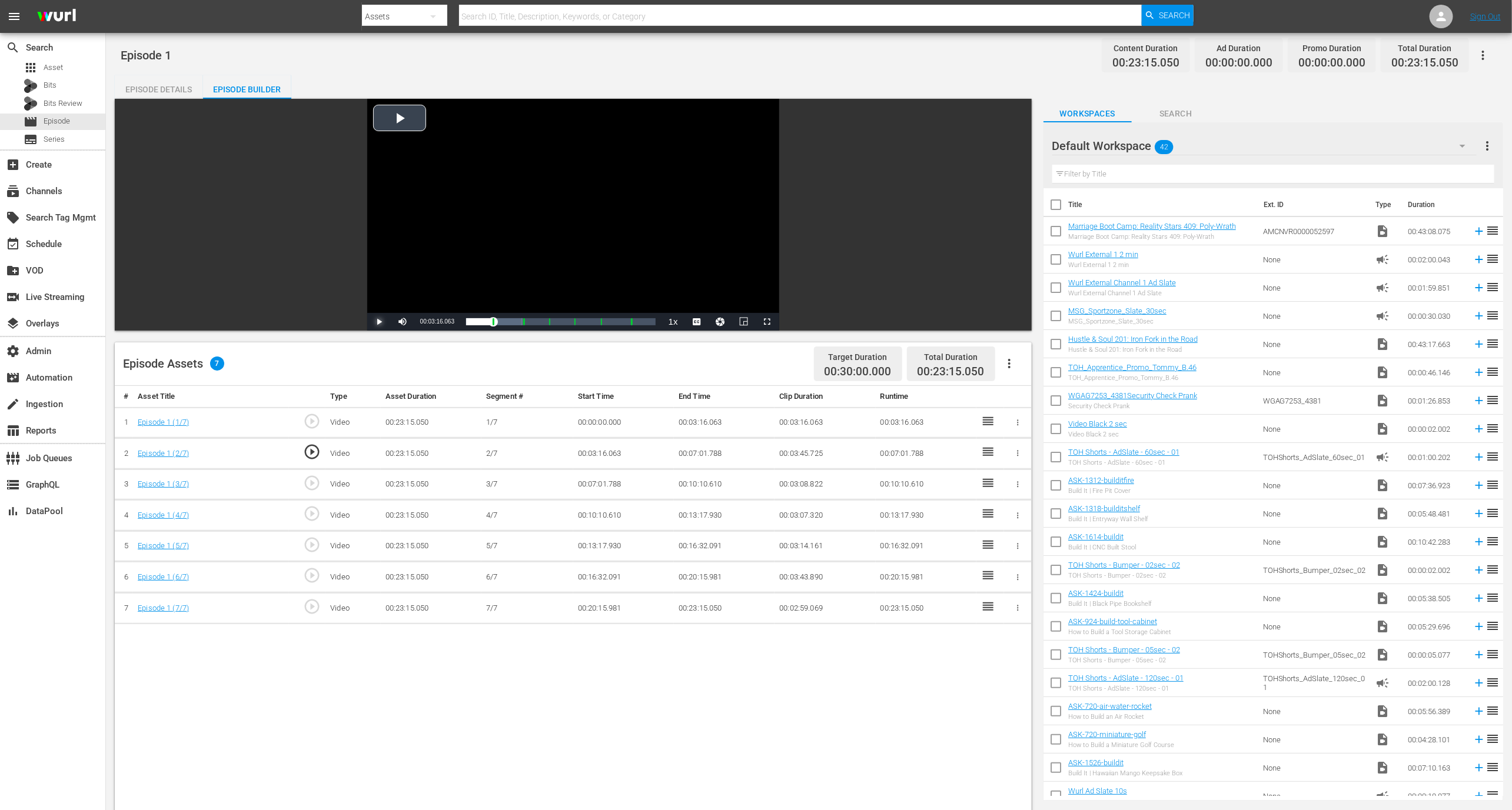
click at [379, 322] on span "Video Player" at bounding box center [379, 322] width 0 height 0
click at [317, 510] on span "play_circle_outline" at bounding box center [312, 514] width 18 height 18
drag, startPoint x: 740, startPoint y: 419, endPoint x: 678, endPoint y: 421, distance: 62.0
click at [678, 421] on td "00:03:16.063" at bounding box center [724, 422] width 101 height 31
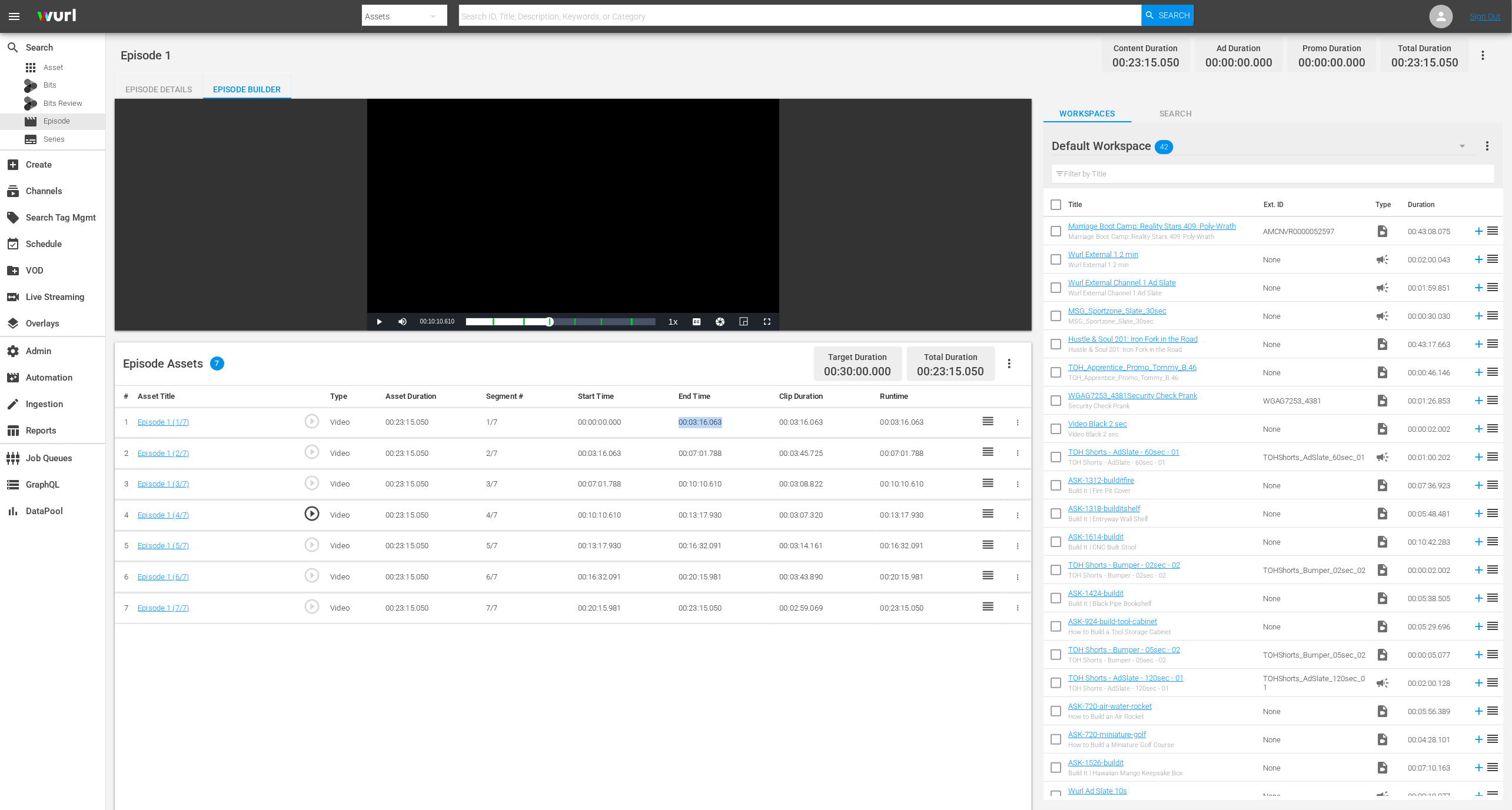
copy td "00:03:16.063"
drag, startPoint x: 739, startPoint y: 456, endPoint x: 678, endPoint y: 451, distance: 61.2
click at [678, 451] on td "00:07:01.788" at bounding box center [724, 453] width 101 height 31
copy td "00:07:01.788"
click at [314, 512] on span "play_circle_outline" at bounding box center [312, 514] width 18 height 18
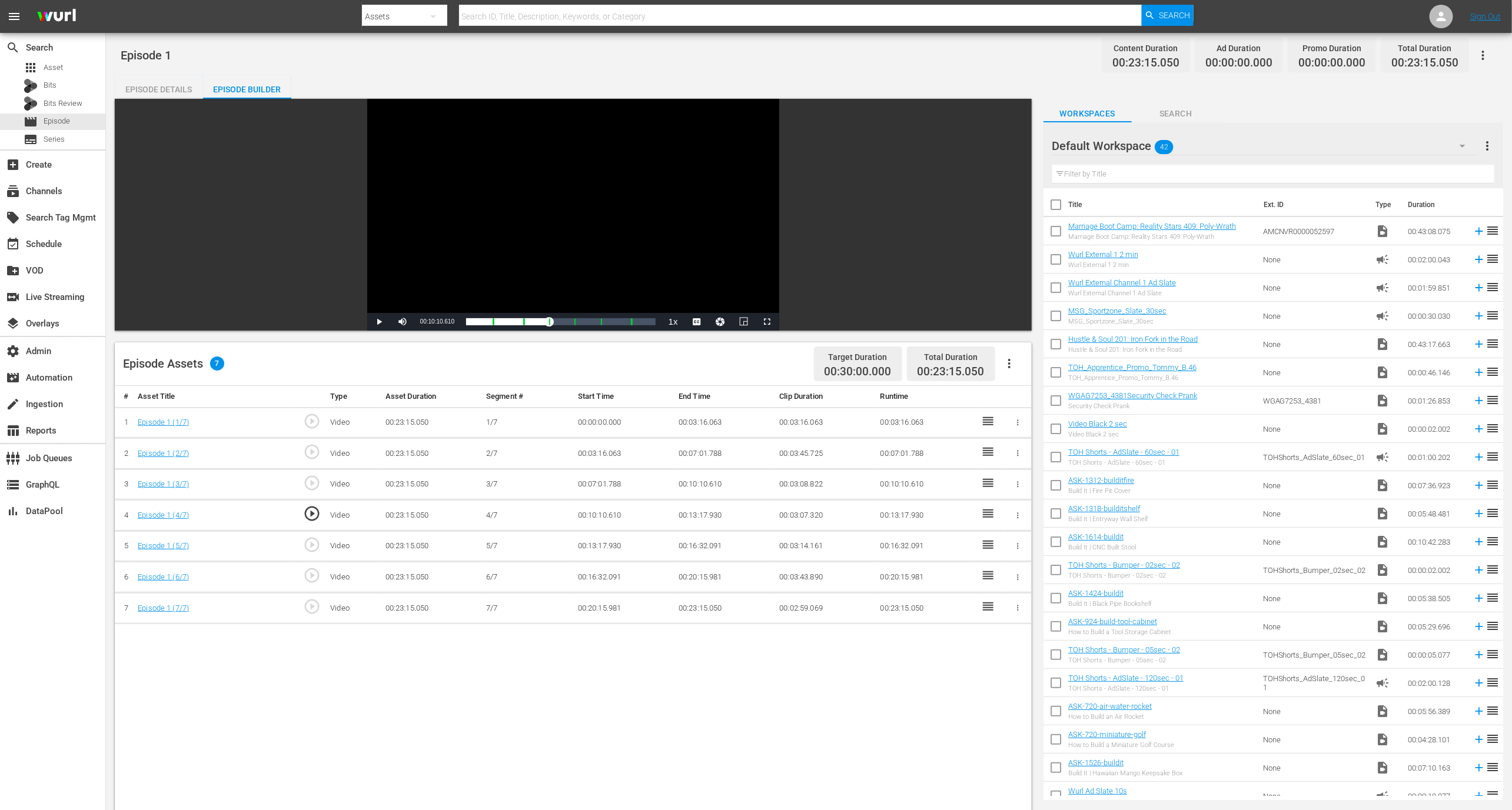
click at [479, 239] on div "Video Player" at bounding box center [573, 207] width 412 height 215
click at [379, 322] on span "Video Player" at bounding box center [379, 322] width 0 height 0
drag, startPoint x: 734, startPoint y: 485, endPoint x: 663, endPoint y: 485, distance: 71.0
click at [663, 485] on tr "3 Episode 1 (3/7) play_circle_outline Video 00:23:15.050 3/7 00:07:01.788 00:10…" at bounding box center [572, 485] width 916 height 31
copy tr "00:10:10.610"
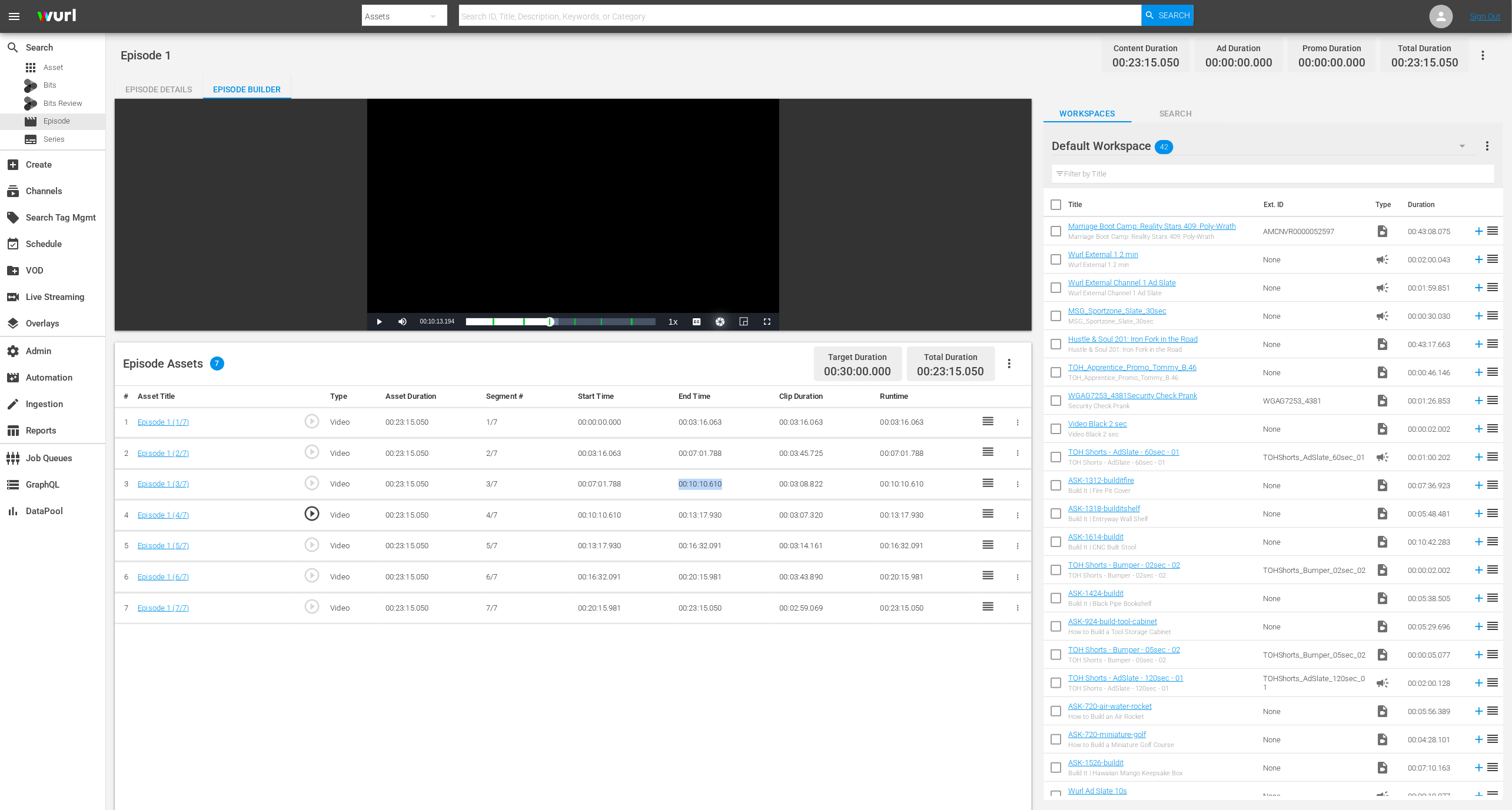
click at [721, 323] on button "Video Player" at bounding box center [720, 322] width 23 height 18
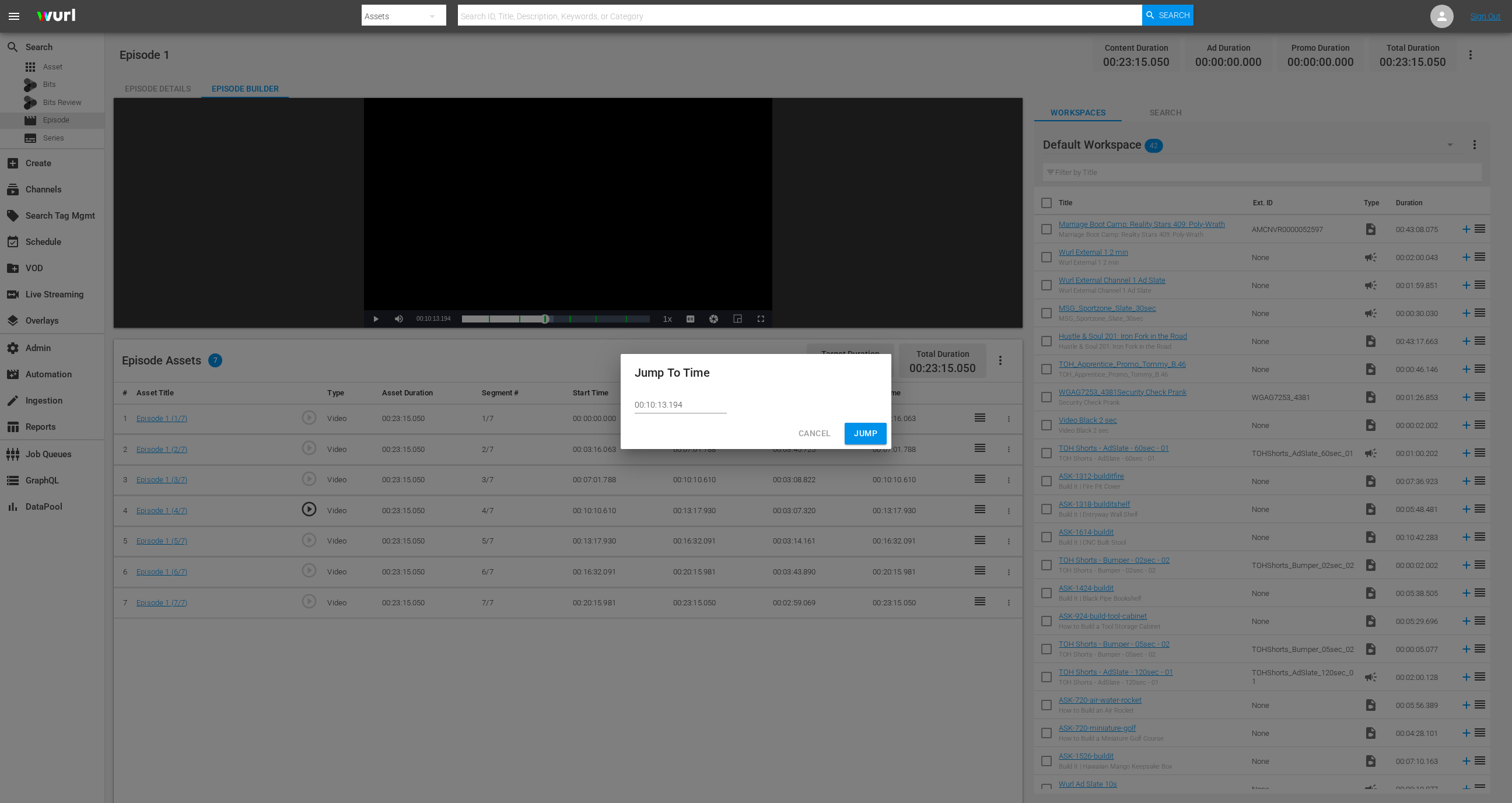
click at [695, 413] on input "00:10:13.194" at bounding box center [681, 405] width 92 height 18
paste input "00:10:10.610"
paste input "text"
type input "00:10:00.610"
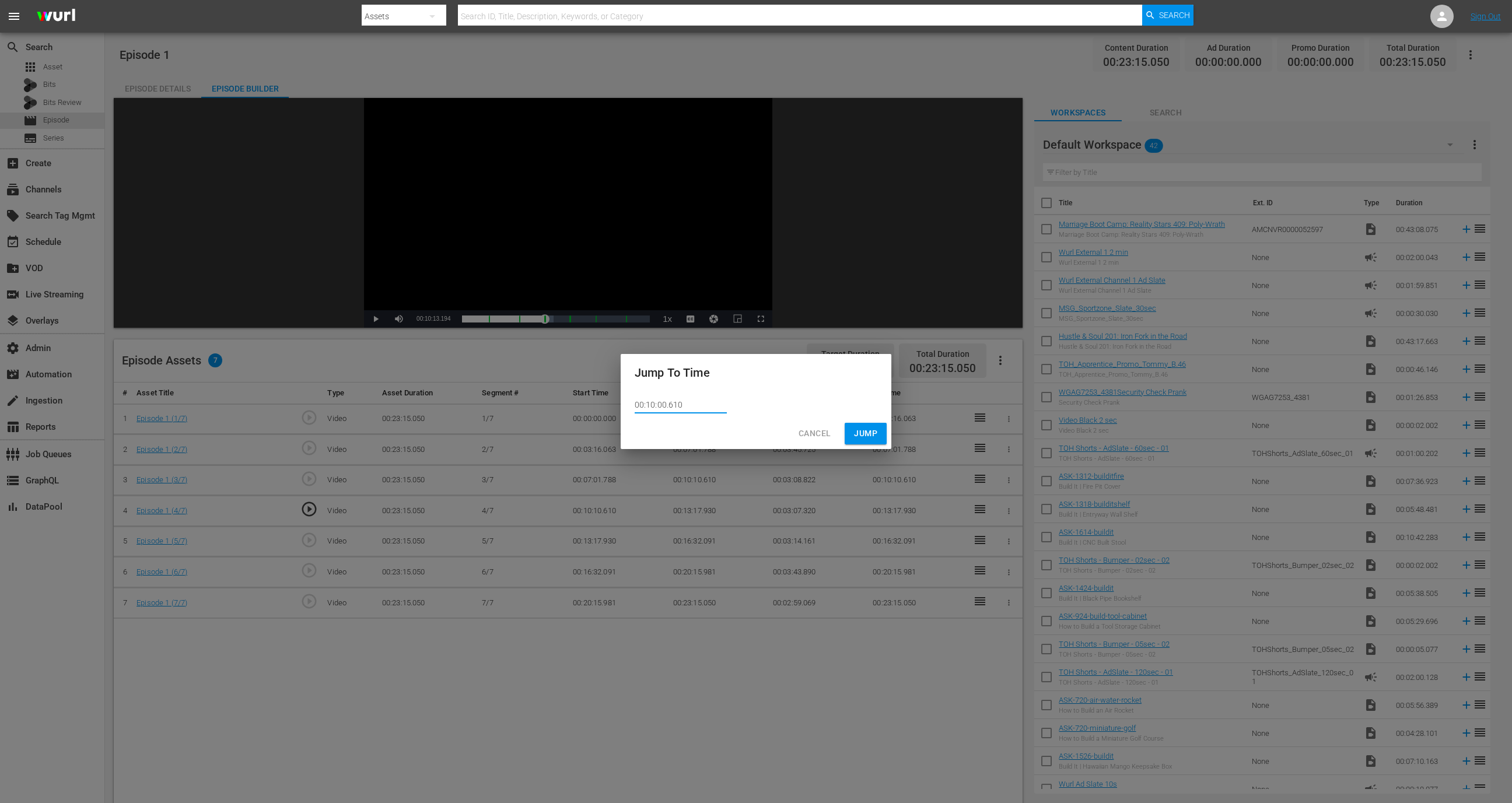
click at [864, 423] on button "Jump" at bounding box center [865, 433] width 42 height 21
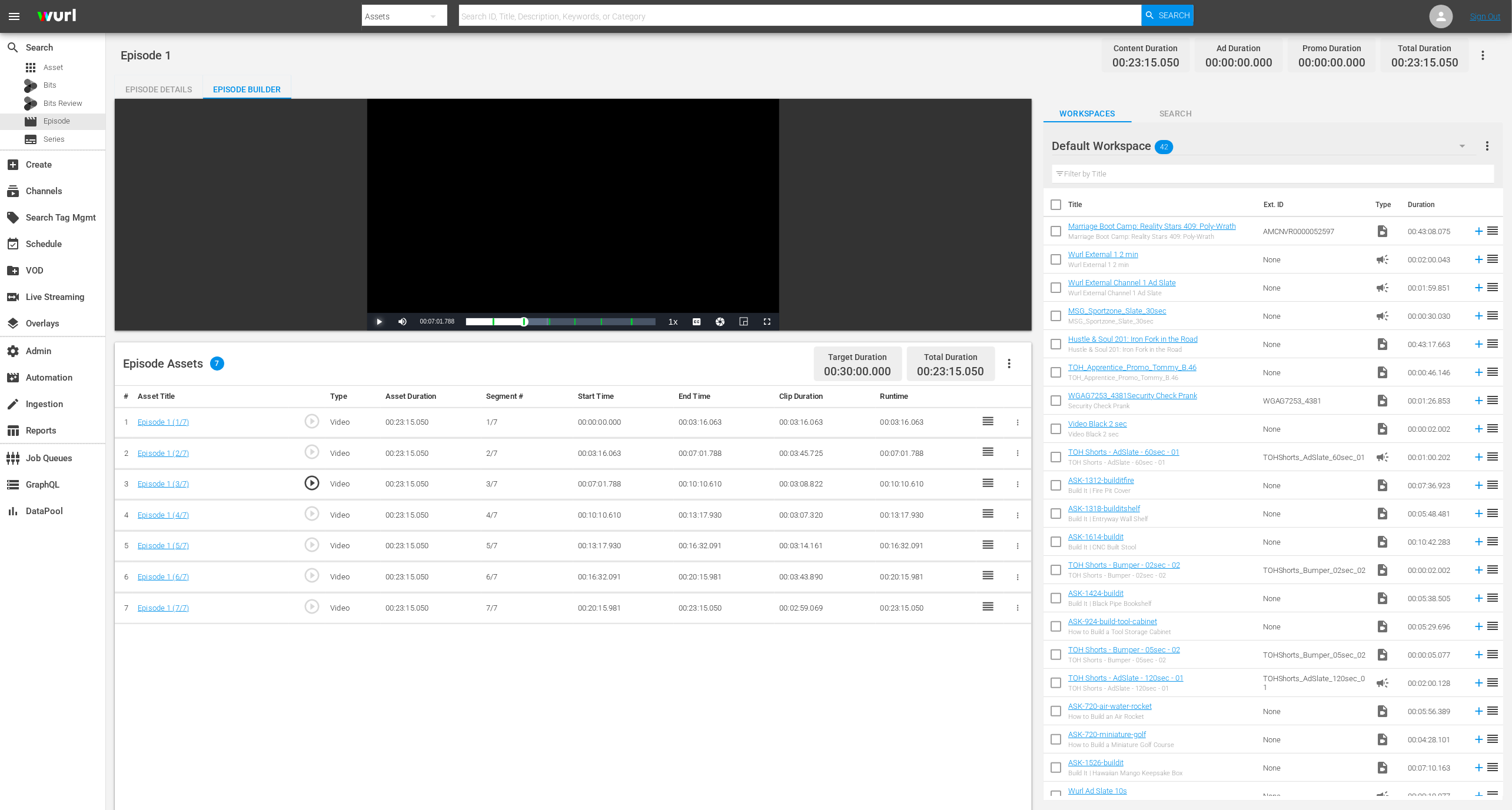
click at [379, 322] on span "Video Player" at bounding box center [379, 322] width 0 height 0
click at [319, 514] on span "play_circle_outline" at bounding box center [312, 514] width 18 height 18
click at [491, 175] on div "Video Player" at bounding box center [573, 207] width 412 height 215
click at [722, 326] on button "Video Player" at bounding box center [720, 322] width 23 height 18
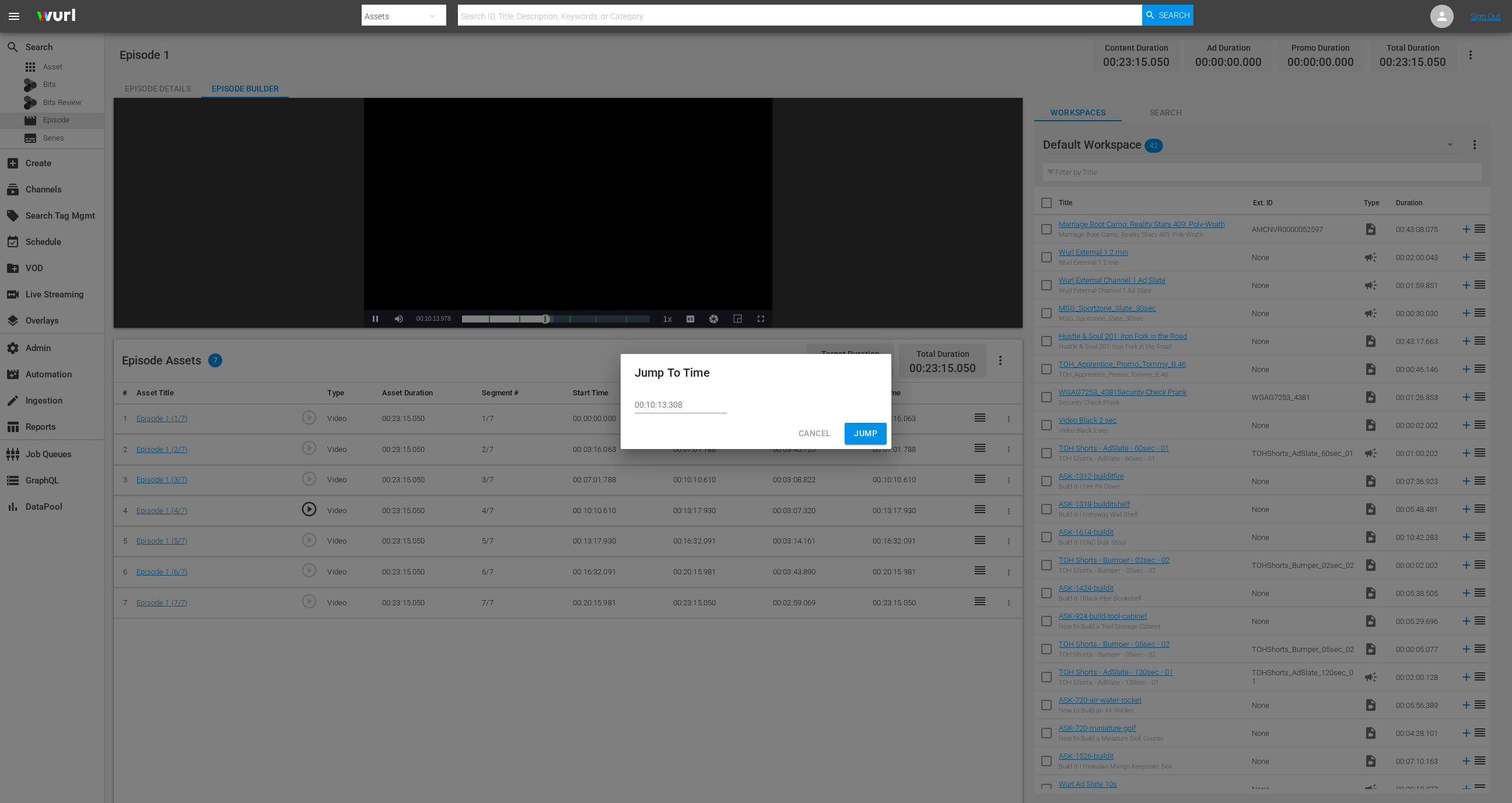
click at [699, 409] on input "00:10:13.308" at bounding box center [681, 405] width 92 height 18
paste input "00:10:10.610"
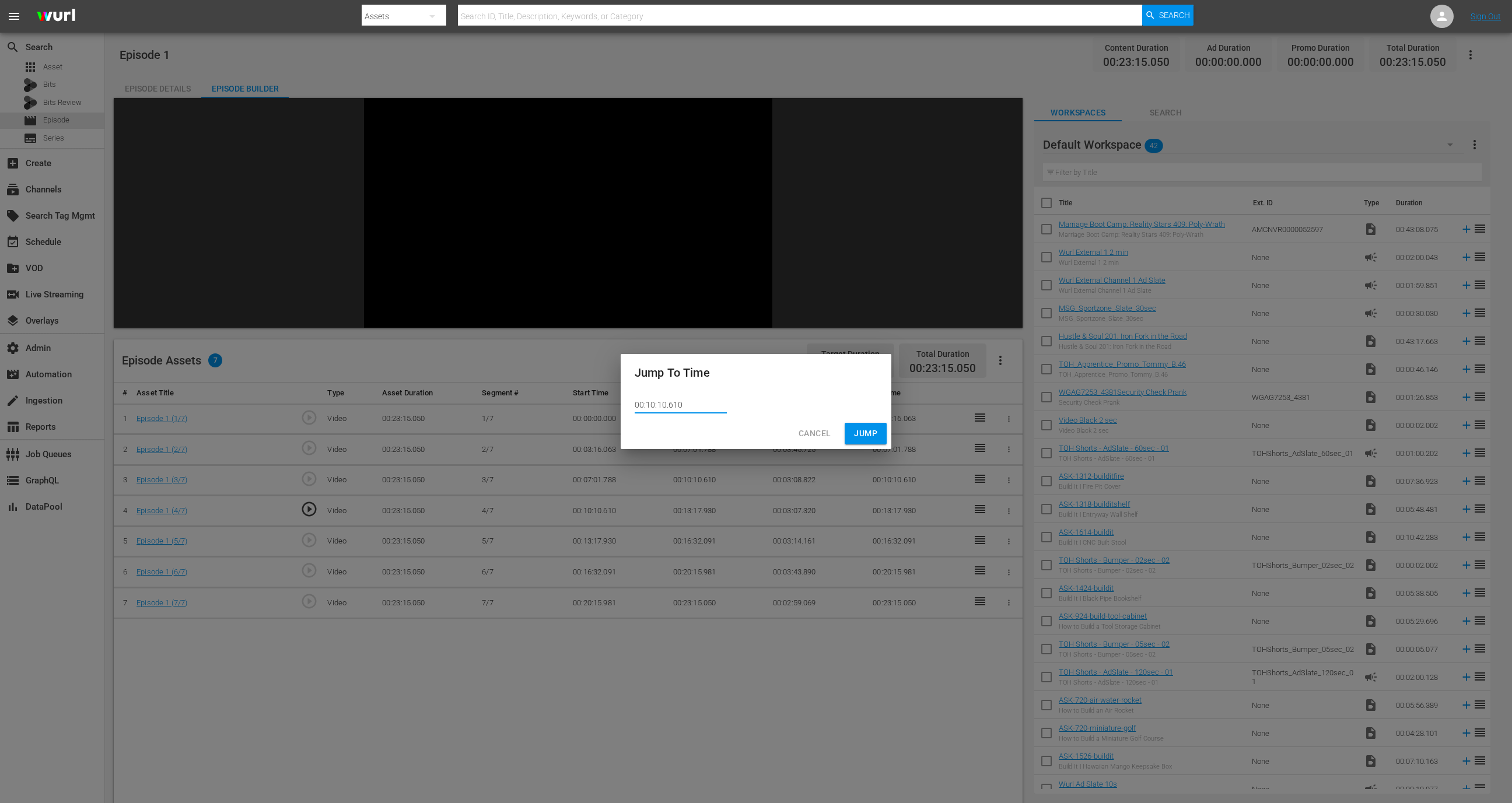
click at [664, 405] on input "00:10:10.610" at bounding box center [681, 405] width 92 height 18
type input "00:10:05.610"
click at [866, 432] on span "Jump" at bounding box center [866, 433] width 23 height 14
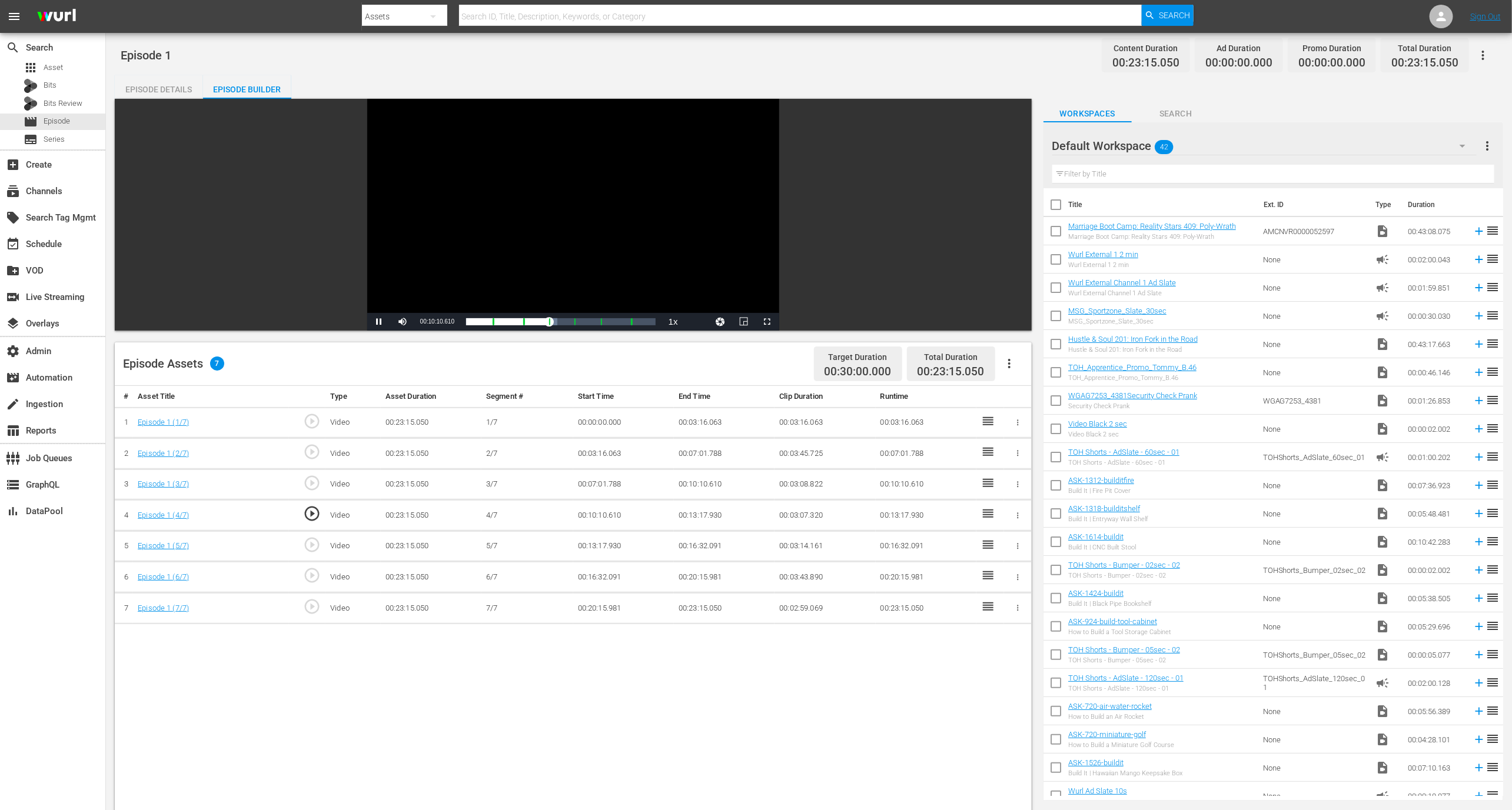
click at [695, 274] on div "Video Player" at bounding box center [573, 207] width 412 height 215
click at [697, 322] on span "Video Player" at bounding box center [697, 322] width 0 height 0
click at [421, 355] on div "Episode Assets 7 Target Duration 00:30:00.000 Total Duration 00:23:15.050" at bounding box center [572, 364] width 916 height 44
click at [720, 318] on button "Video Player" at bounding box center [720, 322] width 23 height 18
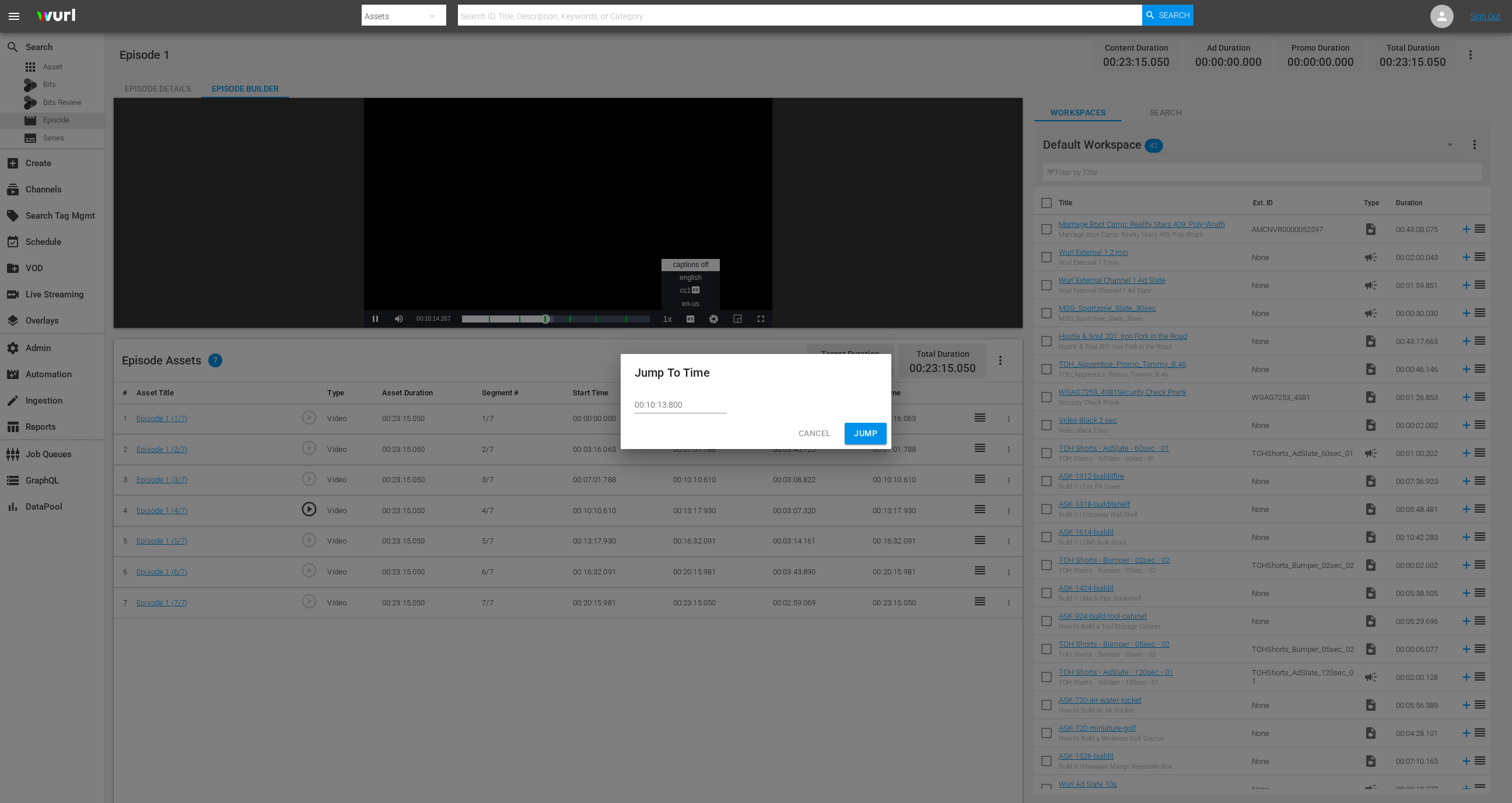
click at [711, 402] on input "00:10:13.800" at bounding box center [681, 405] width 92 height 18
paste input "05.61"
type input "00:10:05.610"
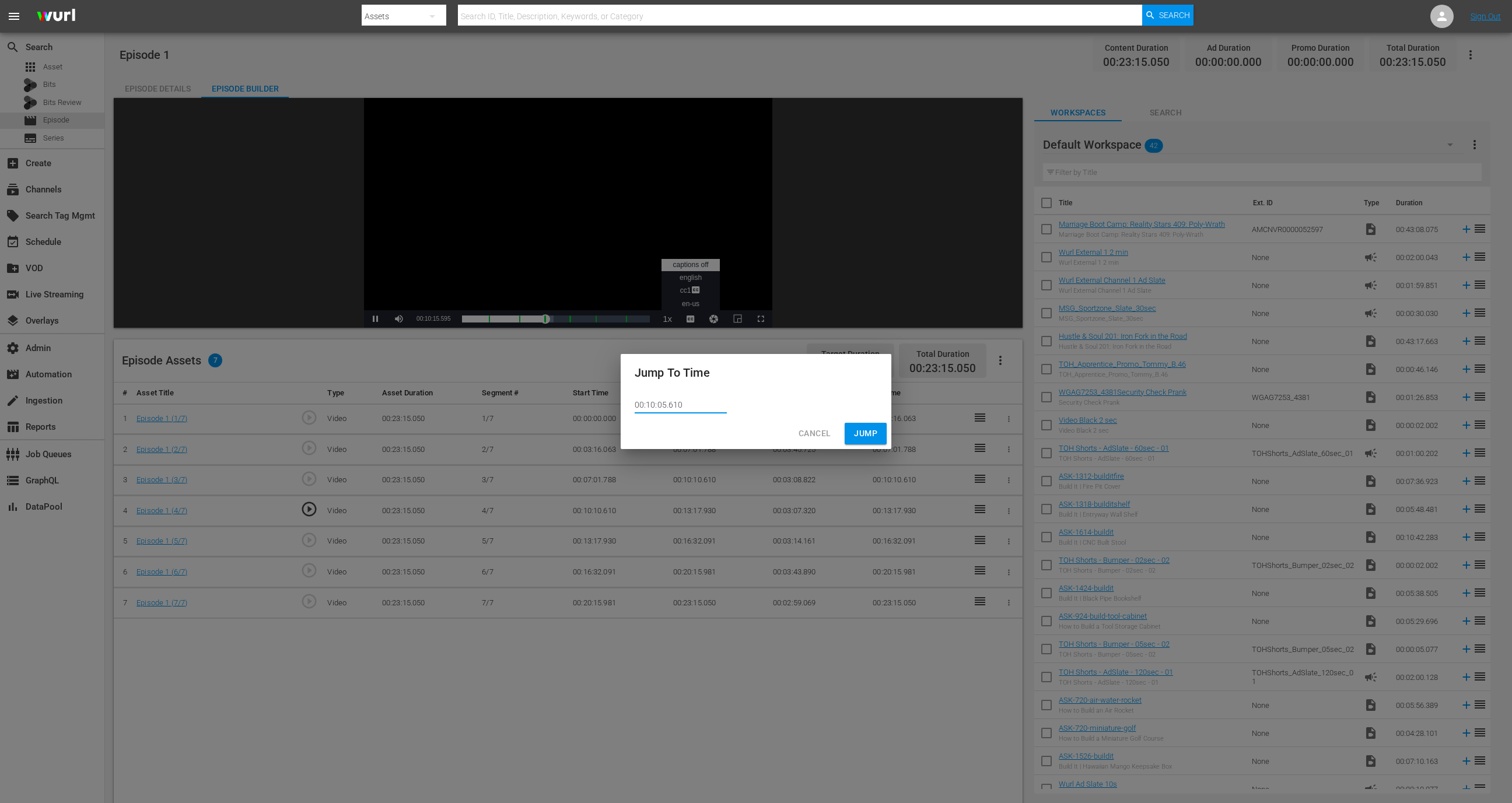
click at [853, 436] on button "Jump" at bounding box center [865, 433] width 42 height 21
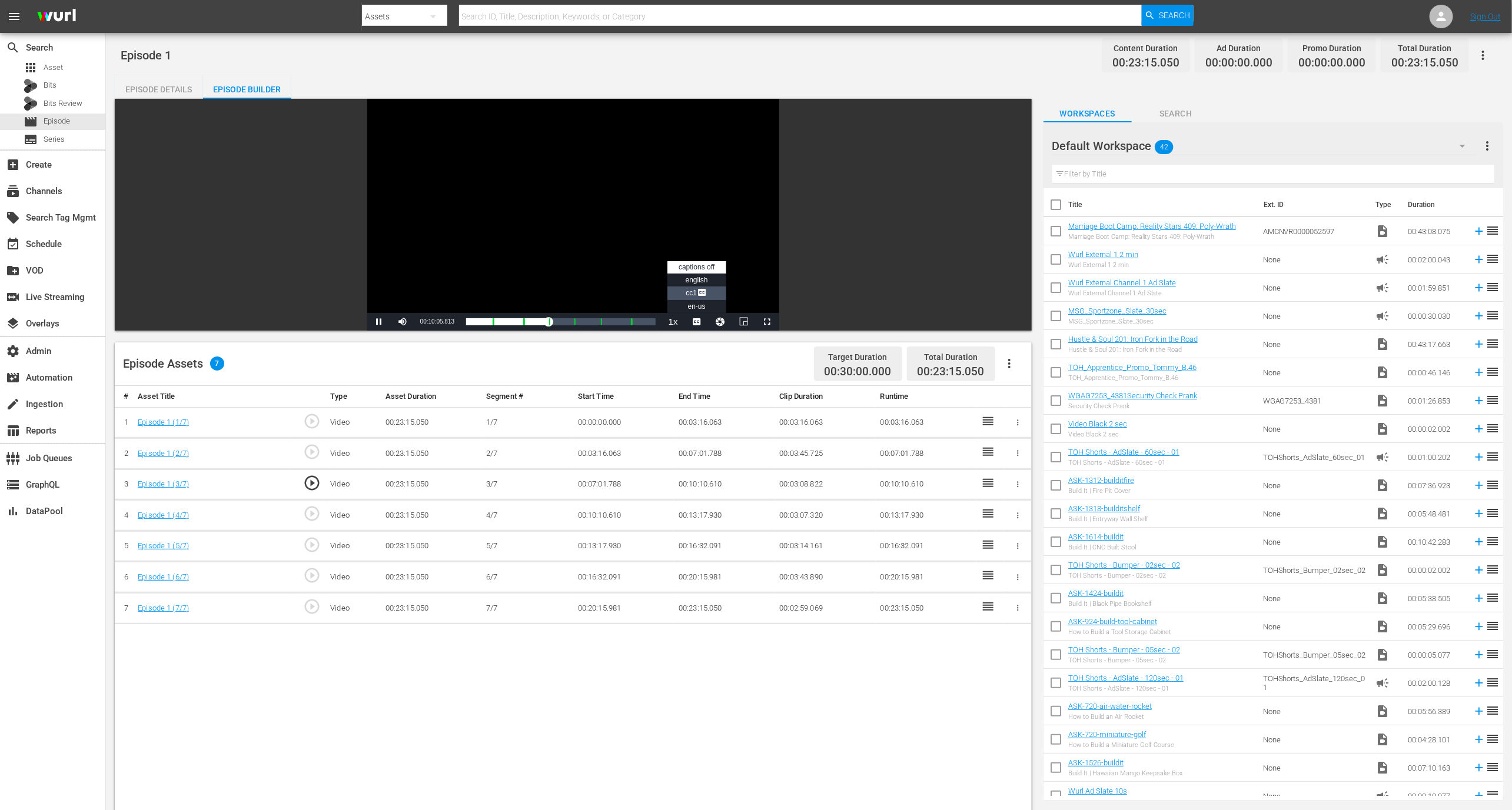
click at [700, 287] on li "CC1 Captions" at bounding box center [697, 293] width 59 height 13
click at [379, 322] on span "Video Player" at bounding box center [379, 322] width 0 height 0
drag, startPoint x: 738, startPoint y: 484, endPoint x: 660, endPoint y: 485, distance: 78.0
click at [660, 485] on tr "3 Episode 1 (3/7) play_circle_outline Video 00:23:15.050 3/7 00:07:01.788 00:10…" at bounding box center [572, 485] width 916 height 31
copy tr "00:10:10.610"
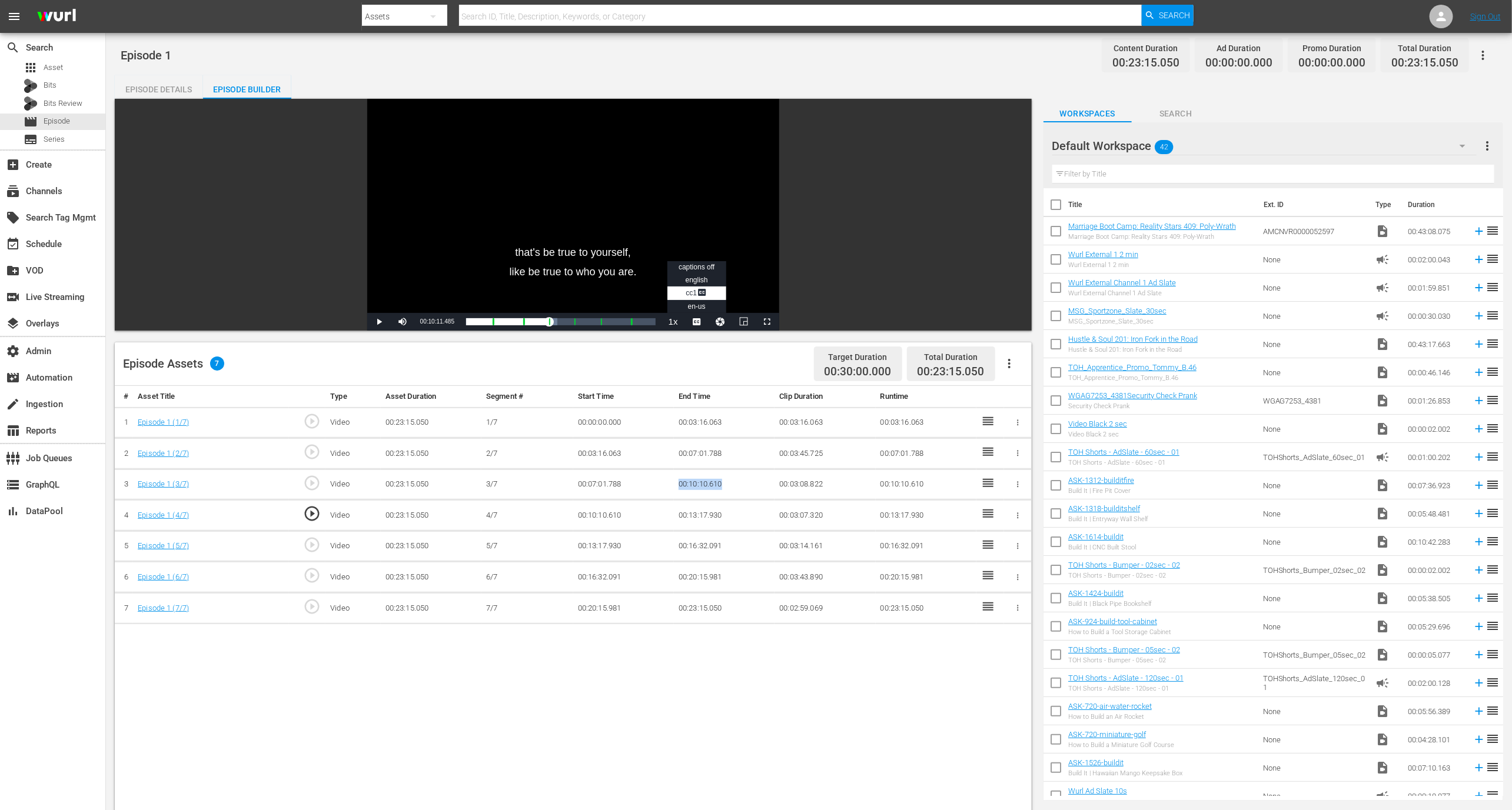
click at [307, 543] on span "play_circle_outline" at bounding box center [312, 545] width 18 height 18
click at [379, 322] on span "Video Player" at bounding box center [379, 322] width 0 height 0
drag, startPoint x: 648, startPoint y: 546, endPoint x: 577, endPoint y: 546, distance: 71.0
click at [577, 546] on td "00:13:17.930" at bounding box center [623, 546] width 101 height 31
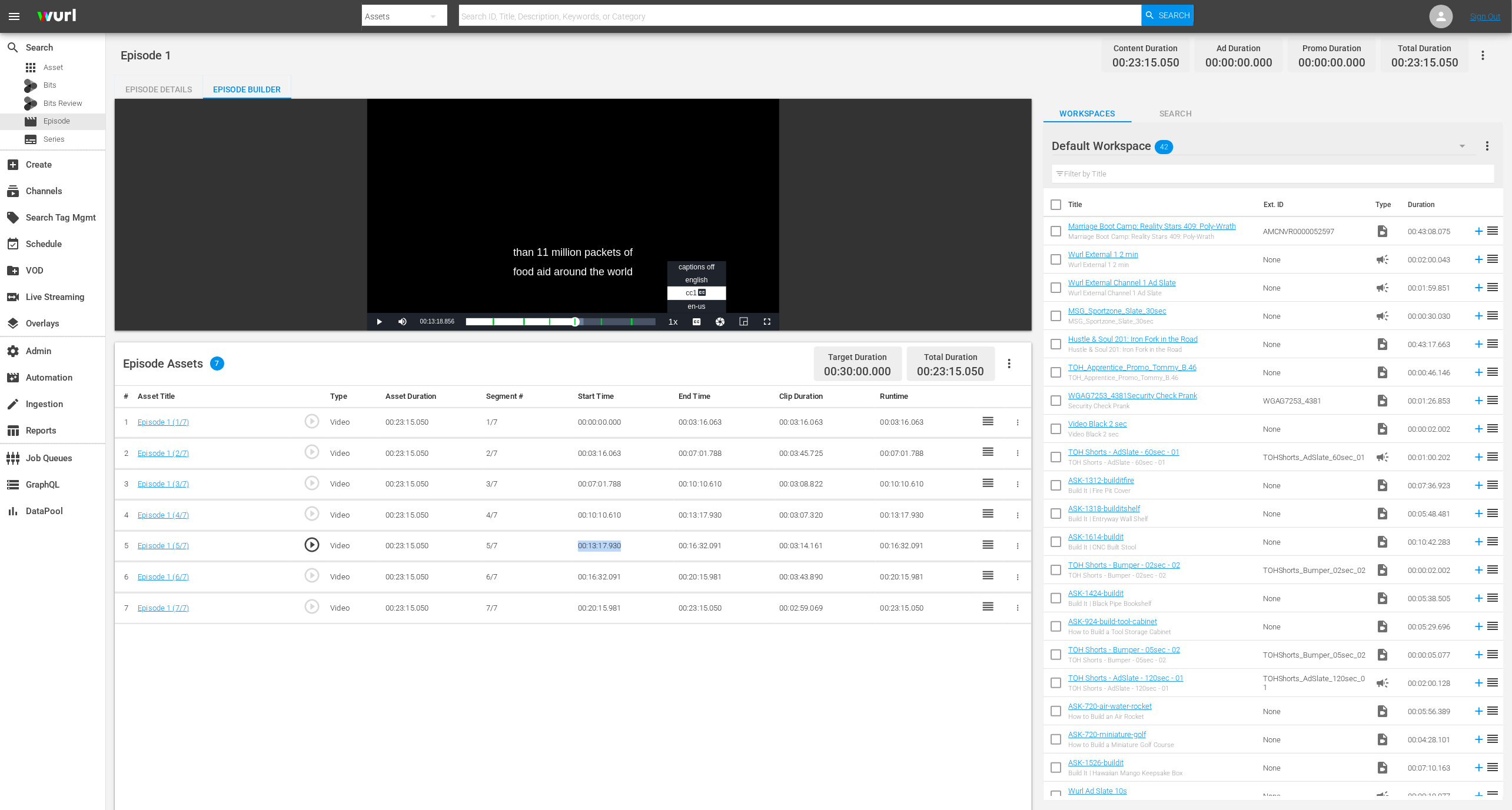
copy td "00:13:17.930"
click at [725, 316] on button "Video Player" at bounding box center [720, 322] width 23 height 18
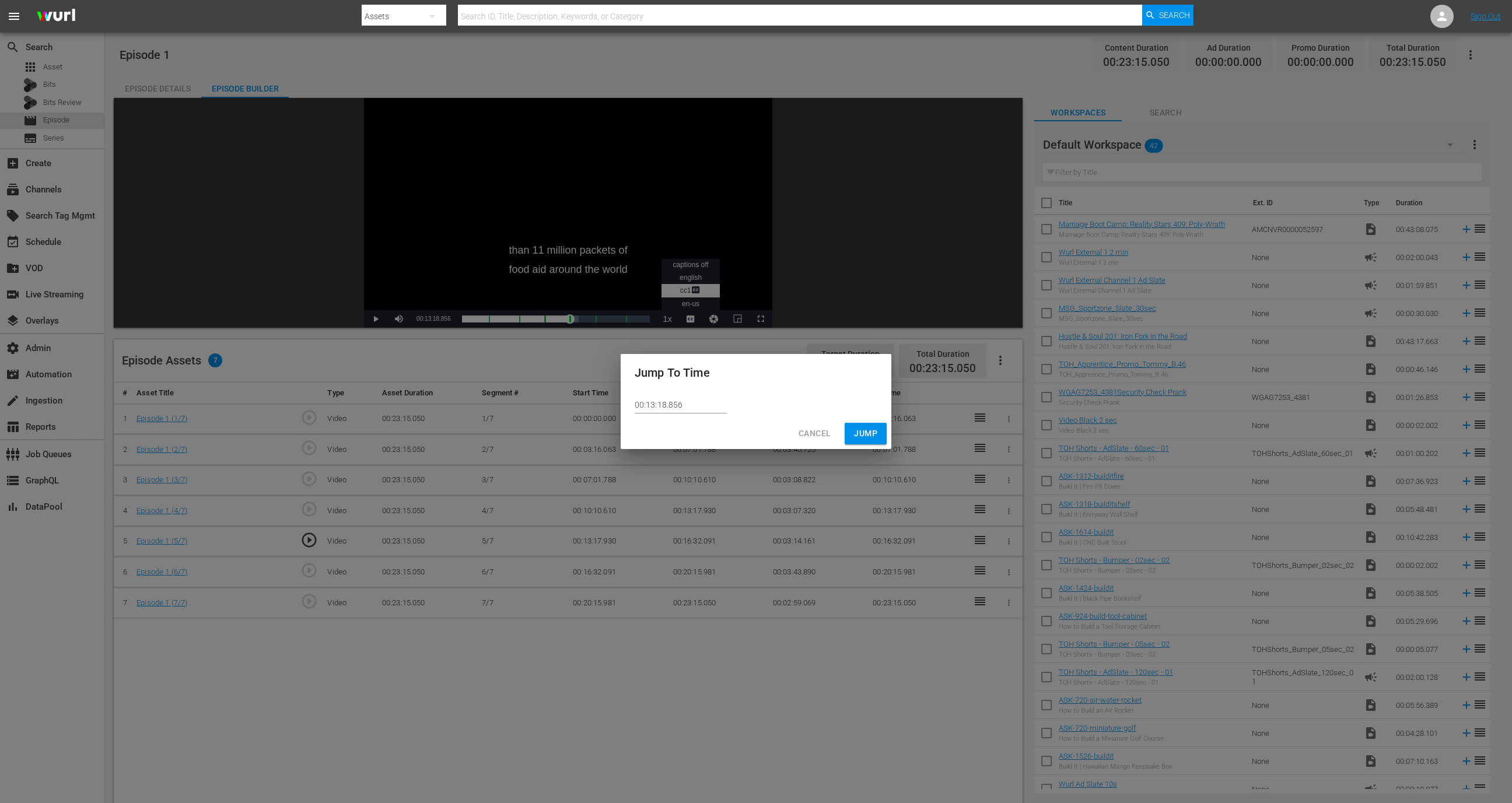
click at [707, 391] on div "Jump To Time" at bounding box center [755, 373] width 270 height 37
click at [704, 398] on input "00:13:18.856" at bounding box center [681, 405] width 92 height 18
paste input "7.930"
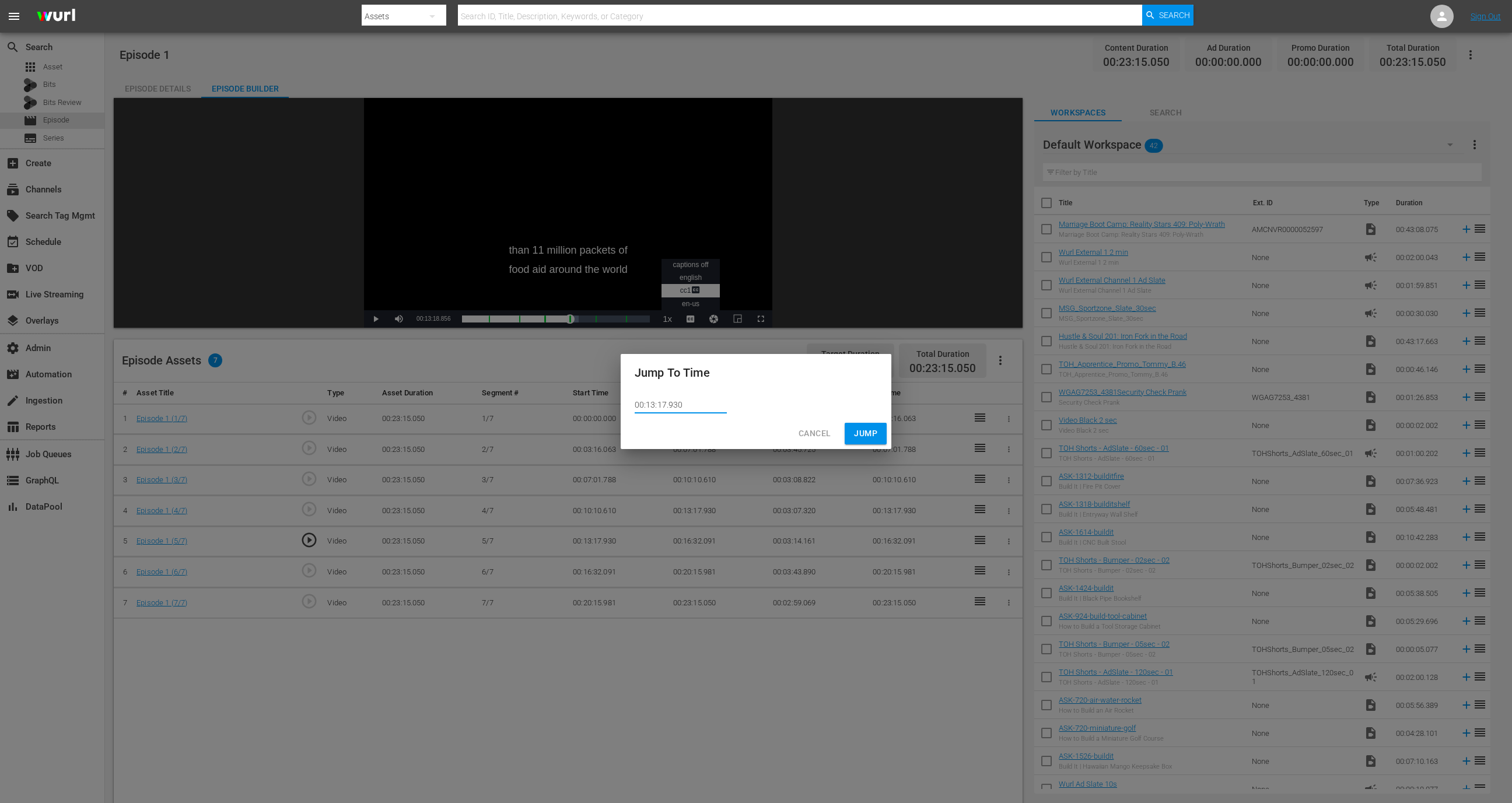
click at [664, 407] on input "00:13:17.930" at bounding box center [681, 405] width 92 height 18
type input "00:13:10.930"
click at [867, 439] on span "Jump" at bounding box center [866, 433] width 23 height 14
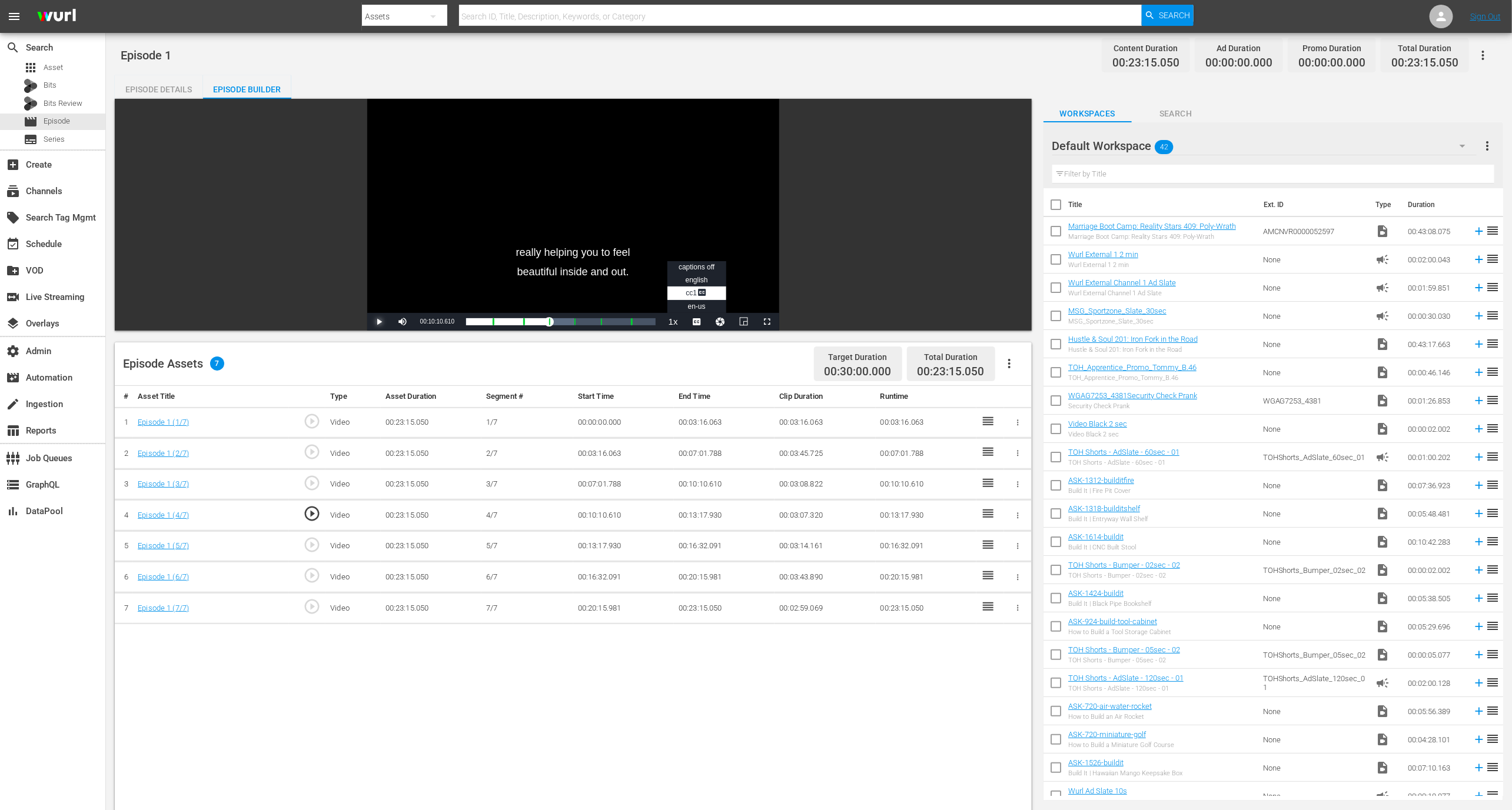
click at [379, 322] on span "Video Player" at bounding box center [379, 322] width 0 height 0
drag, startPoint x: 639, startPoint y: 546, endPoint x: 571, endPoint y: 542, distance: 68.1
click at [571, 542] on tr "5 Episode 1 (5/7) play_circle_outline Video 00:23:15.050 5/7 00:13:17.930 00:16…" at bounding box center [572, 546] width 916 height 31
copy tr "00:13:17.930"
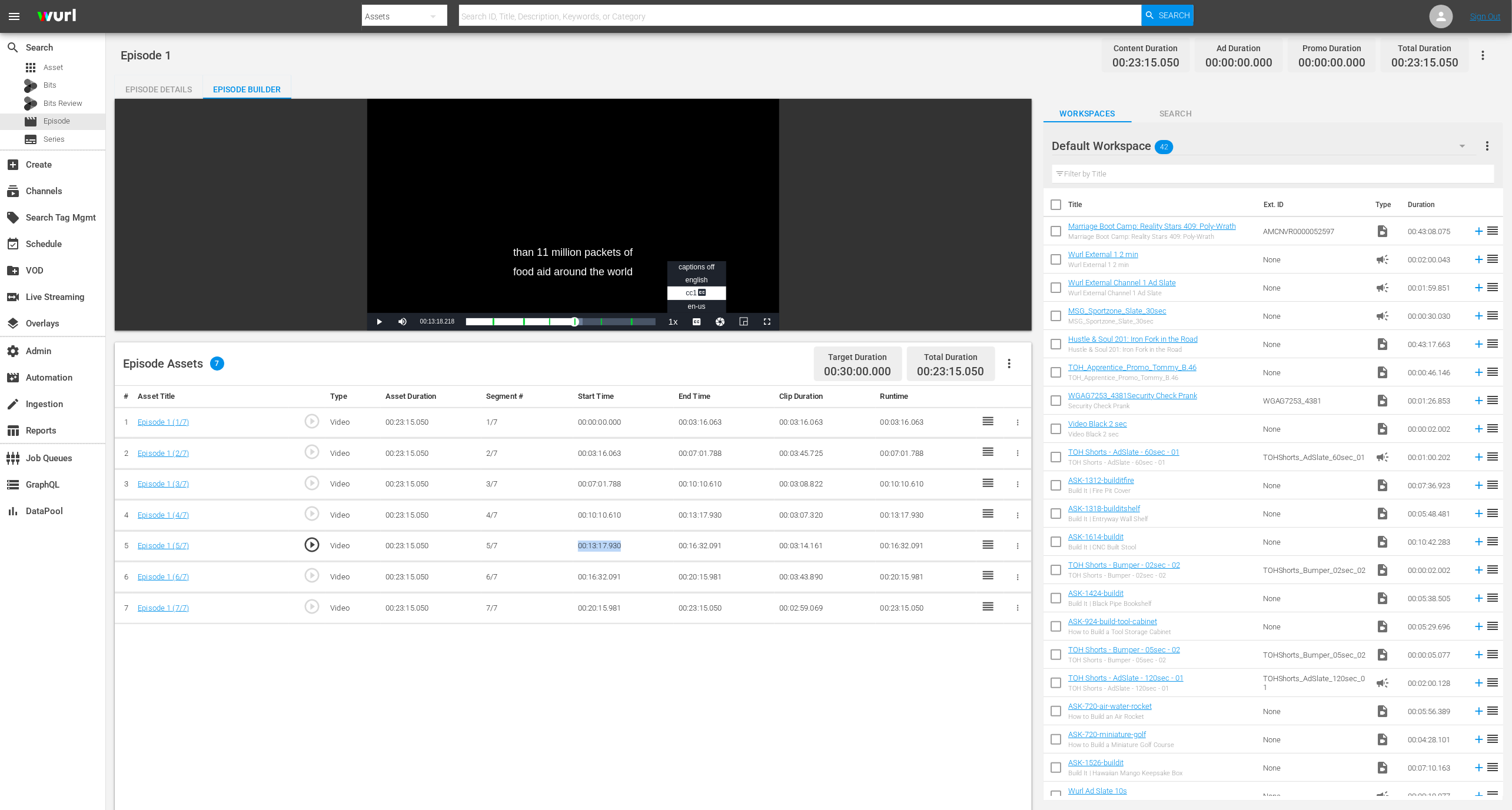
click at [313, 576] on span "play_circle_outline" at bounding box center [312, 576] width 18 height 18
drag, startPoint x: 645, startPoint y: 578, endPoint x: 574, endPoint y: 577, distance: 71.0
click at [574, 577] on td "00:16:32.091" at bounding box center [623, 578] width 101 height 31
copy td "00:16:32.091"
click at [722, 305] on div "Video Player" at bounding box center [573, 207] width 412 height 215
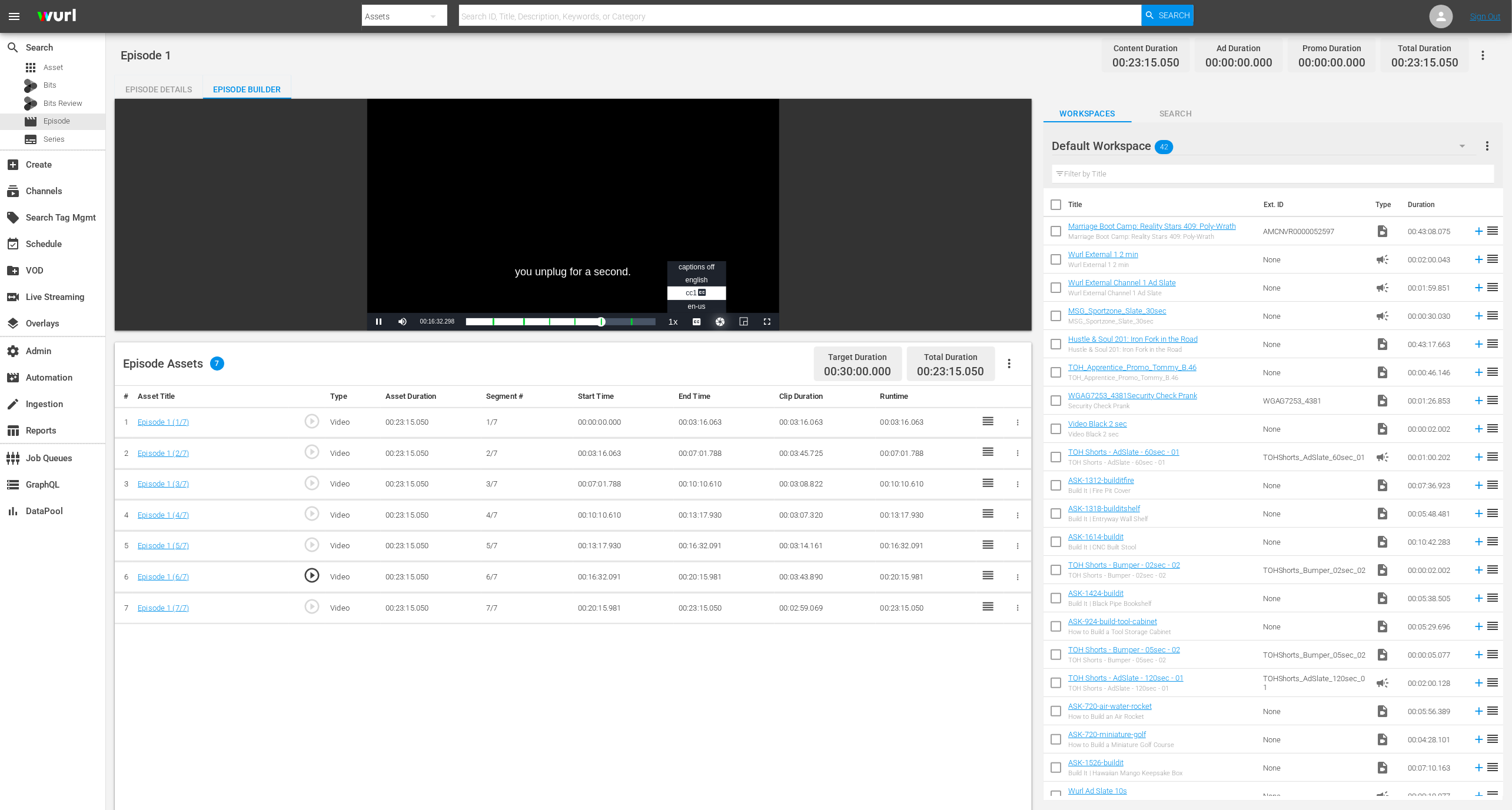
click at [722, 320] on button "Video Player" at bounding box center [720, 322] width 23 height 18
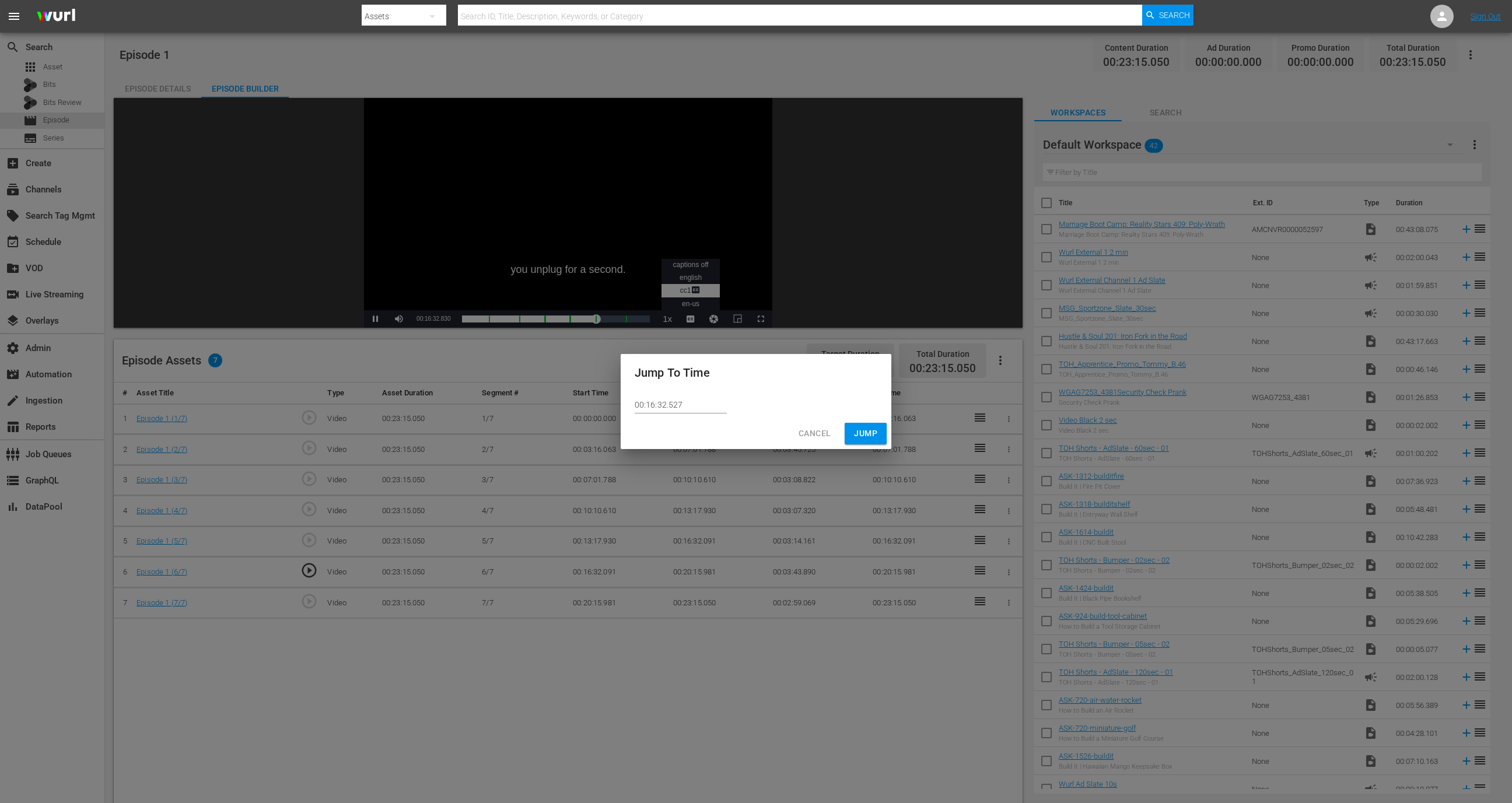
click at [683, 404] on input "00:16:32.527" at bounding box center [681, 405] width 92 height 18
paste input "091"
click at [663, 409] on input "00:16:32.091" at bounding box center [681, 405] width 92 height 18
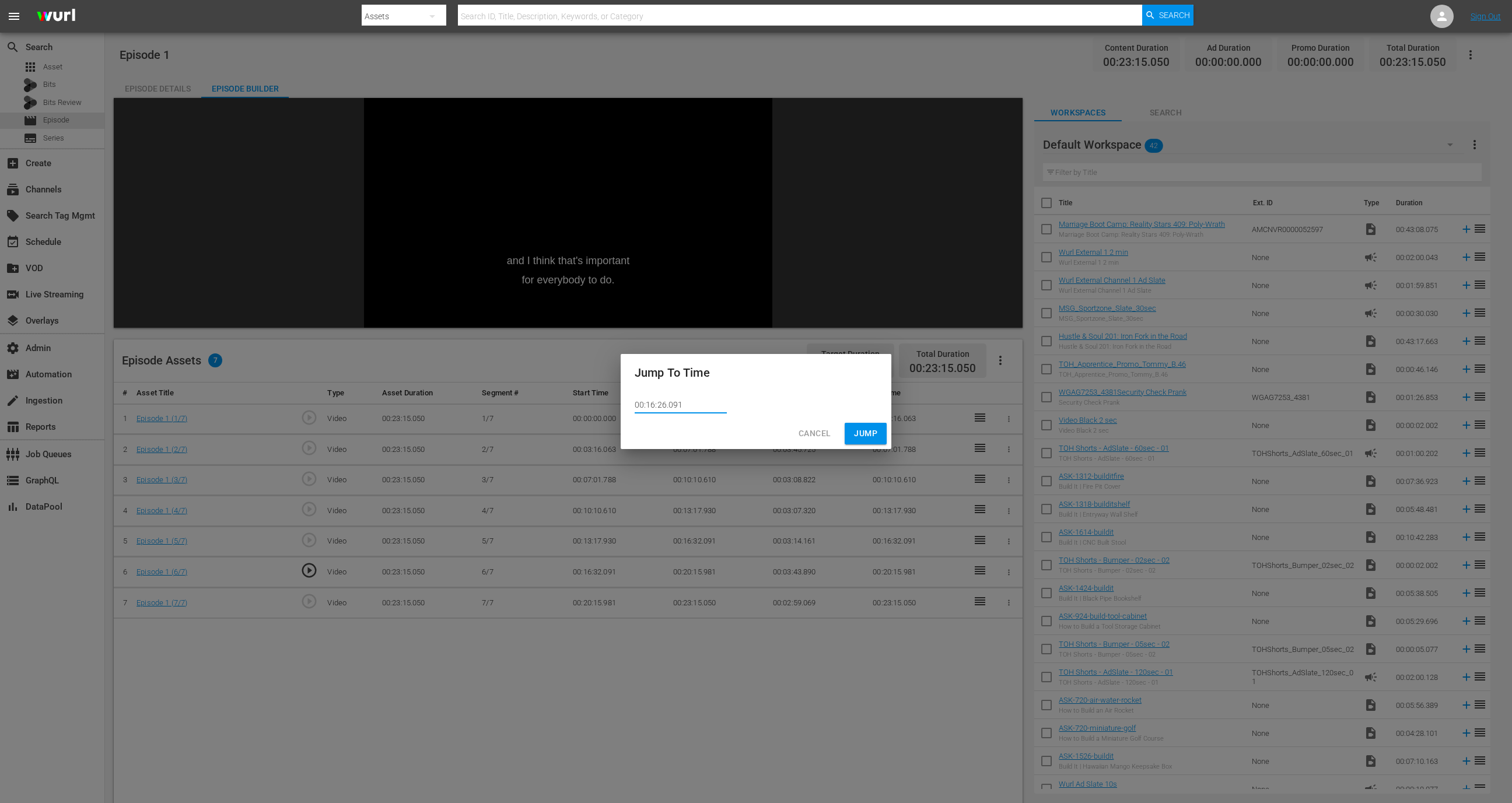
type input "00:16:26.091"
click at [864, 422] on div "Cancel Jump" at bounding box center [755, 433] width 270 height 31
click at [871, 431] on span "Jump" at bounding box center [866, 433] width 23 height 14
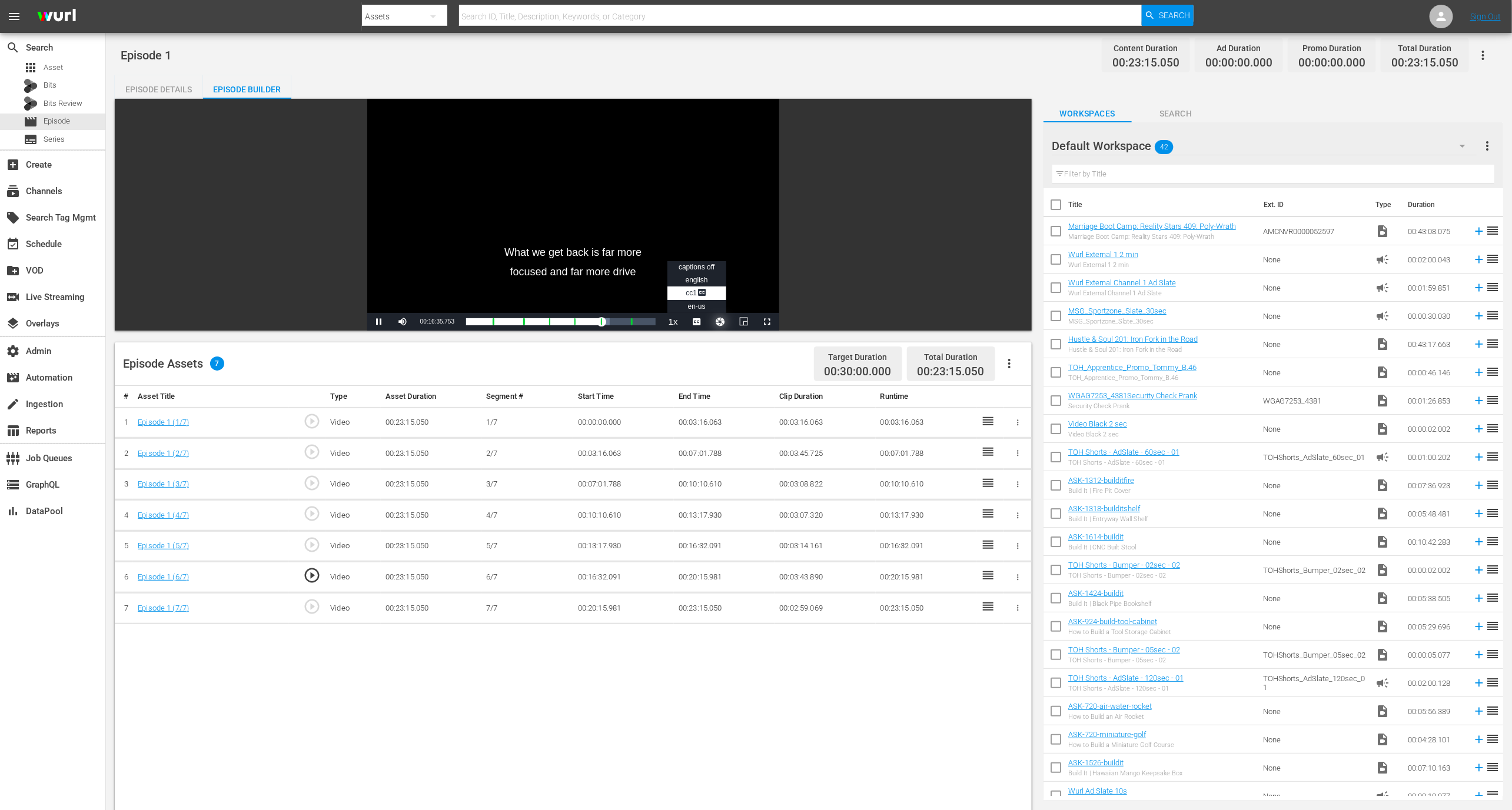
click at [715, 320] on button "Video Player" at bounding box center [720, 322] width 23 height 18
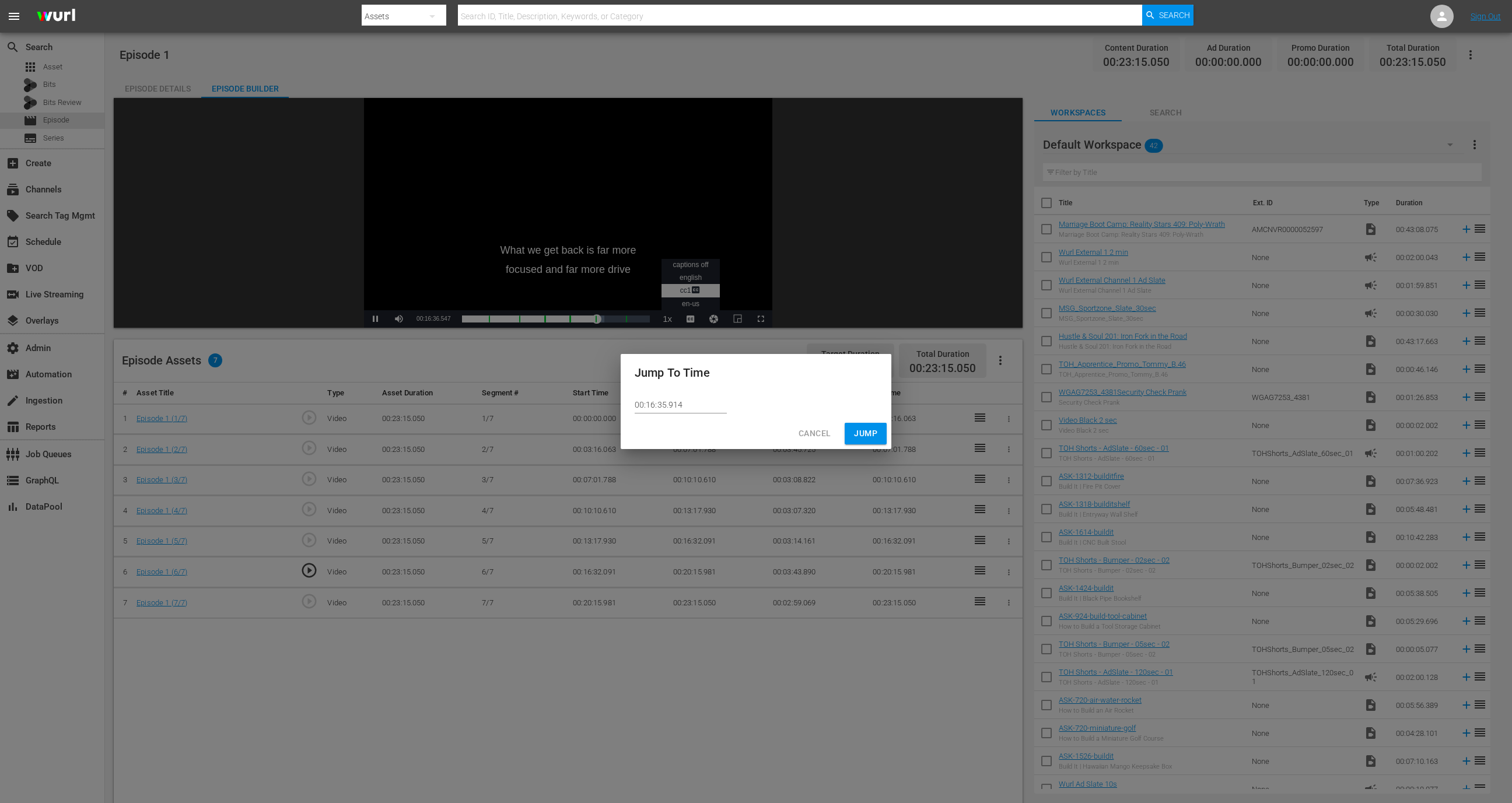
click at [682, 394] on div "00:16:35.914" at bounding box center [755, 405] width 270 height 27
click at [682, 400] on input "00:16:35.914" at bounding box center [681, 405] width 92 height 18
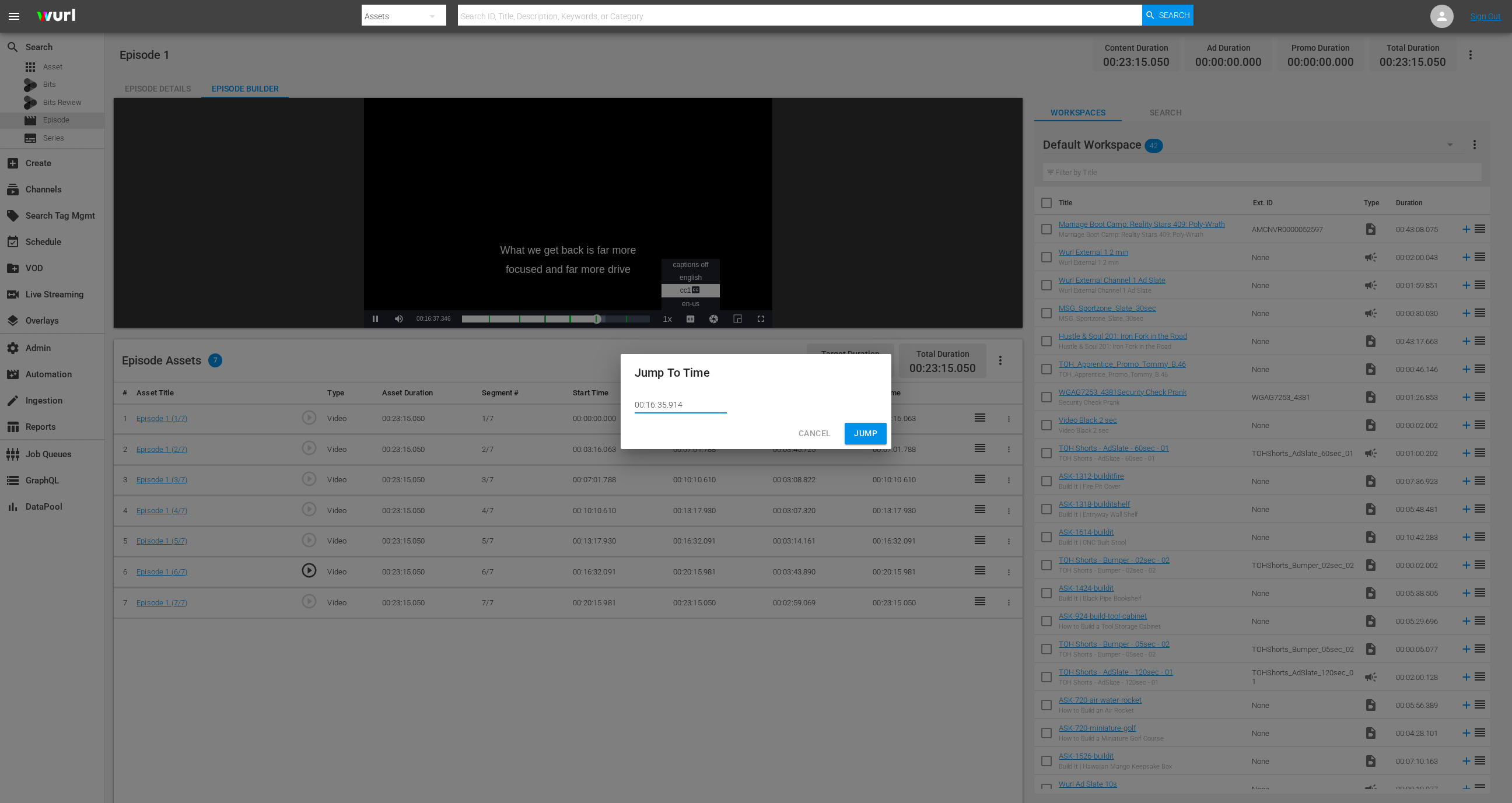
click at [682, 400] on input "00:16:35.914" at bounding box center [681, 405] width 92 height 18
paste input "26.091"
type input "00:16:26.091"
click at [873, 434] on span "Jump" at bounding box center [866, 433] width 23 height 14
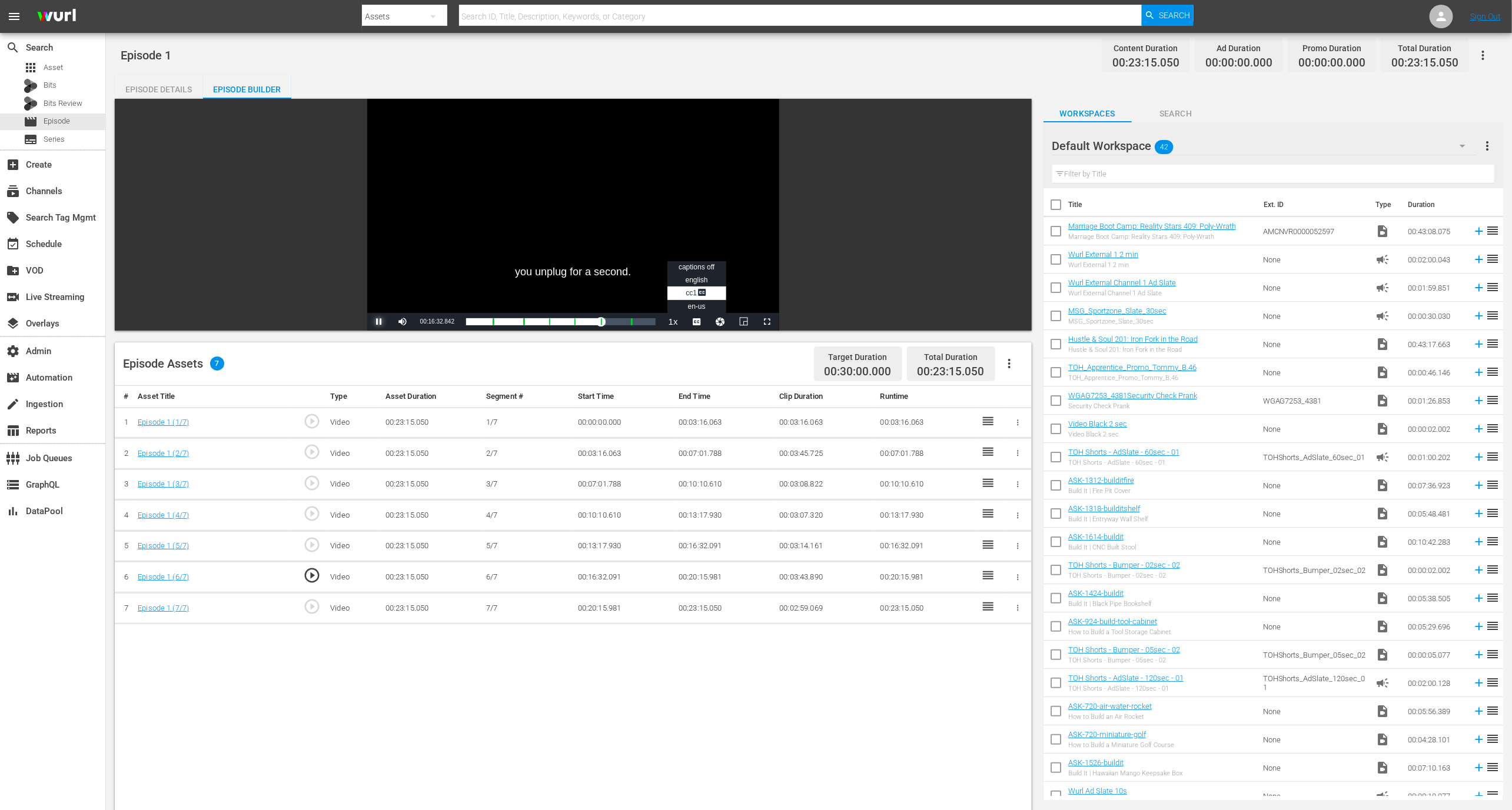
click at [379, 322] on span "Video Player" at bounding box center [379, 322] width 0 height 0
drag, startPoint x: 639, startPoint y: 574, endPoint x: 559, endPoint y: 575, distance: 80.0
click at [559, 575] on tr "6 Episode 1 (6/7) play_circle_outline Video 00:23:15.050 6/7 00:16:32.091 00:20…" at bounding box center [572, 578] width 916 height 31
copy tr "00:16:32.091"
click at [306, 609] on span "play_circle_outline" at bounding box center [312, 607] width 18 height 18
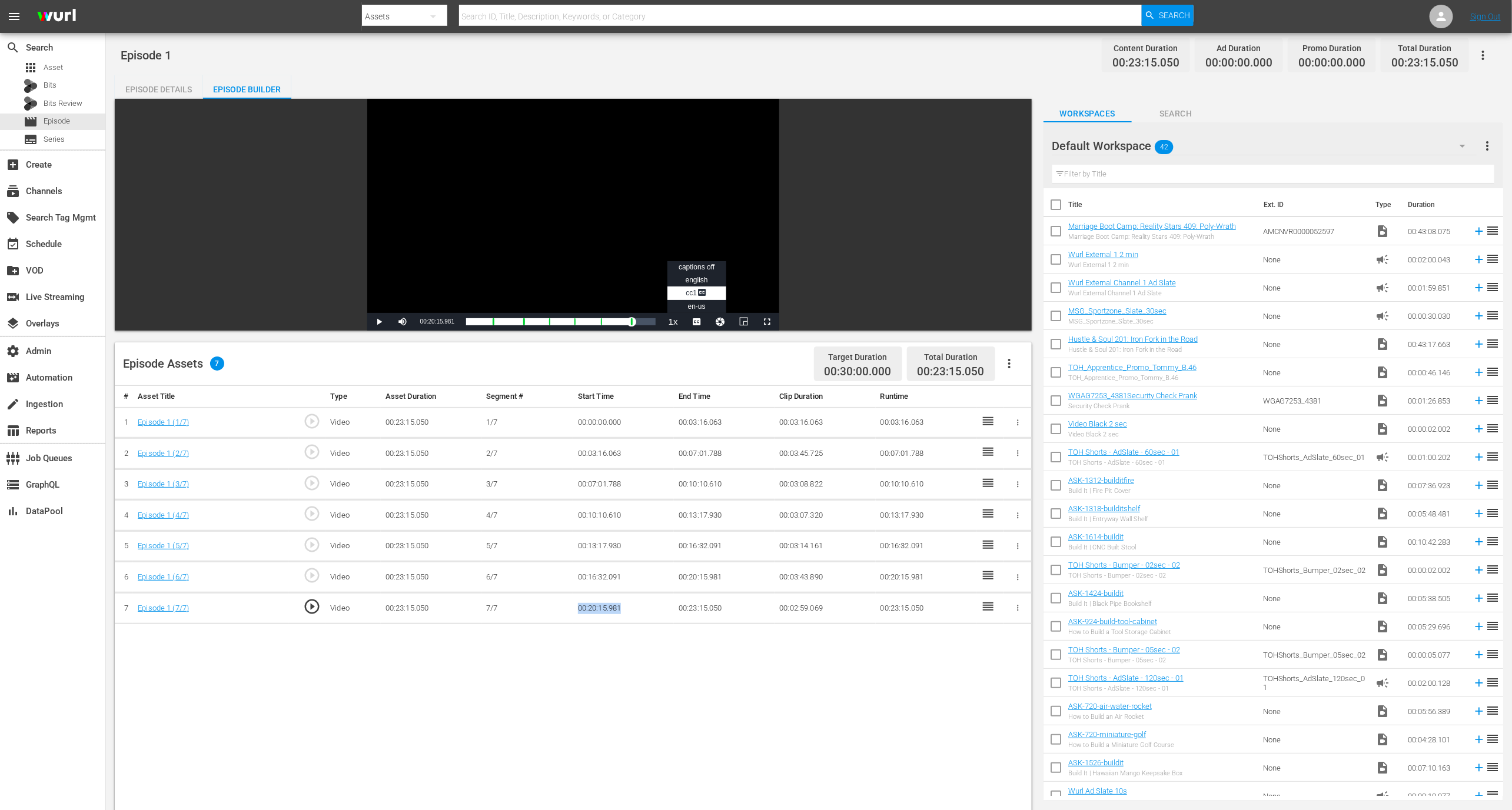
drag, startPoint x: 646, startPoint y: 603, endPoint x: 562, endPoint y: 603, distance: 84.0
click at [562, 603] on tr "7 Episode 1 (7/7) play_circle_outline Video 00:23:15.050 7/7 00:20:15.981 00:23…" at bounding box center [572, 608] width 916 height 31
copy tr "00:20:15.981"
click at [722, 317] on button "Video Player" at bounding box center [720, 322] width 23 height 18
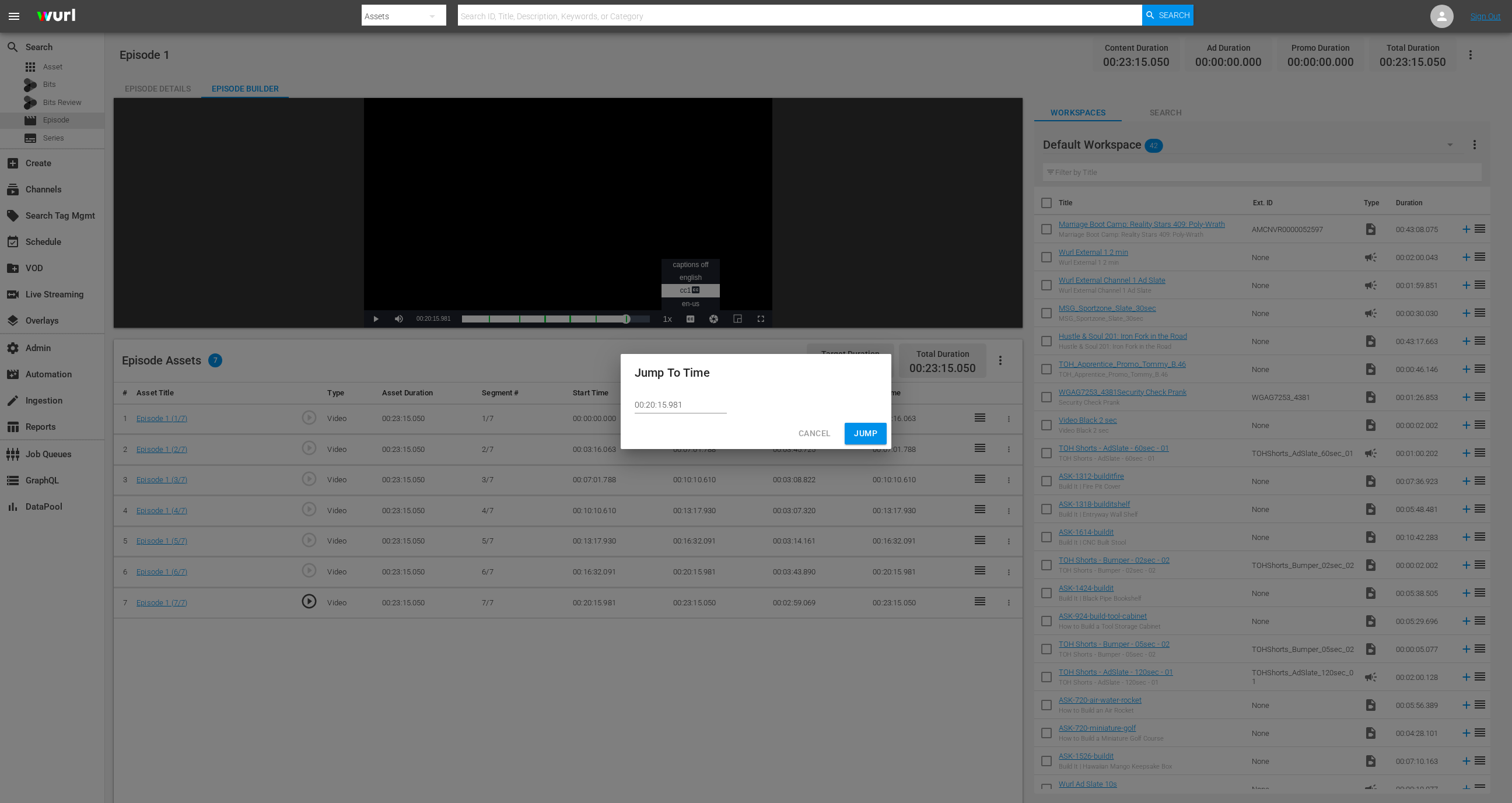
click at [698, 388] on div "Jump To Time" at bounding box center [755, 373] width 270 height 37
click at [692, 399] on input "00:20:15.981" at bounding box center [681, 405] width 92 height 18
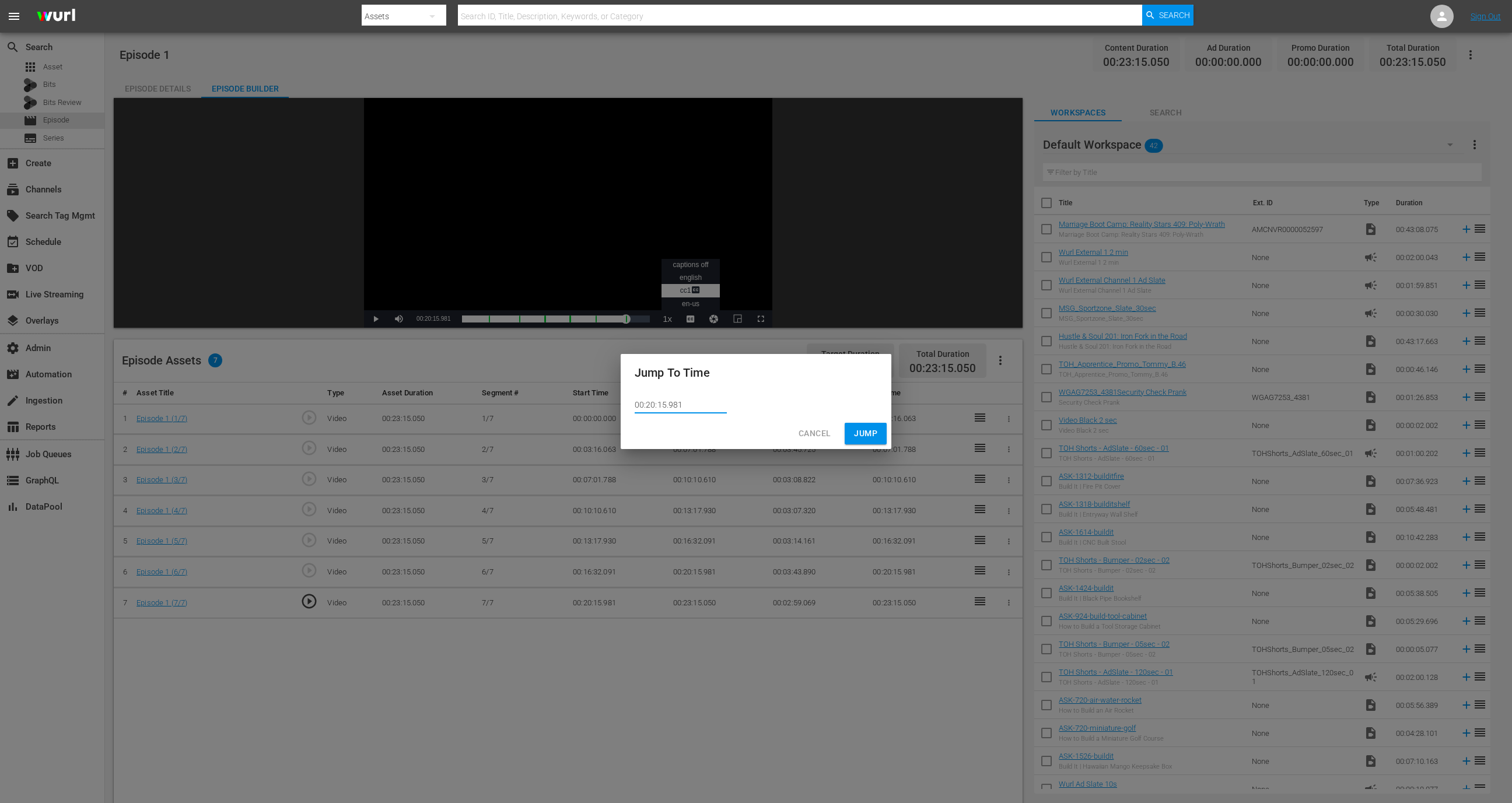
paste input "text"
click at [651, 405] on input "00:20:15.981" at bounding box center [681, 405] width 92 height 18
click at [663, 401] on input "00:20:15.981" at bounding box center [681, 405] width 92 height 18
type input "00:20:10.981"
click at [862, 433] on span "Jump" at bounding box center [866, 433] width 23 height 14
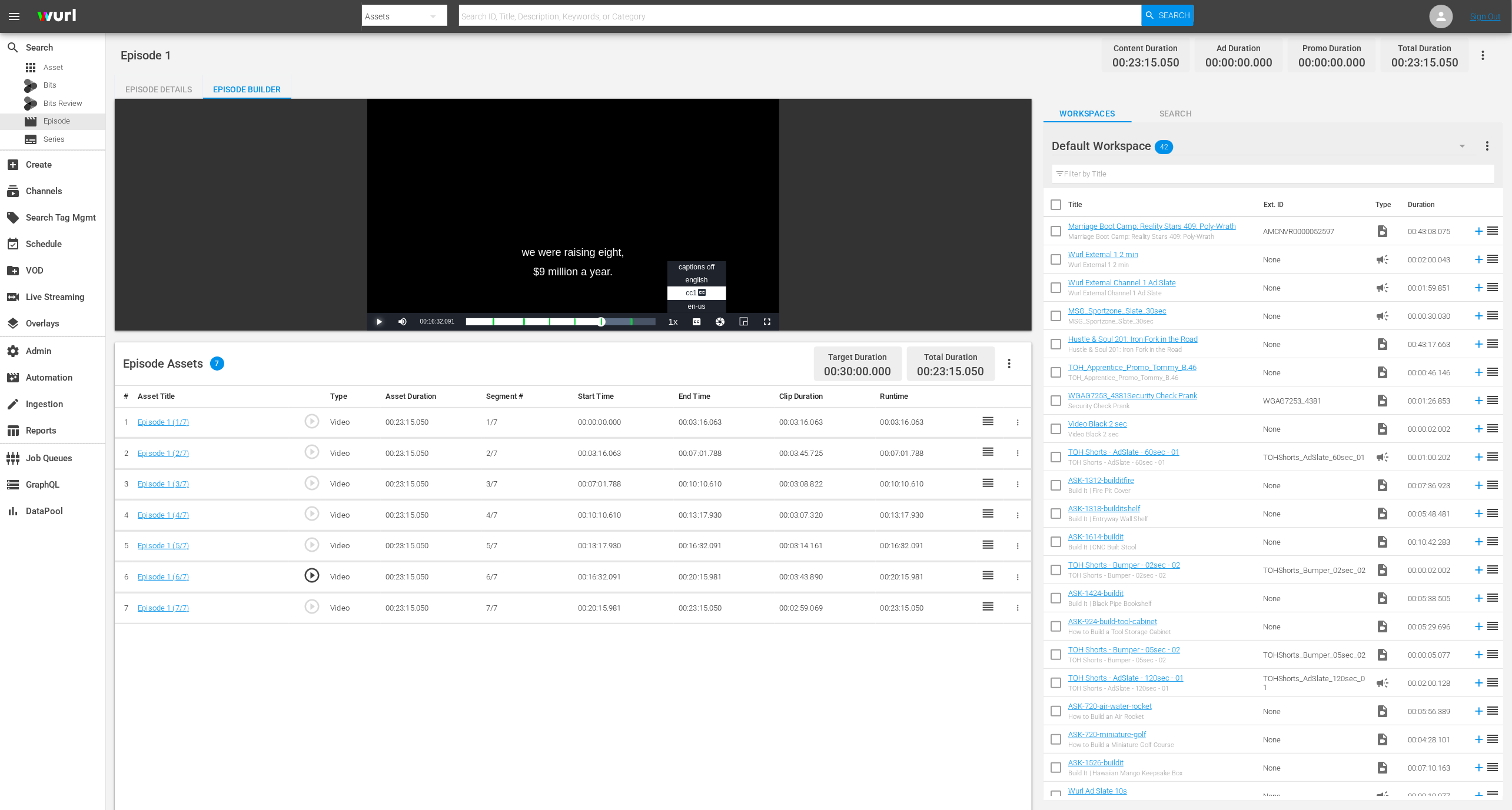
click at [379, 322] on span "Video Player" at bounding box center [379, 322] width 0 height 0
click at [720, 326] on button "Video Player" at bounding box center [720, 322] width 23 height 18
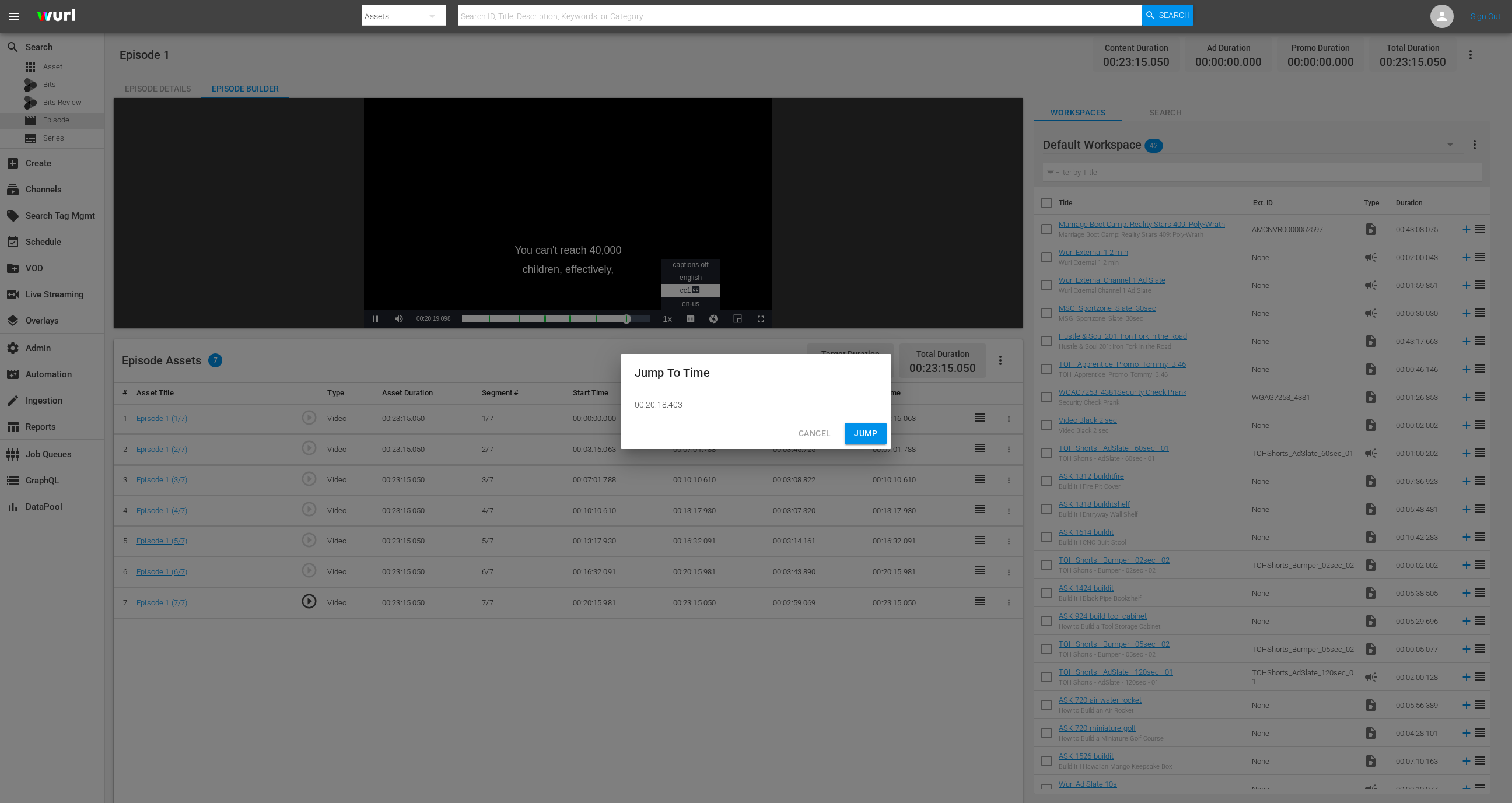
click at [687, 397] on input "00:20:18.403" at bounding box center [681, 405] width 92 height 18
paste input "0.981"
type input "00:20:10.981"
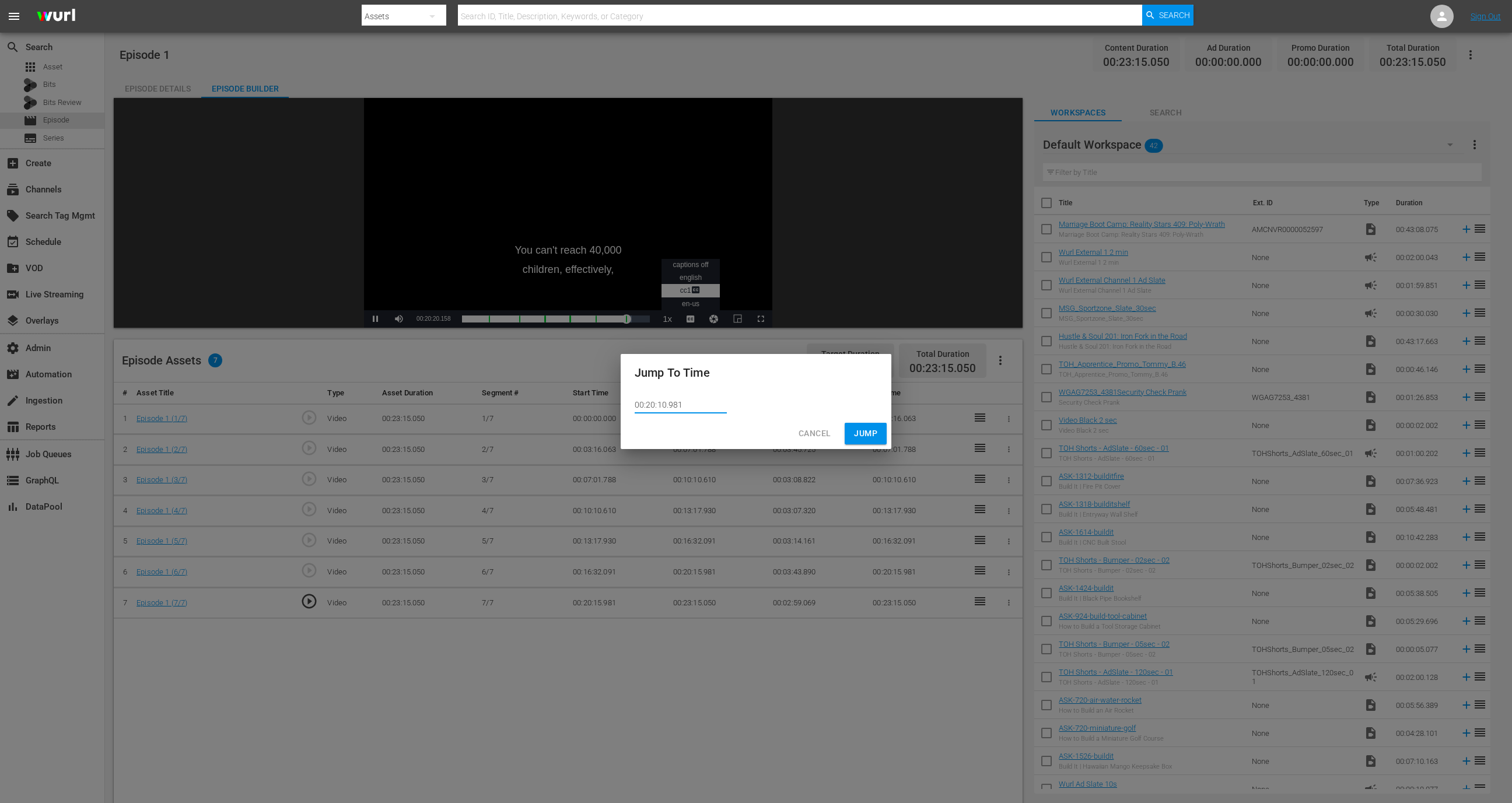
click at [869, 436] on span "Jump" at bounding box center [866, 433] width 23 height 14
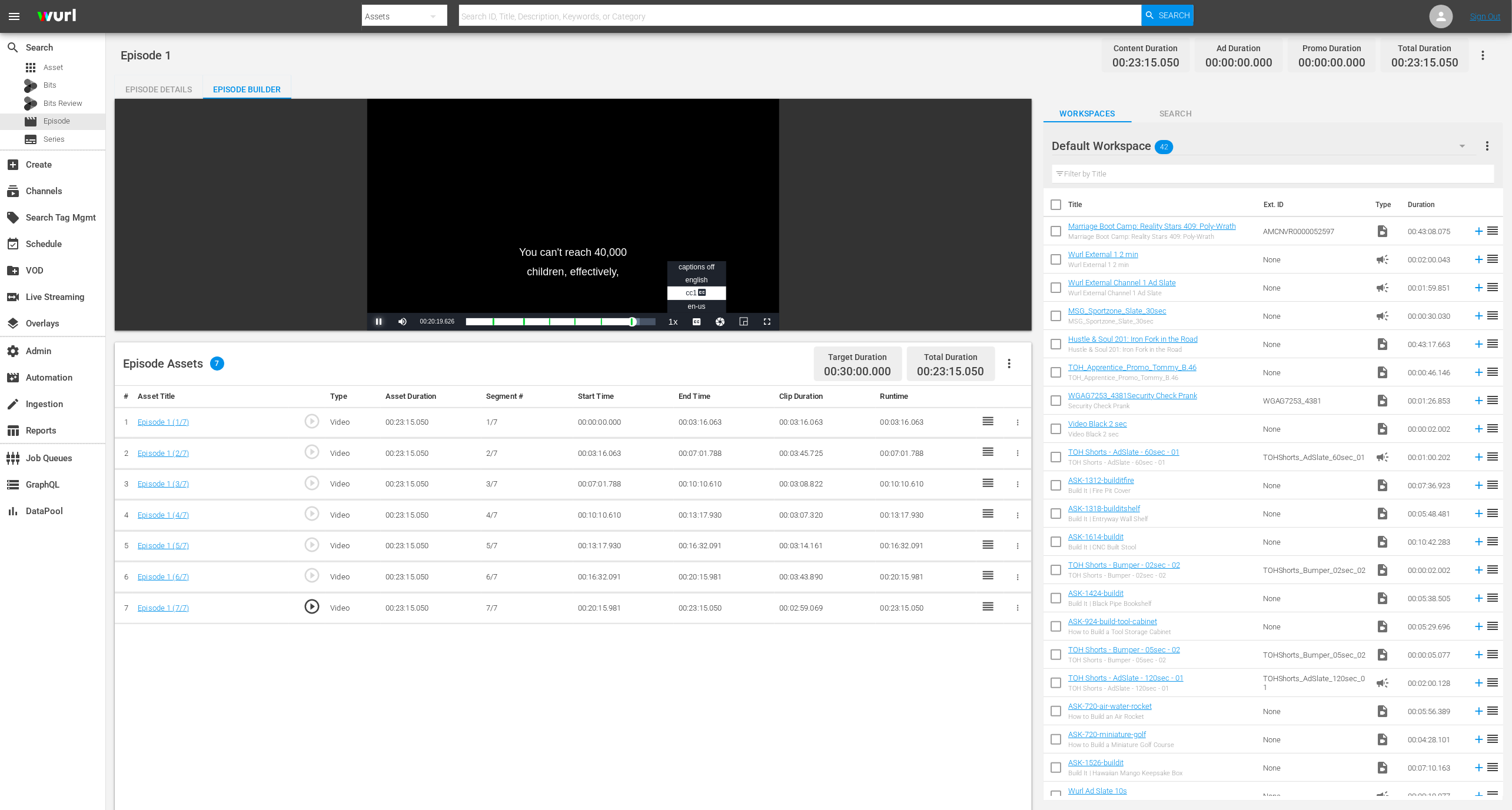
click at [379, 322] on span "Video Player" at bounding box center [379, 322] width 0 height 0
drag, startPoint x: 638, startPoint y: 605, endPoint x: 570, endPoint y: 600, distance: 68.2
click at [570, 600] on tr "7 Episode 1 (7/7) play_circle_outline Video 00:23:15.050 7/7 00:20:15.981 00:23…" at bounding box center [572, 608] width 916 height 31
copy tr "00:20:15.981"
click at [722, 318] on button "Video Player" at bounding box center [720, 322] width 23 height 18
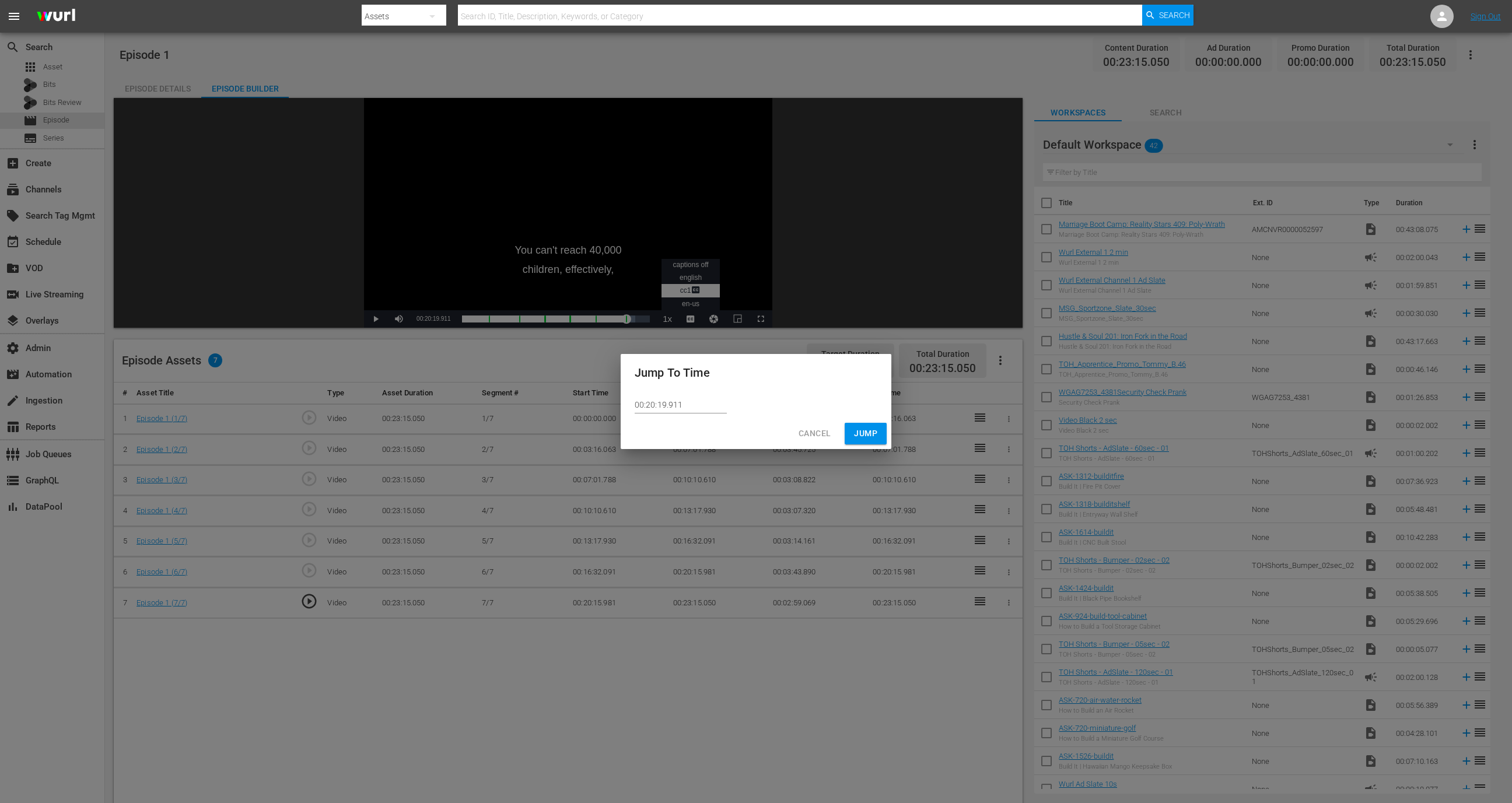
click at [704, 403] on input "00:20:19.911" at bounding box center [681, 405] width 92 height 18
paste input "00:20:15.98"
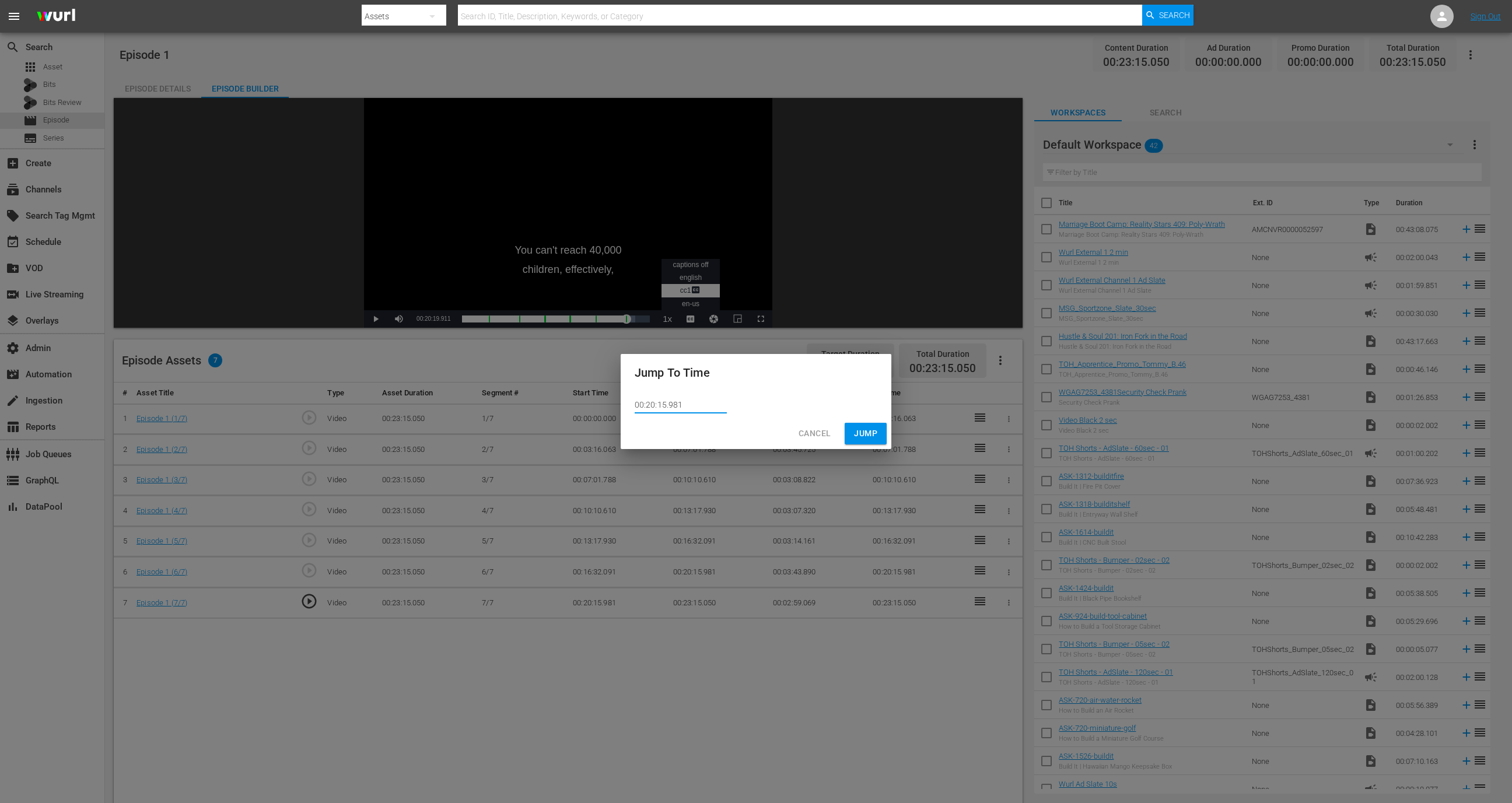
type input "00:20:15.981"
click at [861, 434] on span "Jump" at bounding box center [866, 433] width 23 height 14
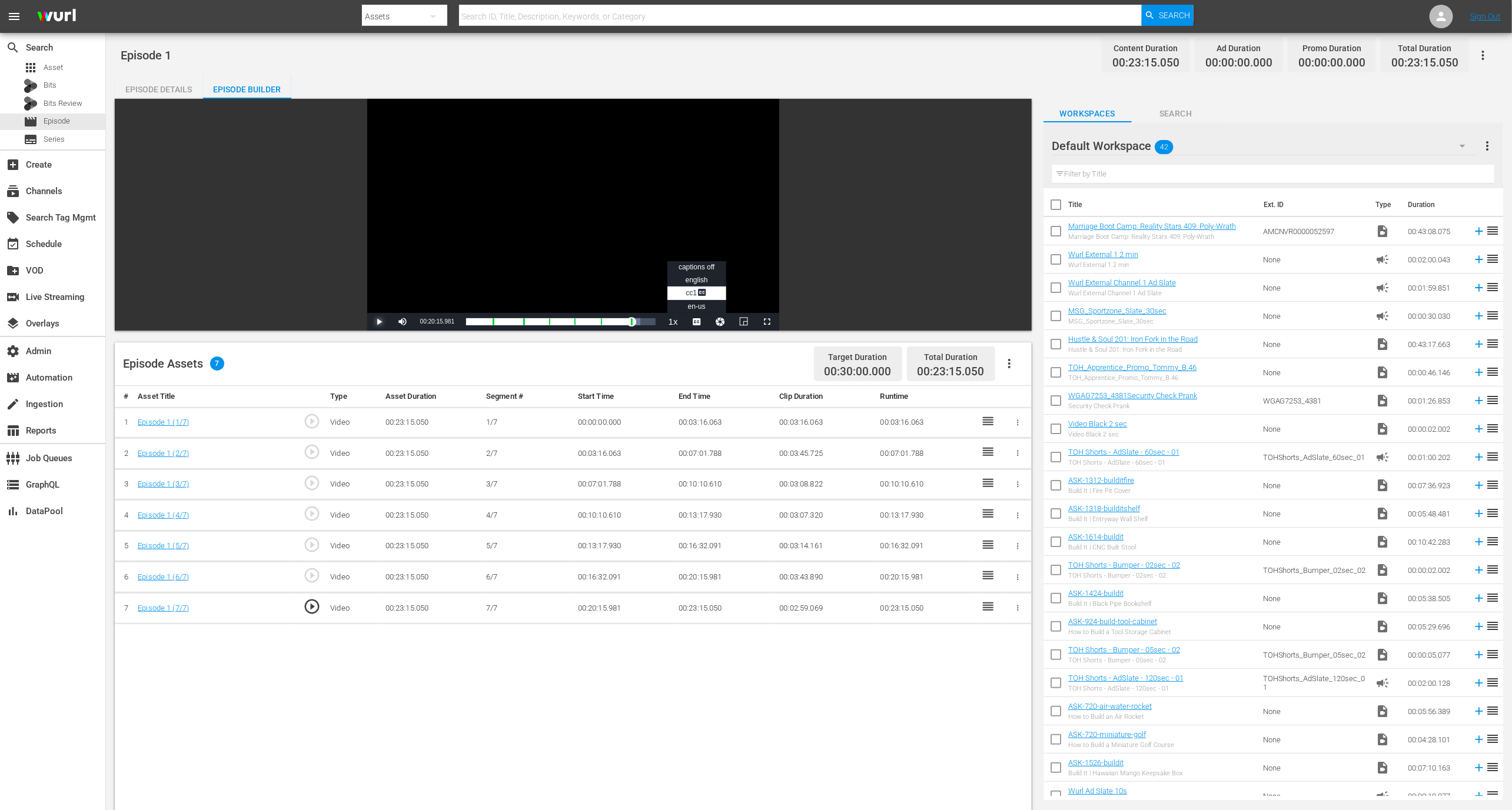
click at [379, 322] on span "Video Player" at bounding box center [379, 322] width 0 height 0
click at [719, 325] on button "Video Player" at bounding box center [720, 322] width 23 height 18
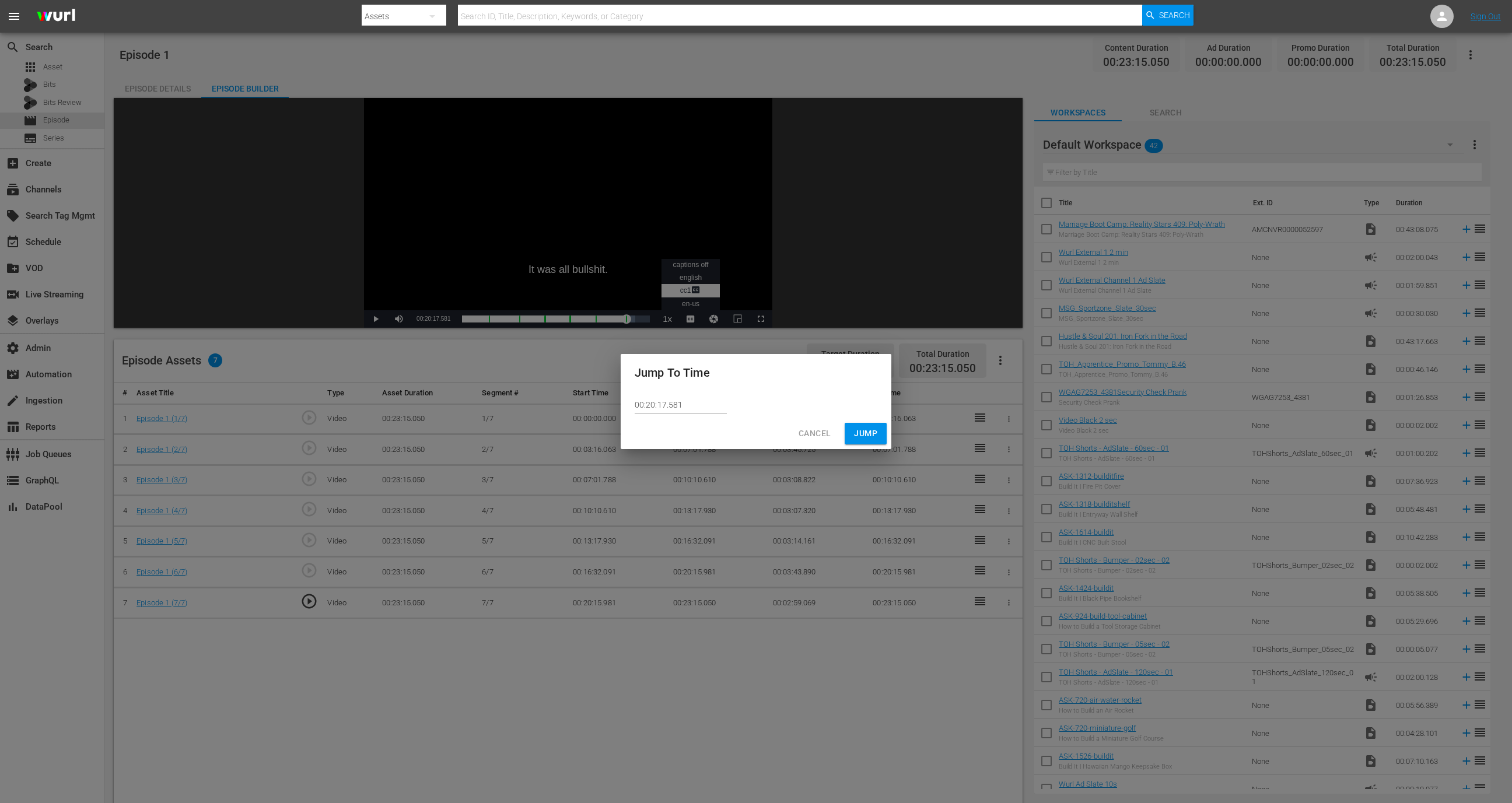
click at [665, 403] on input "00:20:17.581" at bounding box center [681, 405] width 92 height 18
type input "00:20:10.581"
click at [871, 433] on span "Jump" at bounding box center [866, 433] width 23 height 14
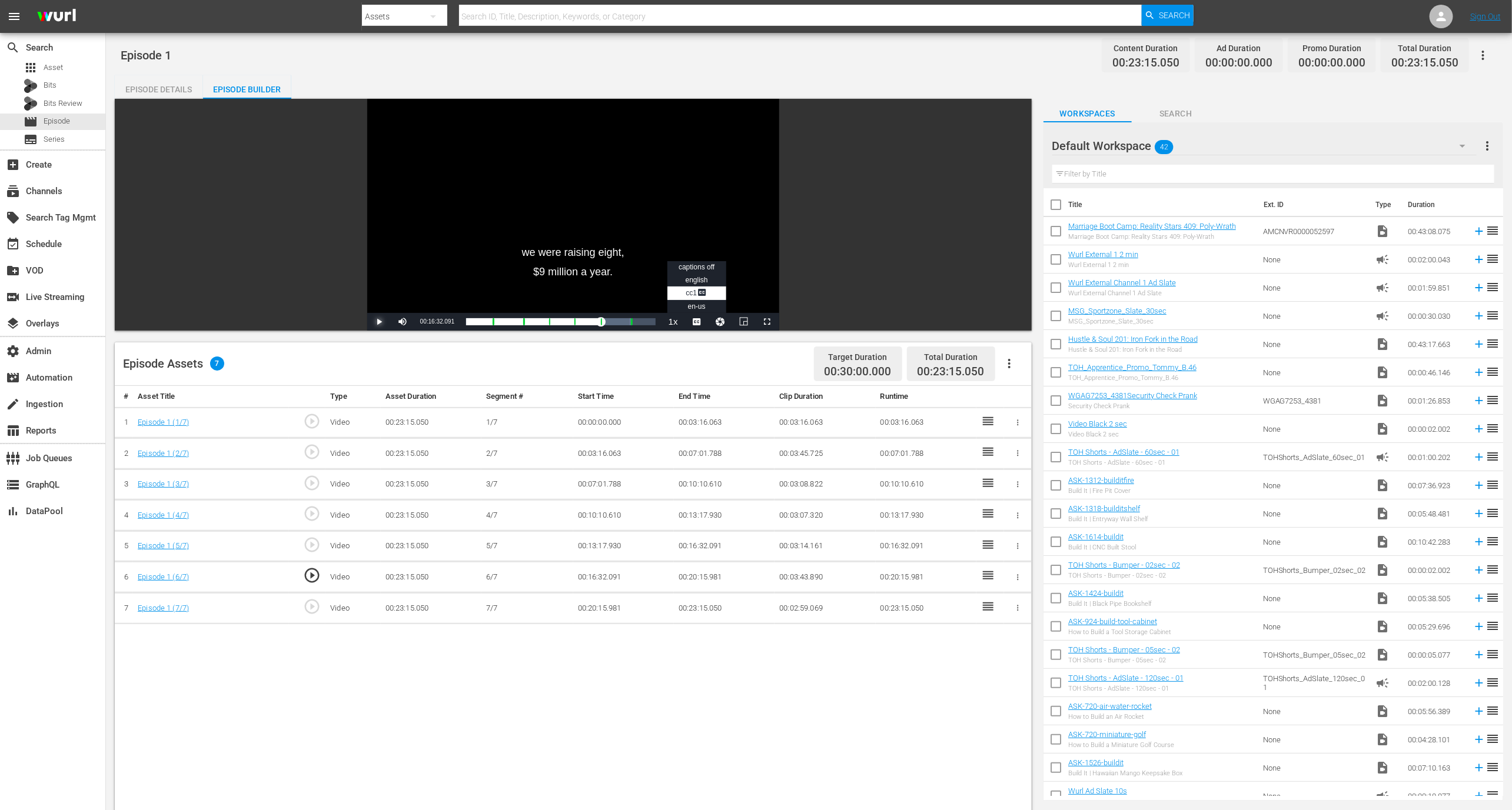
click at [379, 322] on span "Video Player" at bounding box center [379, 322] width 0 height 0
click at [70, 239] on div "event_available Schedule" at bounding box center [53, 243] width 106 height 23
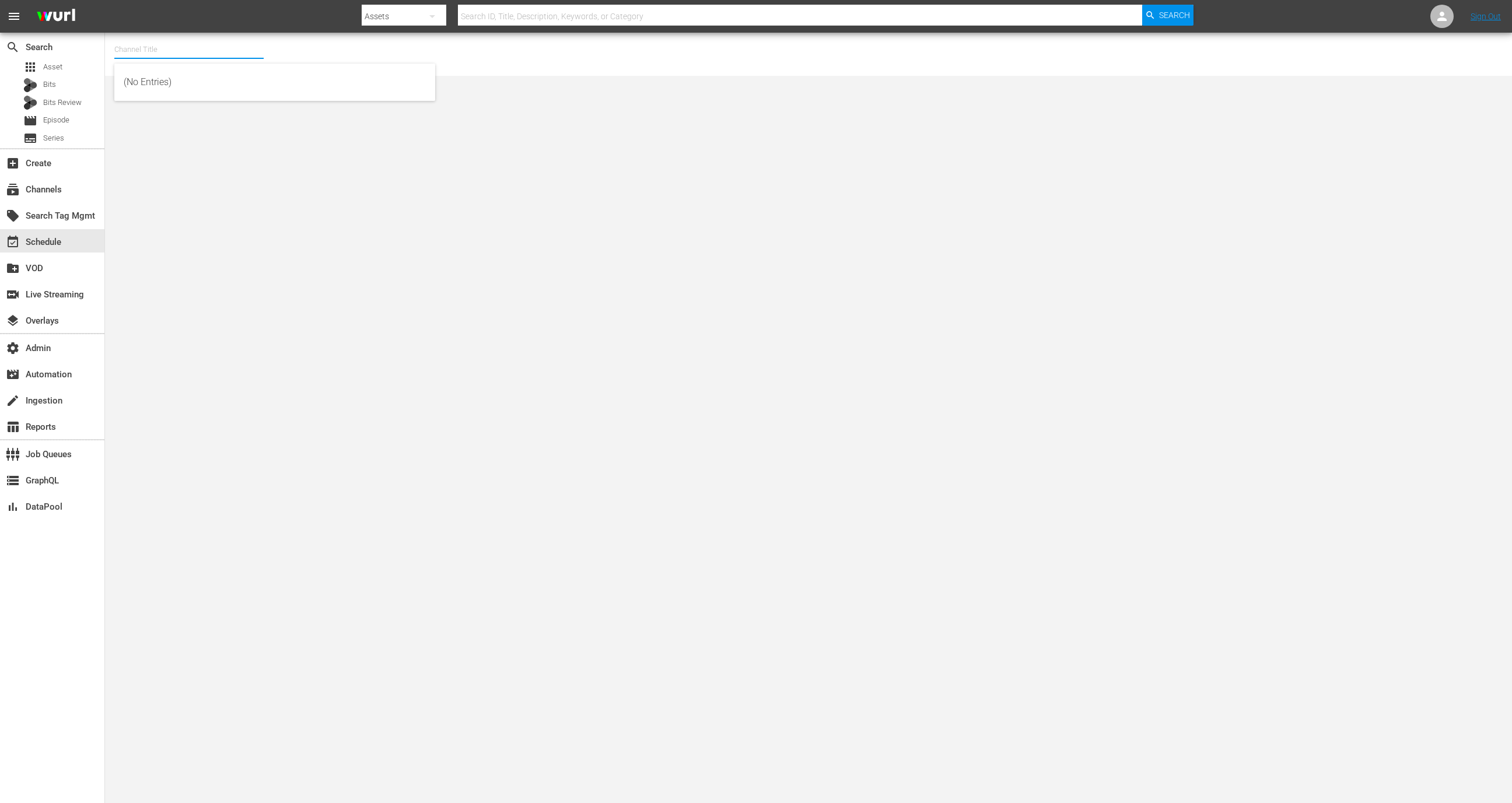
click at [207, 62] on input "text" at bounding box center [189, 50] width 150 height 28
click at [194, 74] on div "Wurl - External (1417 - wurl_external_1)" at bounding box center [275, 82] width 302 height 28
type input "Wurl - External (1417 - wurl_external_1)"
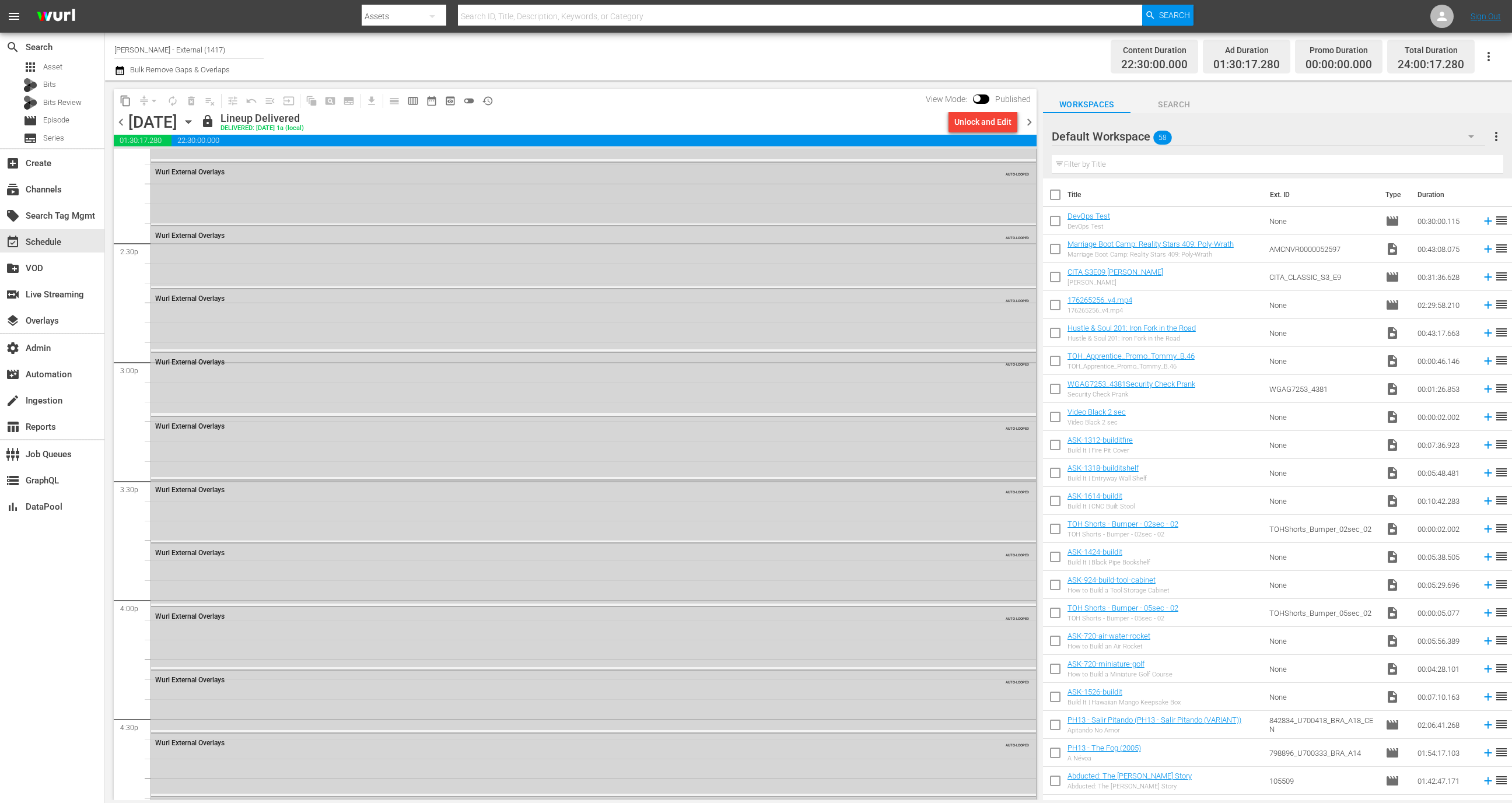
scroll to position [3193, 0]
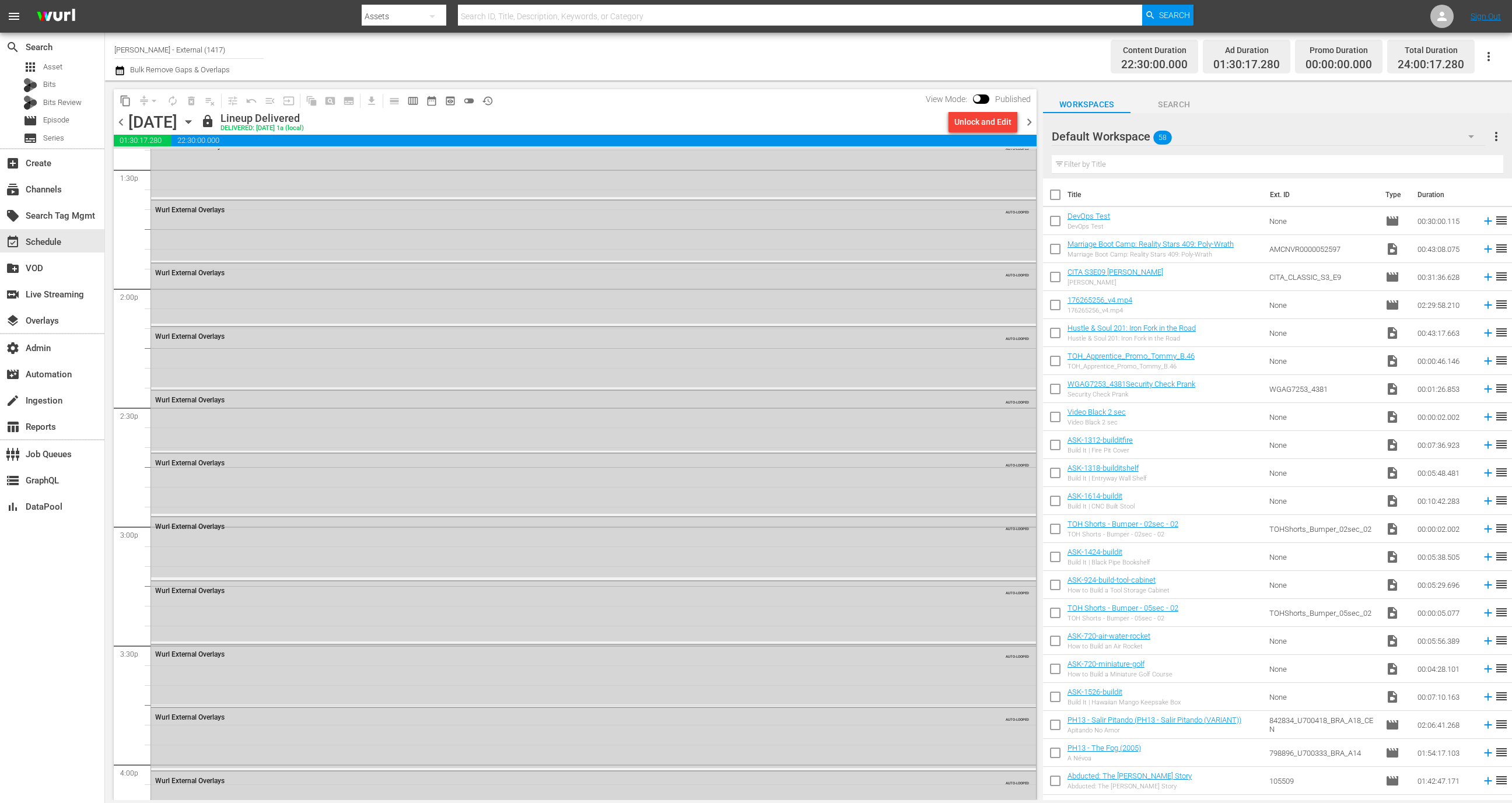
click at [1028, 119] on span "chevron_right" at bounding box center [1029, 122] width 14 height 14
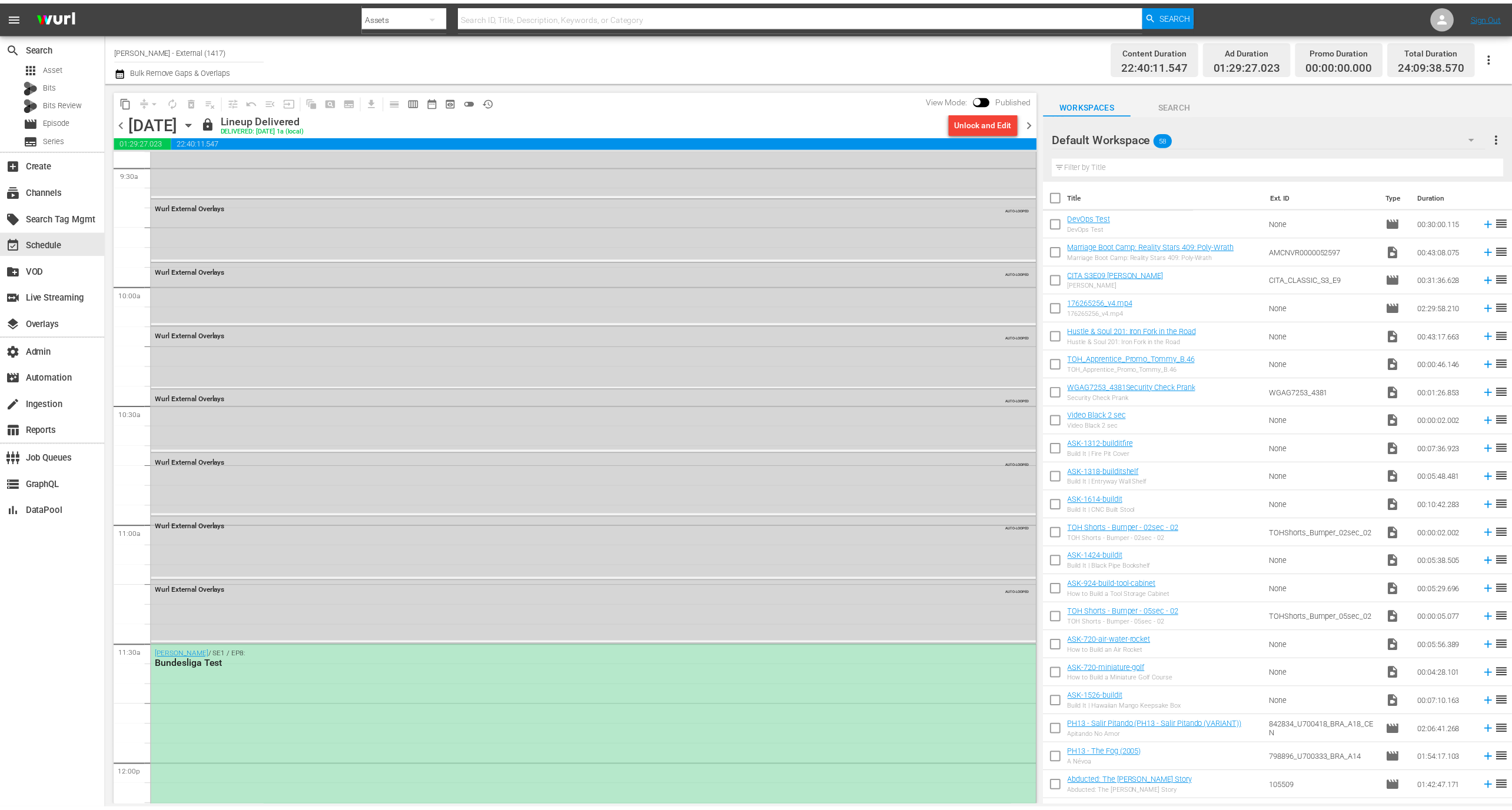
scroll to position [2523, 0]
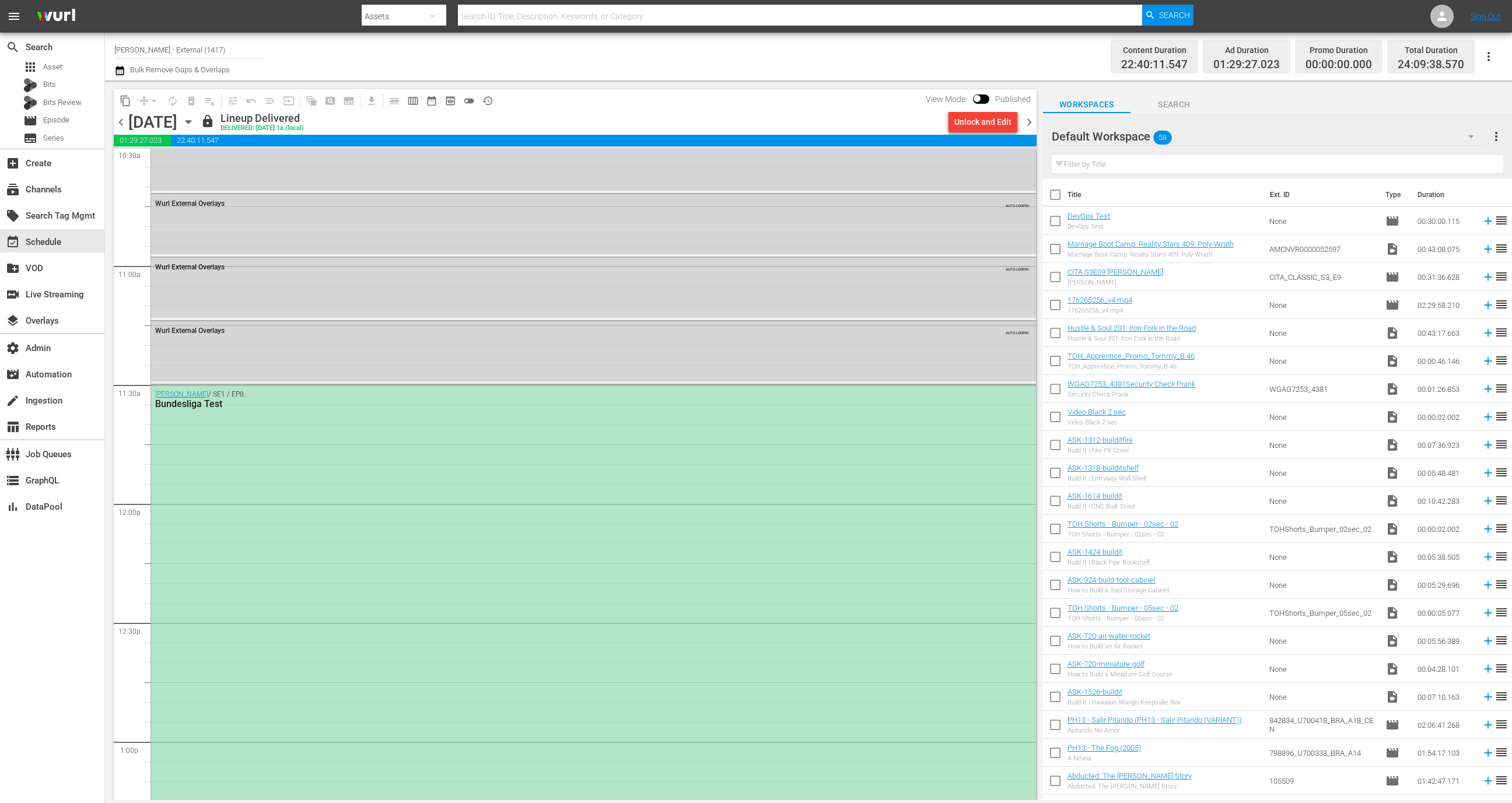
click at [573, 570] on div "Wurl / SE1 / EP8: Bundesliga Test" at bounding box center [593, 623] width 885 height 478
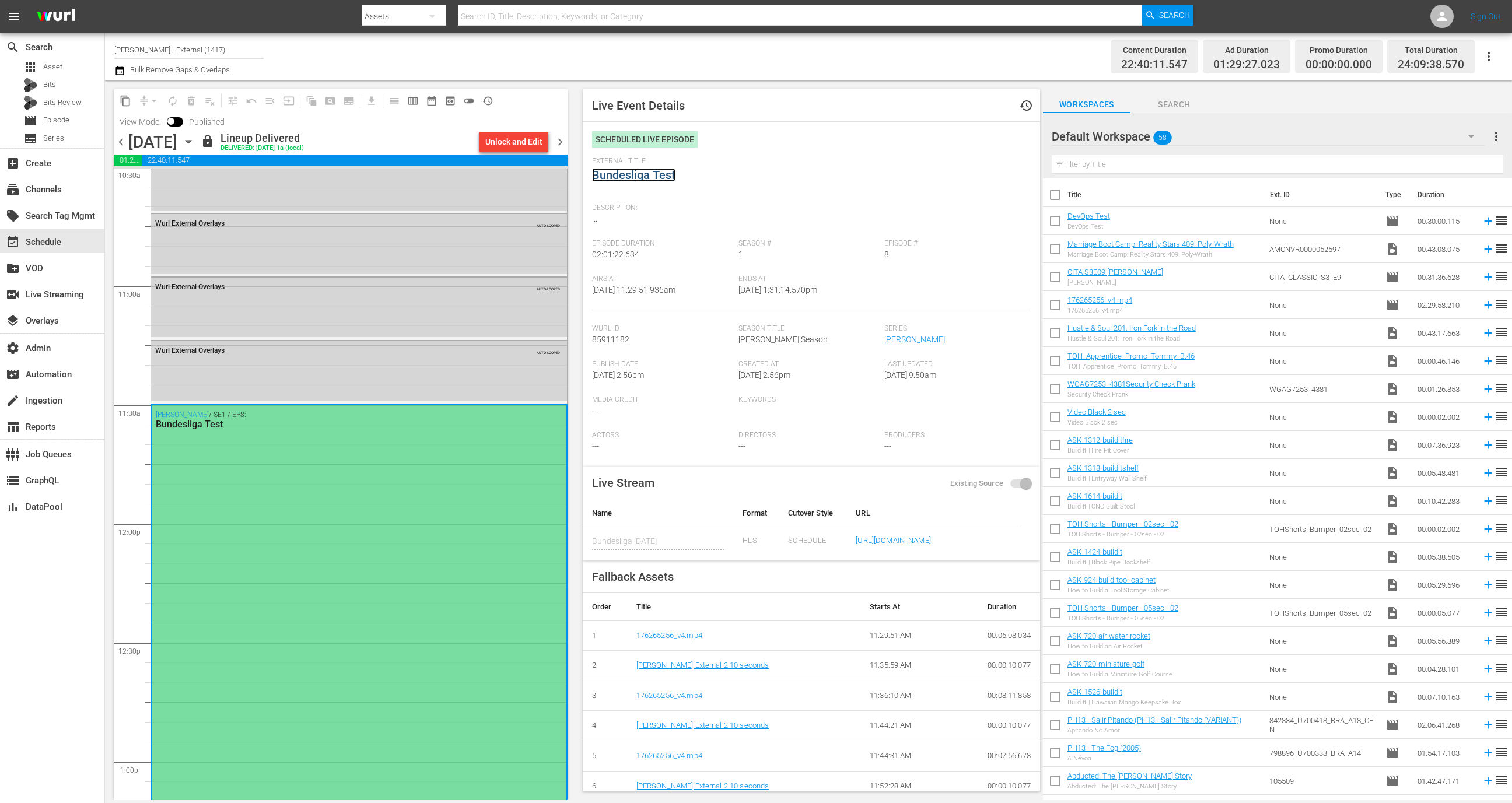
click at [651, 176] on link "Bundesliga Test" at bounding box center [634, 175] width 83 height 14
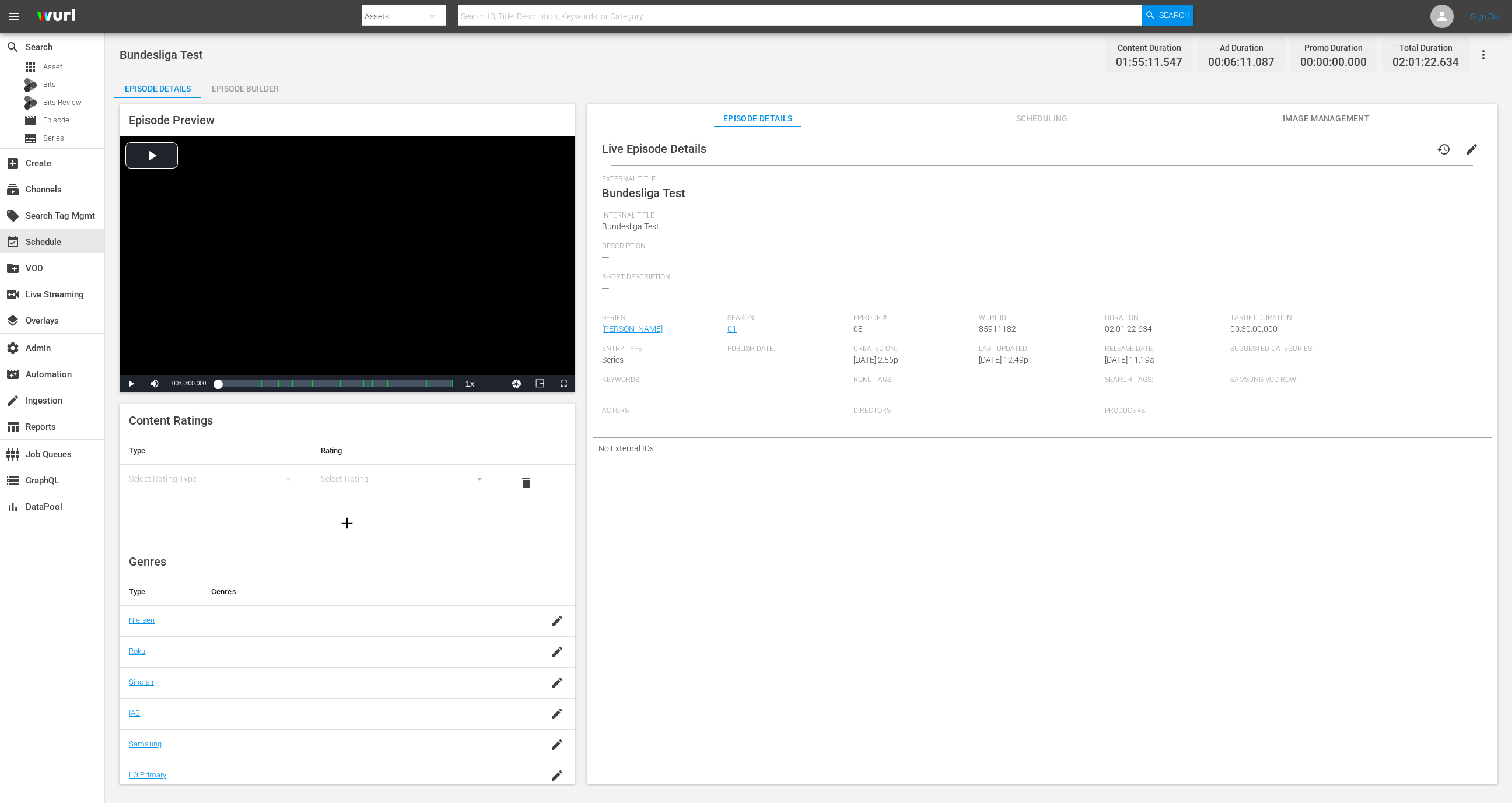
click at [237, 95] on div "Episode Builder" at bounding box center [245, 89] width 88 height 28
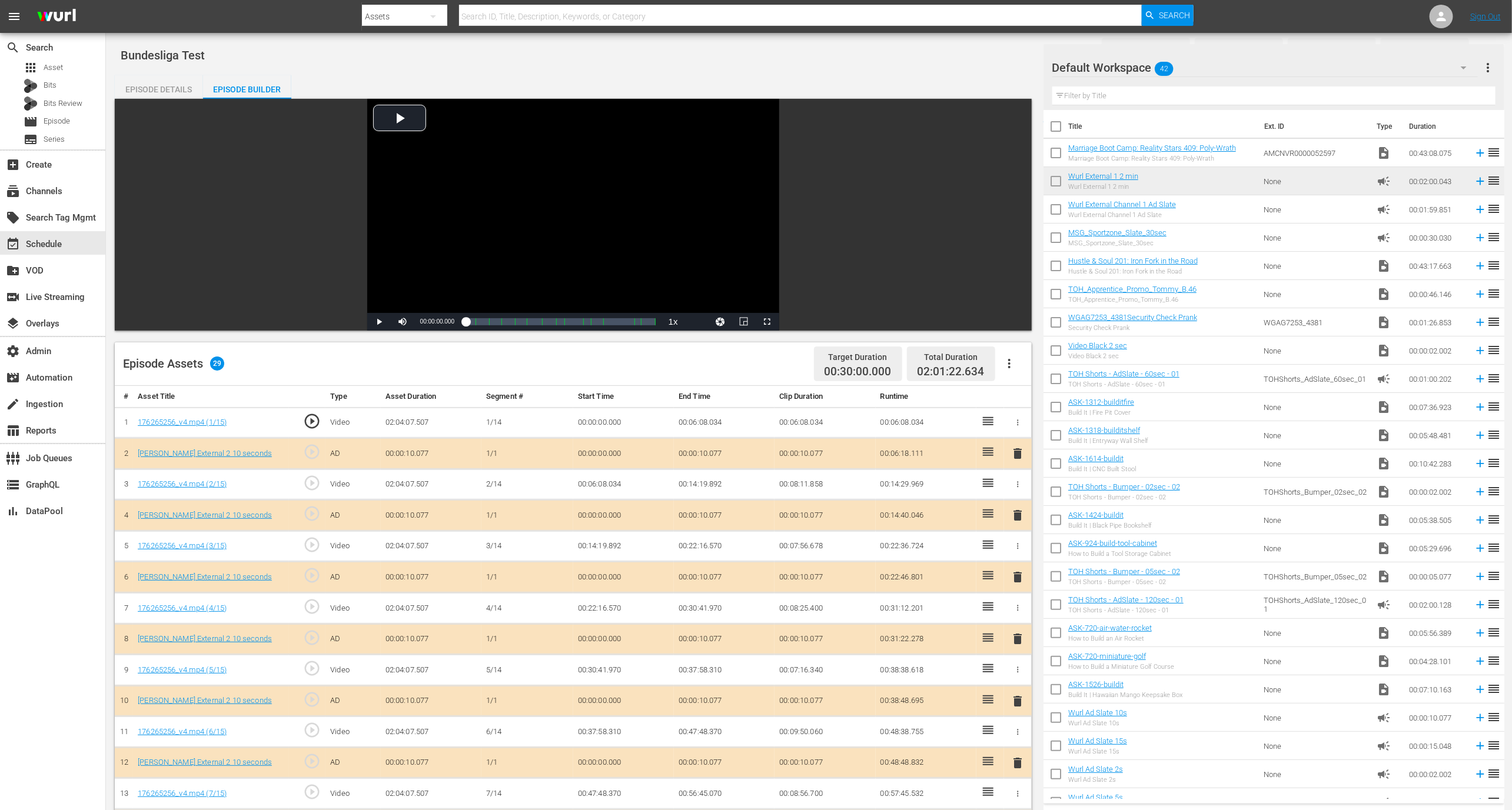
scroll to position [490, 0]
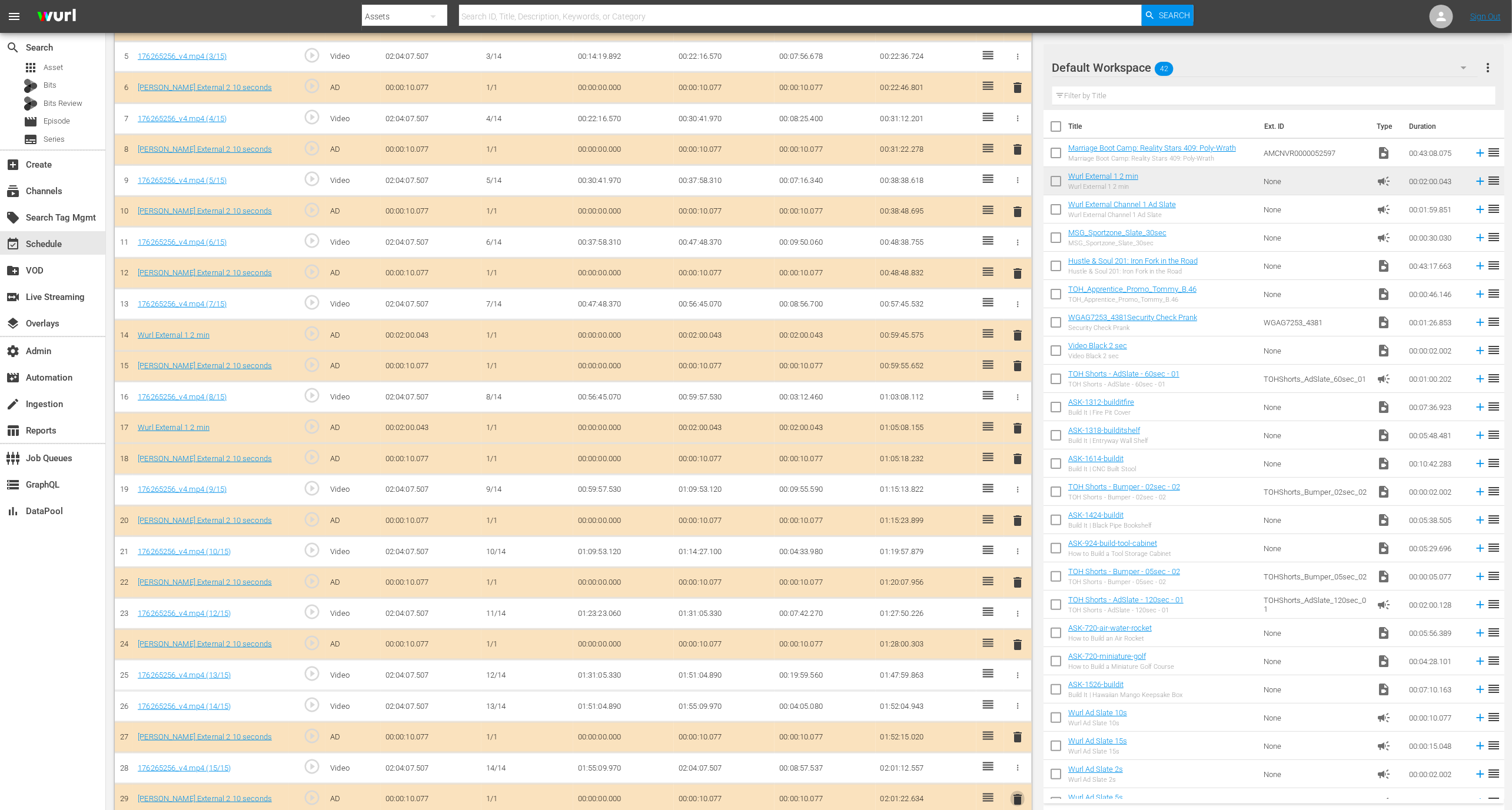
click at [1020, 793] on span "delete" at bounding box center [1018, 800] width 14 height 14
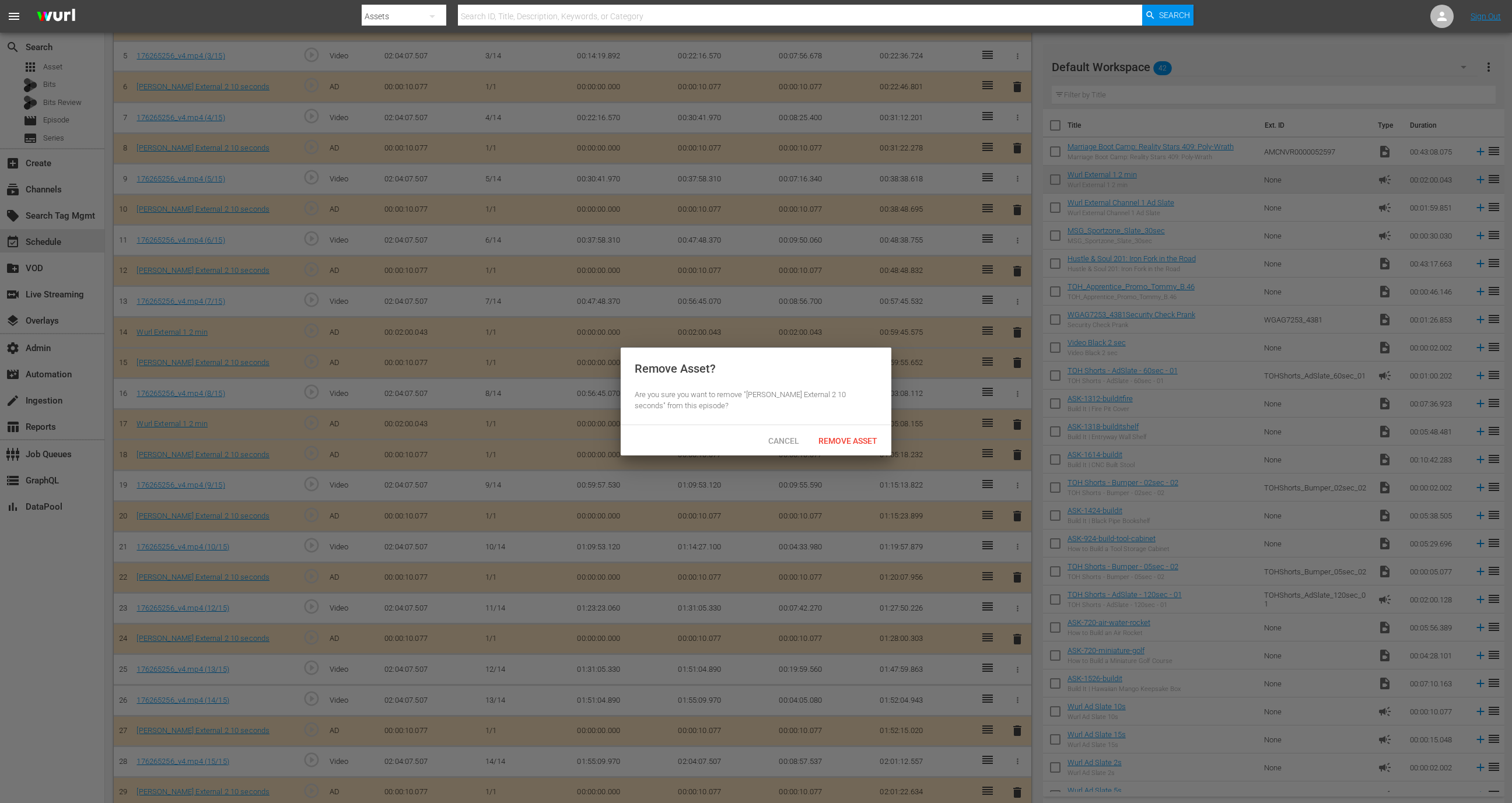
click at [856, 435] on div "Remove Asset" at bounding box center [848, 440] width 78 height 21
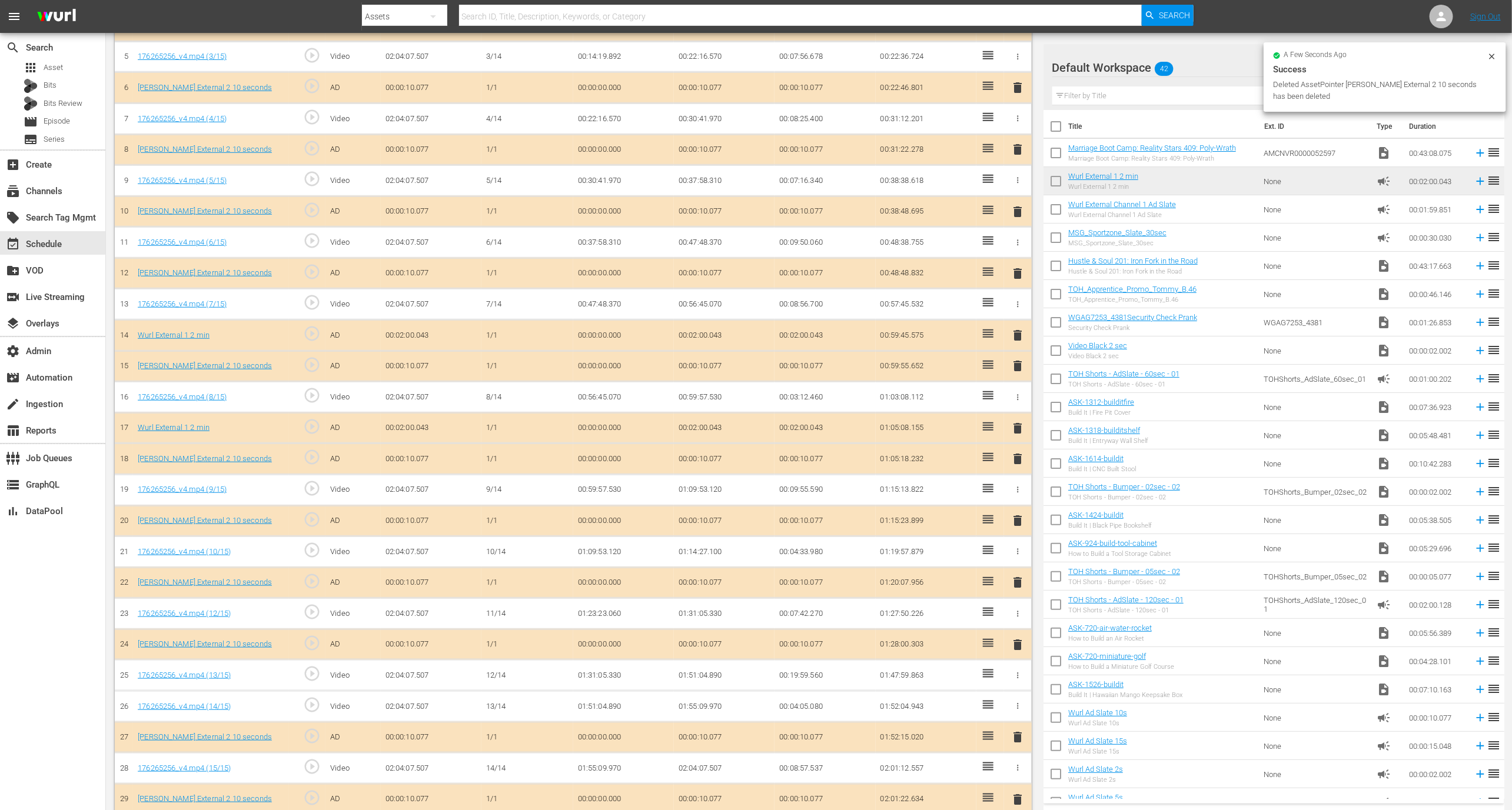
scroll to position [459, 0]
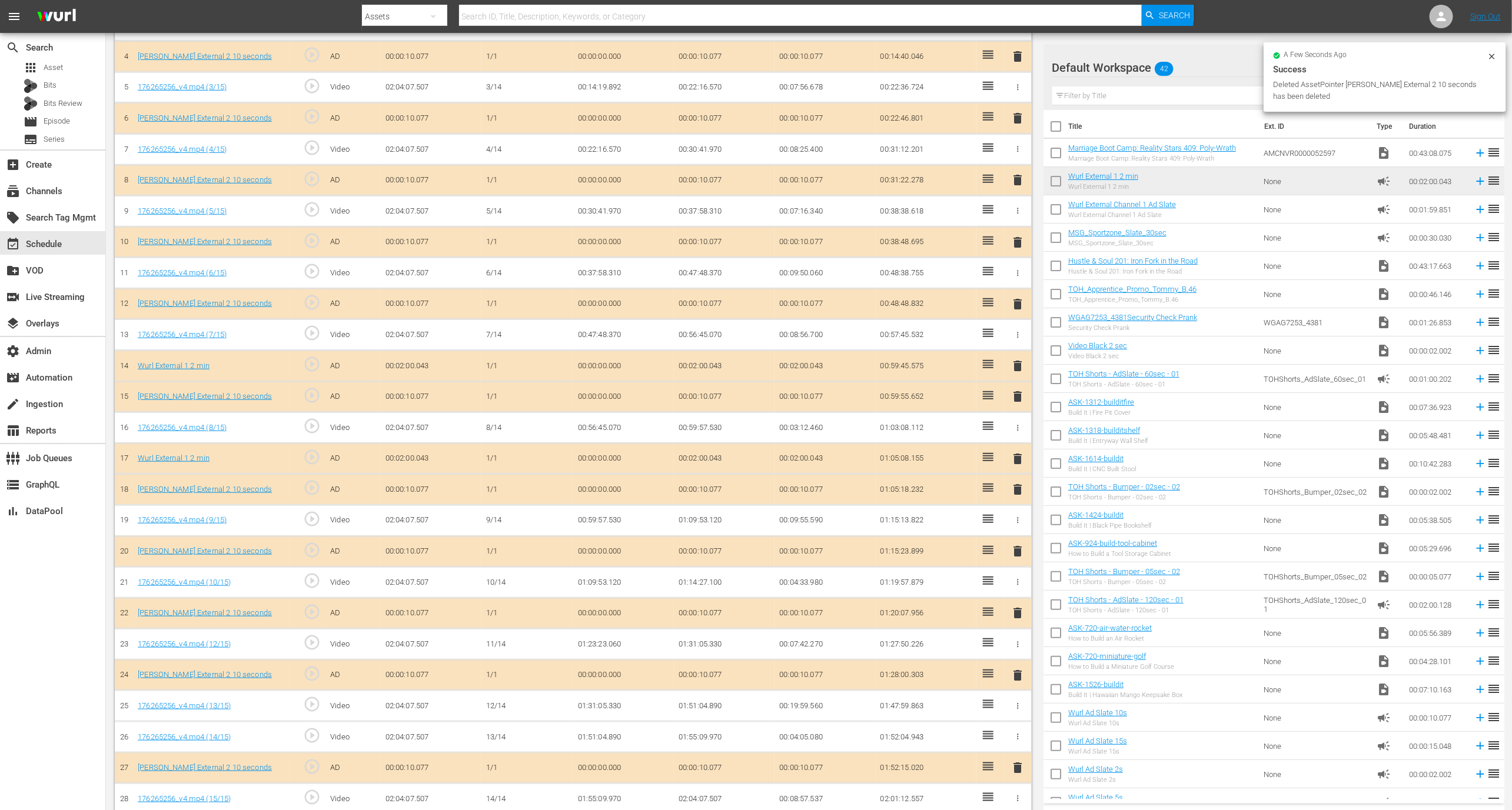
click at [1016, 761] on span "delete" at bounding box center [1018, 768] width 14 height 14
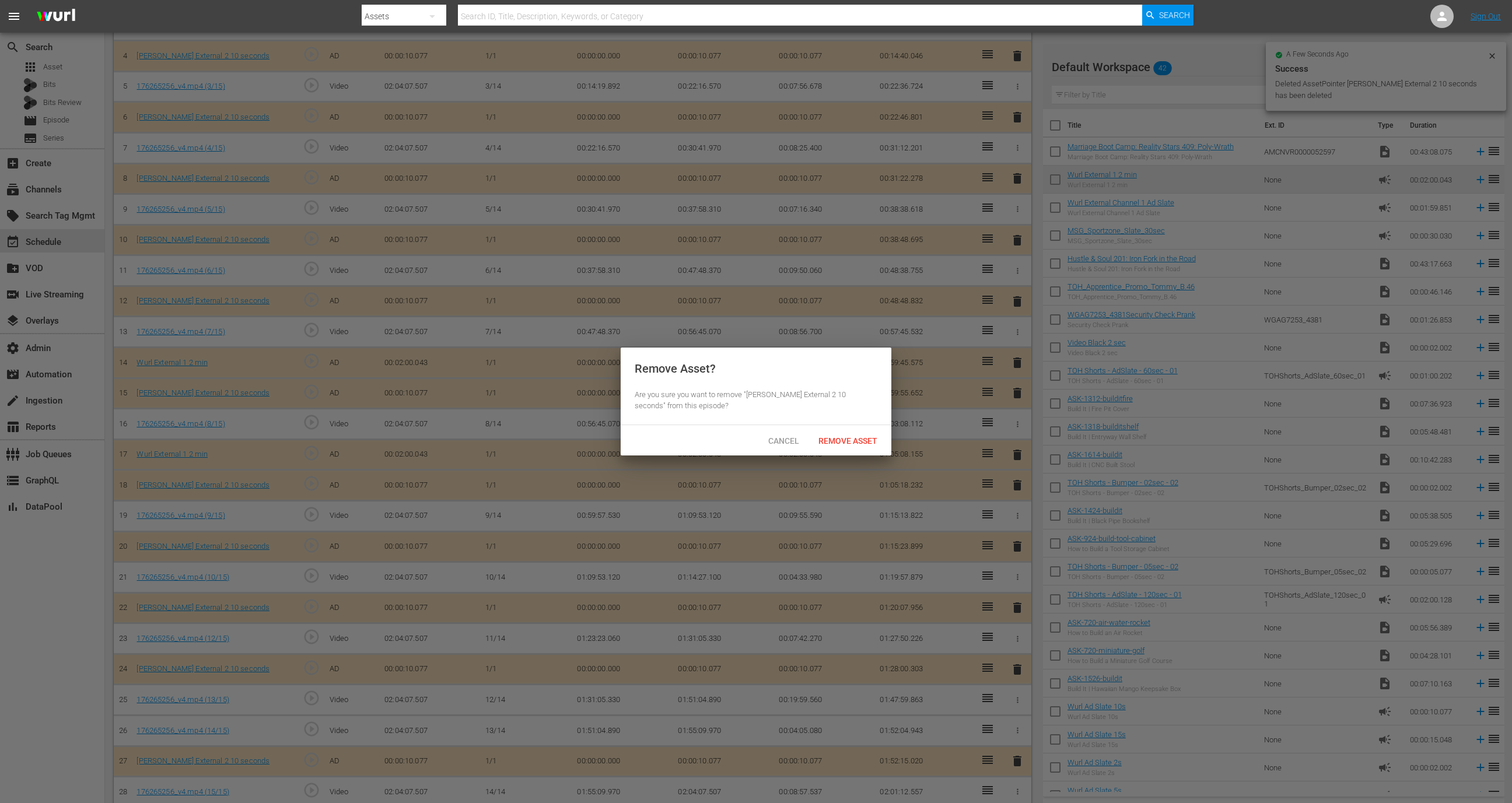
click at [869, 434] on div "Remove Asset" at bounding box center [848, 440] width 78 height 21
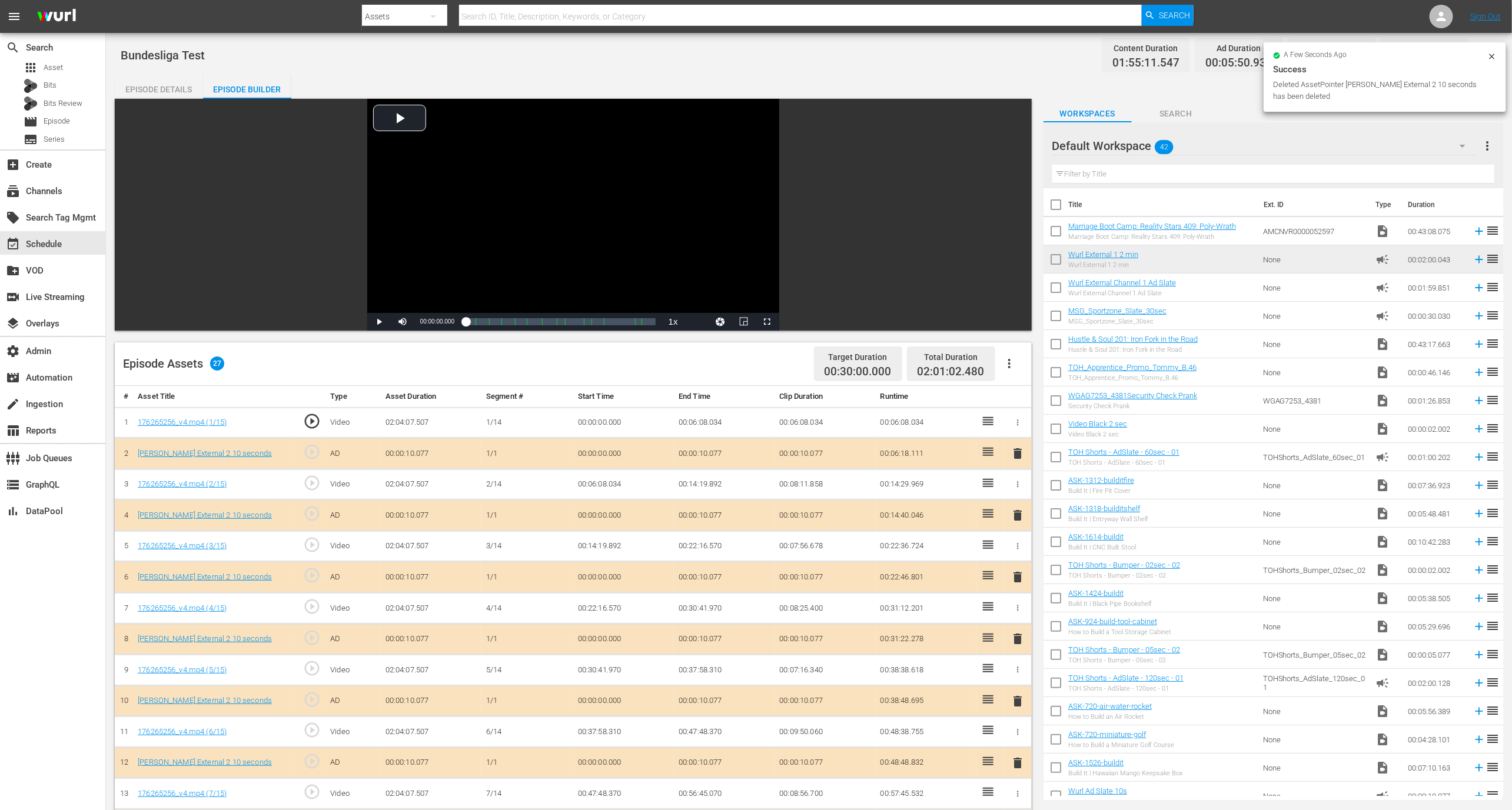
scroll to position [429, 0]
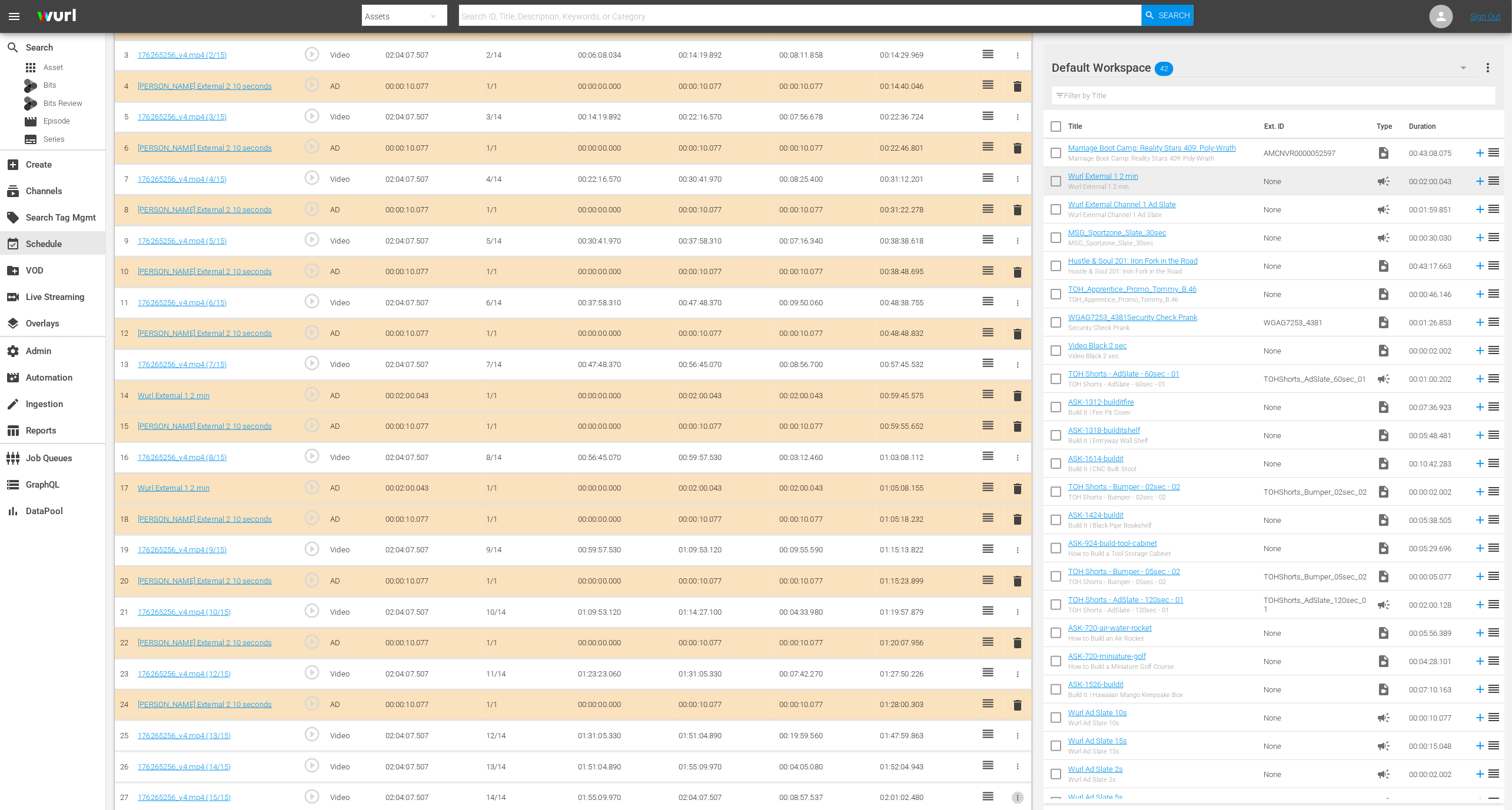
click at [1015, 794] on icon "button" at bounding box center [1018, 798] width 9 height 9
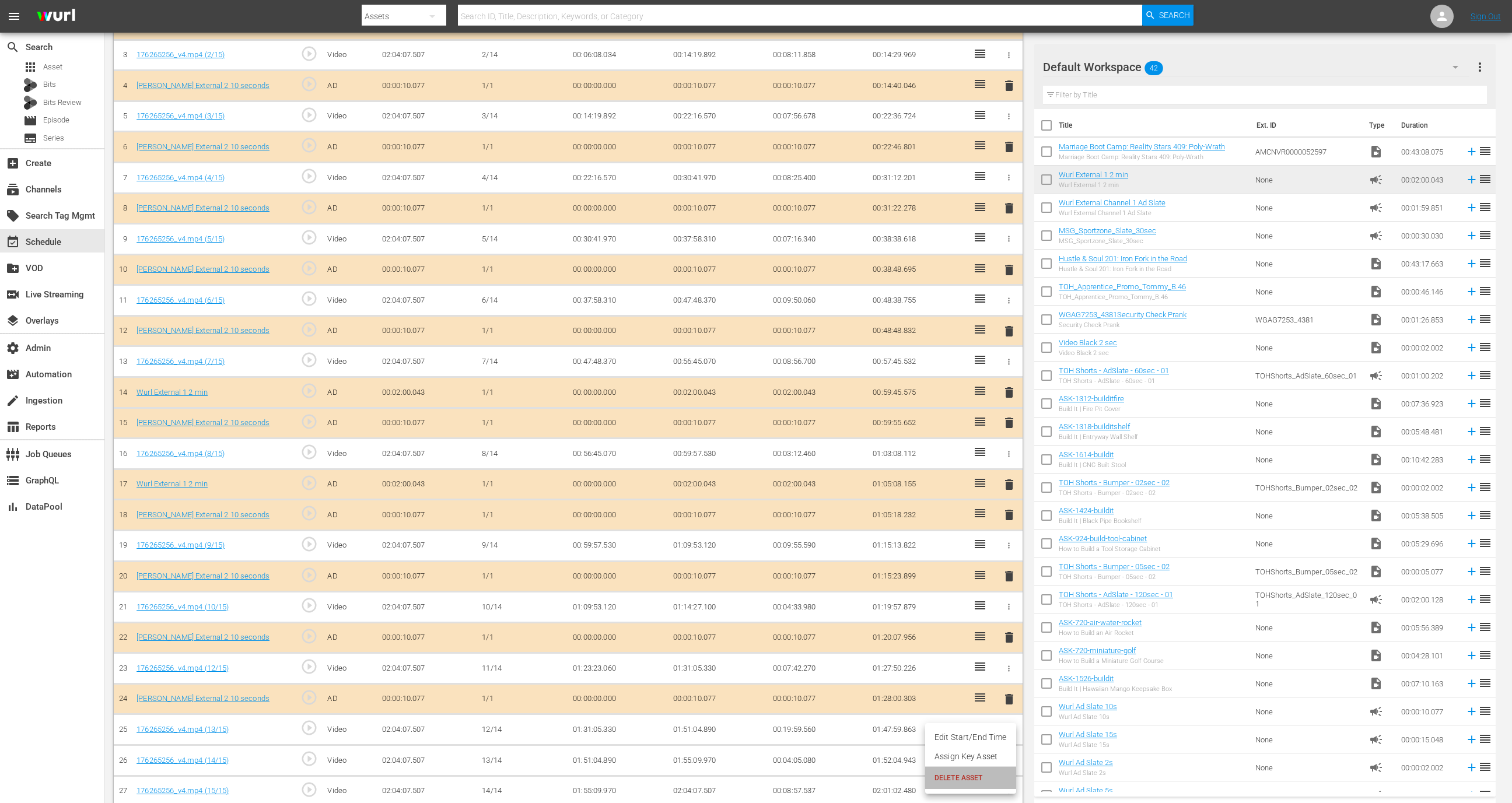
click at [991, 776] on span "DELETE ASSET" at bounding box center [970, 778] width 73 height 11
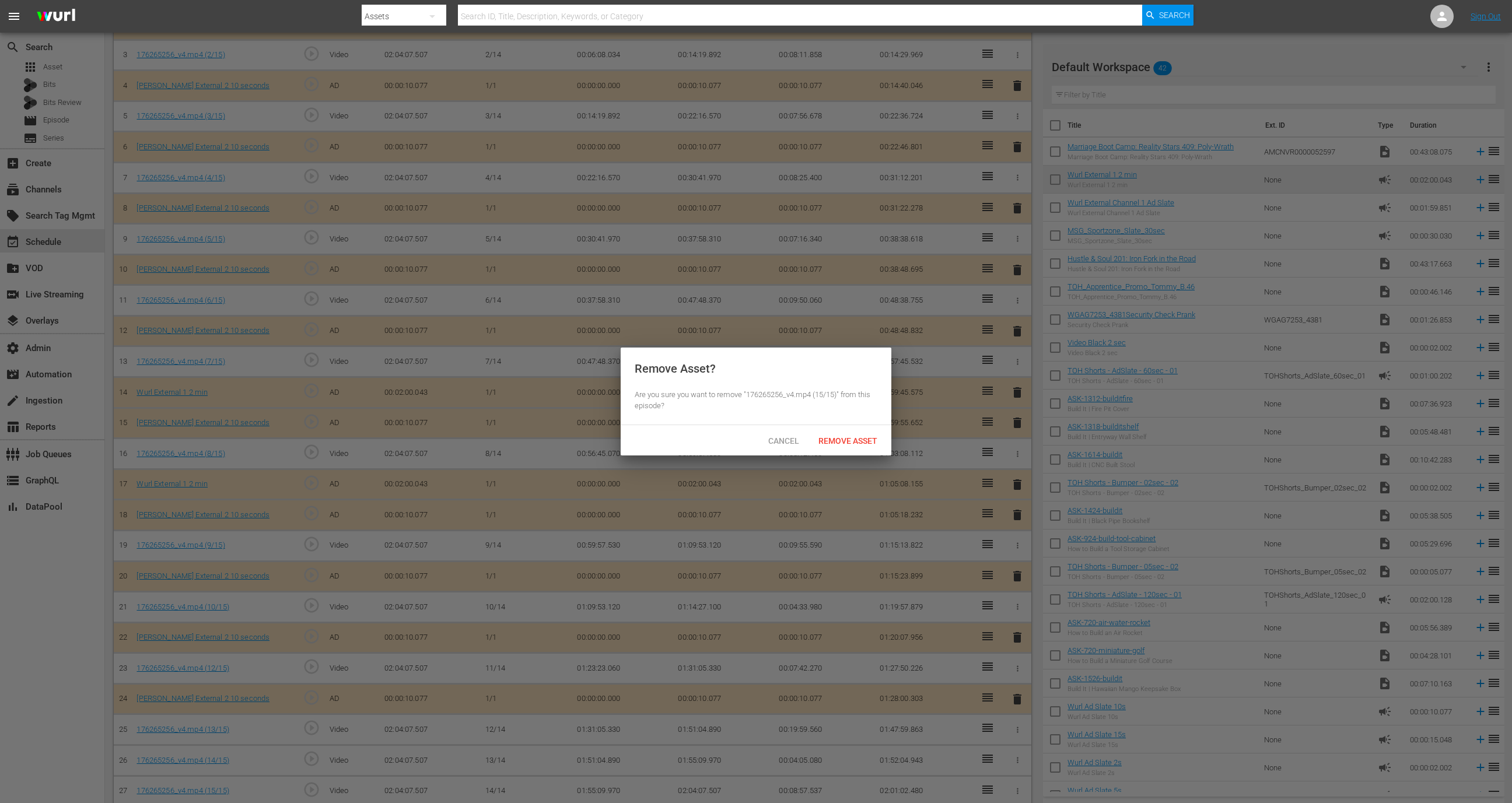
click at [843, 441] on span "Remove Asset" at bounding box center [848, 440] width 78 height 10
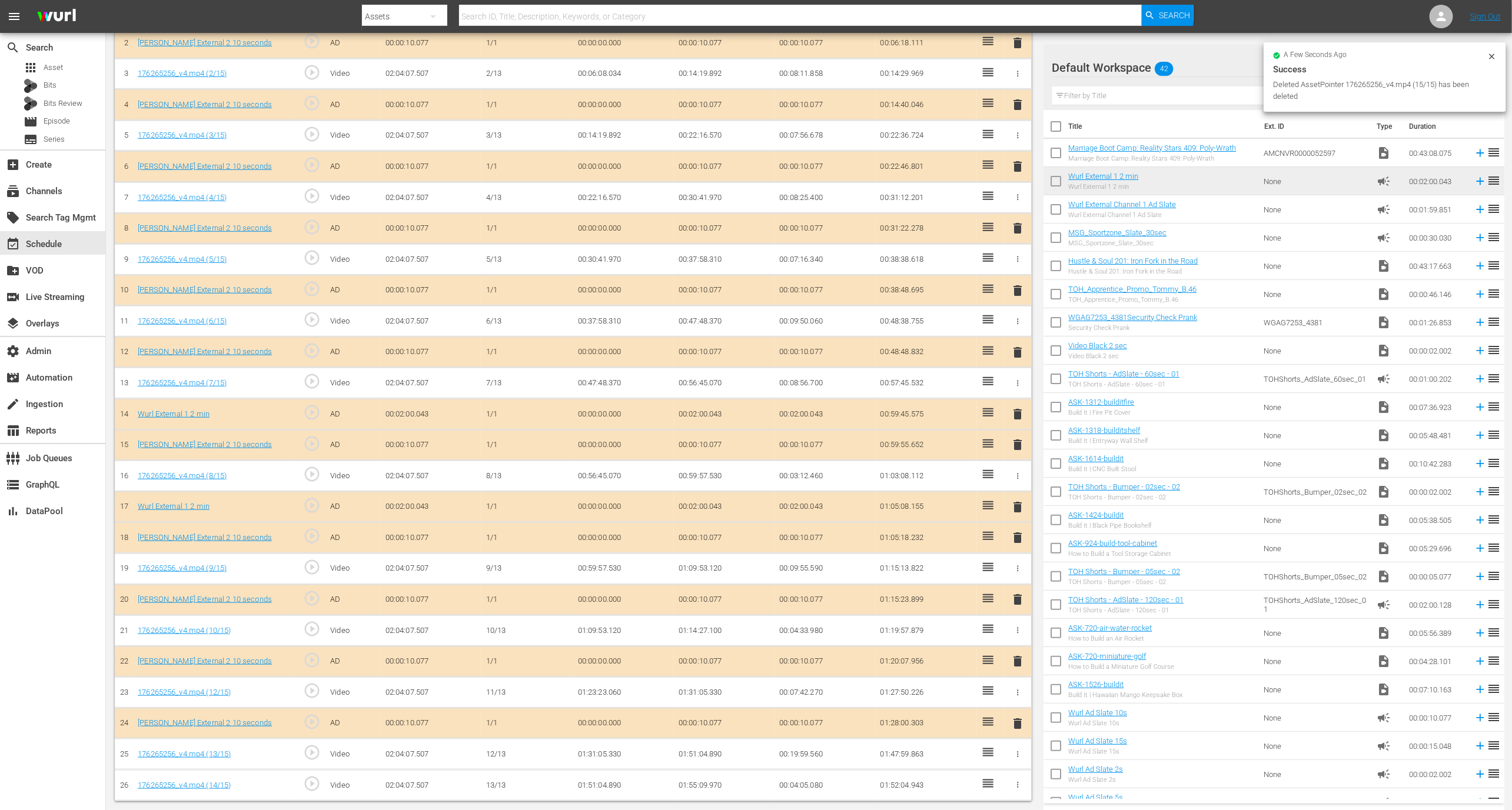
scroll to position [399, 0]
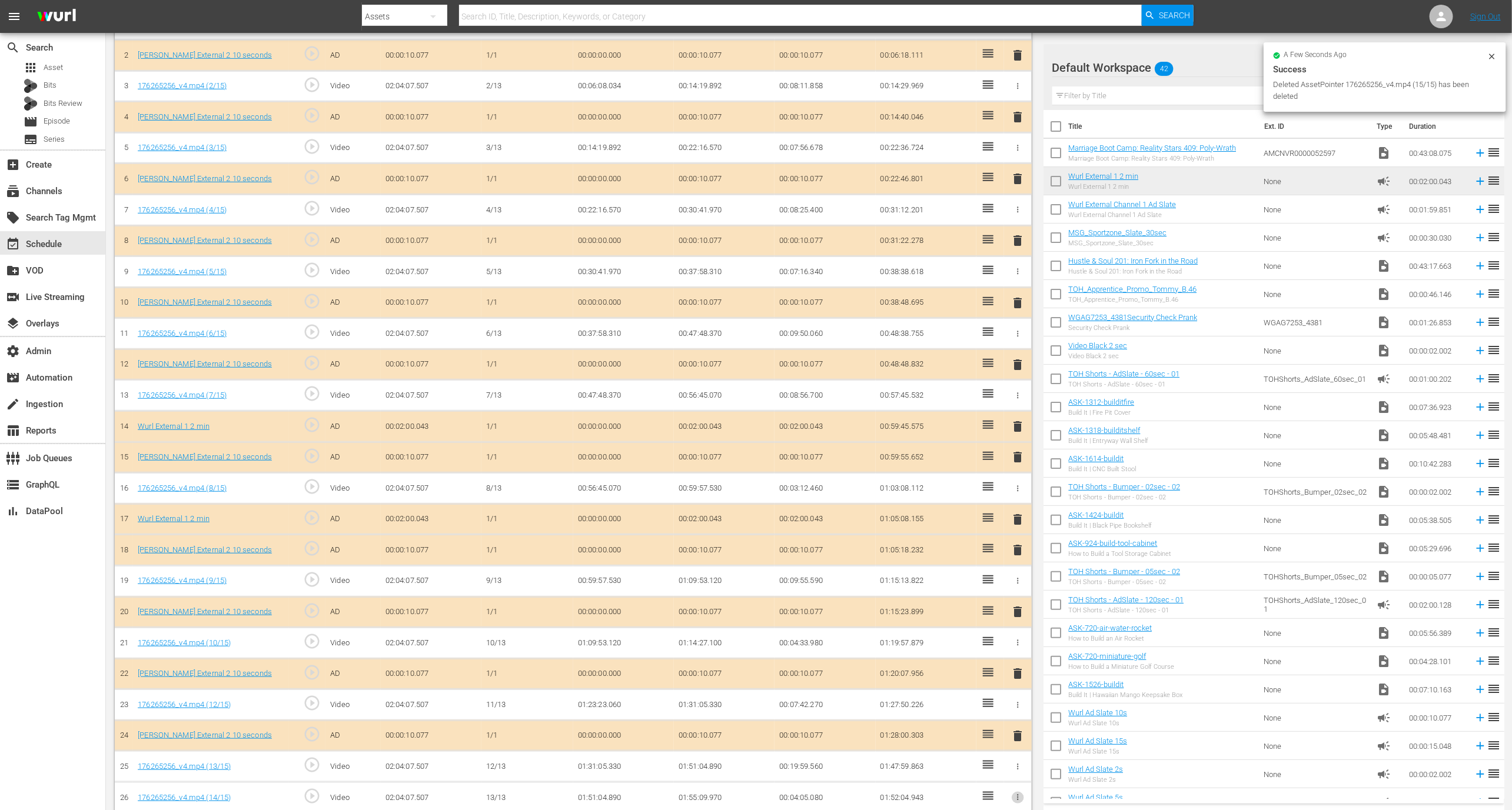
click at [1020, 793] on icon "button" at bounding box center [1018, 797] width 9 height 9
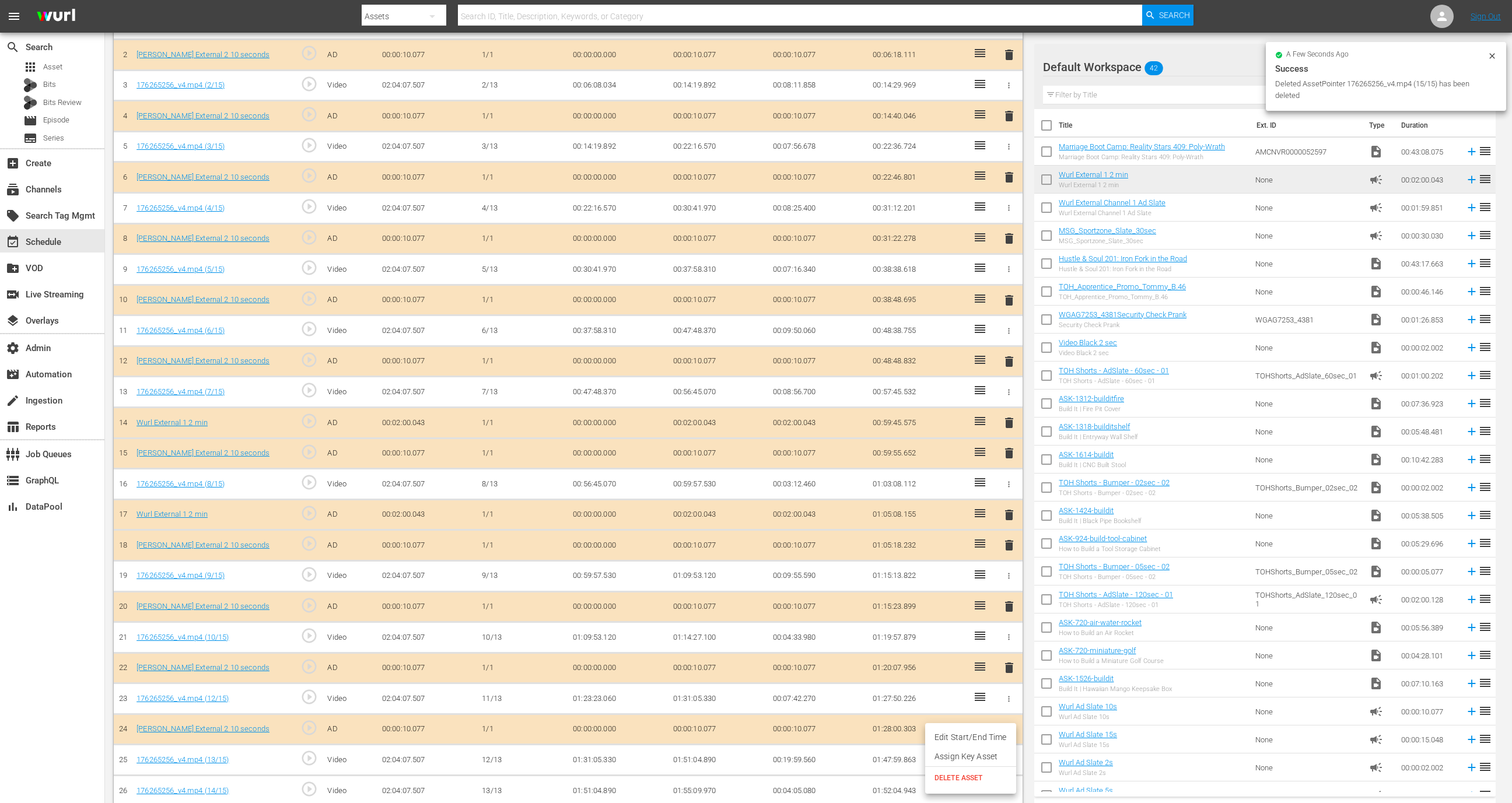
click at [978, 787] on li "DELETE ASSET" at bounding box center [970, 778] width 91 height 22
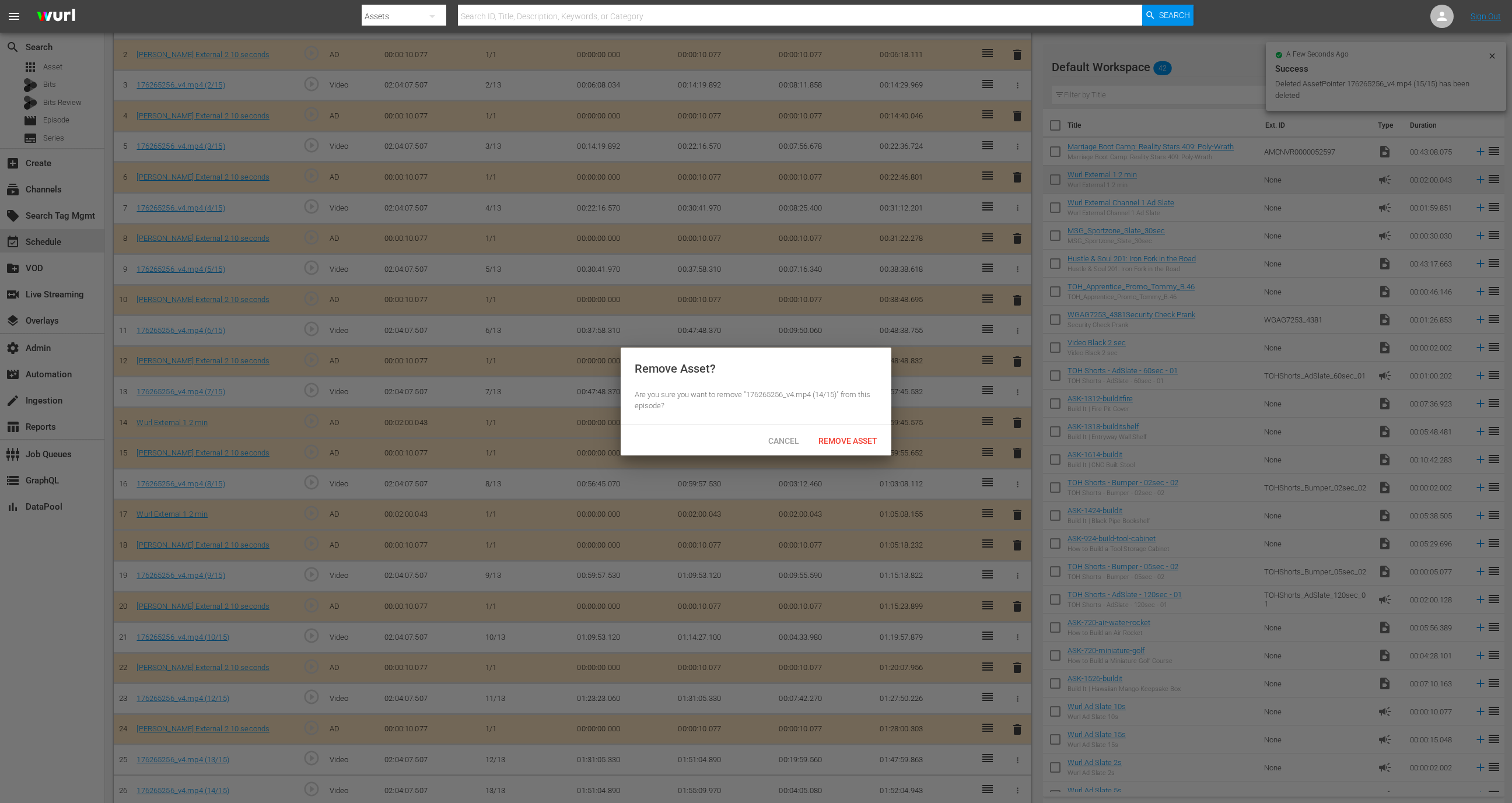
click at [865, 440] on span "Remove Asset" at bounding box center [848, 440] width 78 height 10
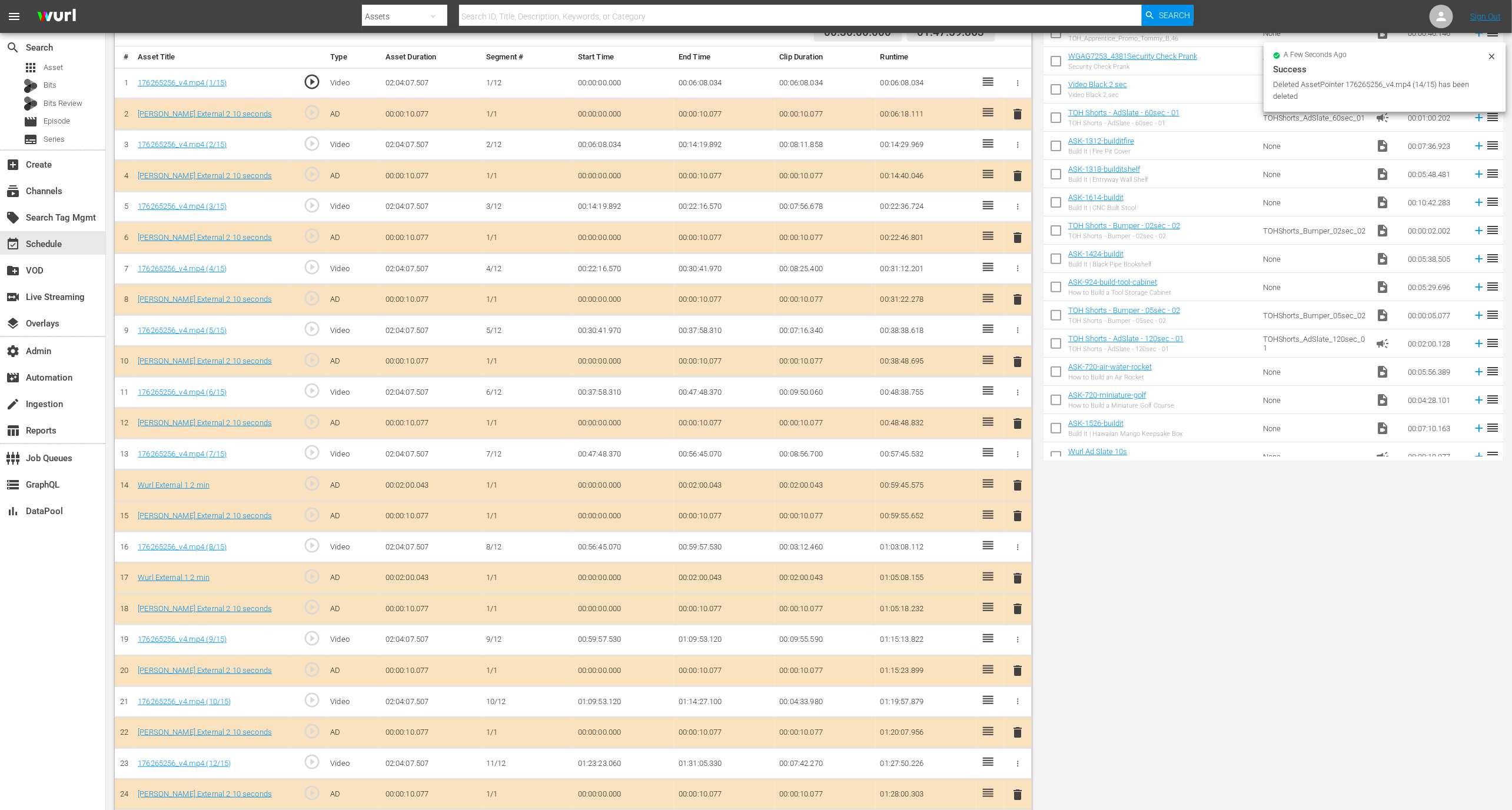
scroll to position [367, 0]
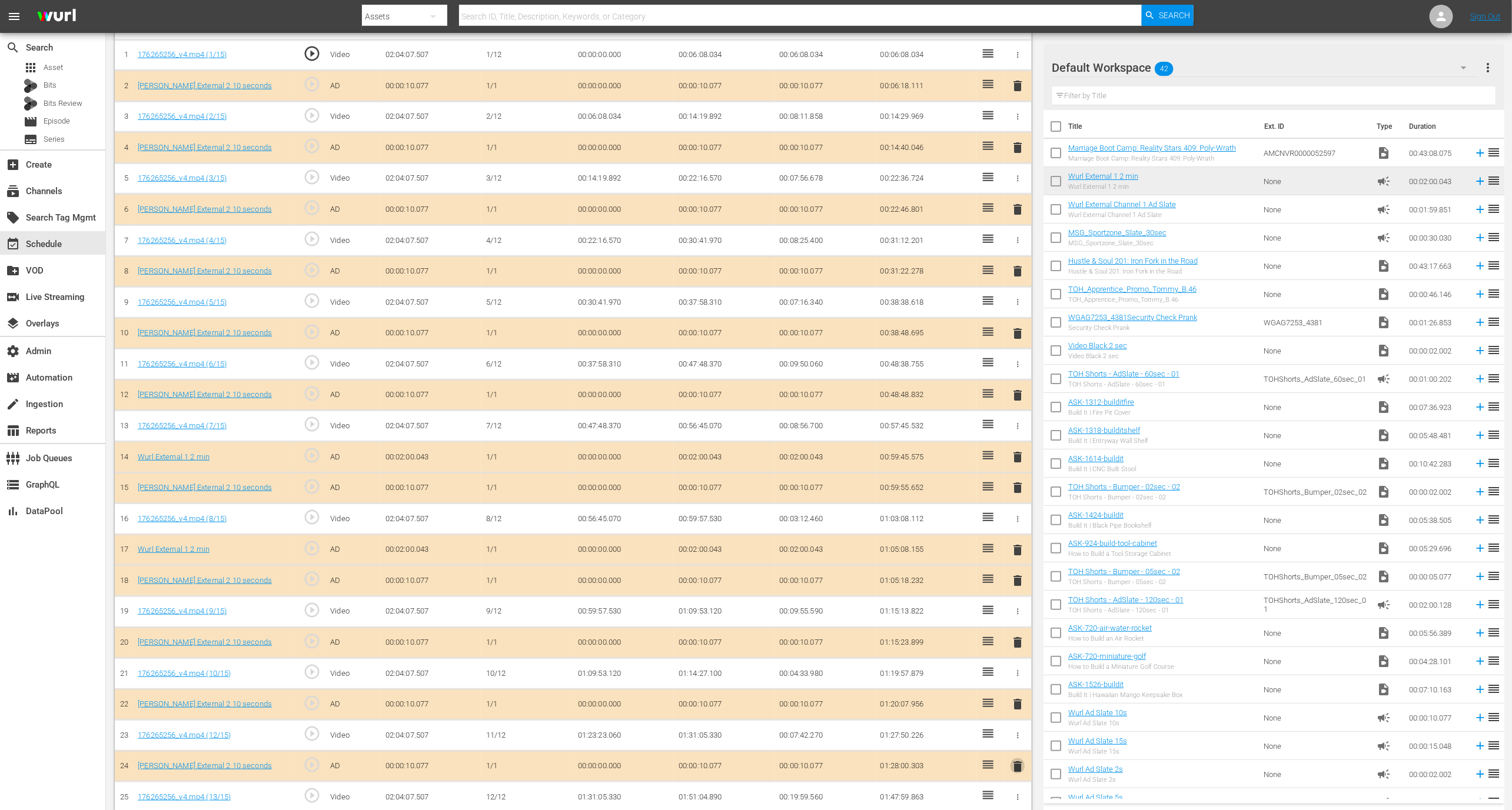
click at [1018, 760] on span "delete" at bounding box center [1018, 767] width 14 height 14
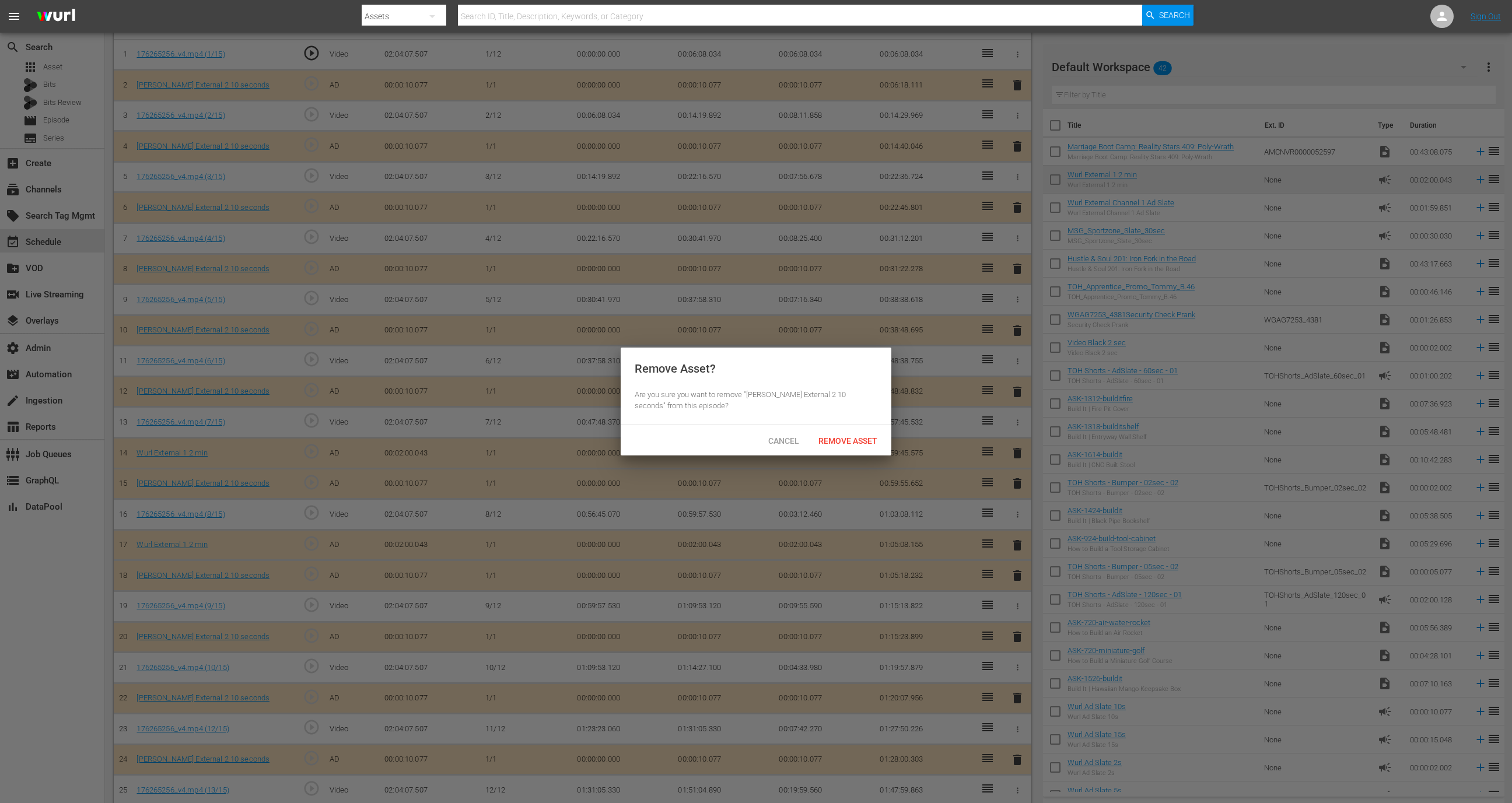
click at [784, 443] on span "Cancel" at bounding box center [783, 440] width 50 height 10
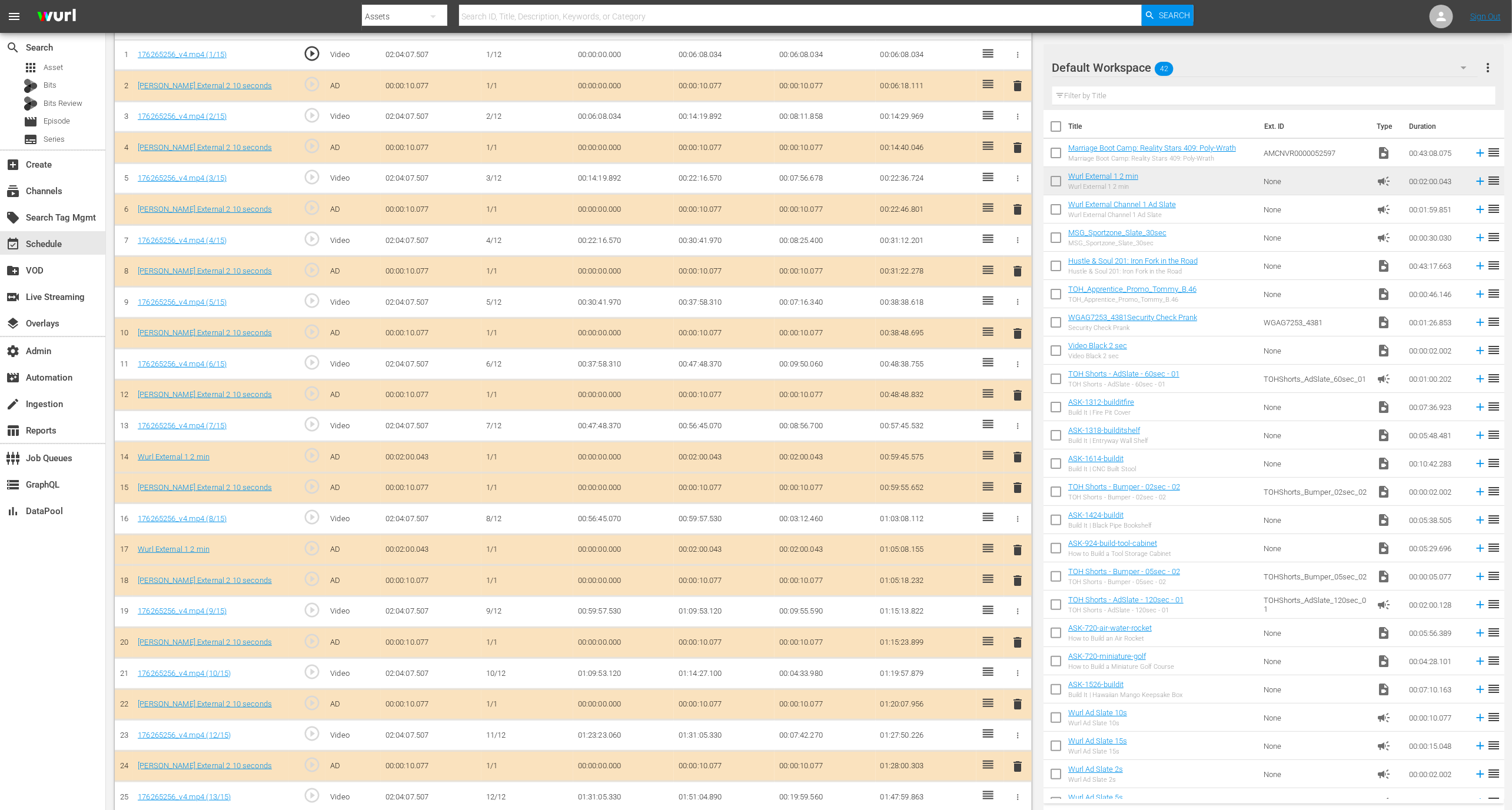
click at [702, 789] on td "01:51:04.890" at bounding box center [724, 797] width 101 height 31
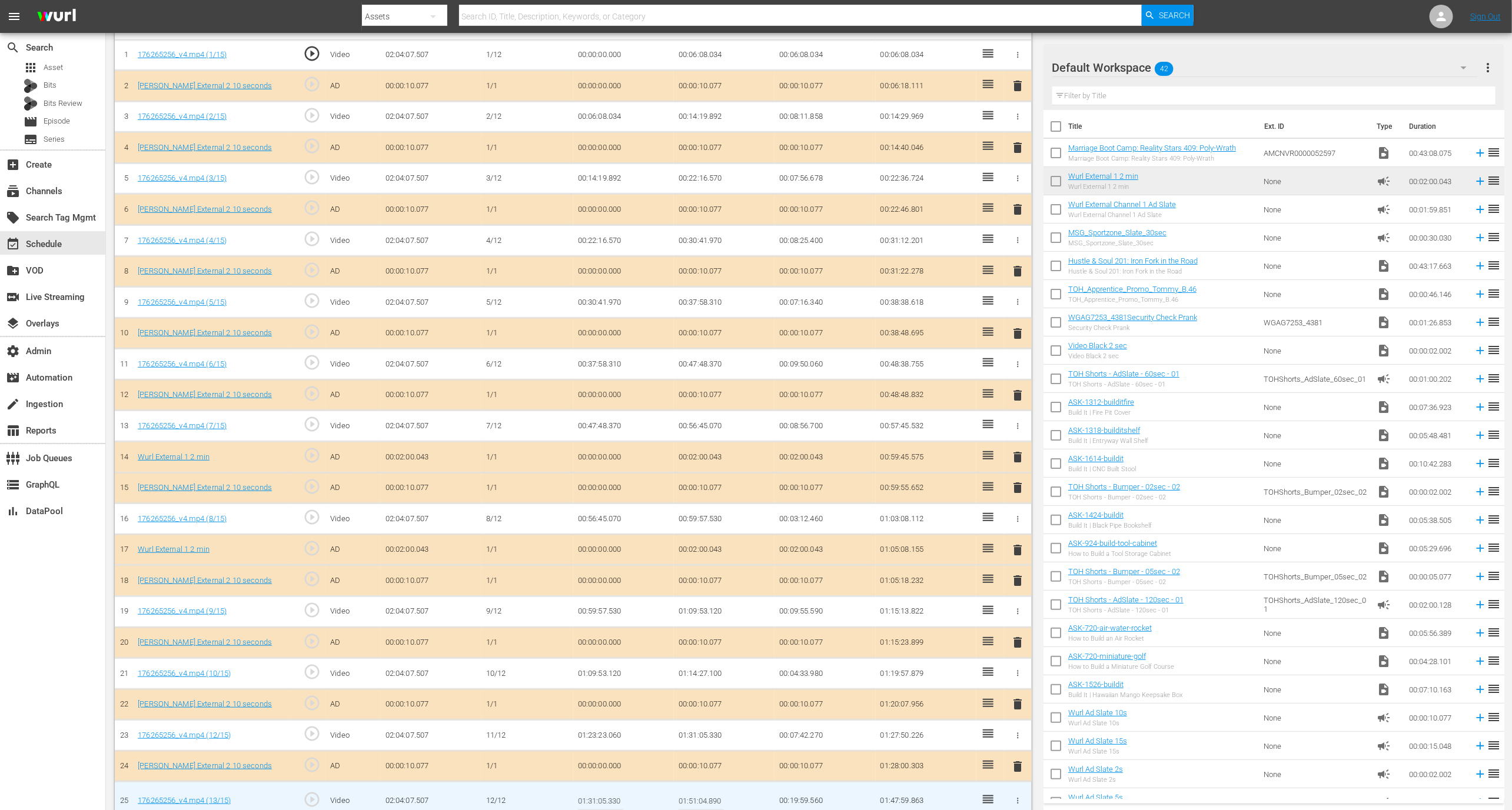
click at [706, 789] on input "01:51:04.890" at bounding box center [701, 801] width 46 height 29
type input "01:51:01.890"
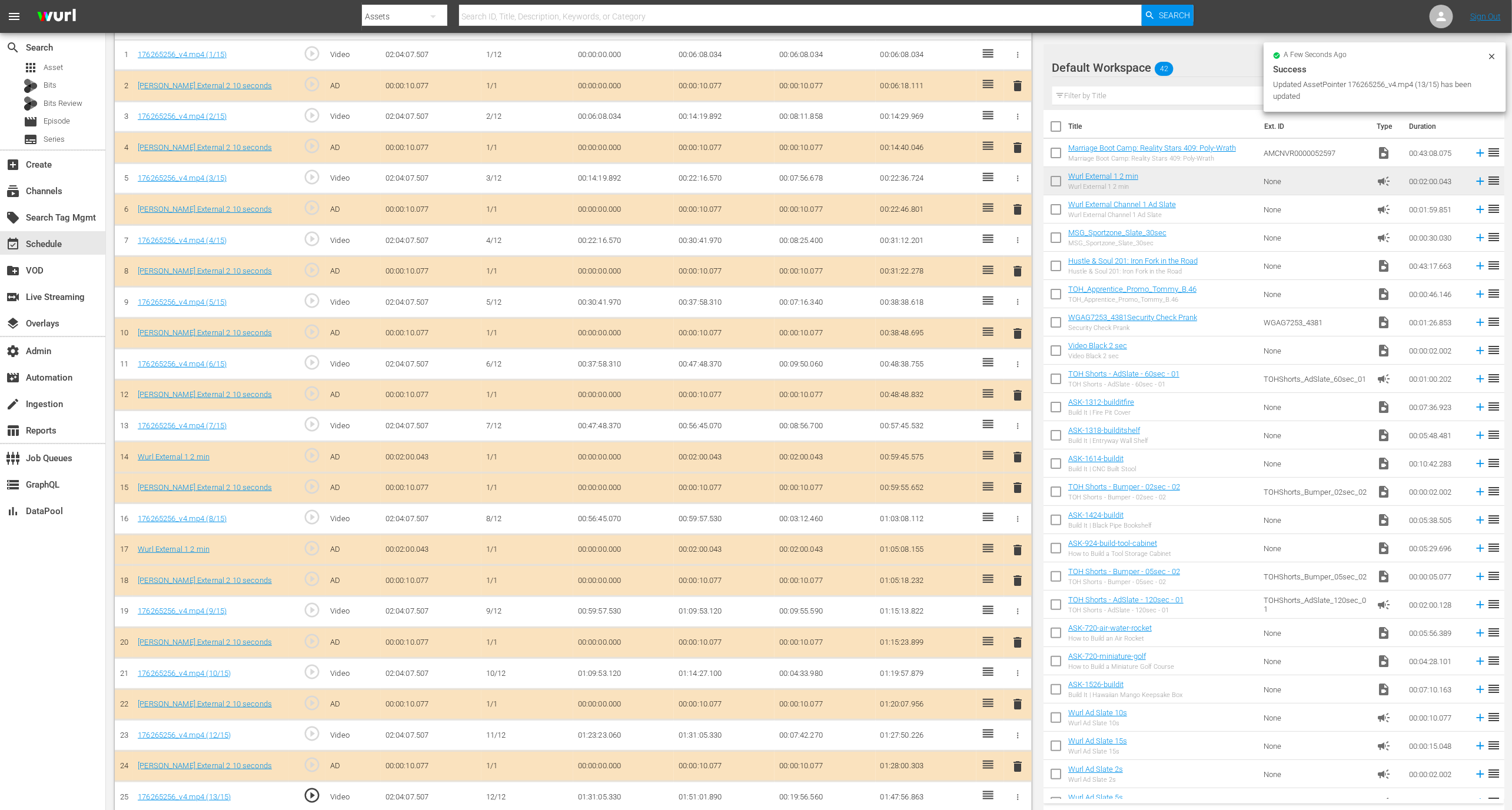
click at [703, 784] on td "01:51:01.890" at bounding box center [724, 797] width 101 height 31
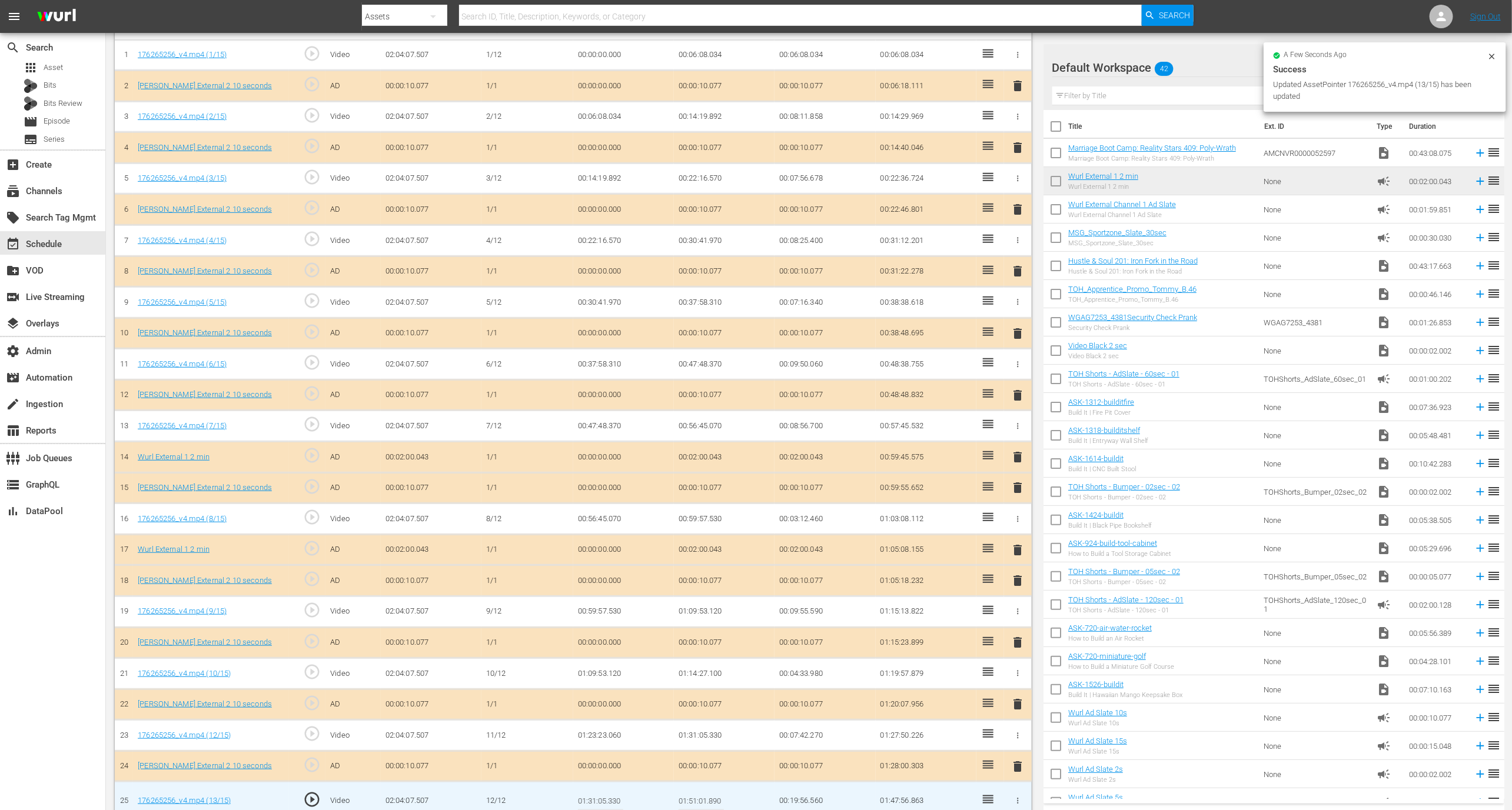
click at [702, 787] on input "01:51:01.890" at bounding box center [701, 801] width 46 height 29
click at [697, 793] on input "01:51:01.890" at bounding box center [701, 801] width 46 height 29
type input "01:51:04.890"
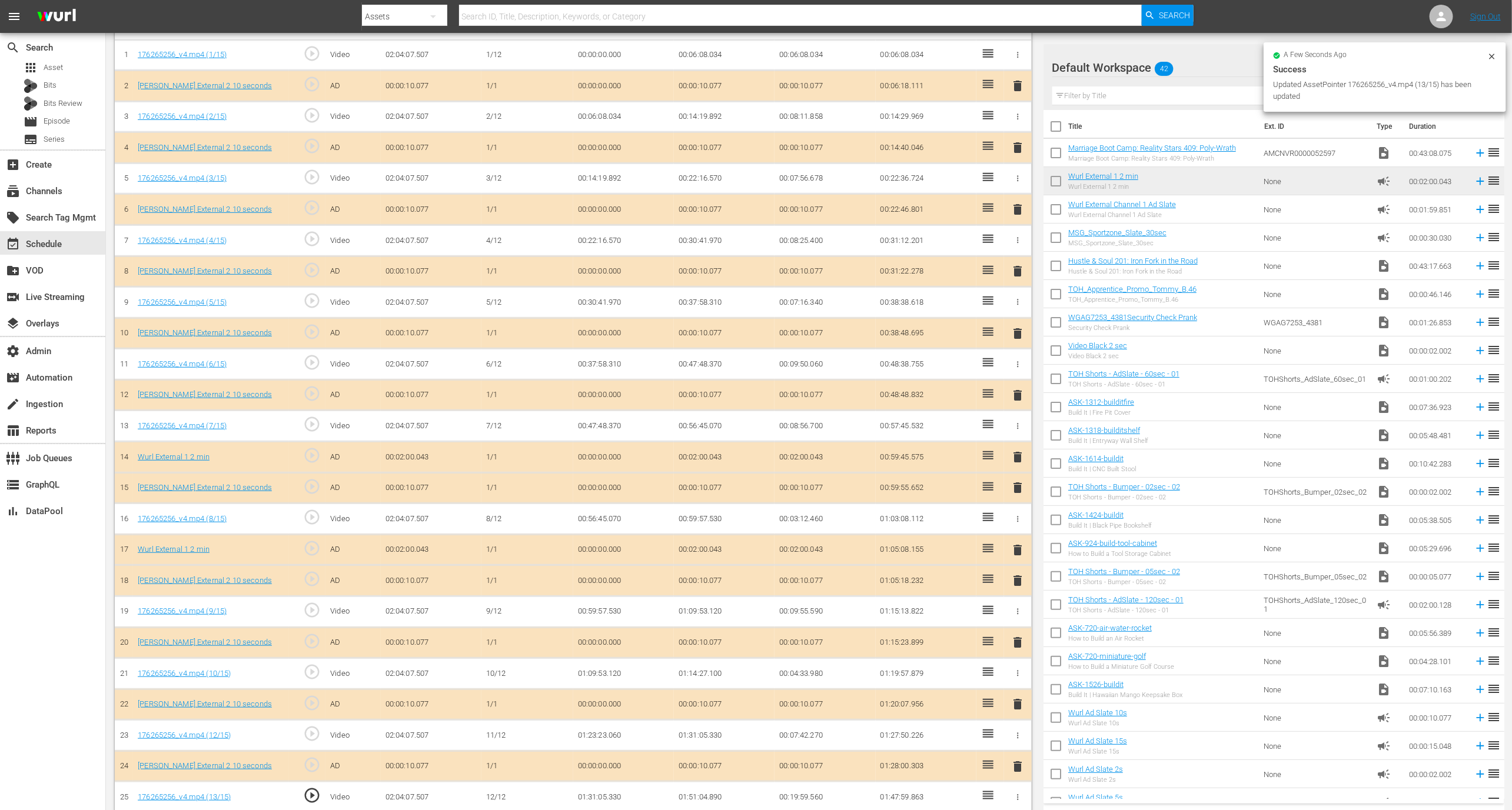
click at [709, 783] on td "01:51:04.890" at bounding box center [724, 797] width 101 height 31
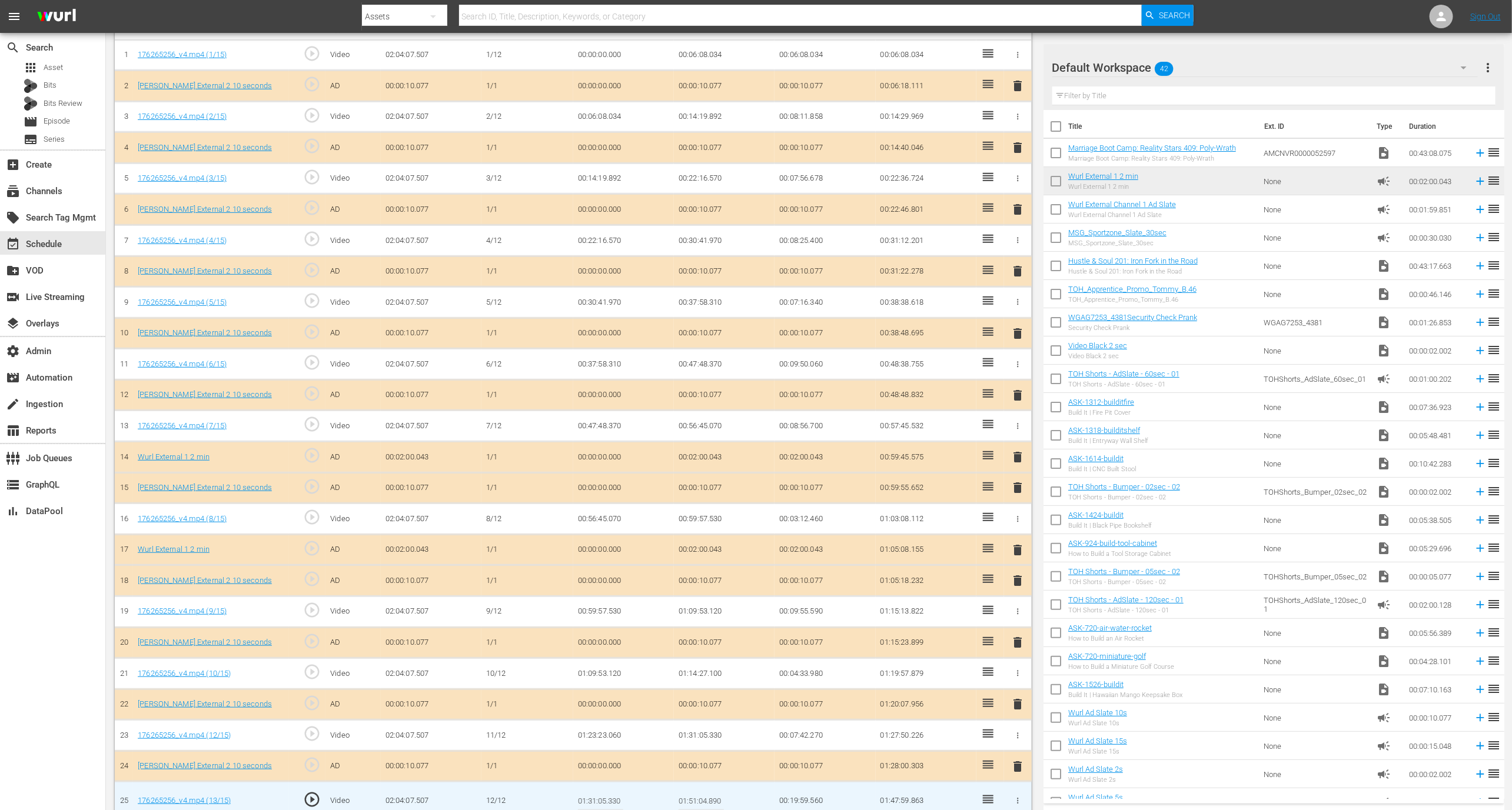
click at [695, 788] on input "01:51:04.890" at bounding box center [701, 801] width 46 height 29
type input "01:28:04.890"
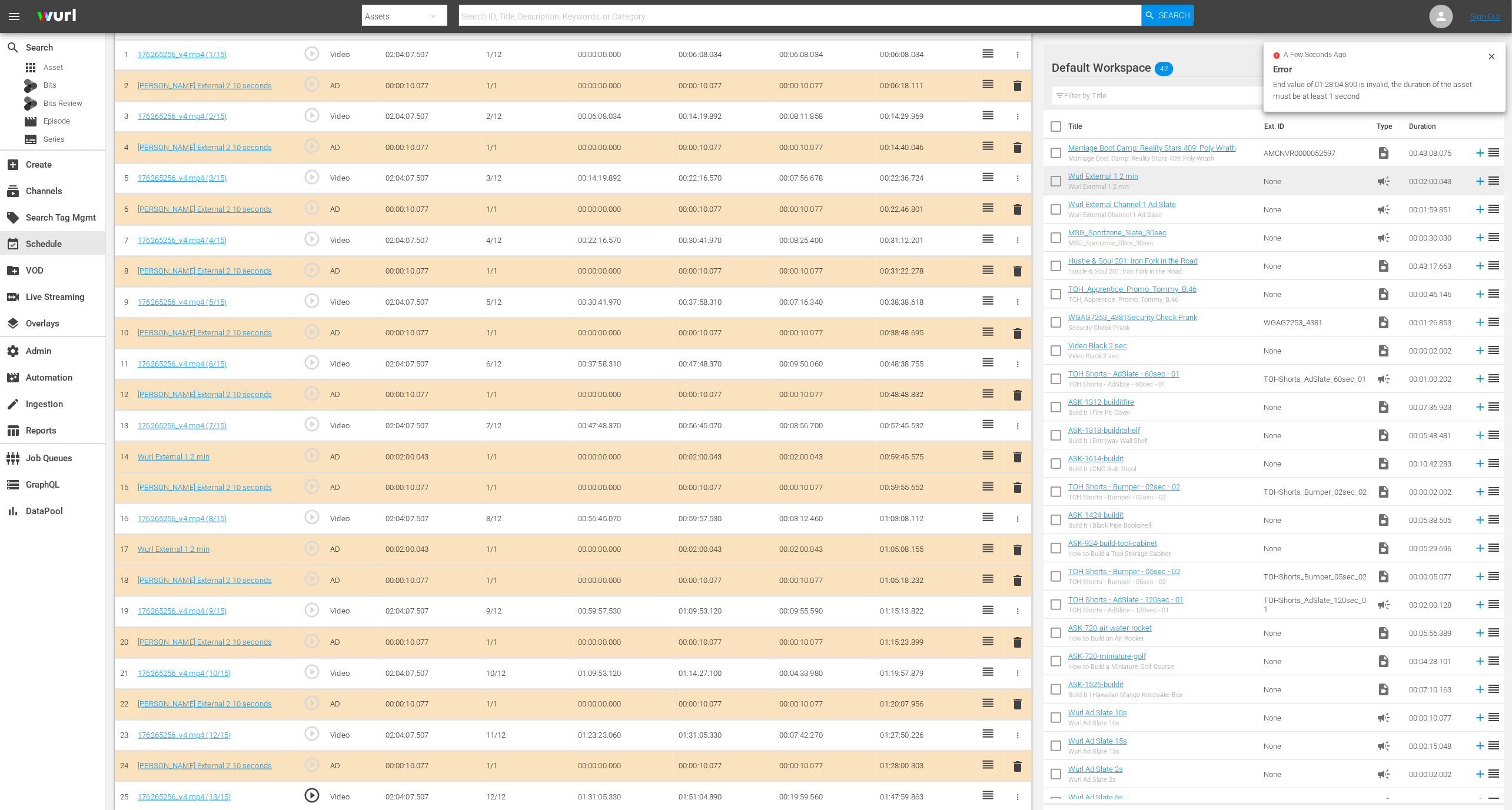
click at [704, 782] on td "01:51:04.890" at bounding box center [724, 797] width 101 height 31
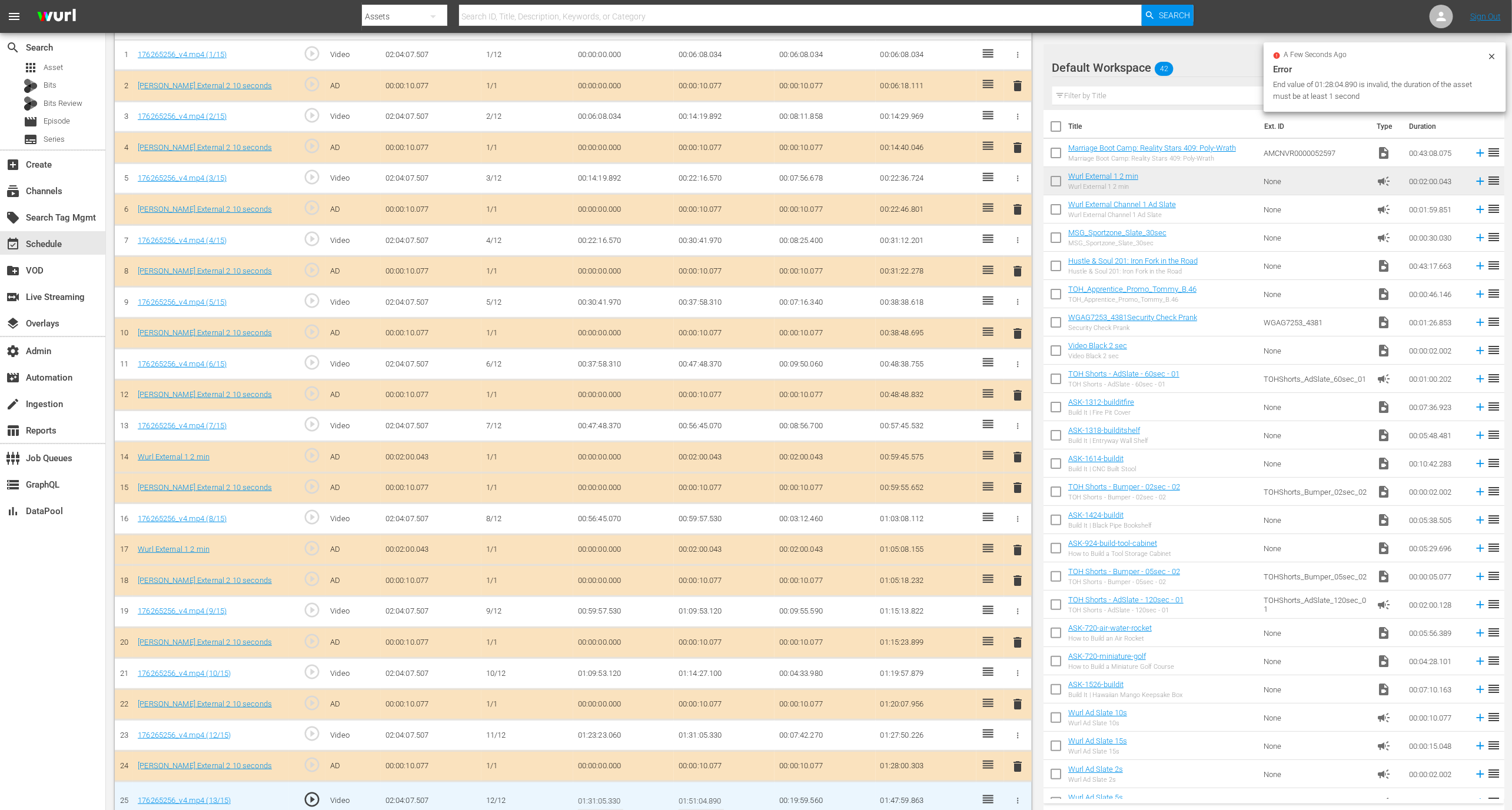
click at [695, 789] on input "01:51:04.890" at bounding box center [701, 801] width 46 height 29
type input "01:48:04.890"
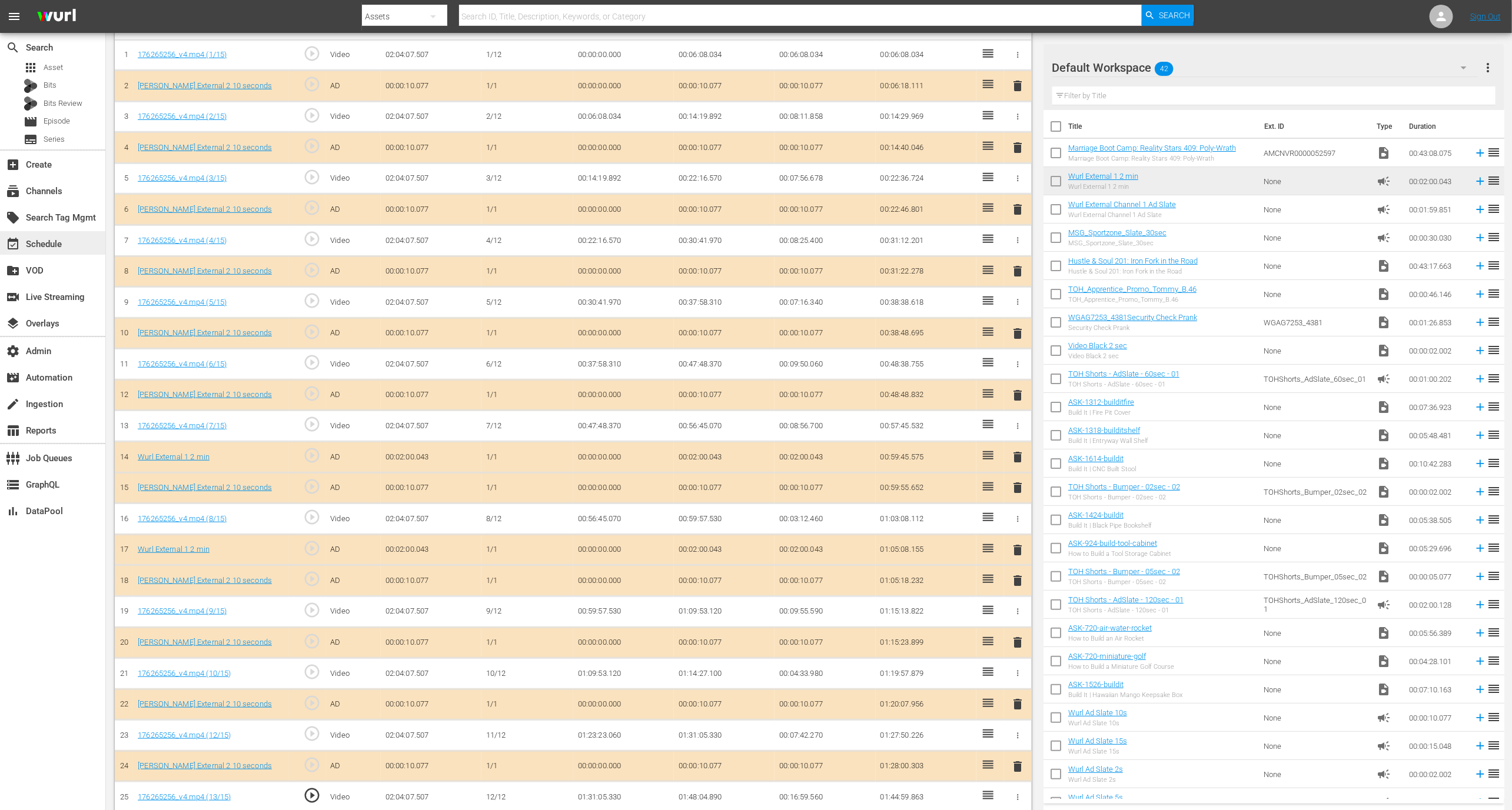
click at [79, 248] on div "event_available Schedule" at bounding box center [53, 243] width 106 height 23
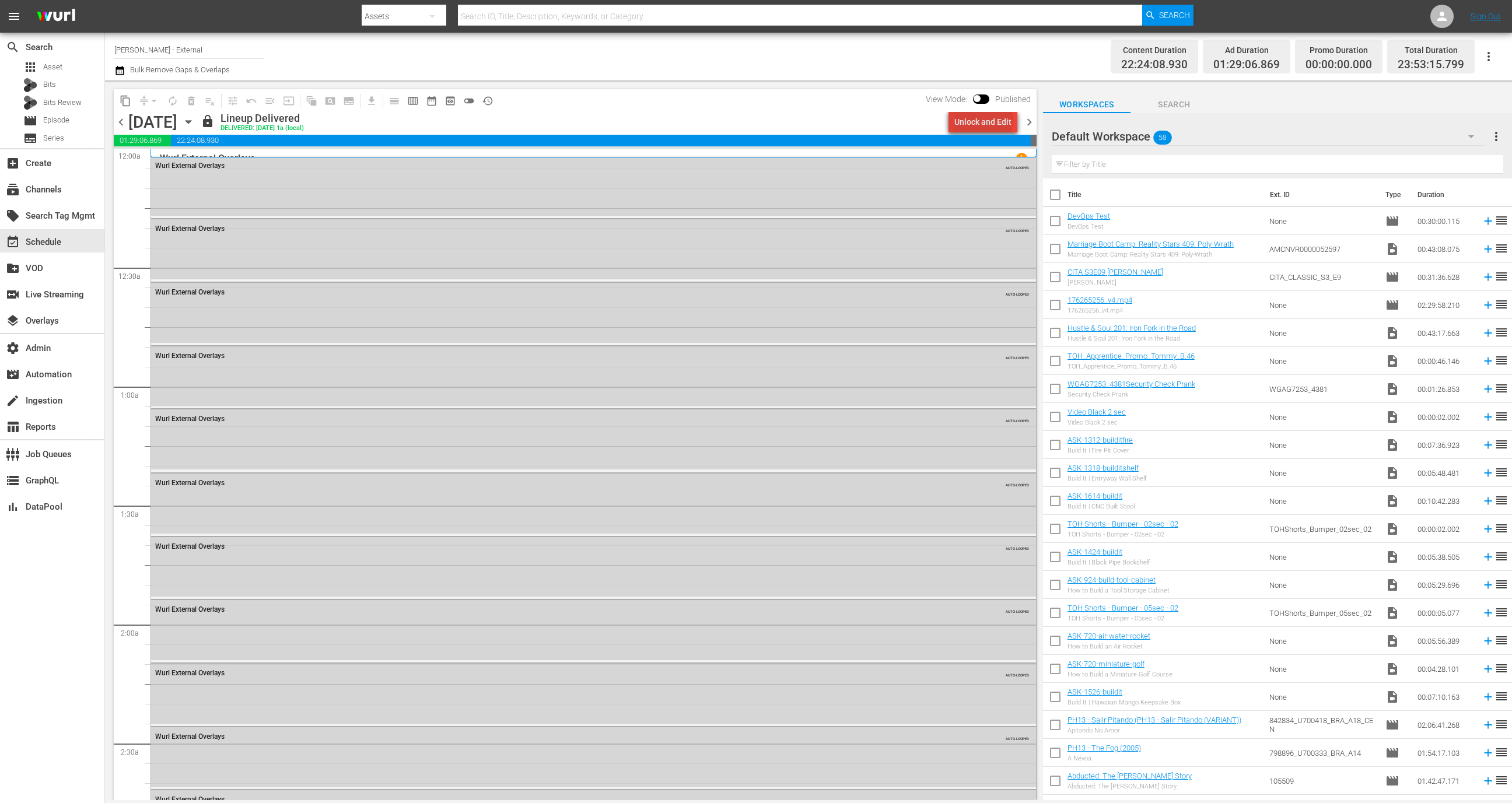
click at [986, 121] on div "Unlock and Edit" at bounding box center [983, 122] width 58 height 21
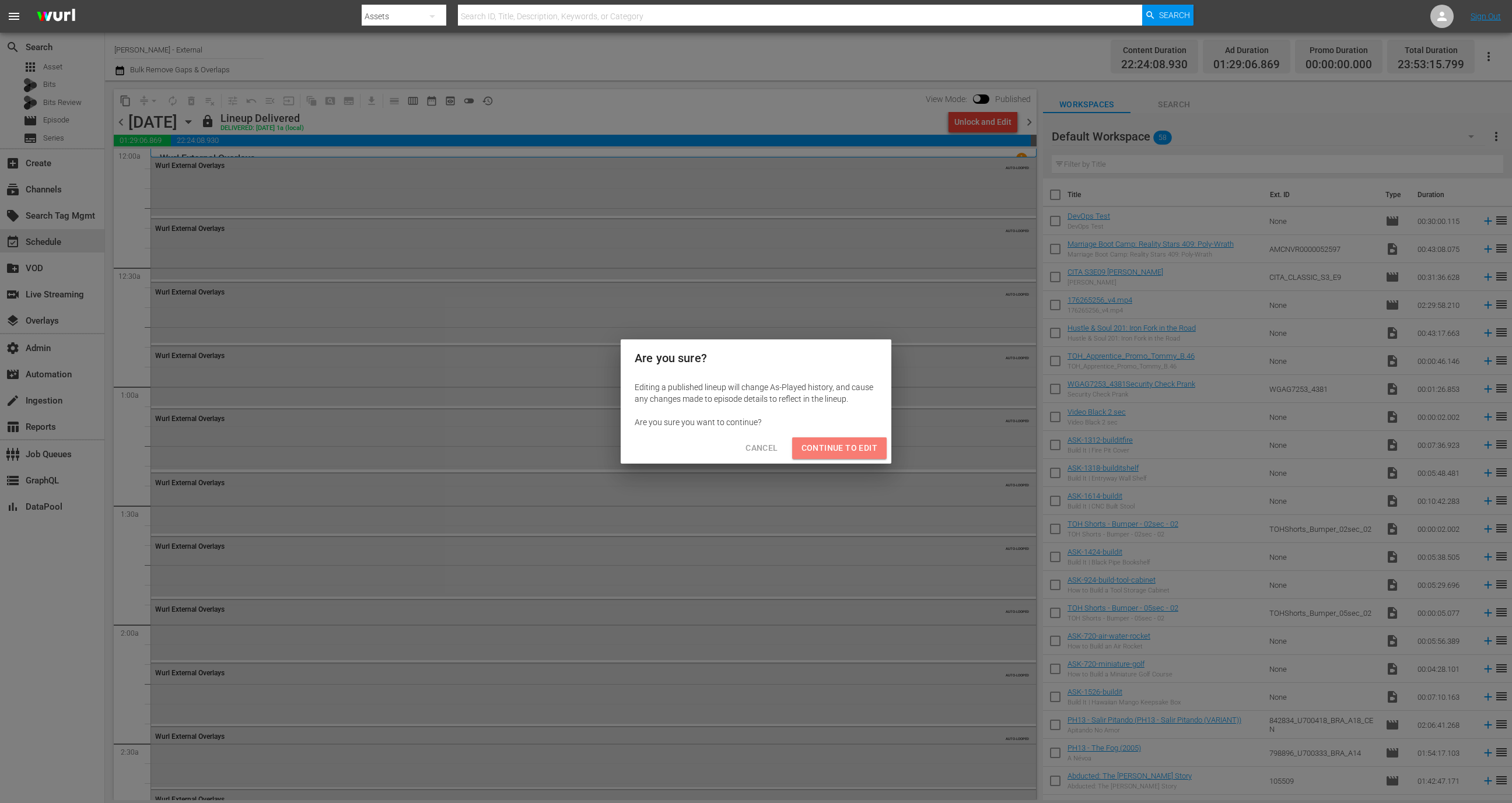
click at [844, 457] on button "Continue to Edit" at bounding box center [839, 448] width 95 height 21
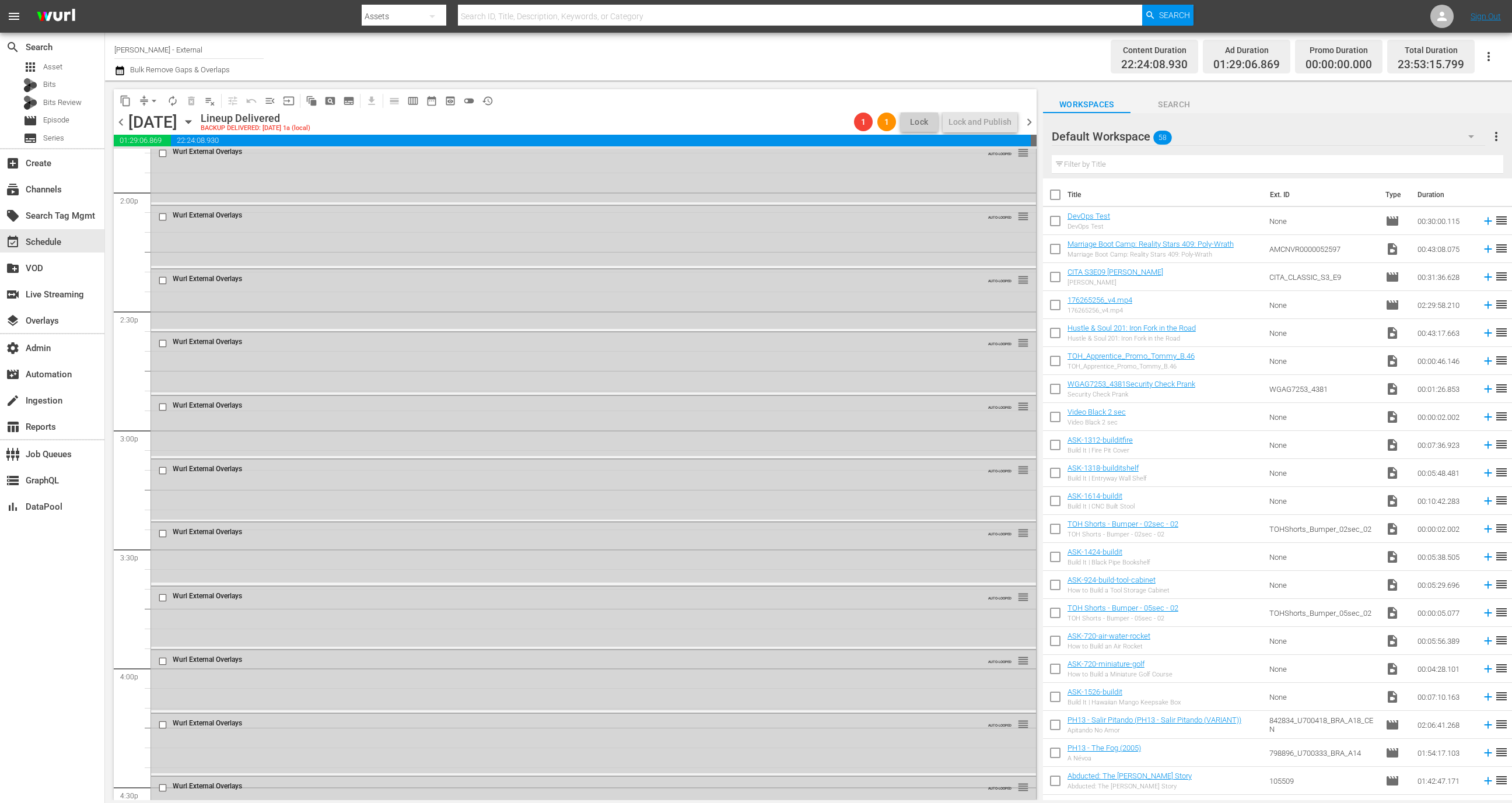
scroll to position [2768, 0]
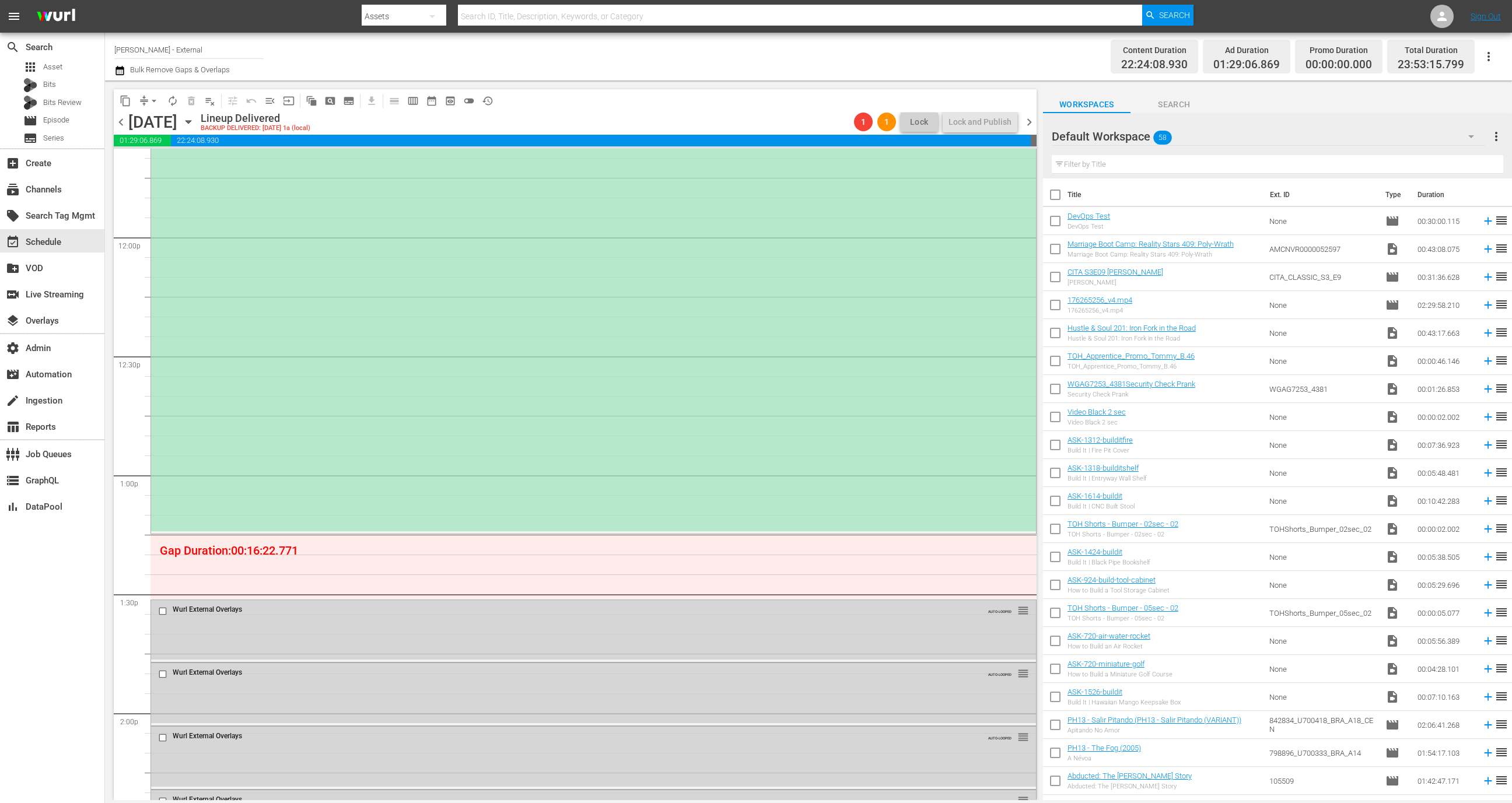
click at [1123, 165] on input "text" at bounding box center [1277, 164] width 451 height 19
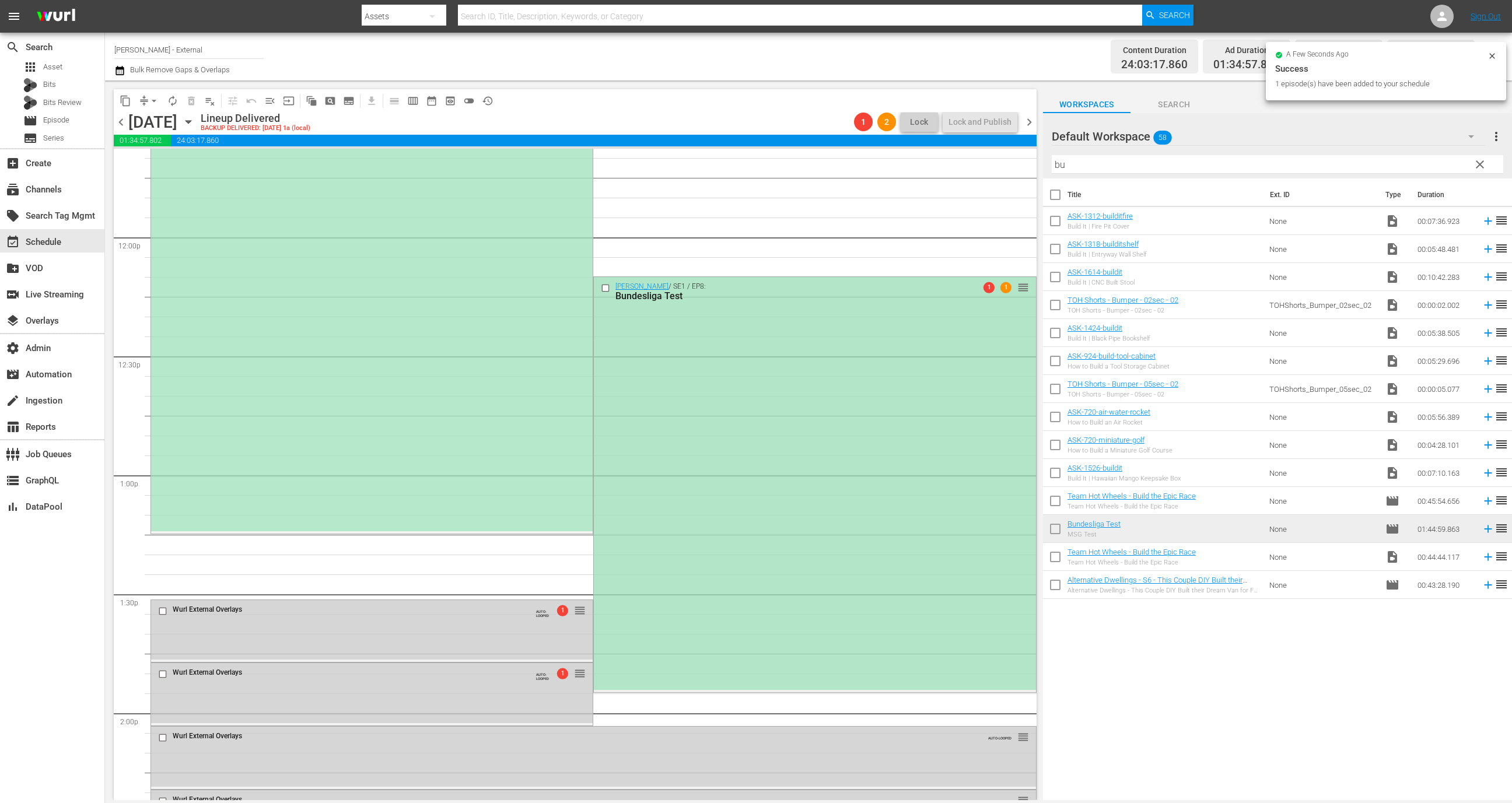
click at [883, 497] on div "Wurl / SE1 / EP8: Bundesliga Test 1 1 reorder" at bounding box center [814, 484] width 441 height 413
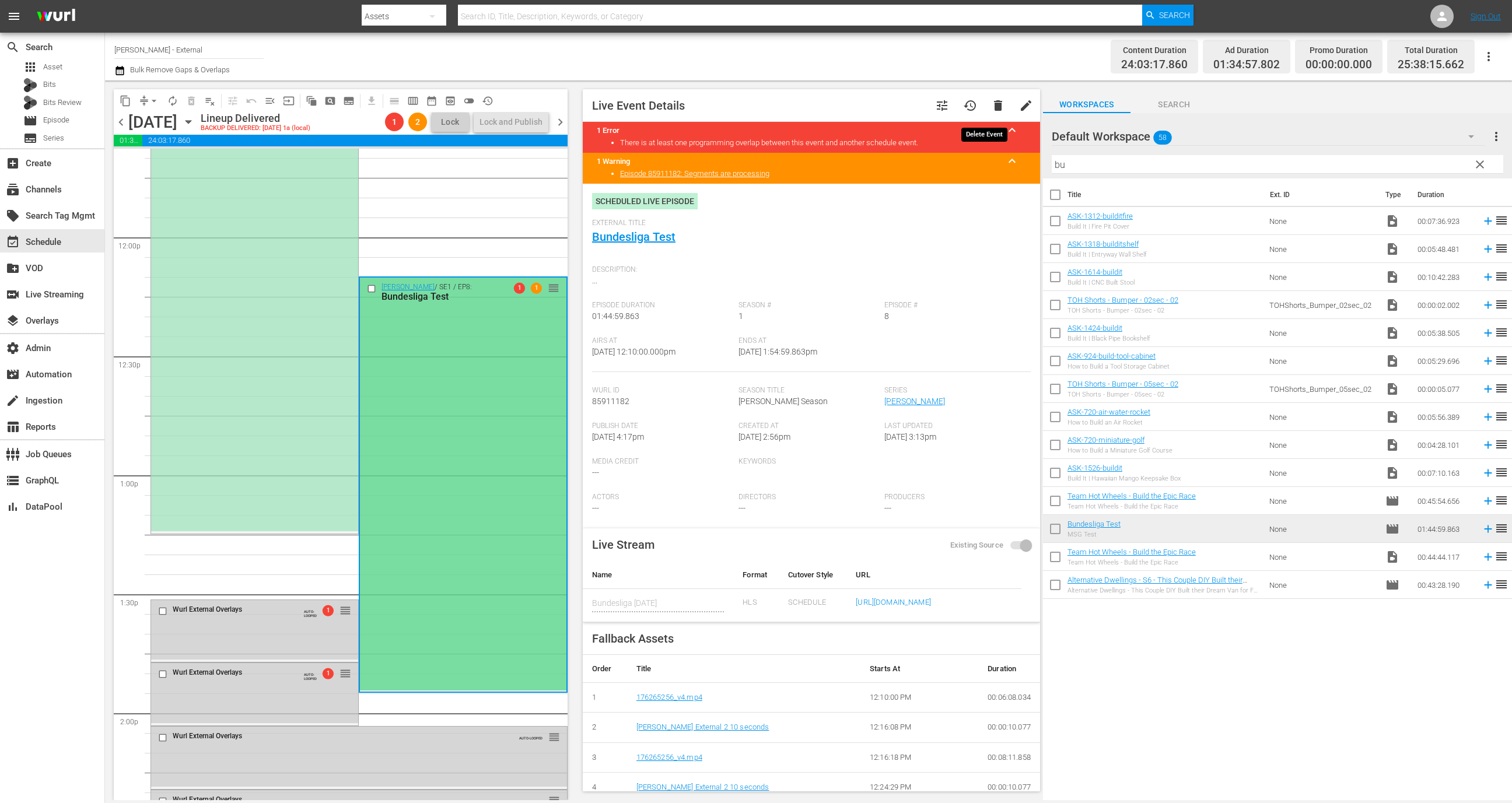
click at [991, 107] on span "delete" at bounding box center [998, 105] width 14 height 14
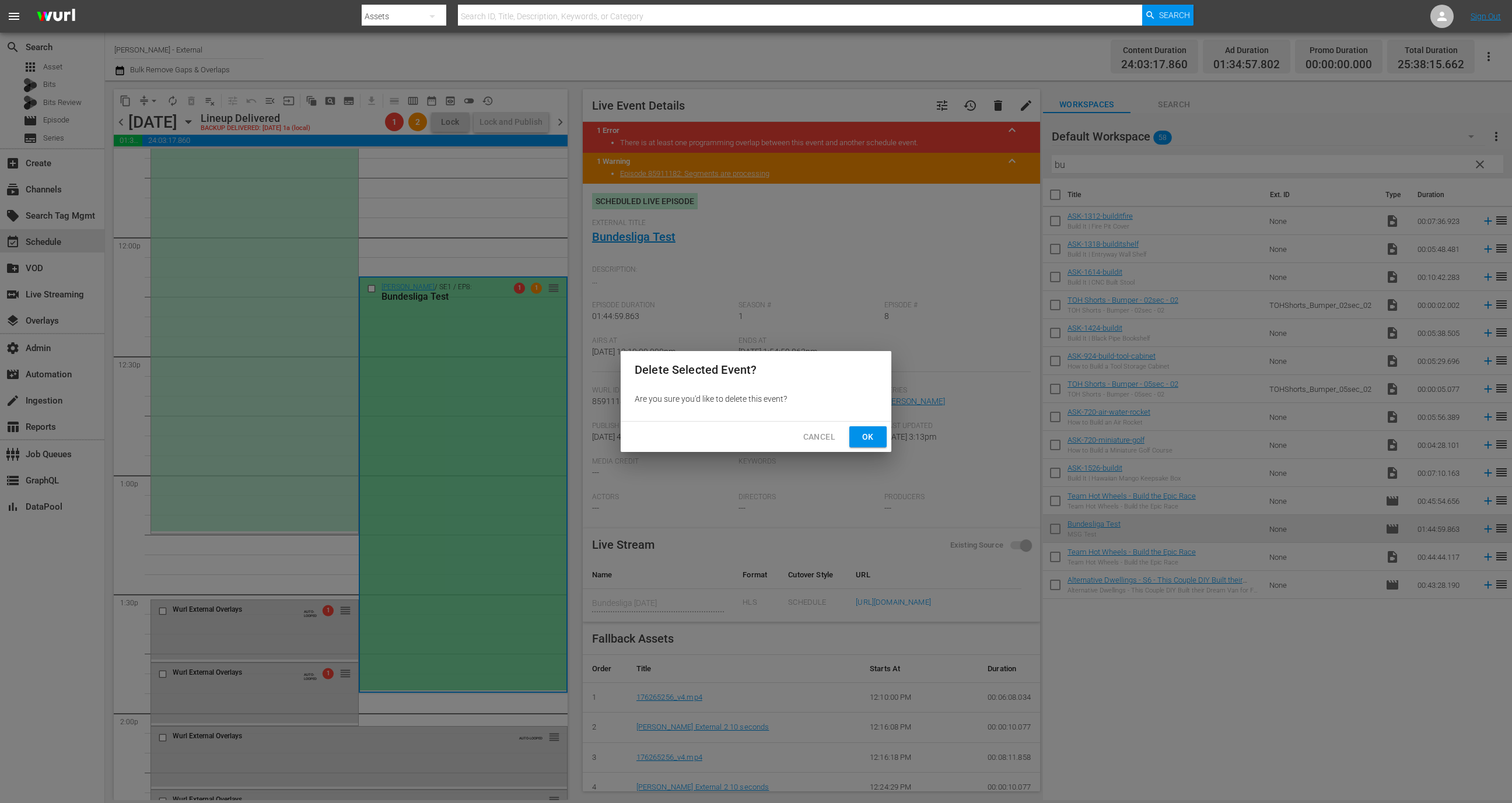
click at [880, 442] on button "Ok" at bounding box center [868, 437] width 37 height 21
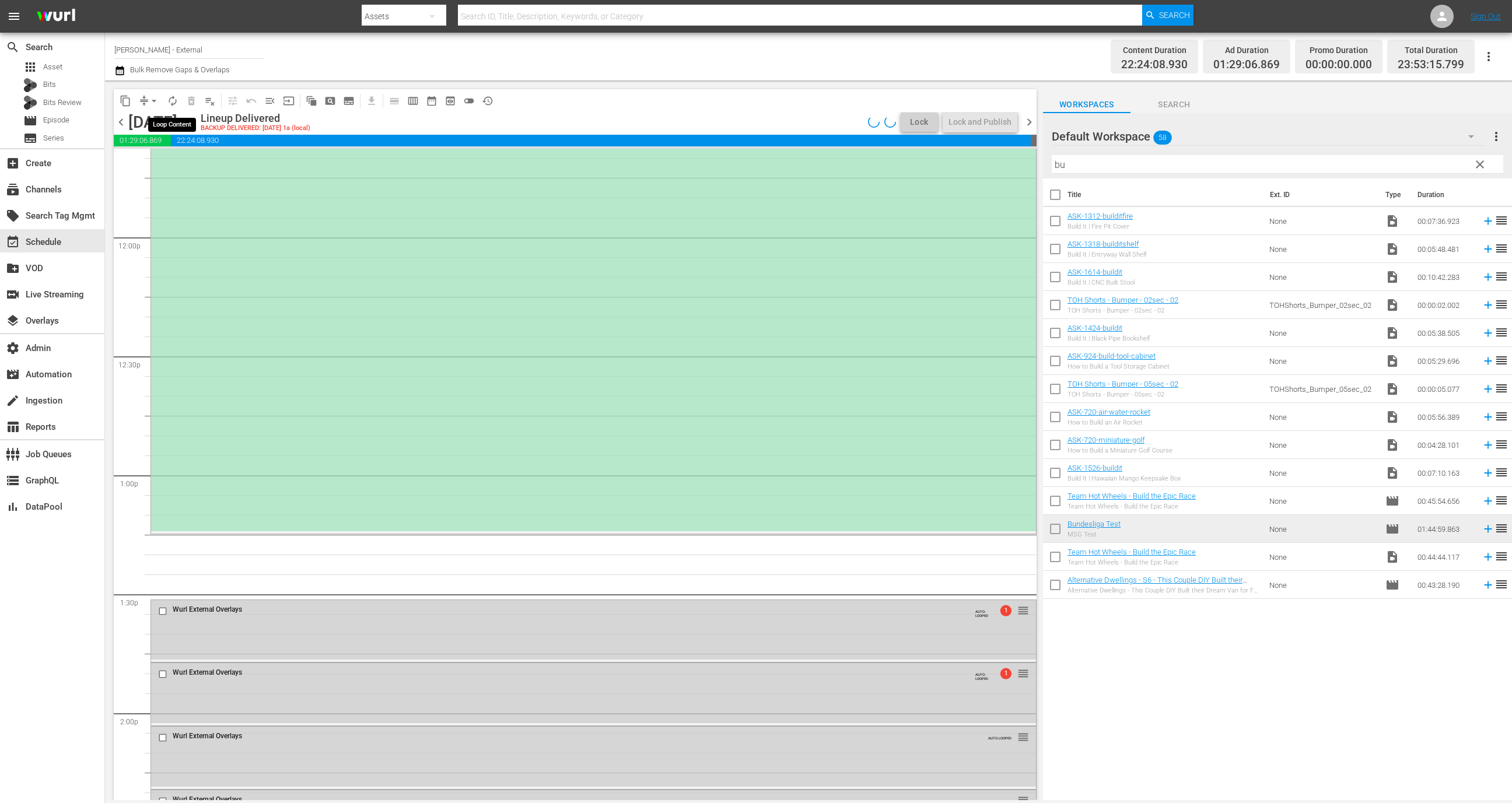
click at [175, 100] on span "autorenew_outlined" at bounding box center [172, 100] width 12 height 12
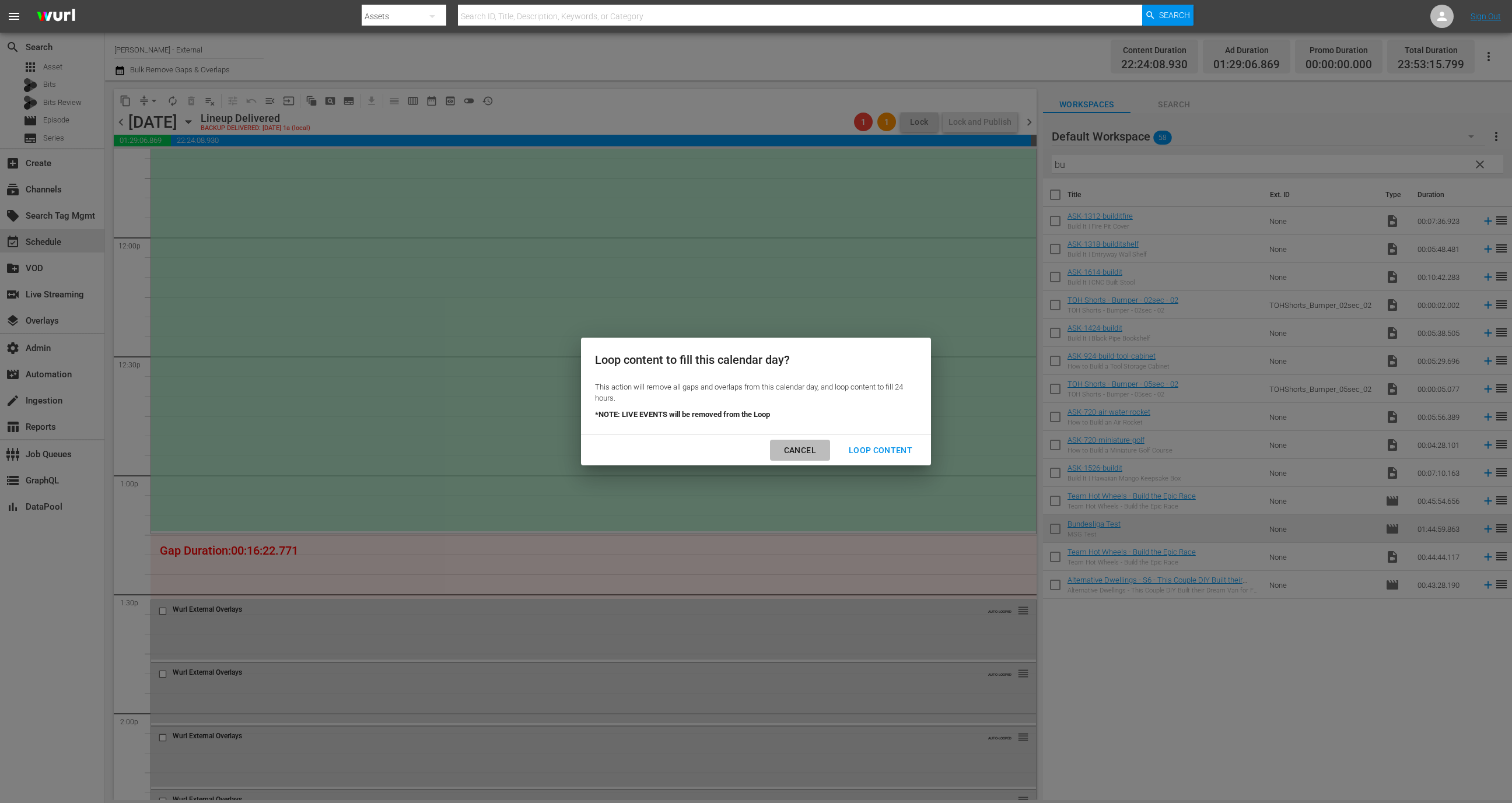
click at [807, 440] on button "Cancel" at bounding box center [800, 450] width 60 height 21
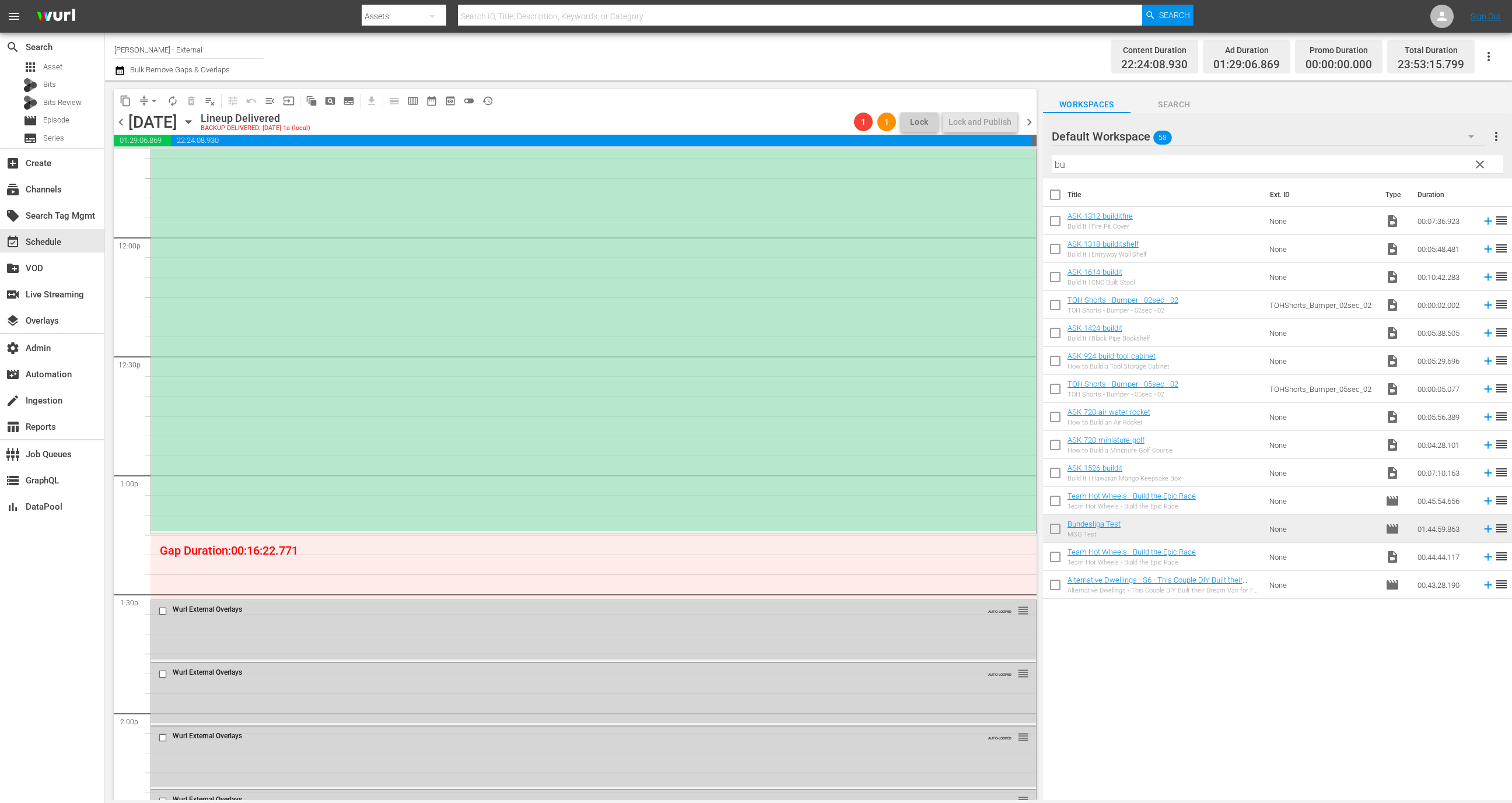
click at [144, 97] on button "arrow_drop_down" at bounding box center [153, 100] width 19 height 19
click at [152, 139] on li "Align to First Episode" at bounding box center [154, 144] width 122 height 19
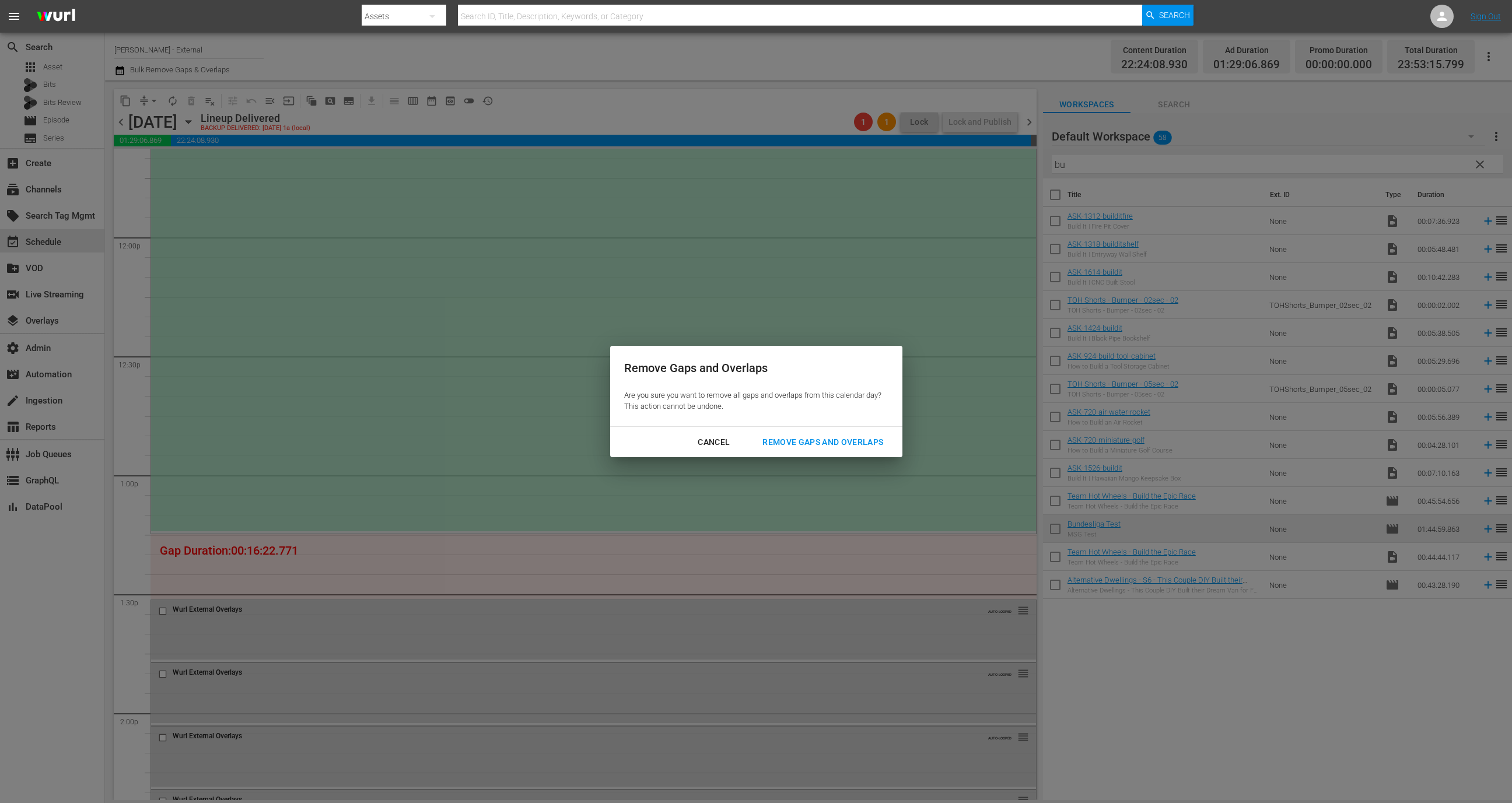
click at [860, 430] on div "Cancel Remove Gaps and Overlaps" at bounding box center [756, 442] width 292 height 31
click at [861, 440] on div "Remove Gaps and Overlaps" at bounding box center [822, 442] width 139 height 14
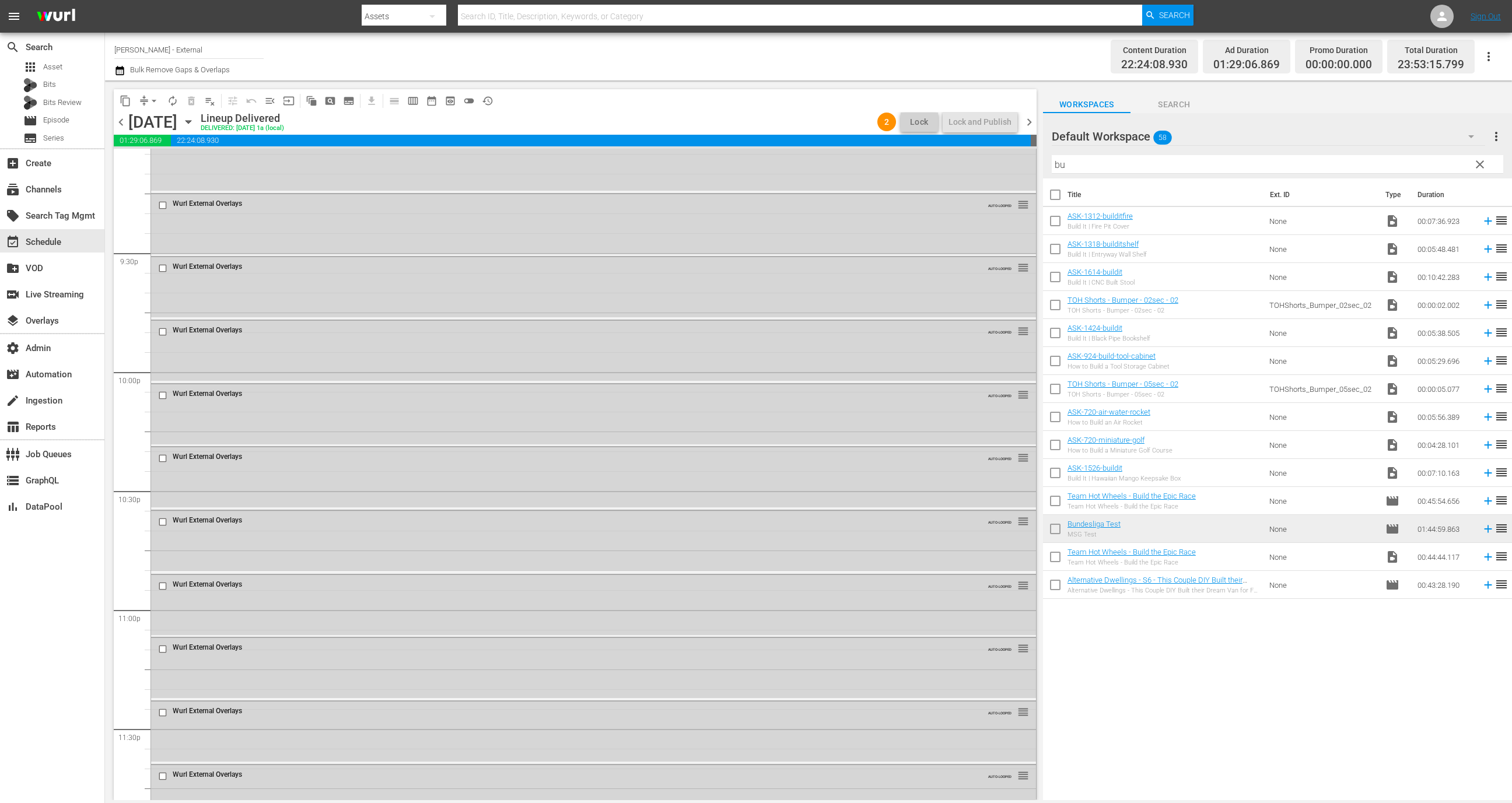
scroll to position [5060, 0]
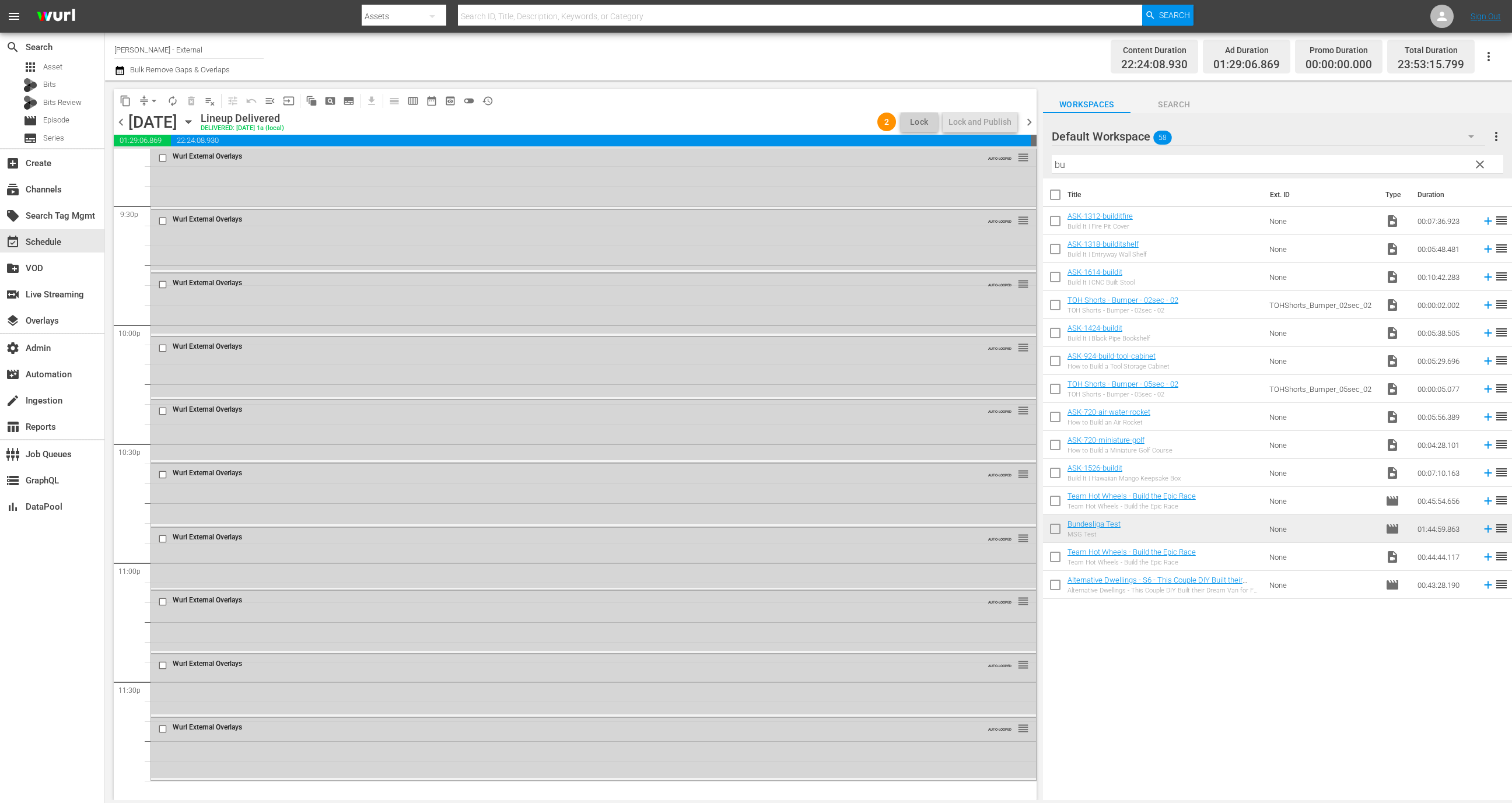
click at [1124, 161] on input "bu" at bounding box center [1277, 164] width 451 height 19
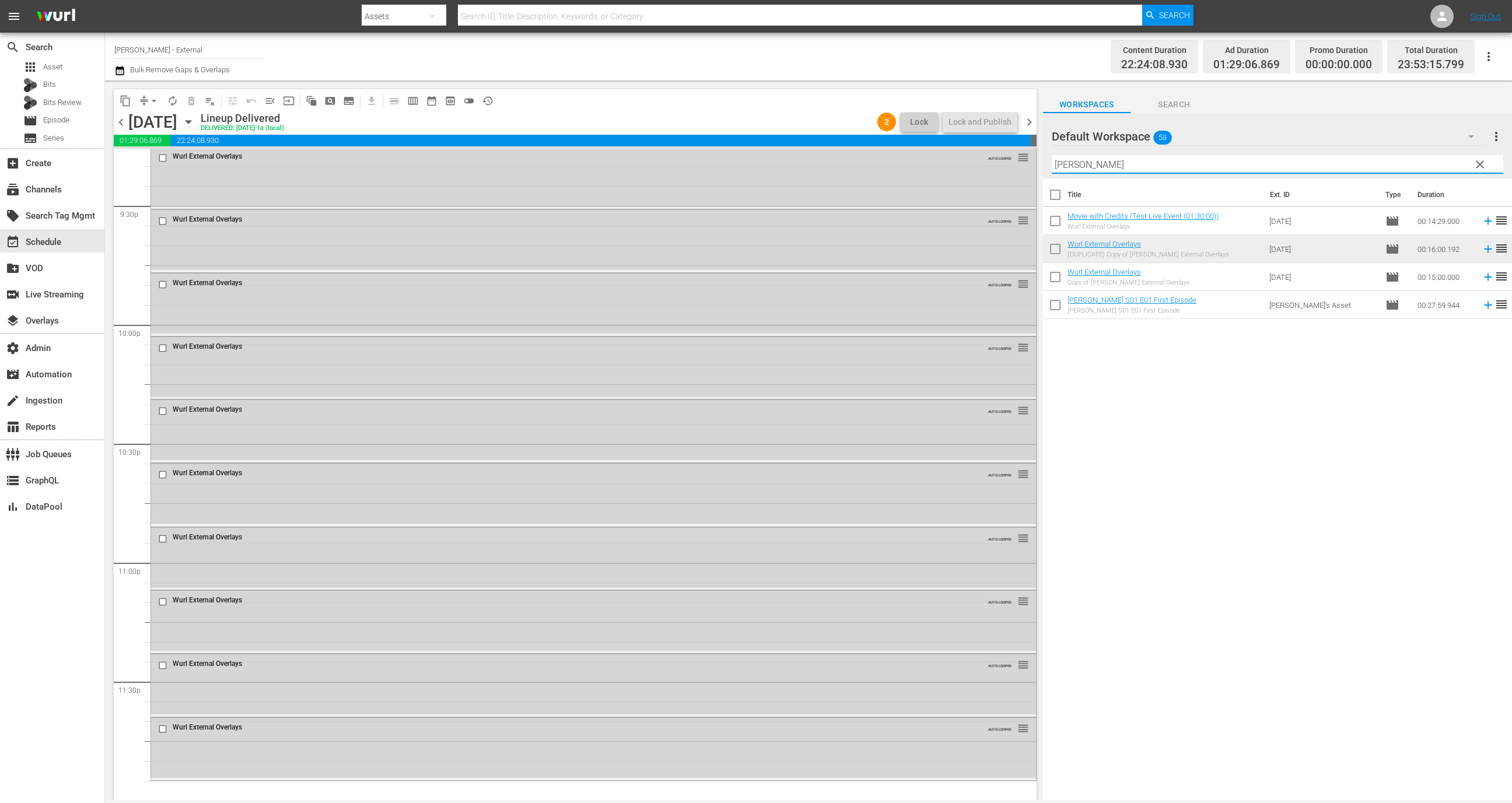
type input "[PERSON_NAME]"
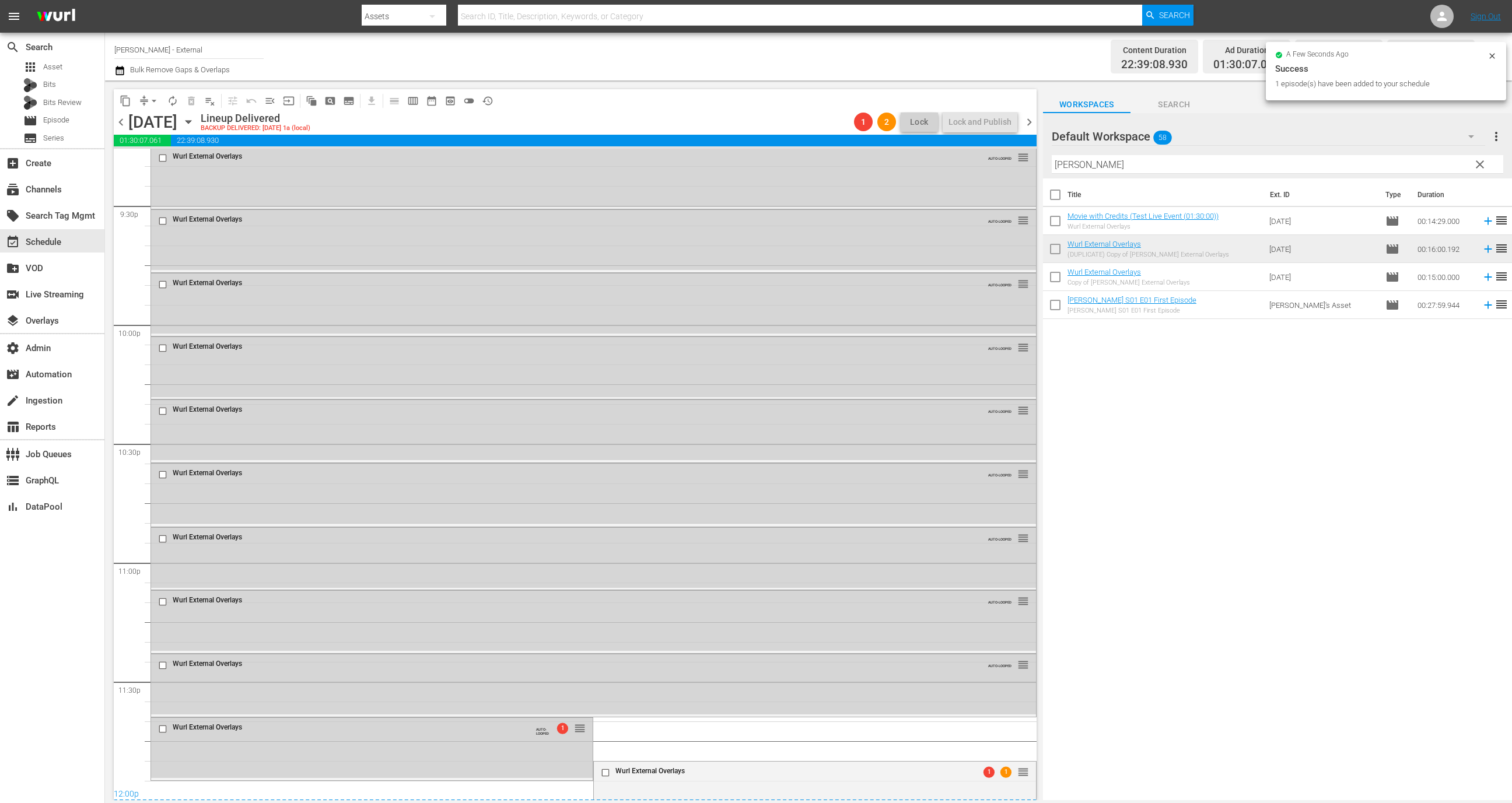
scroll to position [5084, 0]
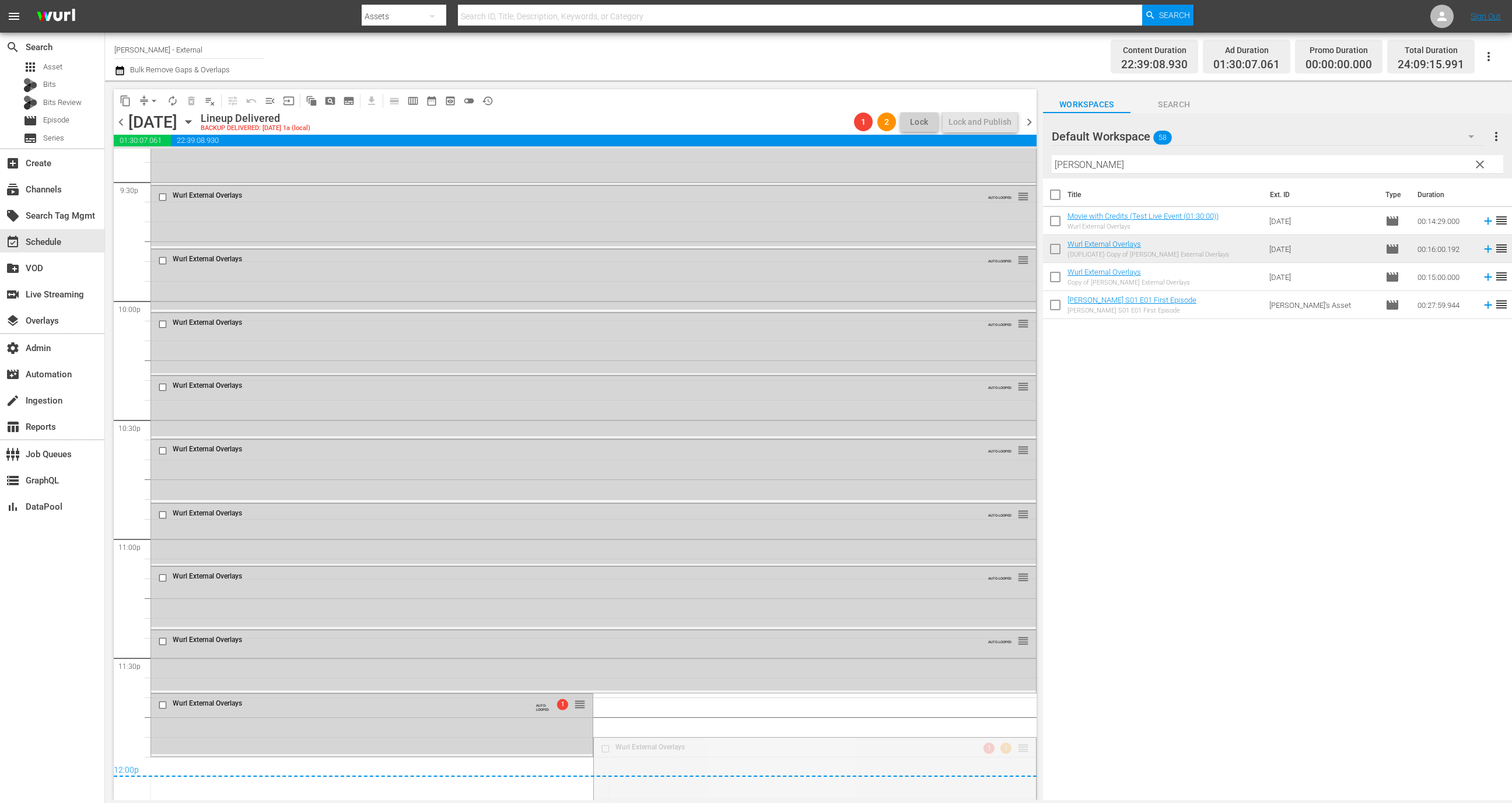
drag, startPoint x: 1009, startPoint y: 747, endPoint x: 958, endPoint y: 759, distance: 52.4
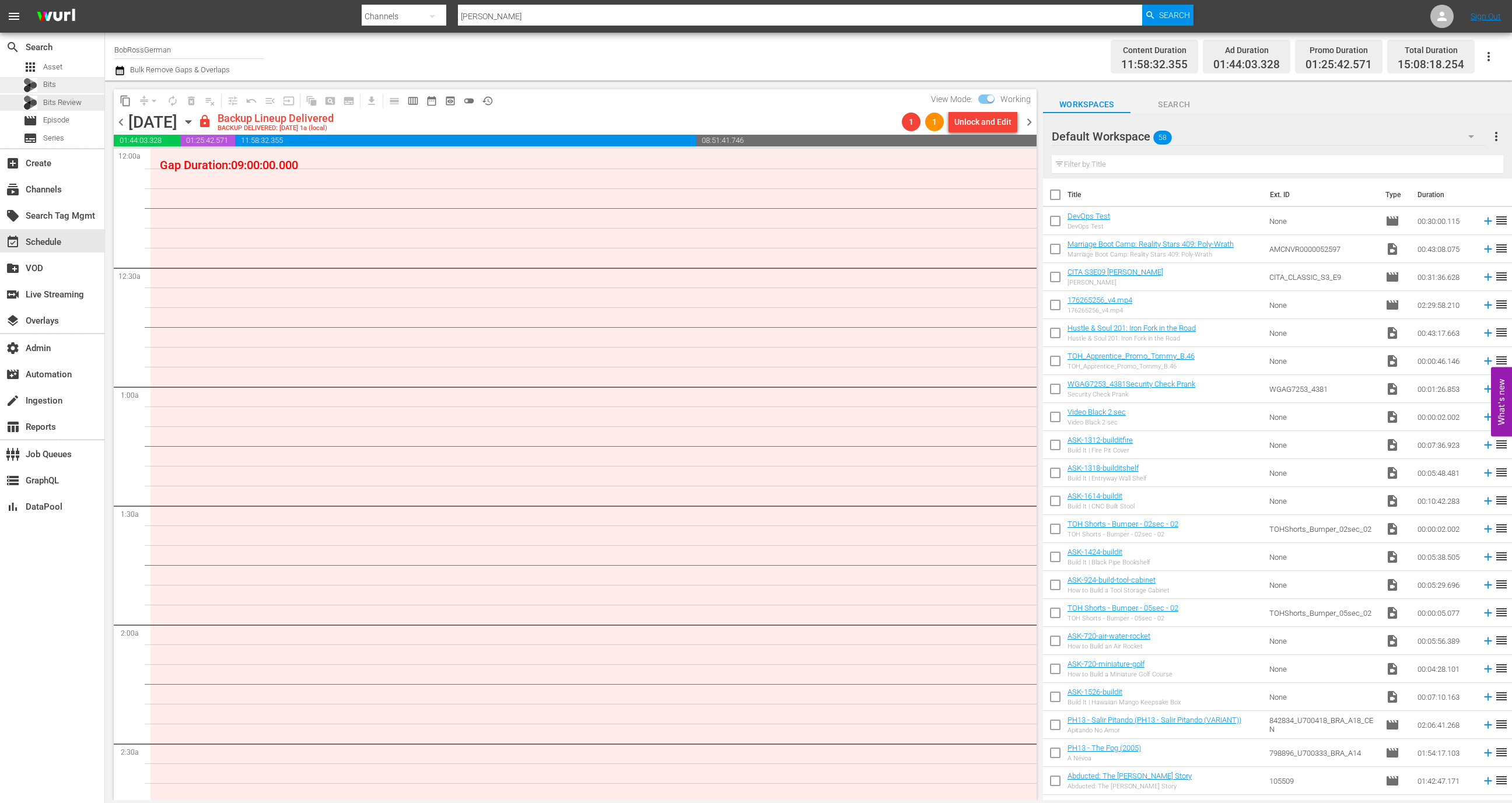
scroll to position [1766, 0]
